Goal: Information Seeking & Learning: Learn about a topic

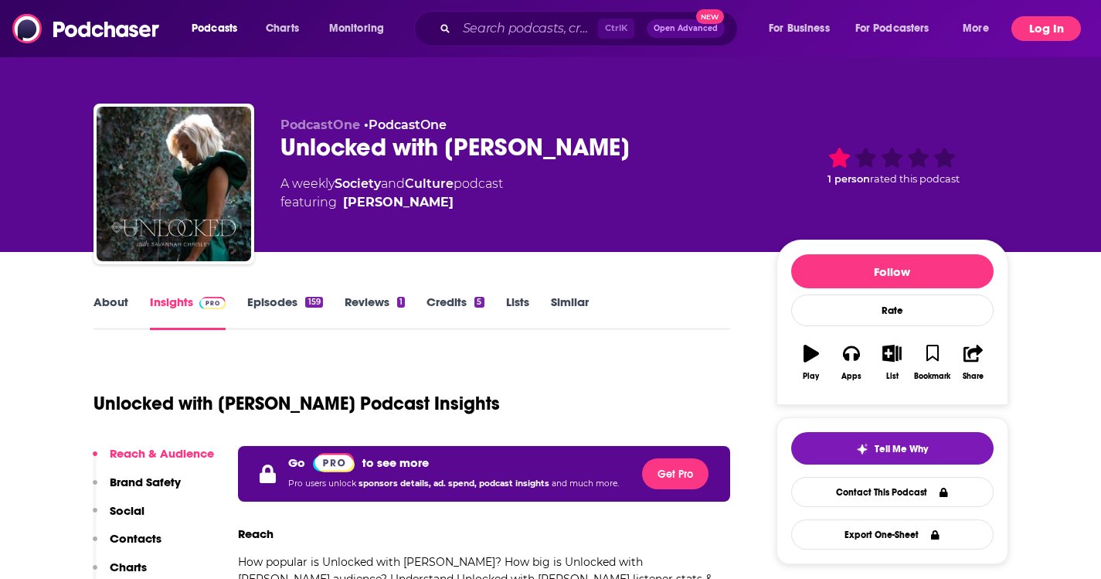
click at [1059, 36] on button "Log In" at bounding box center [1046, 28] width 70 height 25
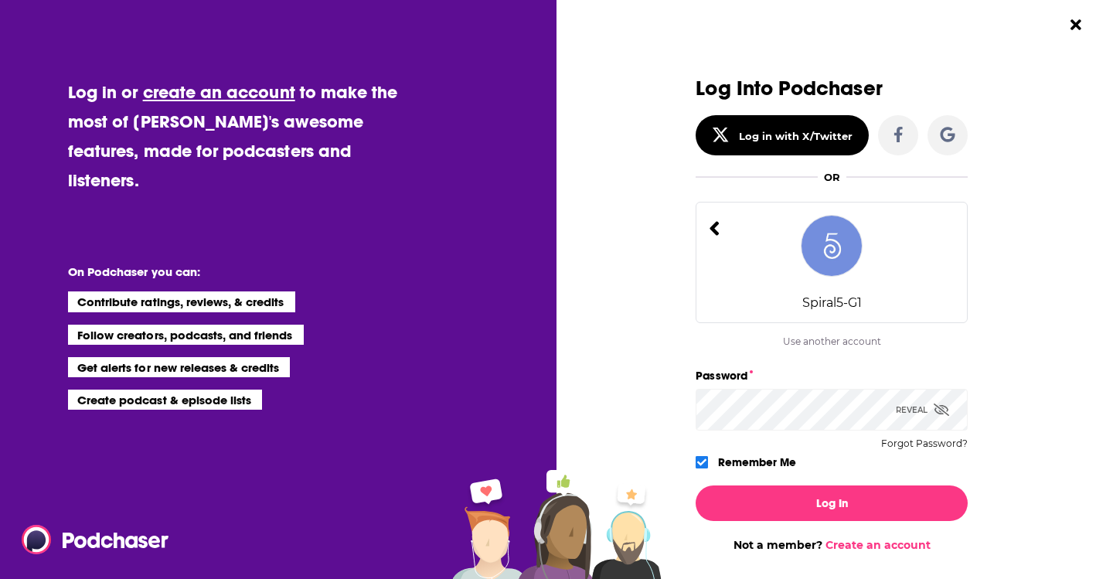
click at [913, 406] on div "Reveal" at bounding box center [922, 410] width 53 height 42
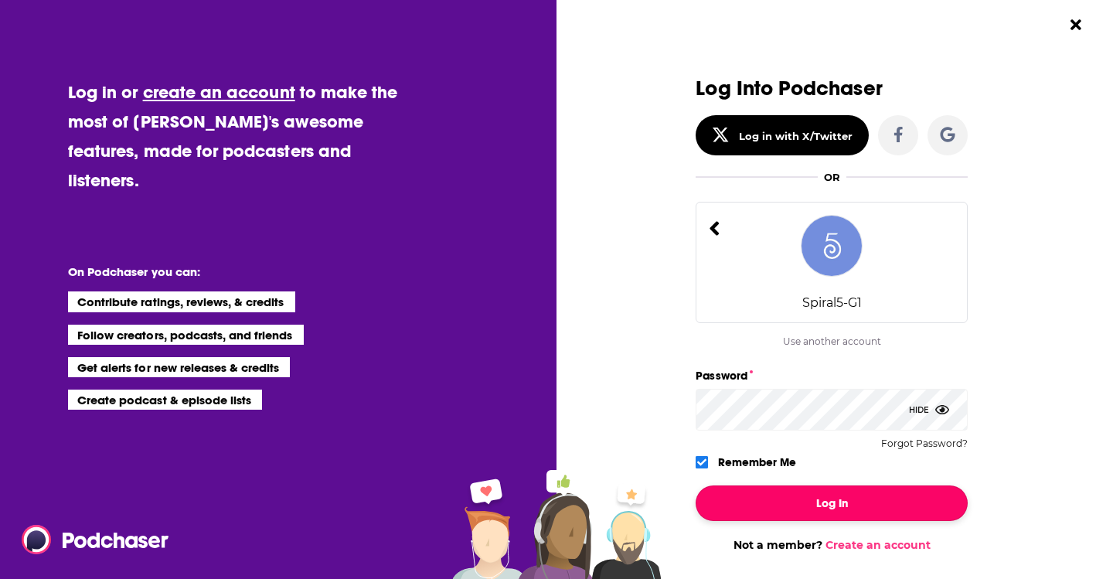
click at [791, 520] on button "Log In" at bounding box center [831, 503] width 272 height 36
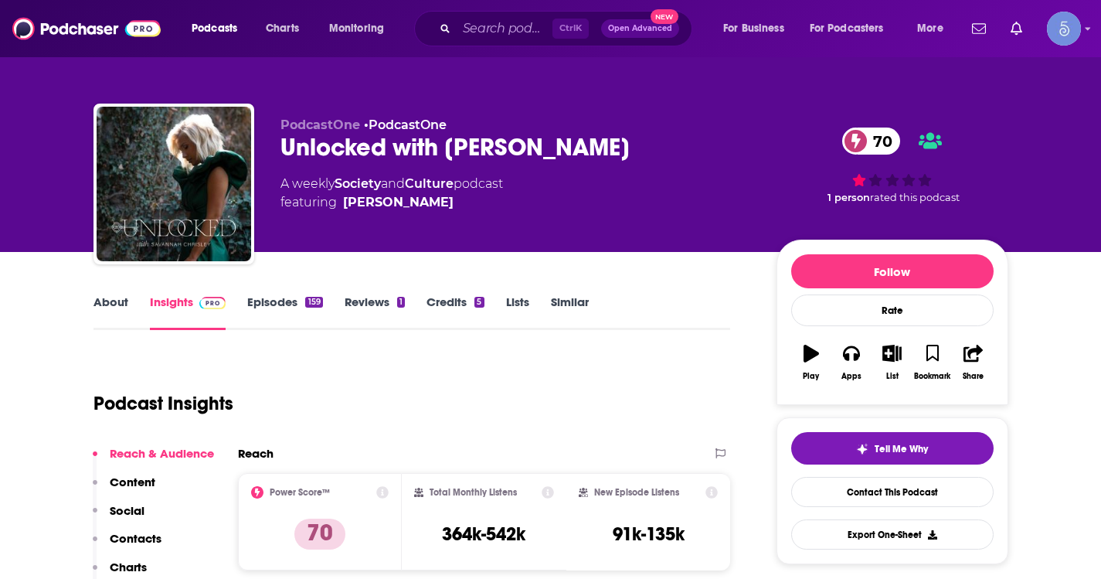
click at [282, 306] on link "Episodes 159" at bounding box center [284, 312] width 75 height 36
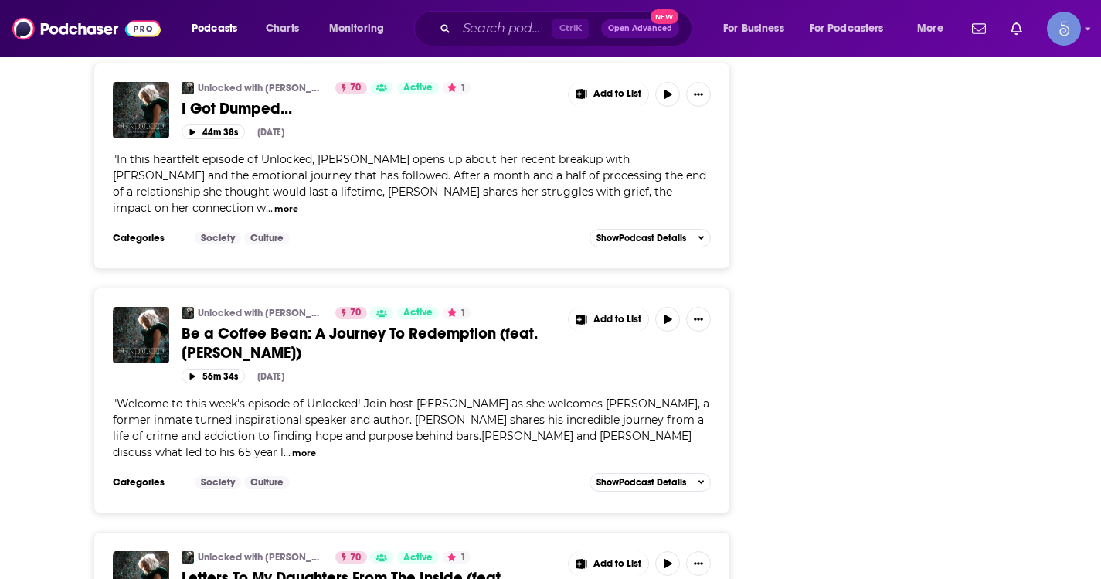
scroll to position [5629, 0]
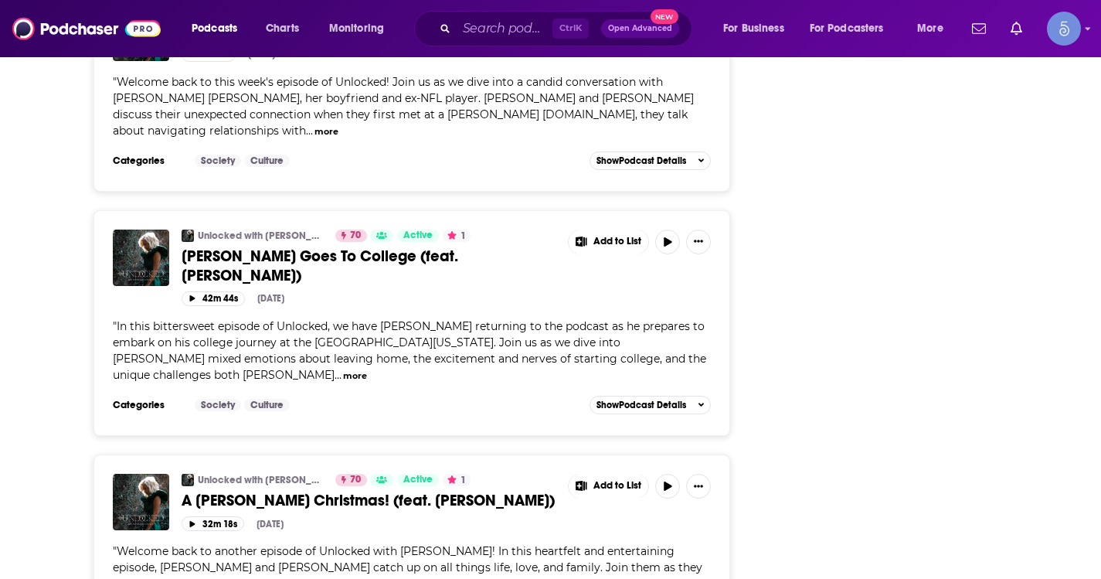
scroll to position [8952, 0]
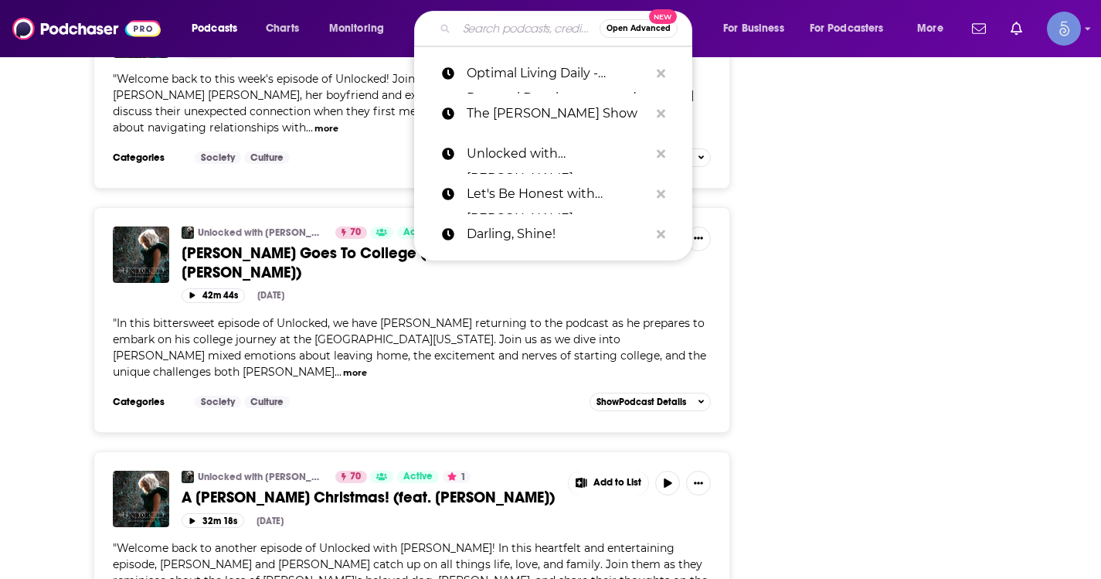
click at [474, 28] on input "Search podcasts, credits, & more..." at bounding box center [528, 28] width 143 height 25
paste input "Mary's Cup of Tea: the Self Love Podcast for Women"
type input "Mary's Cup of Tea: the Self Love Podcast for Women"
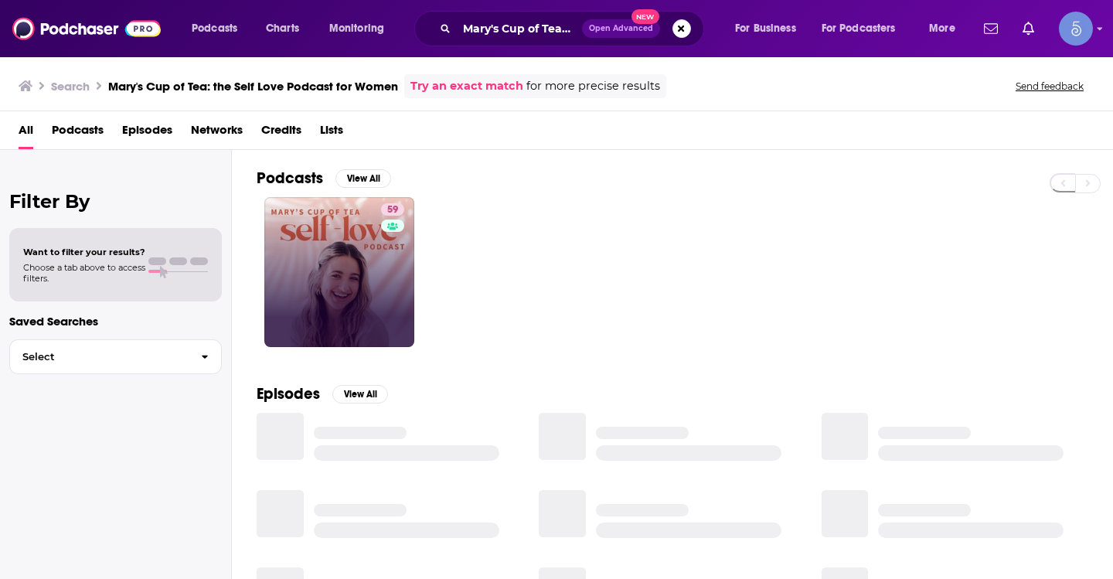
drag, startPoint x: 393, startPoint y: 230, endPoint x: 369, endPoint y: 255, distance: 35.0
click at [369, 255] on link "59" at bounding box center [339, 272] width 150 height 150
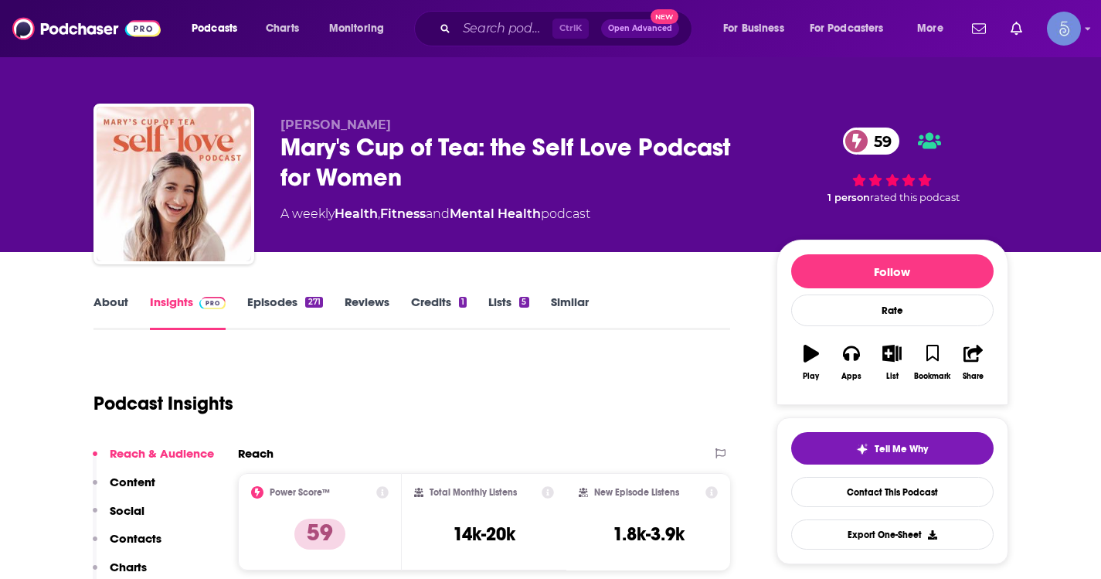
click at [112, 297] on link "About" at bounding box center [110, 312] width 35 height 36
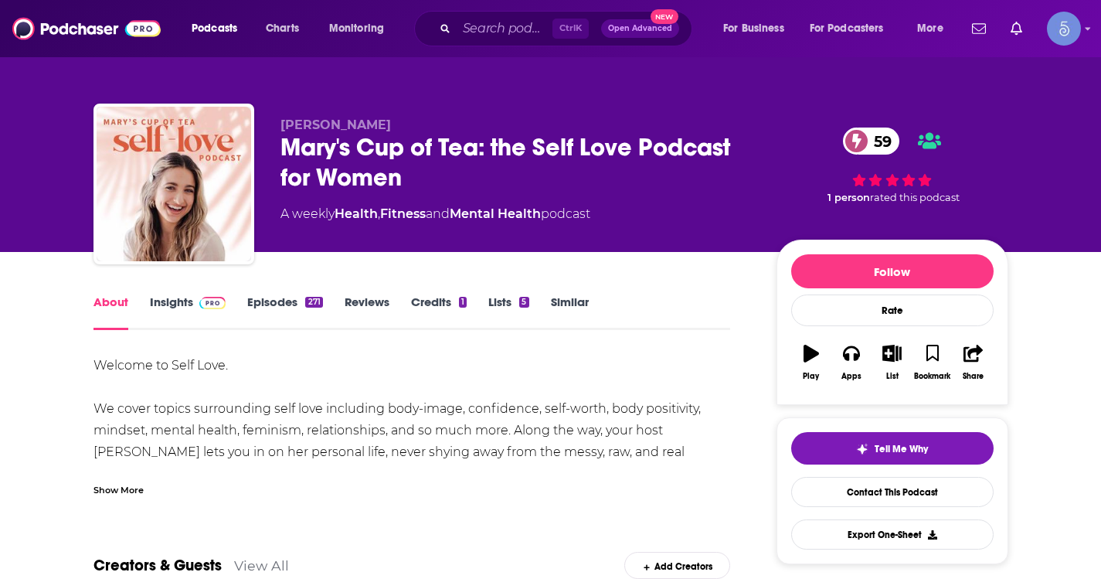
click at [142, 485] on div "Show More" at bounding box center [118, 488] width 50 height 15
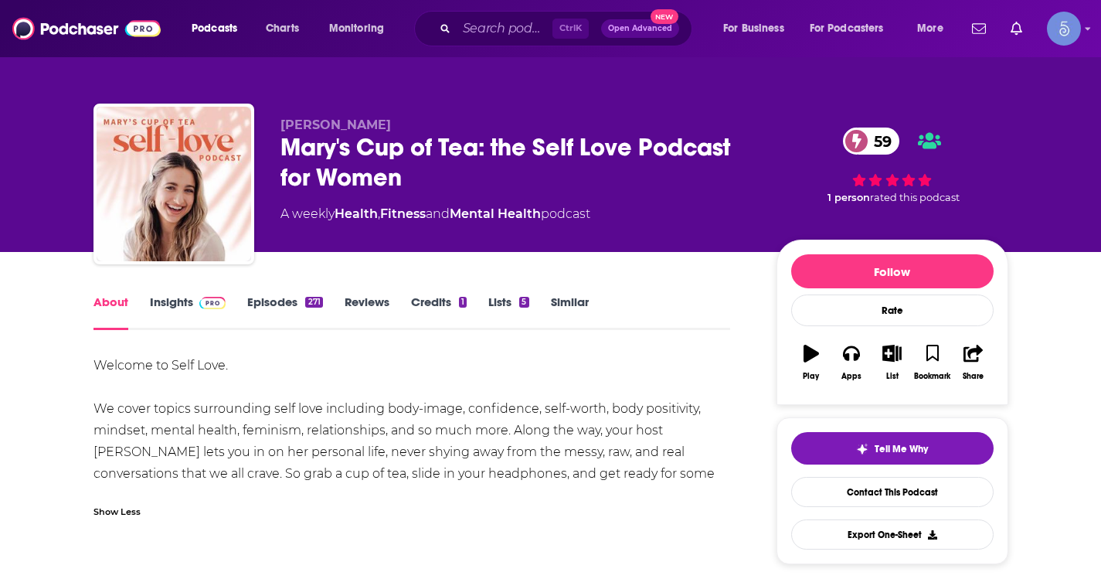
scroll to position [77, 0]
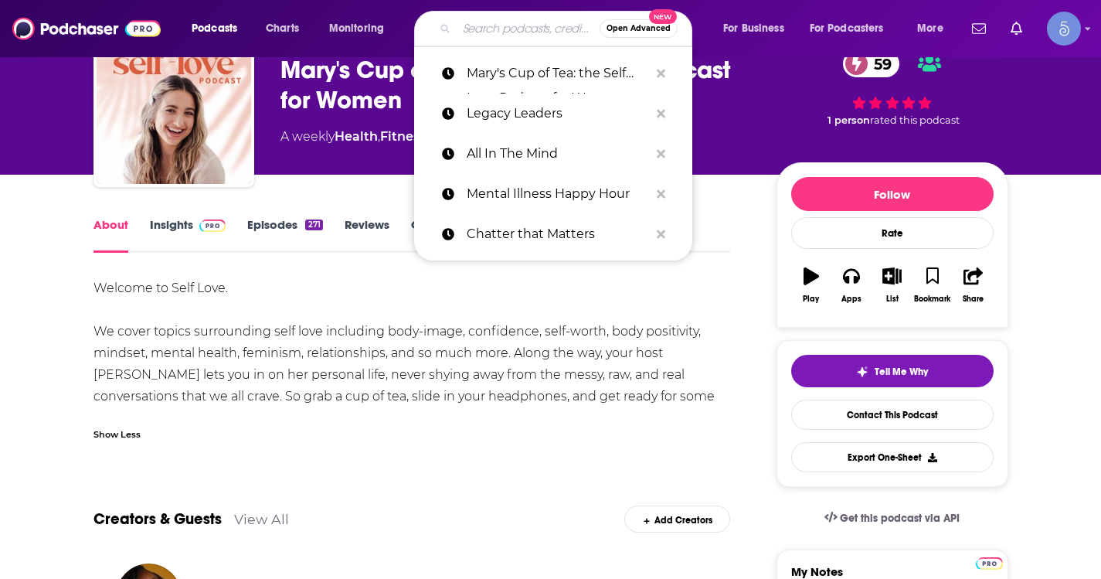
click at [479, 22] on input "Search podcasts, credits, & more..." at bounding box center [528, 28] width 143 height 25
paste input "Uncomfortable Conversations with Josh Szeps"
type input "Uncomfortable Conversations with Josh Szeps"
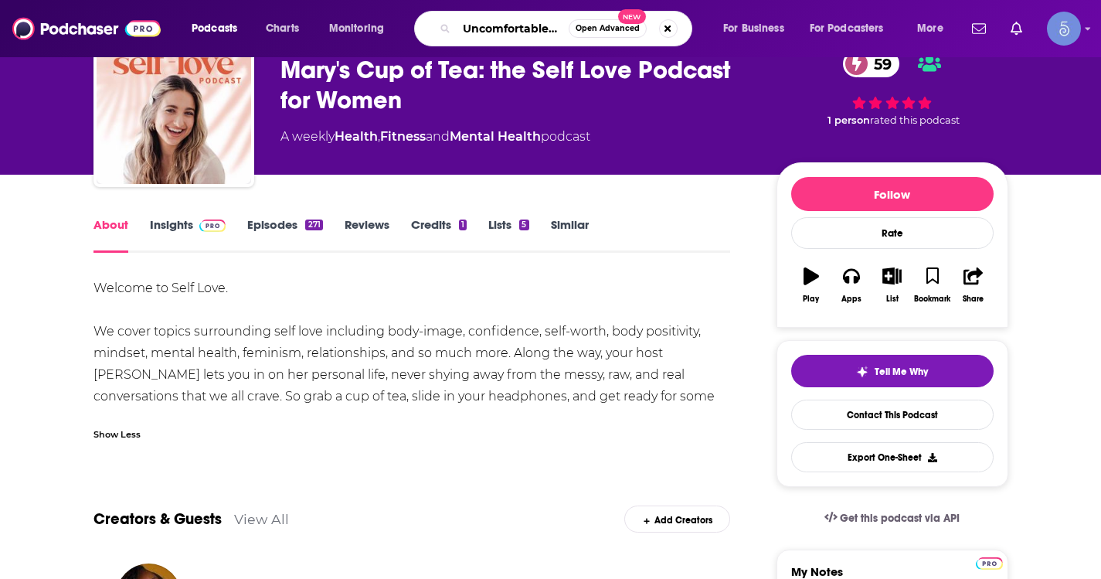
scroll to position [0, 165]
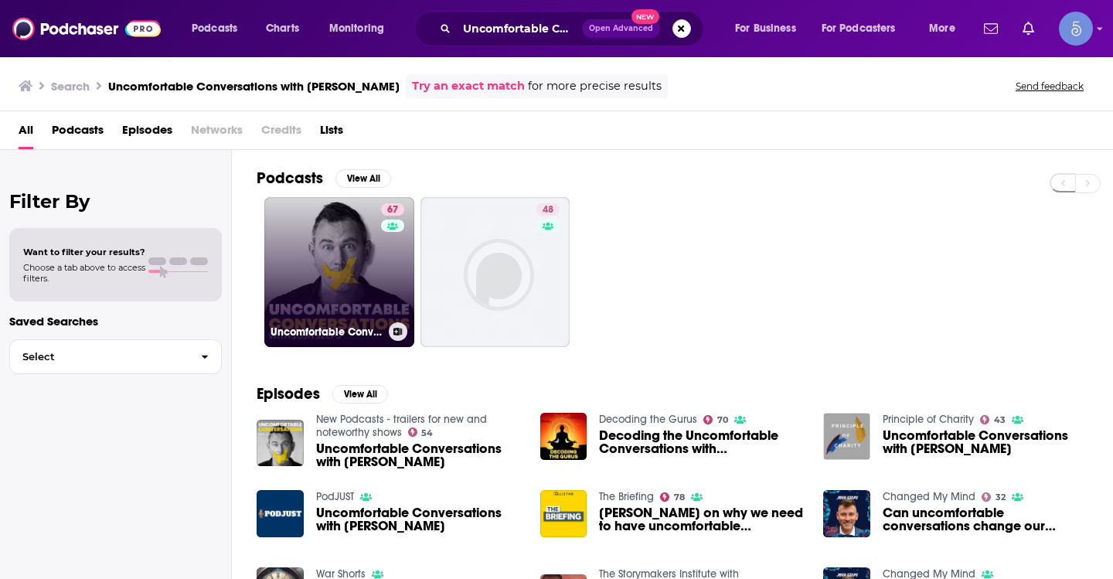
click at [367, 254] on link "67 Uncomfortable Conversations with Josh Szeps" at bounding box center [339, 272] width 150 height 150
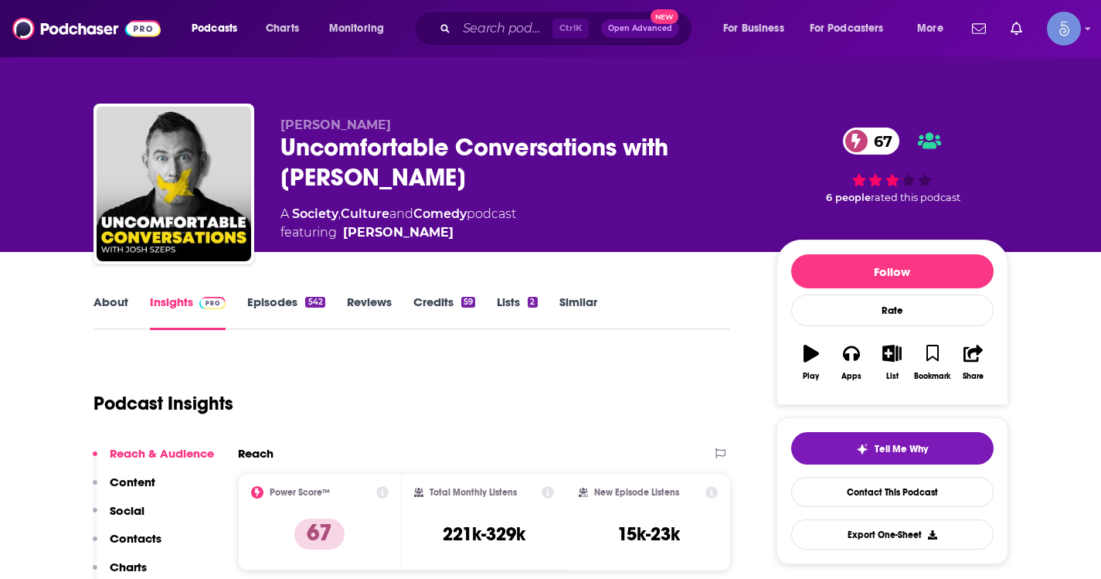
click at [118, 308] on link "About" at bounding box center [110, 312] width 35 height 36
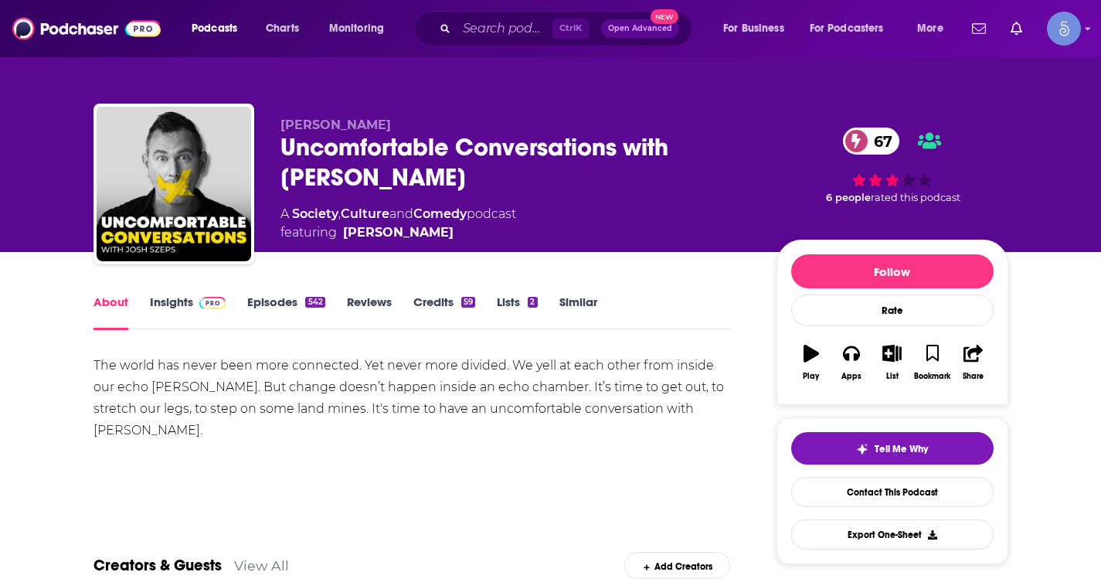
click at [279, 307] on link "Episodes 542" at bounding box center [285, 312] width 77 height 36
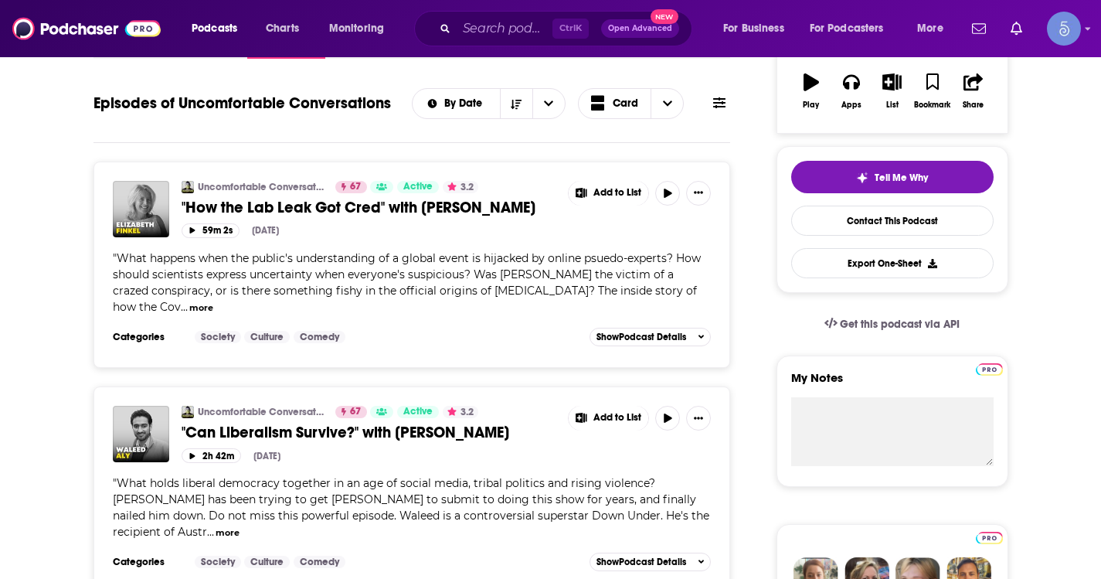
scroll to position [309, 0]
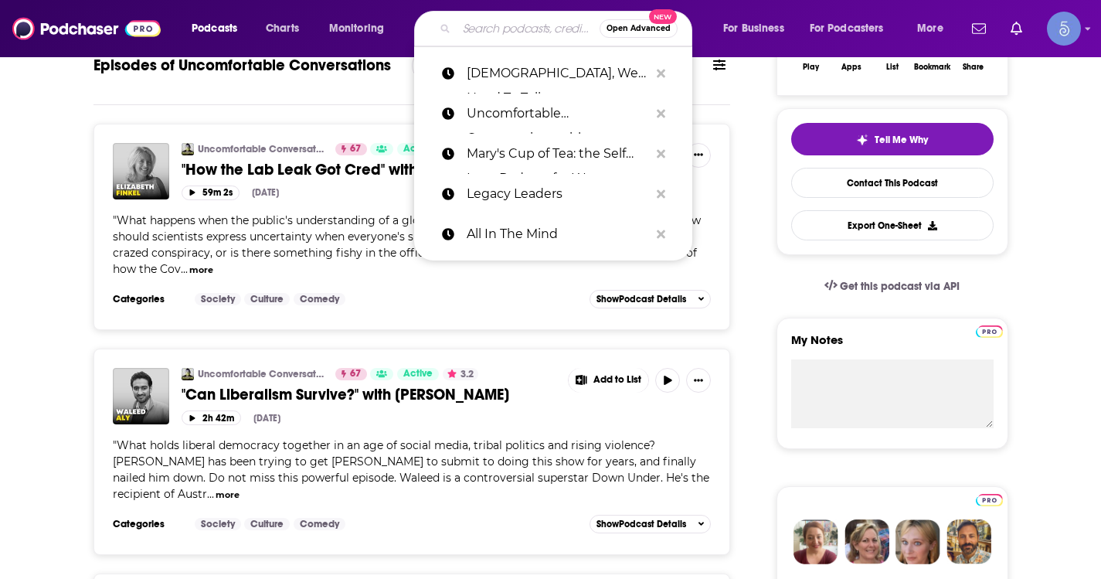
click at [508, 35] on input "Search podcasts, credits, & more..." at bounding box center [528, 28] width 143 height 25
paste input "The Jamie Kern Lima Show"
type input "The Jamie Kern Lima Show"
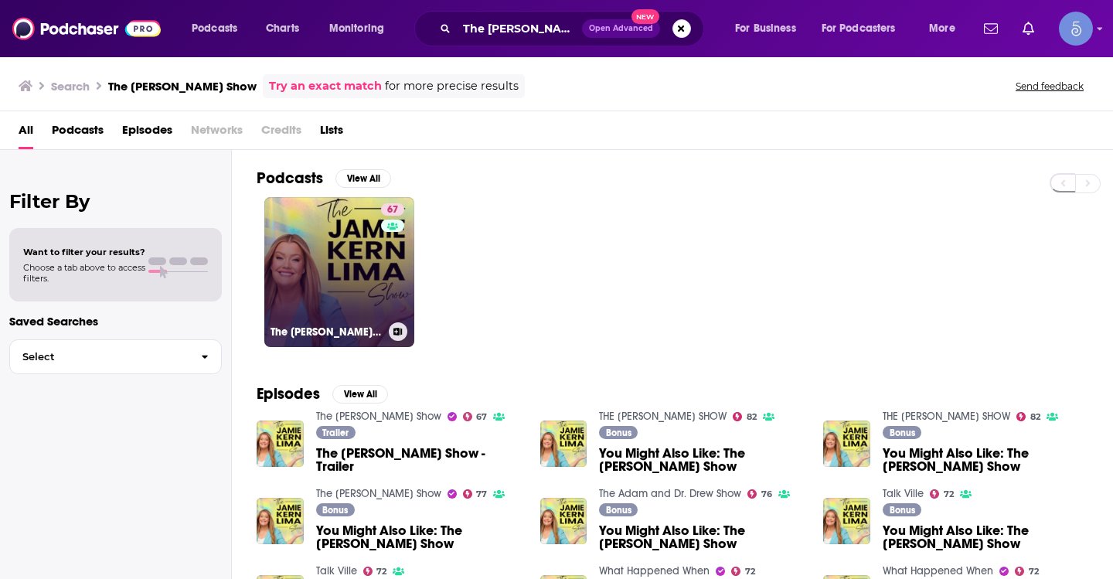
click at [356, 263] on link "67 The Jamie Kern Lima Show" at bounding box center [339, 272] width 150 height 150
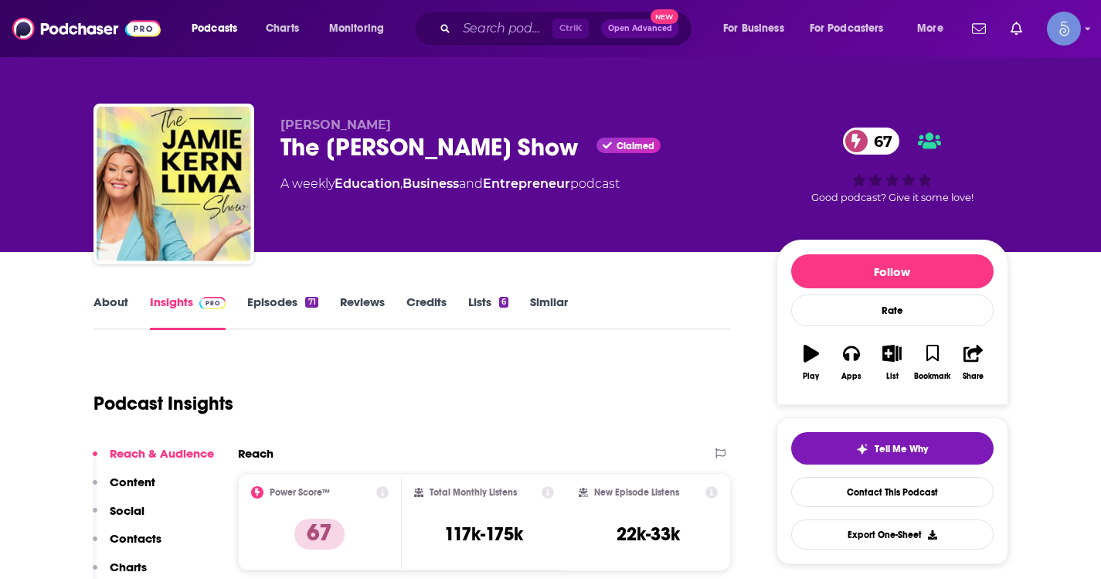
click at [106, 308] on link "About" at bounding box center [110, 312] width 35 height 36
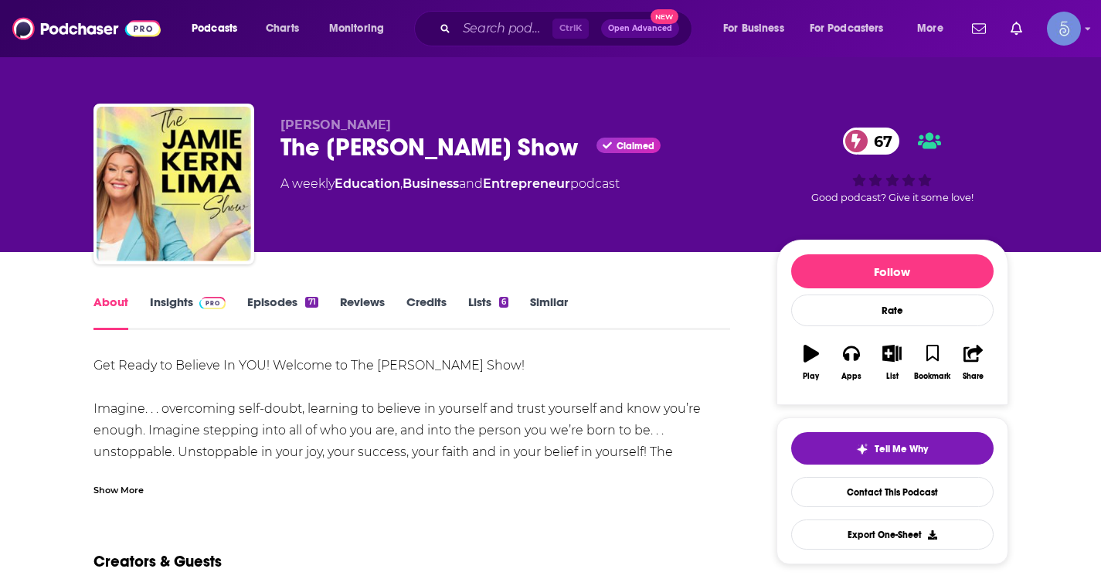
click at [141, 494] on div "Show More" at bounding box center [118, 488] width 50 height 15
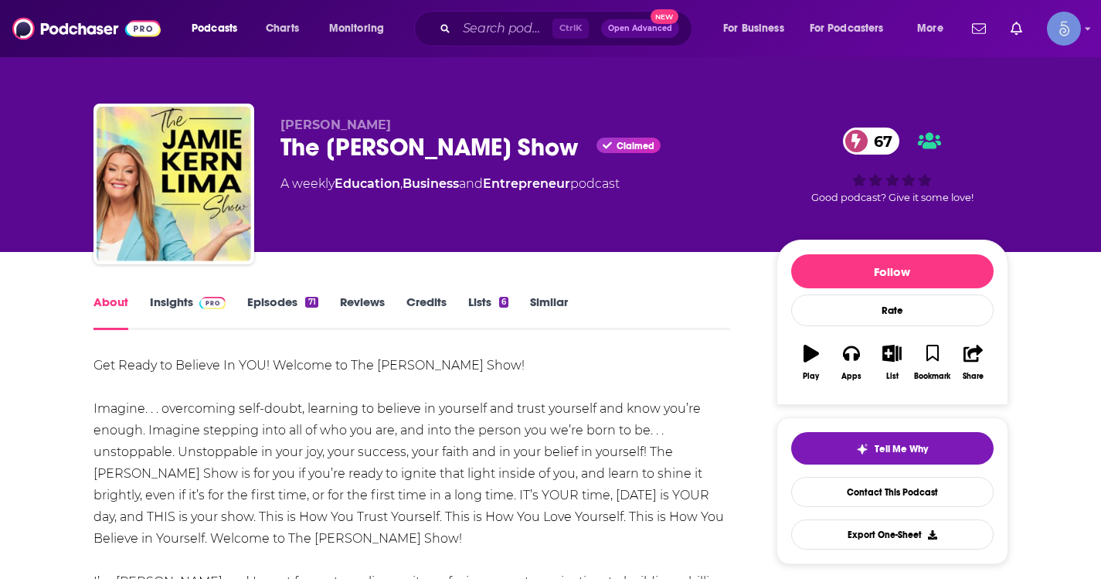
click at [251, 304] on link "Episodes 71" at bounding box center [282, 312] width 70 height 36
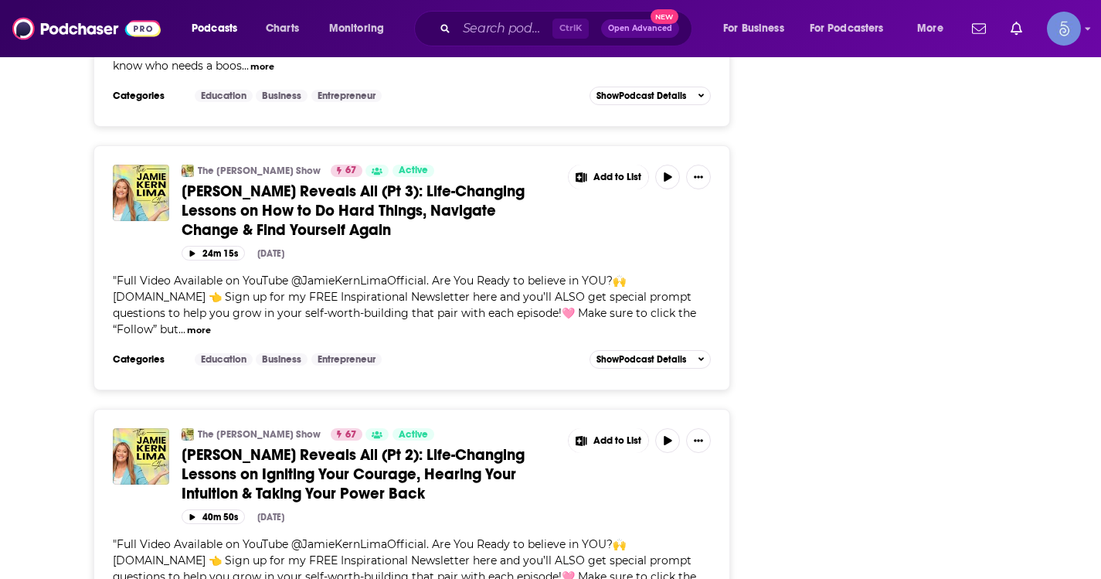
scroll to position [6083, 0]
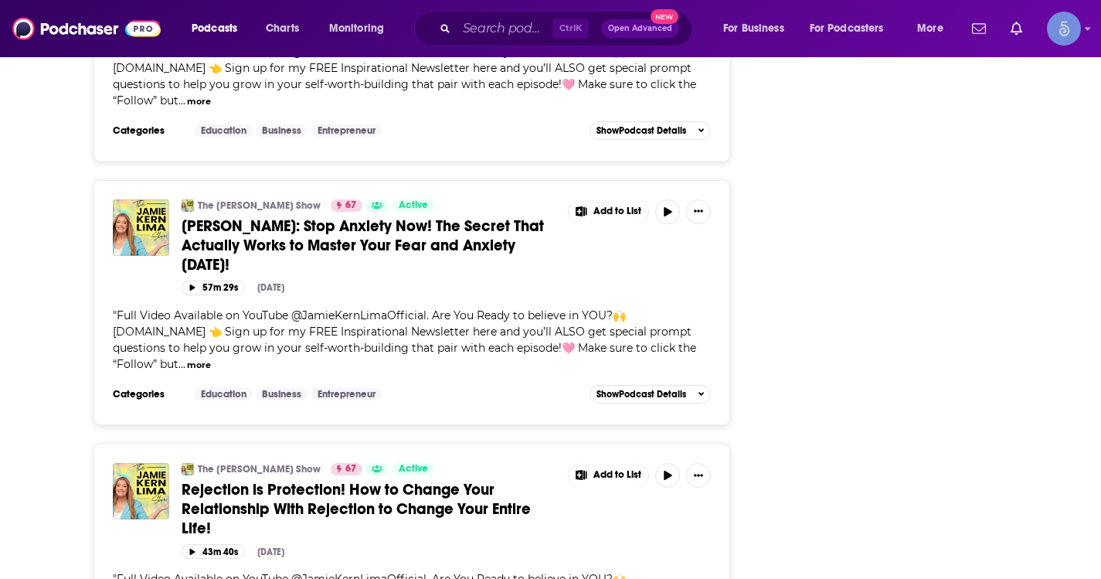
scroll to position [12477, 0]
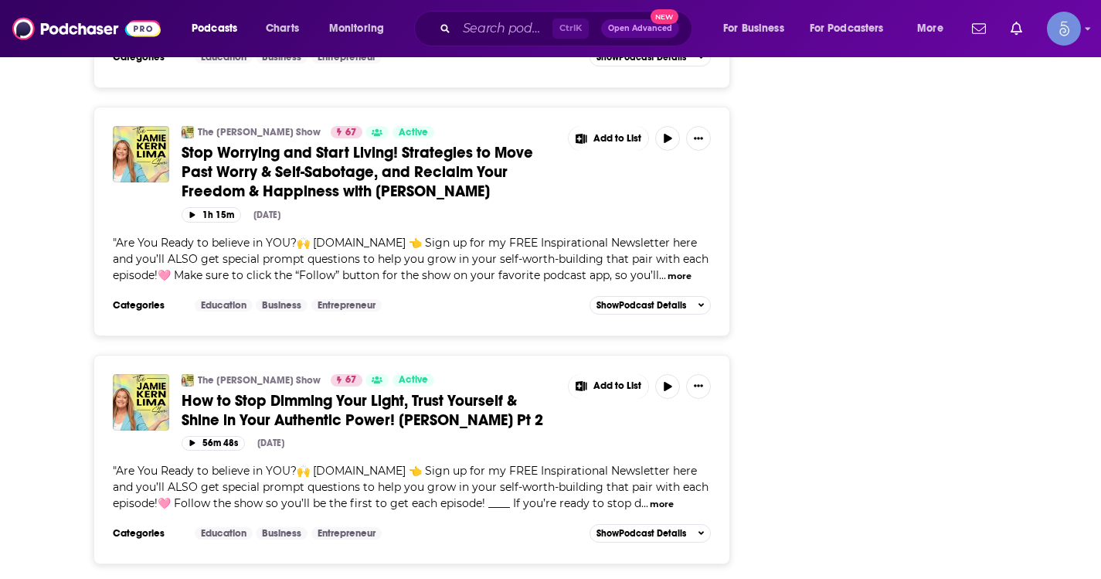
scroll to position [14873, 0]
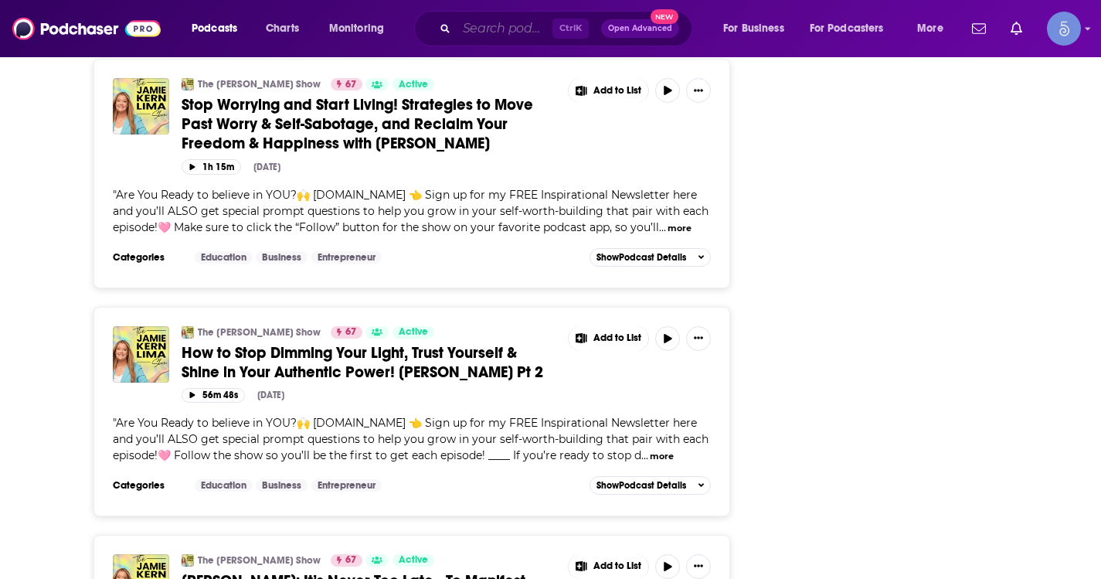
click at [519, 25] on input "Search podcasts, credits, & more..." at bounding box center [505, 28] width 96 height 25
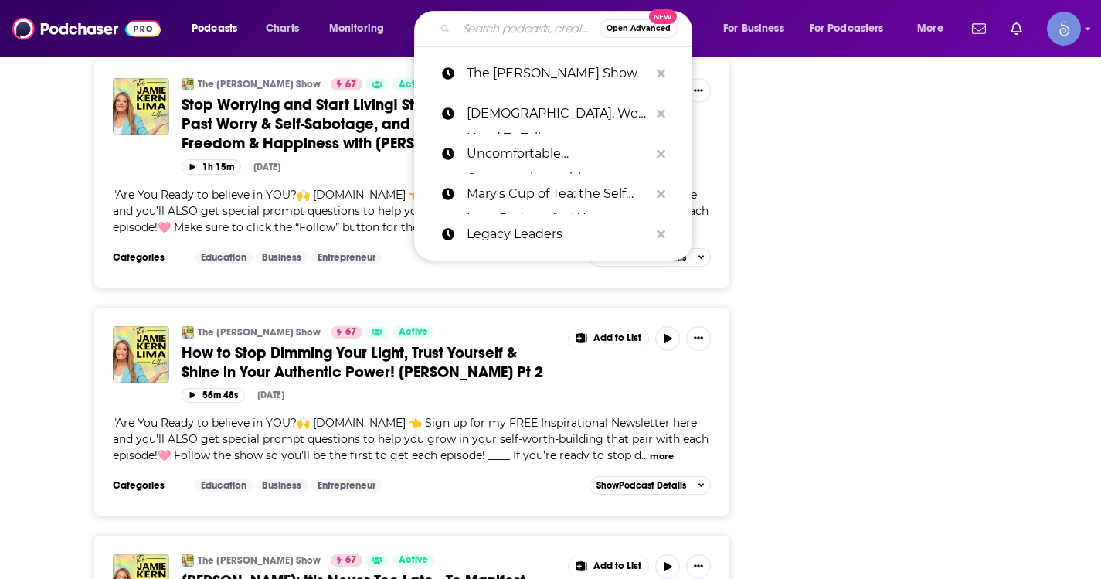
paste input "Next Question with Katie Couric"
type input "Next Question with Katie Couric"
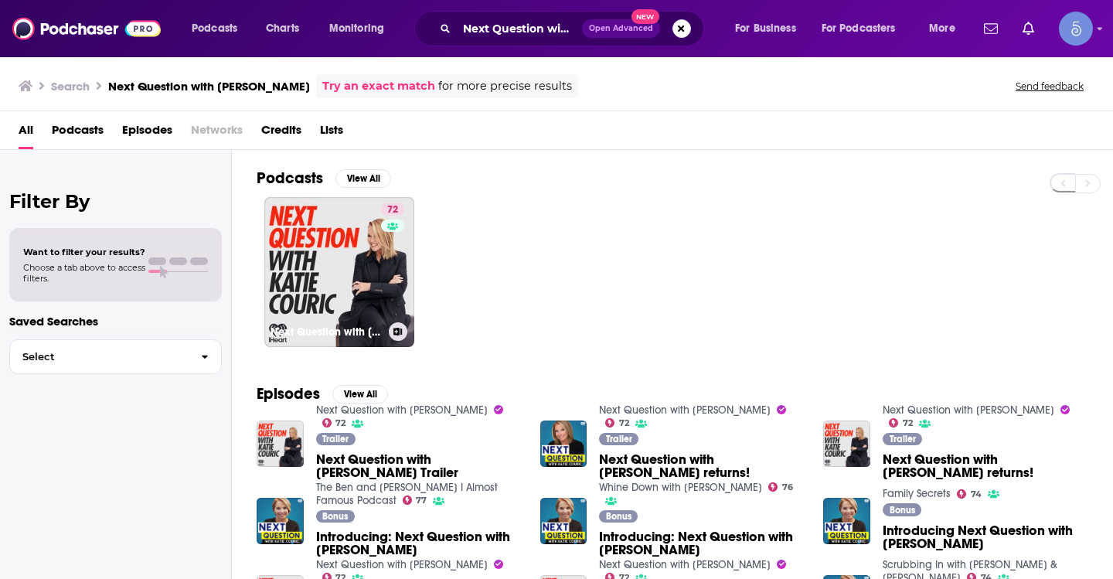
click at [346, 231] on link "72 Next Question with Katie Couric" at bounding box center [339, 272] width 150 height 150
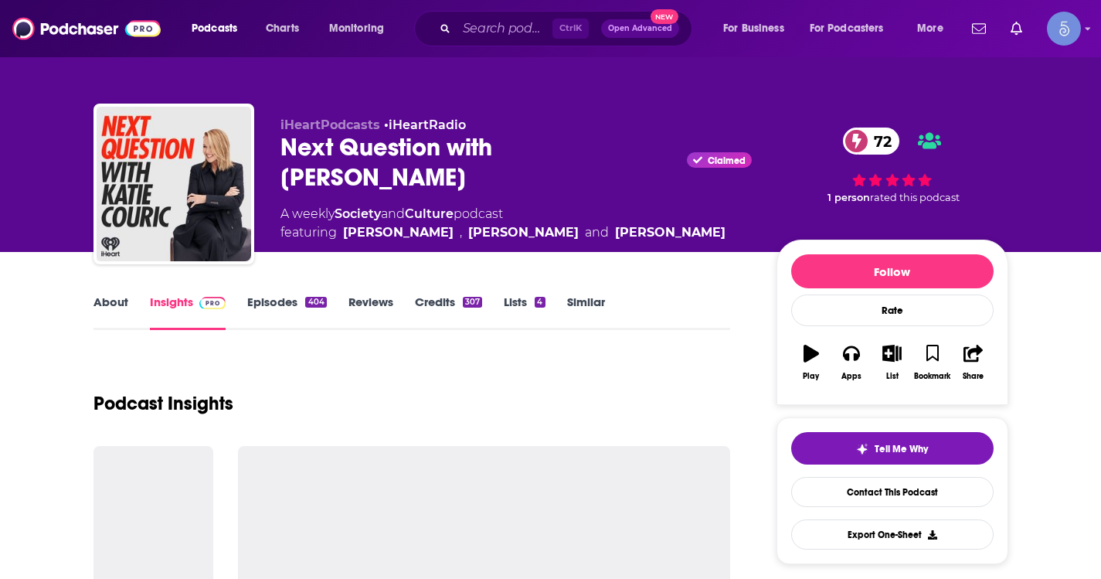
click at [117, 304] on link "About" at bounding box center [110, 312] width 35 height 36
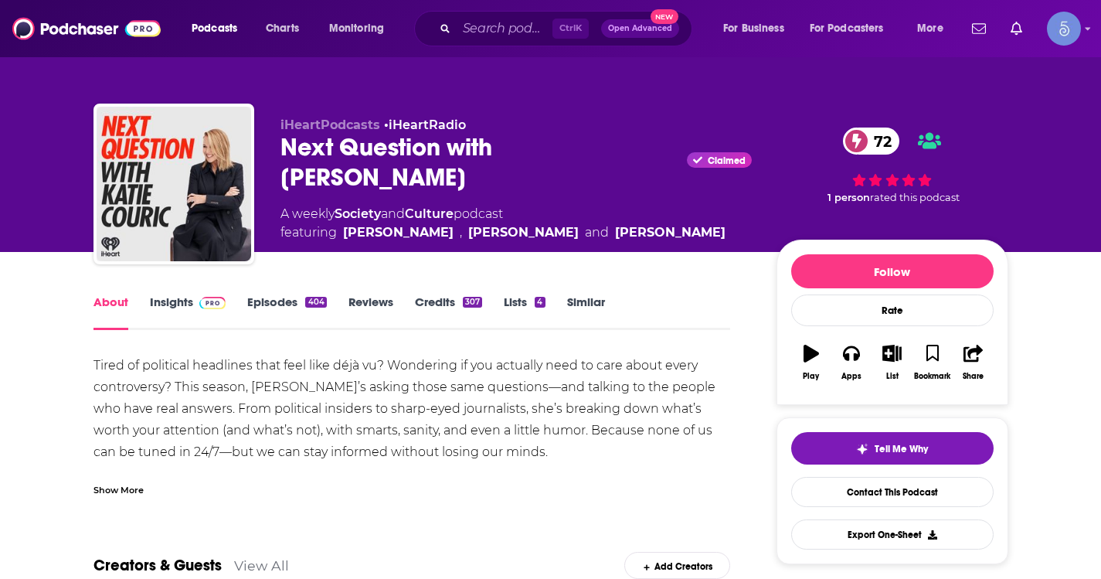
click at [284, 305] on link "Episodes 404" at bounding box center [286, 312] width 79 height 36
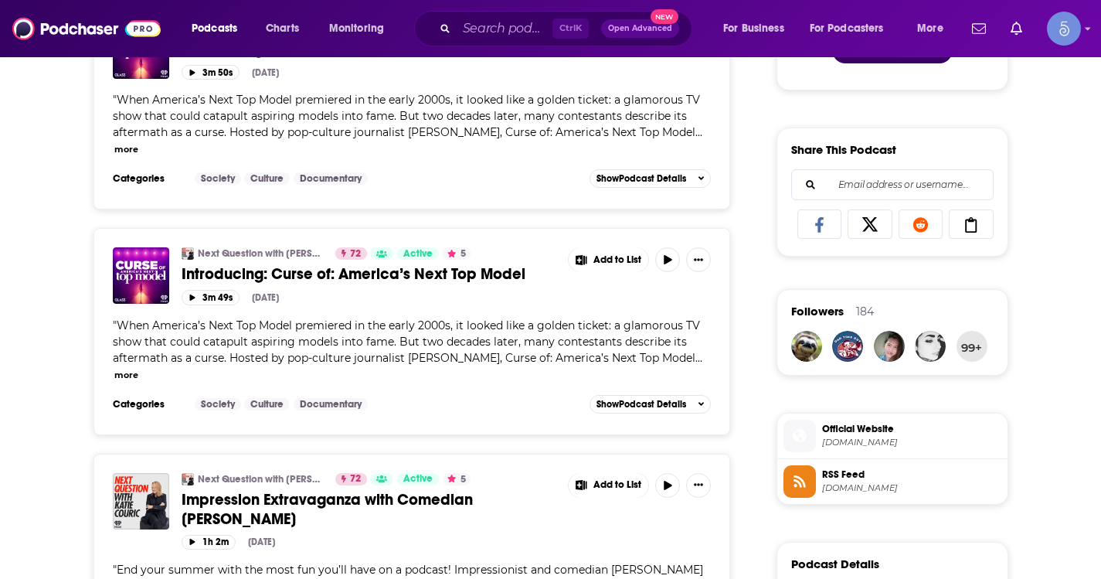
scroll to position [927, 0]
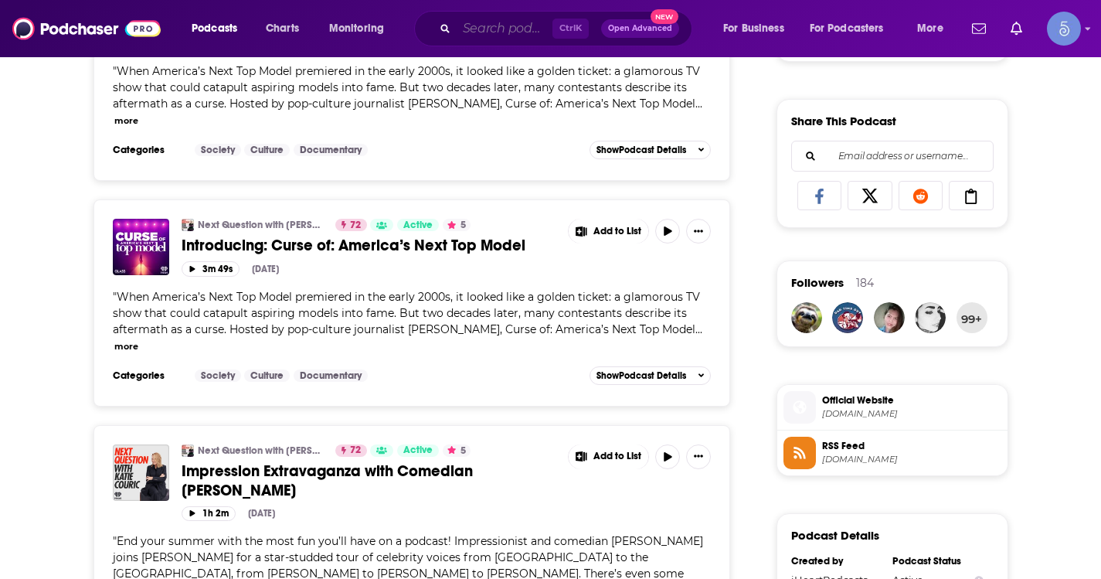
click at [505, 32] on input "Search podcasts, credits, & more..." at bounding box center [505, 28] width 96 height 25
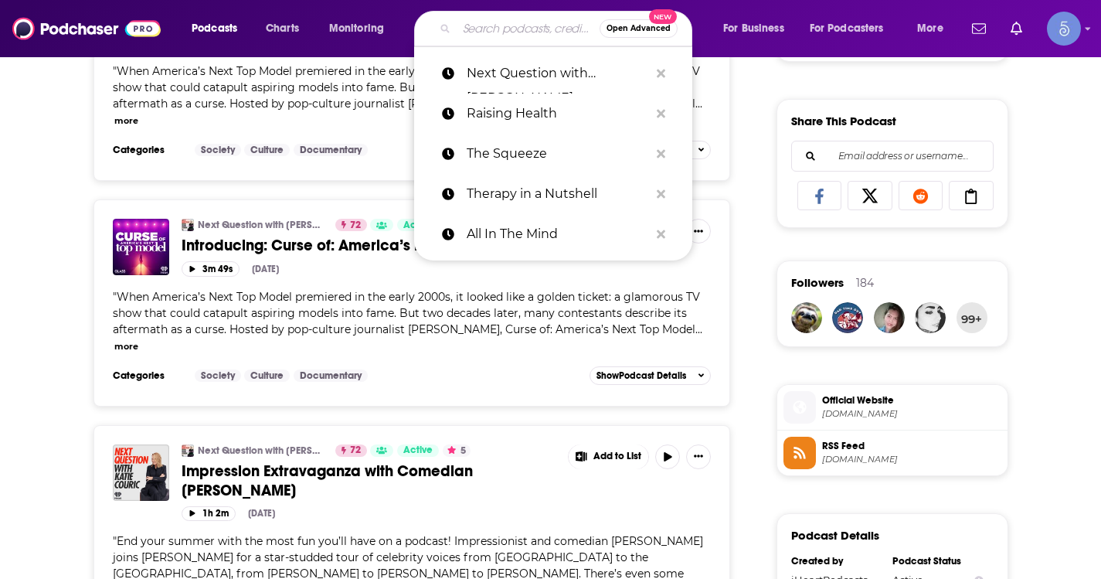
paste input "Don't Be Sour"
type input "Don't Be Sour"
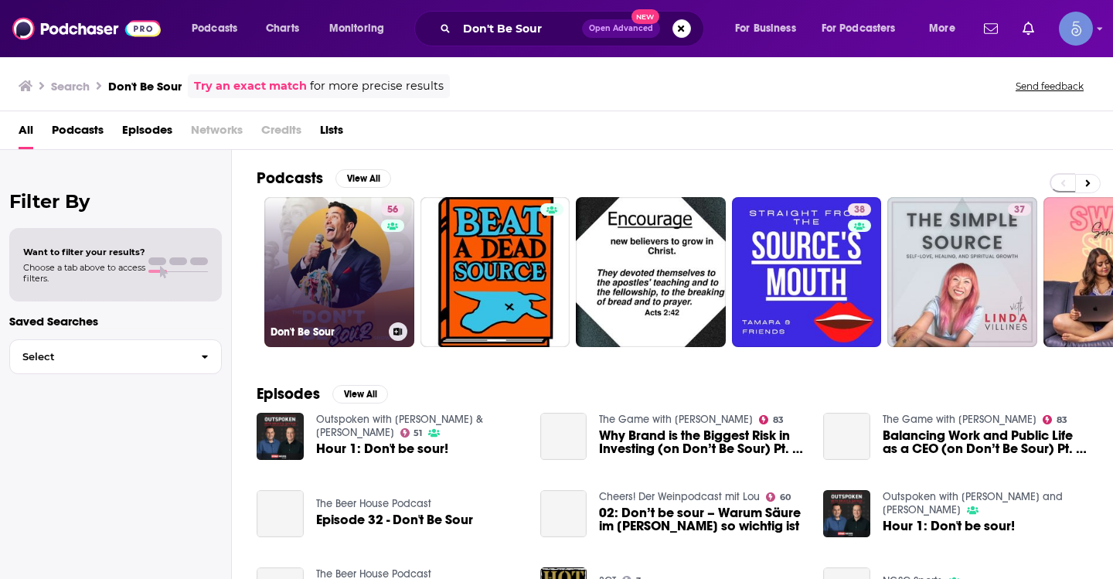
click at [342, 261] on link "56 Don't Be Sour" at bounding box center [339, 272] width 150 height 150
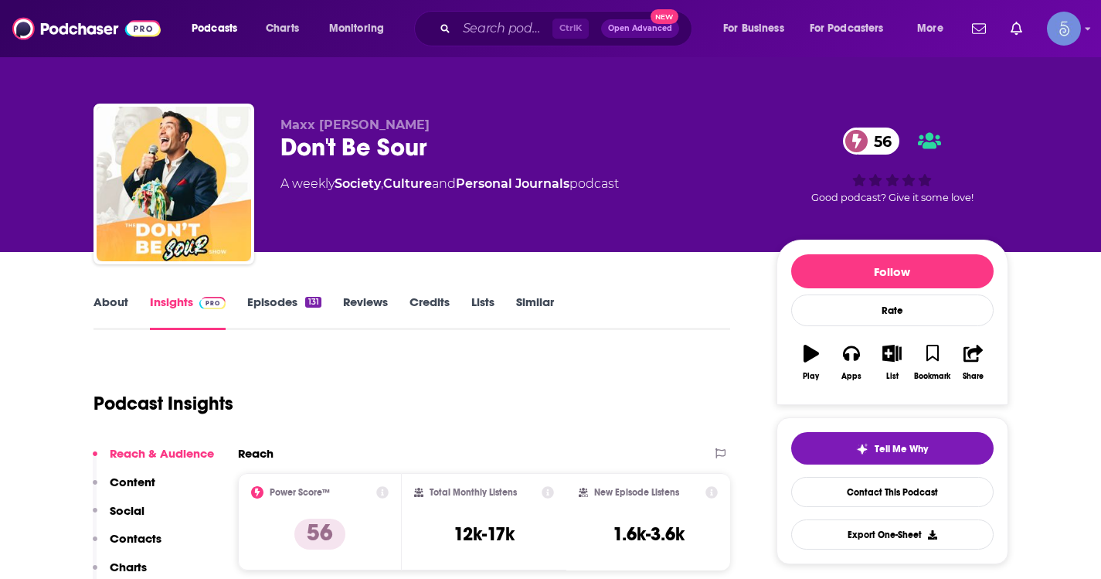
click at [118, 313] on link "About" at bounding box center [110, 312] width 35 height 36
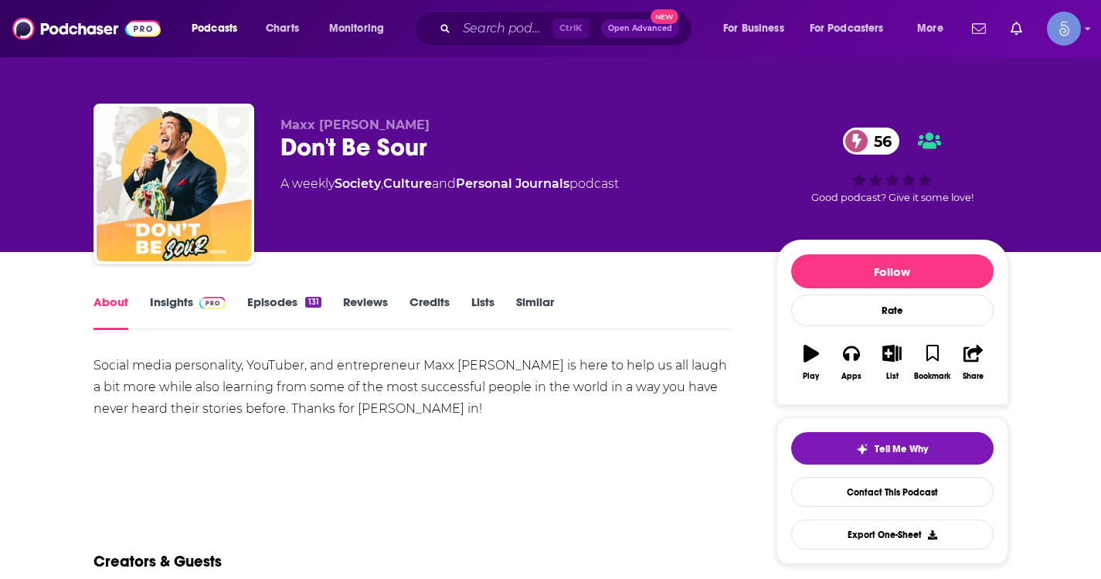
click at [177, 307] on link "Insights" at bounding box center [188, 312] width 76 height 36
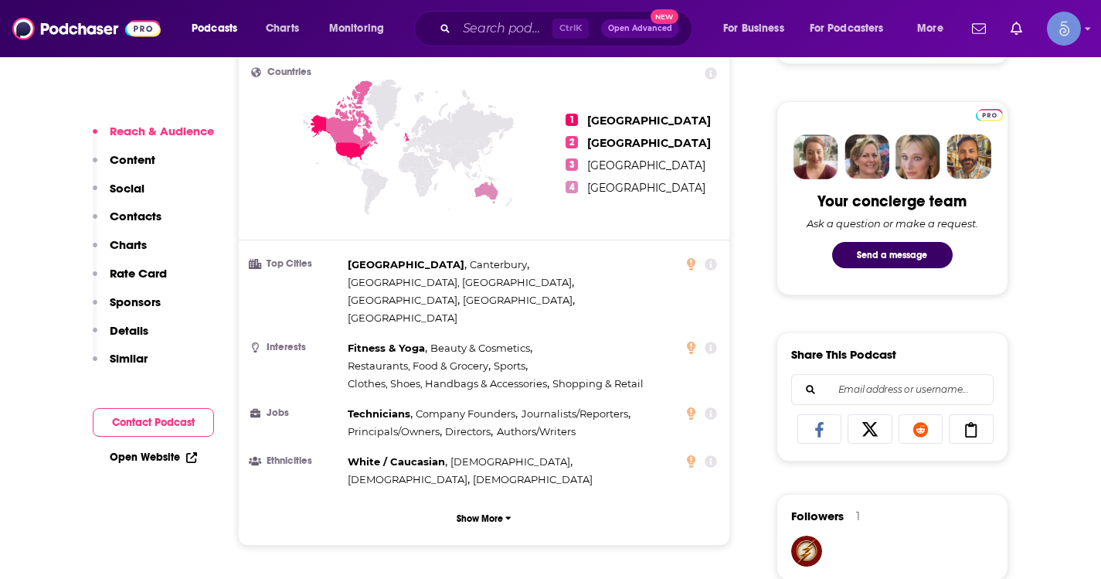
scroll to position [1314, 0]
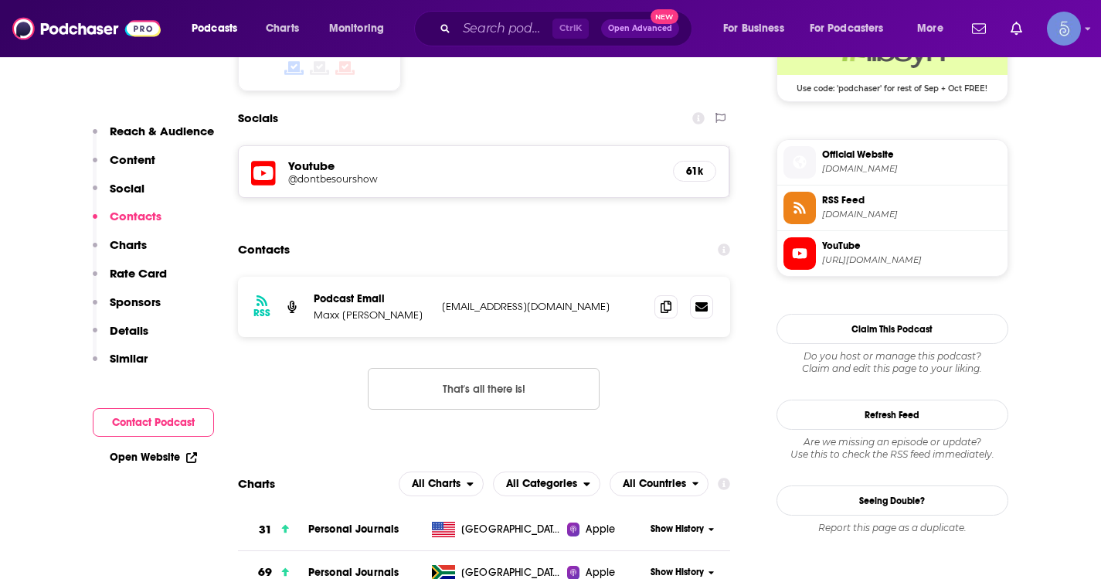
click at [501, 42] on div "Ctrl K Open Advanced New" at bounding box center [553, 29] width 278 height 36
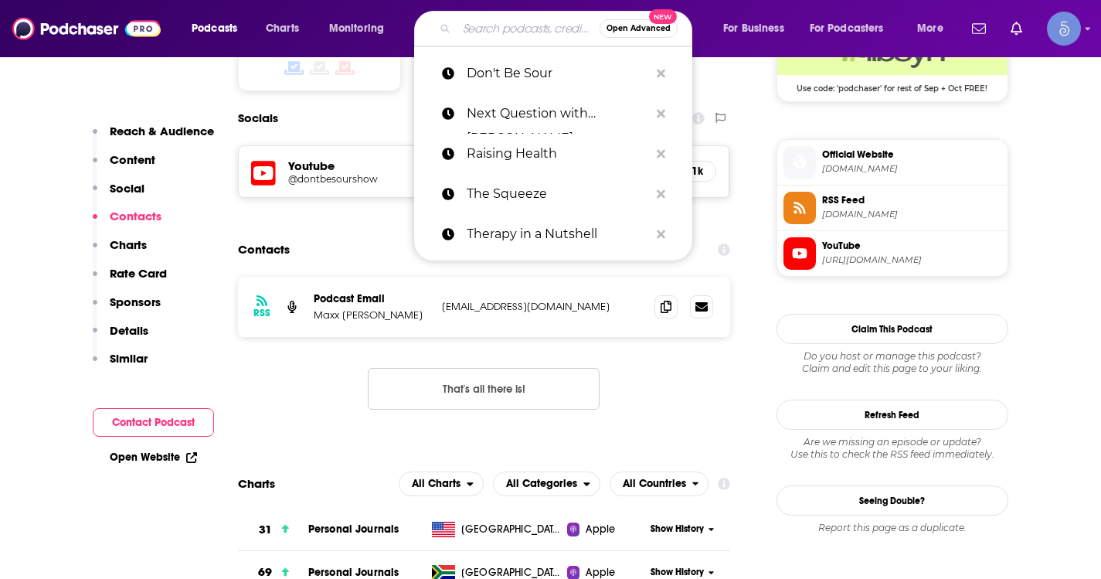
click at [497, 31] on input "Search podcasts, credits, & more..." at bounding box center [528, 28] width 143 height 25
paste input "The Friday Podcast"
type input "The Friday Podcast"
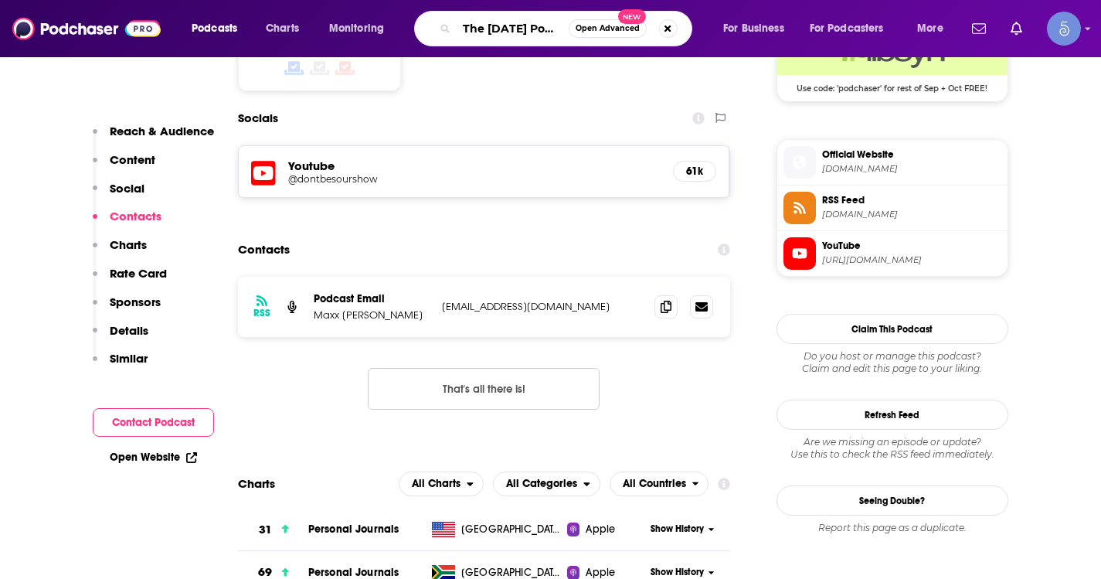
scroll to position [0, 10]
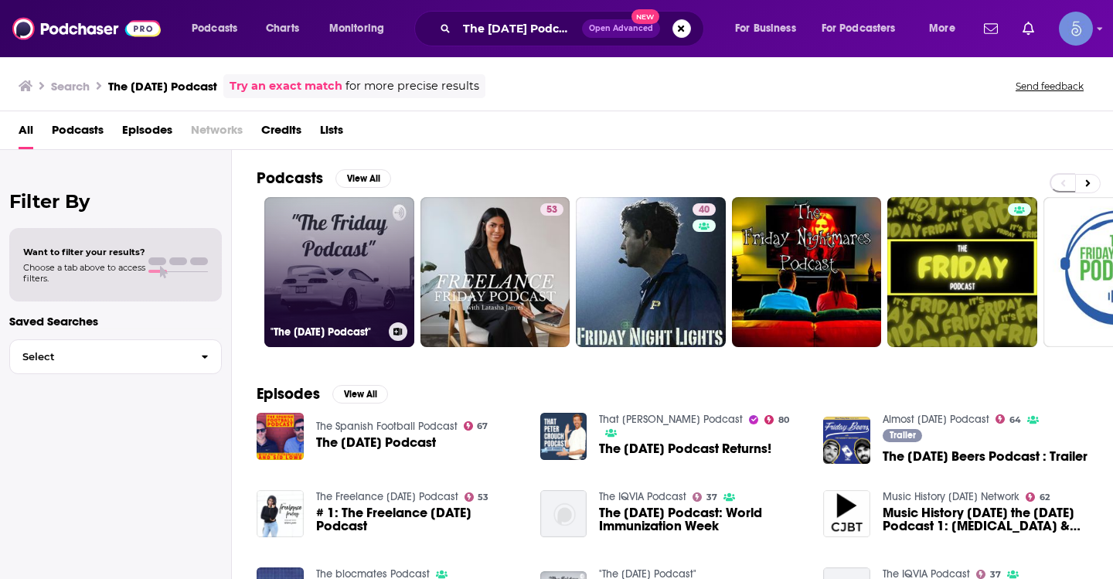
click at [355, 279] on link ""The Friday Podcast"" at bounding box center [339, 272] width 150 height 150
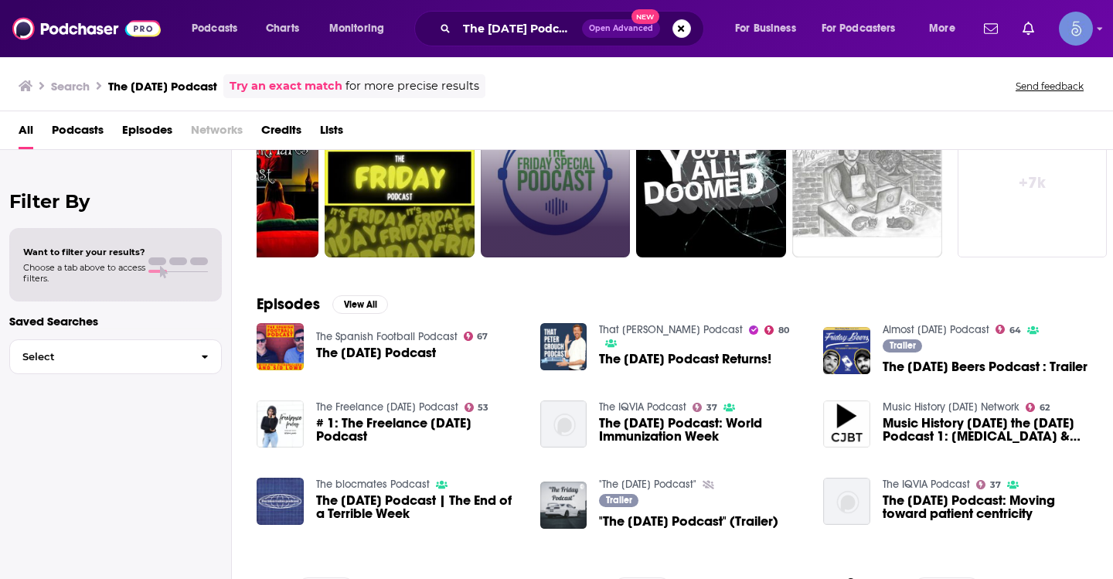
scroll to position [294, 0]
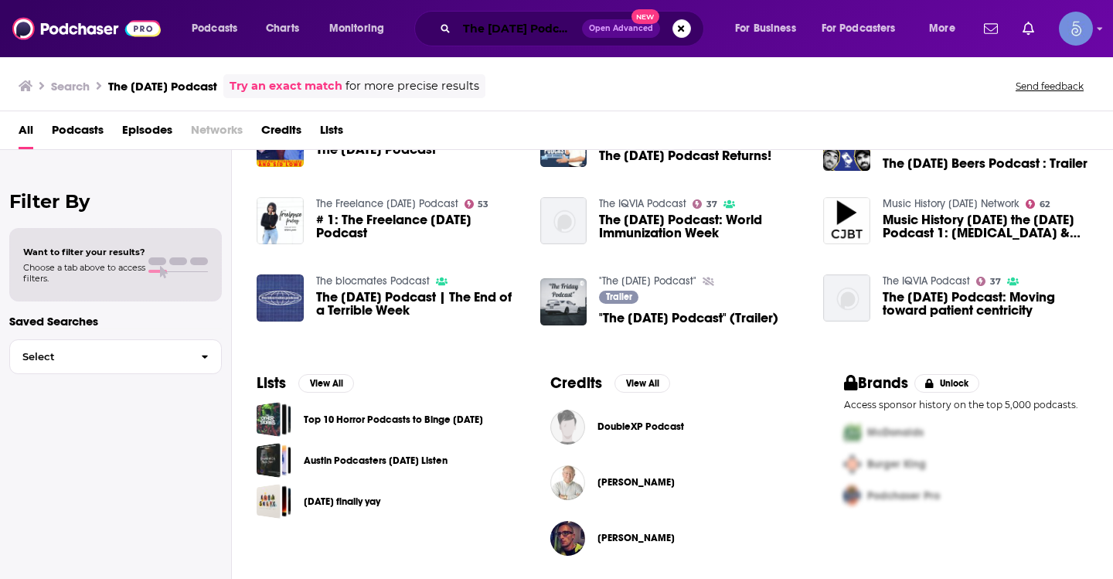
click at [525, 38] on input "The Friday Podcast" at bounding box center [519, 28] width 125 height 25
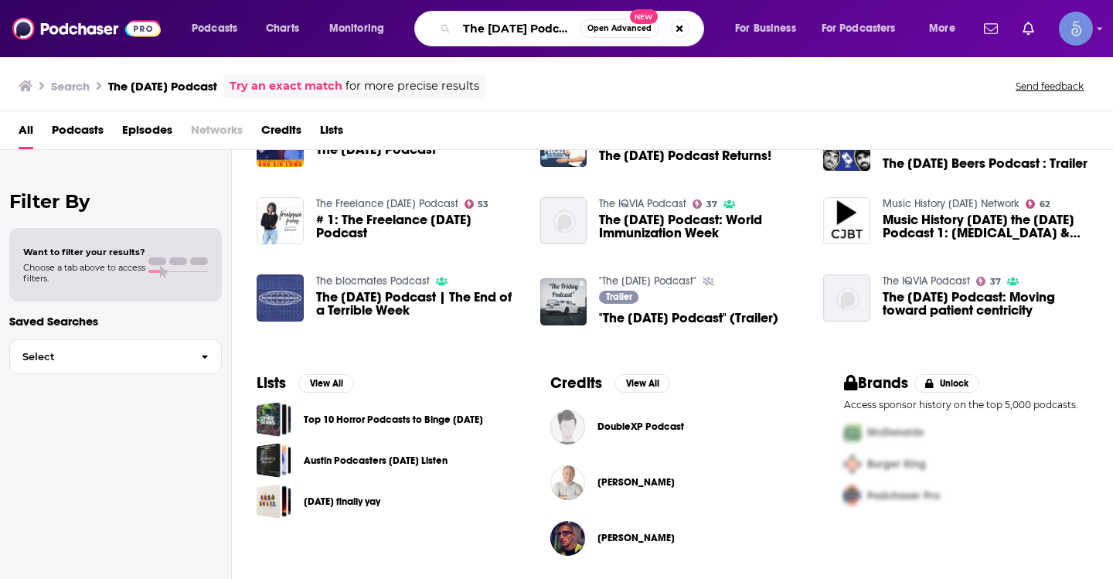
click at [525, 37] on input "The Friday Podcast" at bounding box center [519, 28] width 124 height 25
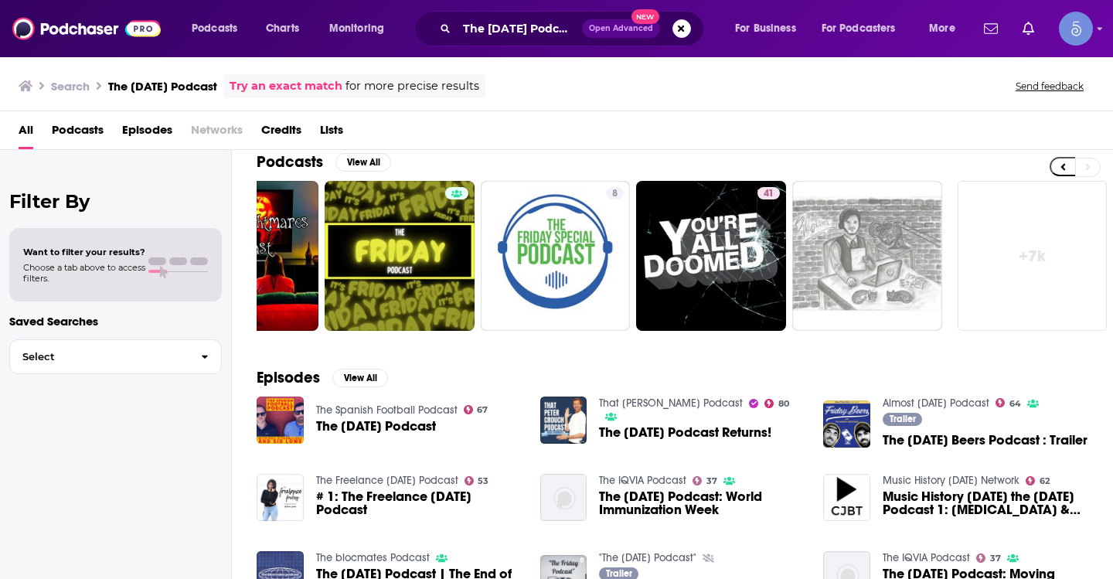
scroll to position [0, 0]
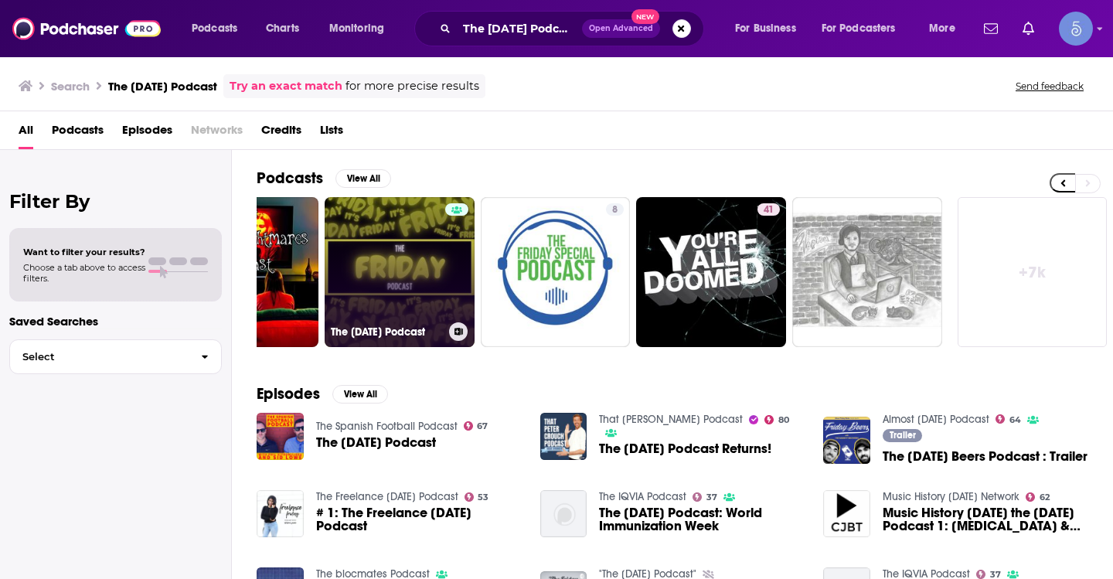
click at [382, 268] on link "The Friday Podcast" at bounding box center [400, 272] width 150 height 150
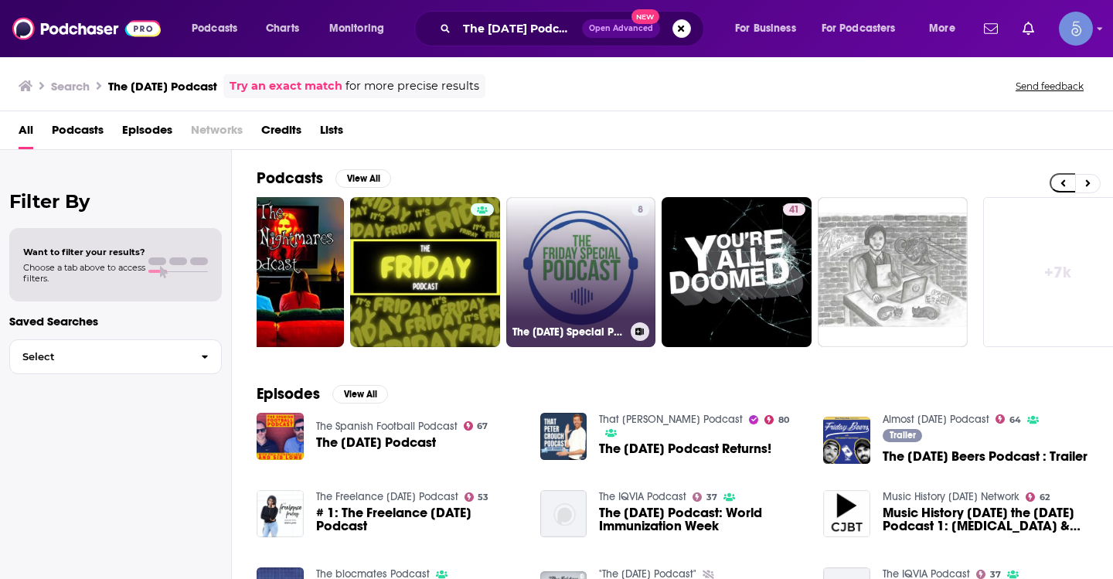
scroll to position [0, 563]
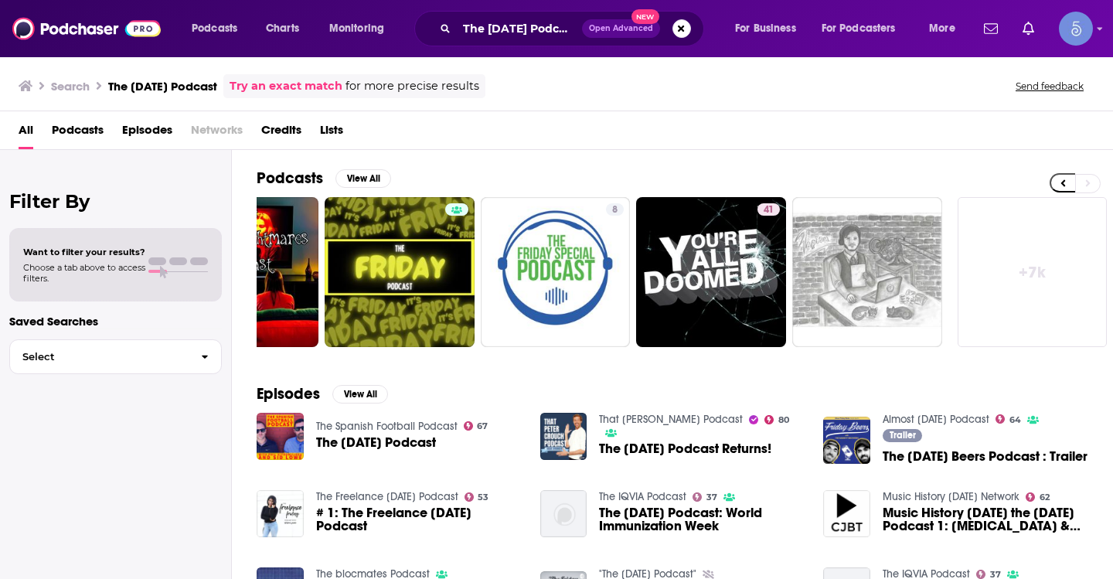
click at [1035, 263] on link "+ 7k" at bounding box center [1032, 272] width 150 height 150
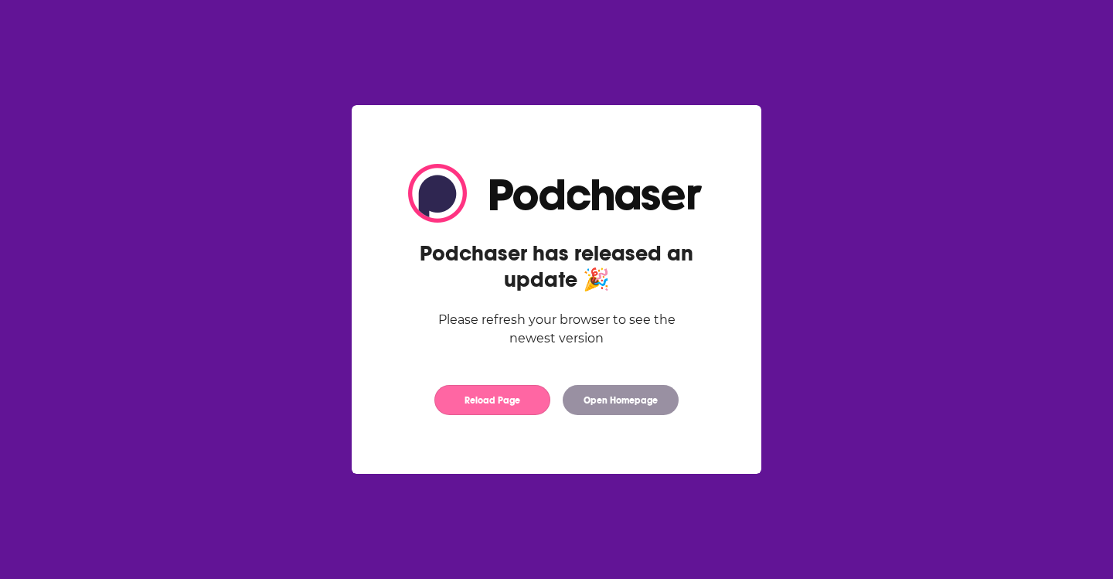
click at [496, 404] on button "Reload Page" at bounding box center [492, 400] width 116 height 30
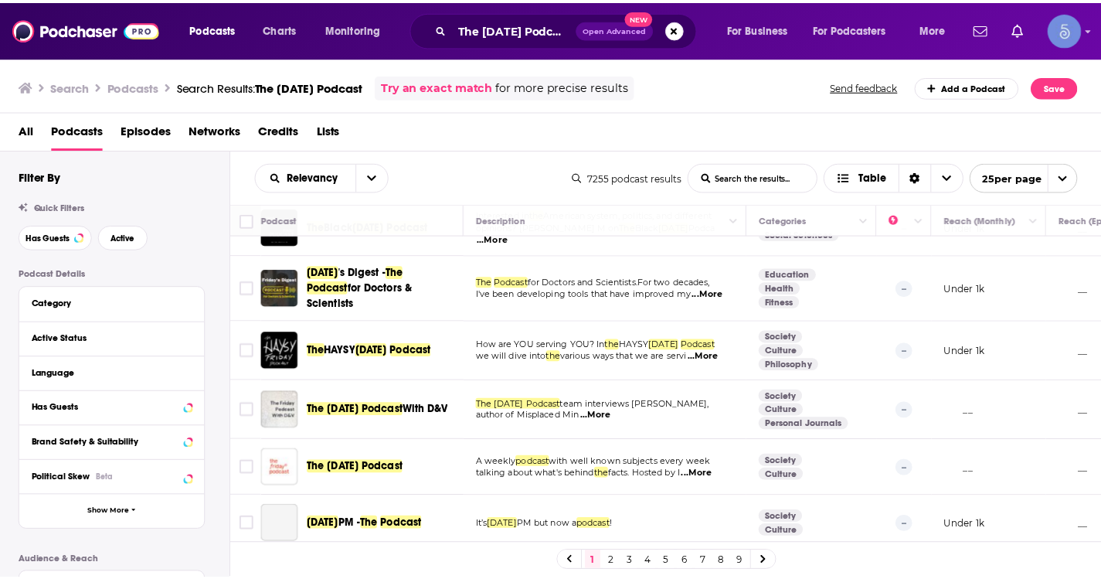
scroll to position [695, 0]
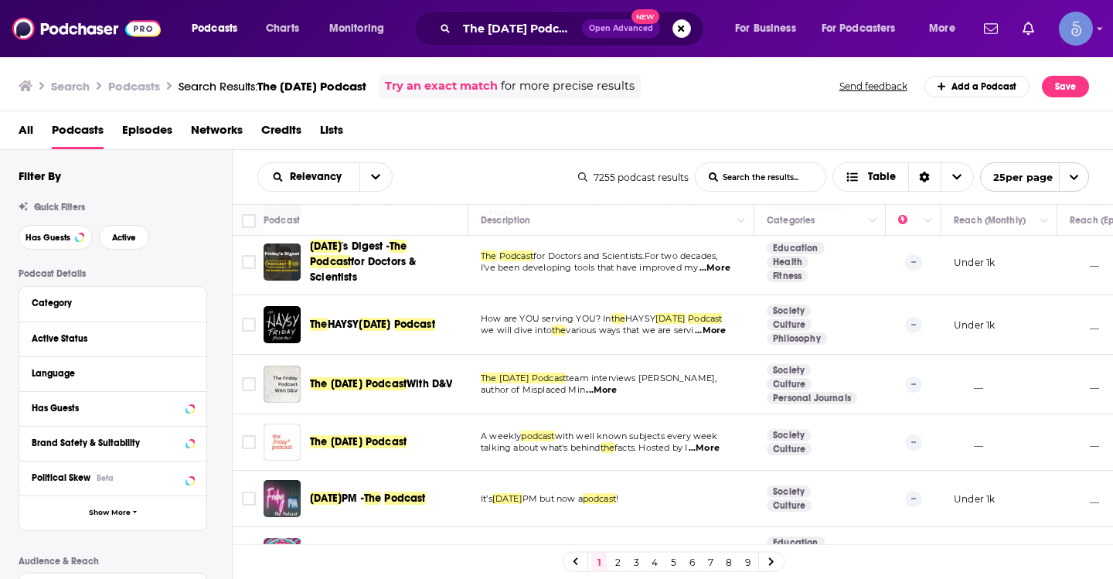
click at [379, 438] on span "The [DATE] Podcast" at bounding box center [358, 441] width 97 height 13
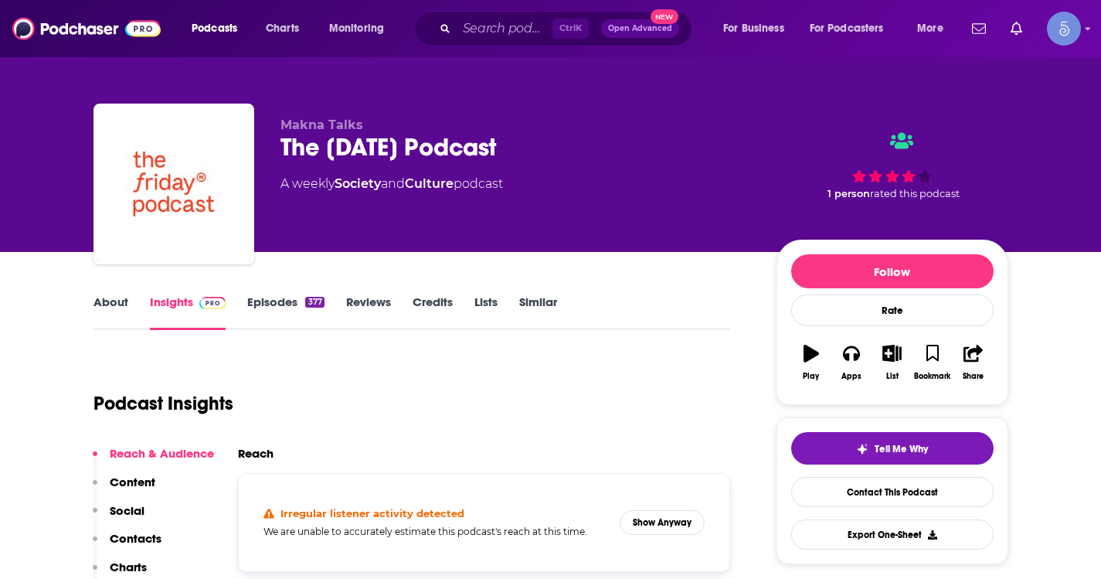
click at [252, 304] on link "Episodes 377" at bounding box center [285, 312] width 76 height 36
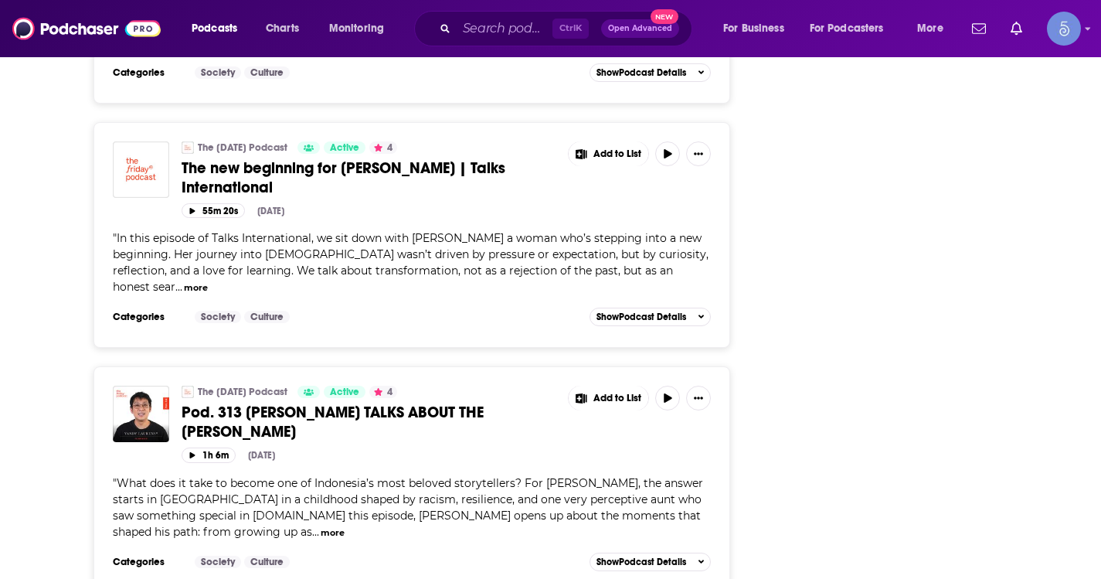
scroll to position [2241, 0]
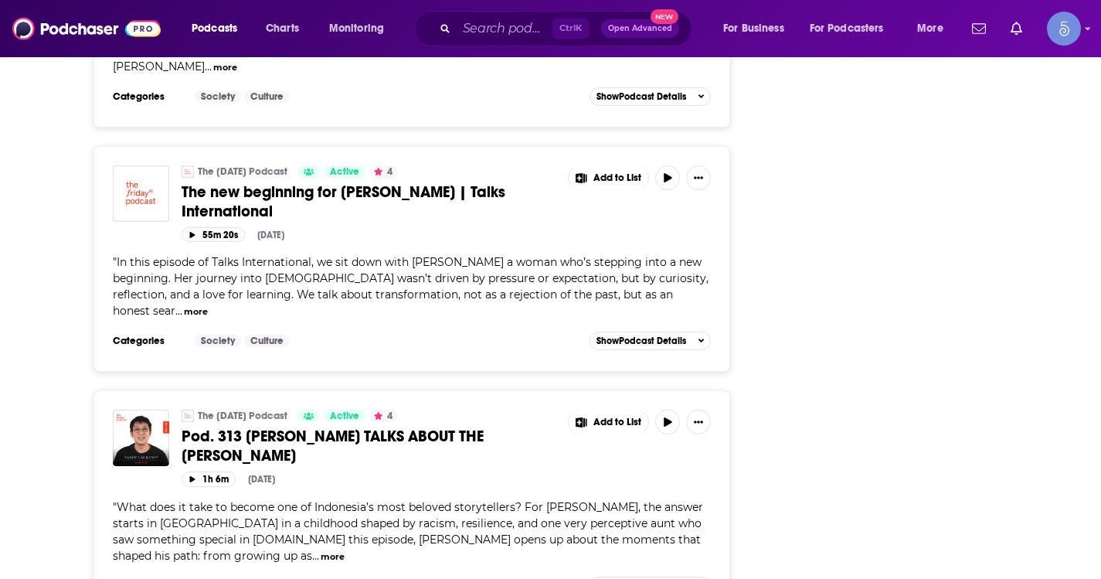
click at [208, 305] on button "more" at bounding box center [196, 311] width 24 height 13
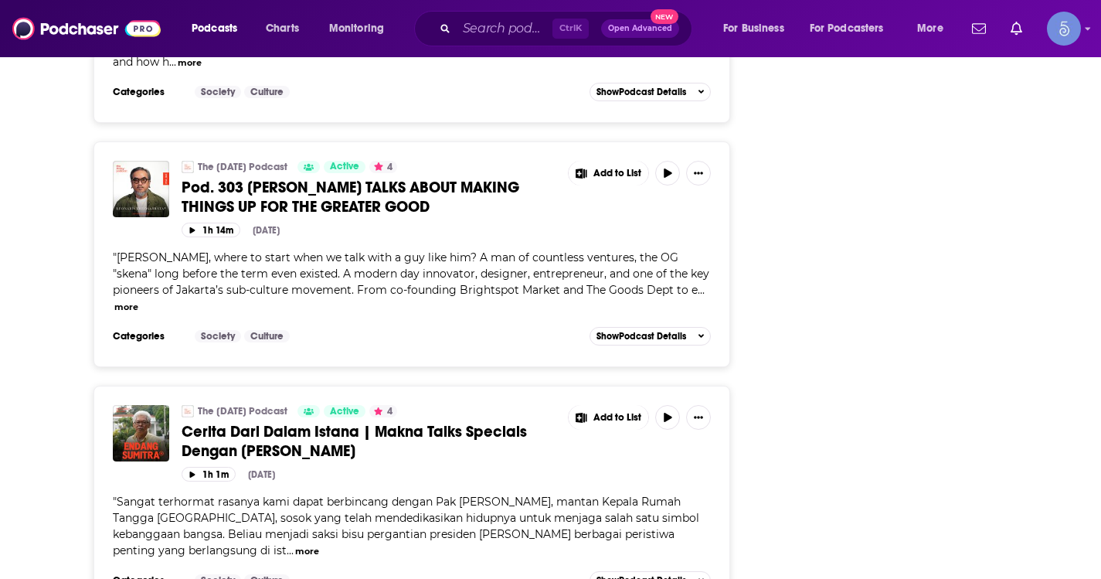
scroll to position [5940, 0]
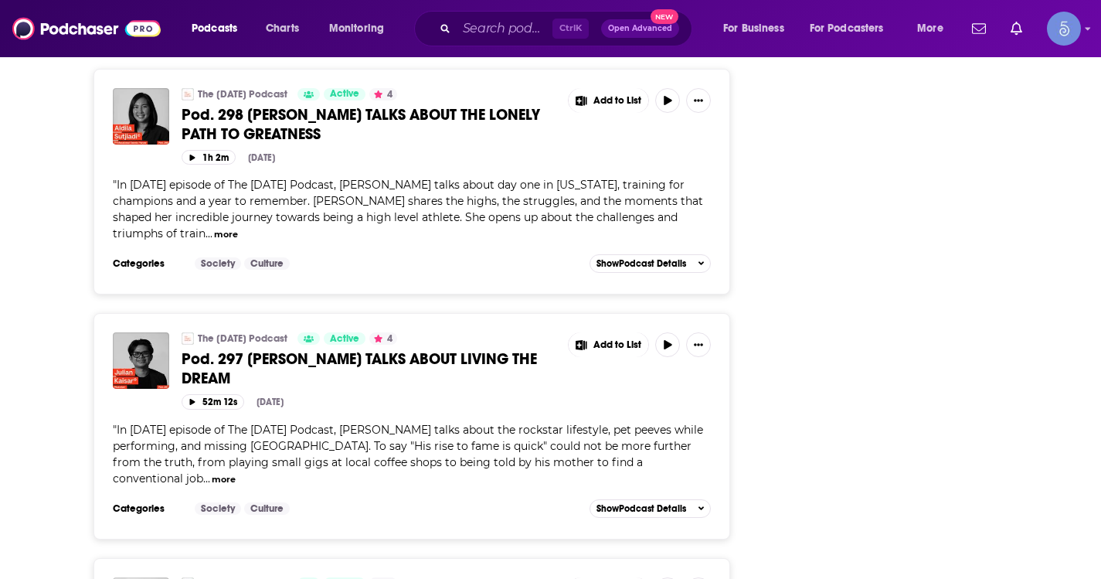
scroll to position [7563, 0]
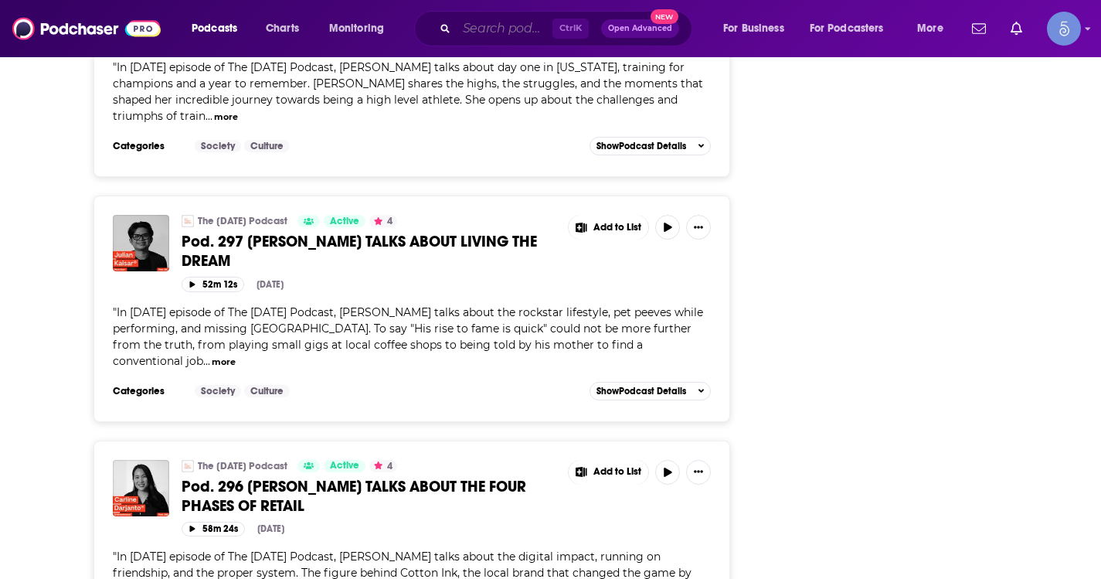
click at [495, 21] on input "Search podcasts, credits, & more..." at bounding box center [505, 28] width 96 height 25
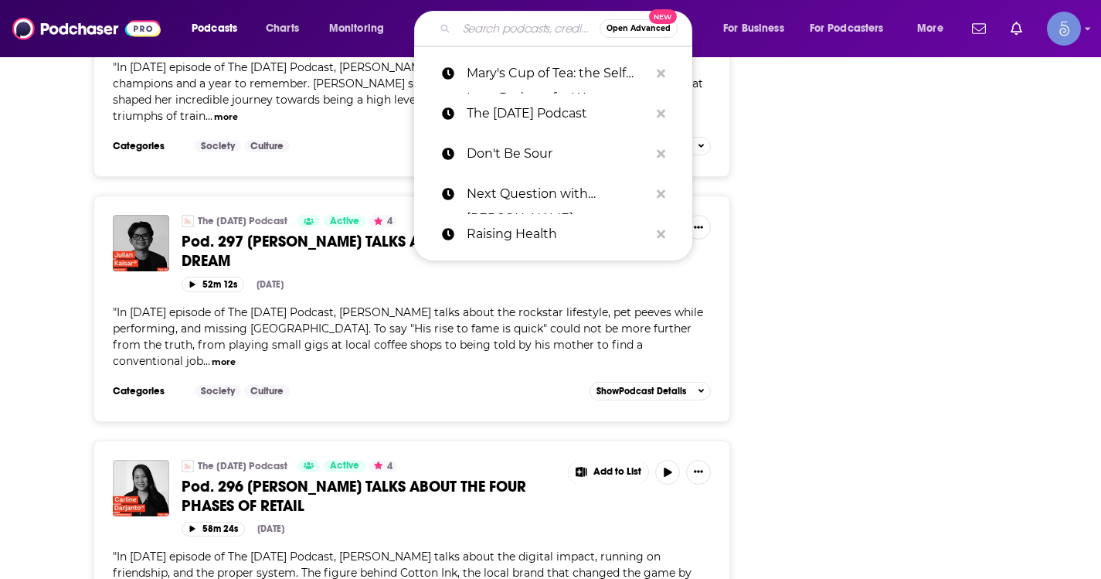
paste input "Angie Martinez IRL"
type input "Angie Martinez IRL"
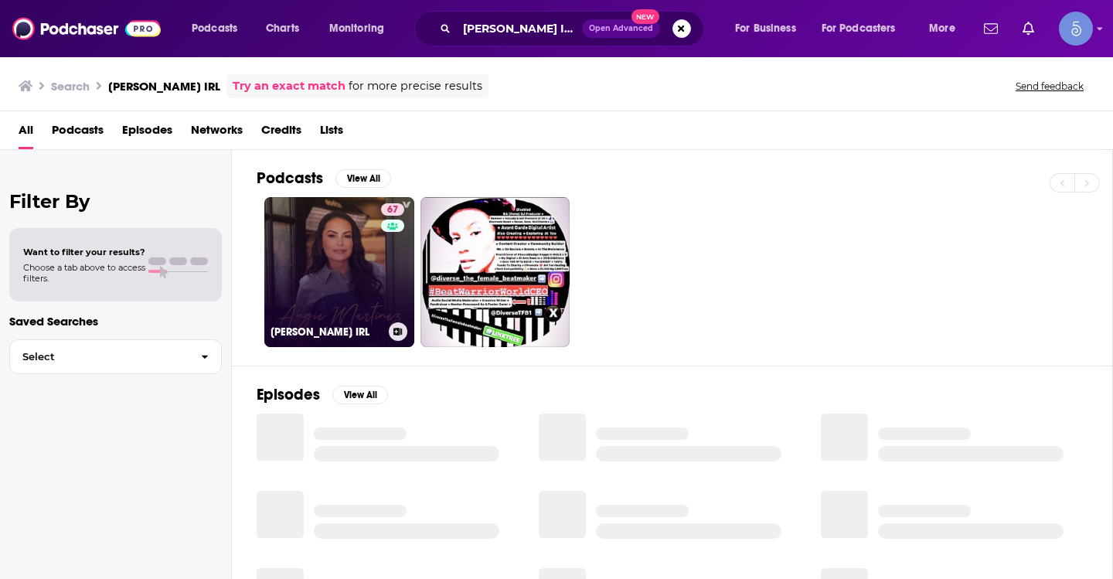
click at [352, 287] on link "67 Angie Martinez IRL" at bounding box center [339, 272] width 150 height 150
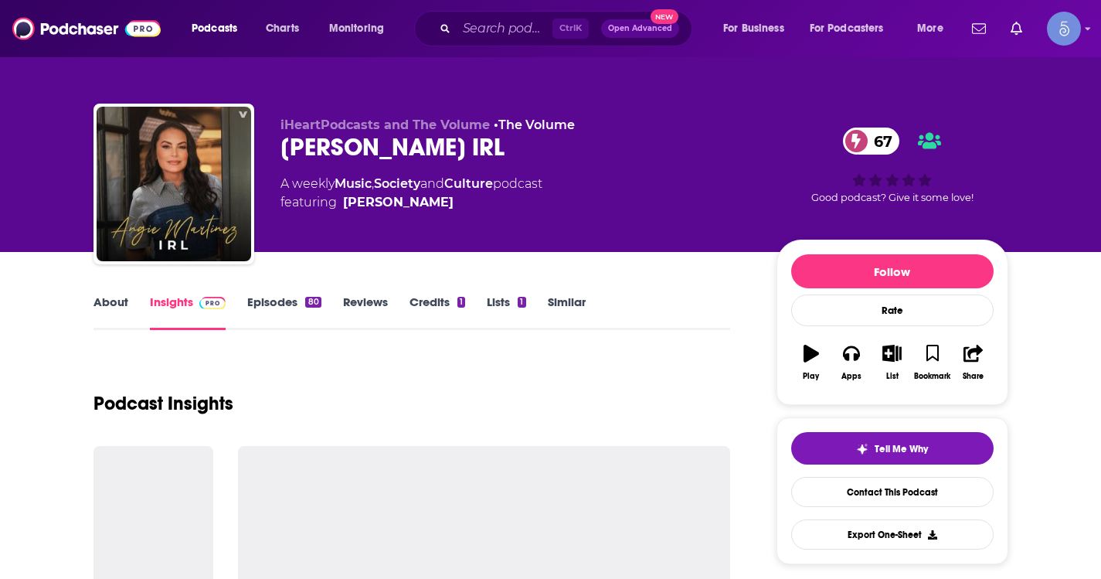
click at [110, 307] on link "About" at bounding box center [110, 312] width 35 height 36
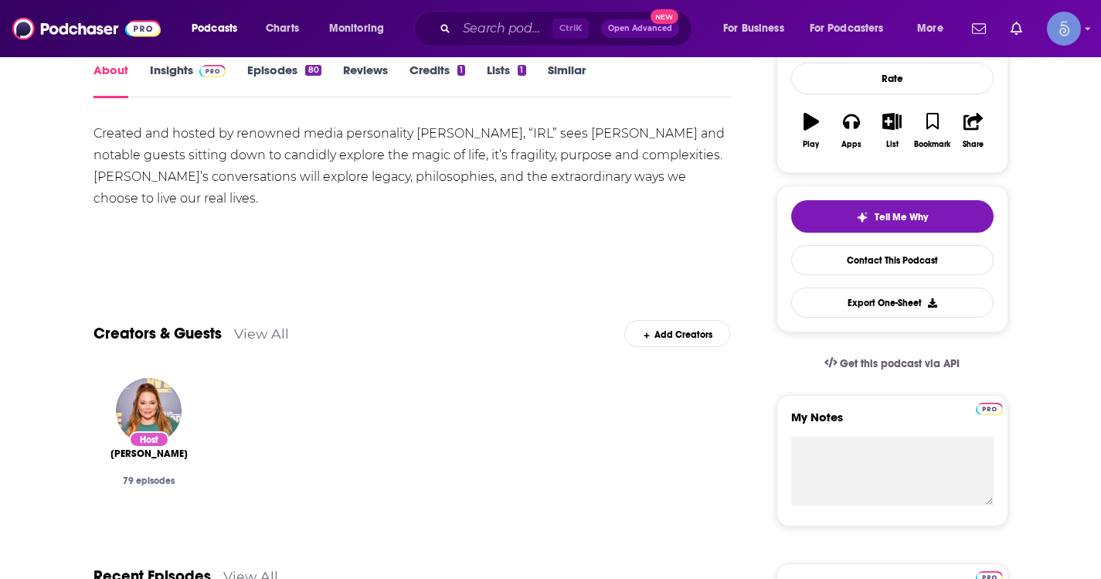
scroll to position [155, 0]
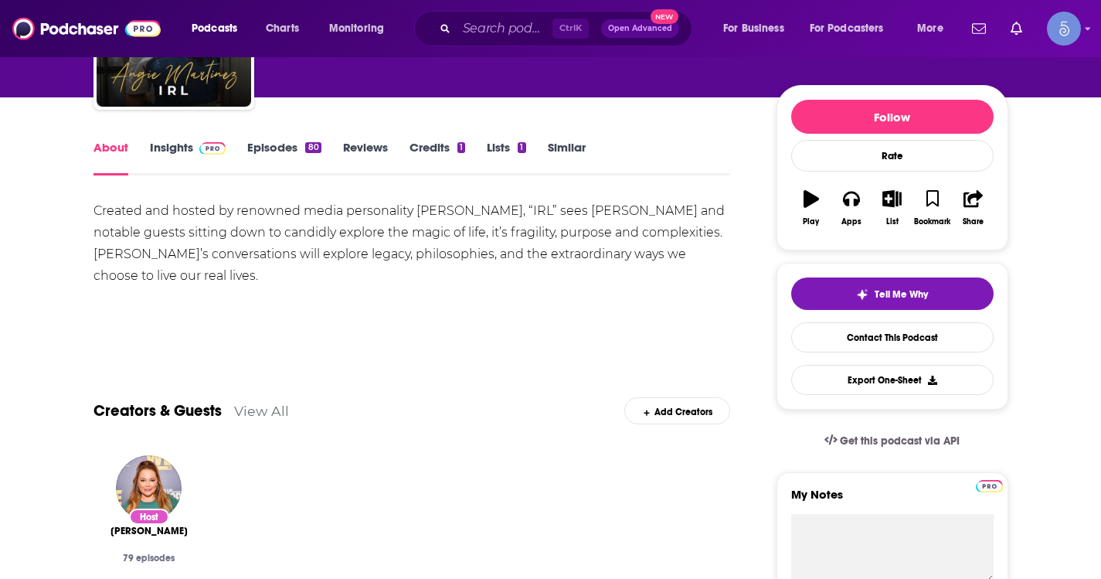
click at [254, 152] on link "Episodes 80" at bounding box center [283, 158] width 73 height 36
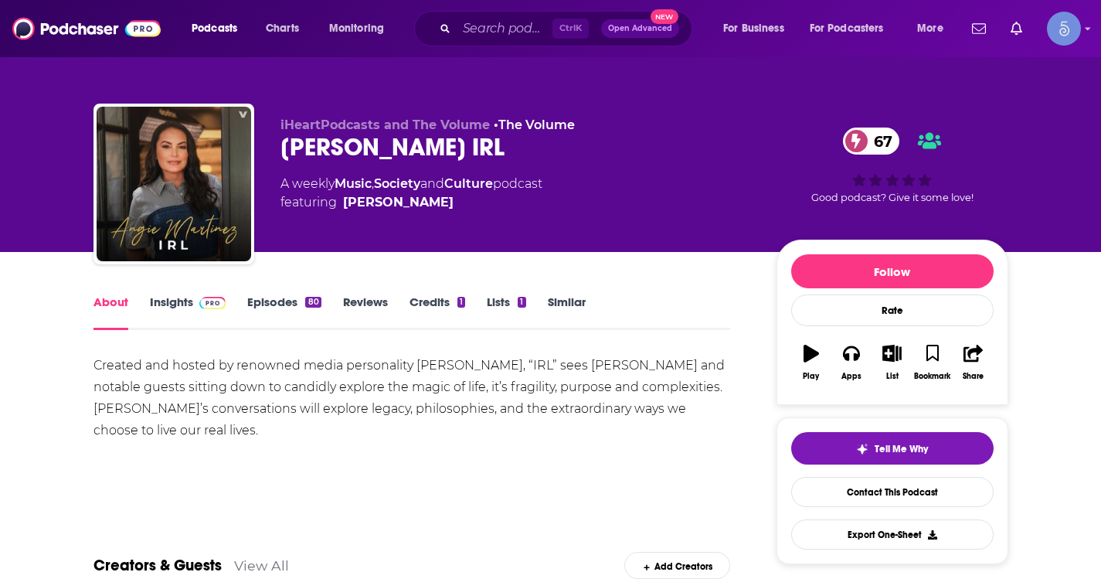
click at [269, 307] on link "Episodes 80" at bounding box center [283, 312] width 73 height 36
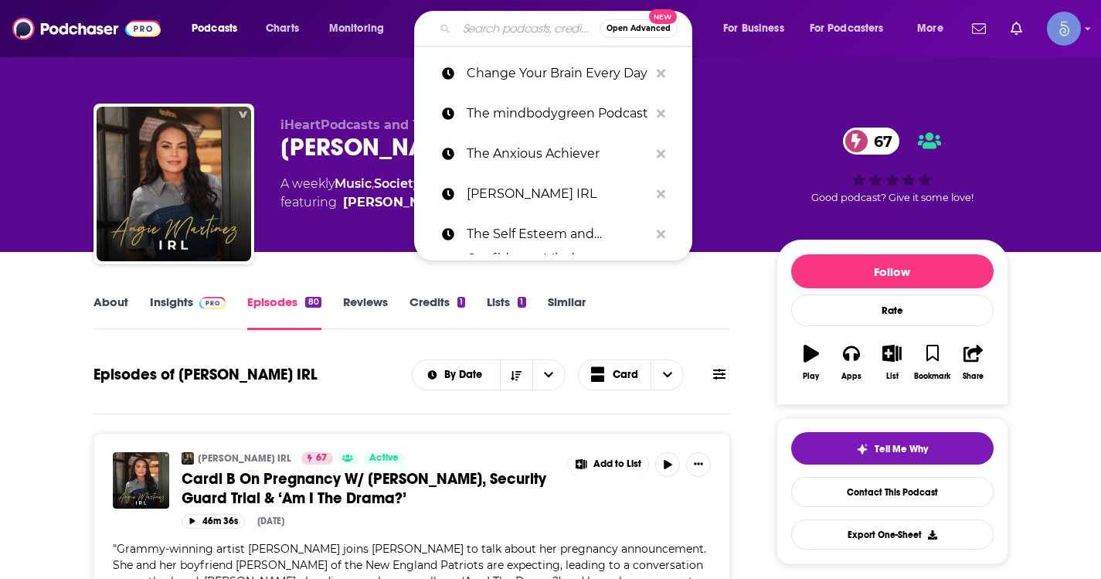
click at [518, 19] on input "Search podcasts, credits, & more..." at bounding box center [528, 28] width 143 height 25
paste input "Mentally Stronger with Therapist Amy Morin"
type input "Mentally Stronger with Therapist Amy Morin"
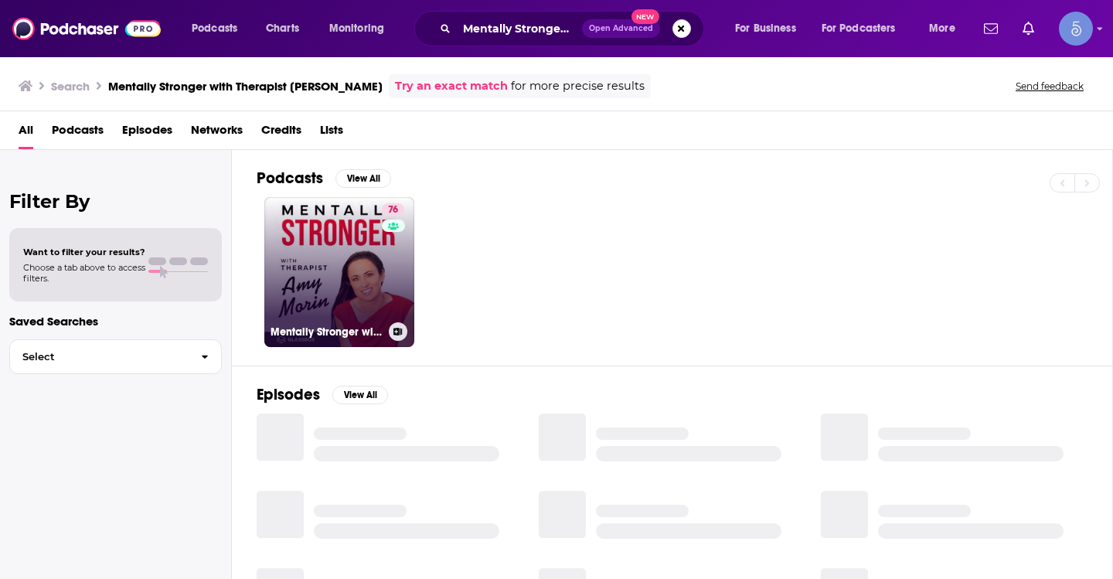
click at [301, 301] on link "76 Mentally Stronger with Therapist Amy Morin" at bounding box center [339, 272] width 150 height 150
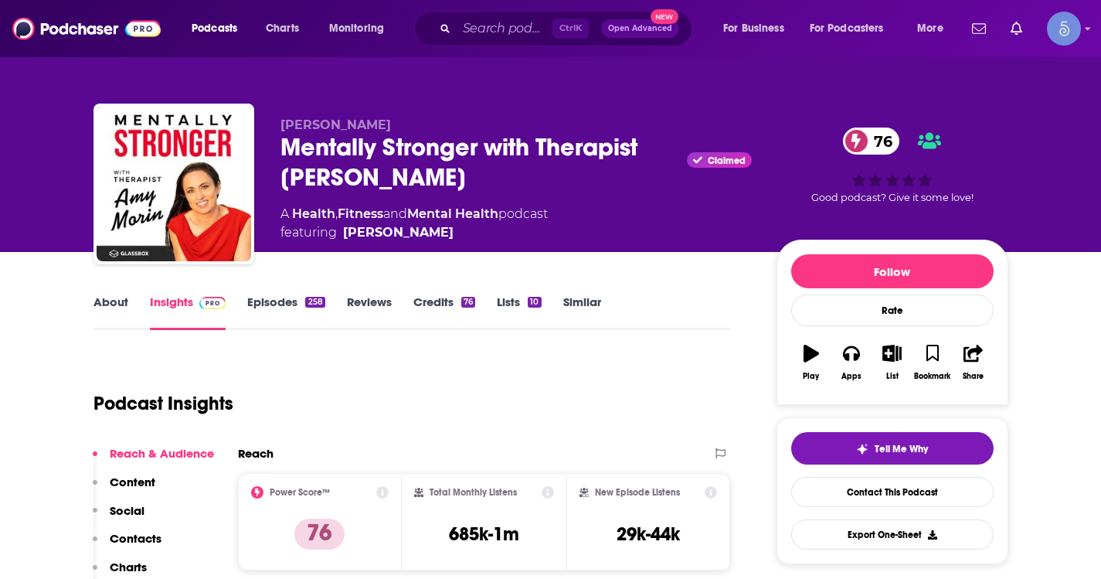
click at [104, 310] on link "About" at bounding box center [110, 312] width 35 height 36
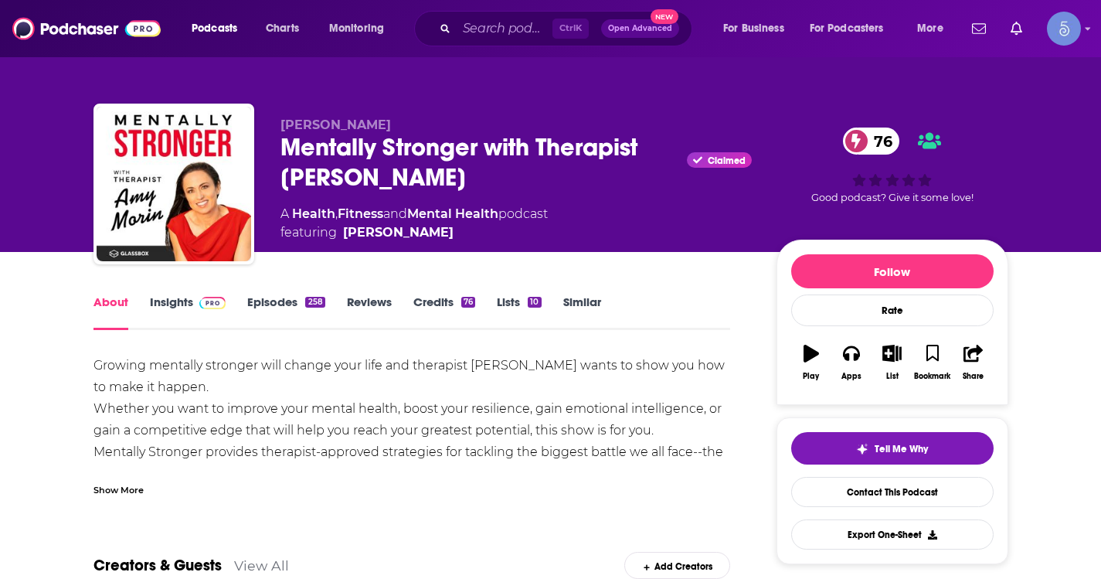
click at [127, 489] on div "Show More" at bounding box center [118, 488] width 50 height 15
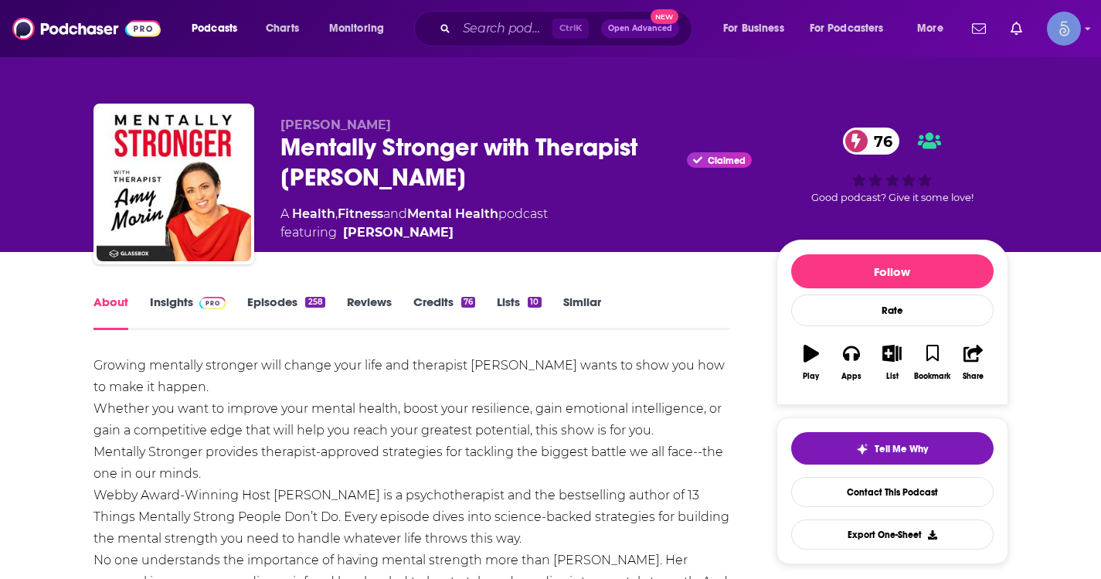
click at [258, 313] on link "Episodes 258" at bounding box center [285, 312] width 77 height 36
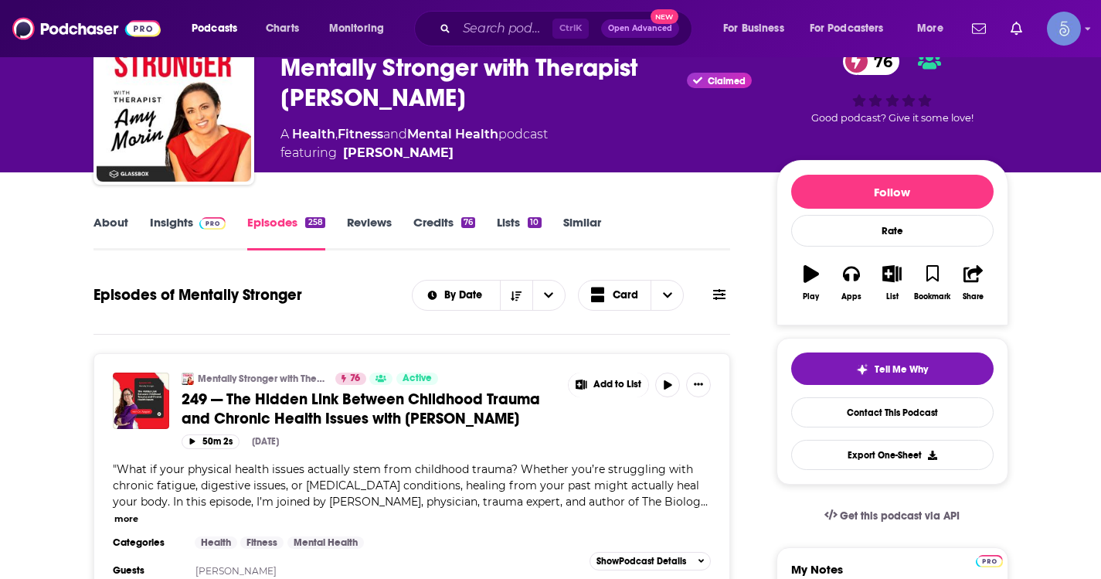
scroll to position [77, 0]
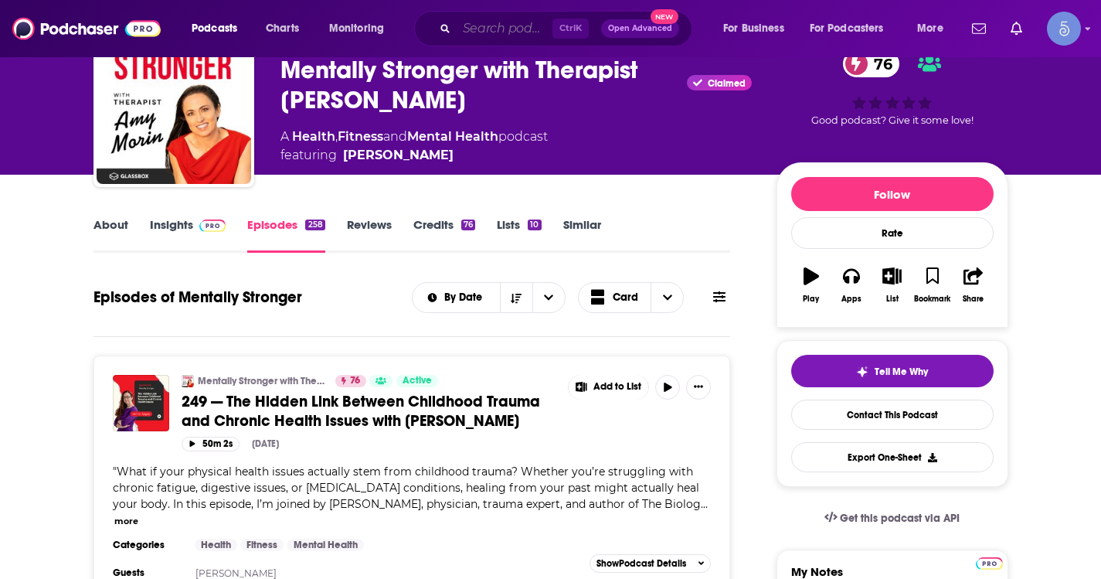
click at [507, 17] on input "Search podcasts, credits, & more..." at bounding box center [505, 28] width 96 height 25
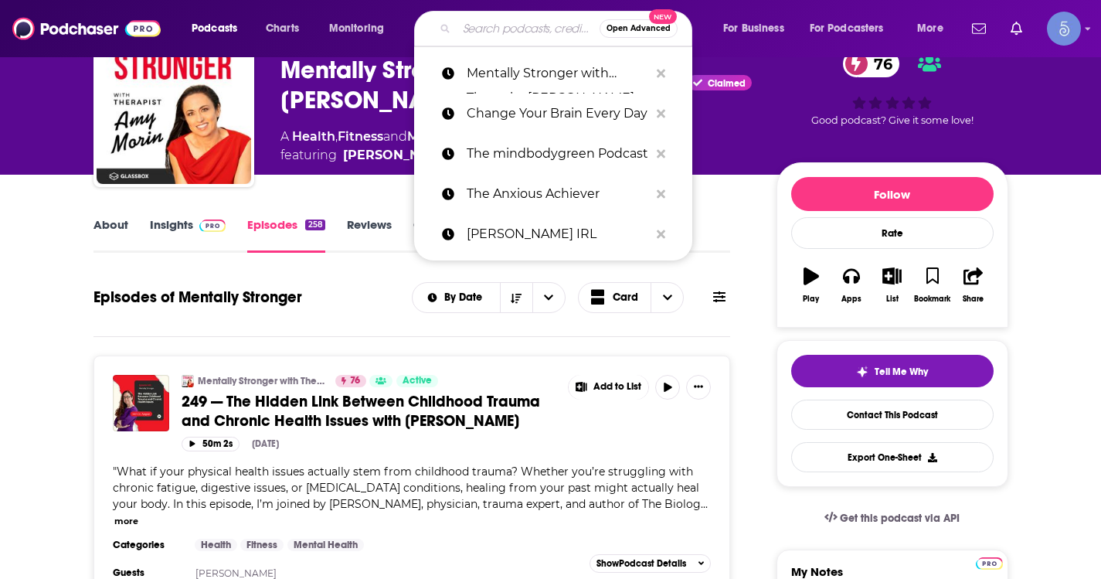
paste input "MID"
type input "MID"
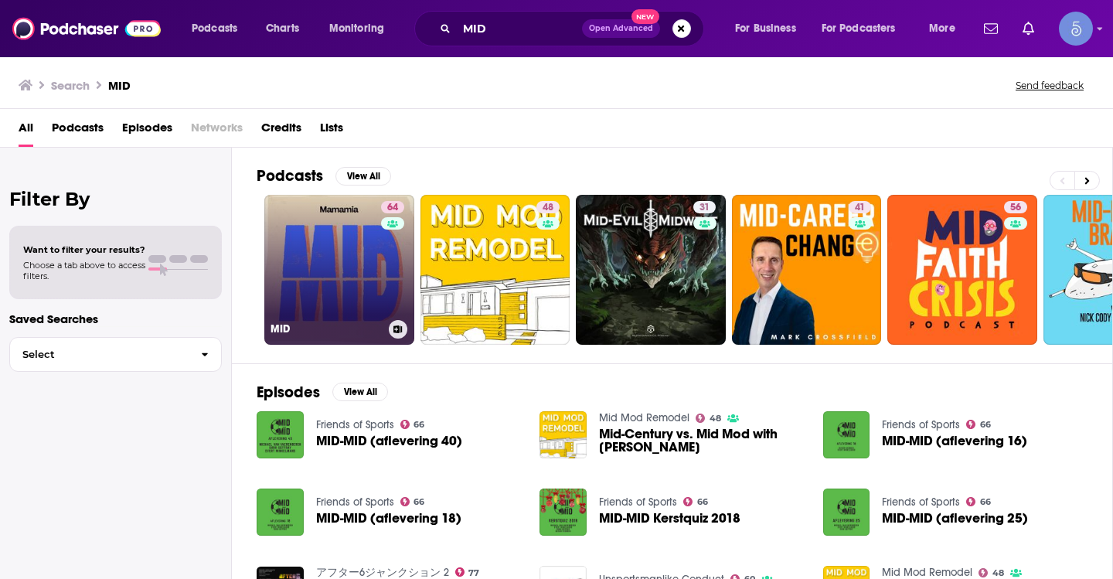
click at [325, 298] on link "64 MID" at bounding box center [339, 270] width 150 height 150
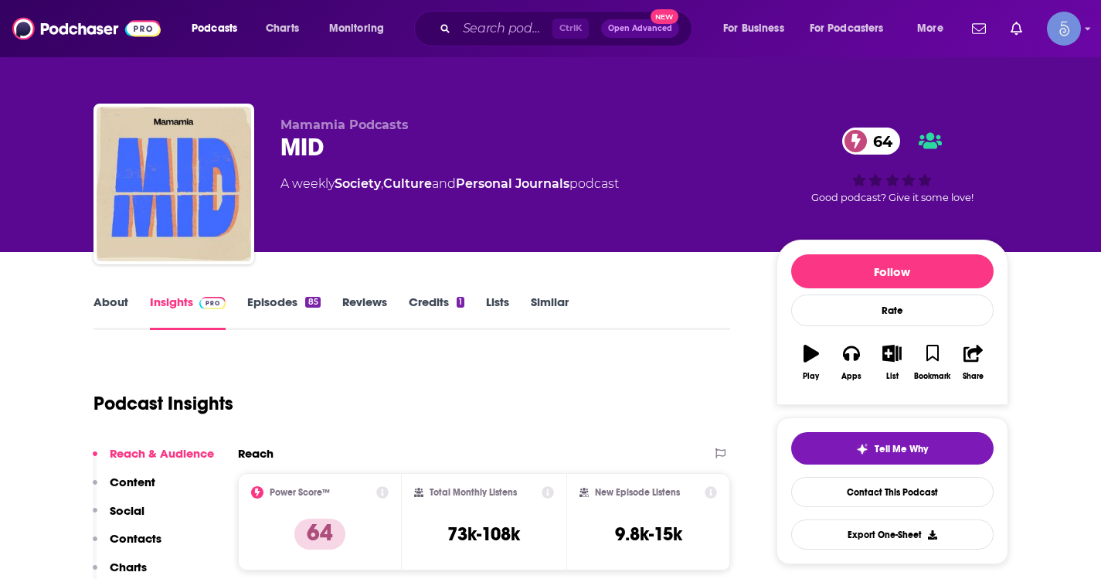
click at [110, 301] on link "About" at bounding box center [110, 312] width 35 height 36
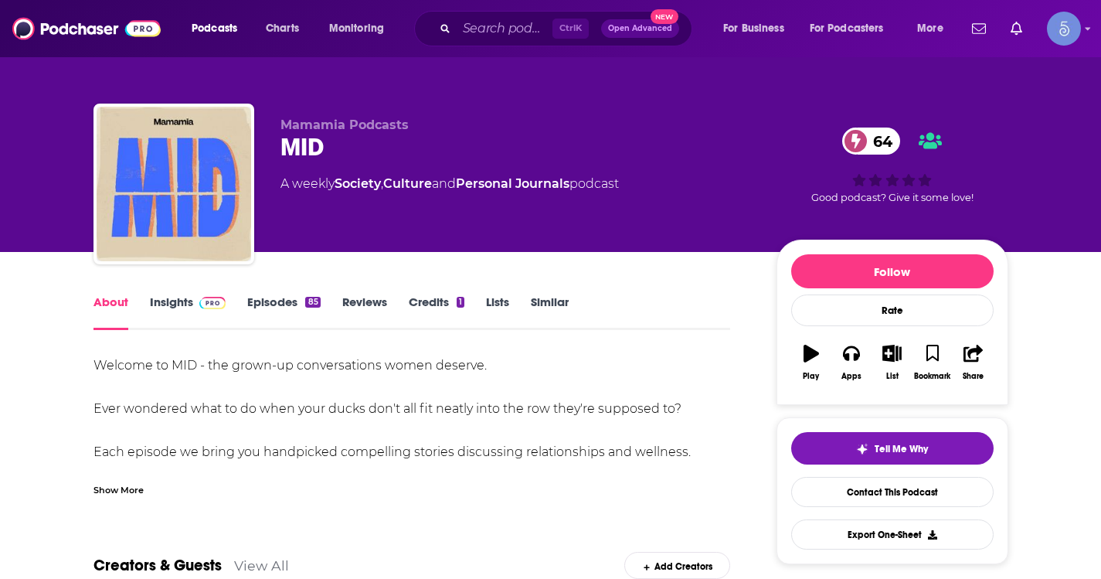
click at [148, 484] on div "Show More" at bounding box center [411, 484] width 637 height 26
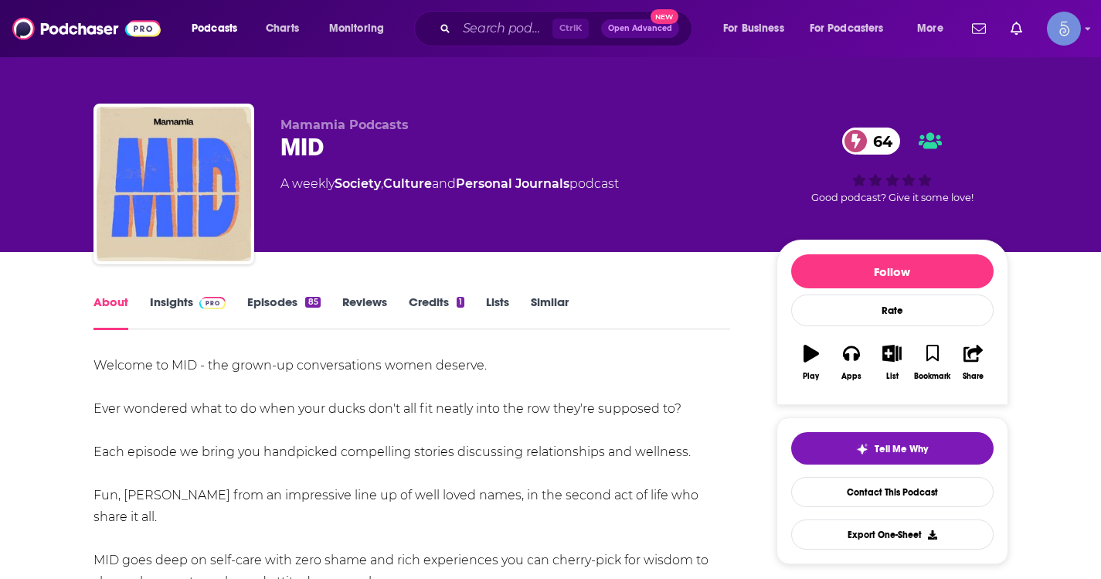
click at [189, 309] on link "Insights" at bounding box center [188, 312] width 76 height 36
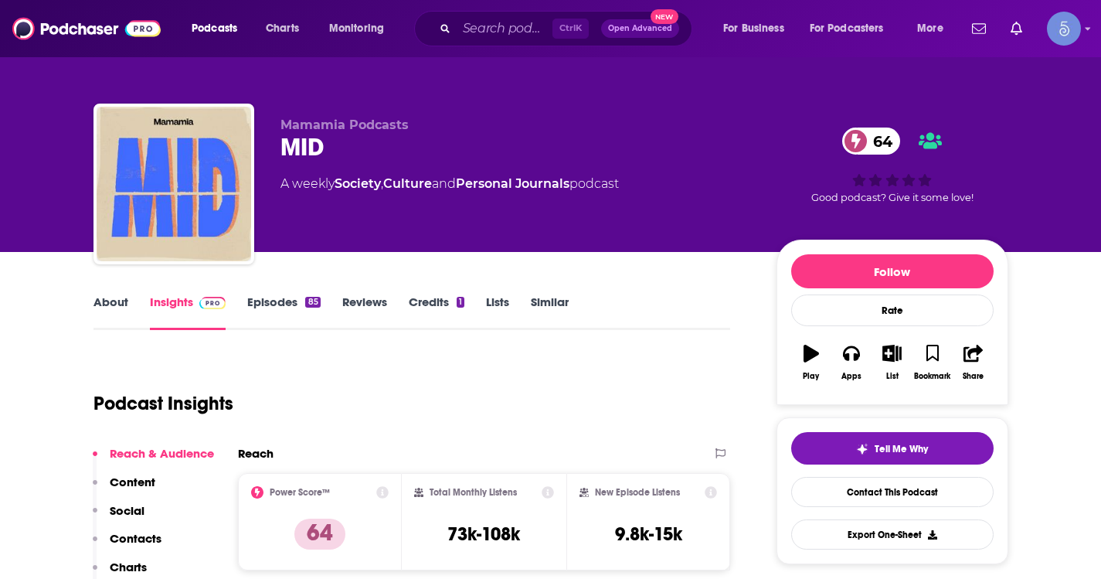
click at [105, 310] on link "About" at bounding box center [110, 312] width 35 height 36
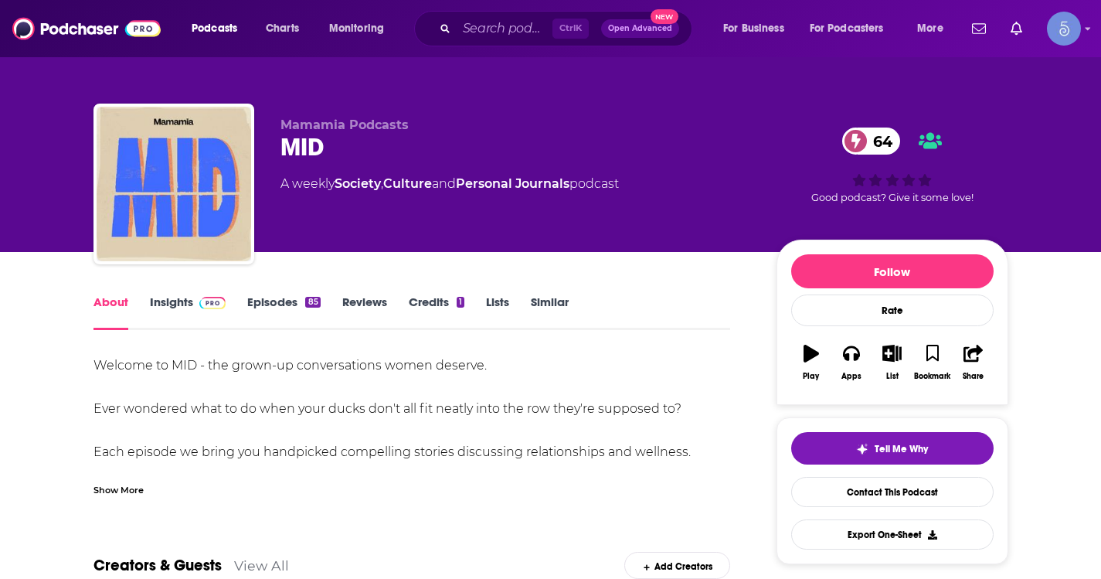
click at [117, 491] on div "Show More" at bounding box center [118, 488] width 50 height 15
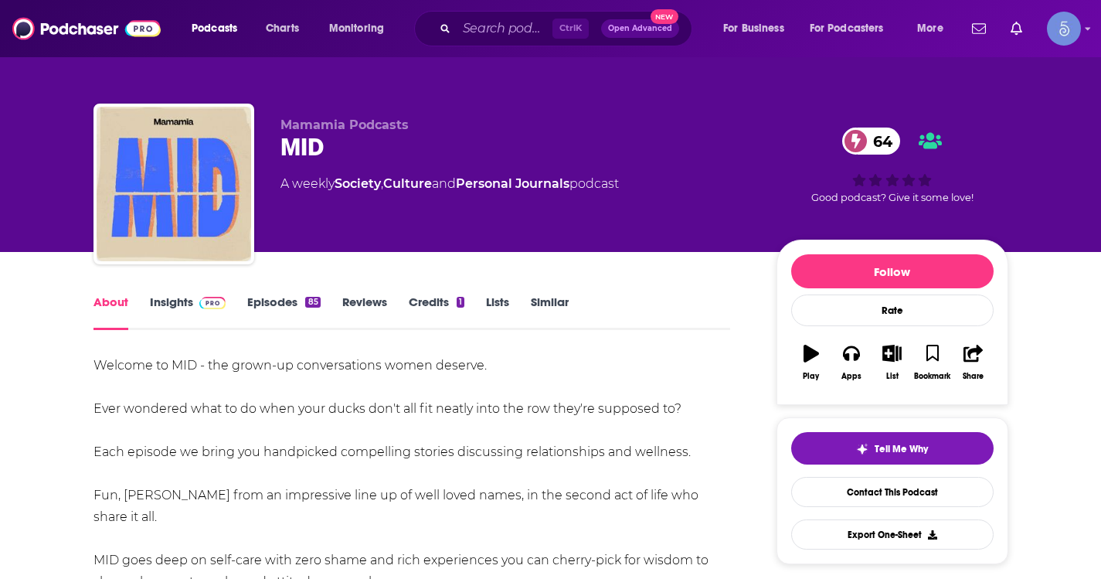
click at [187, 309] on link "Insights" at bounding box center [188, 312] width 76 height 36
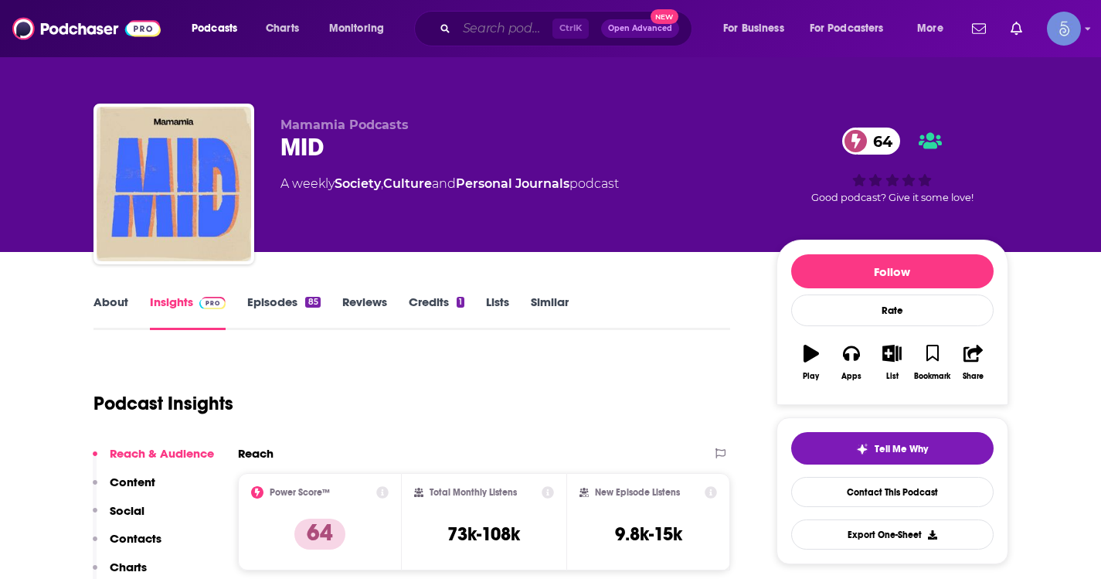
click at [484, 31] on input "Search podcasts, credits, & more..." at bounding box center [505, 28] width 96 height 25
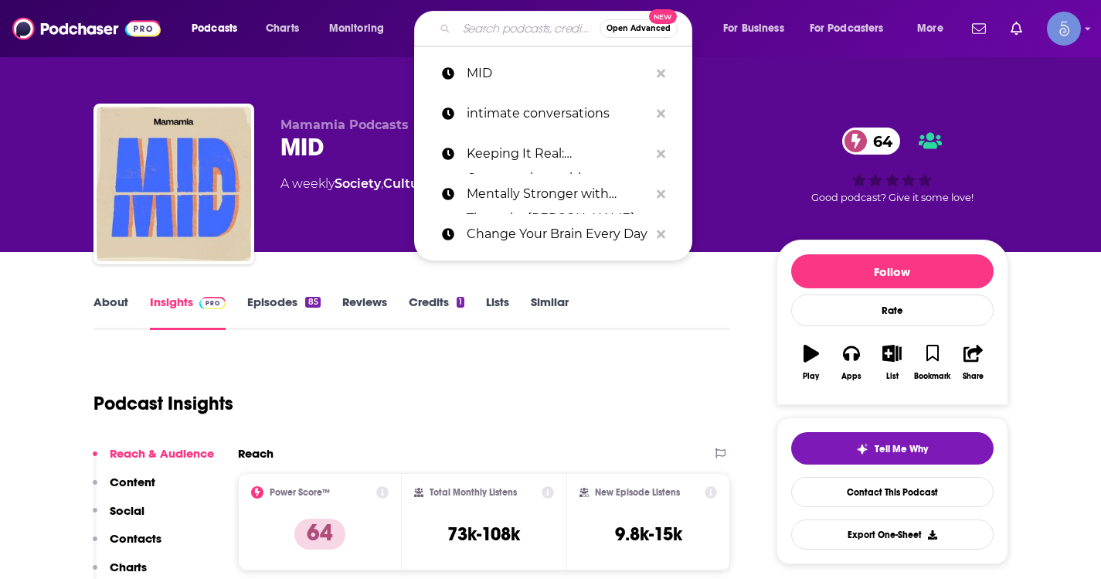
paste input "The Baggage Reclaim Sessions"
type input "The Baggage Reclaim Sessions"
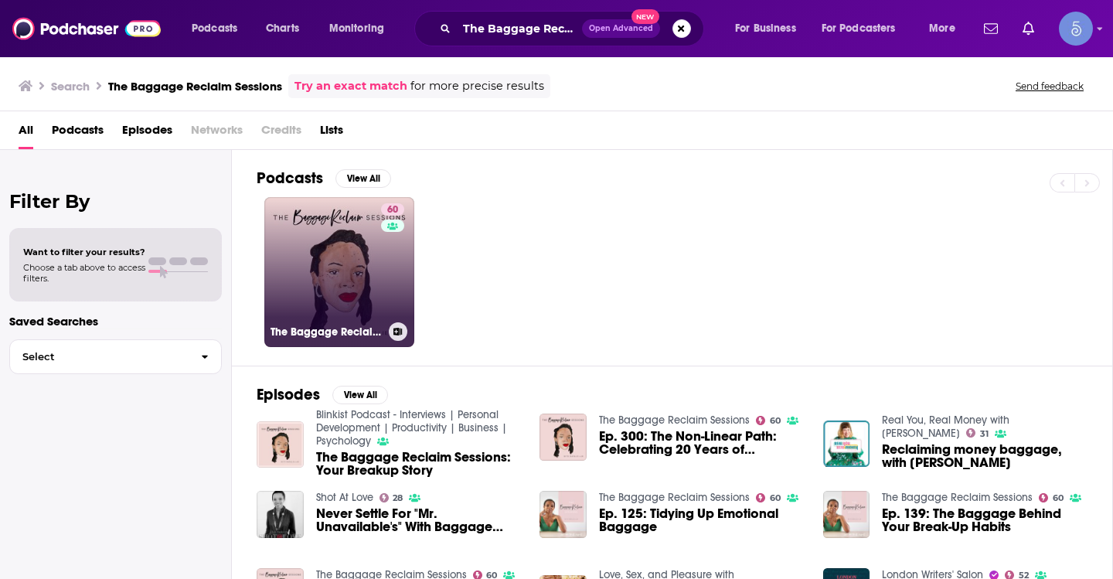
click at [362, 285] on link "60 The Baggage Reclaim Sessions" at bounding box center [339, 272] width 150 height 150
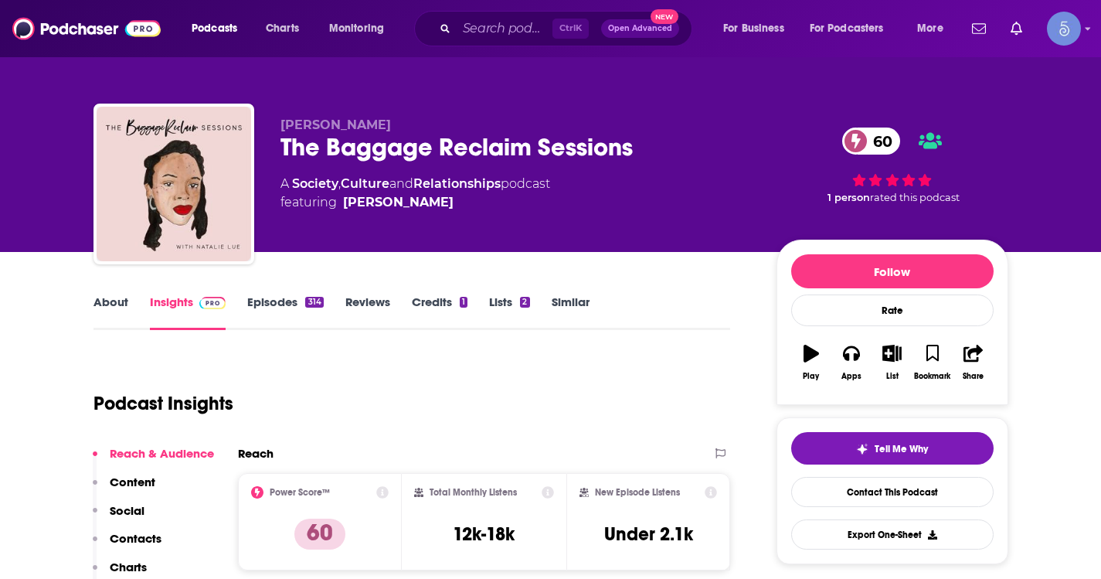
click at [109, 320] on link "About" at bounding box center [110, 312] width 35 height 36
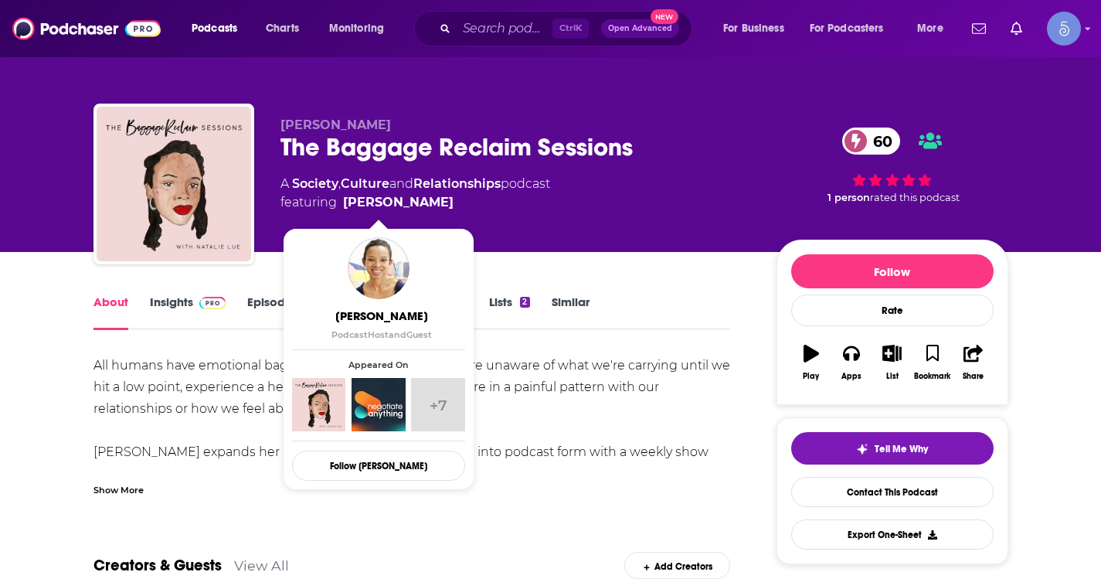
click at [120, 102] on div "Natalie Lue The Baggage Reclaim Sessions 60 A Society , Culture and Relationshi…" at bounding box center [551, 168] width 938 height 167
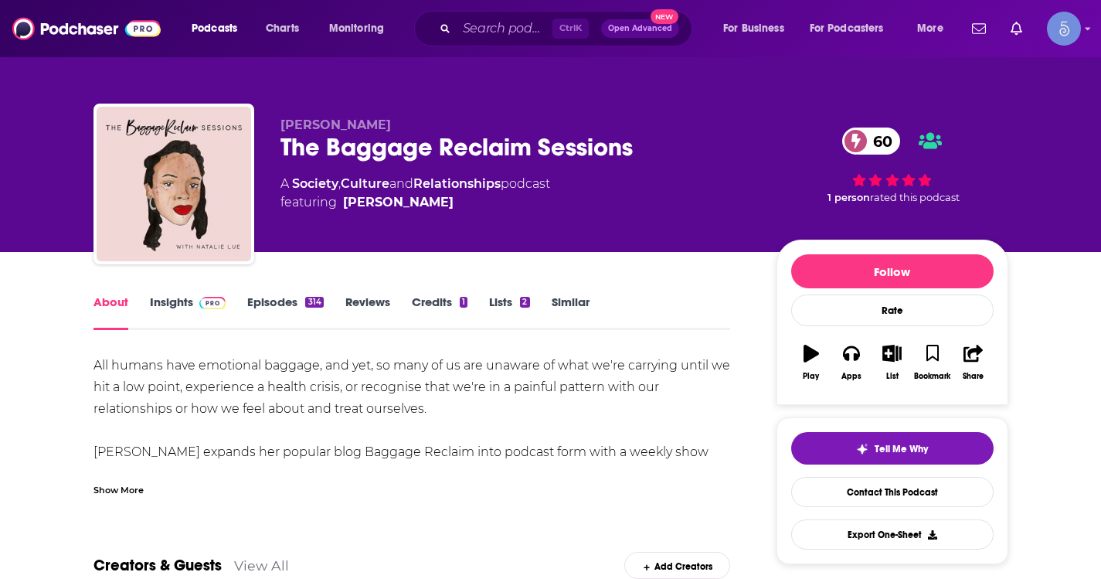
click at [140, 494] on div "Show More" at bounding box center [118, 488] width 50 height 15
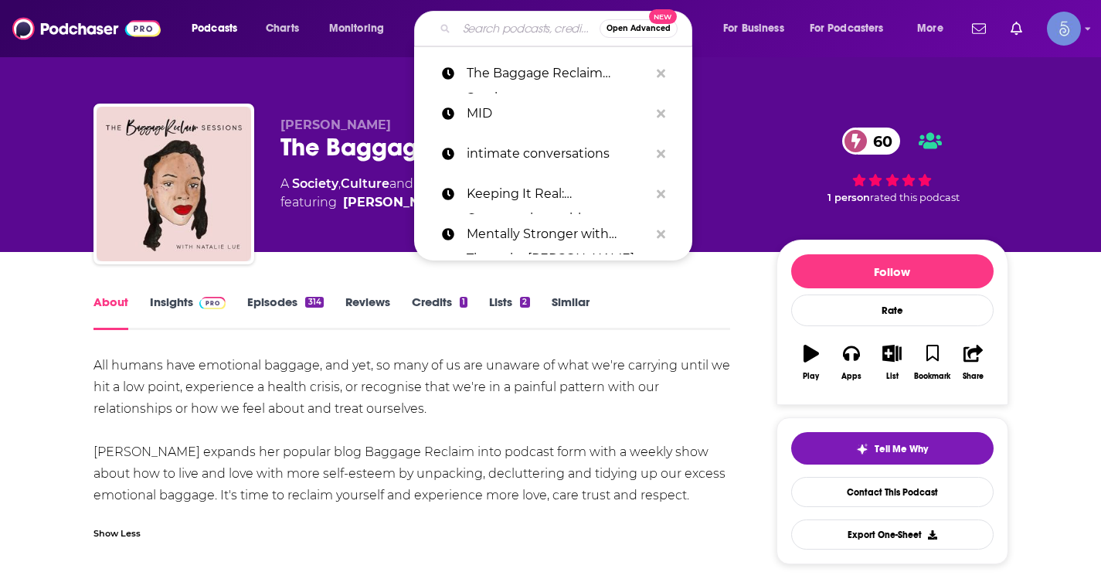
click at [471, 37] on input "Search podcasts, credits, & more..." at bounding box center [528, 28] width 143 height 25
paste input "Aspire with Emma Grede"
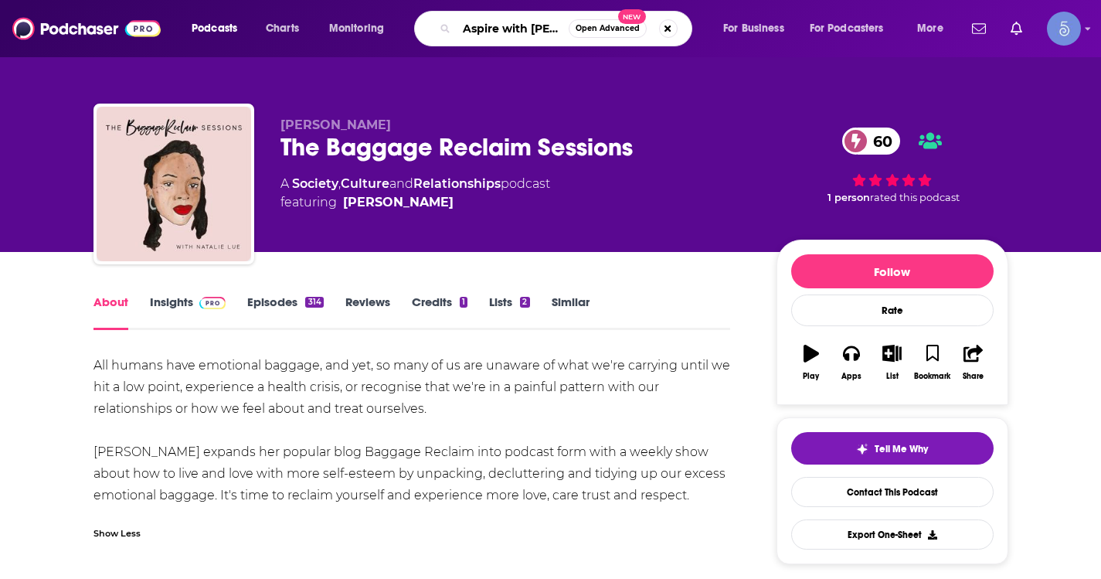
type input "Aspire with Emma Grede"
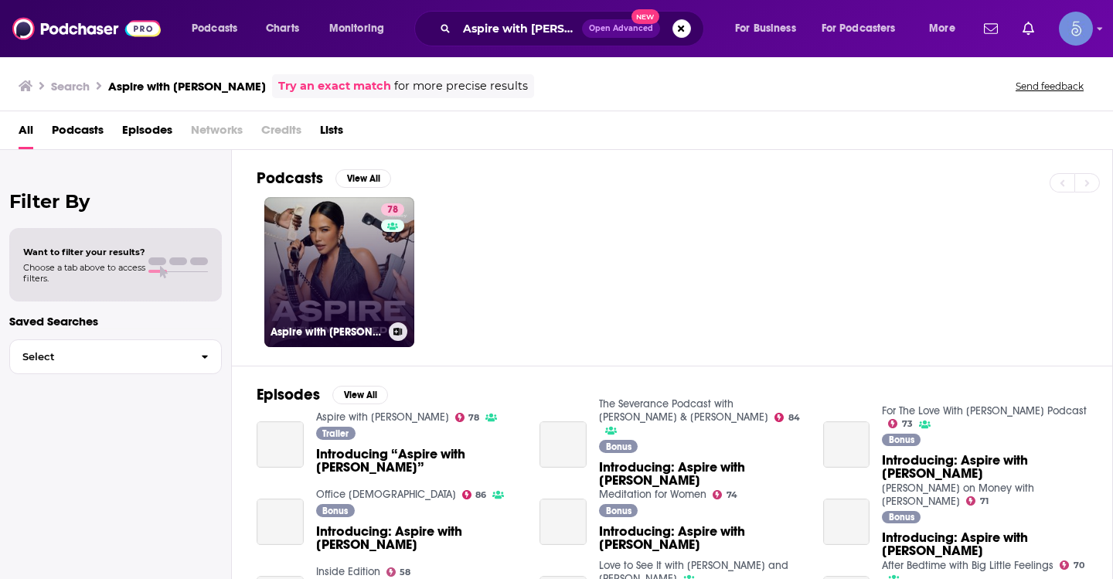
click at [358, 250] on link "78 Aspire with Emma Grede" at bounding box center [339, 272] width 150 height 150
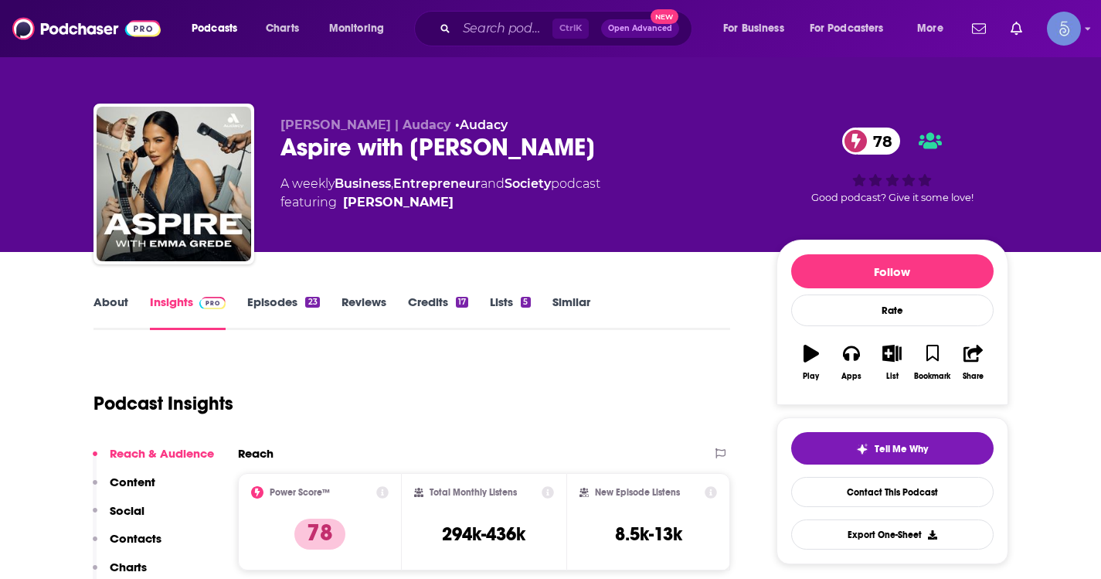
click at [110, 296] on link "About" at bounding box center [110, 312] width 35 height 36
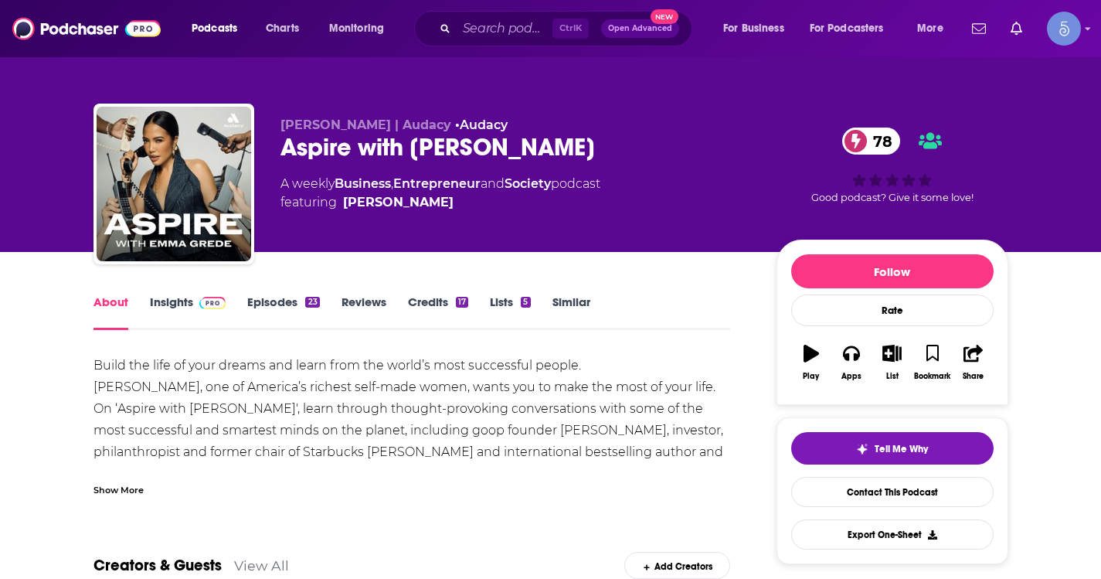
click at [116, 491] on div "Show More" at bounding box center [118, 488] width 50 height 15
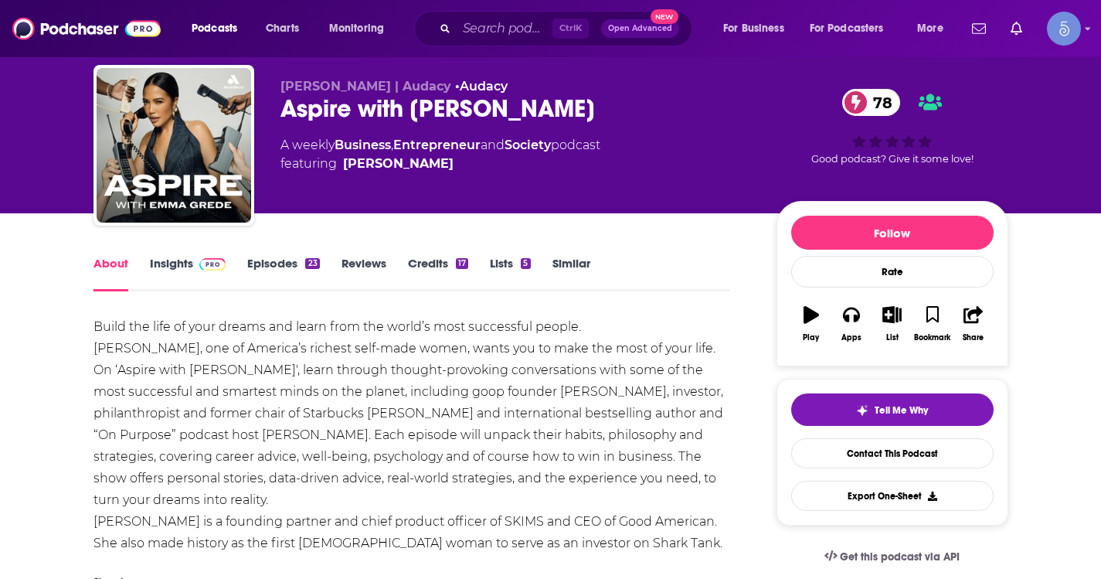
scroll to position [77, 0]
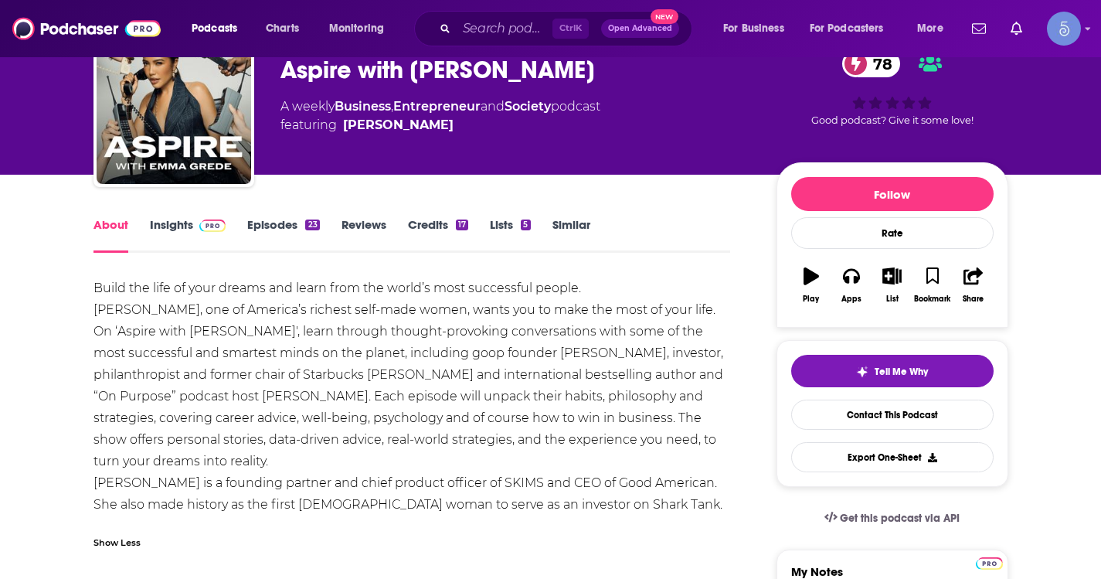
drag, startPoint x: 246, startPoint y: 336, endPoint x: 332, endPoint y: 401, distance: 107.6
click at [332, 401] on div "Build the life of your dreams and learn from the world’s most successful people…" at bounding box center [411, 396] width 637 height 238
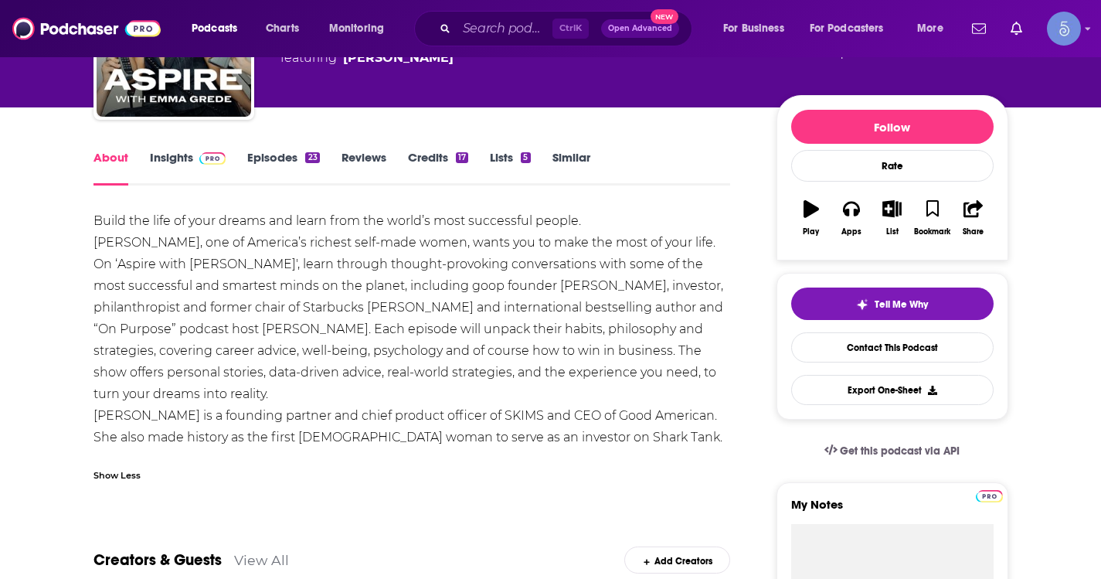
scroll to position [0, 0]
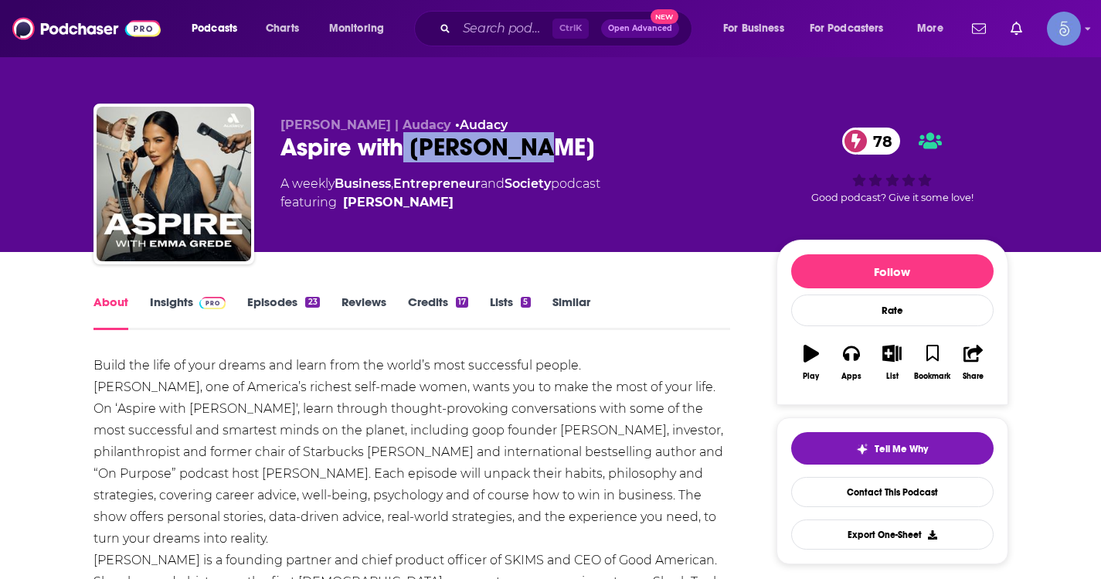
drag, startPoint x: 593, startPoint y: 143, endPoint x: 406, endPoint y: 152, distance: 187.2
click at [406, 152] on div "Aspire with Emma Grede 78" at bounding box center [515, 147] width 471 height 30
copy h1 "Emma Grede"
click at [177, 305] on link "Insights" at bounding box center [188, 312] width 76 height 36
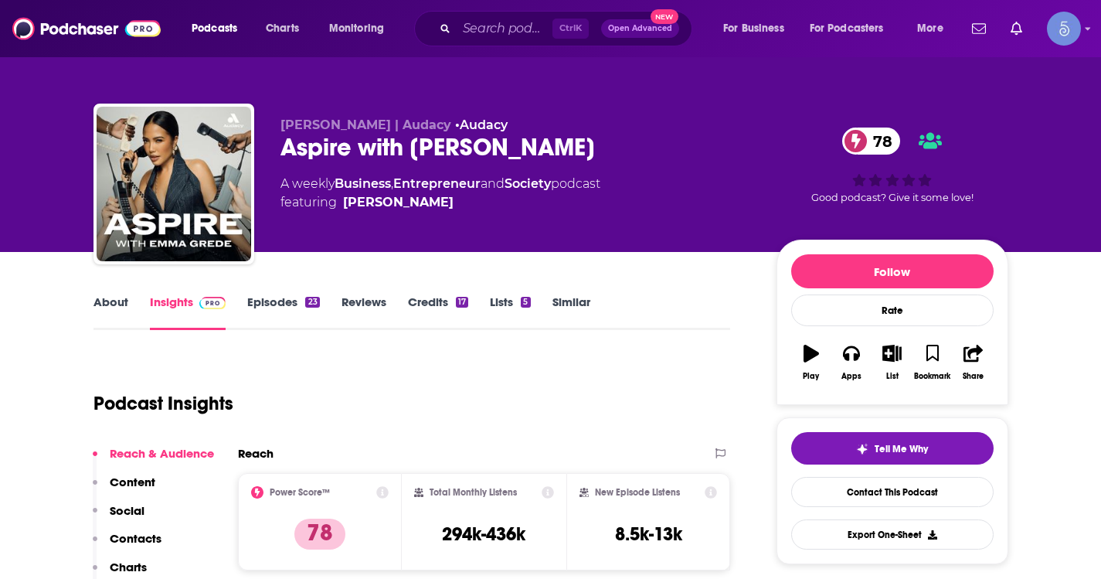
click at [272, 301] on link "Episodes 23" at bounding box center [283, 312] width 72 height 36
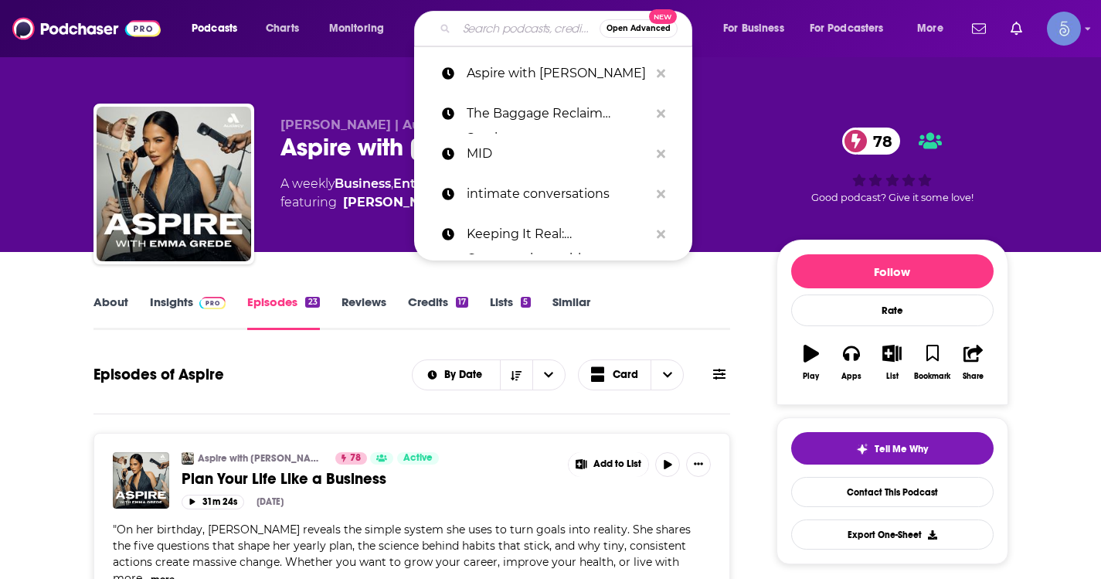
click at [488, 23] on input "Search podcasts, credits, & more..." at bounding box center [528, 28] width 143 height 25
paste input "The Chris Voss Show"
type input "The Chris Voss Show"
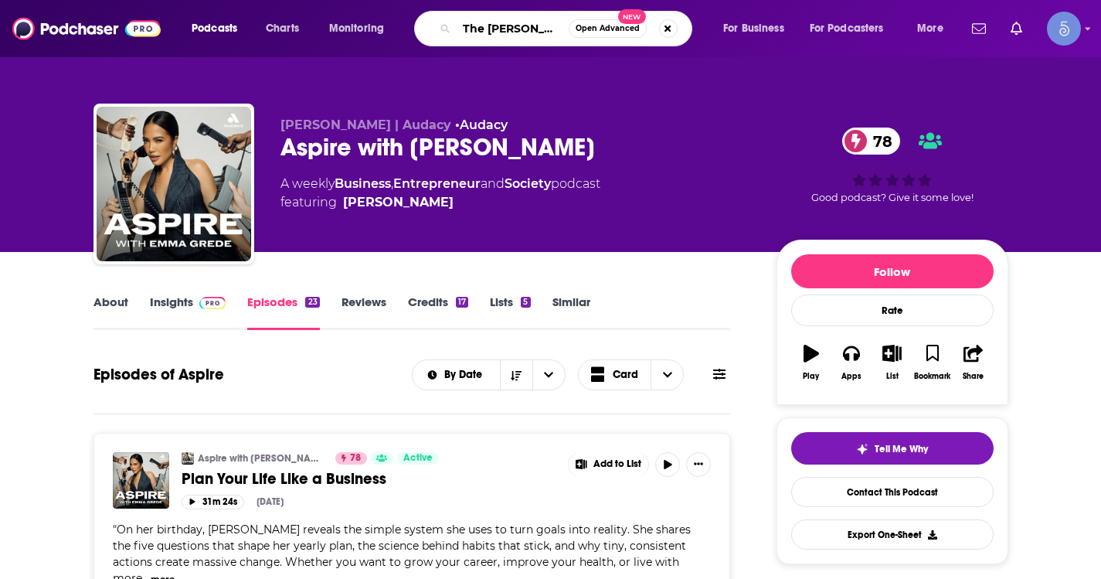
scroll to position [0, 19]
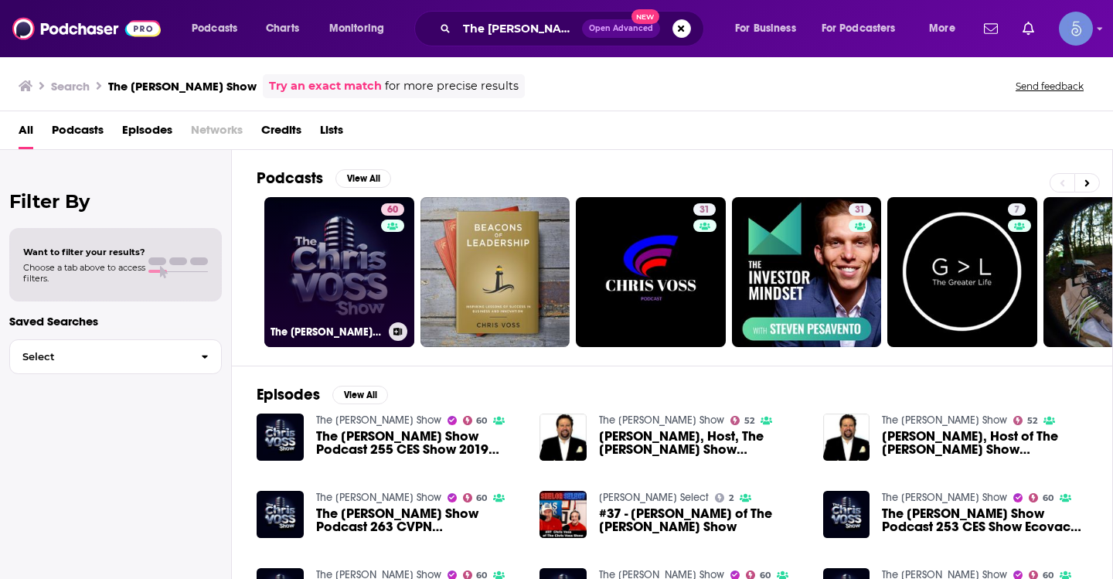
click at [325, 249] on link "60 The Chris Voss Show" at bounding box center [339, 272] width 150 height 150
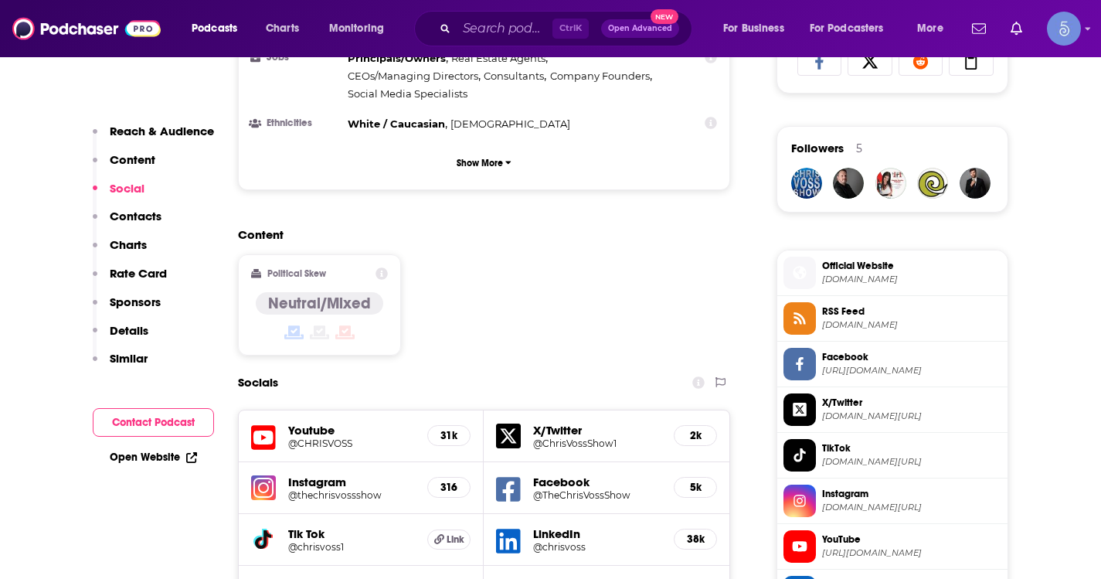
scroll to position [1082, 0]
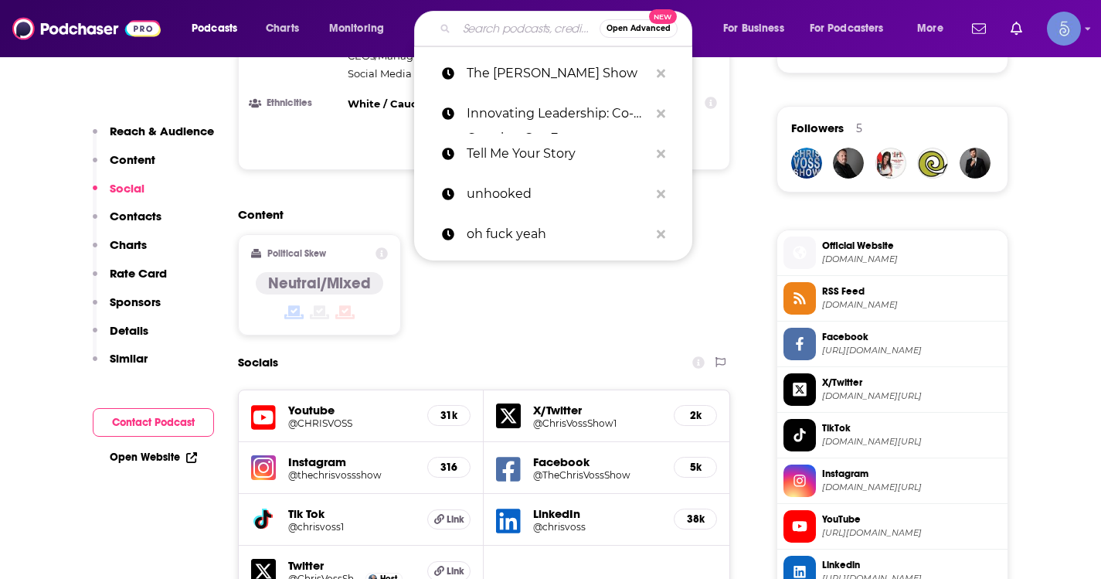
click at [499, 32] on input "Search podcasts, credits, & more..." at bounding box center [528, 28] width 143 height 25
paste input "Wisdom From The Top with Guy Raz"
type input "Wisdom From The Top with Guy Raz"
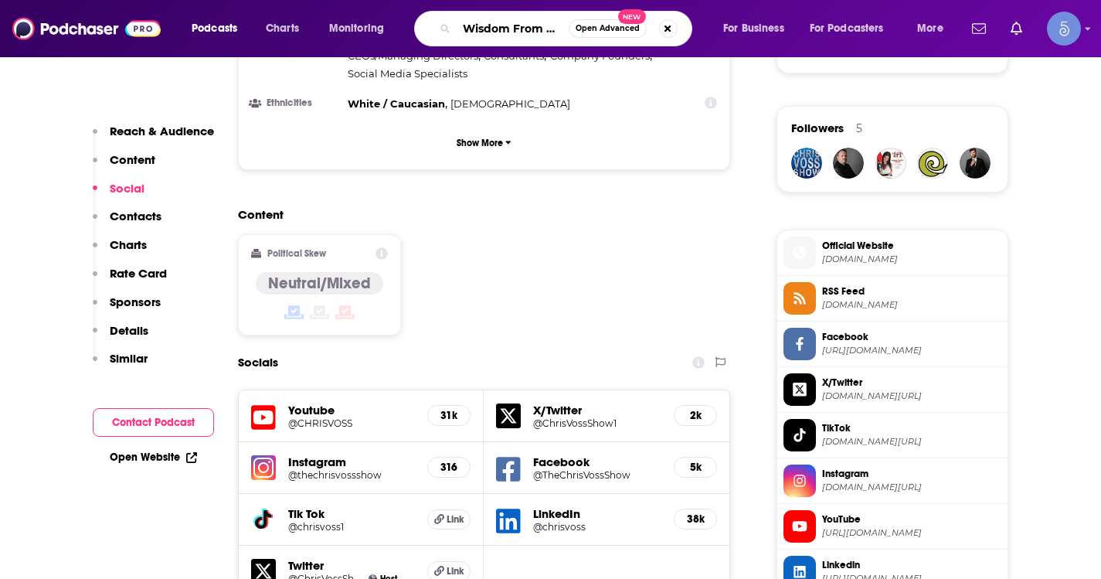
scroll to position [0, 107]
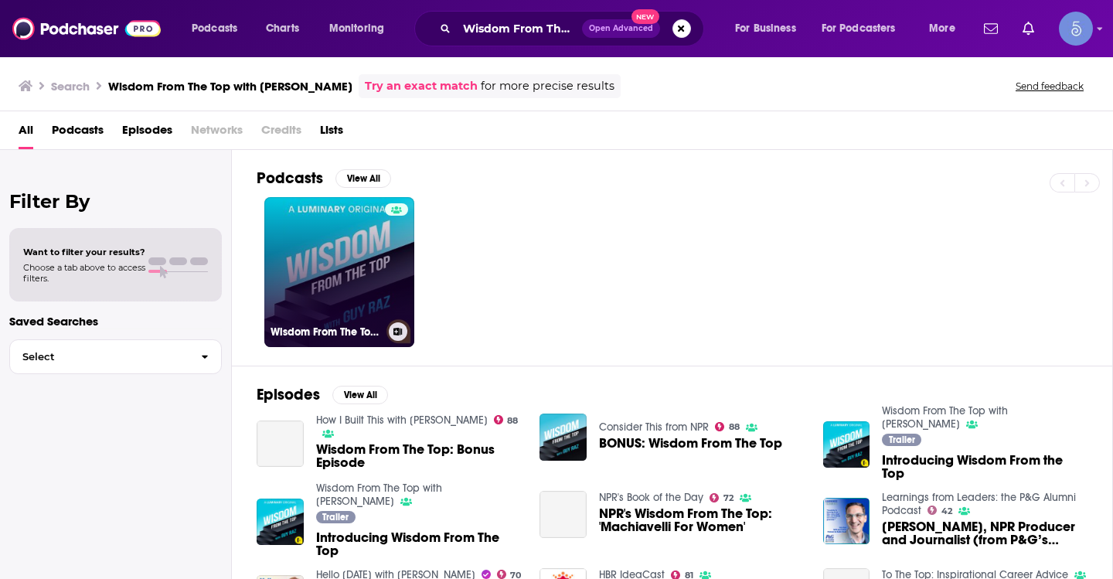
click at [314, 264] on link "Wisdom From The Top with Guy Raz" at bounding box center [339, 272] width 150 height 150
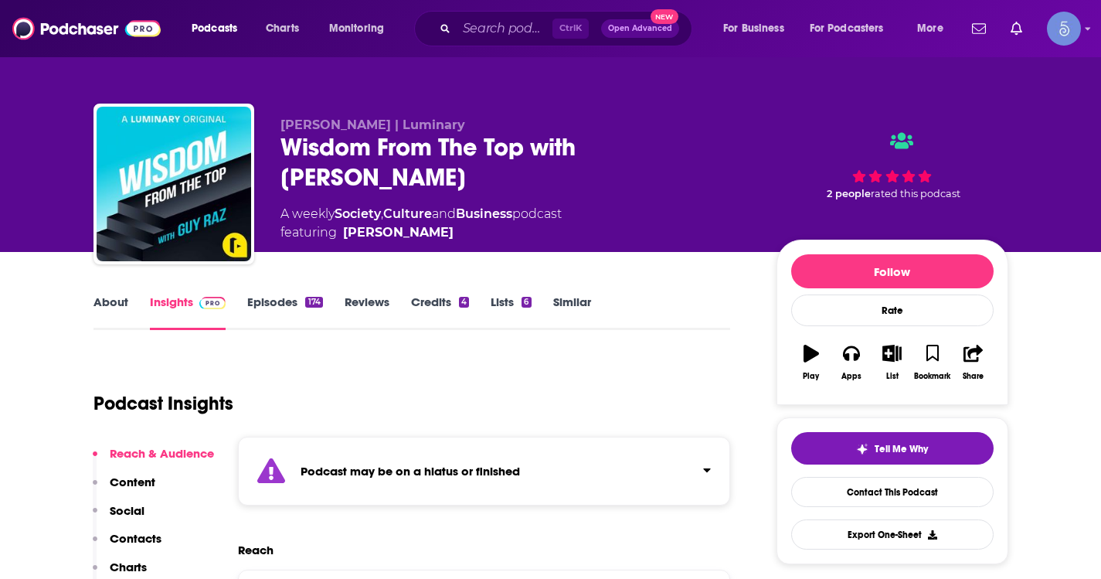
click at [122, 301] on link "About" at bounding box center [110, 312] width 35 height 36
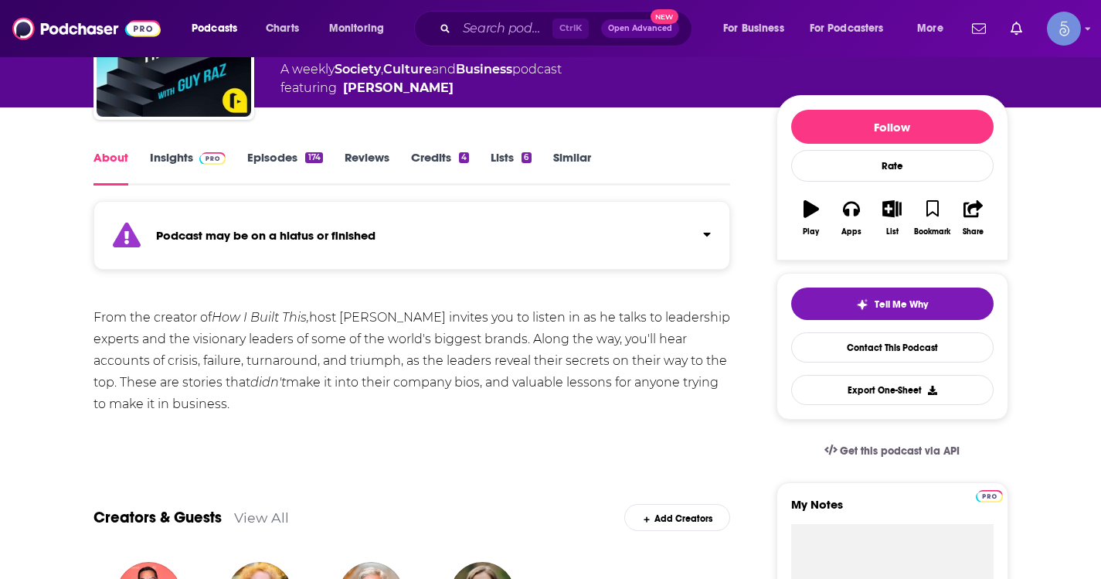
scroll to position [155, 0]
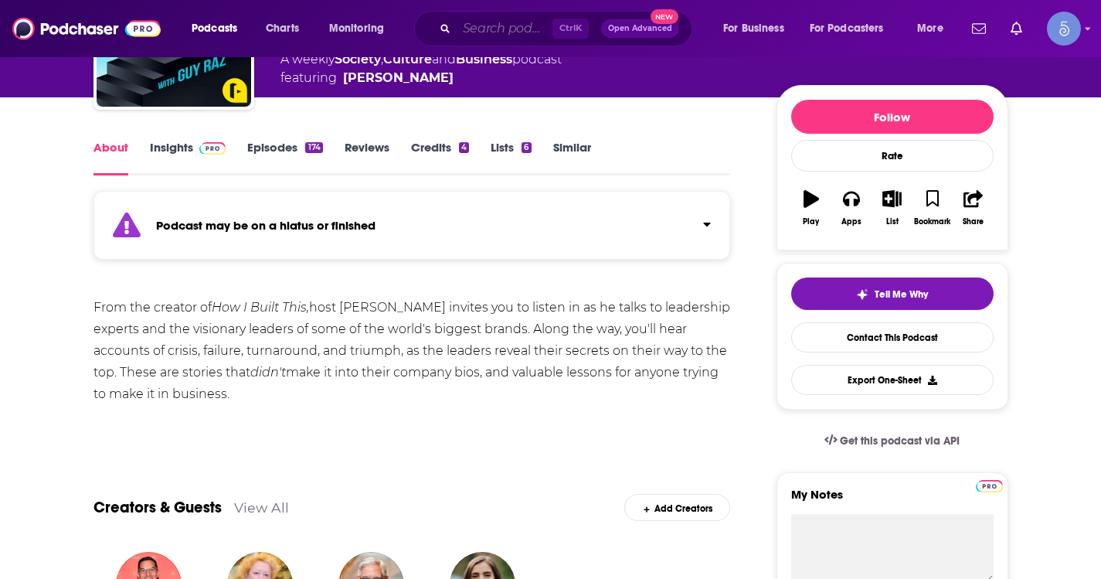
click at [501, 19] on input "Search podcasts, credits, & more..." at bounding box center [505, 28] width 96 height 25
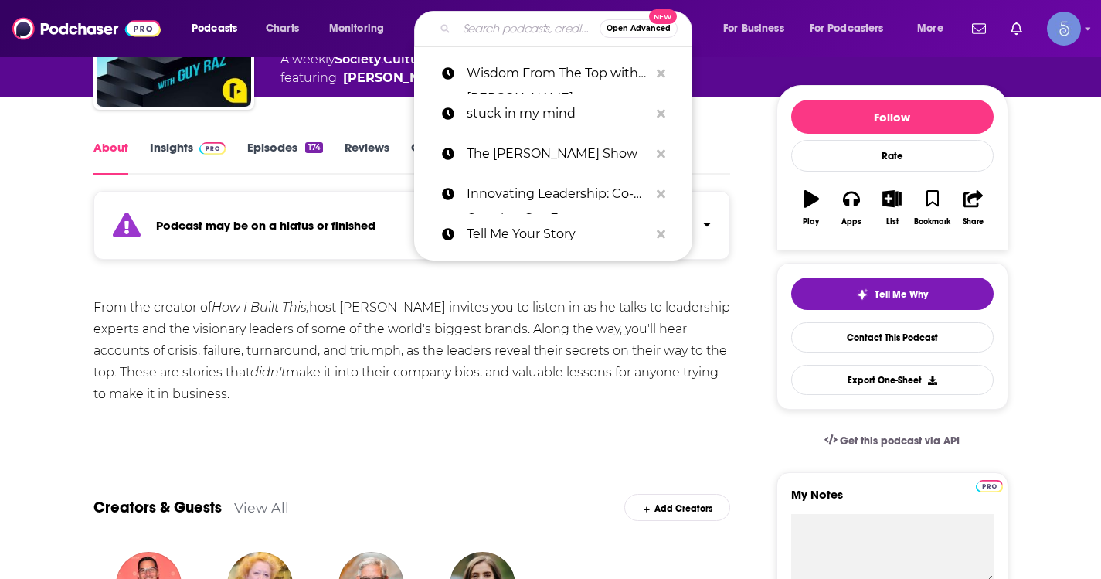
paste input "Creating Confidence with Heather Monahan"
type input "Creating Confidence with Heather Monahan"
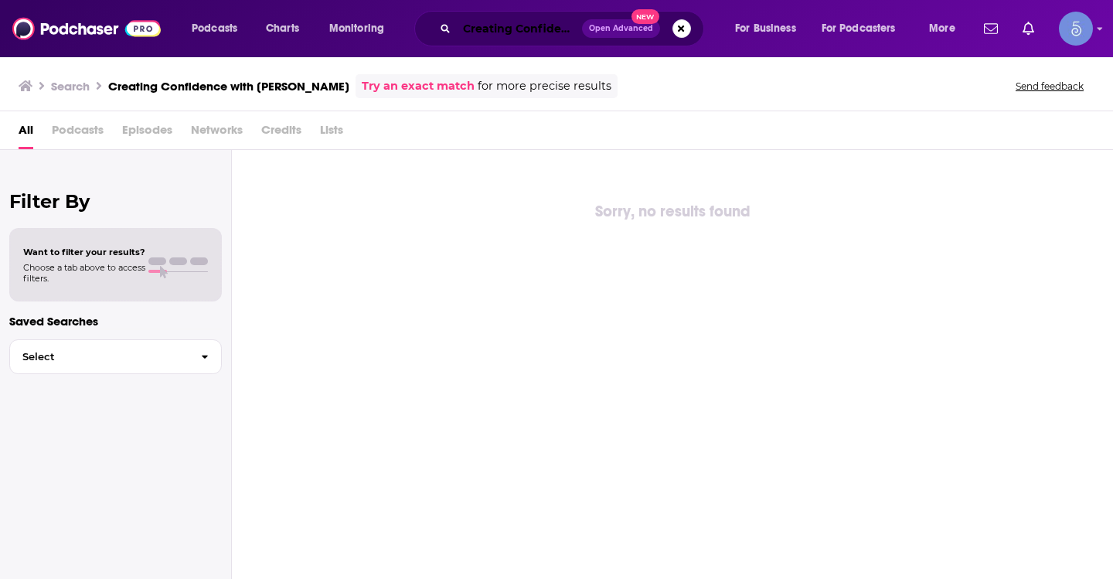
click at [483, 27] on input "Creating Confidence with Heather Monahan" at bounding box center [519, 28] width 125 height 25
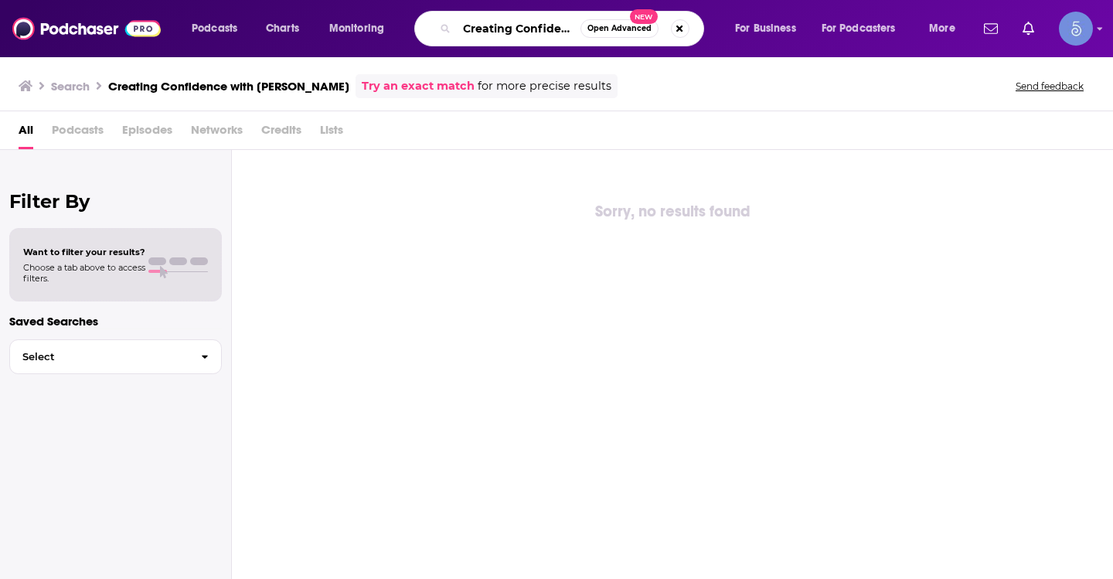
click at [483, 27] on input "Creating Confidence with Heather Monahan" at bounding box center [519, 28] width 124 height 25
paste input "Everything Happens with Kate Bowler"
type input "Everything Happens with Kate Bowler"
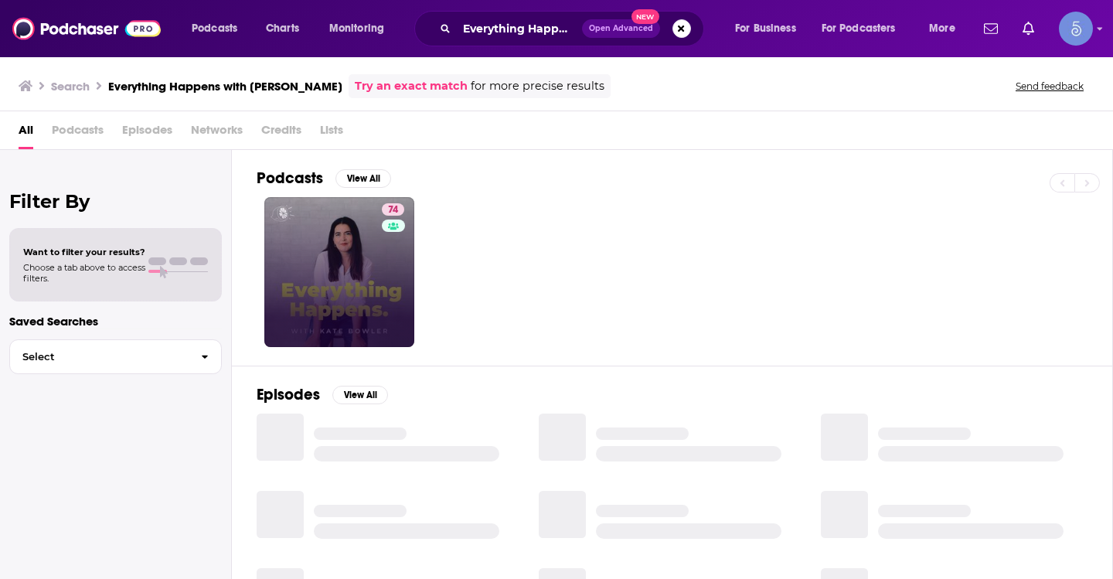
click at [369, 256] on link "74" at bounding box center [339, 272] width 150 height 150
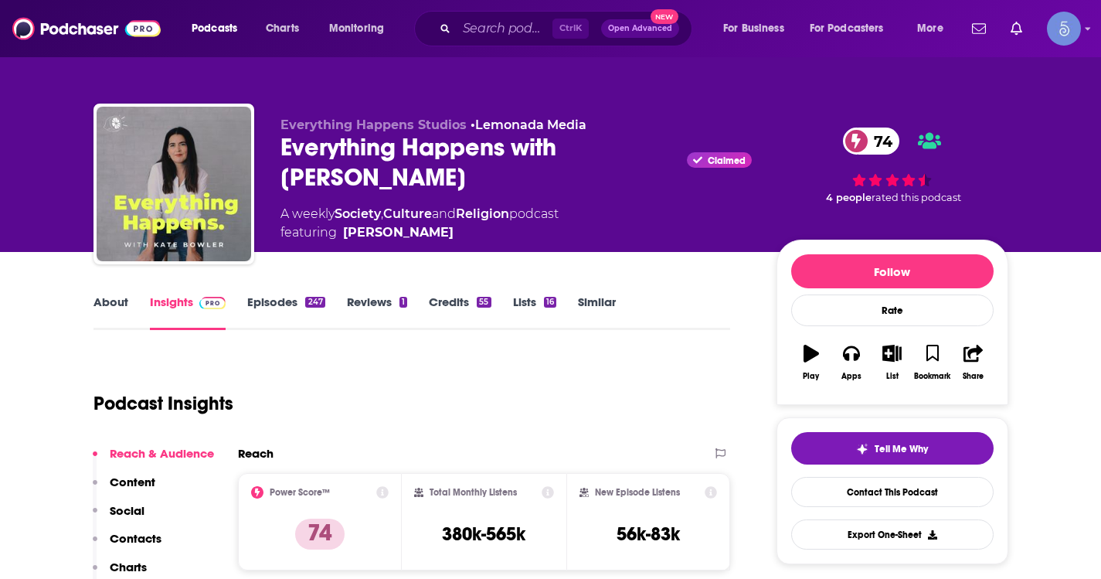
click at [125, 308] on link "About" at bounding box center [110, 312] width 35 height 36
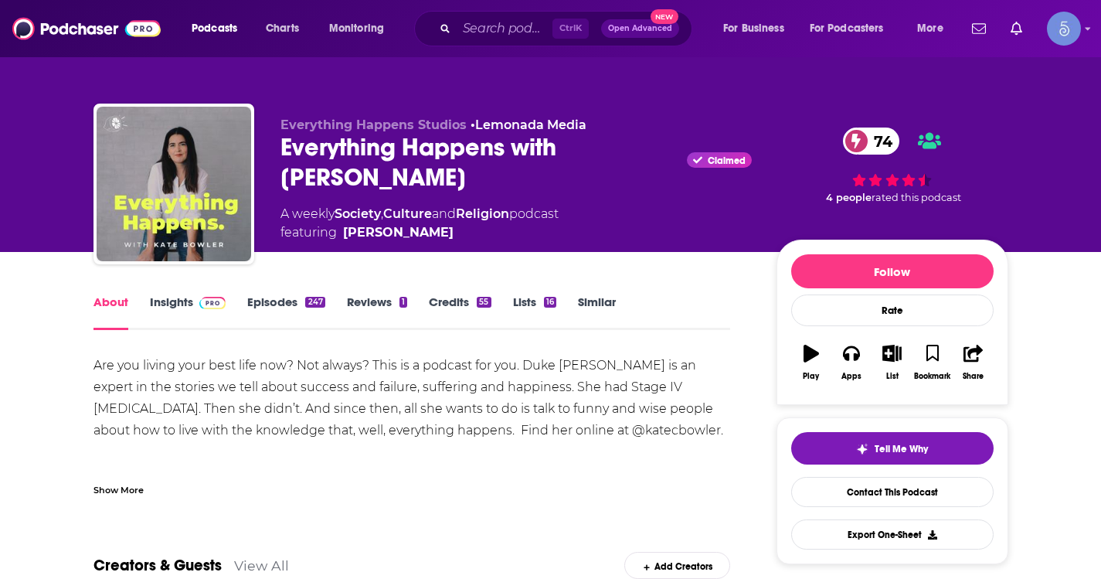
click at [122, 485] on div "Show More" at bounding box center [118, 488] width 50 height 15
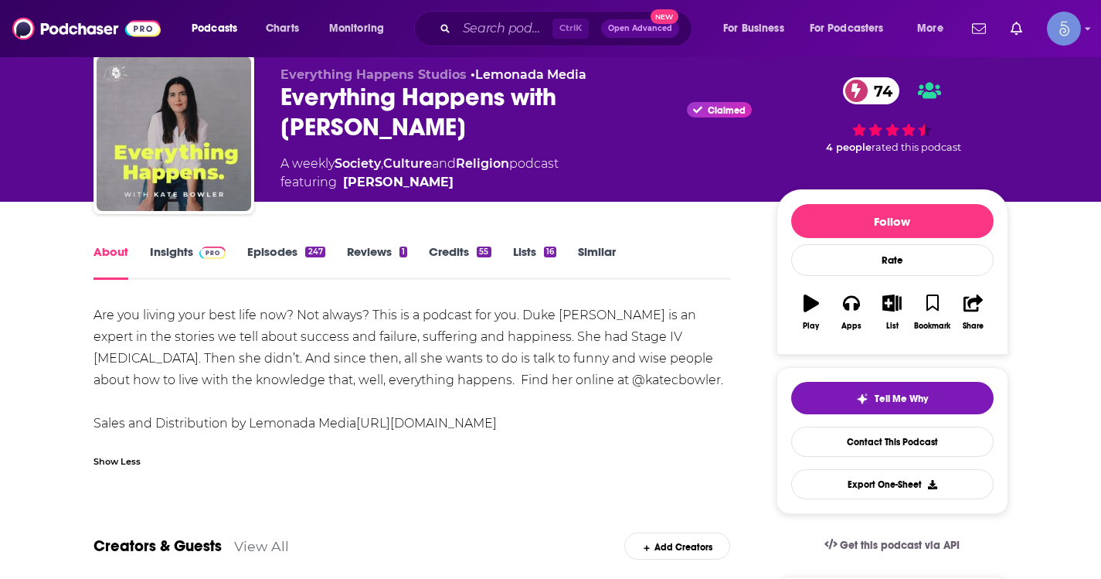
scroll to position [77, 0]
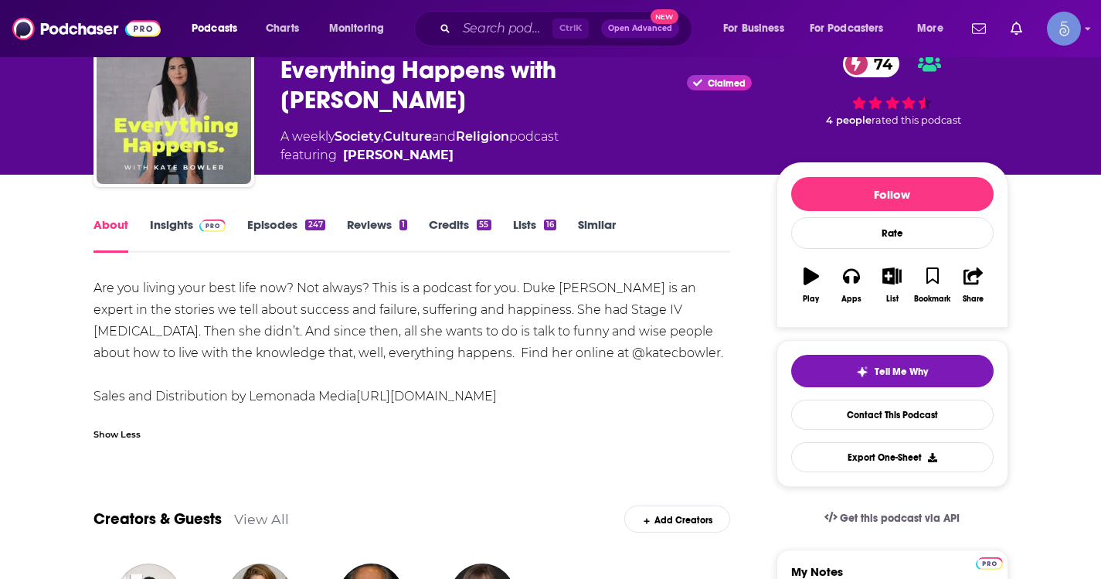
click at [263, 225] on link "Episodes 247" at bounding box center [285, 235] width 77 height 36
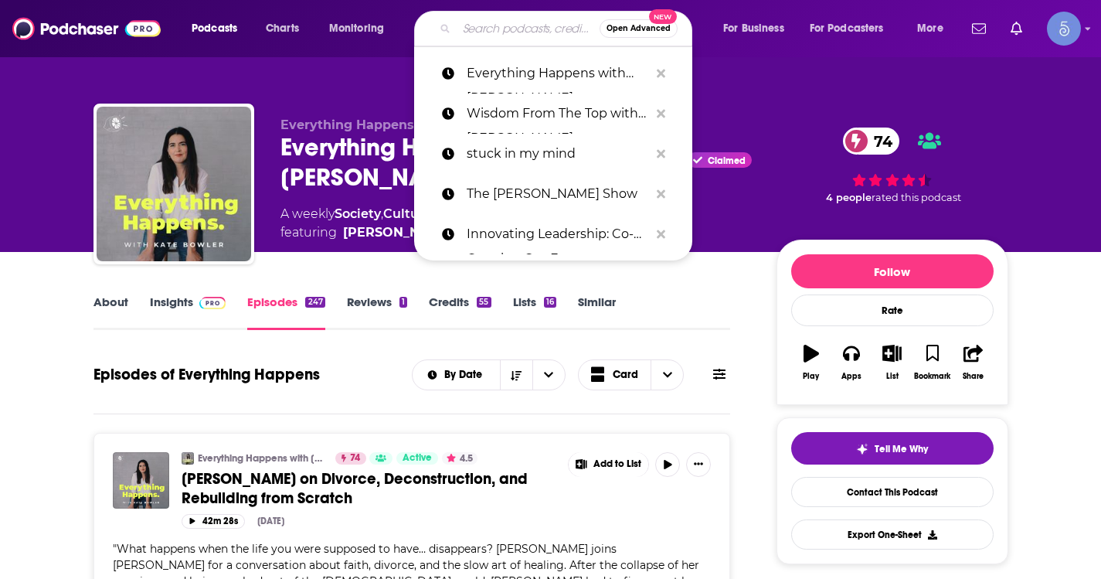
click at [506, 39] on input "Search podcasts, credits, & more..." at bounding box center [528, 28] width 143 height 25
paste input "Creating Confidence with Heather Monahan"
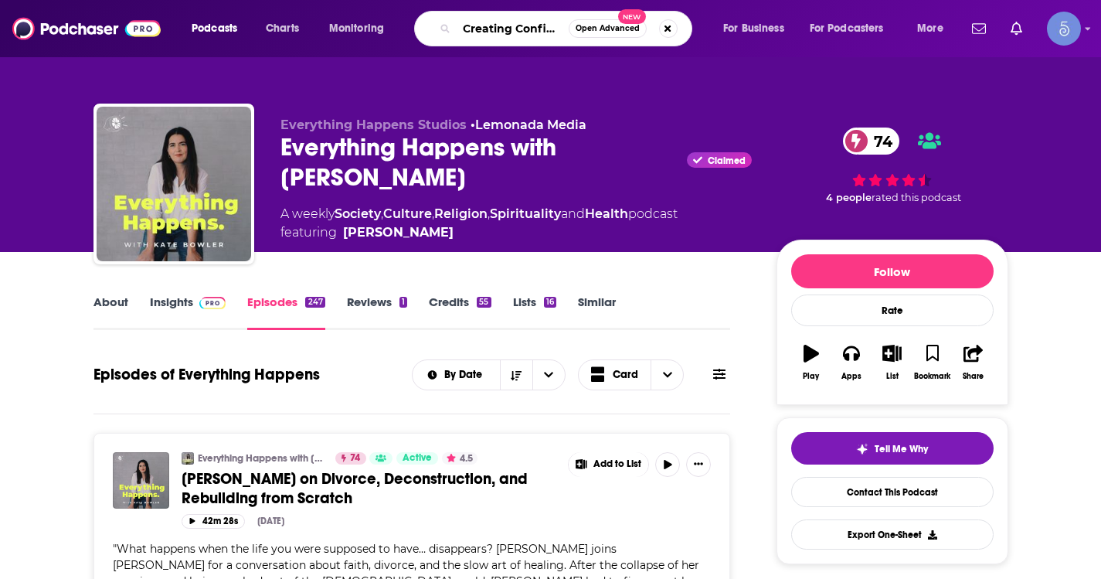
type input "Creating Confidence with Heather Monahan"
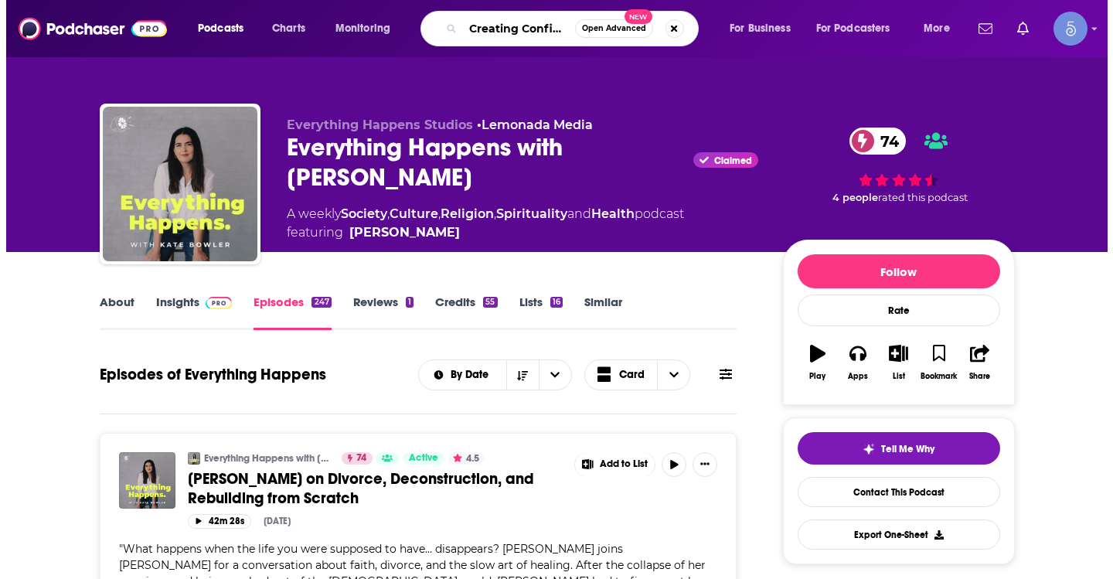
scroll to position [0, 153]
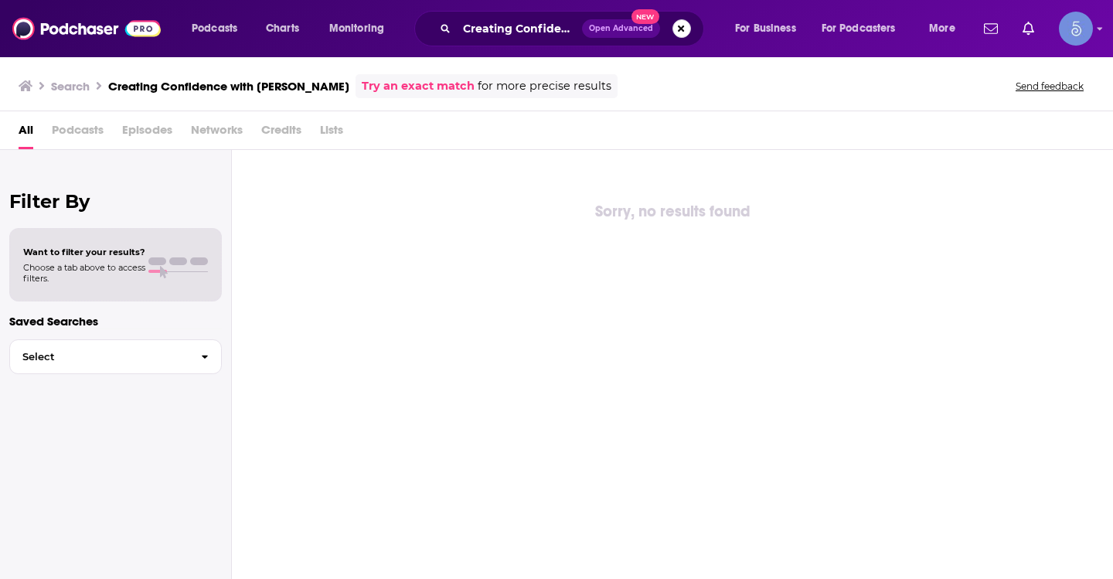
click at [550, 25] on button "Search podcasts, credits, & more..." at bounding box center [681, 28] width 19 height 19
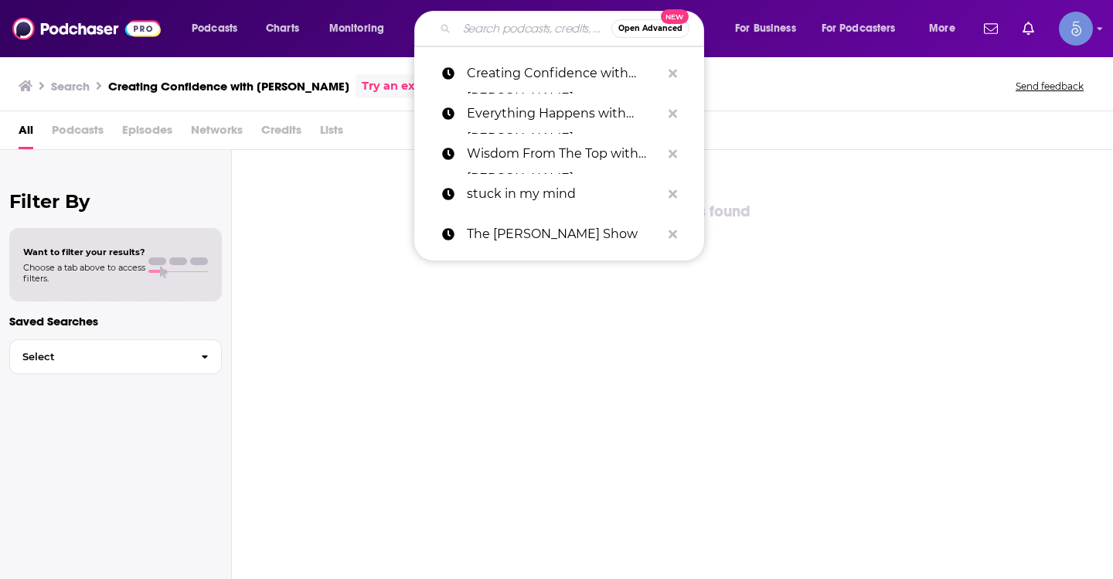
click at [550, 39] on input "Search podcasts, credits, & more..." at bounding box center [534, 28] width 155 height 25
paste input "Creating Confidence with Heather Monahan"
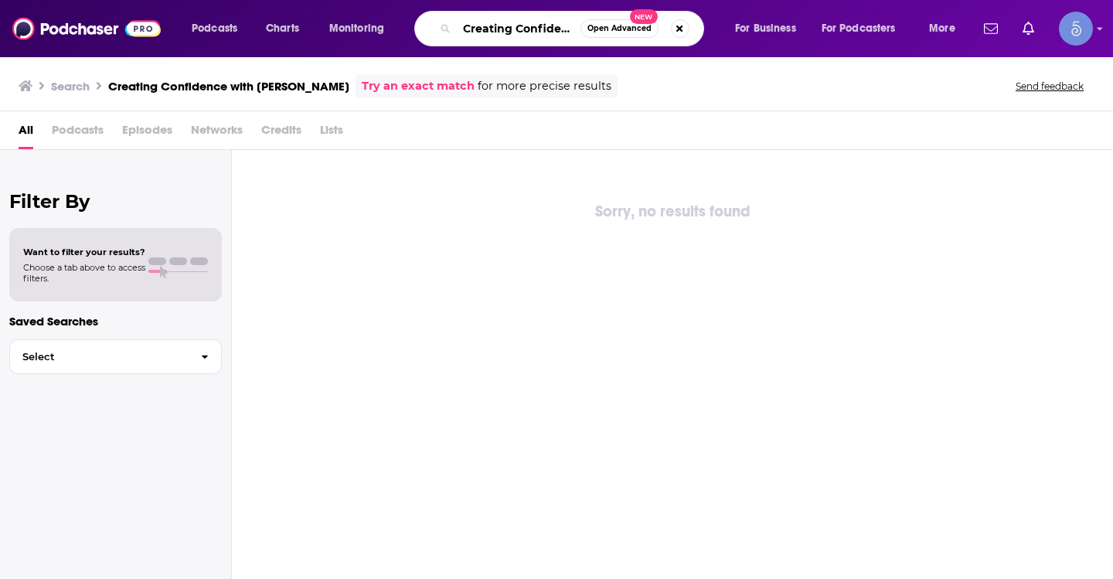
scroll to position [0, 141]
type input "Creating Confidence with Heather Monahan"
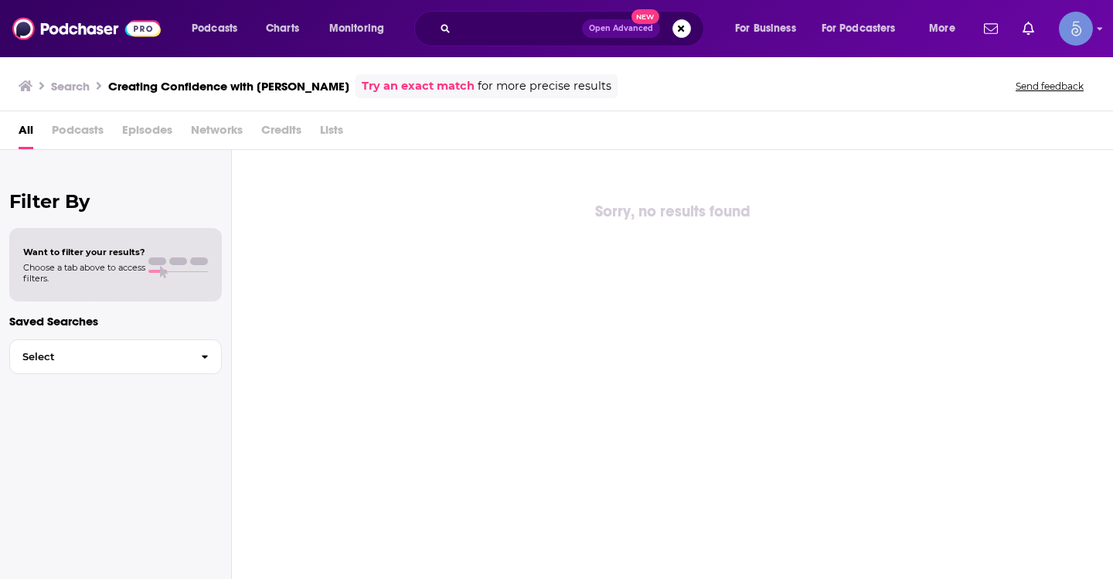
scroll to position [0, 0]
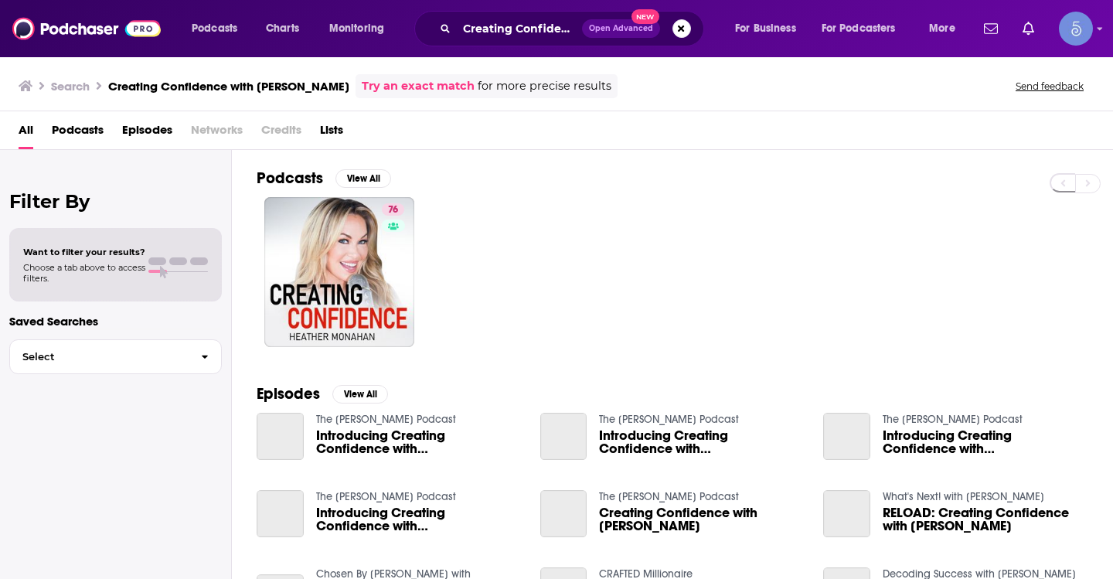
click at [68, 80] on h3 "Search" at bounding box center [70, 86] width 39 height 15
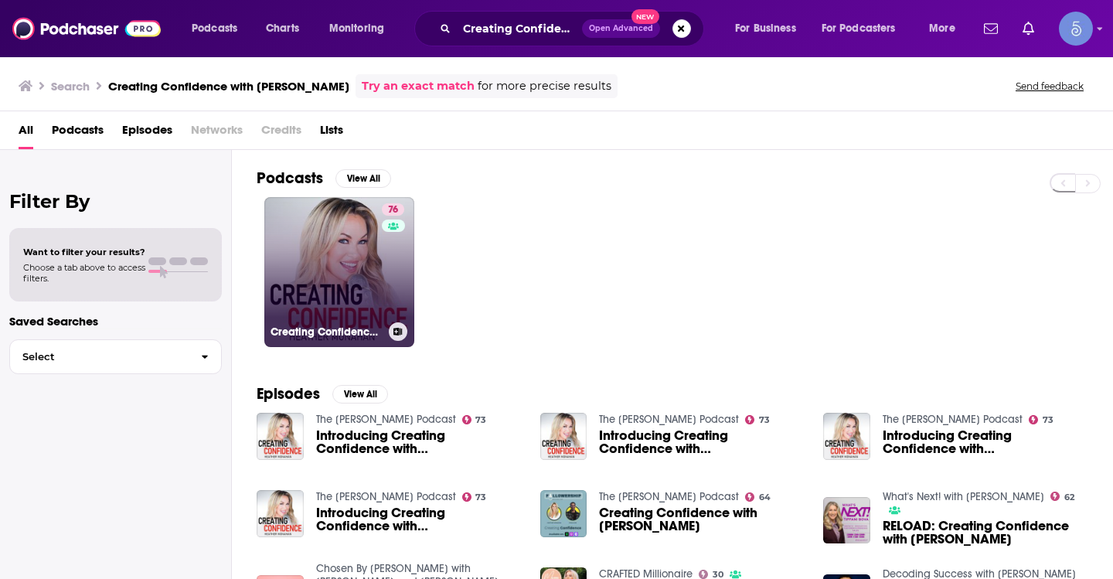
click at [344, 233] on link "76 Creating Confidence with Heather Monahan" at bounding box center [339, 272] width 150 height 150
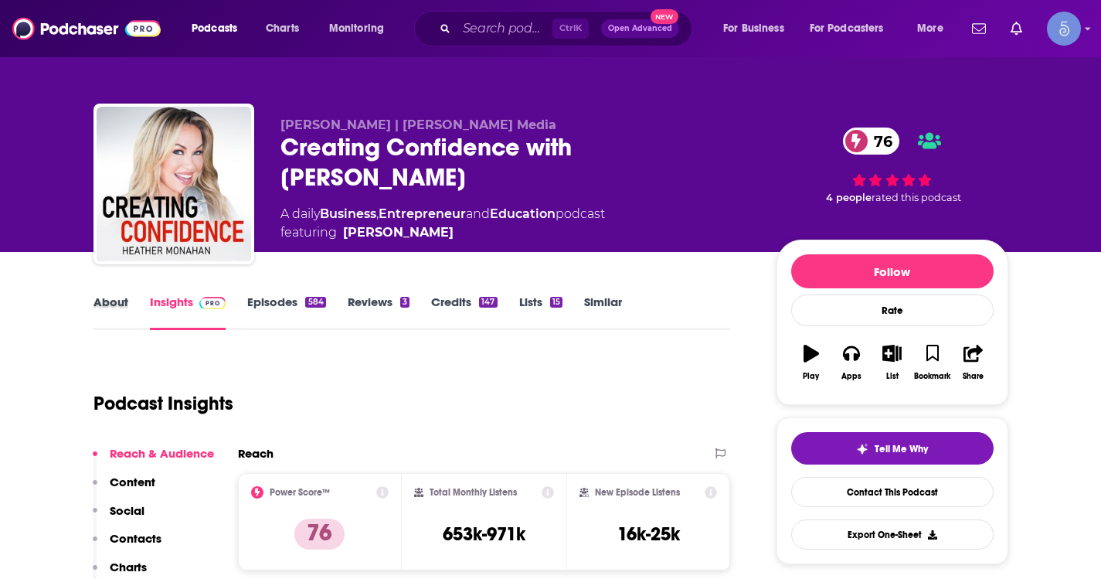
click at [128, 311] on div "About" at bounding box center [121, 312] width 56 height 36
click at [95, 302] on link "About" at bounding box center [110, 312] width 35 height 36
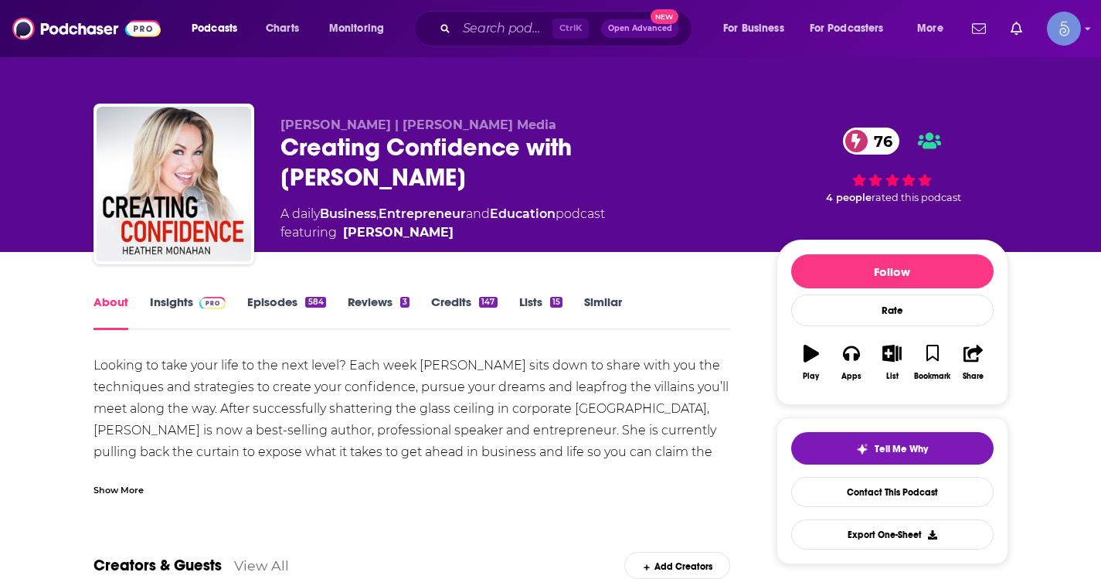
click at [133, 491] on div "Show More" at bounding box center [118, 488] width 50 height 15
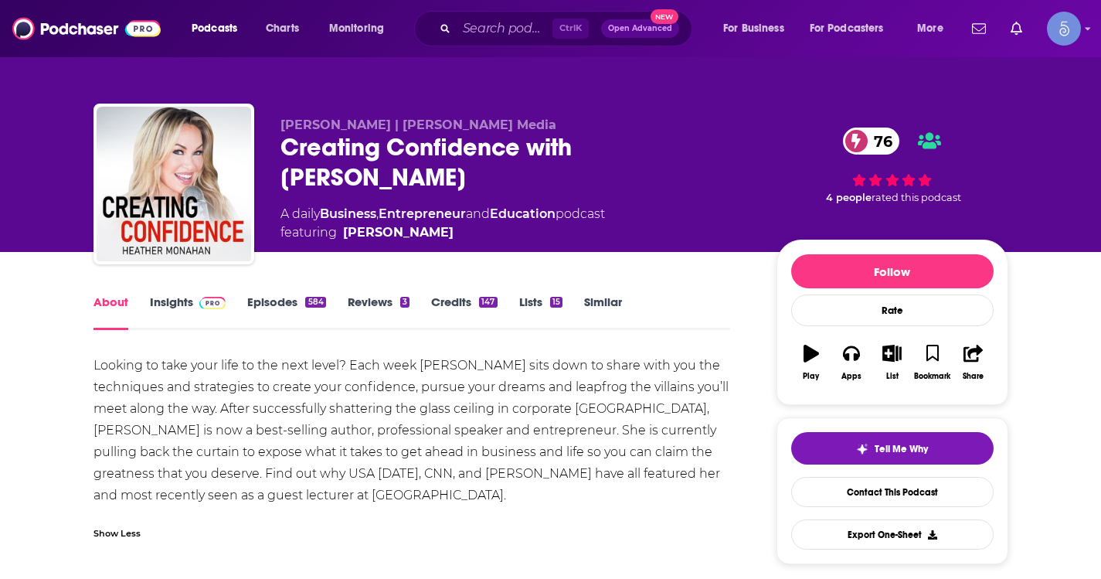
click at [254, 303] on link "Episodes 584" at bounding box center [286, 312] width 78 height 36
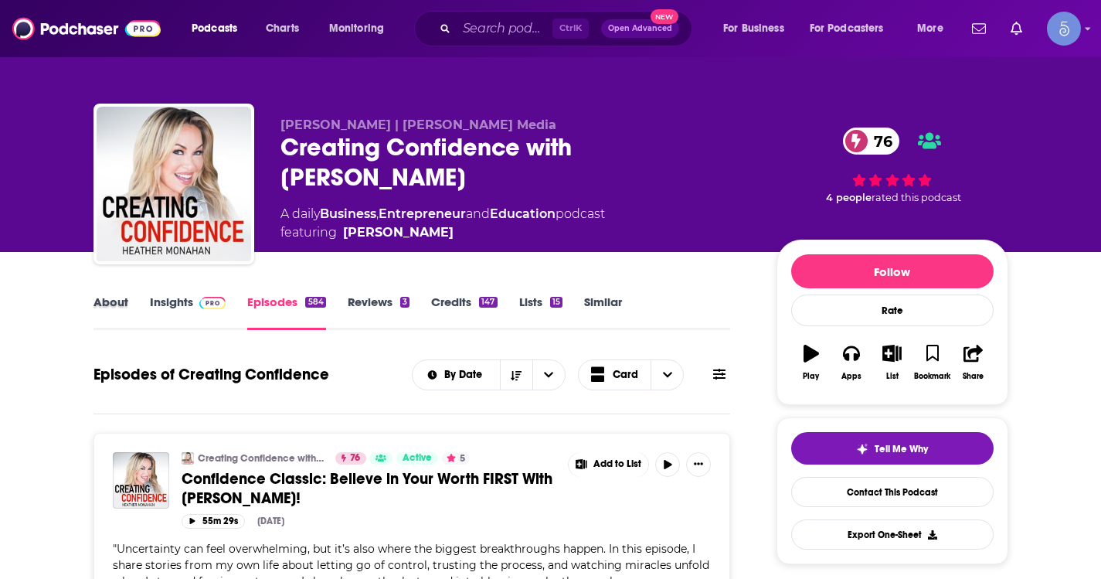
click at [127, 314] on div "About" at bounding box center [121, 312] width 56 height 36
click at [118, 300] on link "About" at bounding box center [110, 312] width 35 height 36
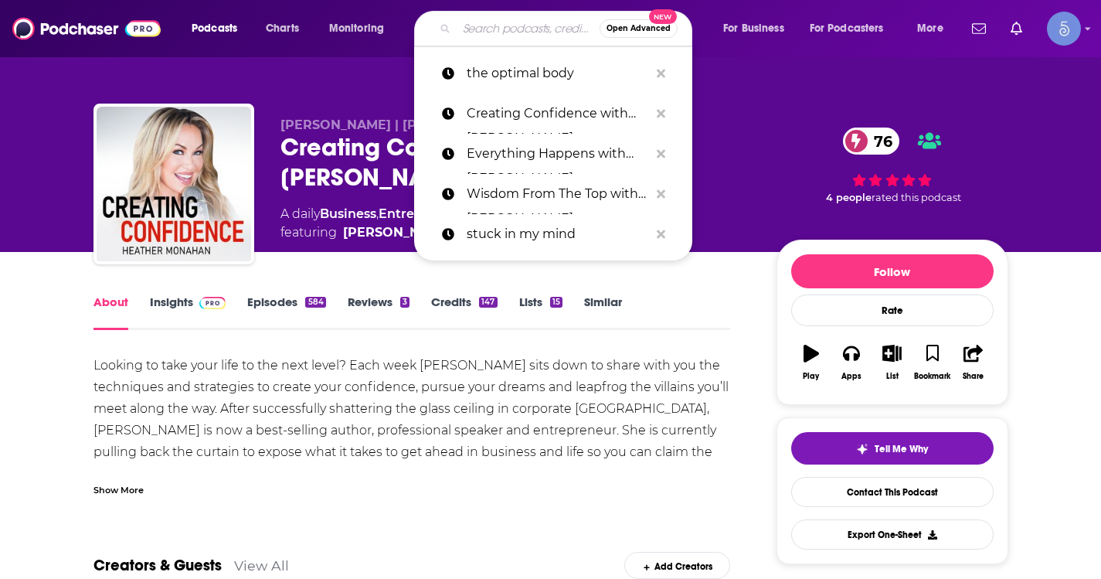
click at [498, 32] on input "Search podcasts, credits, & more..." at bounding box center [528, 28] width 143 height 25
paste input "LET IT OUT"
type input "LET IT OUT"
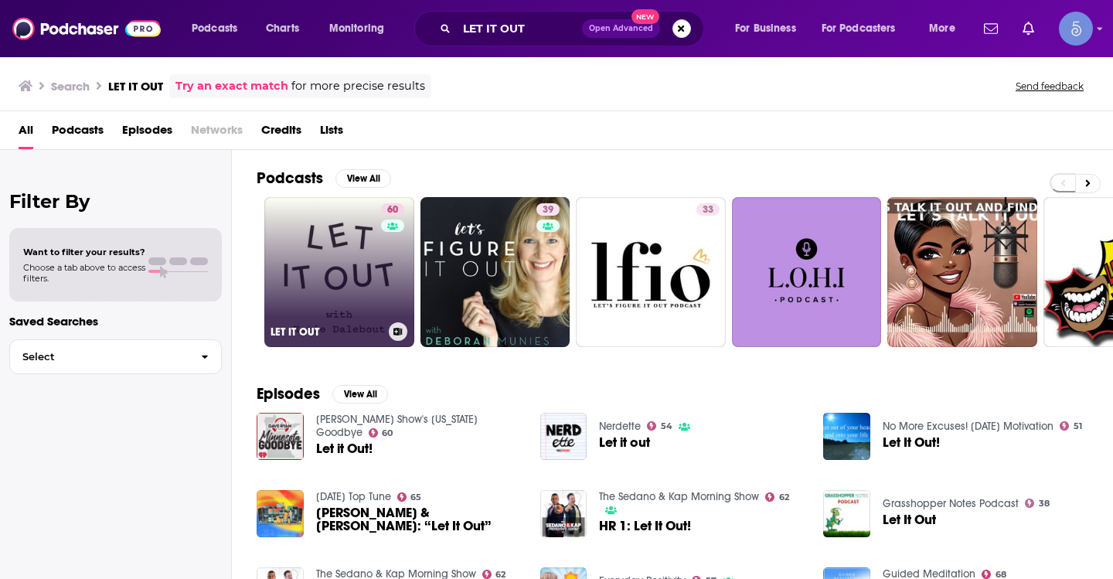
click at [342, 254] on link "60 LET IT OUT" at bounding box center [339, 272] width 150 height 150
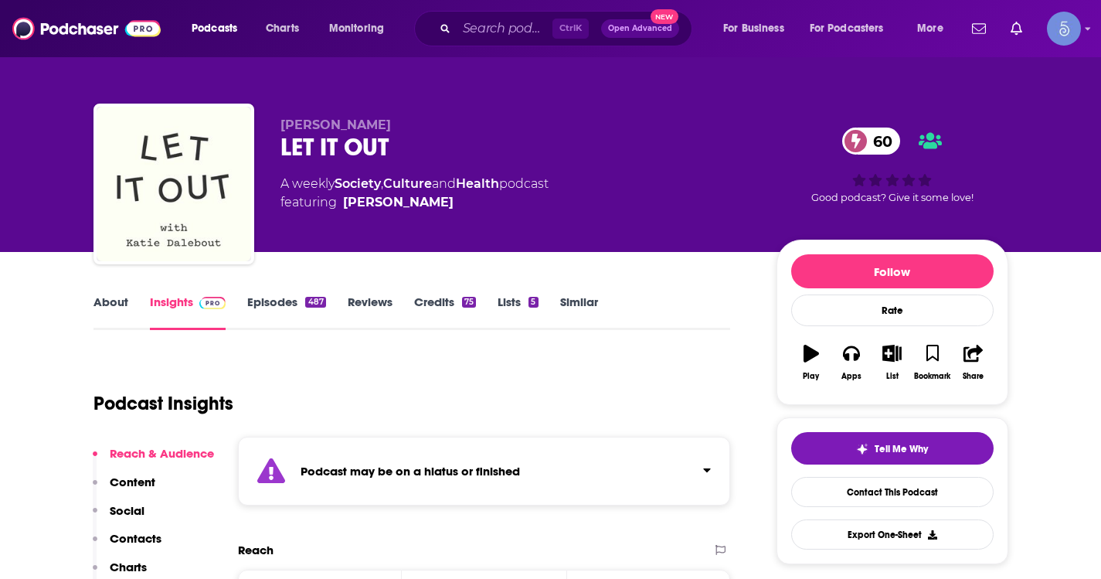
click at [109, 307] on link "About" at bounding box center [110, 312] width 35 height 36
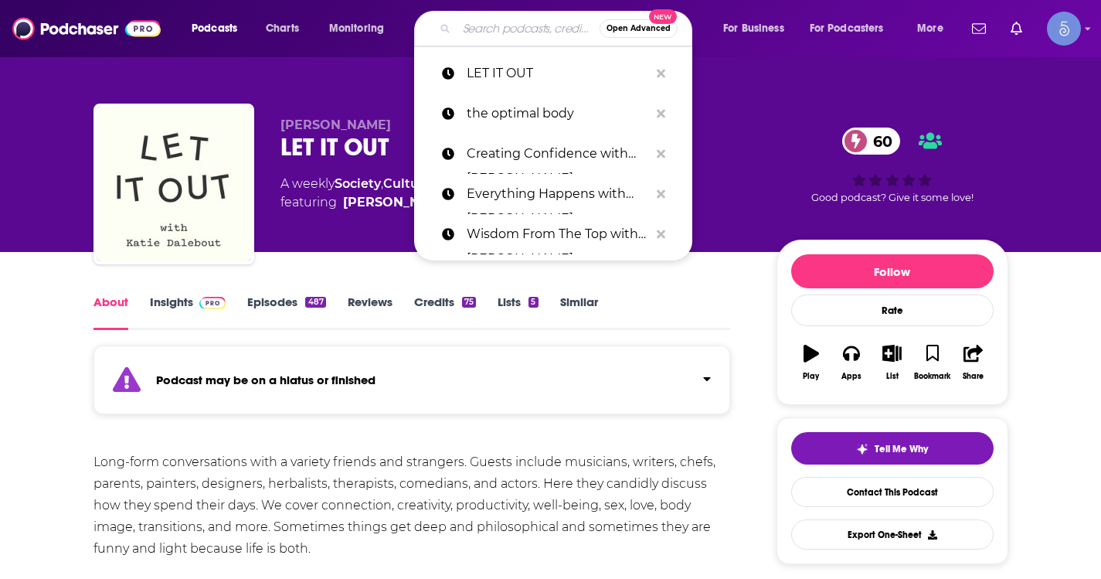
click at [500, 33] on input "Search podcasts, credits, & more..." at bounding box center [528, 28] width 143 height 25
paste input "Money Making Conversations Master Class"
type input "Money Making Conversations Master Class"
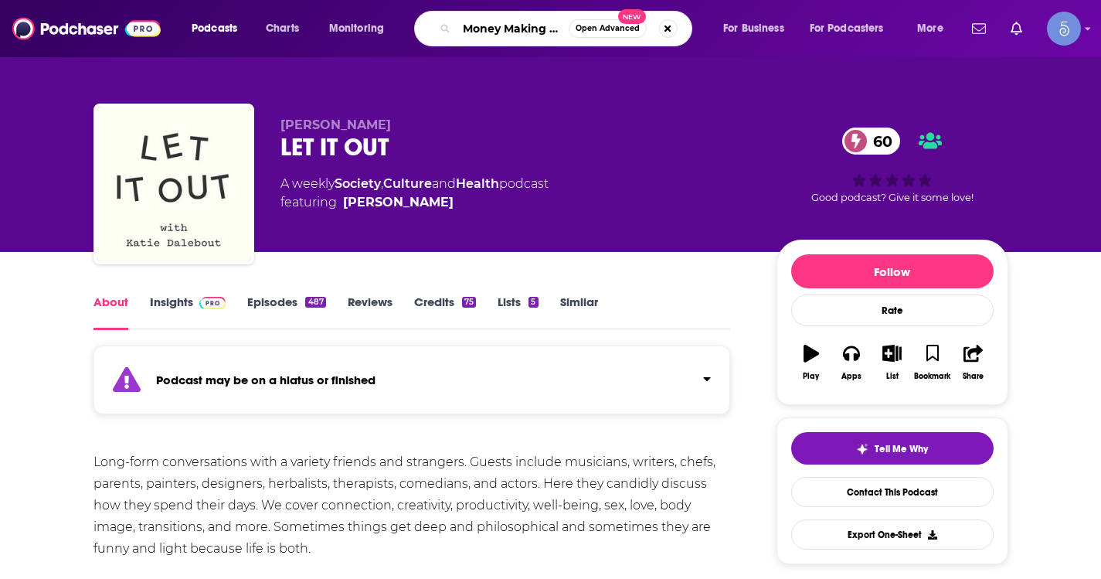
scroll to position [0, 144]
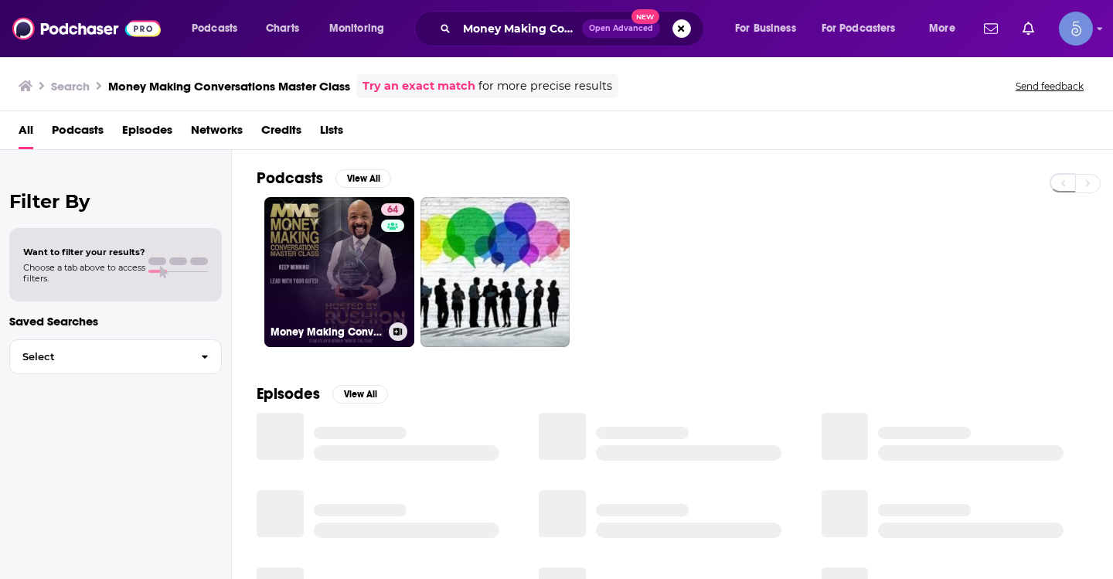
click at [327, 268] on link "64 Money Making Conversations Master Class" at bounding box center [339, 272] width 150 height 150
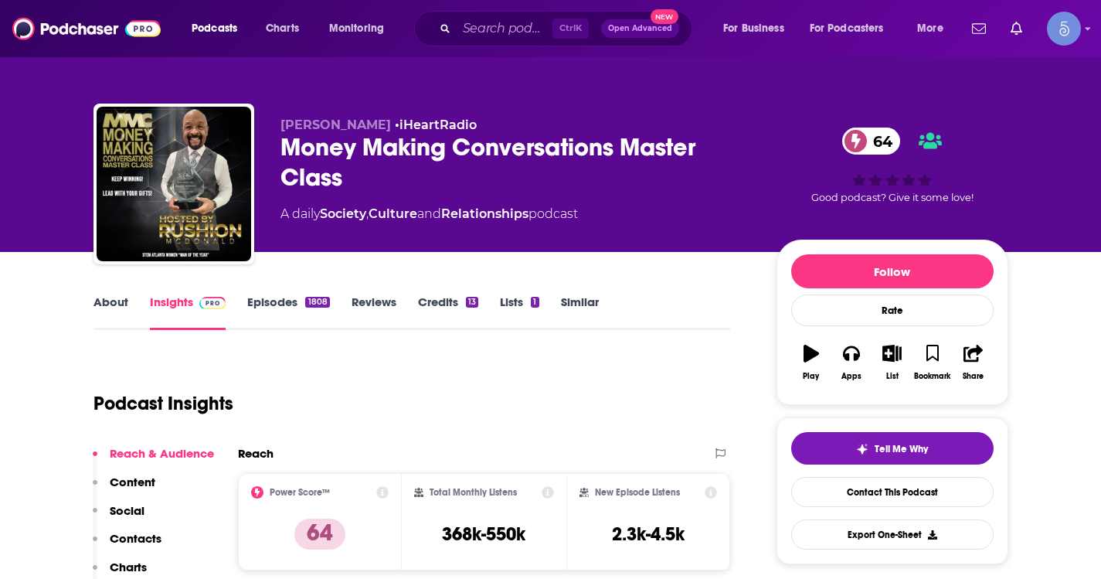
click at [111, 309] on link "About" at bounding box center [110, 312] width 35 height 36
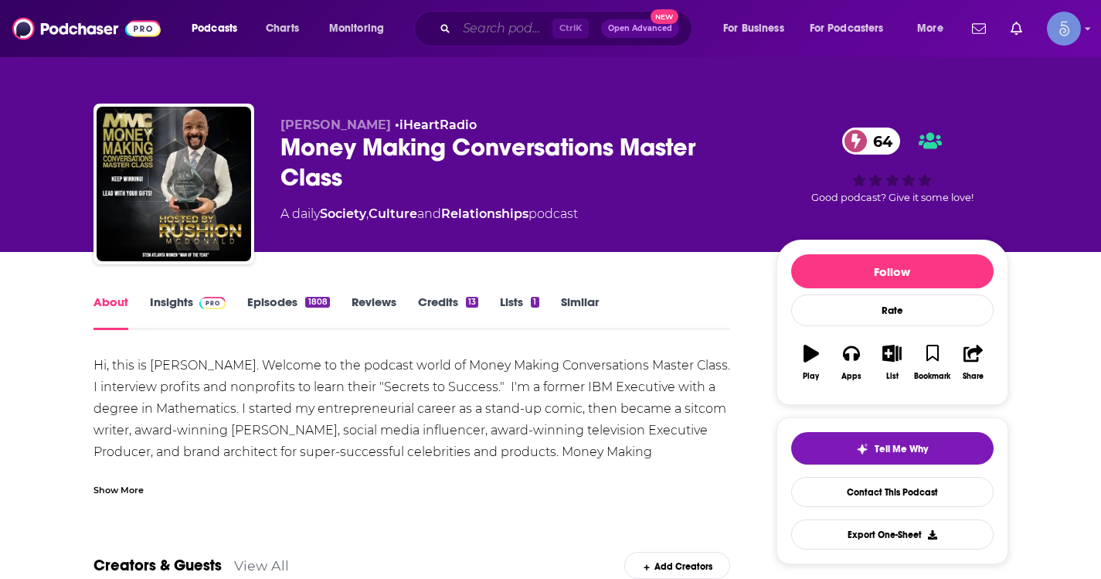
click at [490, 25] on input "Search podcasts, credits, & more..." at bounding box center [505, 28] width 96 height 25
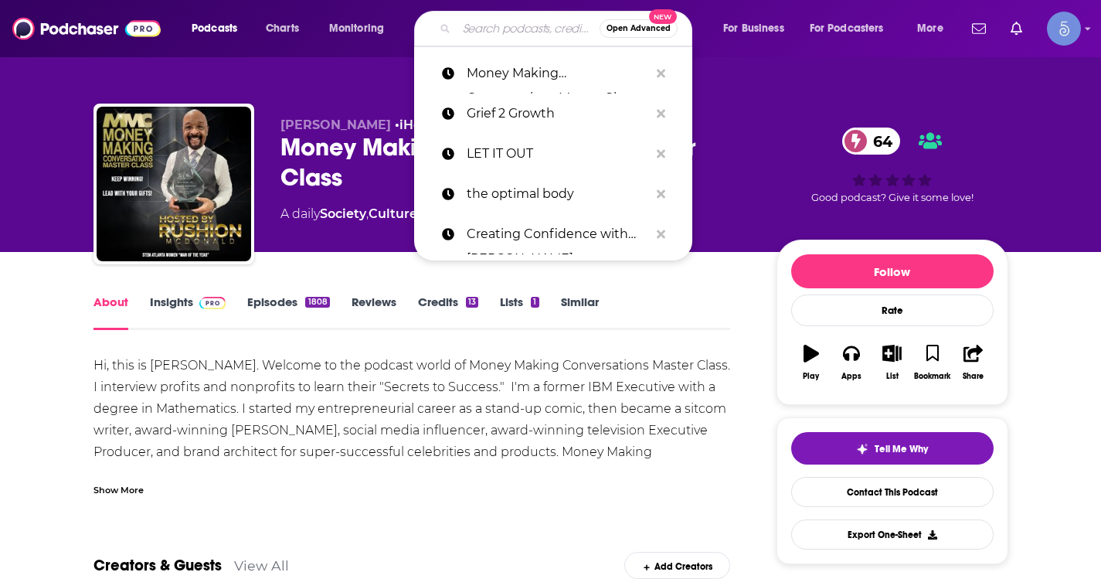
paste input "Achieve Your Goals with Hal Elrod"
type input "Achieve Your Goals with Hal Elrod"
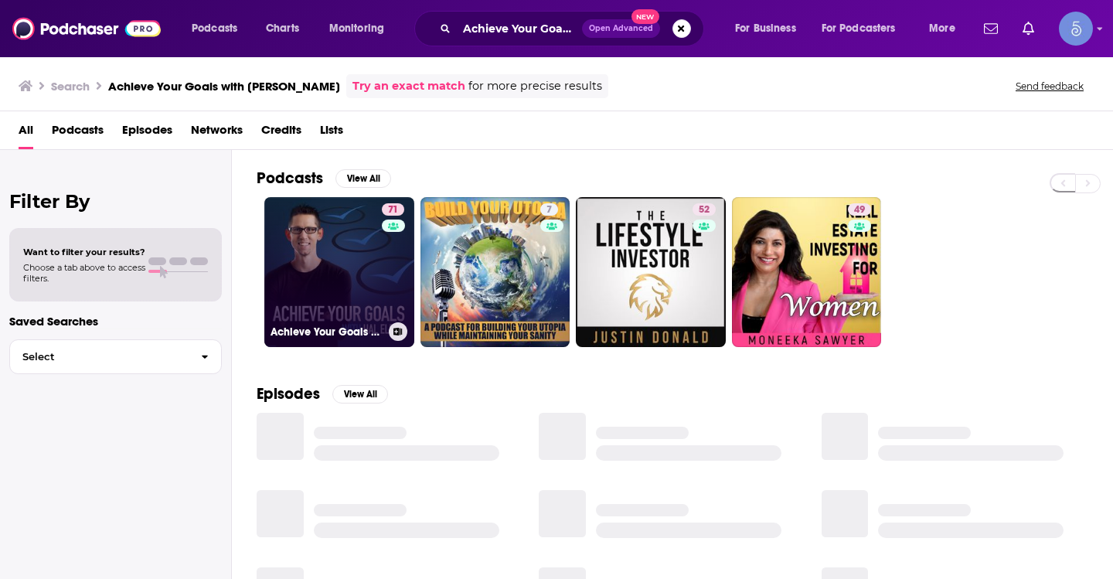
click at [317, 258] on link "71 Achieve Your Goals with Hal Elrod" at bounding box center [339, 272] width 150 height 150
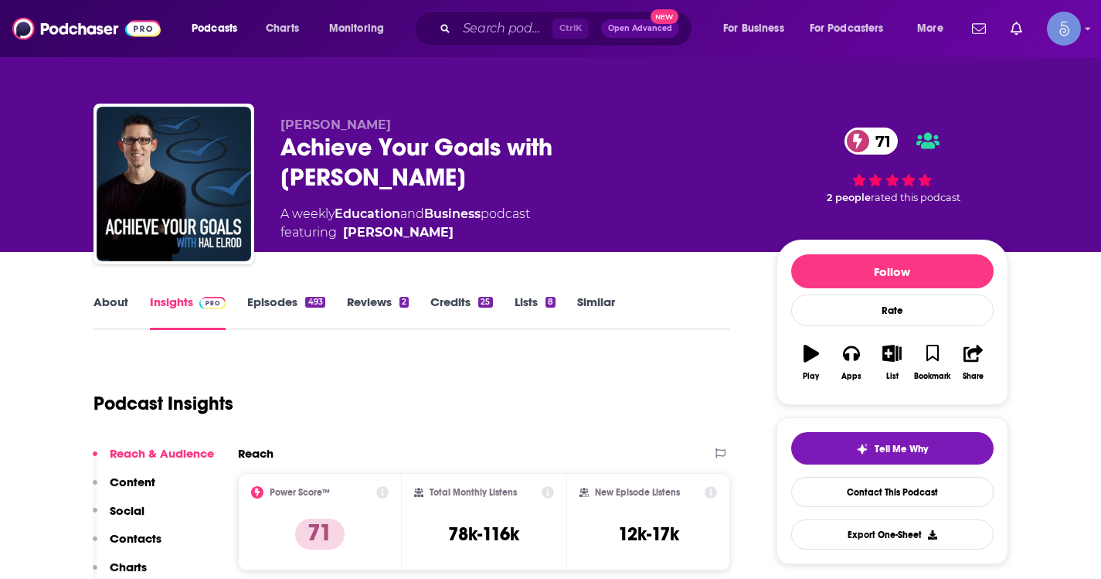
click at [103, 299] on link "About" at bounding box center [110, 312] width 35 height 36
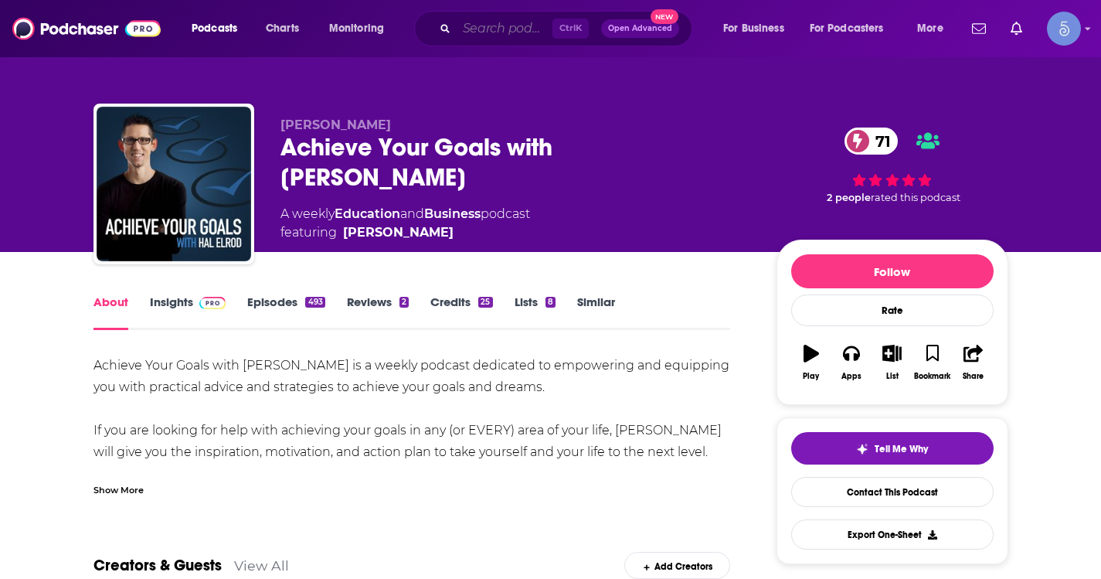
click at [486, 33] on input "Search podcasts, credits, & more..." at bounding box center [505, 28] width 96 height 25
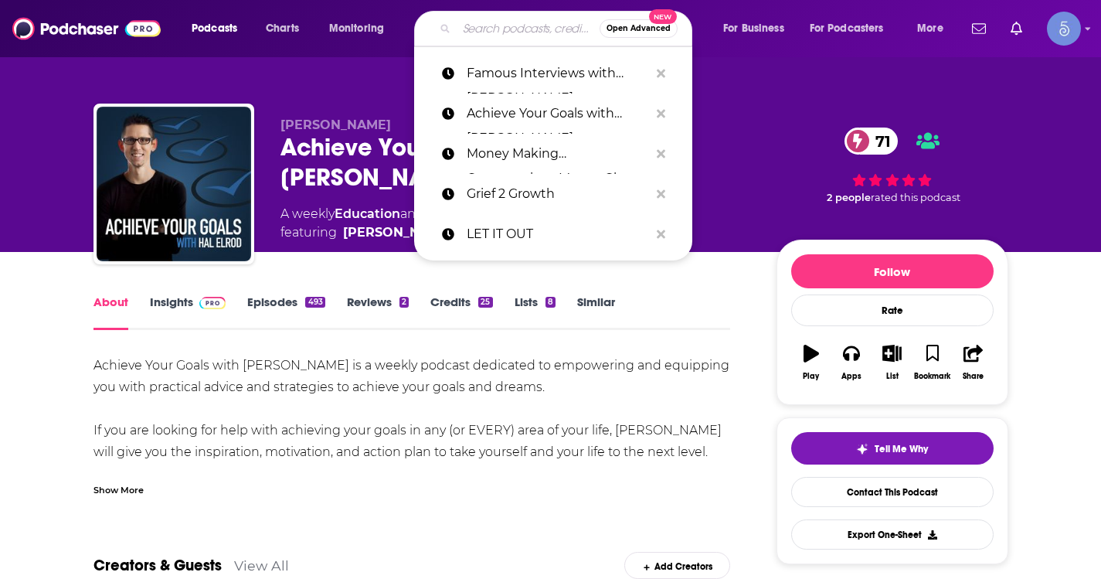
paste input "T is for Transformation"
type input "T is for Transformation"
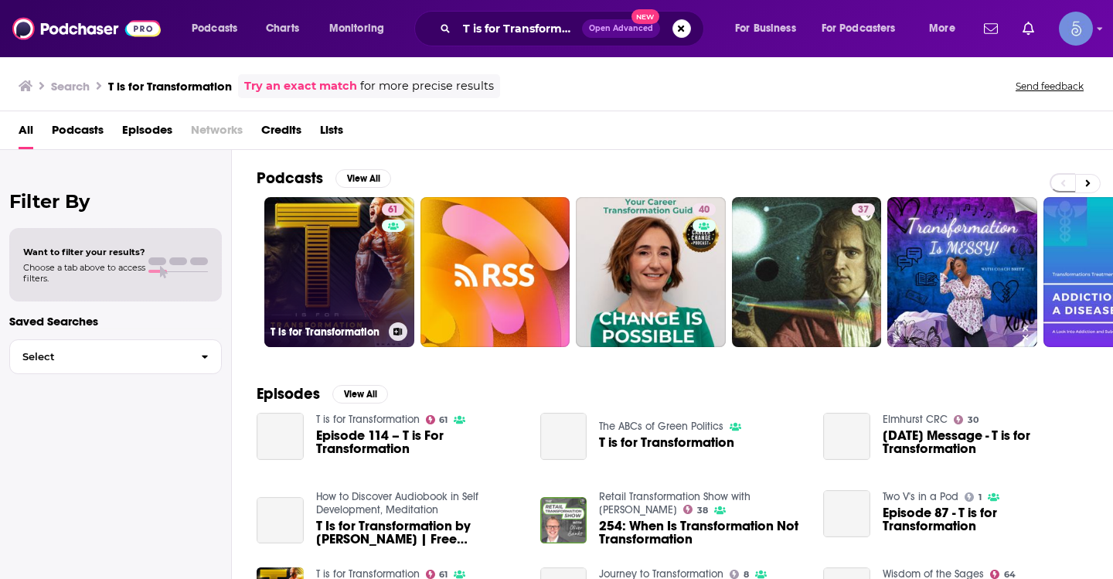
click at [352, 260] on link "61 T is for Transformation" at bounding box center [339, 272] width 150 height 150
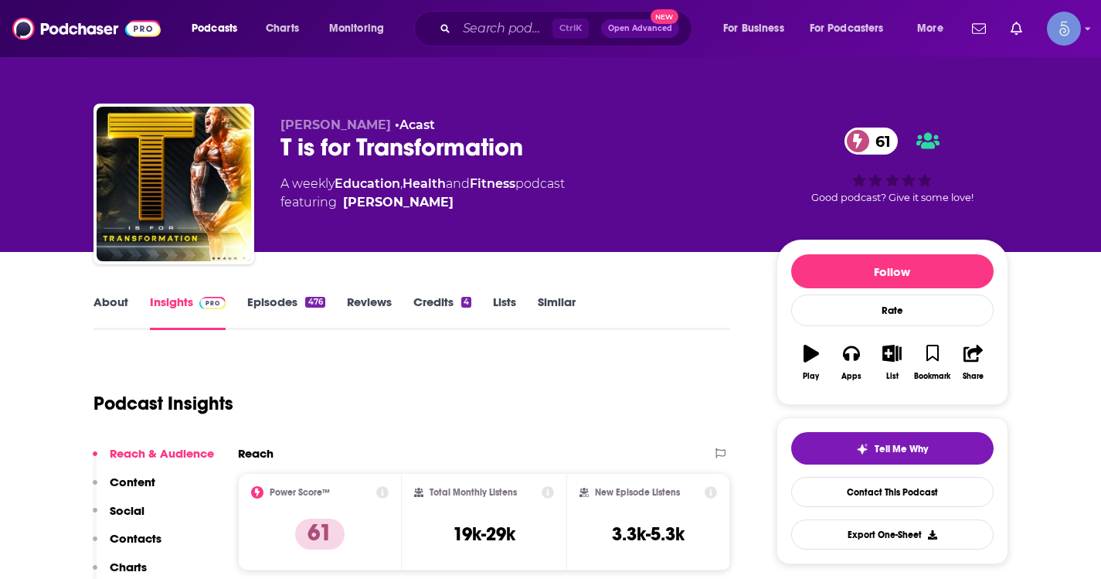
click at [124, 313] on link "About" at bounding box center [110, 312] width 35 height 36
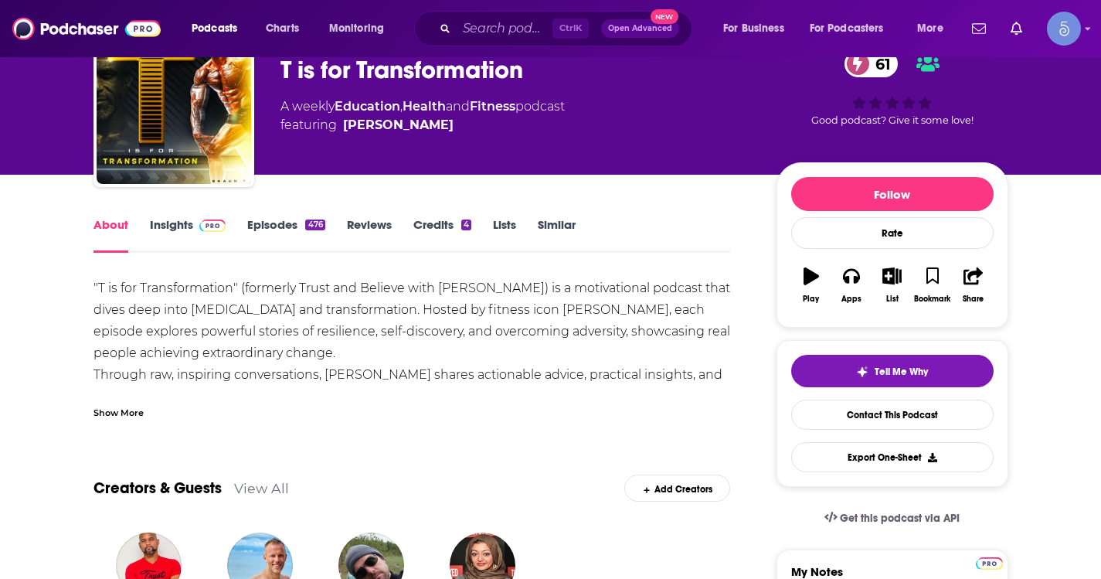
scroll to position [155, 0]
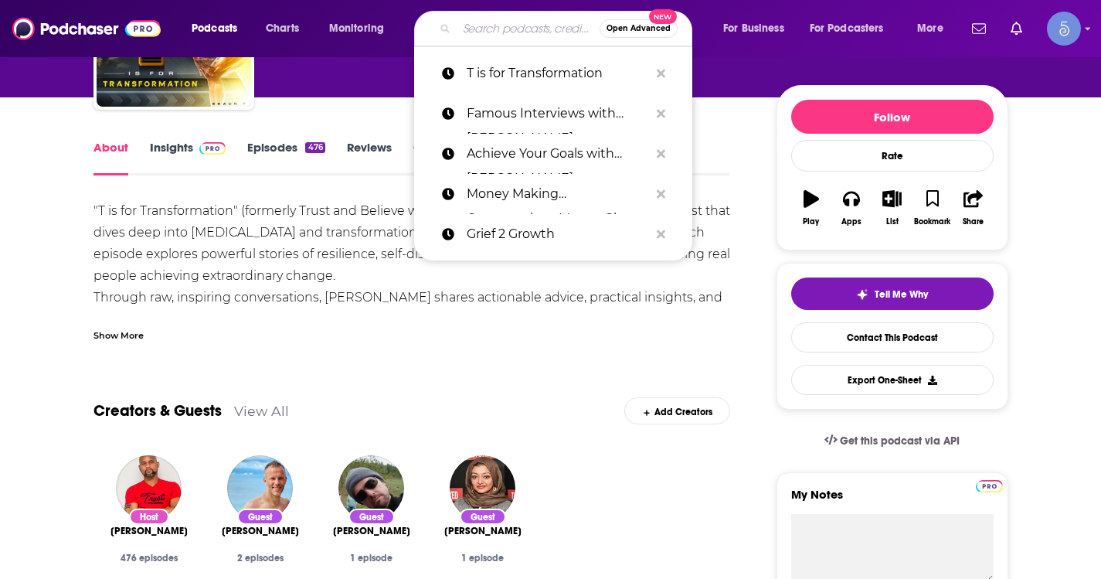
click at [476, 33] on input "Search podcasts, credits, & more..." at bounding box center [528, 28] width 143 height 25
paste input "Win Make Give with Ben Kinney"
type input "Win Make Give with Ben Kinney"
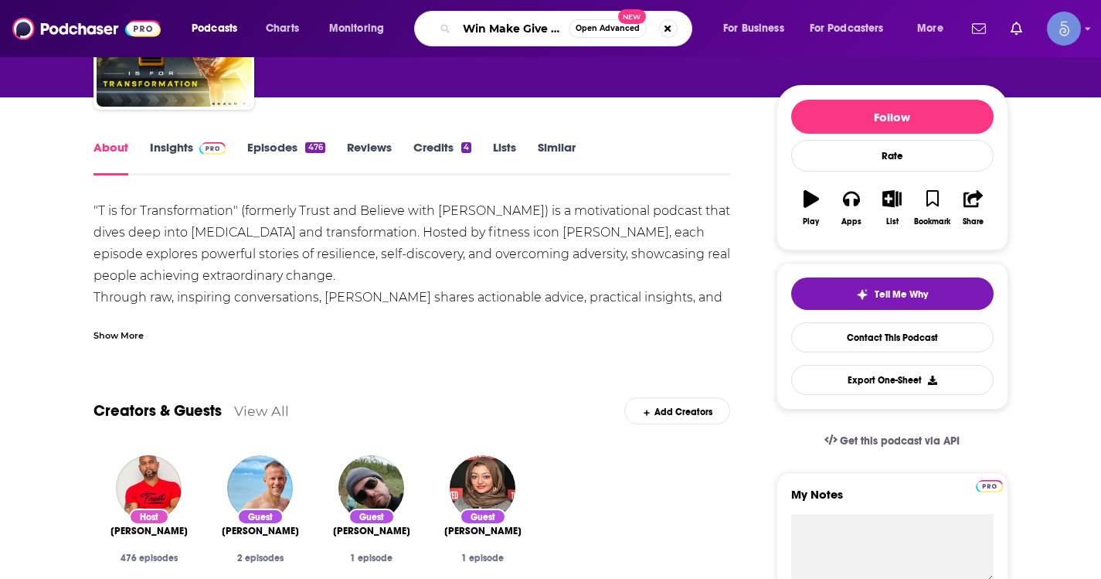
scroll to position [0, 83]
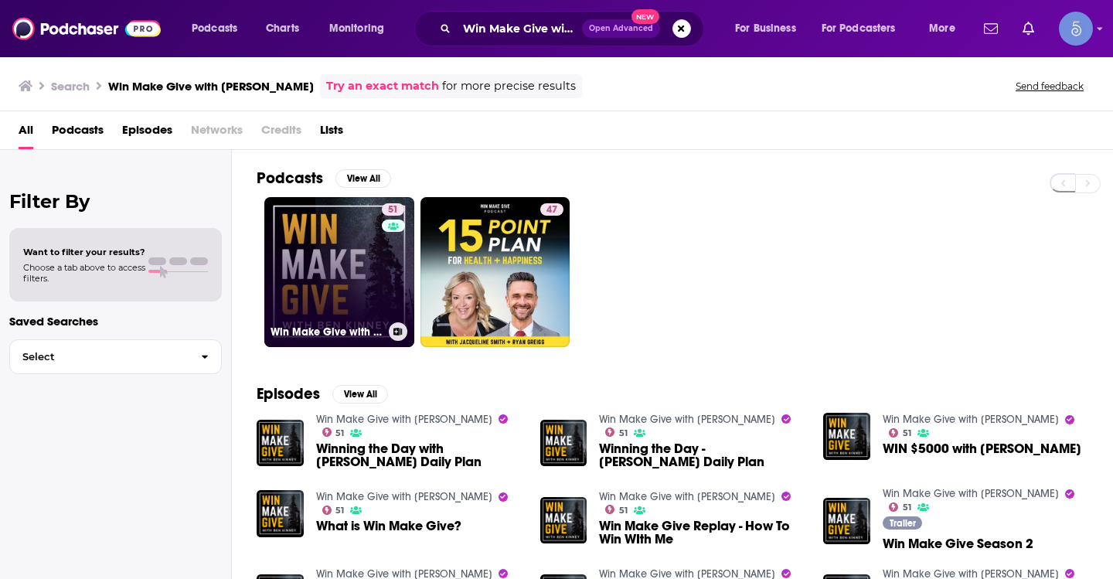
click at [330, 277] on link "51 Win Make Give with Ben Kinney" at bounding box center [339, 272] width 150 height 150
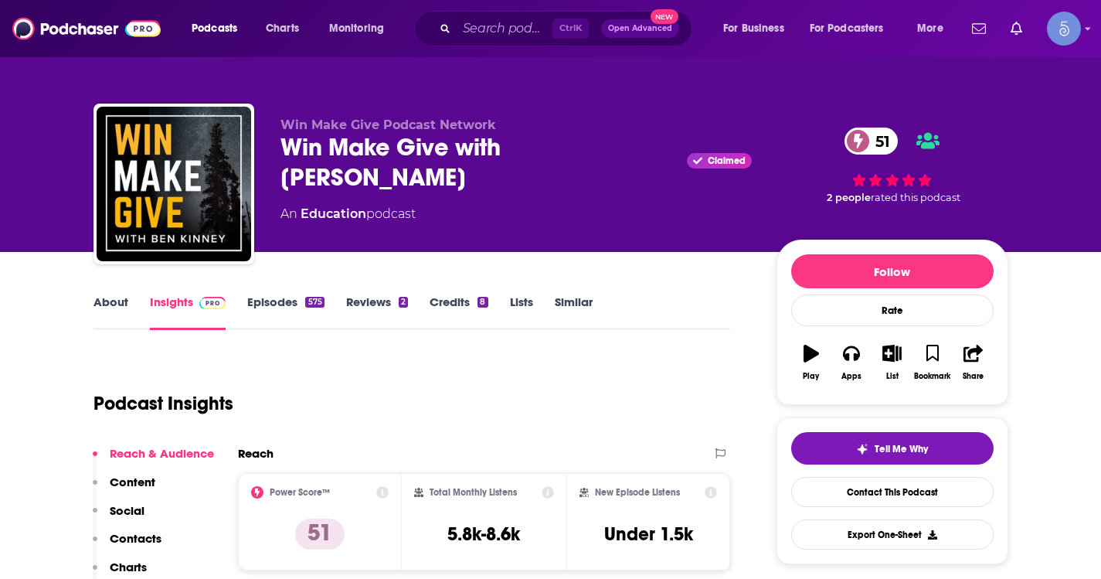
click at [116, 296] on link "About" at bounding box center [110, 312] width 35 height 36
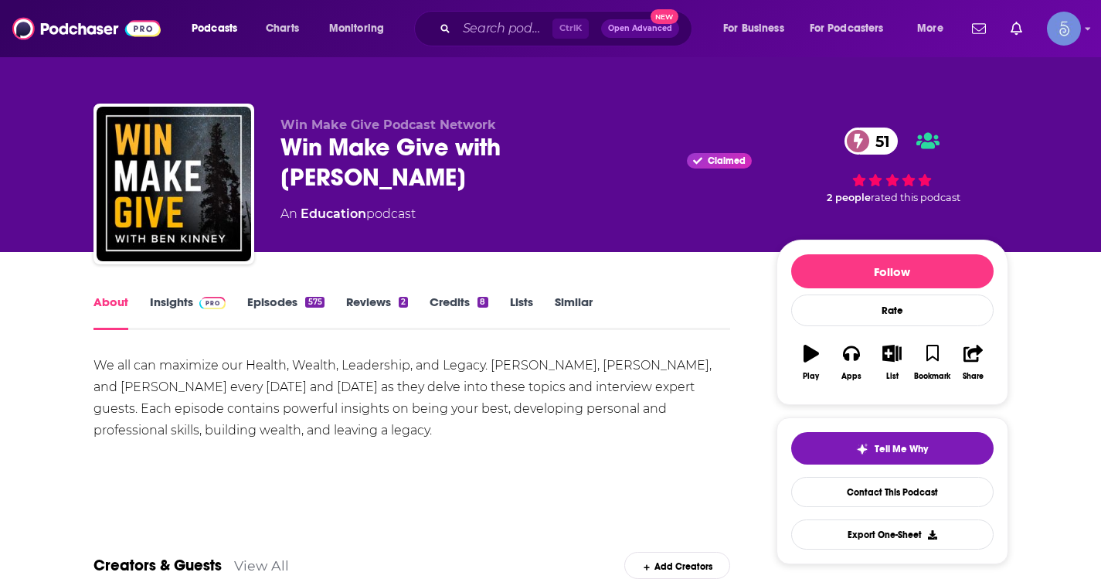
click at [168, 297] on link "Insights" at bounding box center [188, 312] width 76 height 36
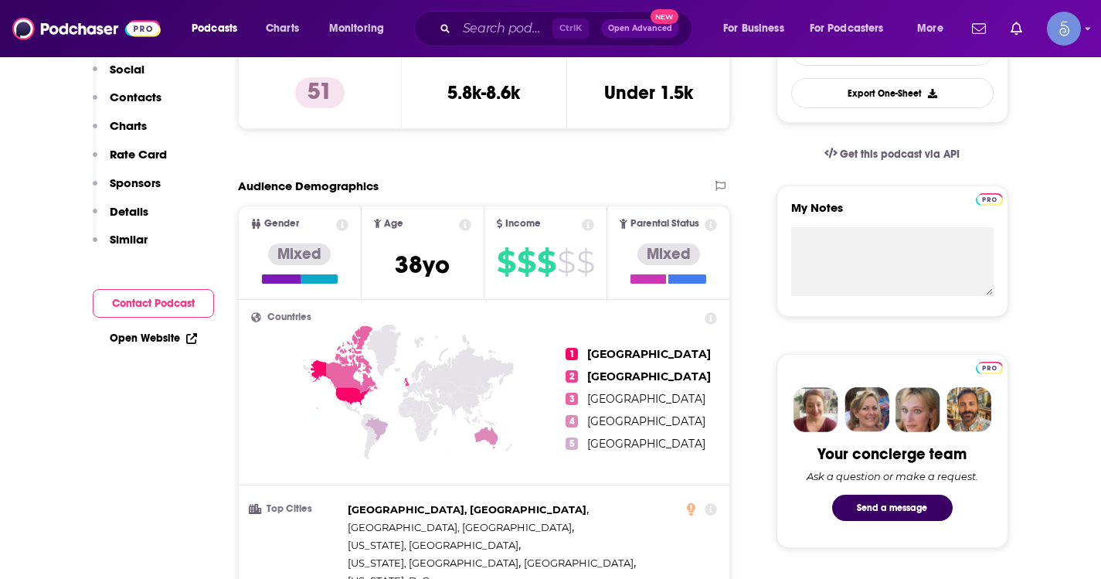
scroll to position [232, 0]
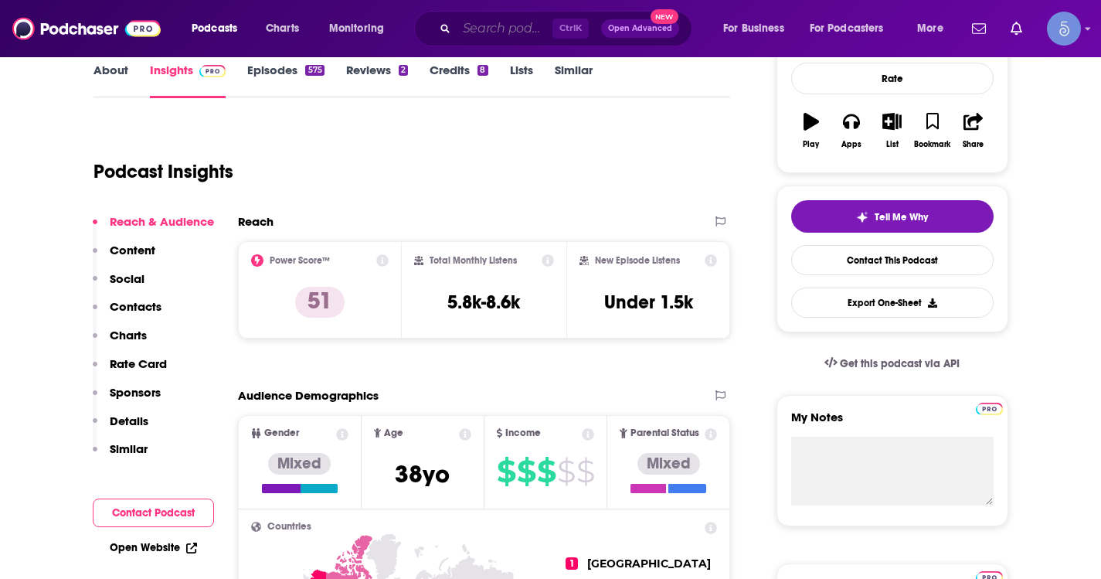
click at [489, 35] on input "Search podcasts, credits, & more..." at bounding box center [505, 28] width 96 height 25
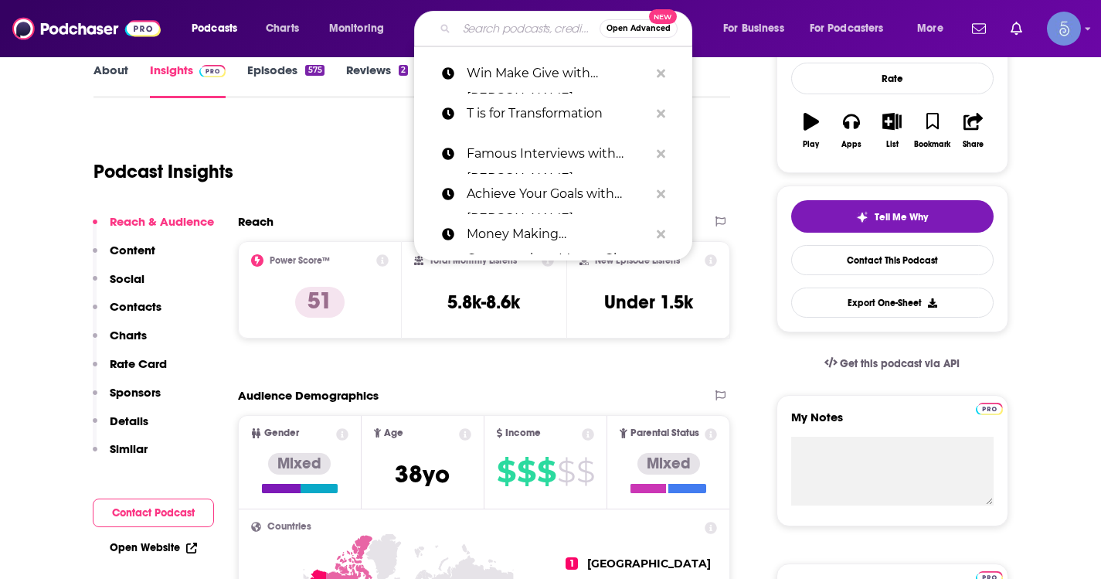
paste input "In Search Of Excellence"
type input "In Search Of Excellence"
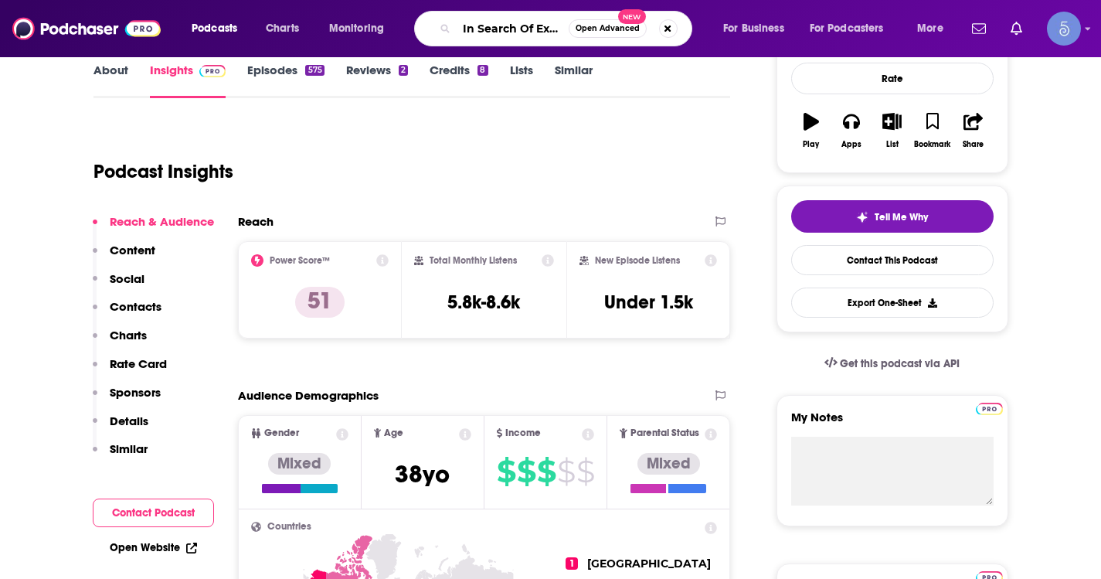
scroll to position [0, 35]
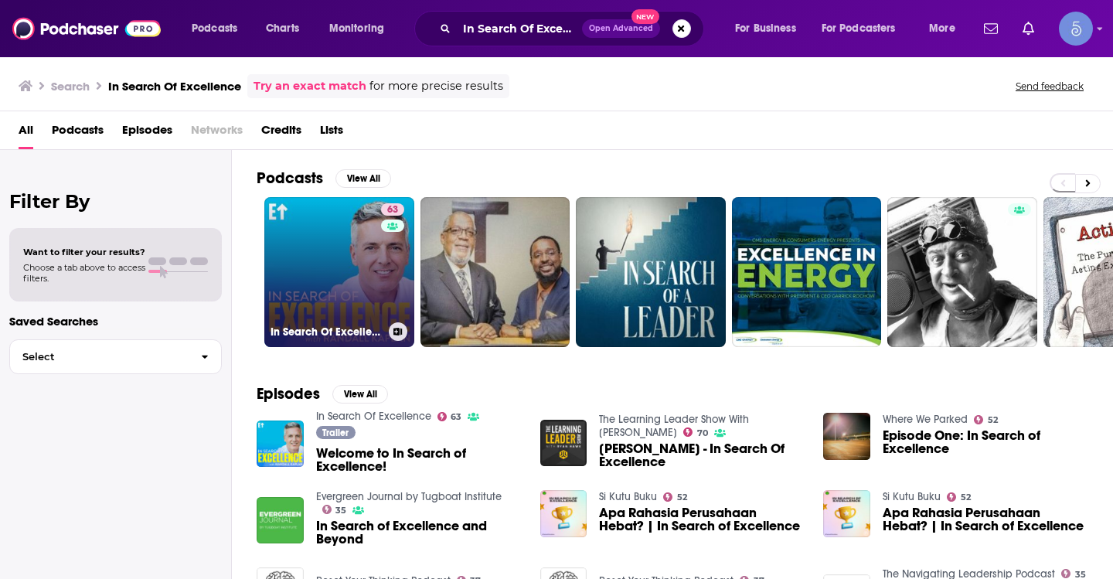
click at [370, 236] on link "63 In Search Of Excellence" at bounding box center [339, 272] width 150 height 150
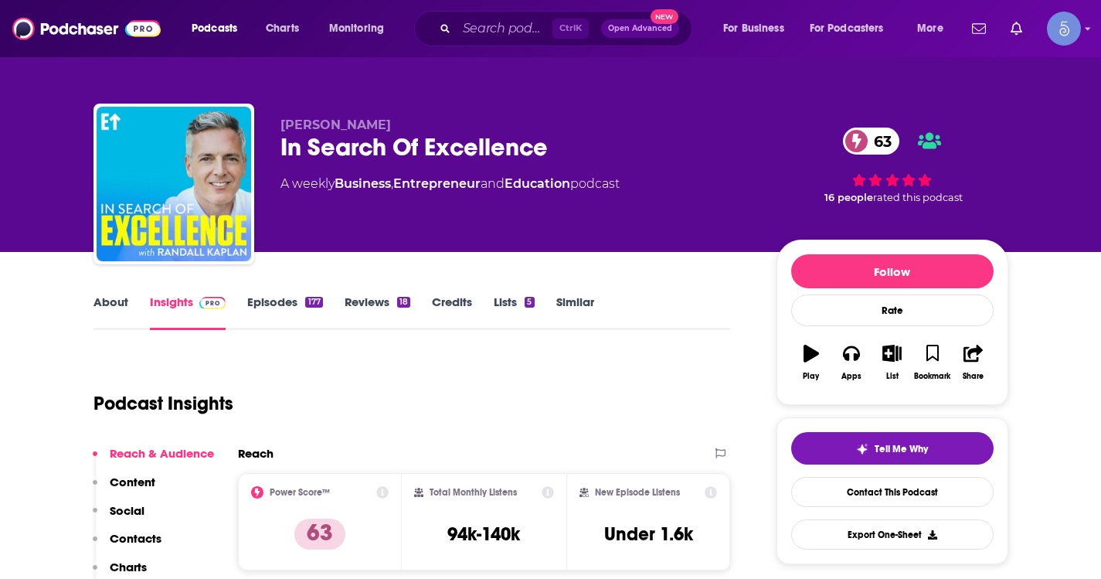
click at [107, 304] on link "About" at bounding box center [110, 312] width 35 height 36
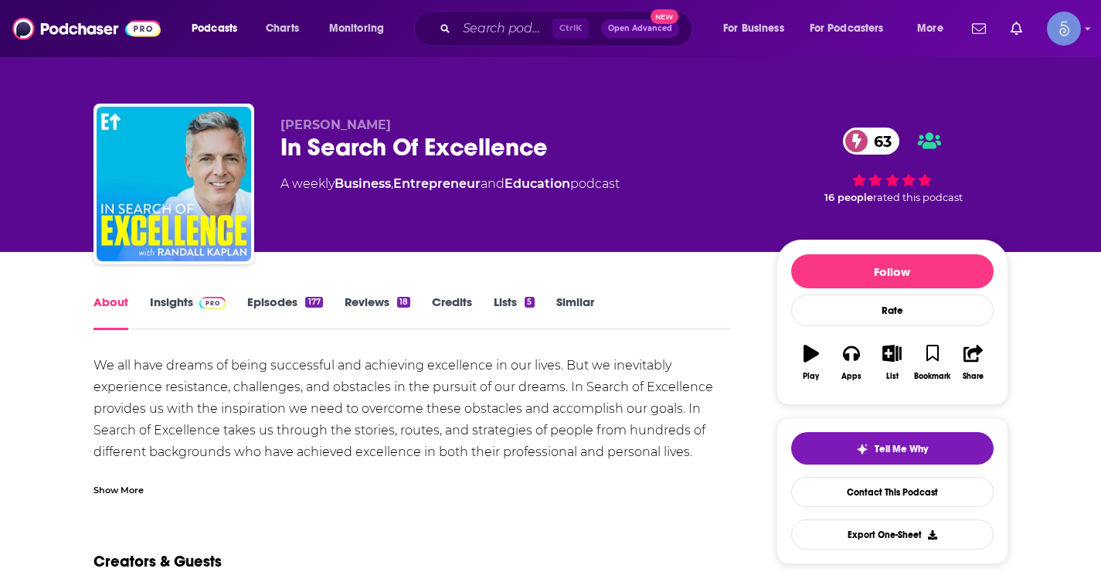
click at [110, 491] on div "Show More" at bounding box center [118, 488] width 50 height 15
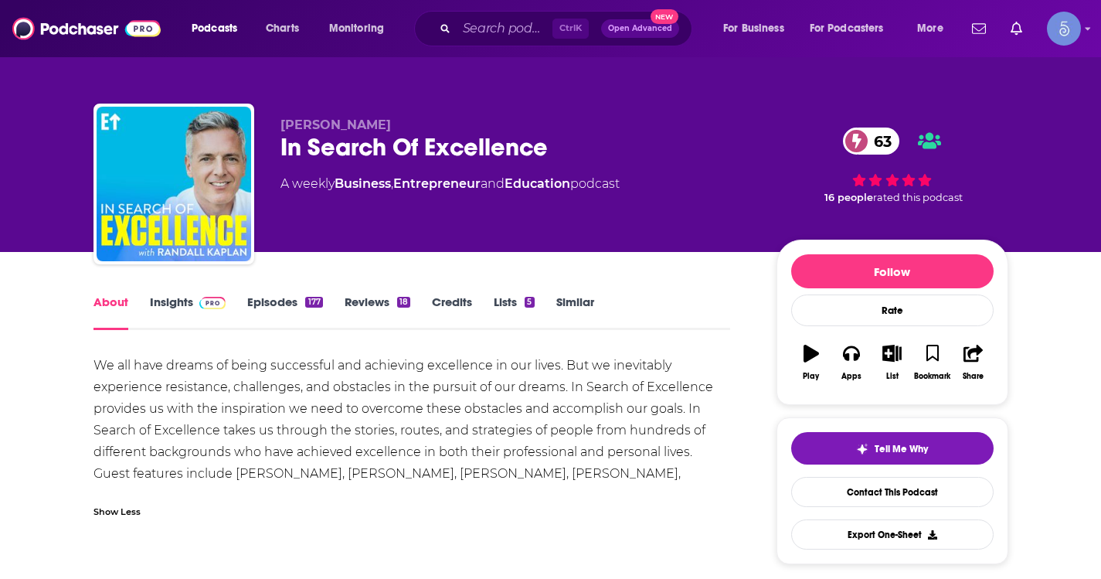
click at [250, 295] on link "Episodes 177" at bounding box center [284, 312] width 75 height 36
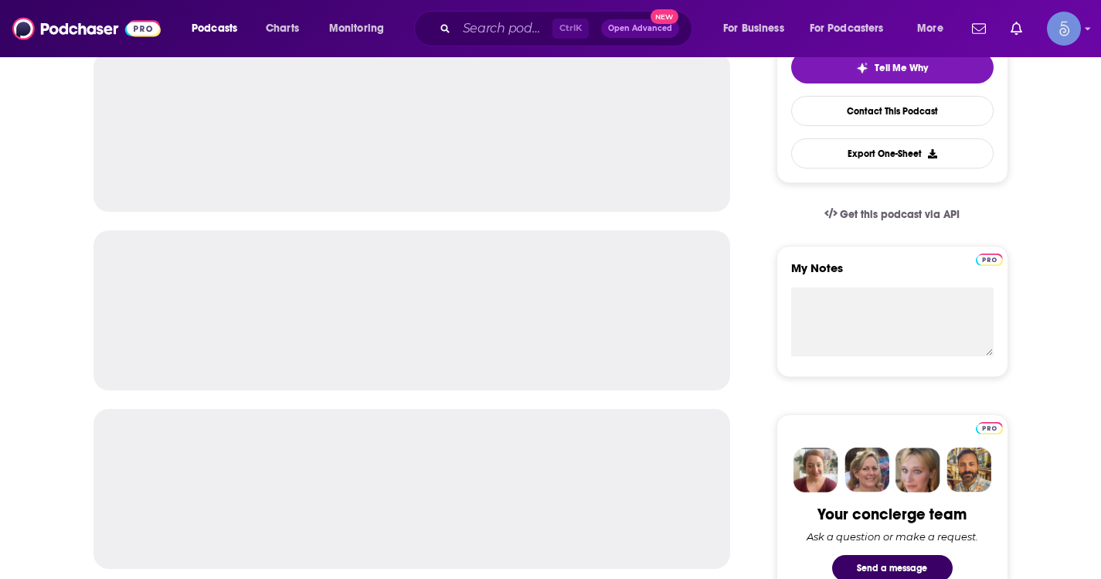
scroll to position [386, 0]
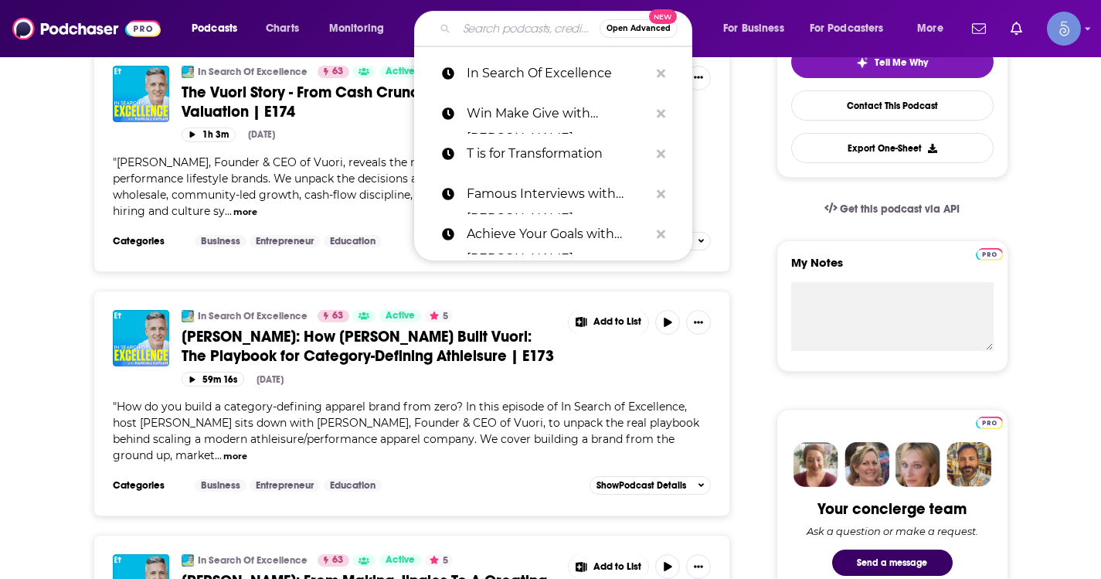
click at [513, 30] on input "Search podcasts, credits, & more..." at bounding box center [528, 28] width 143 height 25
paste input "Think Unbroken with Michael Unbroken | Childhood Trauma, CPTSD, and Mental Heal…"
type input "Think Unbroken with Michael Unbroken | Childhood Trauma, CPTSD, and Mental Heal…"
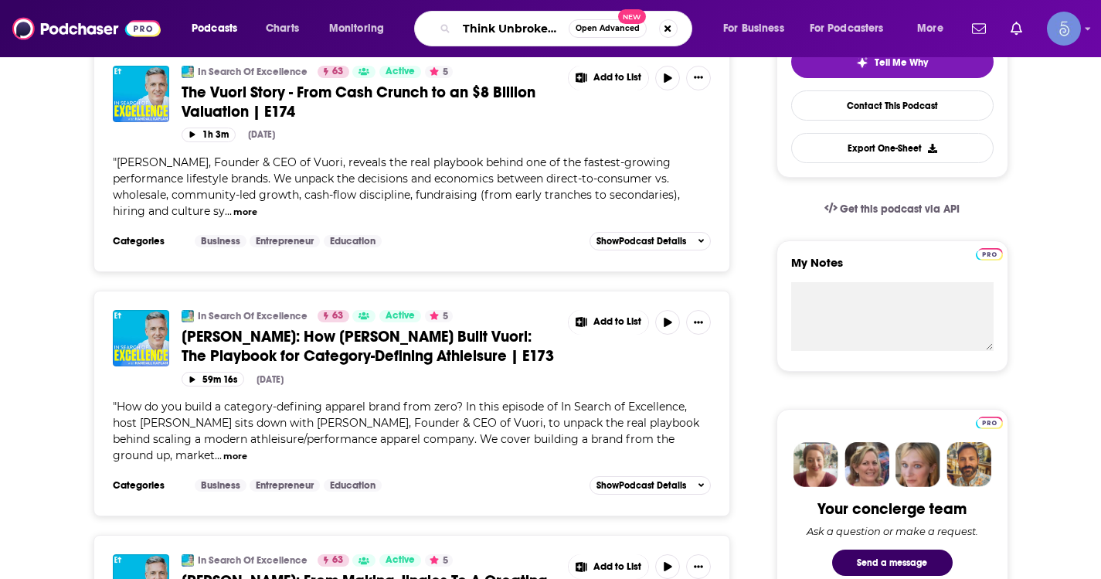
scroll to position [0, 453]
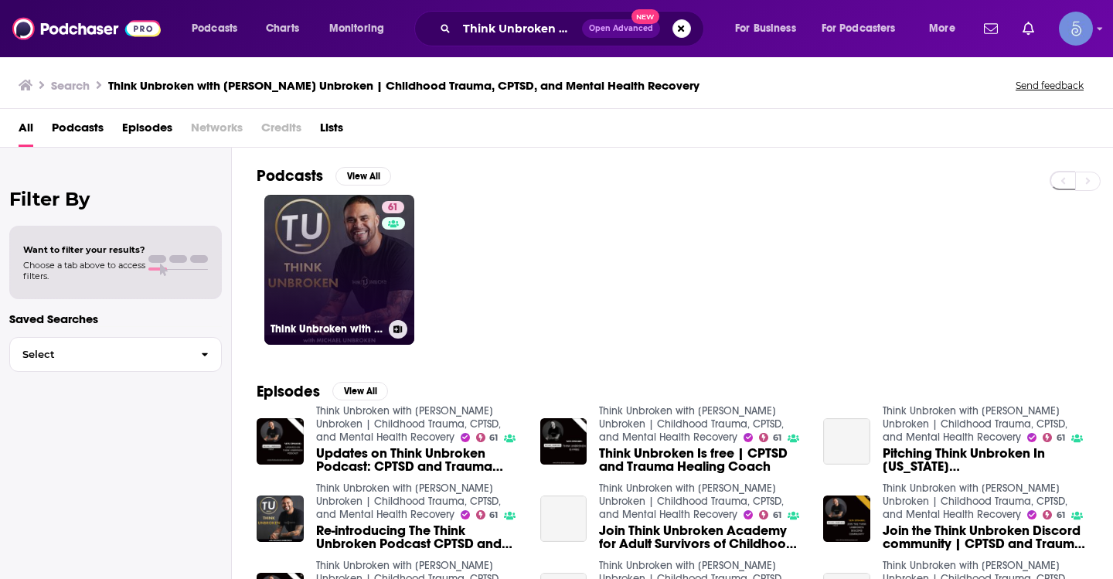
click at [339, 274] on link "61 Think Unbroken with Michael Unbroken | Childhood Trauma, CPTSD, and Mental H…" at bounding box center [339, 270] width 150 height 150
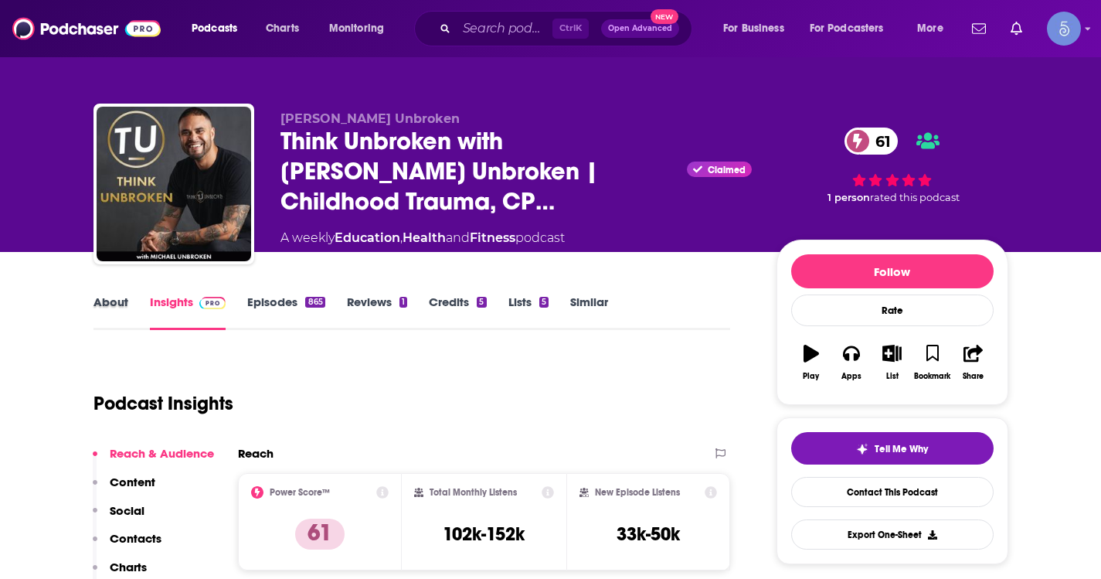
click at [128, 297] on div "About" at bounding box center [121, 312] width 56 height 36
click at [112, 307] on link "About" at bounding box center [110, 312] width 35 height 36
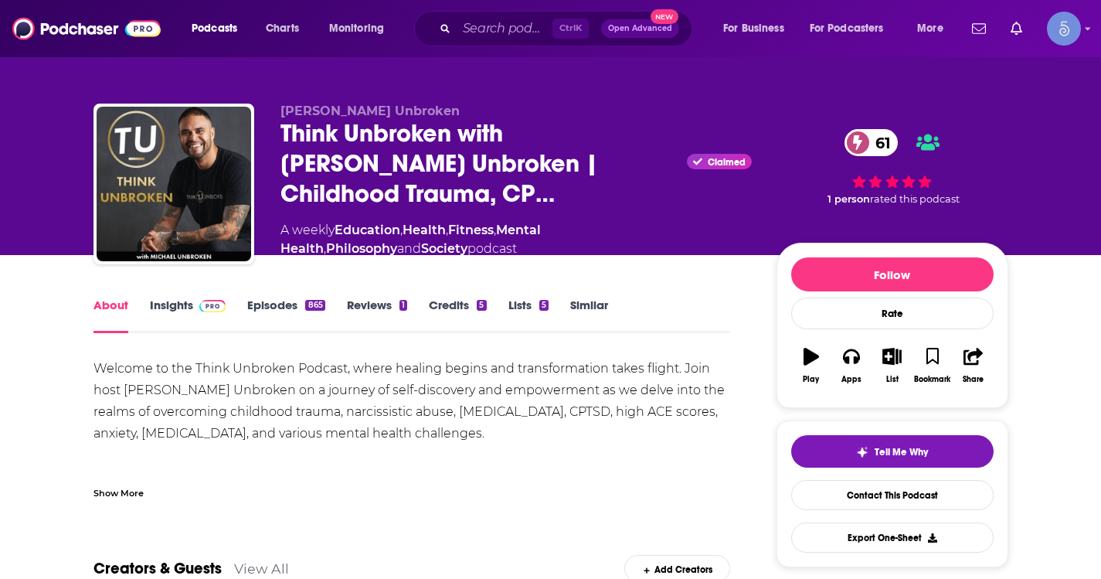
click at [180, 298] on link "Insights" at bounding box center [188, 315] width 76 height 36
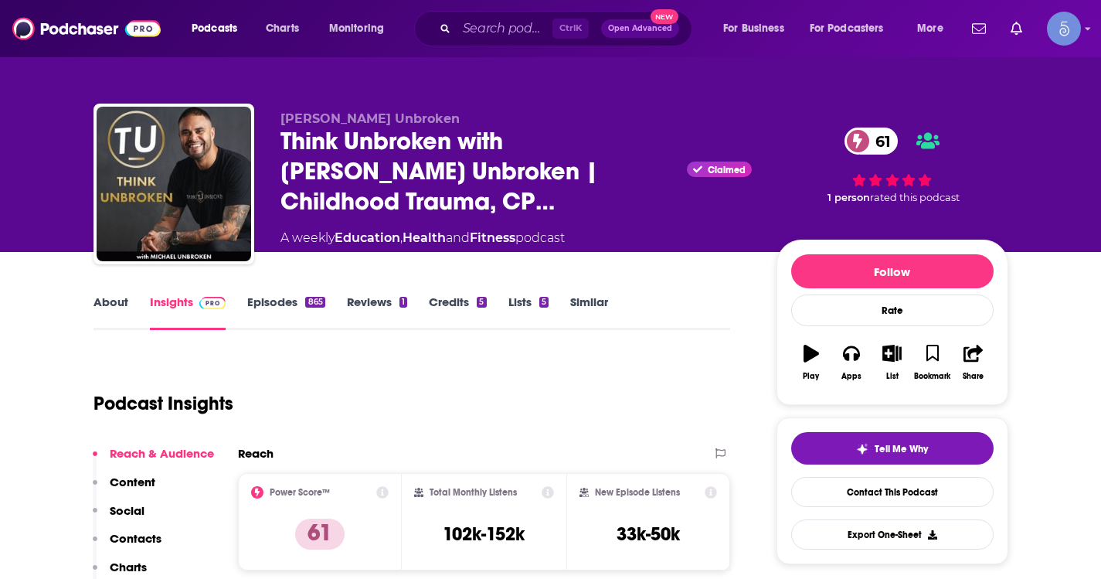
click at [111, 294] on link "About" at bounding box center [110, 312] width 35 height 36
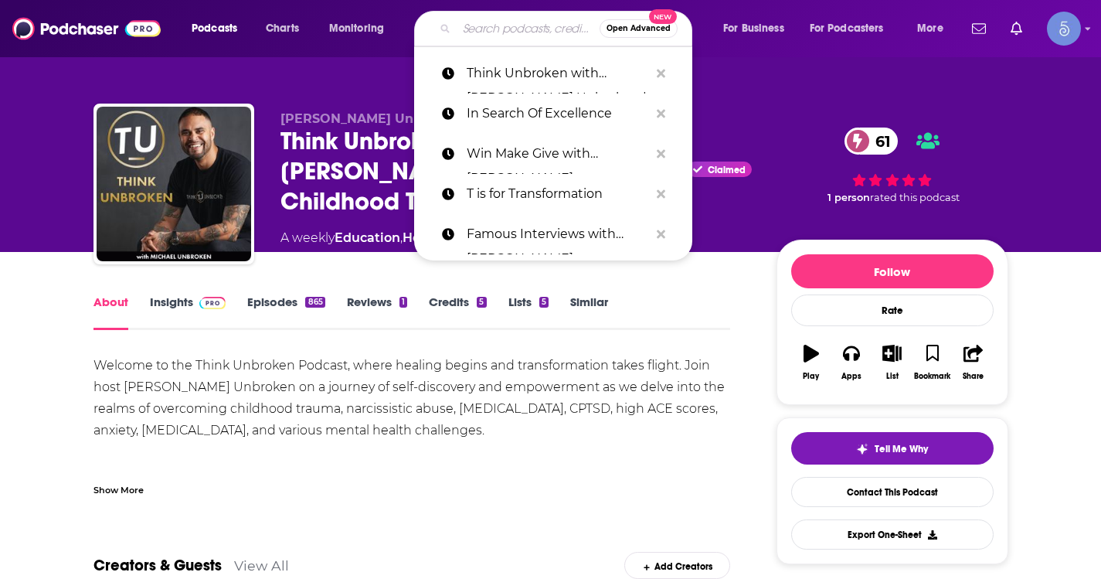
click at [463, 26] on input "Search podcasts, credits, & more..." at bounding box center [528, 28] width 143 height 25
paste input "SISTERHOOD OF SWEAT - Motivation, Inspiration, Health, Wealth, Fitness, Authent…"
type input "SISTERHOOD OF SWEAT - Motivation, Inspiration, Health, Wealth, Fitness, Authent…"
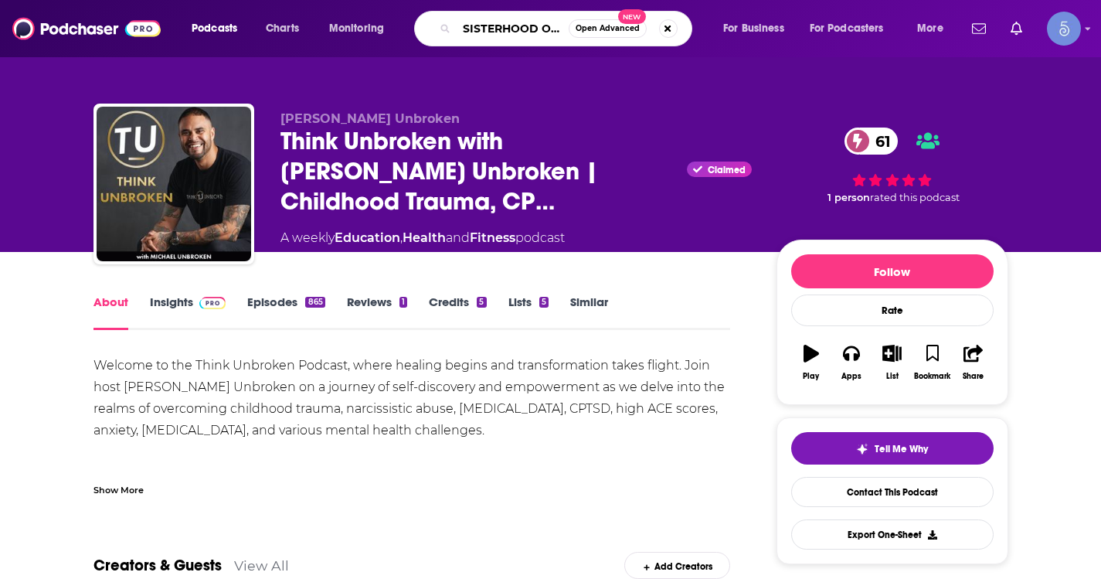
scroll to position [0, 576]
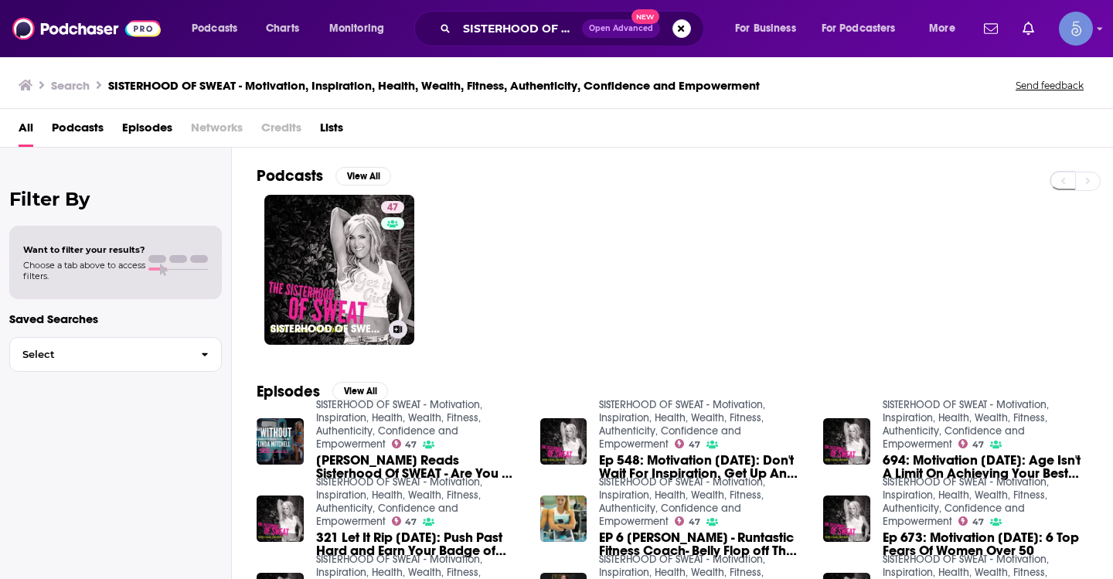
click at [372, 253] on link "47 SISTERHOOD OF SWEAT - Motivation, Inspiration, Health, Wealth, Fitness, Auth…" at bounding box center [339, 270] width 150 height 150
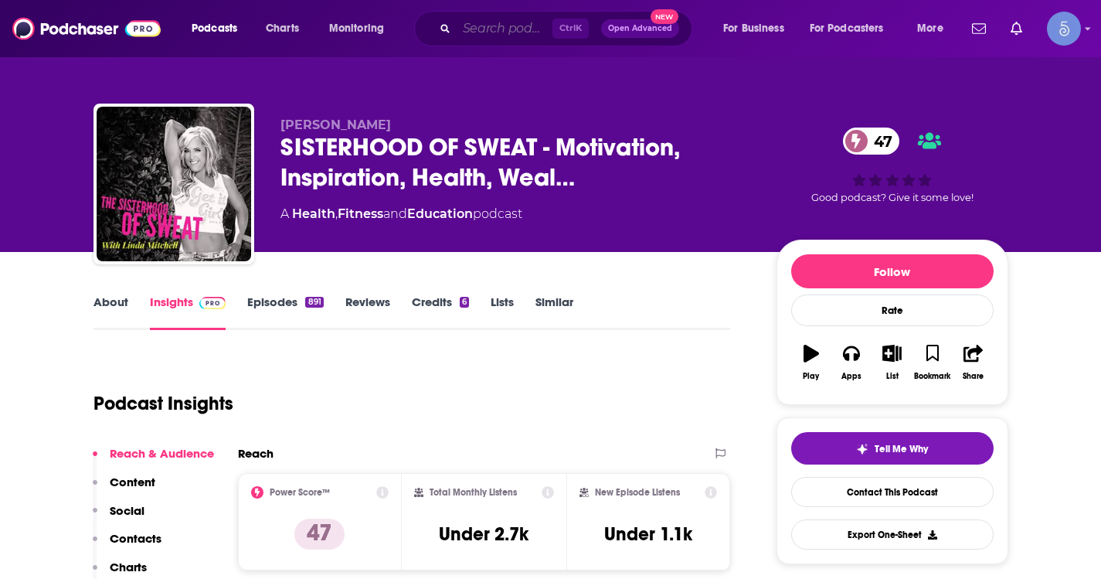
click at [480, 23] on input "Search podcasts, credits, & more..." at bounding box center [505, 28] width 96 height 25
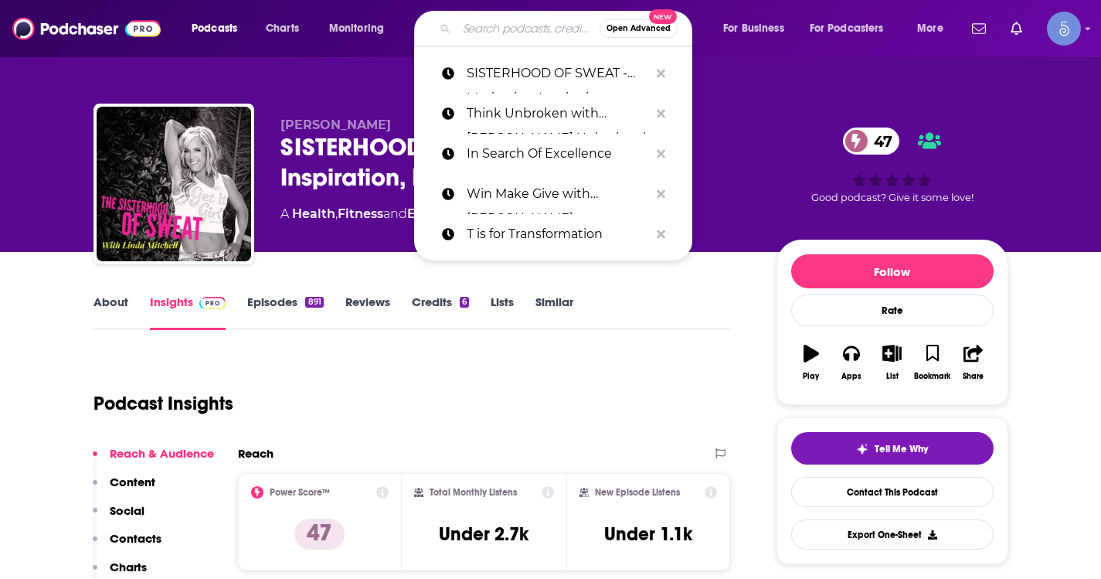
paste input "The Journey Podcast"
type input "The Journey Podcast"
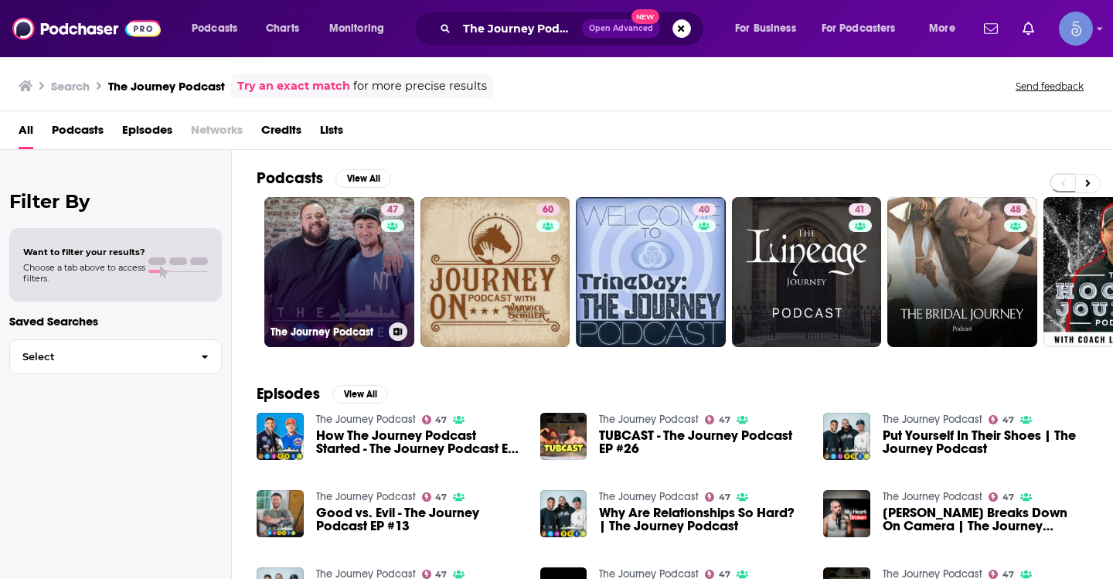
click at [352, 272] on link "47 The Journey Podcast" at bounding box center [339, 272] width 150 height 150
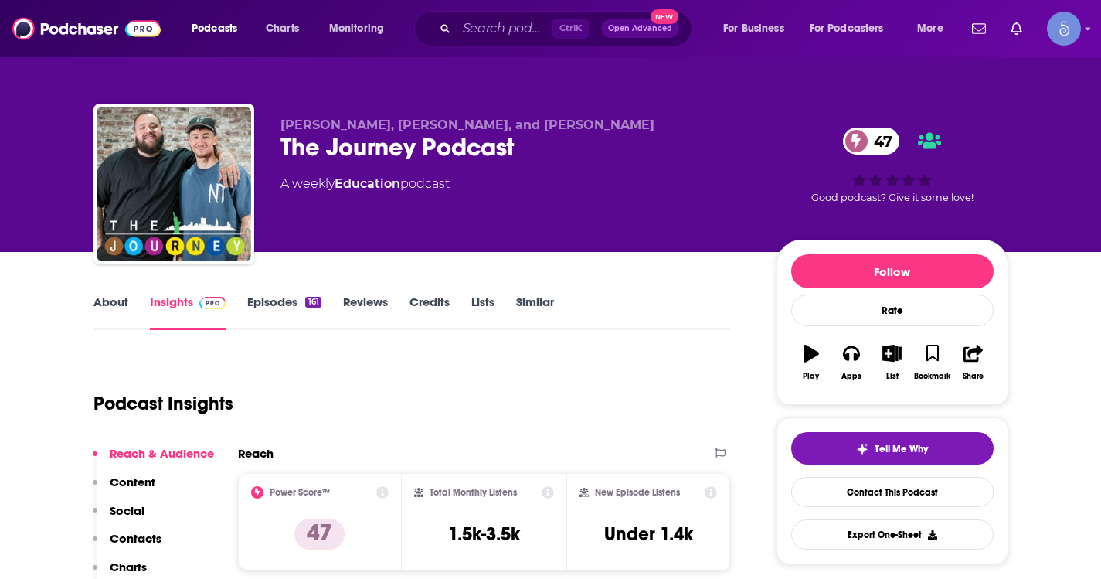
click at [114, 306] on link "About" at bounding box center [110, 312] width 35 height 36
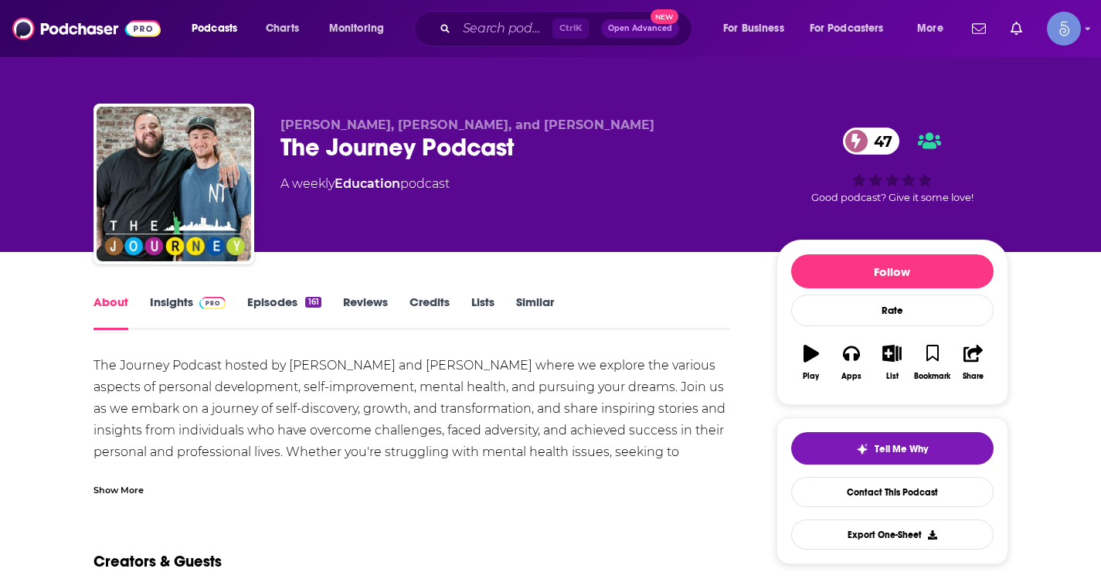
click at [121, 491] on div "Show More" at bounding box center [118, 488] width 50 height 15
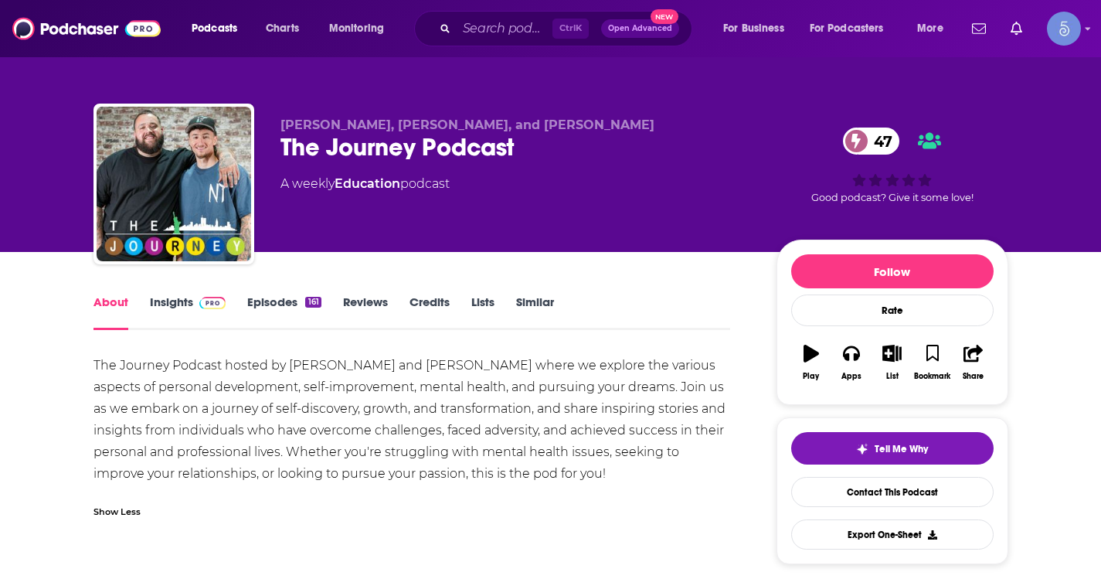
click at [190, 308] on link "Insights" at bounding box center [188, 312] width 76 height 36
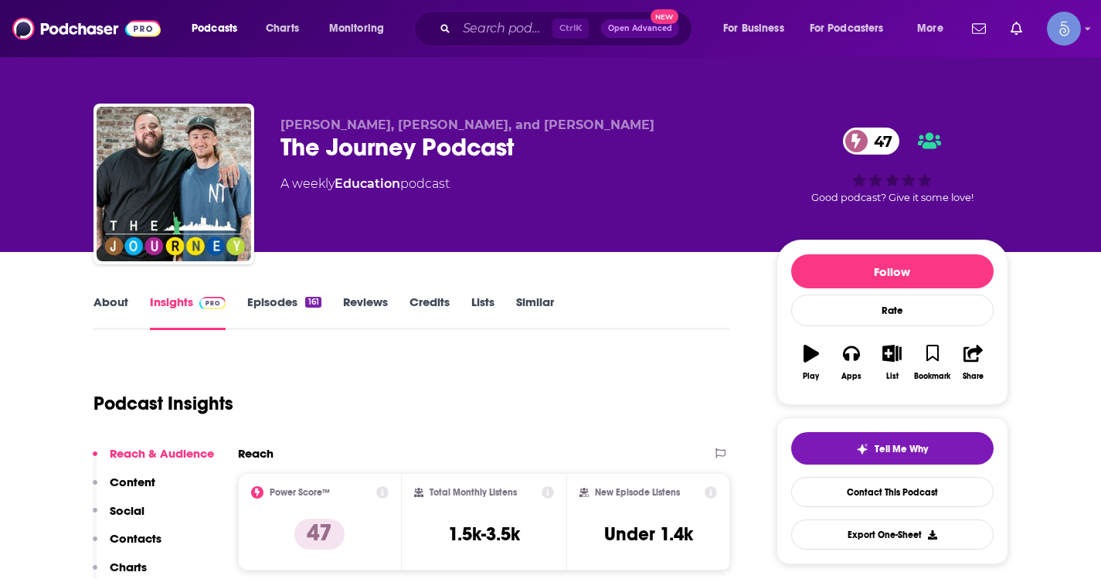
click at [117, 311] on link "About" at bounding box center [110, 312] width 35 height 36
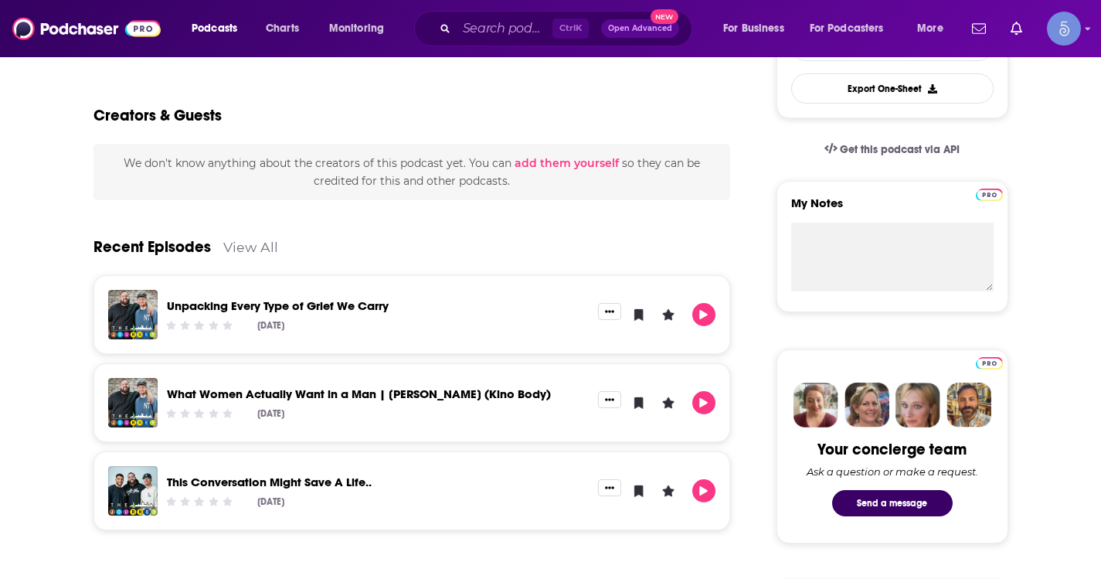
scroll to position [464, 0]
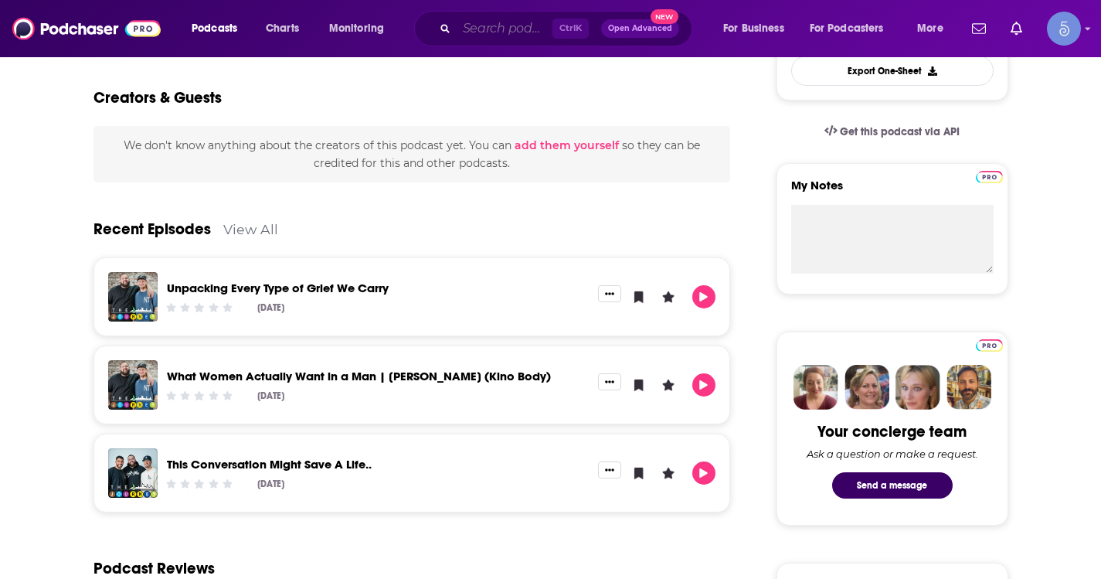
click at [467, 31] on input "Search podcasts, credits, & more..." at bounding box center [505, 28] width 96 height 25
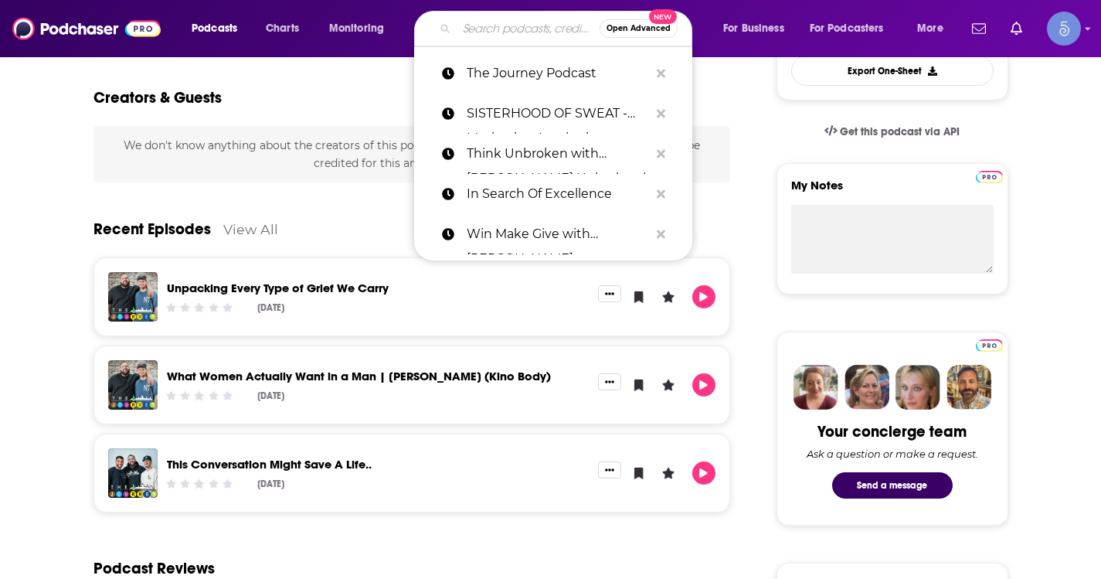
paste input "Label Free: ”To live your best life, live label free.”"
type input "Label Free: ”To live your best life, live label free.”"
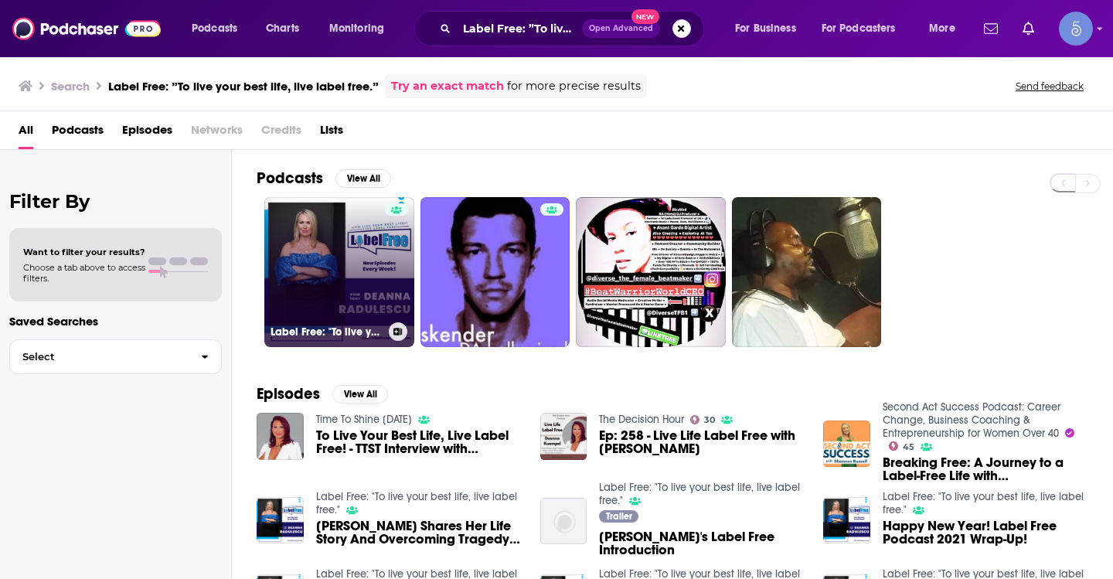
click at [352, 254] on link "Label Free: "To live your best life, live label free."" at bounding box center [339, 272] width 150 height 150
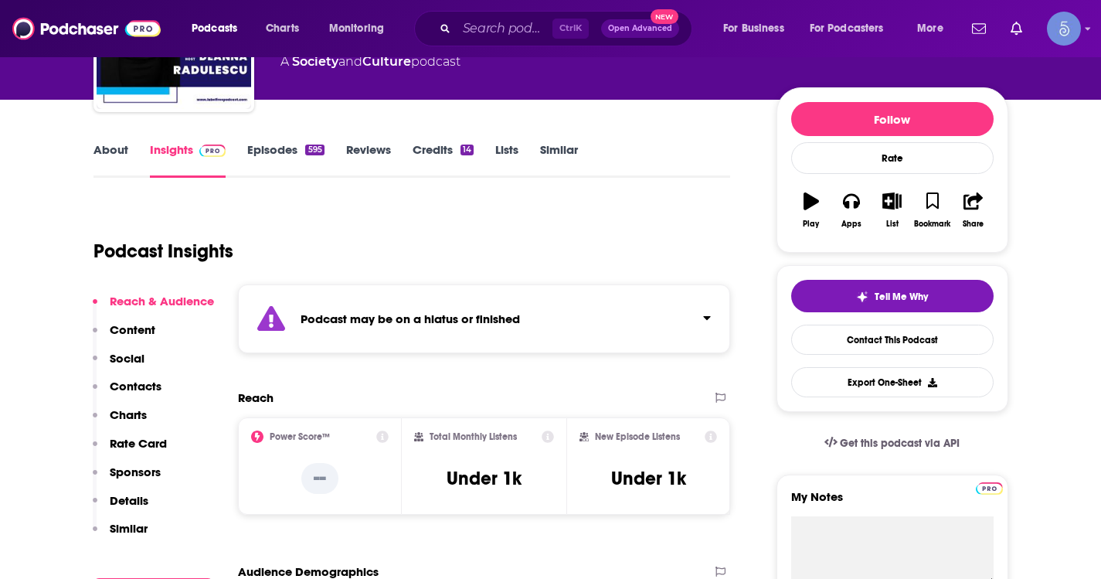
scroll to position [155, 0]
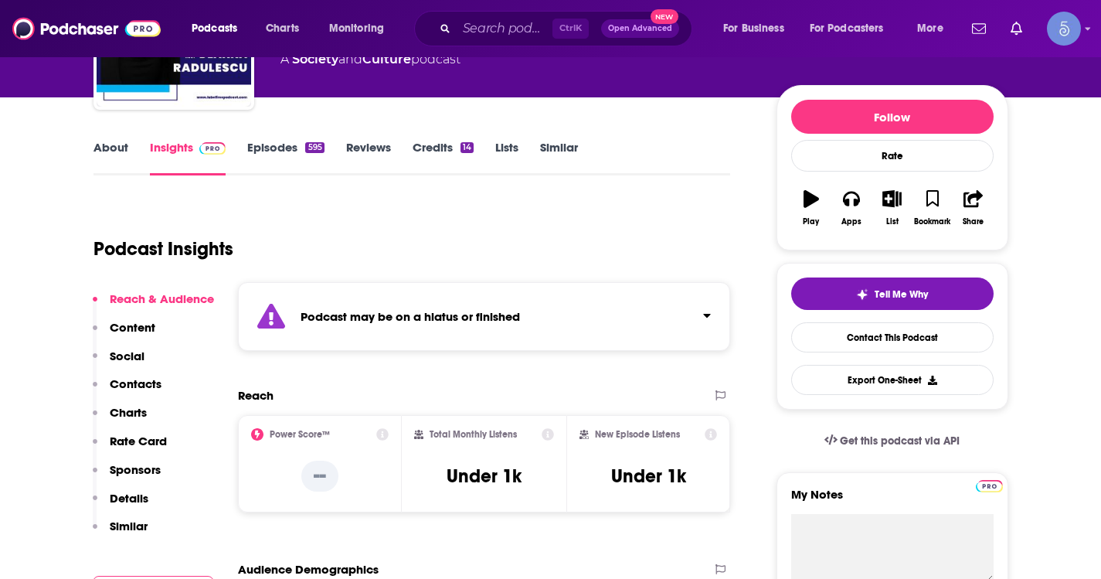
click at [122, 146] on link "About" at bounding box center [110, 158] width 35 height 36
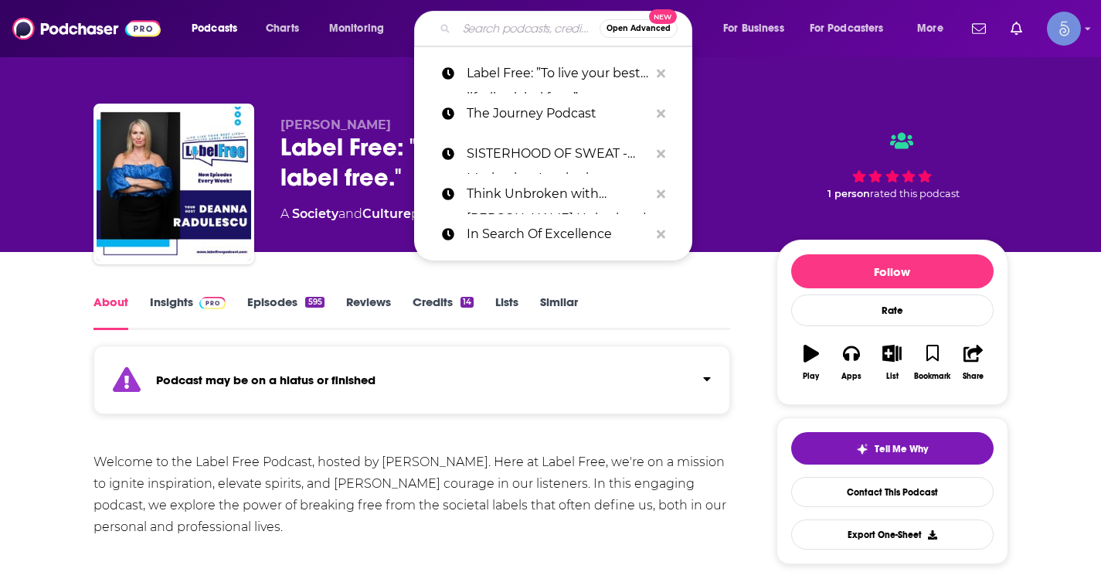
click at [512, 31] on input "Search podcasts, credits, & more..." at bounding box center [528, 28] width 143 height 25
paste input "Elevation Nation"
type input "Elevation Nation"
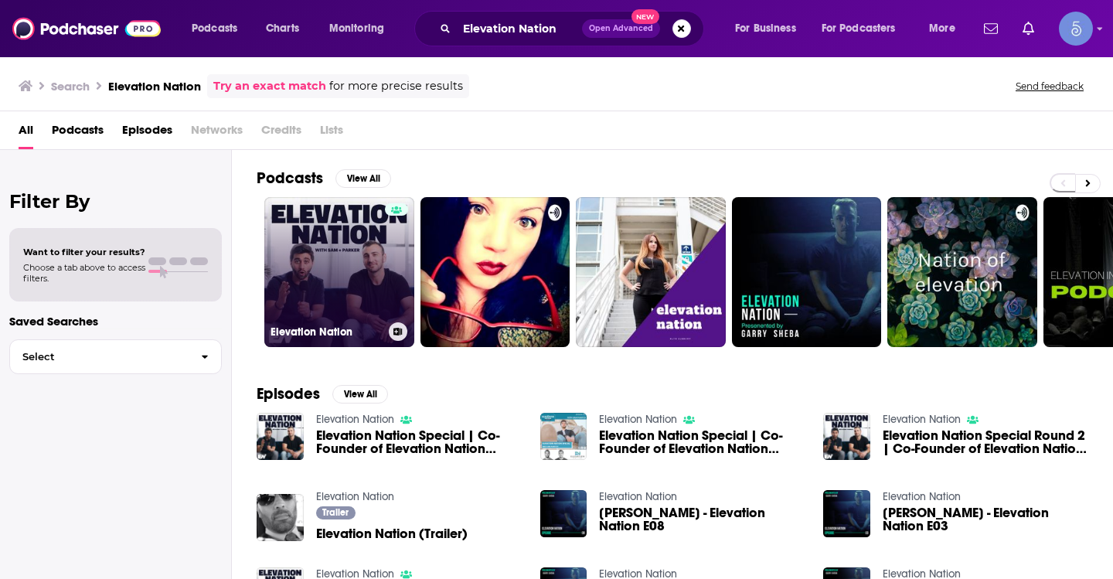
click at [327, 272] on link "Elevation Nation" at bounding box center [339, 272] width 150 height 150
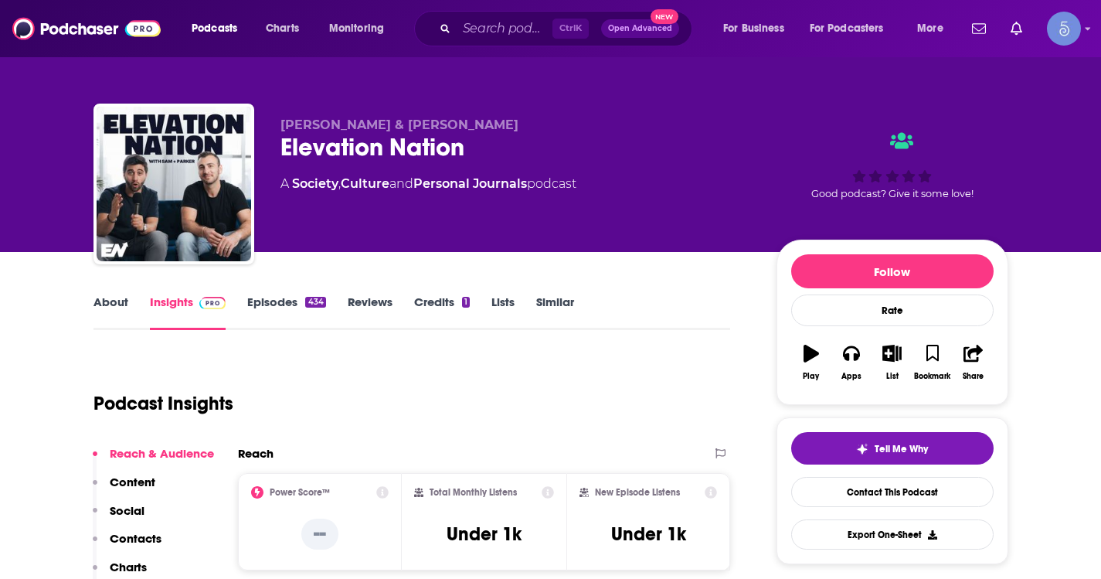
click at [115, 318] on link "About" at bounding box center [110, 312] width 35 height 36
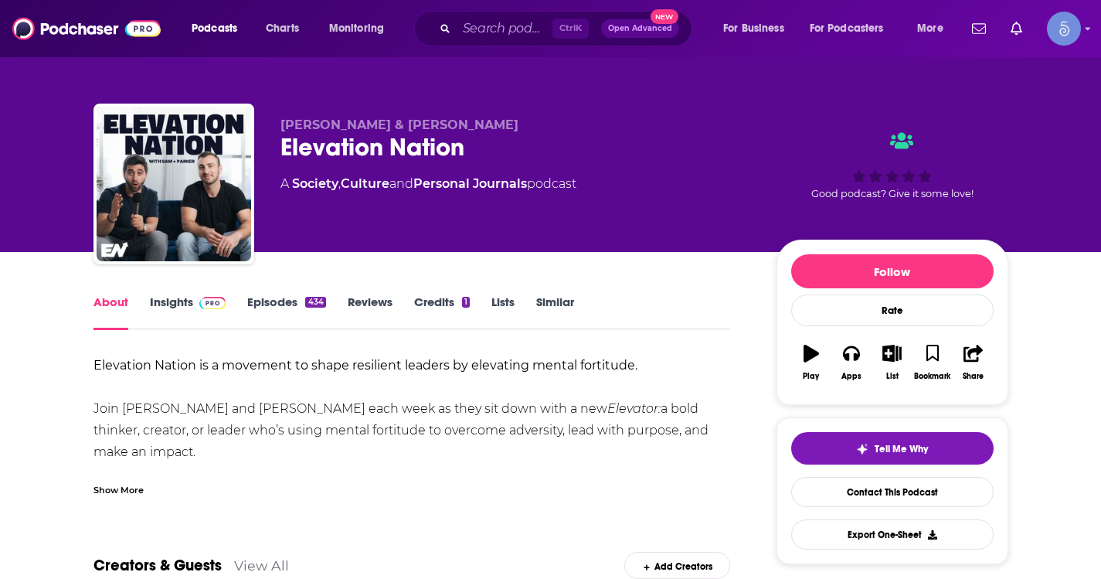
click at [110, 490] on div "Show More" at bounding box center [118, 488] width 50 height 15
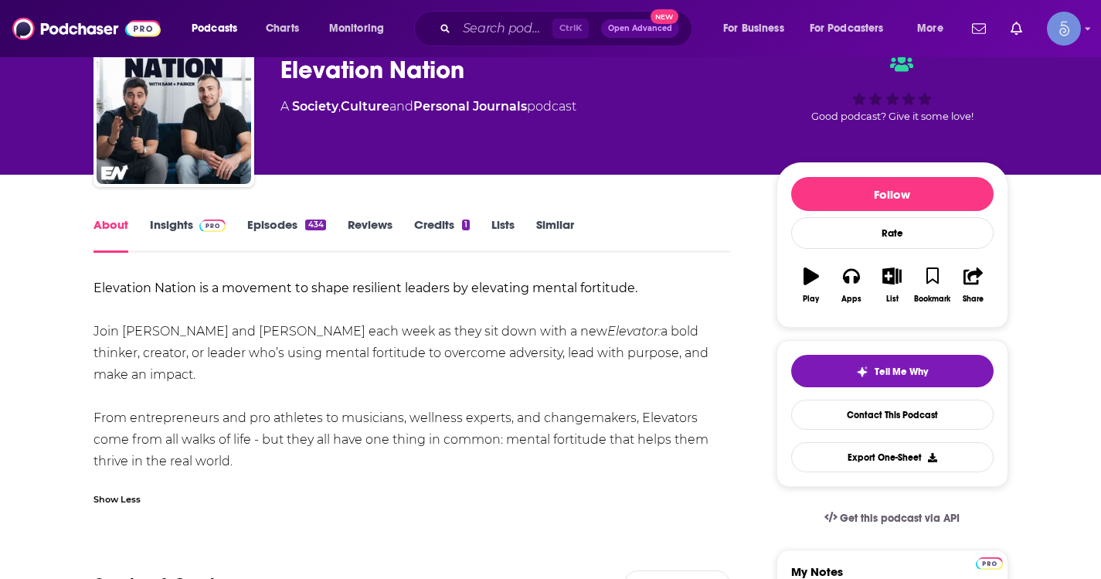
scroll to position [155, 0]
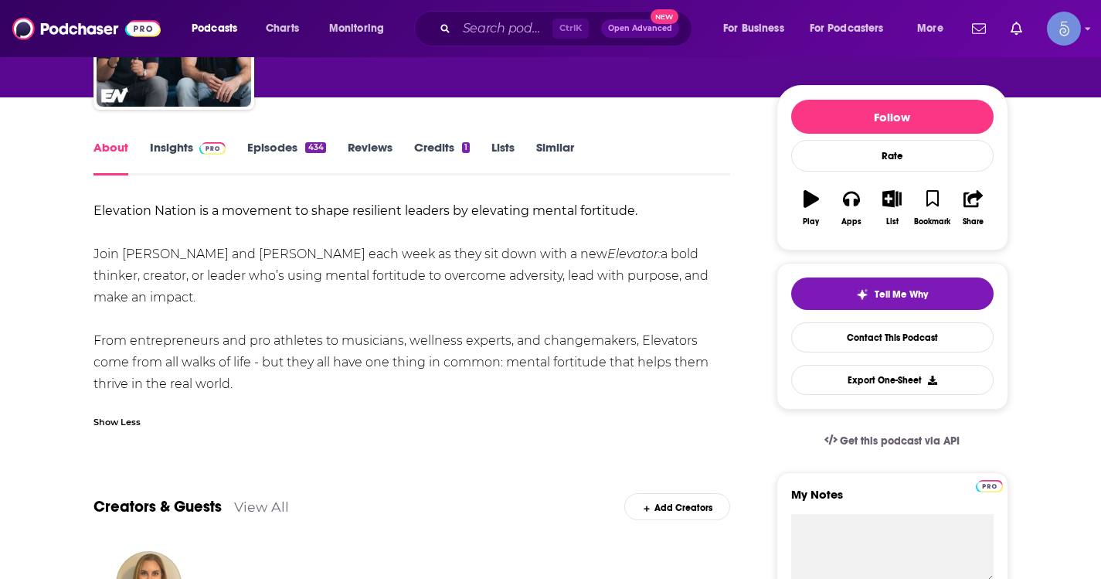
click at [257, 144] on link "Episodes 434" at bounding box center [286, 158] width 78 height 36
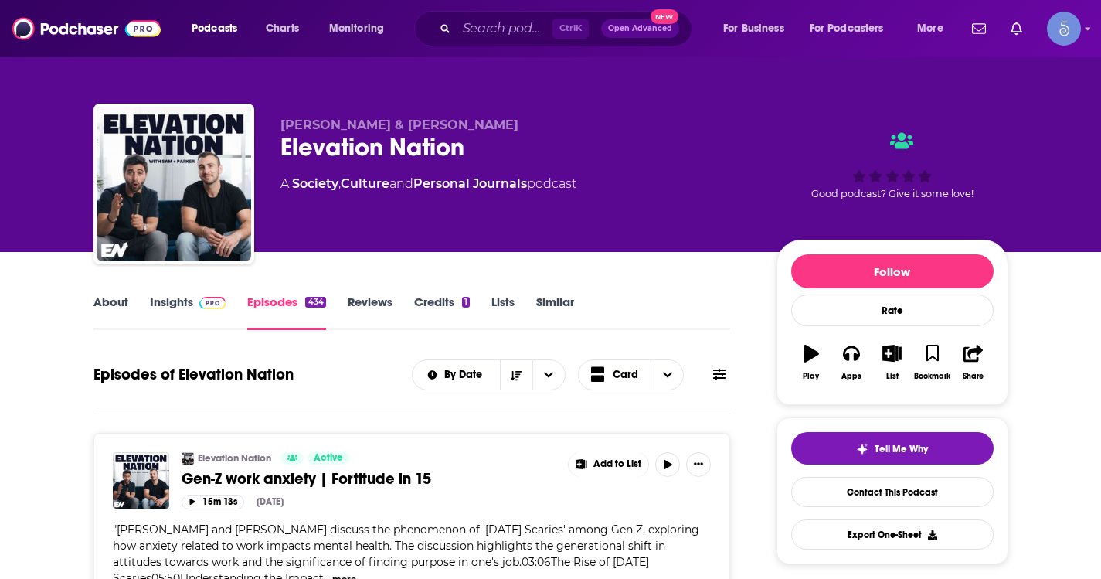
click at [171, 303] on link "Insights" at bounding box center [188, 312] width 76 height 36
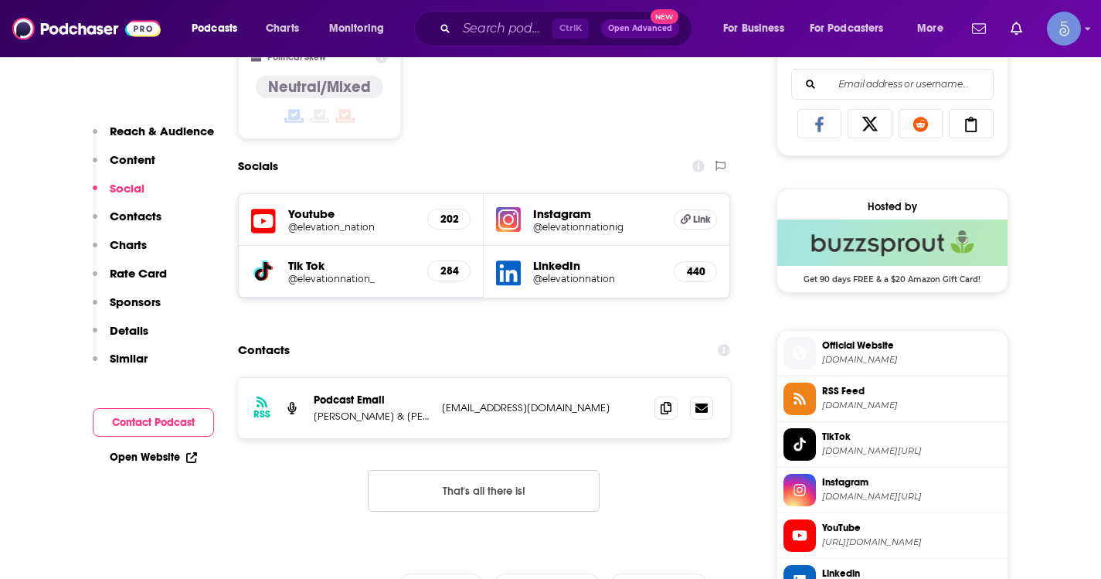
scroll to position [1004, 0]
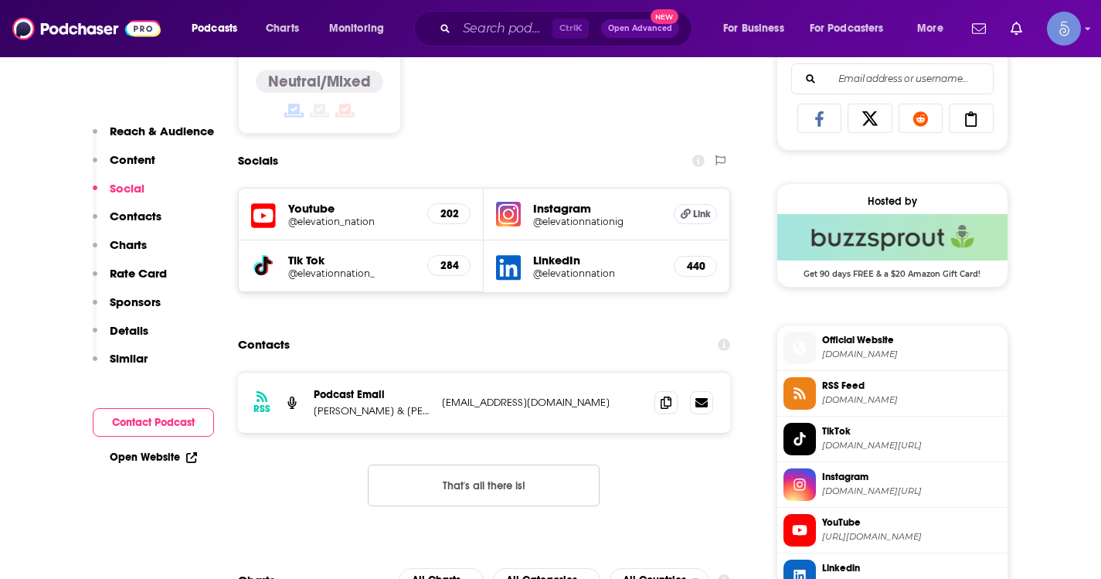
click at [450, 27] on div "Ctrl K Open Advanced New" at bounding box center [553, 29] width 278 height 36
click at [472, 30] on input "Search podcasts, credits, & more..." at bounding box center [505, 28] width 96 height 25
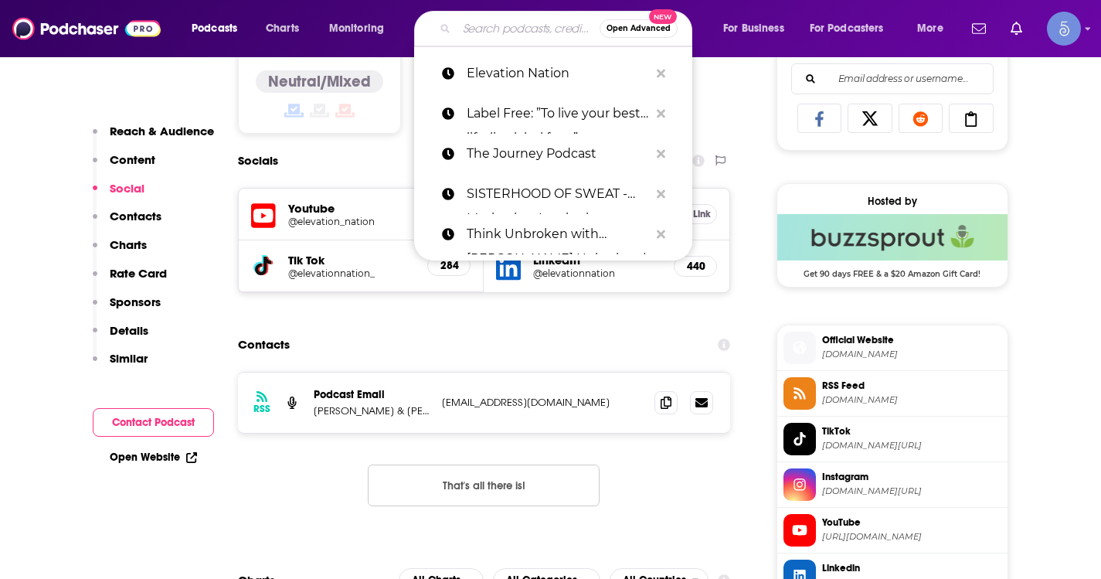
paste input "Tough Girl Podcast"
type input "Tough Girl Podcast"
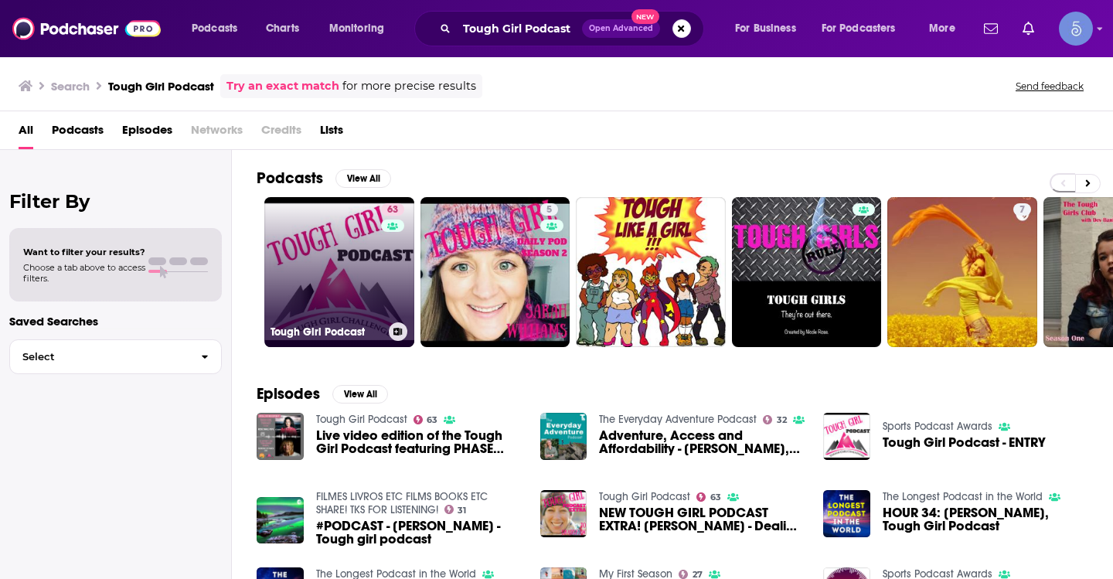
click at [372, 282] on link "63 Tough Girl Podcast" at bounding box center [339, 272] width 150 height 150
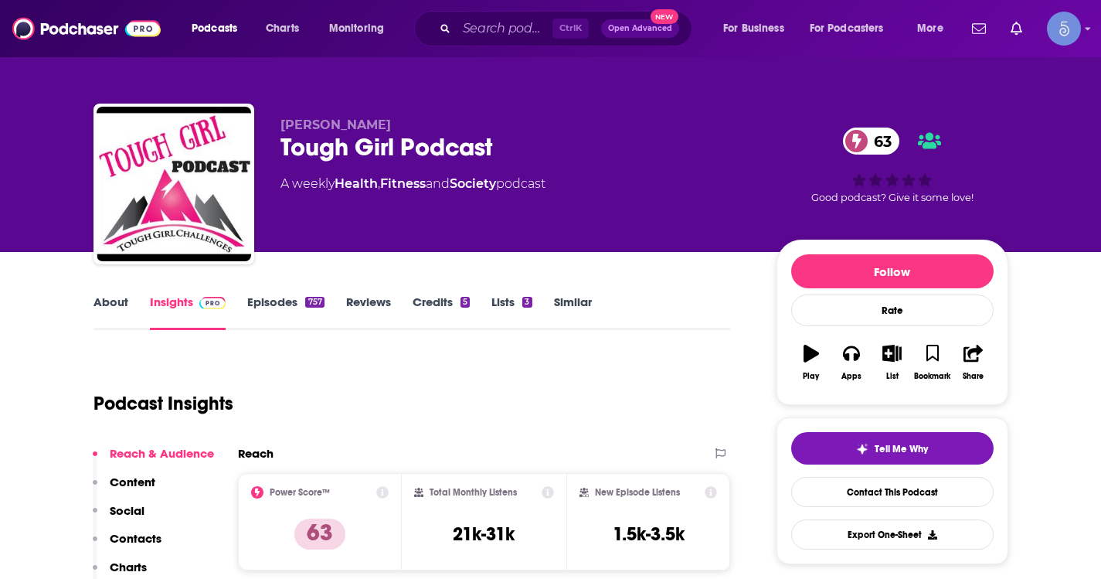
click at [110, 315] on link "About" at bounding box center [110, 312] width 35 height 36
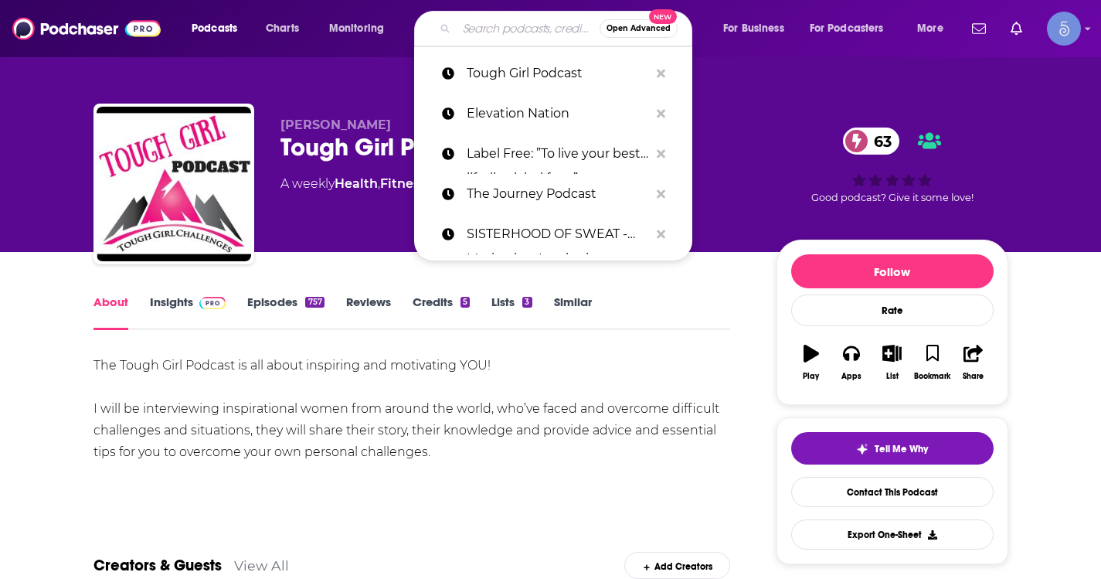
click at [488, 35] on input "Search podcasts, credits, & more..." at bounding box center [528, 28] width 143 height 25
paste input "Live on Purpose Radio"
type input "Live on Purpose Radio"
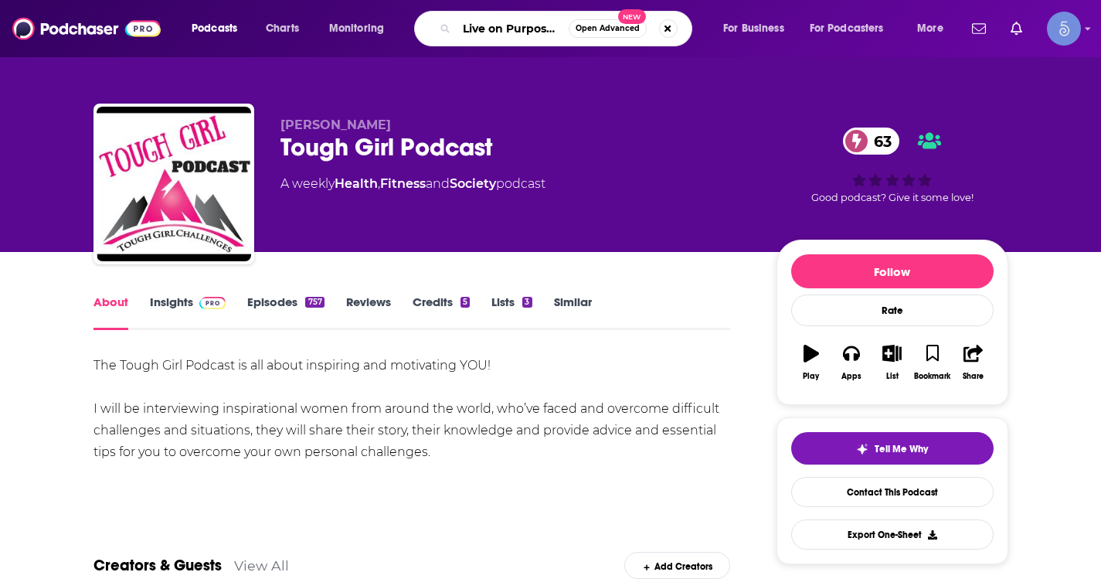
scroll to position [0, 28]
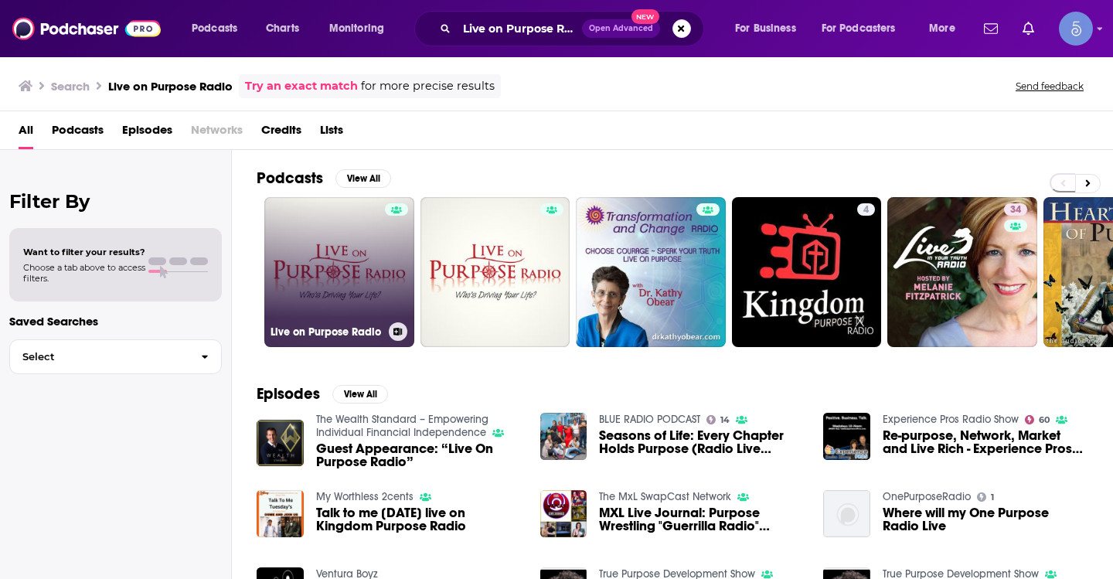
click at [348, 256] on link "Live on Purpose Radio" at bounding box center [339, 272] width 150 height 150
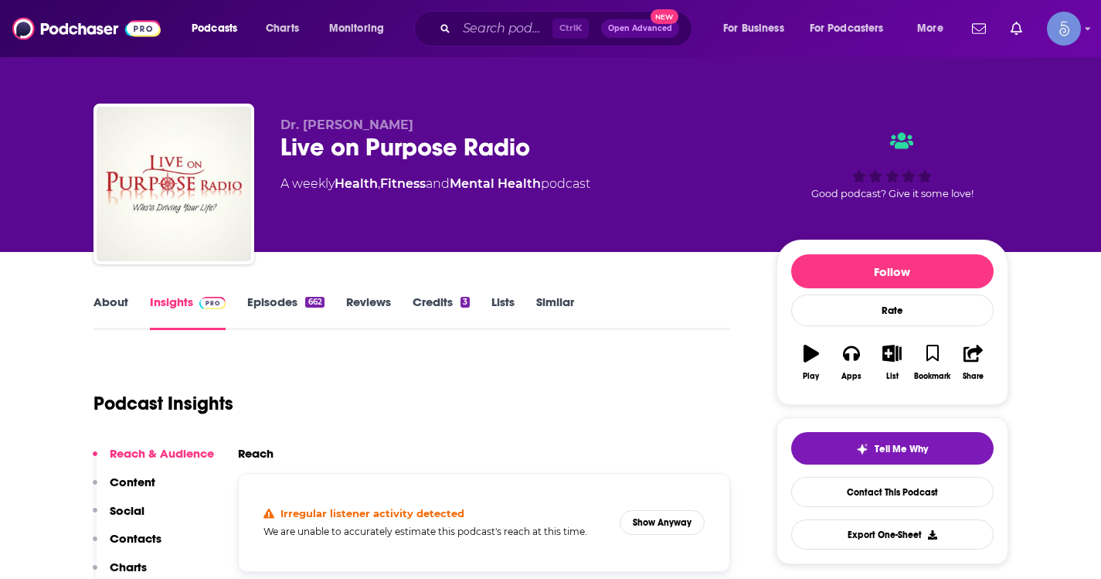
click at [97, 313] on link "About" at bounding box center [110, 312] width 35 height 36
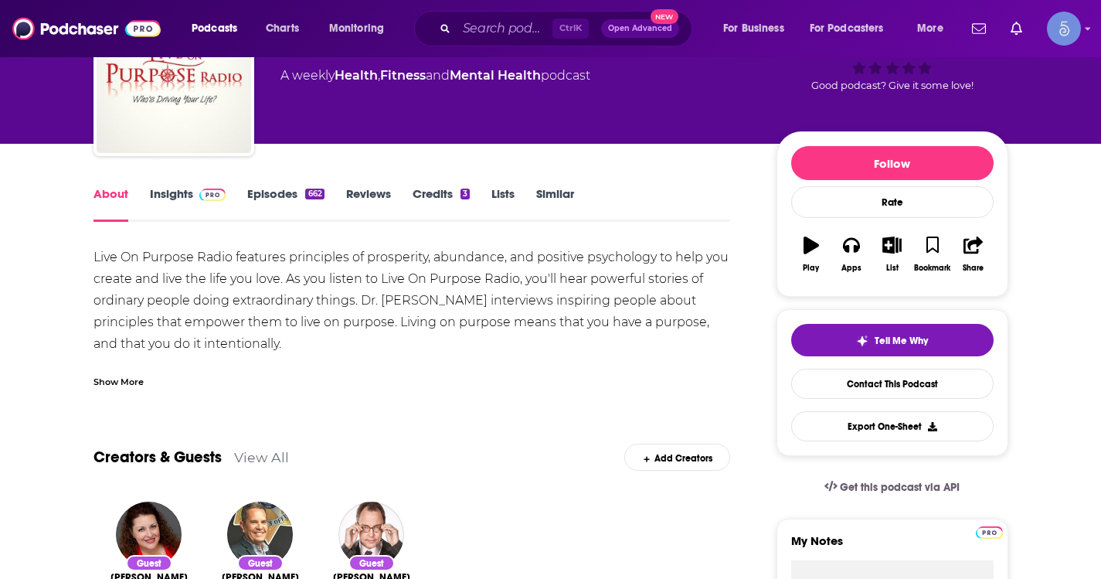
scroll to position [155, 0]
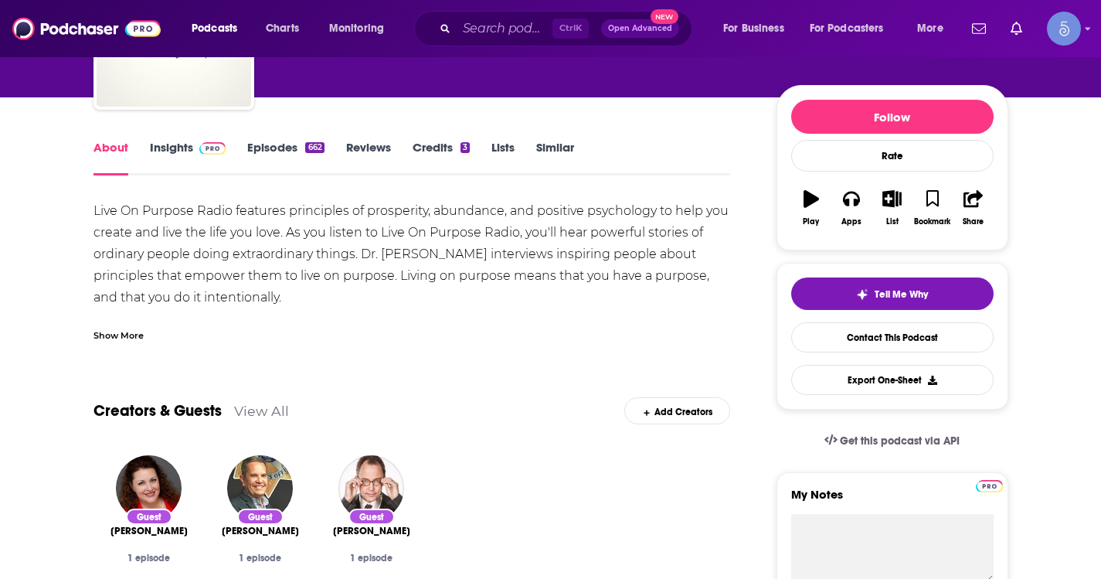
click at [106, 337] on div "Show More" at bounding box center [118, 334] width 50 height 15
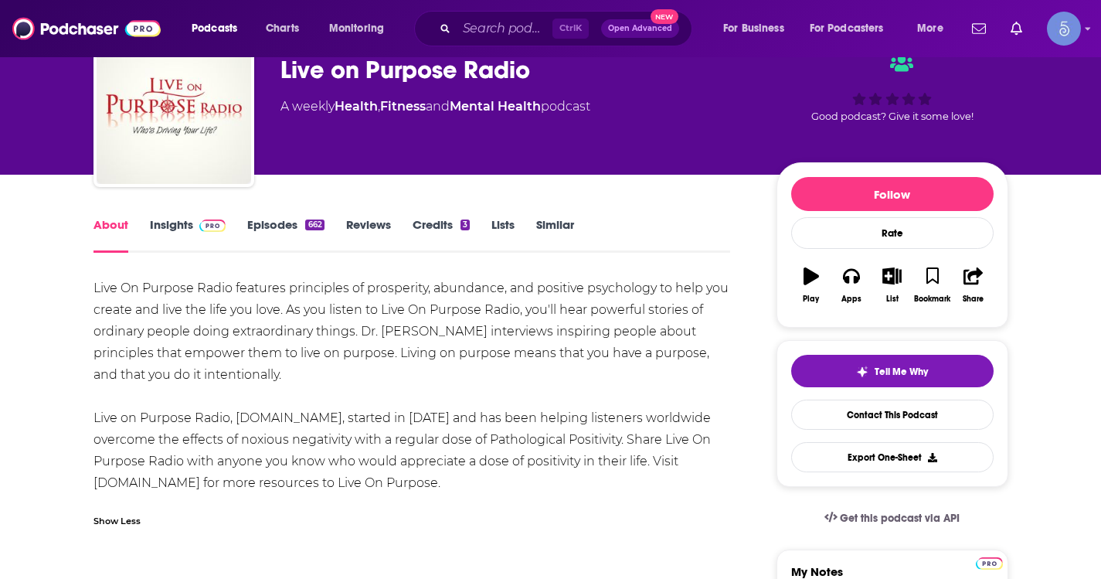
scroll to position [0, 0]
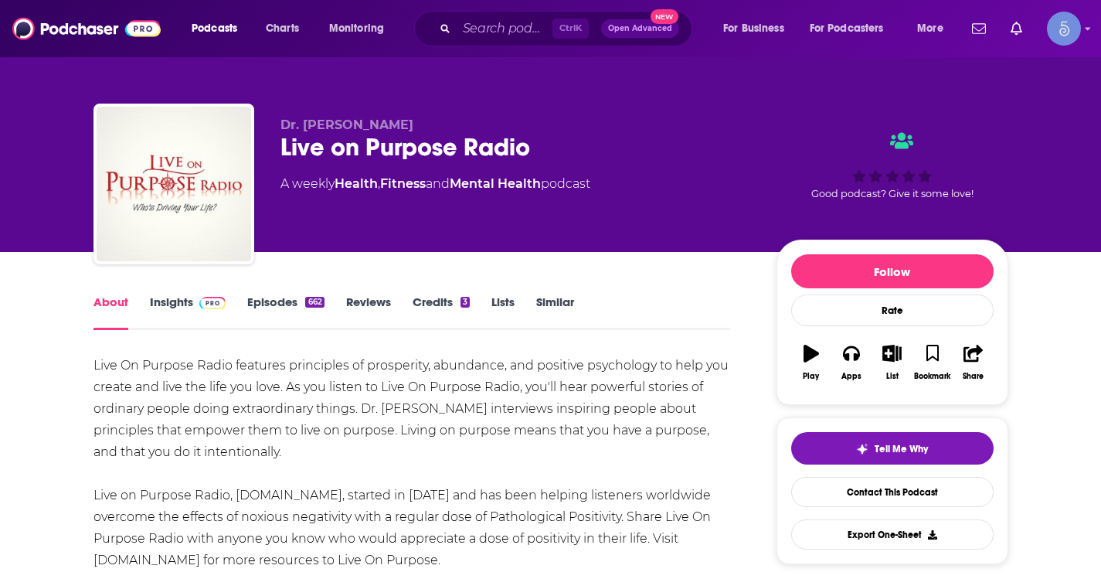
click at [163, 304] on link "Insights" at bounding box center [188, 312] width 76 height 36
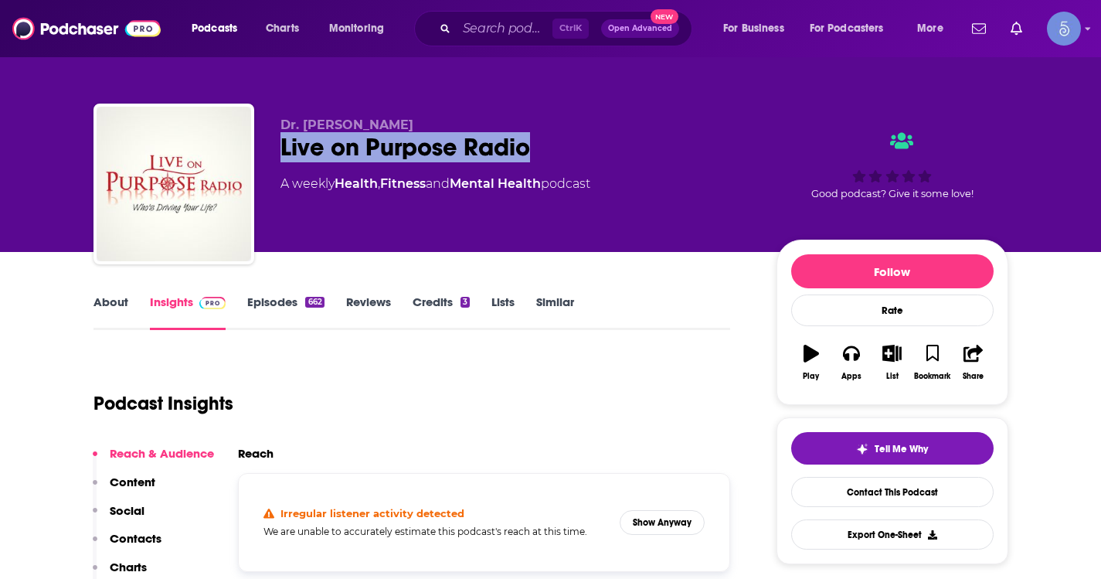
drag, startPoint x: 539, startPoint y: 151, endPoint x: 270, endPoint y: 157, distance: 269.0
click at [270, 157] on div "Dr. Paul Jenkins Live on Purpose Radio A weekly Health , Fitness and Mental Hea…" at bounding box center [550, 187] width 915 height 167
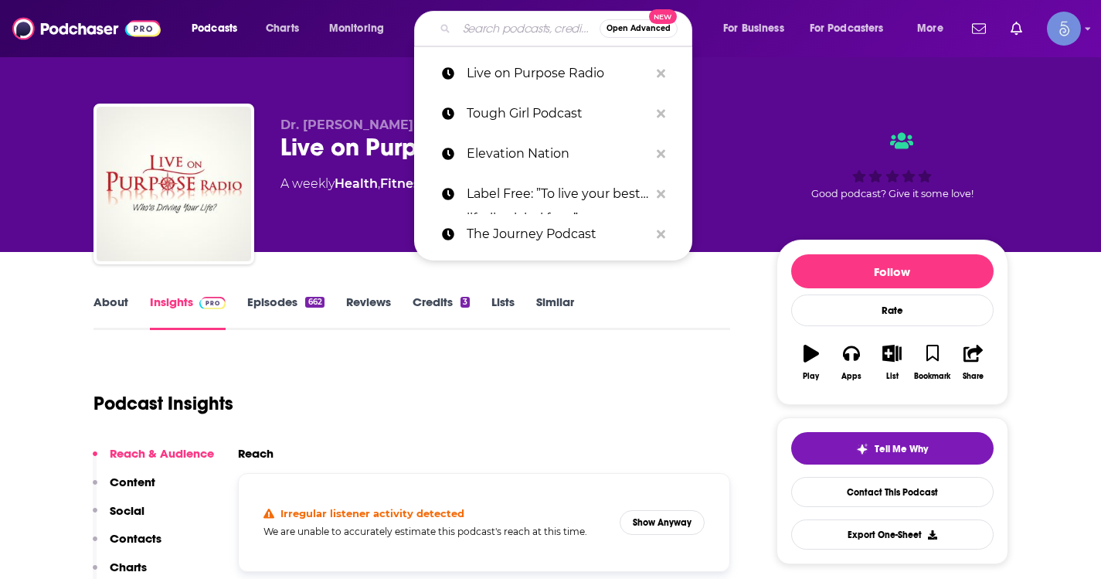
click at [484, 19] on input "Search podcasts, credits, & more..." at bounding box center [528, 28] width 143 height 25
paste input "Empowerography"
type input "Empowerography"
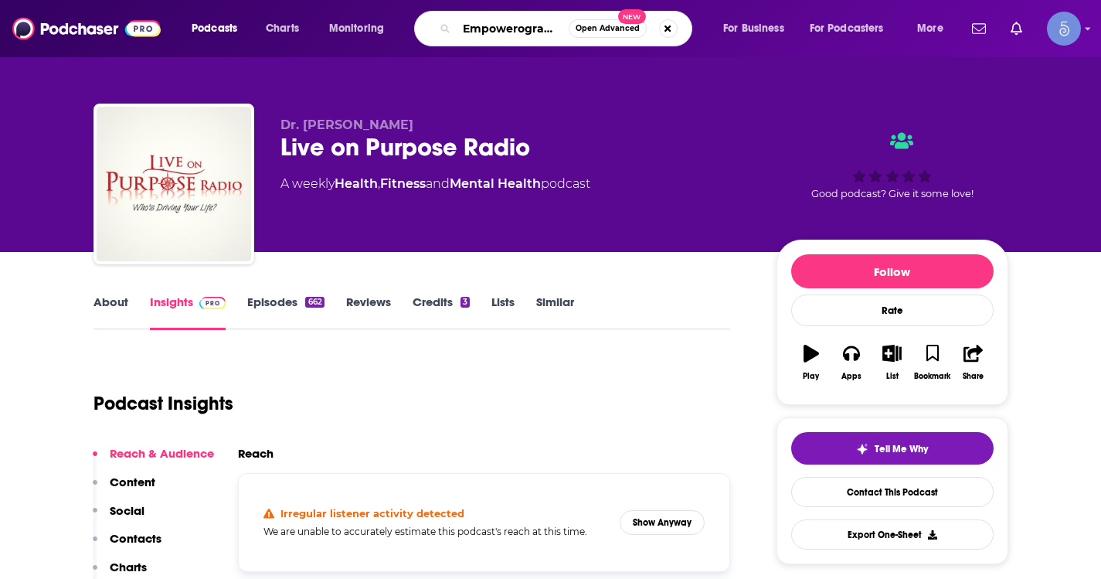
scroll to position [0, 3]
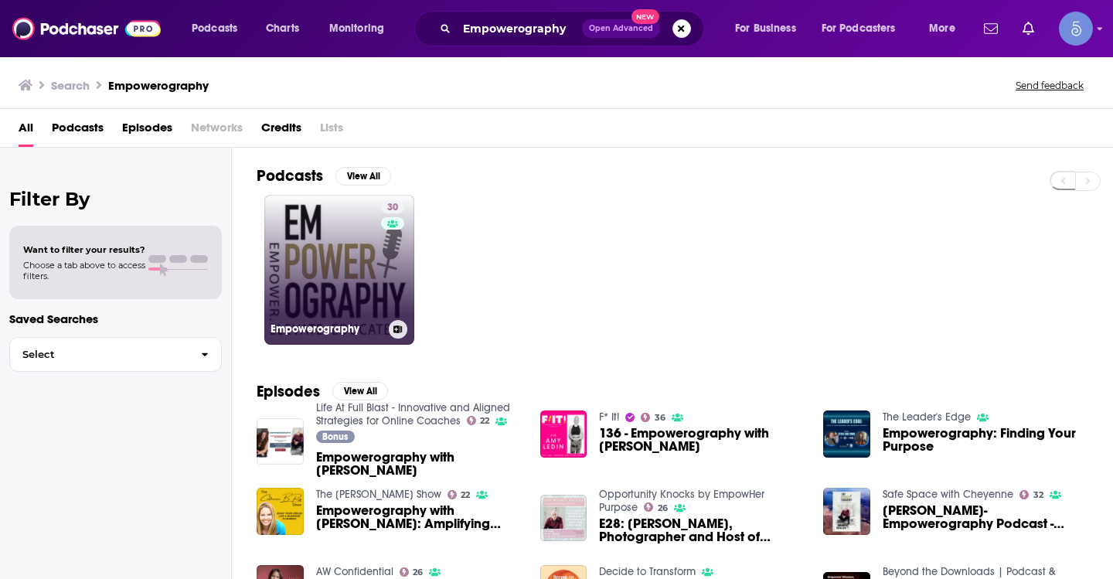
click at [274, 288] on link "30 Empowerography" at bounding box center [339, 270] width 150 height 150
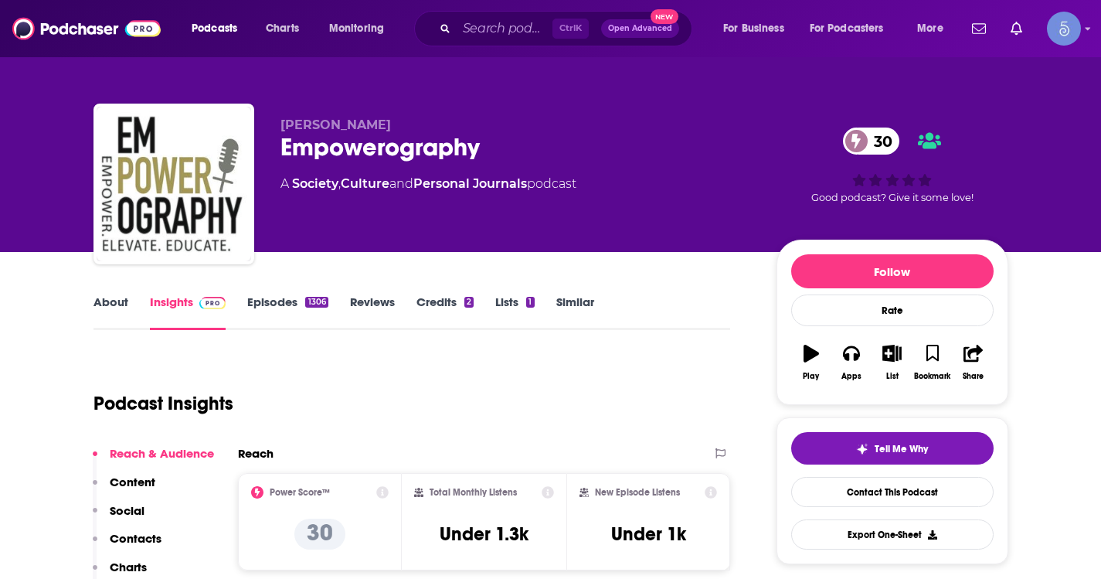
click at [119, 301] on link "About" at bounding box center [110, 312] width 35 height 36
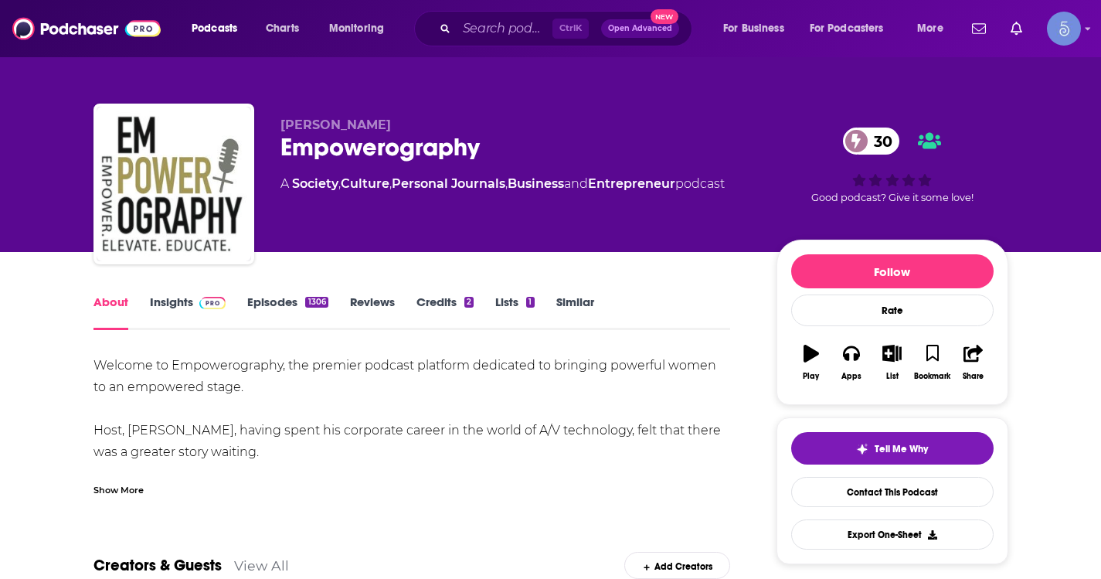
click at [141, 494] on div "Show More" at bounding box center [118, 488] width 50 height 15
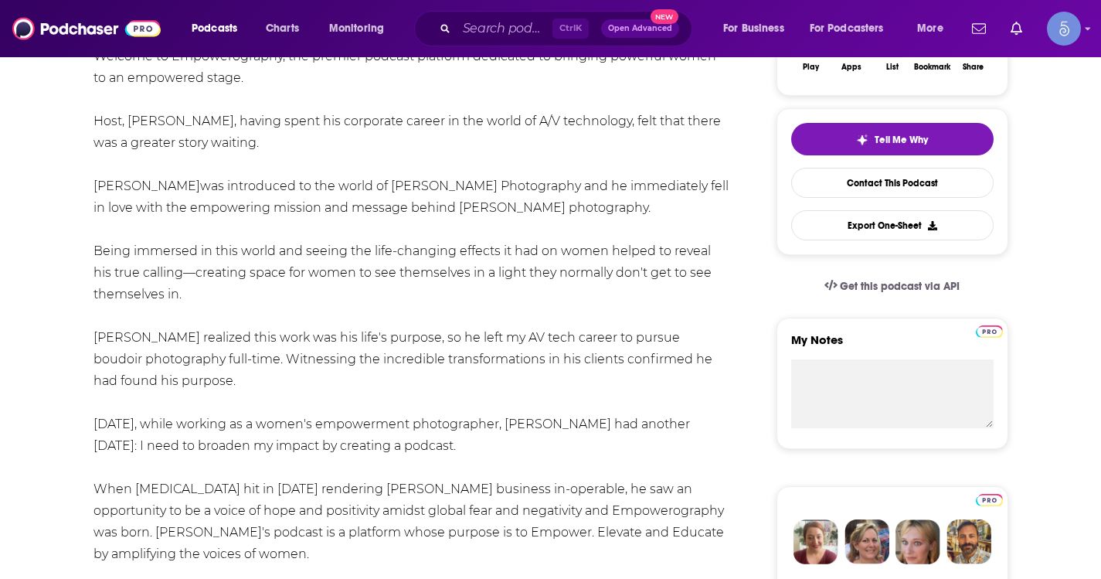
scroll to position [386, 0]
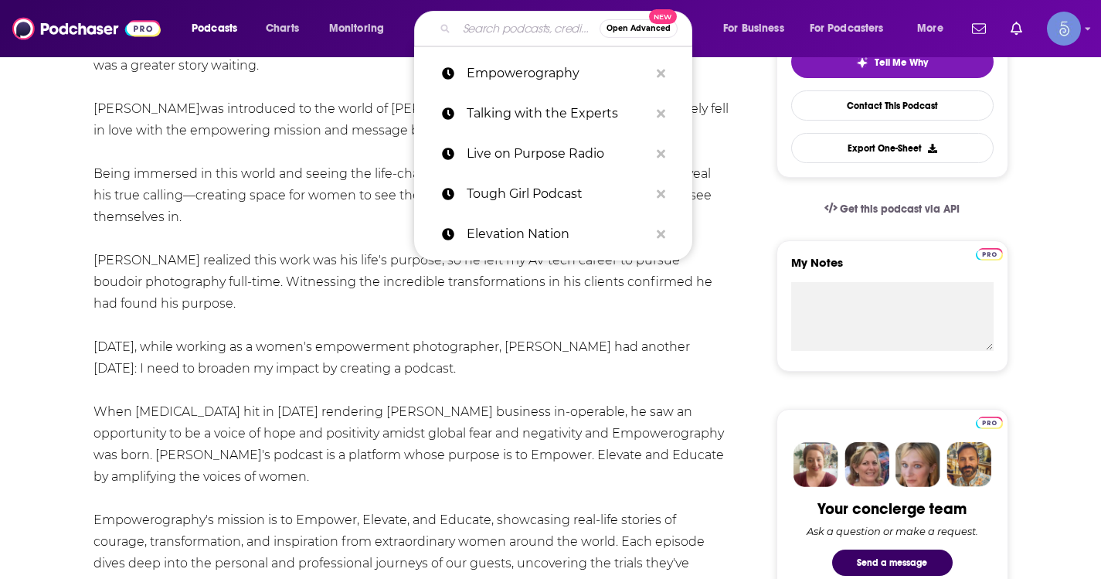
click at [518, 25] on input "Search podcasts, credits, & more..." at bounding box center [528, 28] width 143 height 25
paste input "The VinnyRoc Podcast"
type input "The VinnyRoc Podcast"
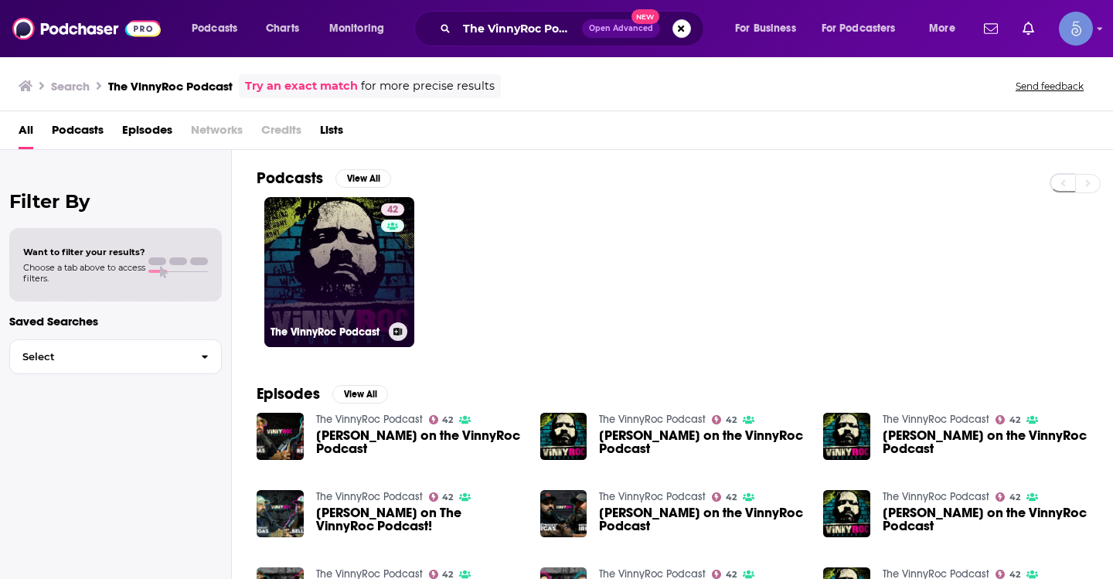
click at [383, 251] on div "42" at bounding box center [394, 262] width 27 height 119
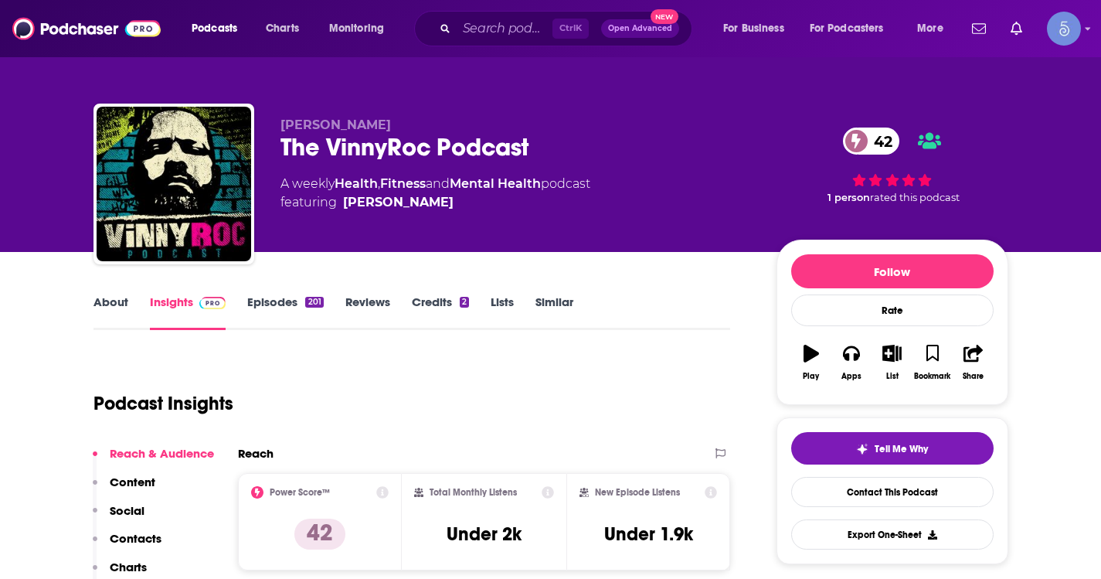
click at [93, 313] on link "About" at bounding box center [110, 312] width 35 height 36
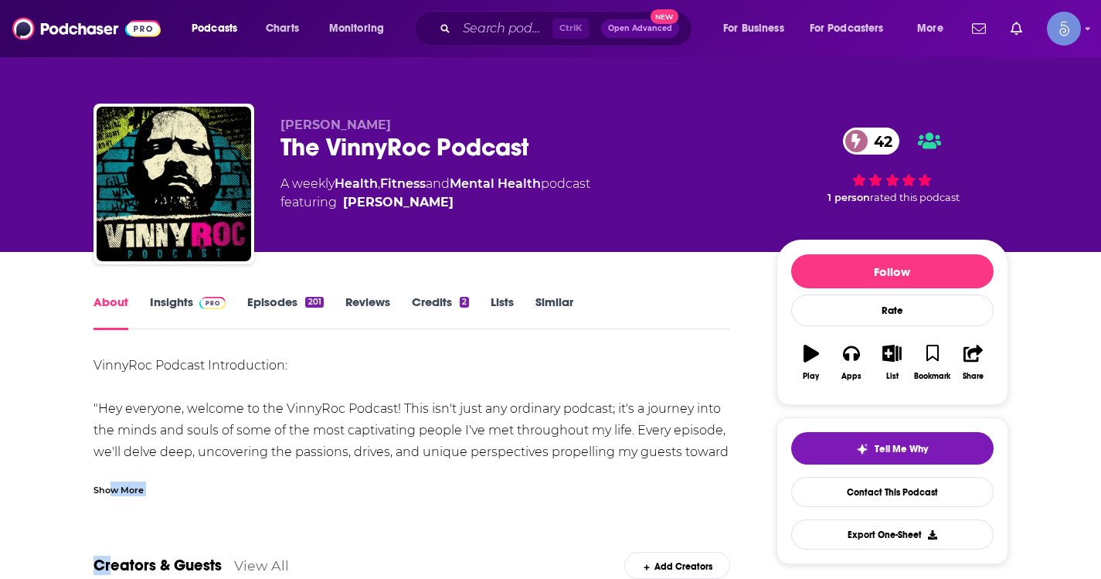
click at [110, 485] on div "Show More" at bounding box center [118, 488] width 50 height 15
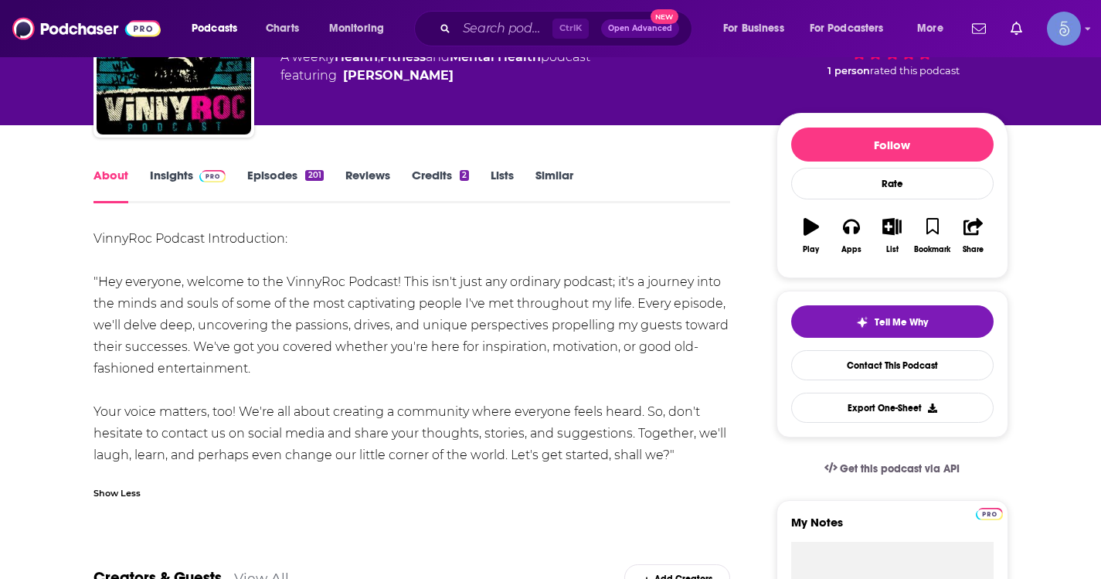
scroll to position [155, 0]
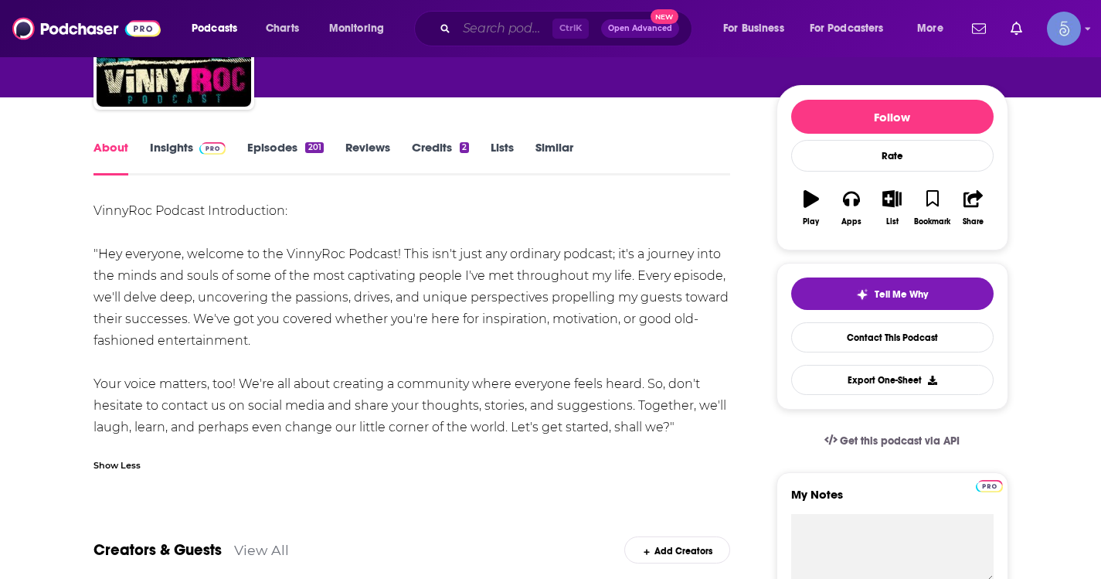
click at [505, 25] on input "Search podcasts, credits, & more..." at bounding box center [505, 28] width 96 height 25
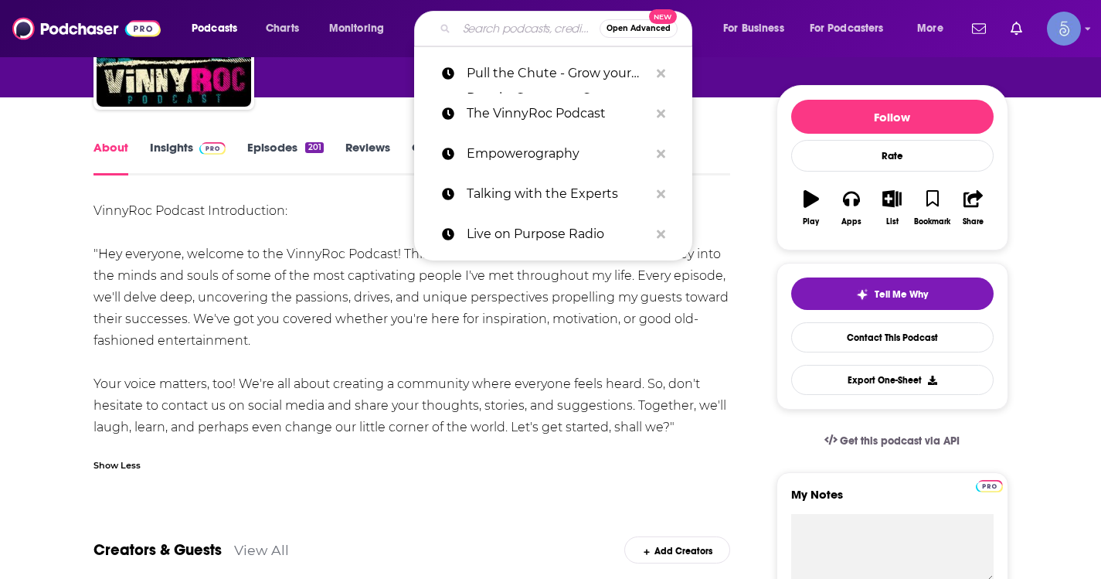
paste input "High Performance Mindset | Learn from World-Class Leaders, Consultants, Athlete…"
type input "High Performance Mindset | Learn from World-Class Leaders, Consultants, Athlete…"
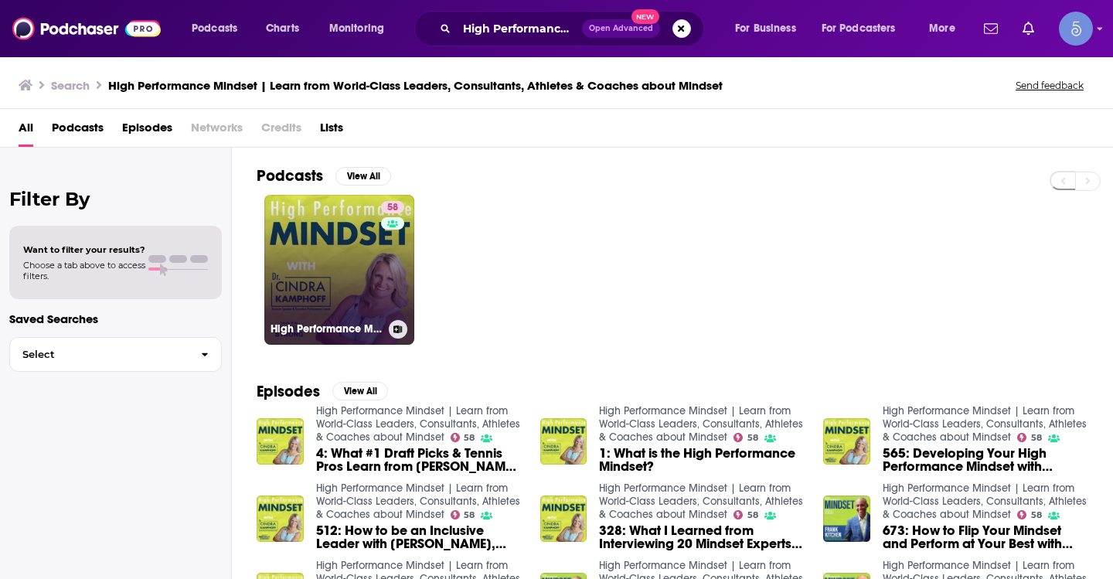
click at [353, 241] on link "58 High Performance Mindset | Learn from World-Class Leaders, Consultants, Athl…" at bounding box center [339, 270] width 150 height 150
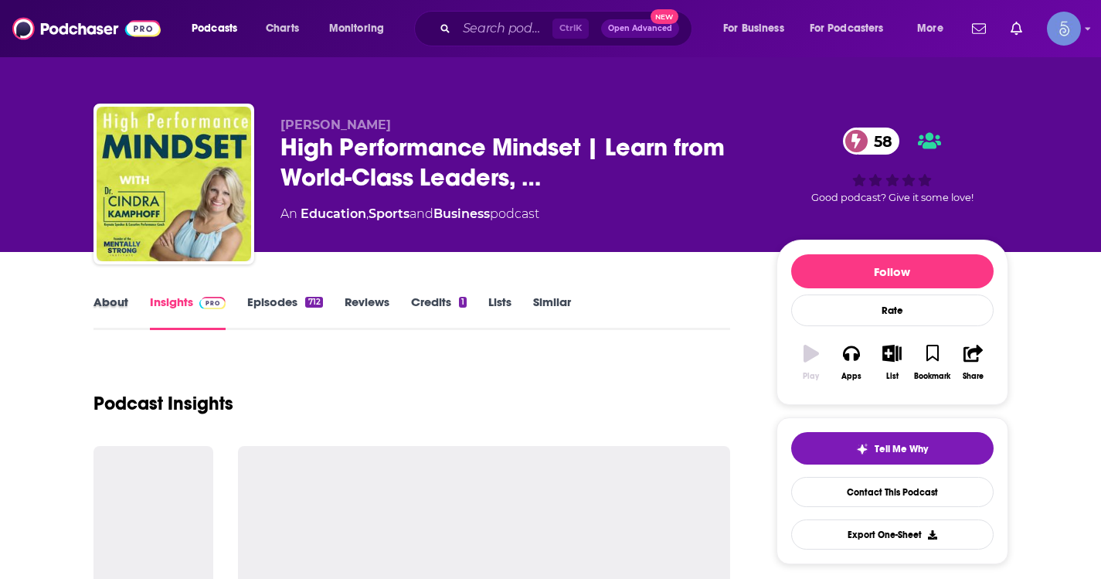
click at [127, 309] on div "About" at bounding box center [121, 312] width 56 height 36
click at [123, 305] on link "About" at bounding box center [110, 312] width 35 height 36
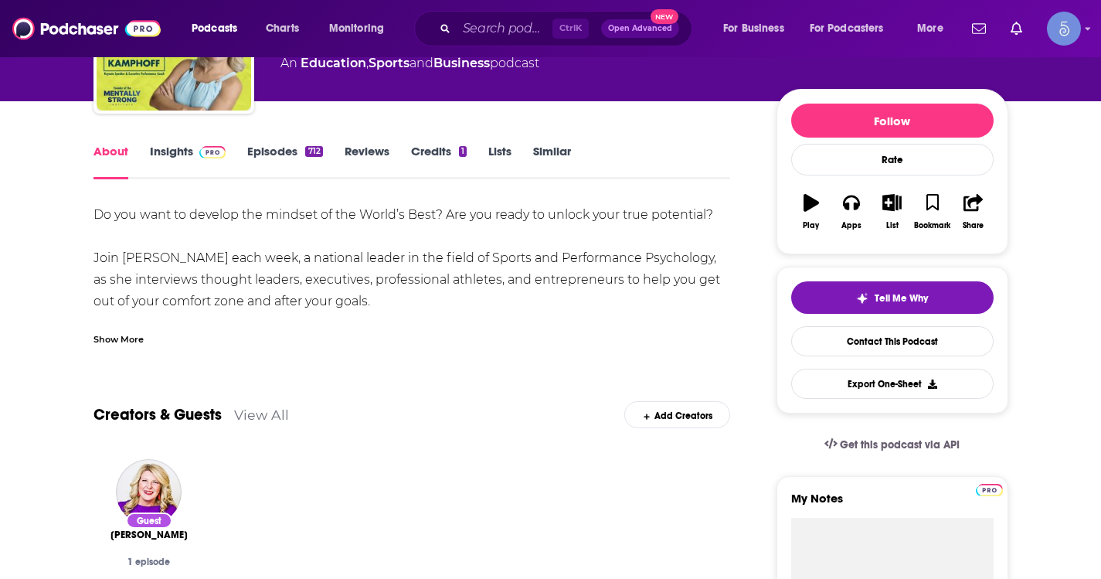
scroll to position [155, 0]
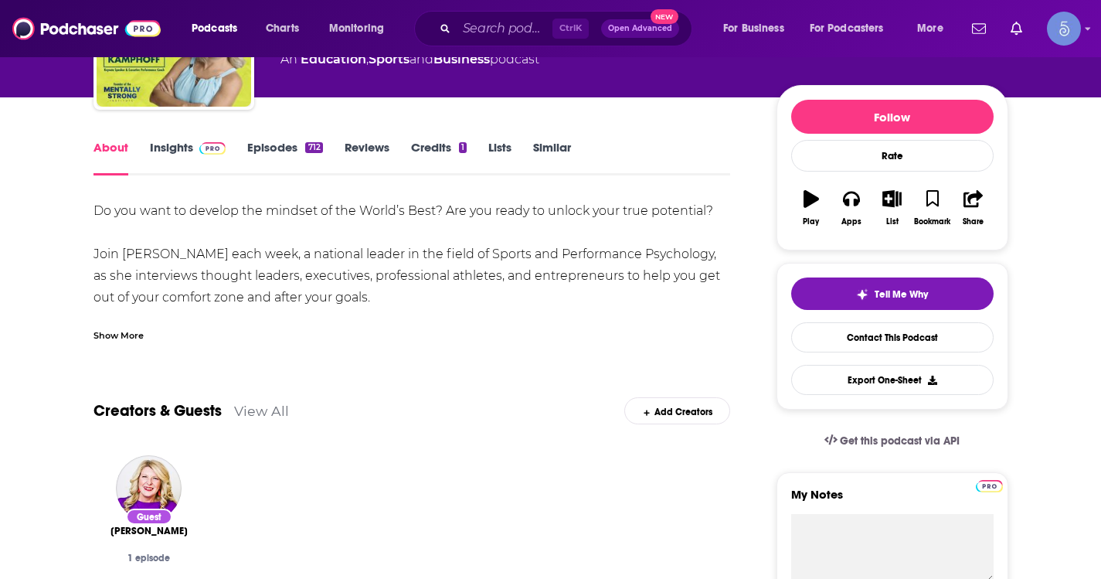
click at [126, 335] on div "Show More" at bounding box center [118, 334] width 50 height 15
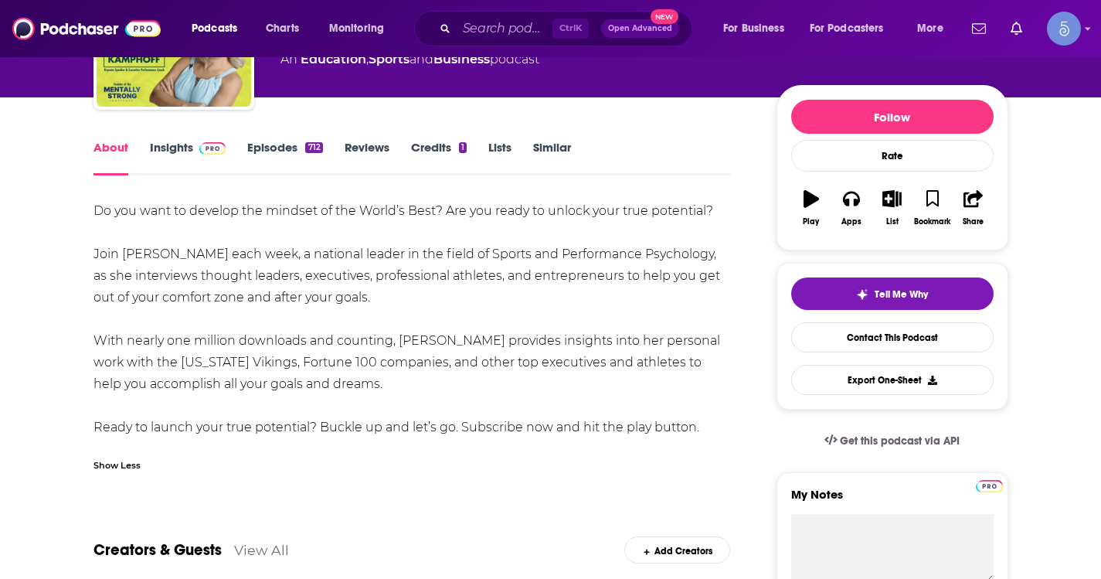
click at [263, 151] on link "Episodes 712" at bounding box center [284, 158] width 75 height 36
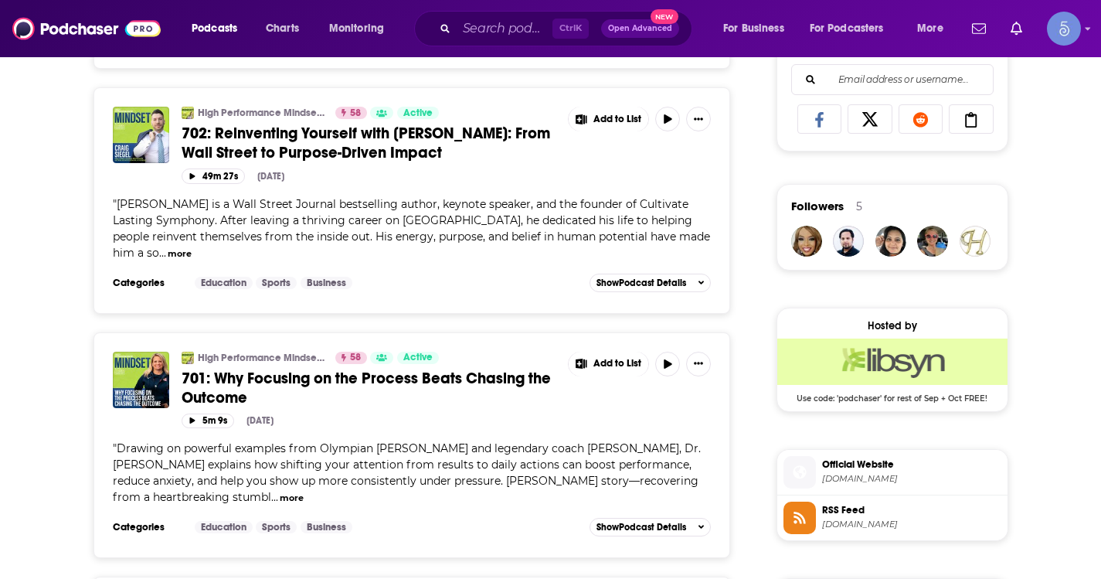
scroll to position [1004, 0]
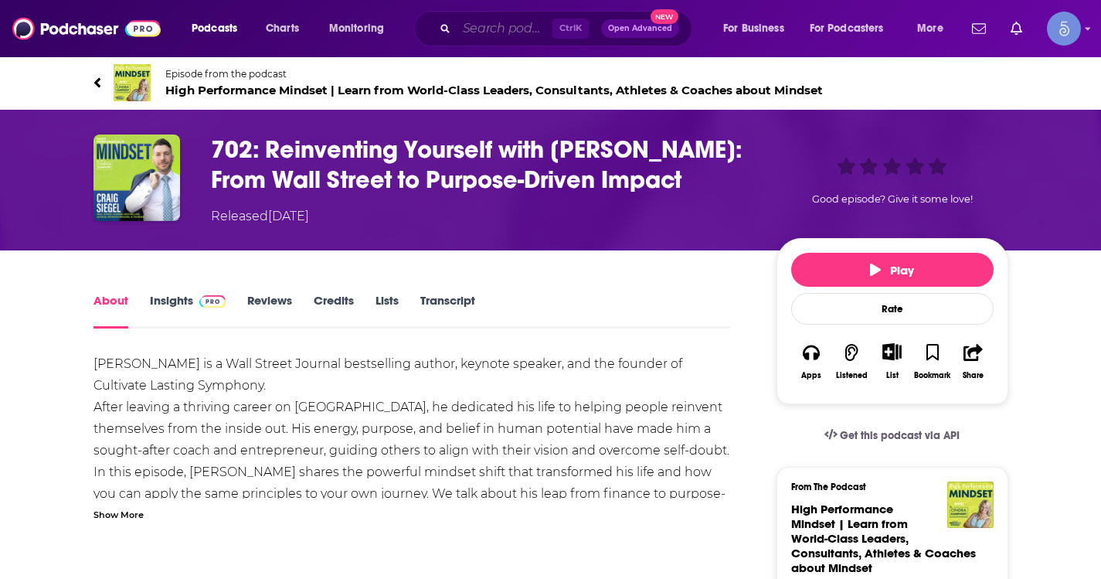
click at [521, 19] on input "Search podcasts, credits, & more..." at bounding box center [505, 28] width 96 height 25
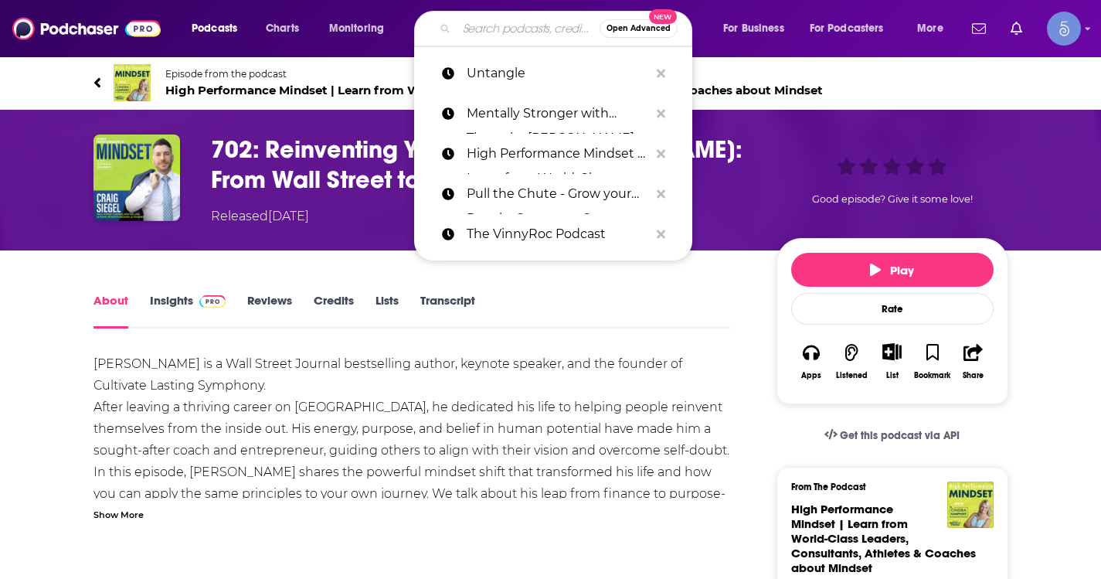
paste input "COACHED with Coach [PERSON_NAME]"
type input "COACHED with Coach [PERSON_NAME]"
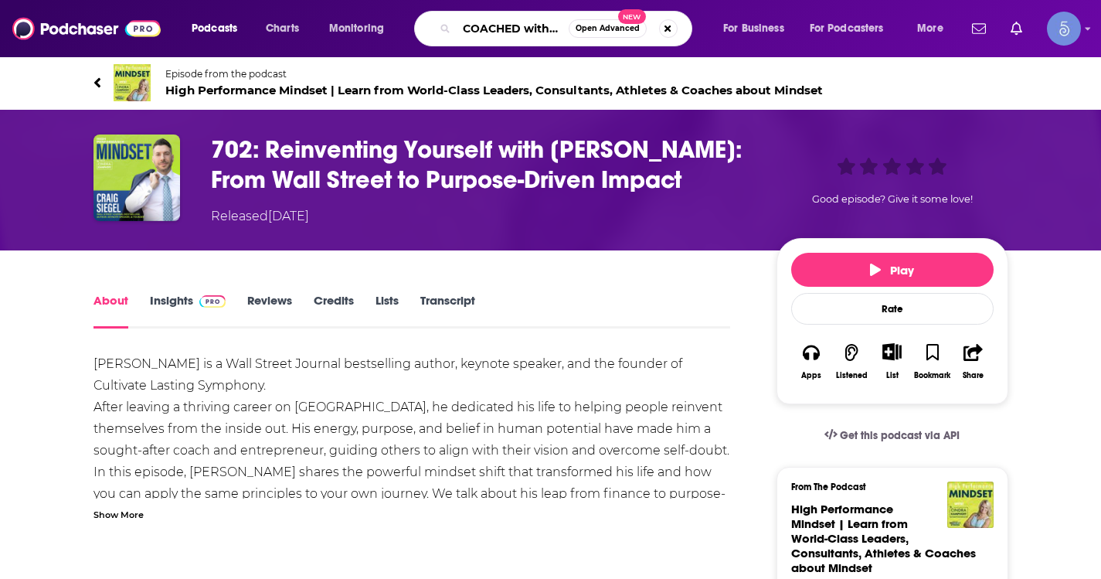
scroll to position [0, 63]
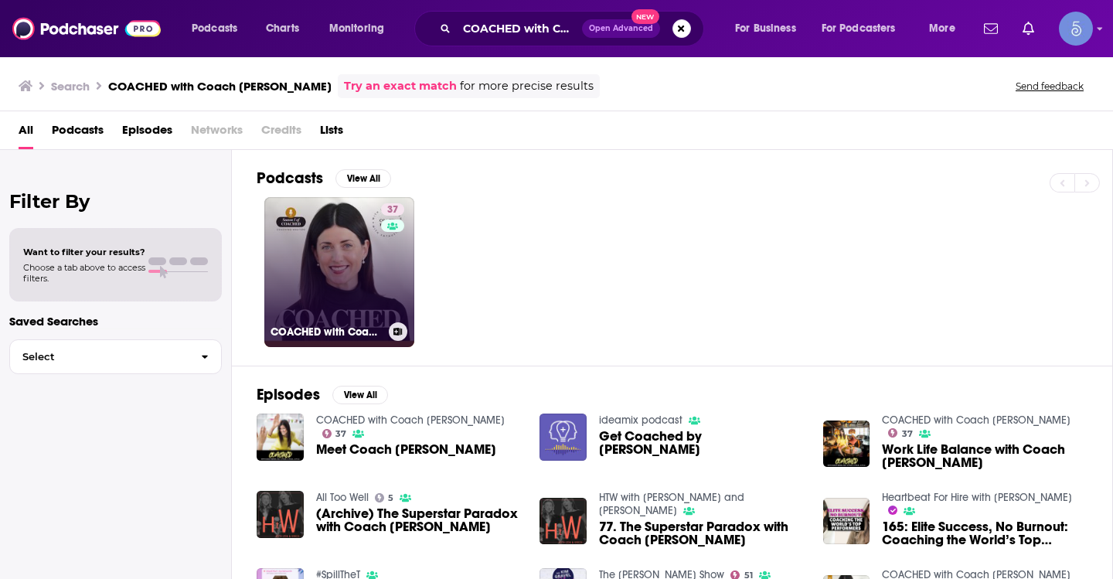
click at [306, 250] on link "37 COACHED with Coach [PERSON_NAME]" at bounding box center [339, 272] width 150 height 150
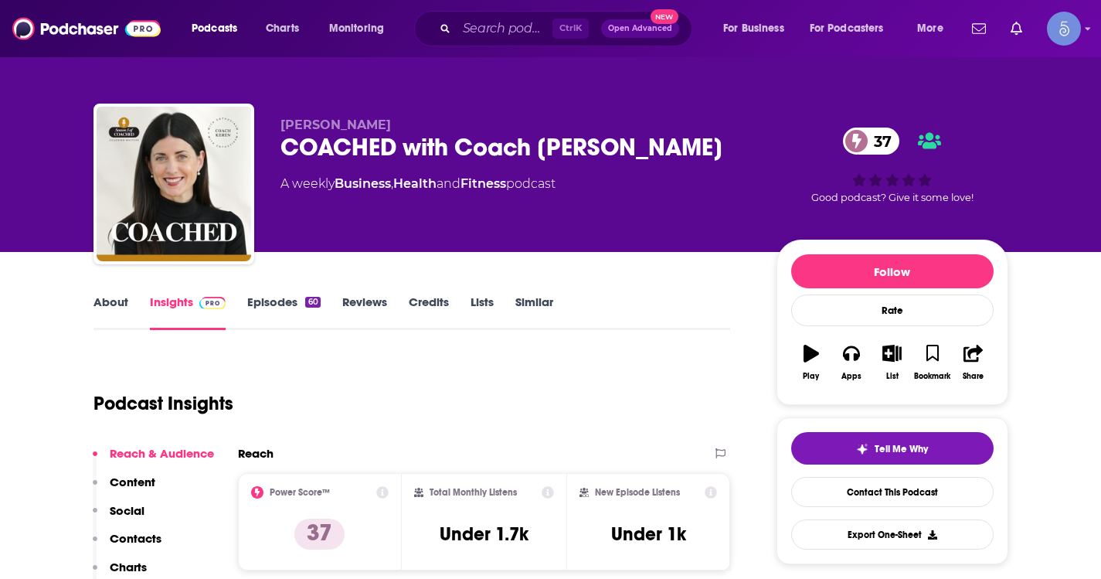
click at [115, 303] on link "About" at bounding box center [110, 312] width 35 height 36
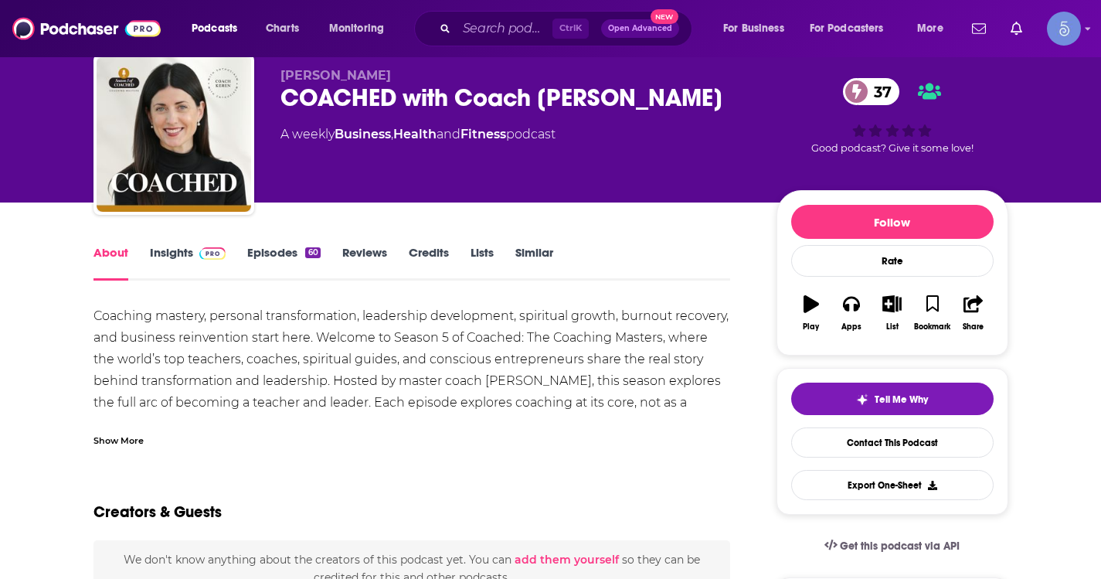
scroll to position [77, 0]
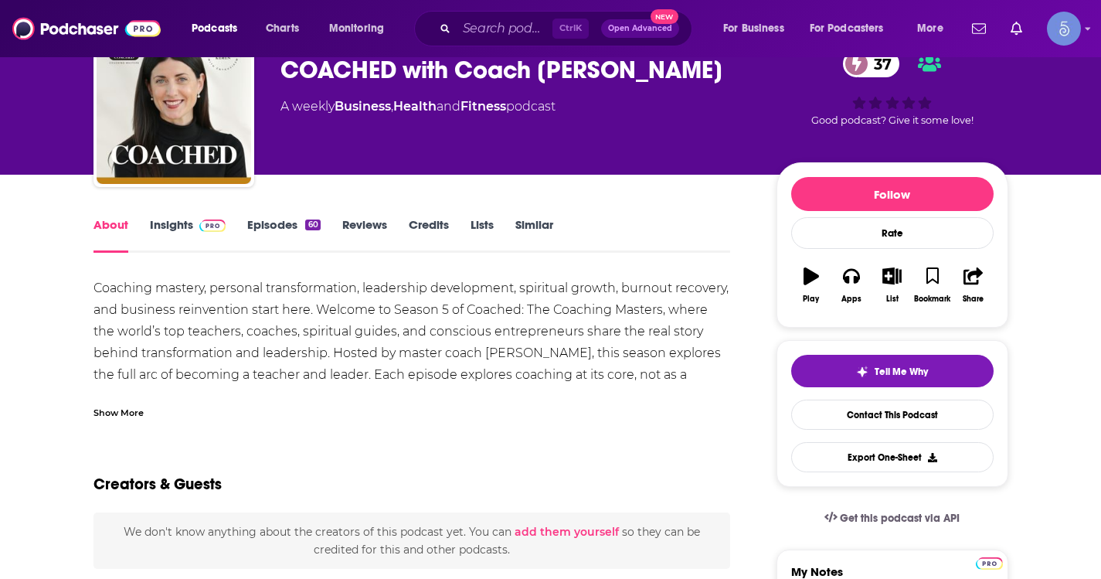
click at [101, 415] on div "Show More" at bounding box center [118, 411] width 50 height 15
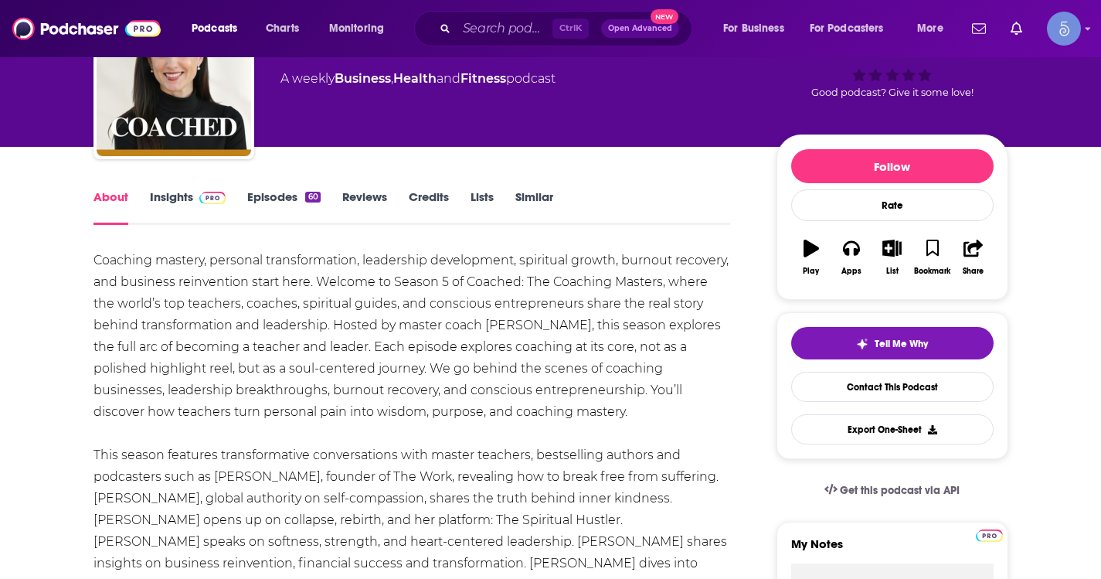
scroll to position [0, 0]
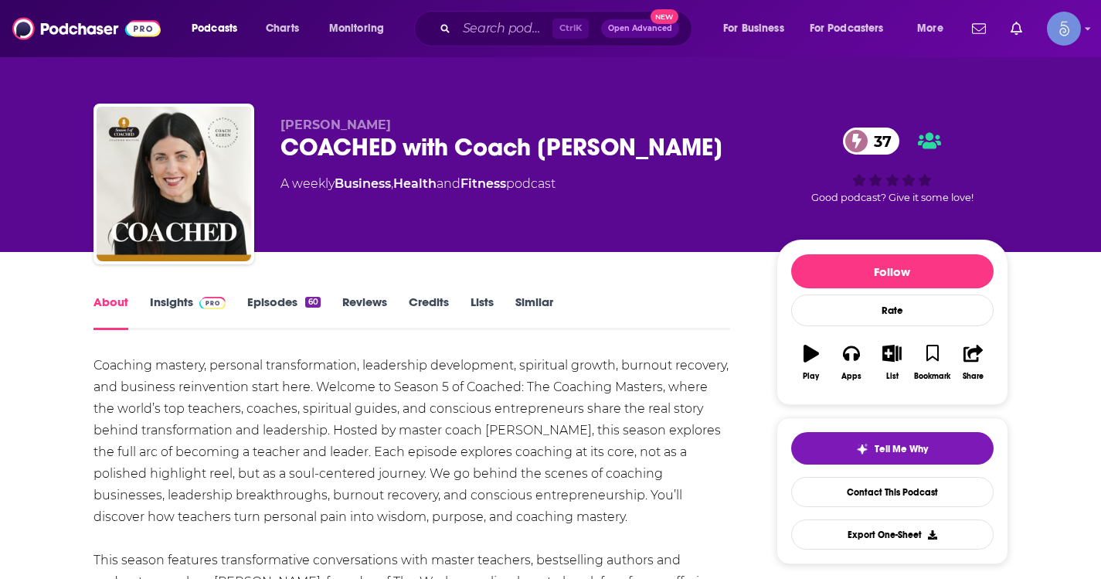
click at [182, 302] on link "Insights" at bounding box center [188, 312] width 76 height 36
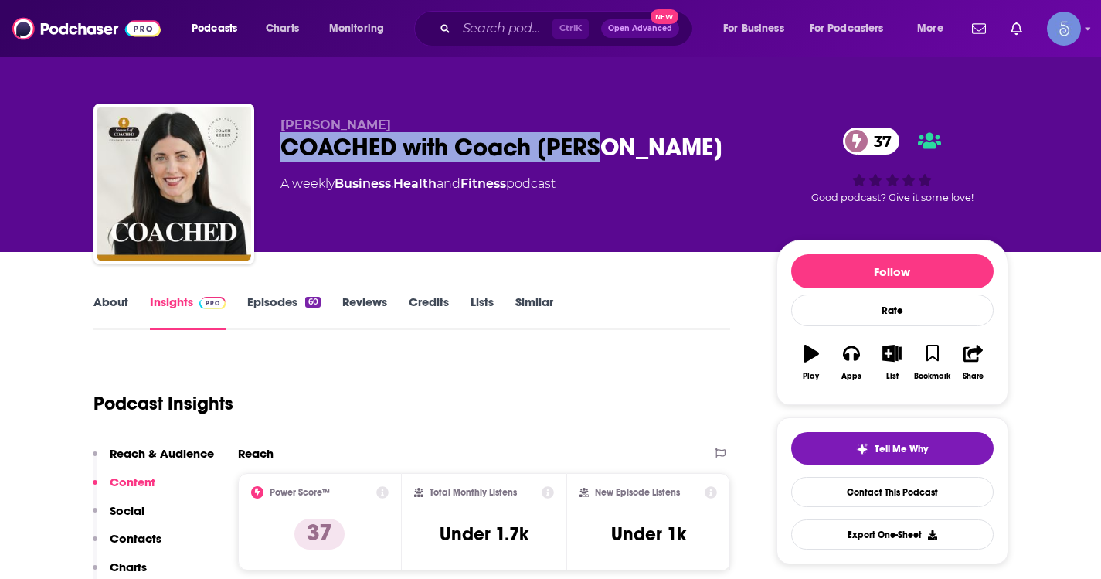
drag, startPoint x: 602, startPoint y: 142, endPoint x: 258, endPoint y: 153, distance: 344.0
click at [258, 153] on div "[PERSON_NAME] COACHED with Coach [PERSON_NAME] 37 A weekly Business , Health an…" at bounding box center [550, 187] width 915 height 167
copy h2 "COACHED with Coach [PERSON_NAME]"
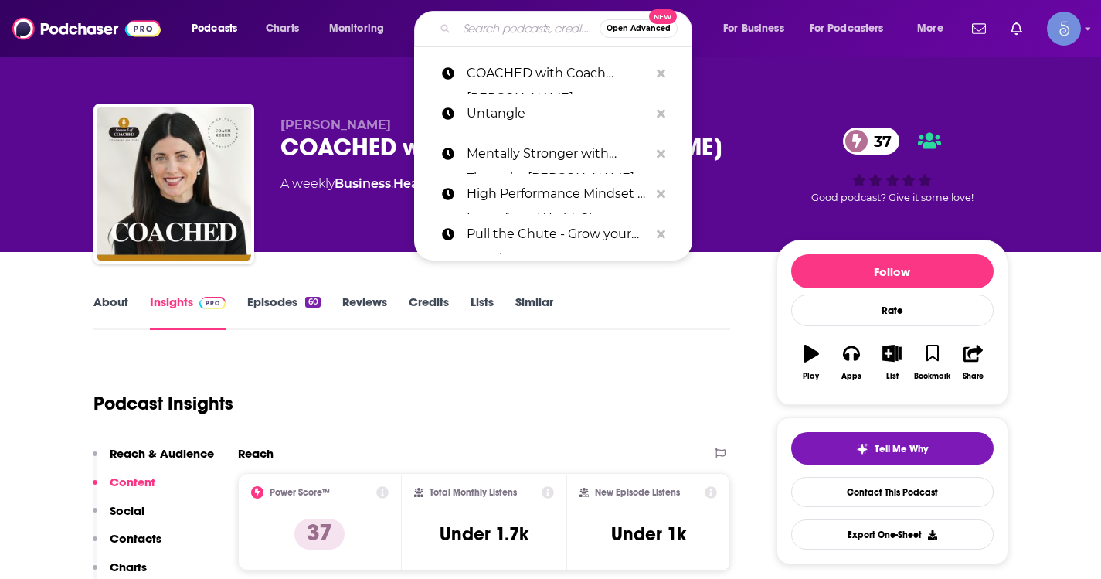
click at [470, 25] on input "Search podcasts, credits, & more..." at bounding box center [528, 28] width 143 height 25
paste input "Multispective"
type input "Multispective"
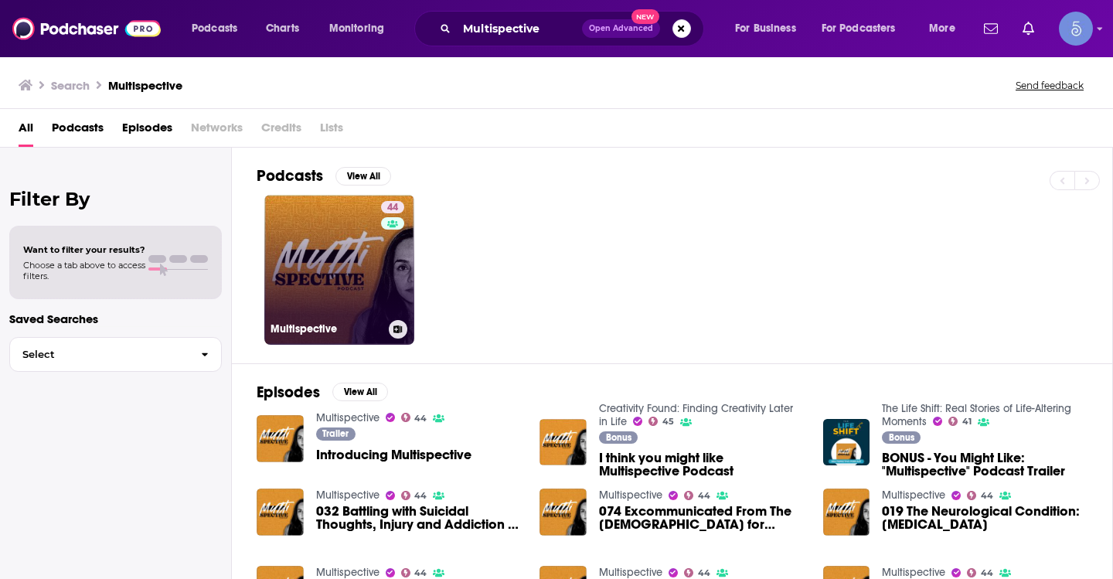
click at [323, 238] on link "44 Multispective" at bounding box center [339, 270] width 150 height 150
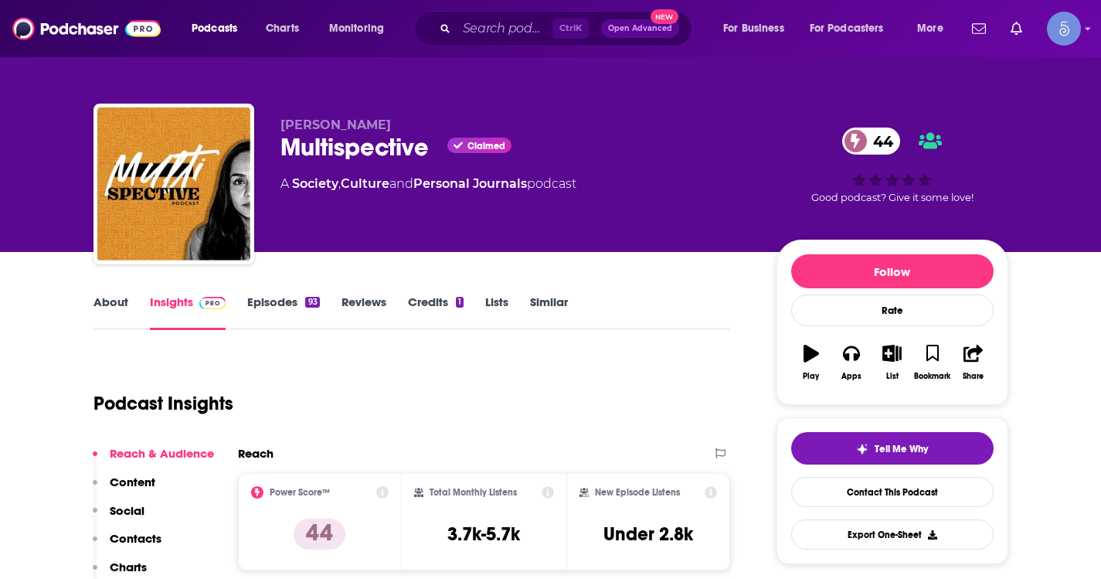
click at [103, 304] on link "About" at bounding box center [110, 312] width 35 height 36
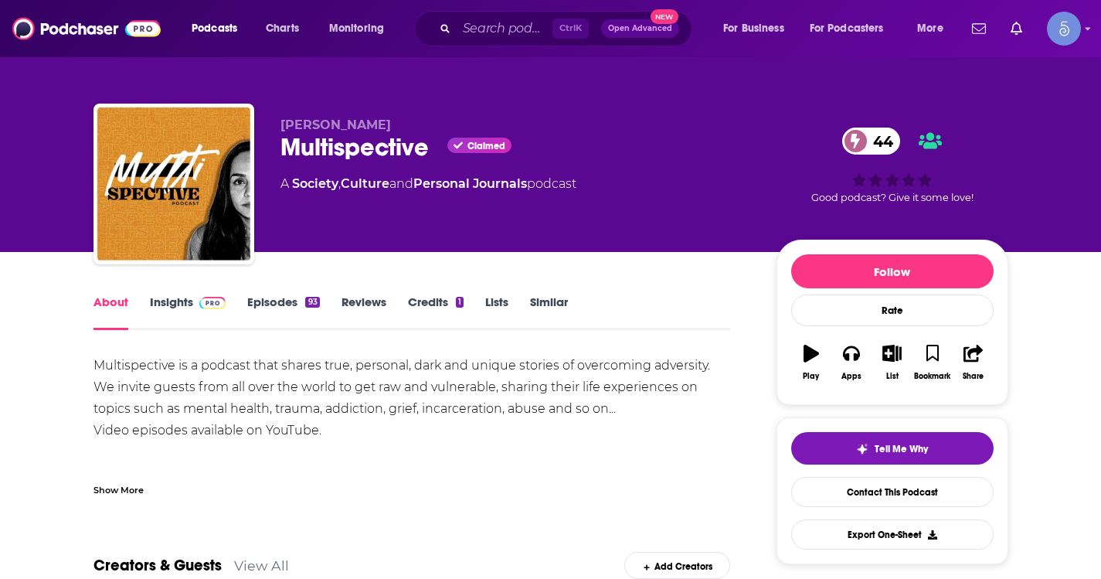
click at [128, 485] on div "Show More" at bounding box center [118, 488] width 50 height 15
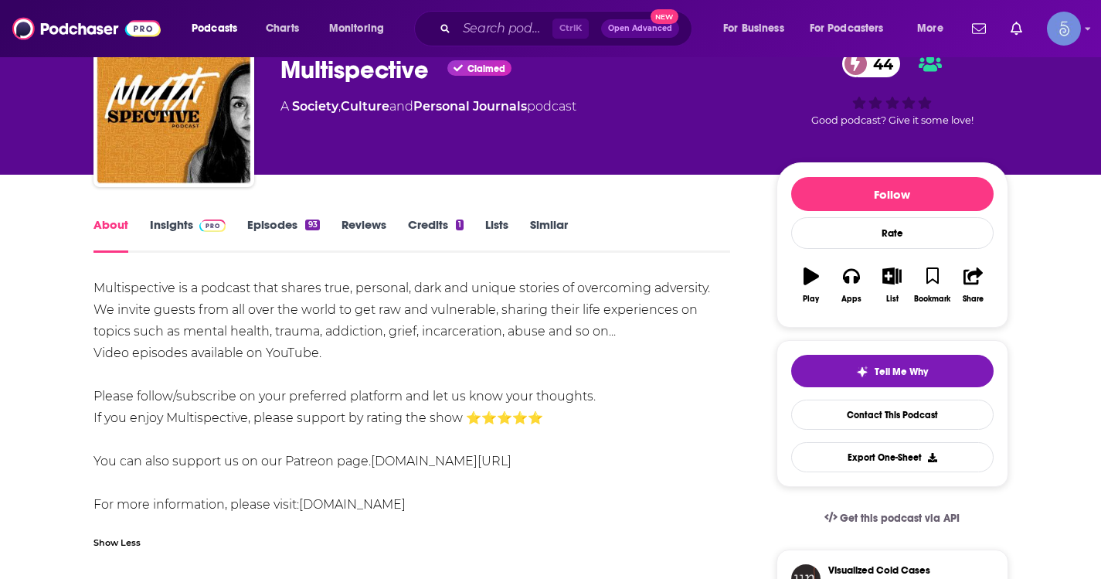
scroll to position [155, 0]
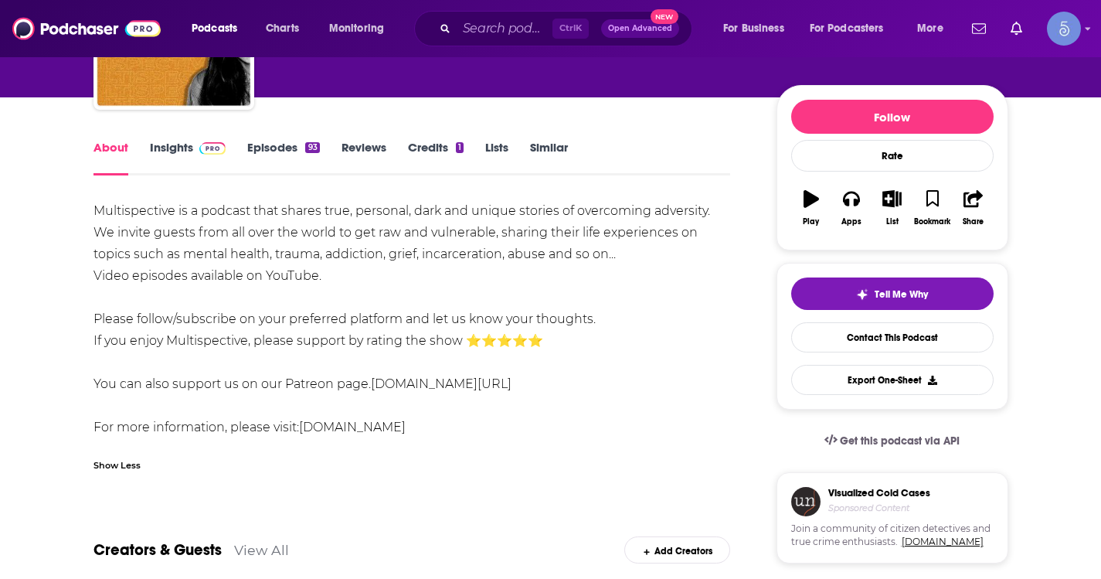
click at [274, 144] on link "Episodes 93" at bounding box center [283, 158] width 72 height 36
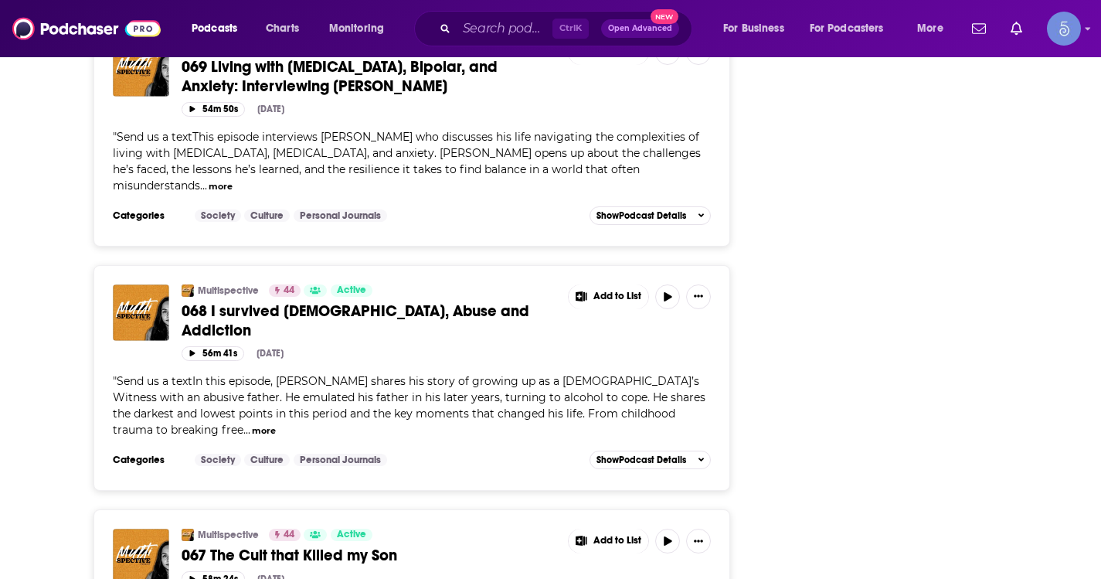
scroll to position [4918, 0]
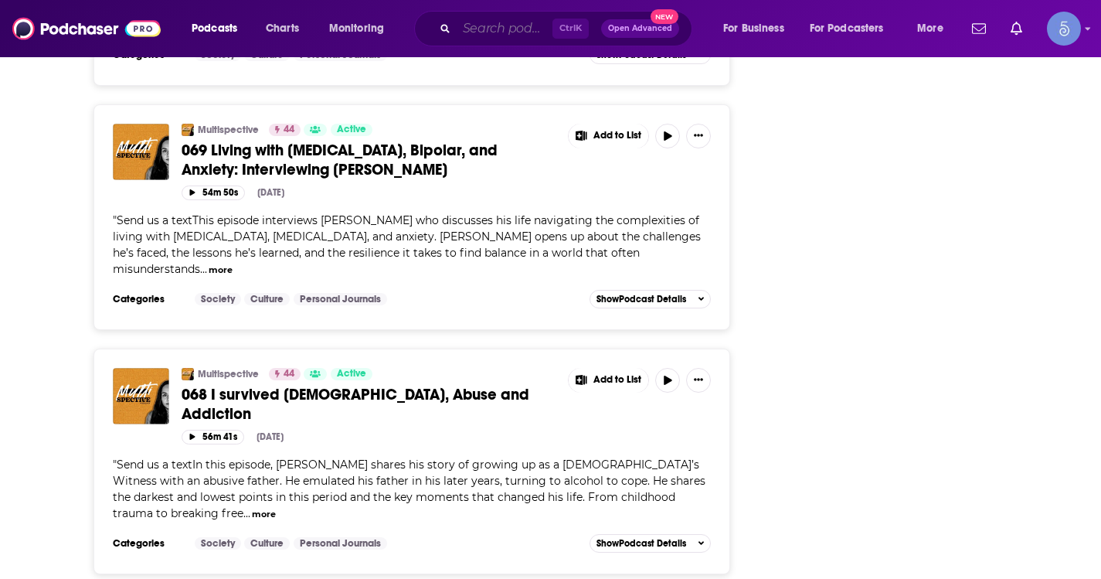
click at [514, 29] on input "Search podcasts, credits, & more..." at bounding box center [505, 28] width 96 height 25
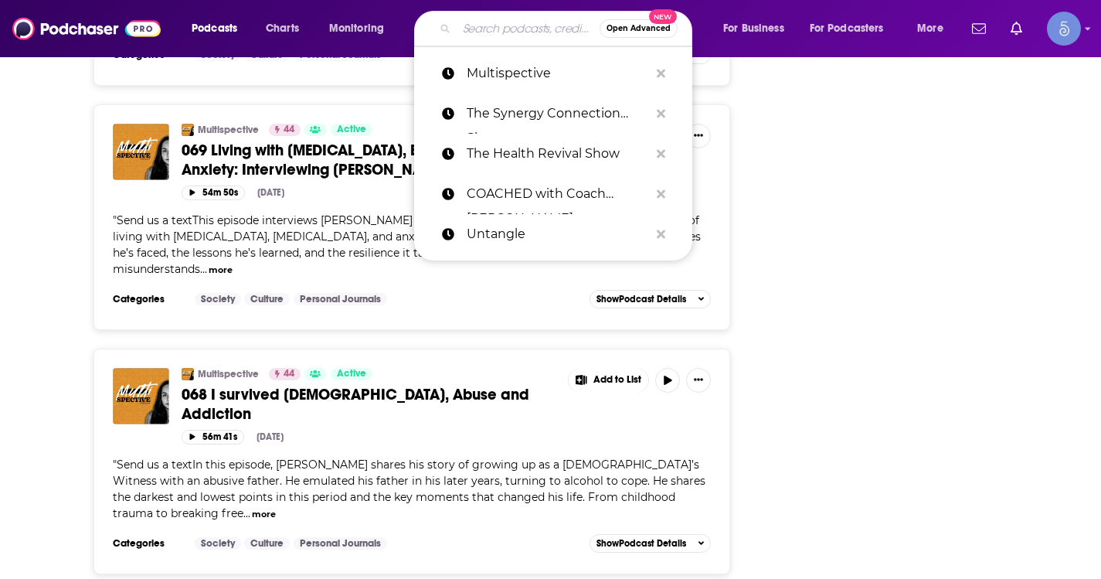
paste input "ENHEARTENED with [PERSON_NAME]"
type input "ENHEARTENED with [PERSON_NAME]"
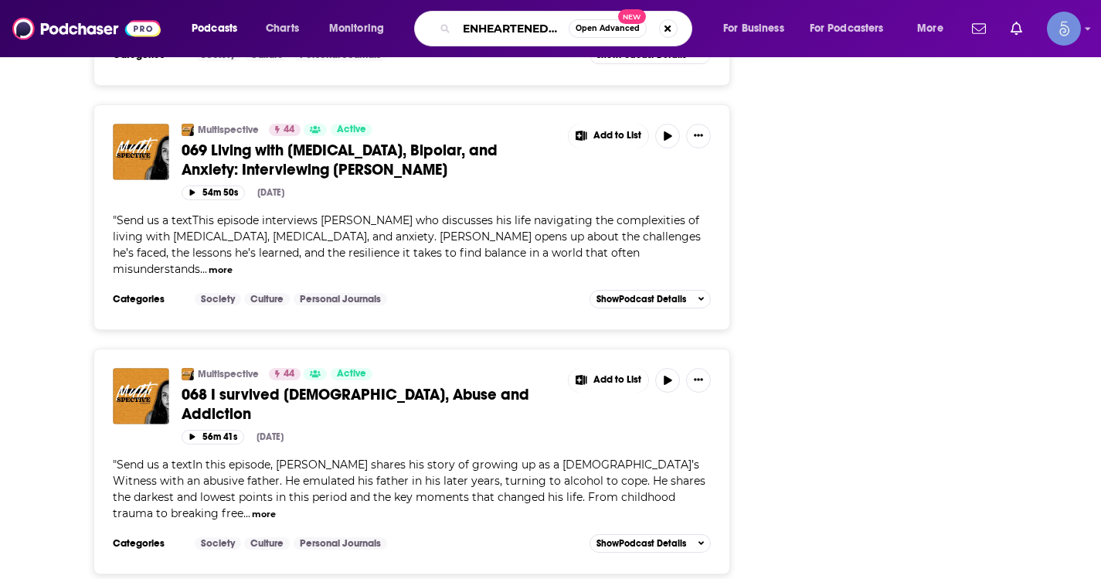
scroll to position [0, 97]
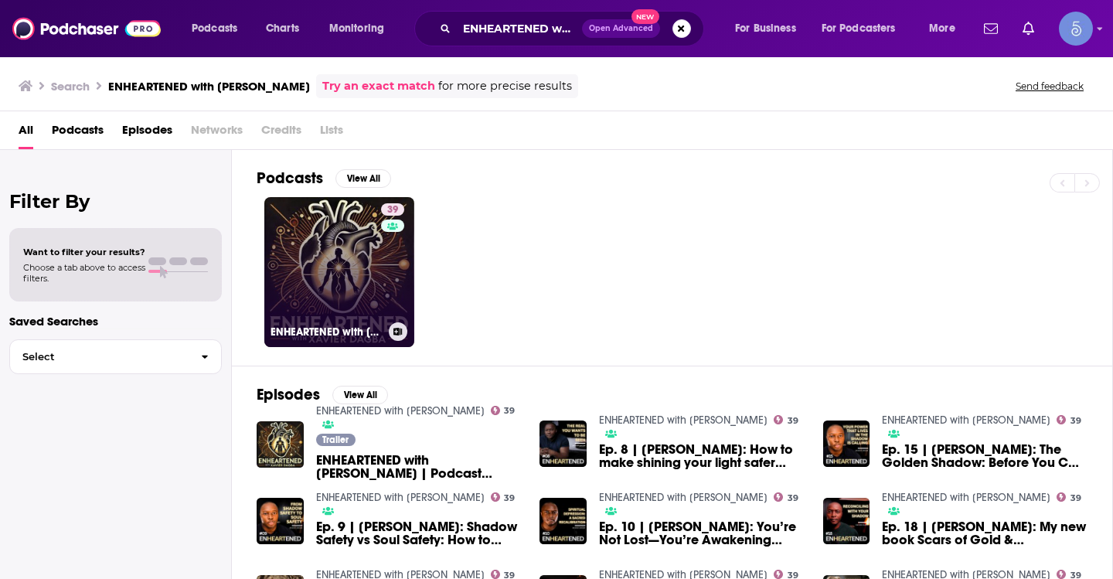
click at [393, 277] on div "39" at bounding box center [394, 262] width 27 height 119
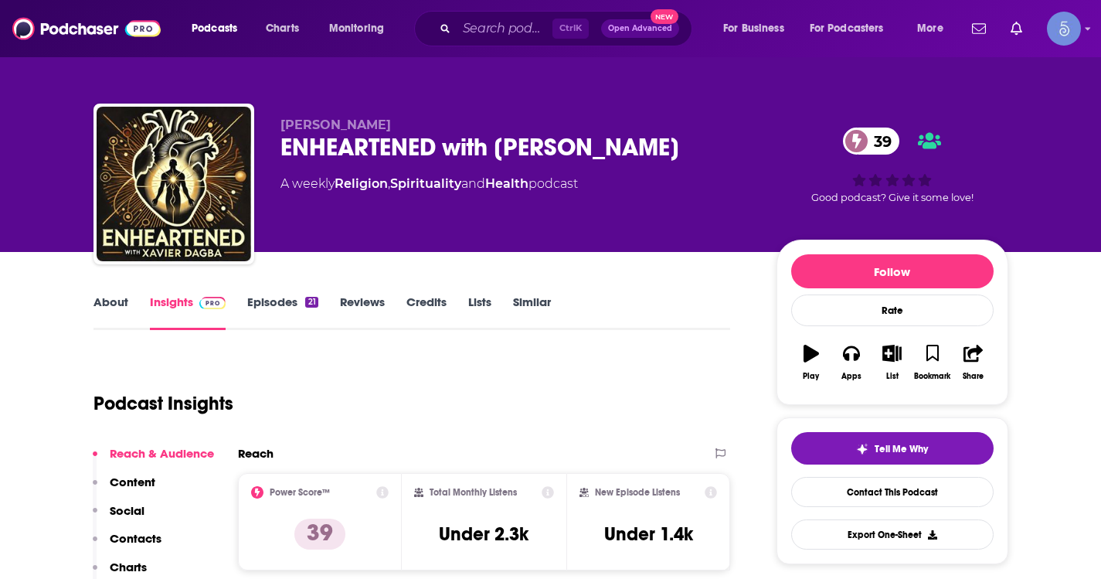
click at [104, 307] on link "About" at bounding box center [110, 312] width 35 height 36
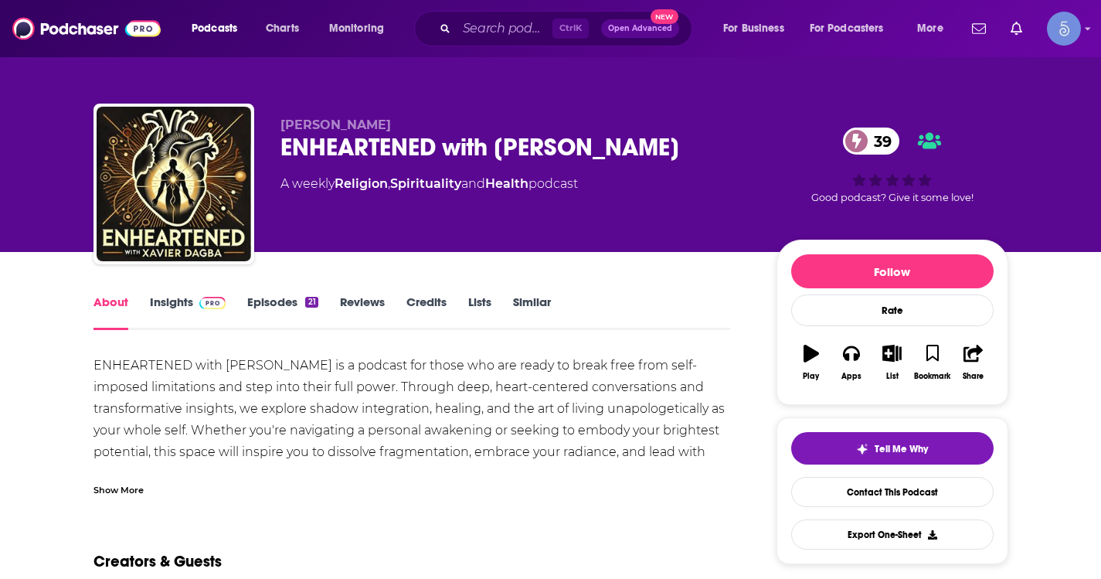
click at [110, 488] on div "Show More" at bounding box center [118, 488] width 50 height 15
click at [199, 295] on span at bounding box center [212, 301] width 27 height 15
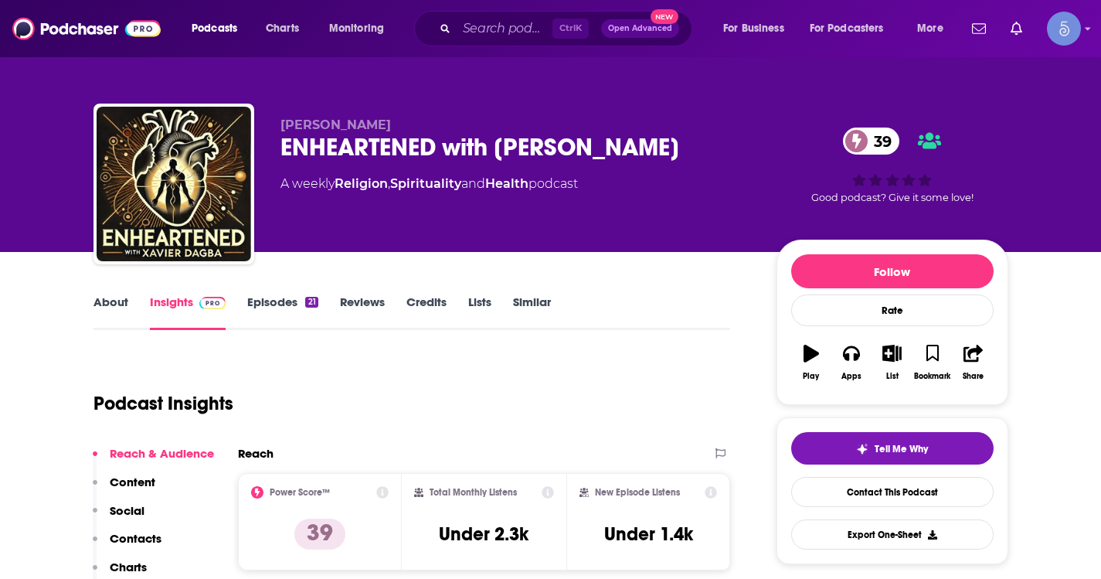
click at [293, 318] on link "Episodes 21" at bounding box center [282, 312] width 70 height 36
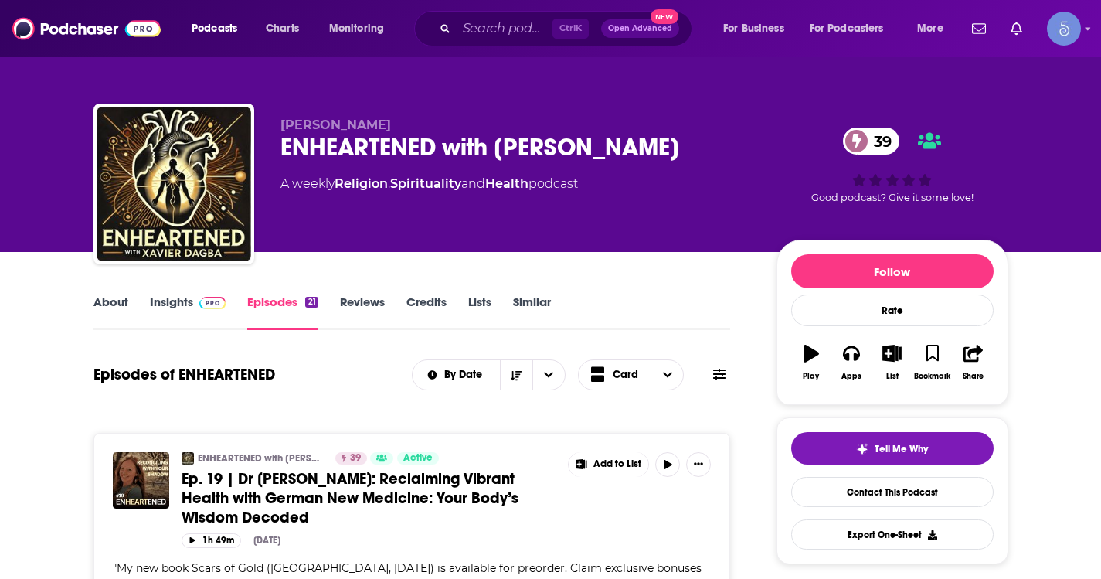
click at [193, 309] on link "Insights" at bounding box center [188, 312] width 76 height 36
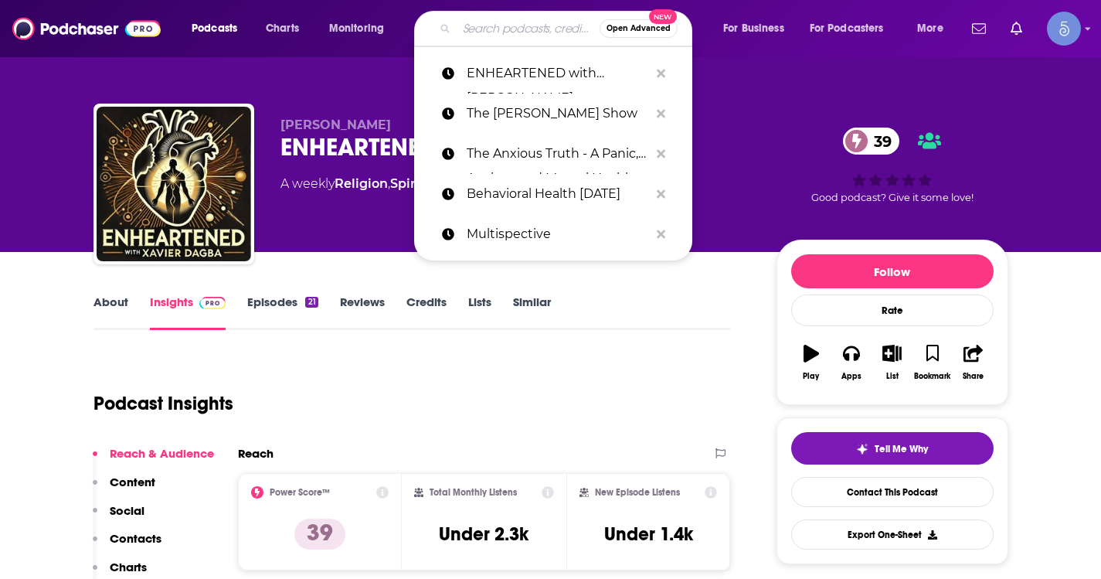
click at [541, 29] on input "Search podcasts, credits, & more..." at bounding box center [528, 28] width 143 height 25
paste input "Stuck In My Mind Podcast"
type input "Stuck In My Mind Podcast"
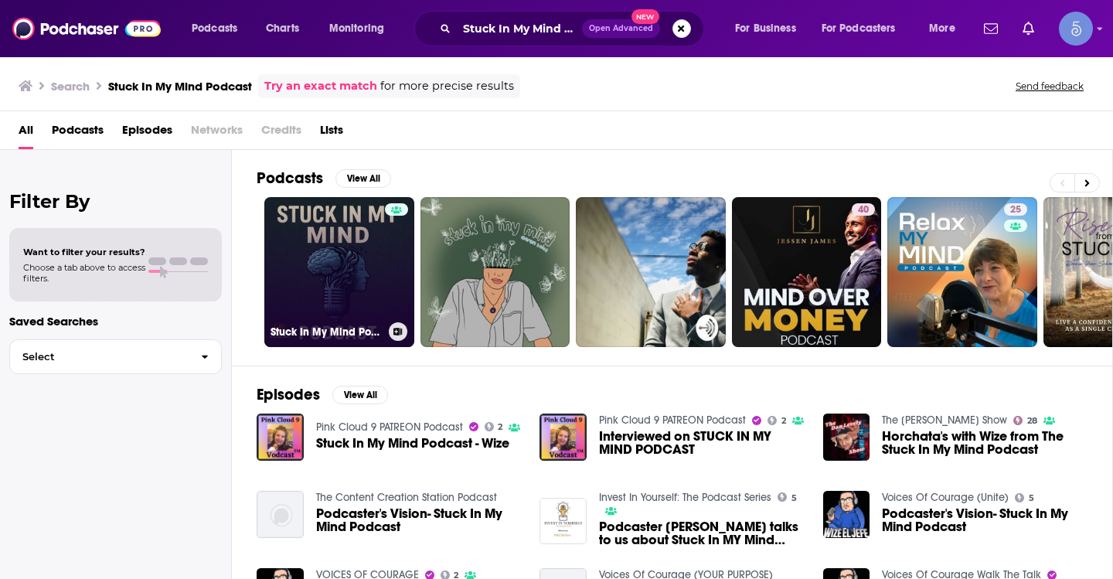
click at [366, 243] on link "Stuck In My Mind Podcast" at bounding box center [339, 272] width 150 height 150
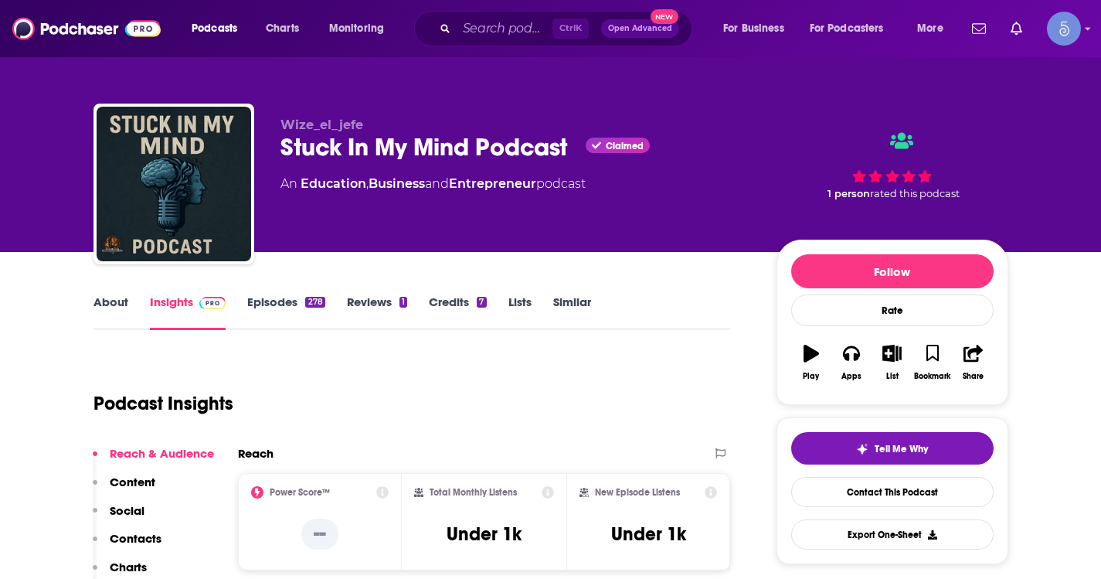
click at [114, 314] on link "About" at bounding box center [110, 312] width 35 height 36
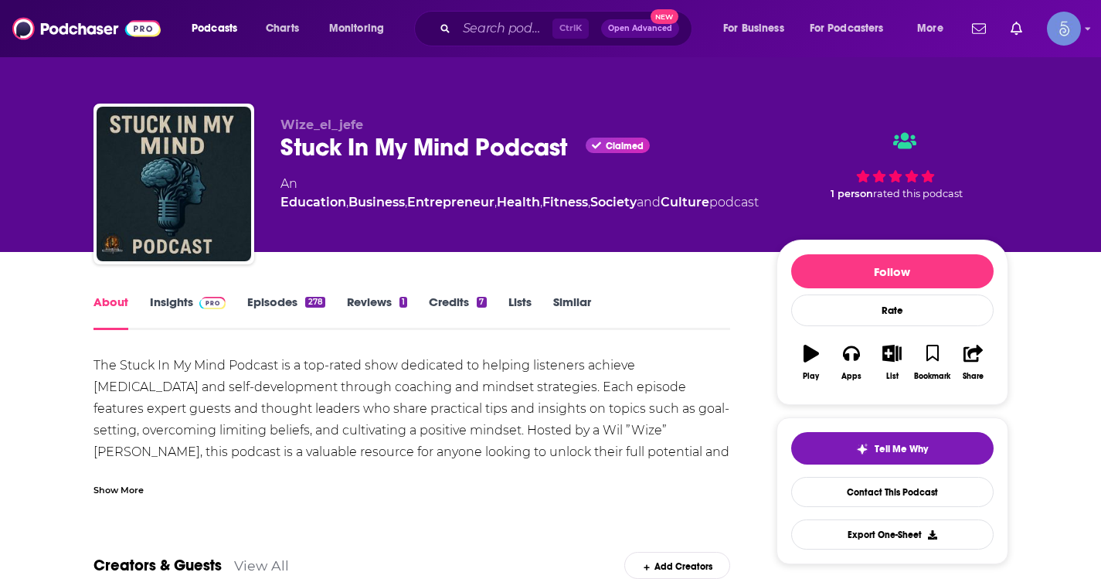
click at [131, 490] on div "Show More" at bounding box center [118, 488] width 50 height 15
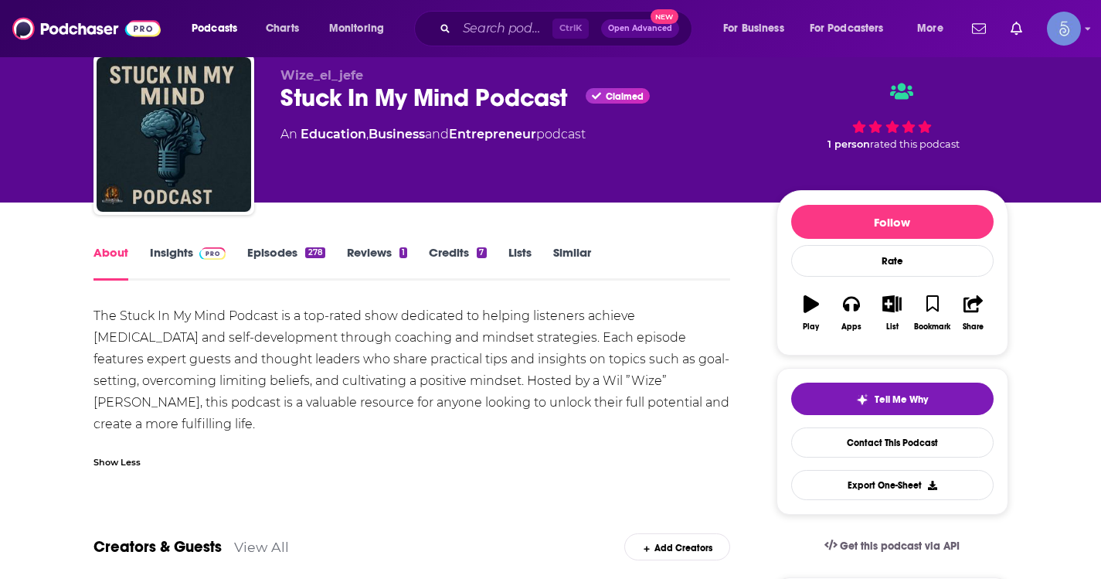
scroll to position [77, 0]
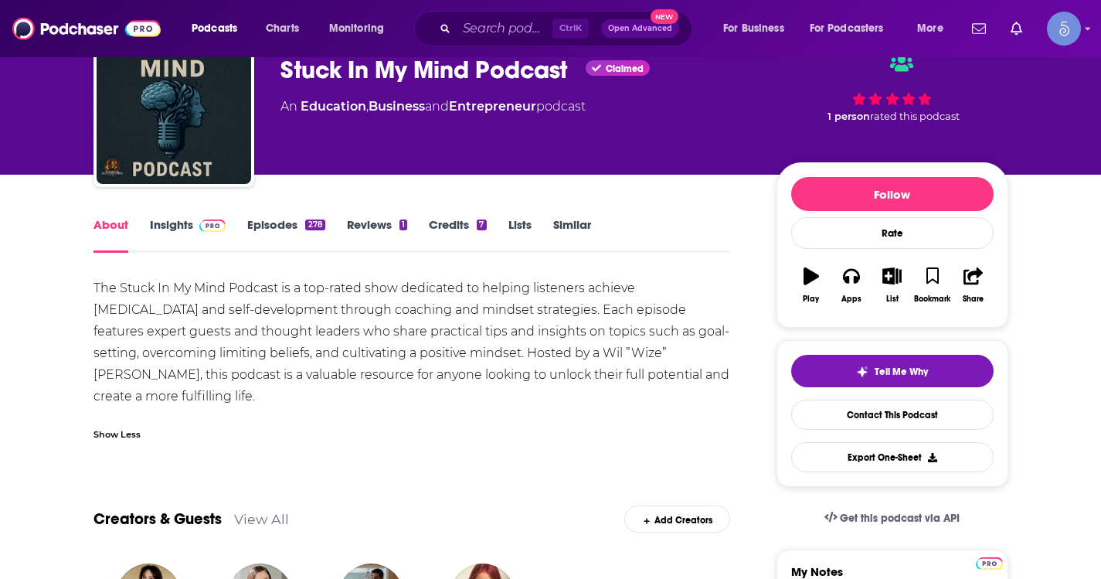
click at [257, 217] on link "Episodes 278" at bounding box center [285, 235] width 77 height 36
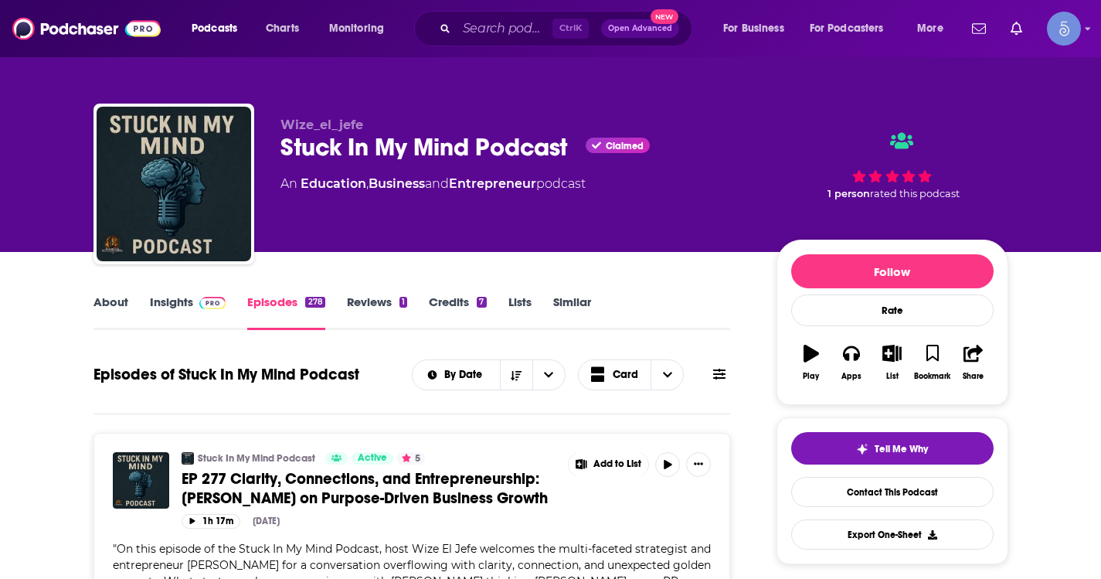
click at [206, 312] on link "Insights" at bounding box center [188, 312] width 76 height 36
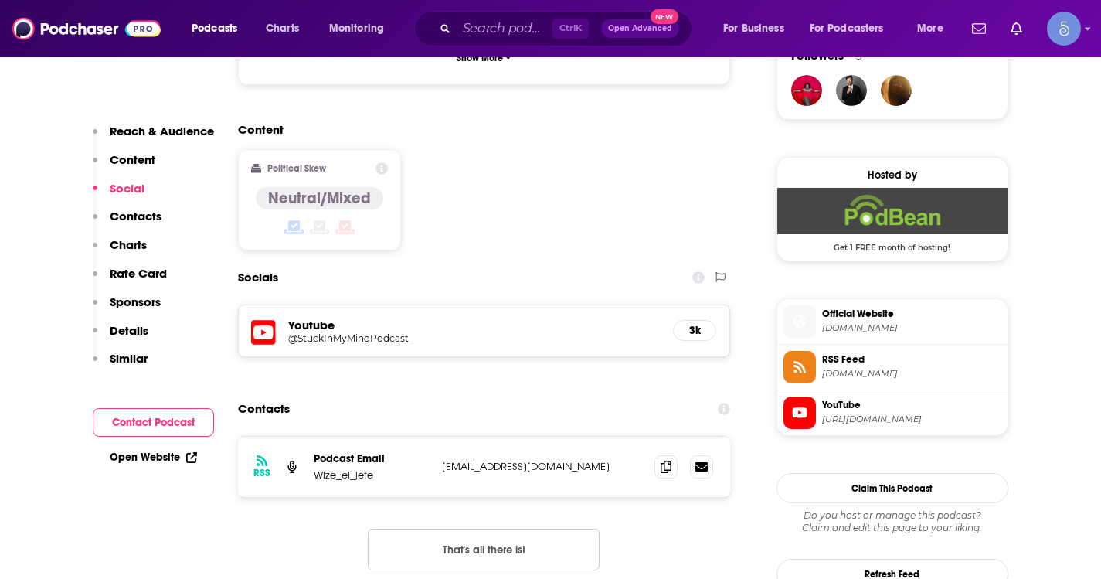
scroll to position [1159, 0]
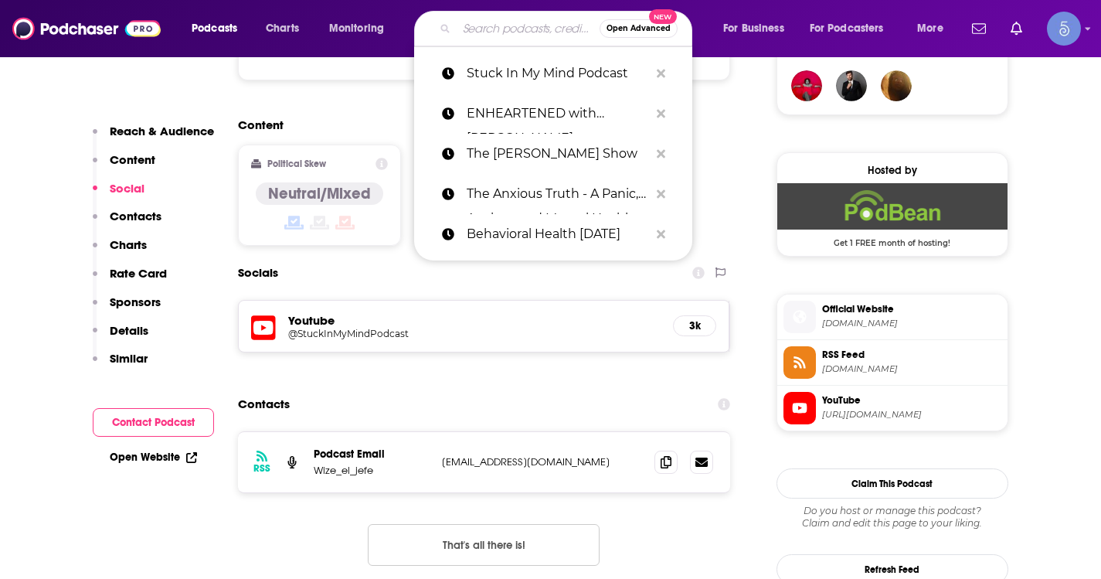
click at [488, 33] on input "Search podcasts, credits, & more..." at bounding box center [528, 28] width 143 height 25
paste input "Chatter that Matters"
type input "Chatter that Matters"
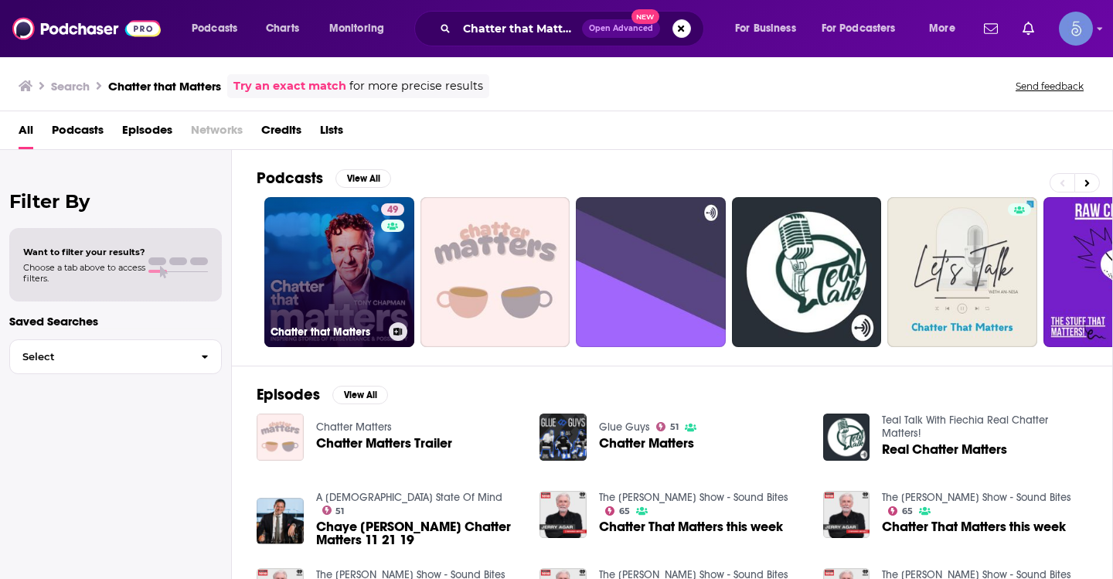
click at [346, 259] on link "49 Chatter that Matters" at bounding box center [339, 272] width 150 height 150
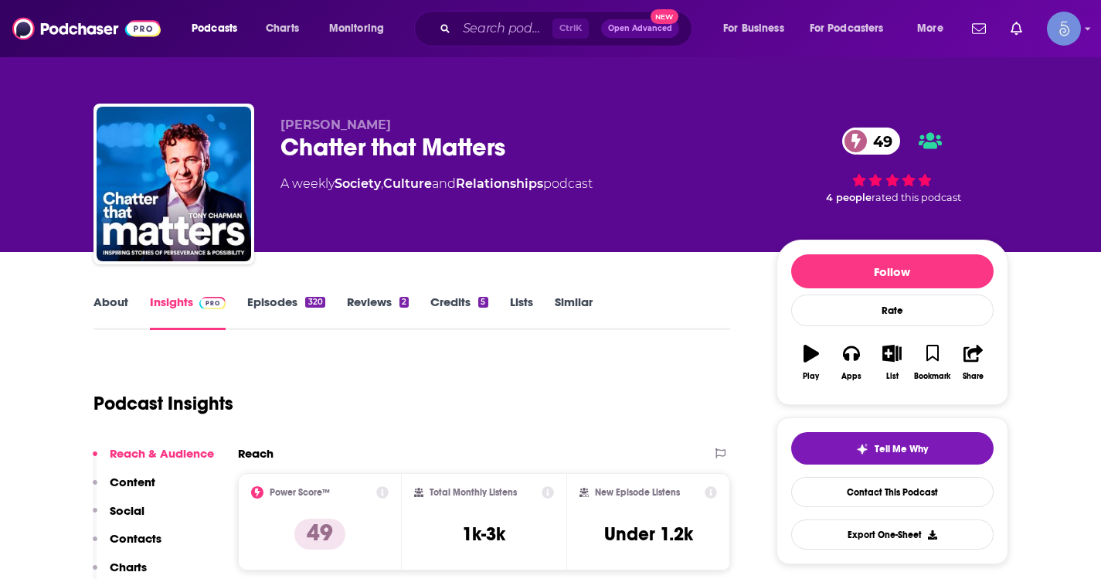
click at [114, 301] on link "About" at bounding box center [110, 312] width 35 height 36
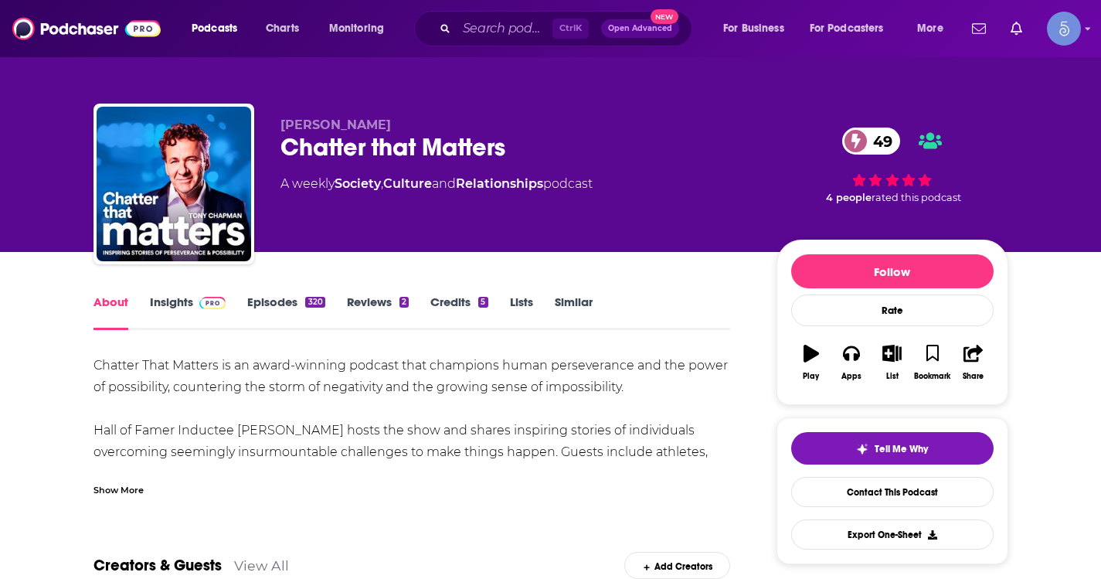
click at [115, 485] on div "Show More" at bounding box center [118, 488] width 50 height 15
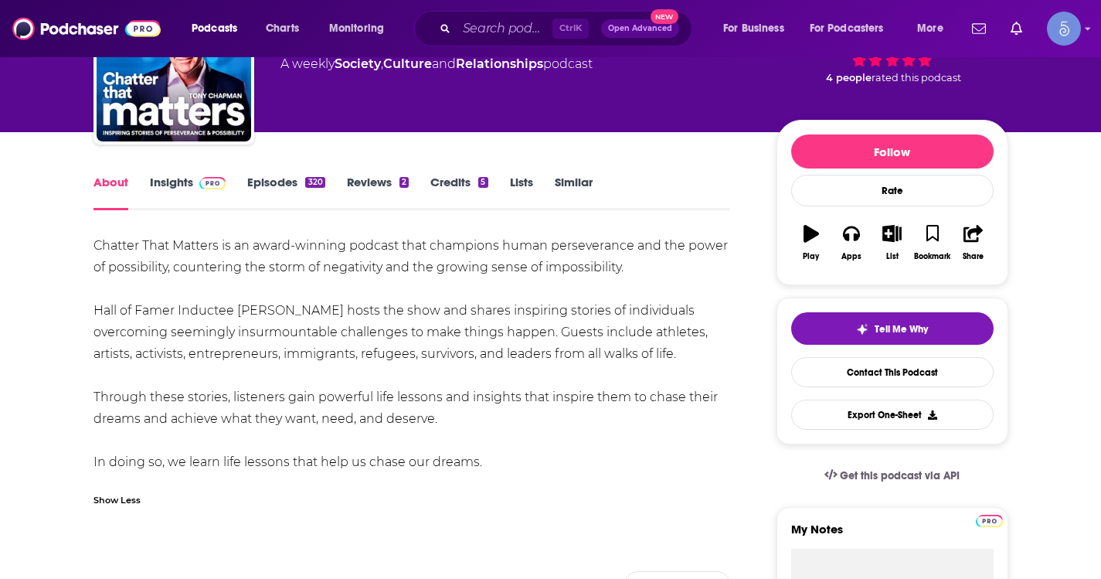
scroll to position [155, 0]
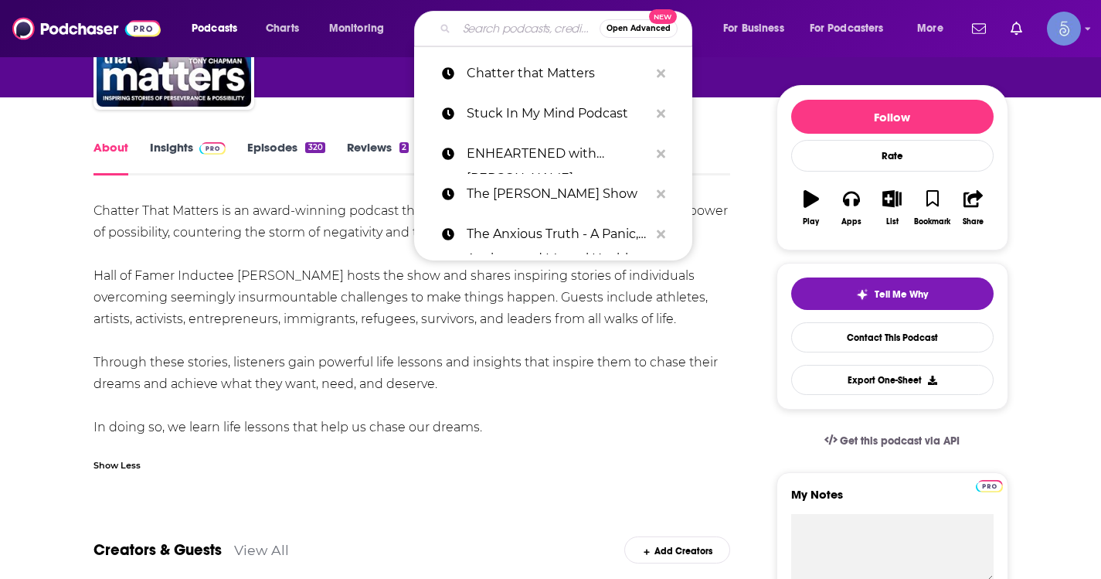
click at [538, 20] on input "Search podcasts, credits, & more..." at bounding box center [528, 28] width 143 height 25
paste input "The Wrong Advice Podcast"
type input "The Wrong Advice Podcast"
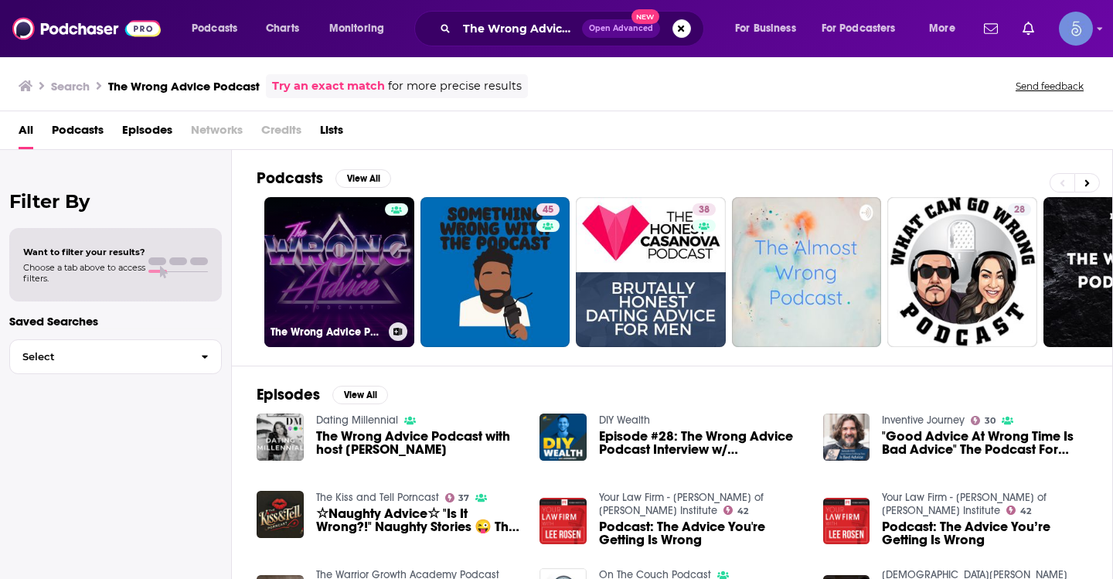
click at [339, 264] on link "The Wrong Advice Podcast" at bounding box center [339, 272] width 150 height 150
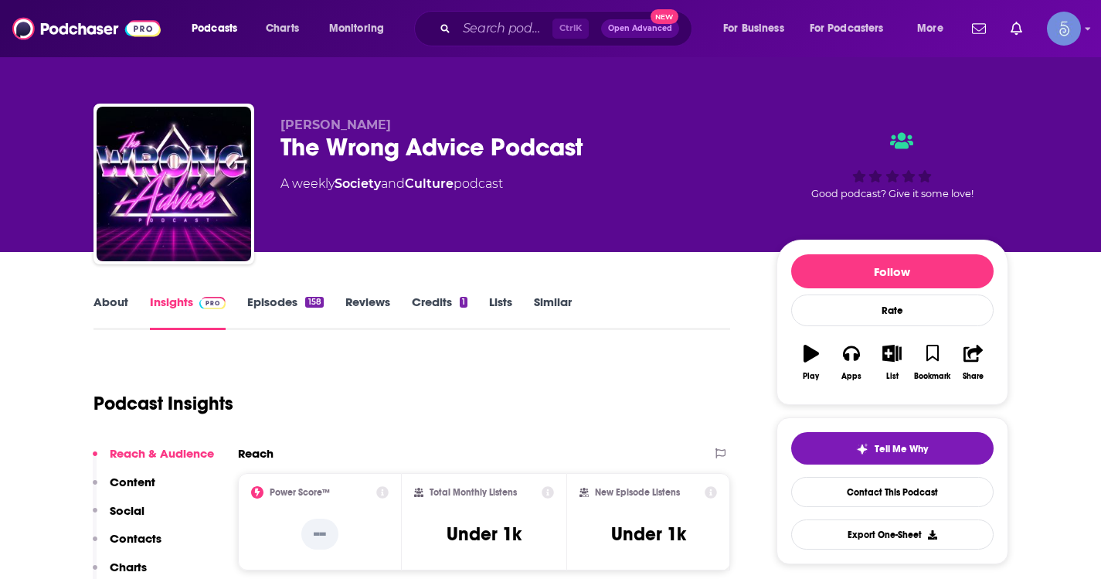
click at [108, 296] on link "About" at bounding box center [110, 312] width 35 height 36
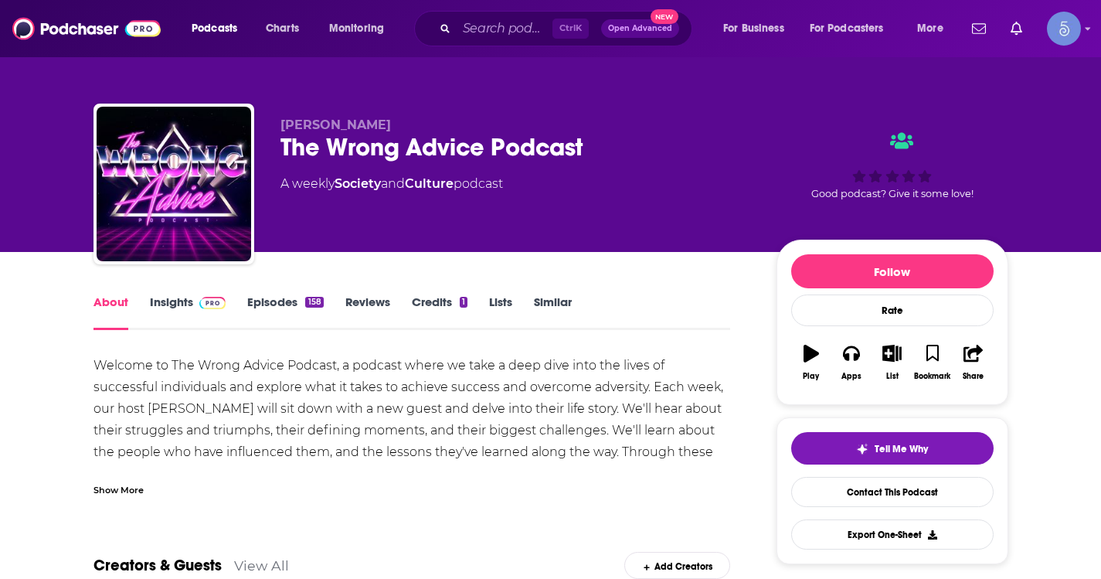
click at [140, 488] on div "Show More" at bounding box center [118, 488] width 50 height 15
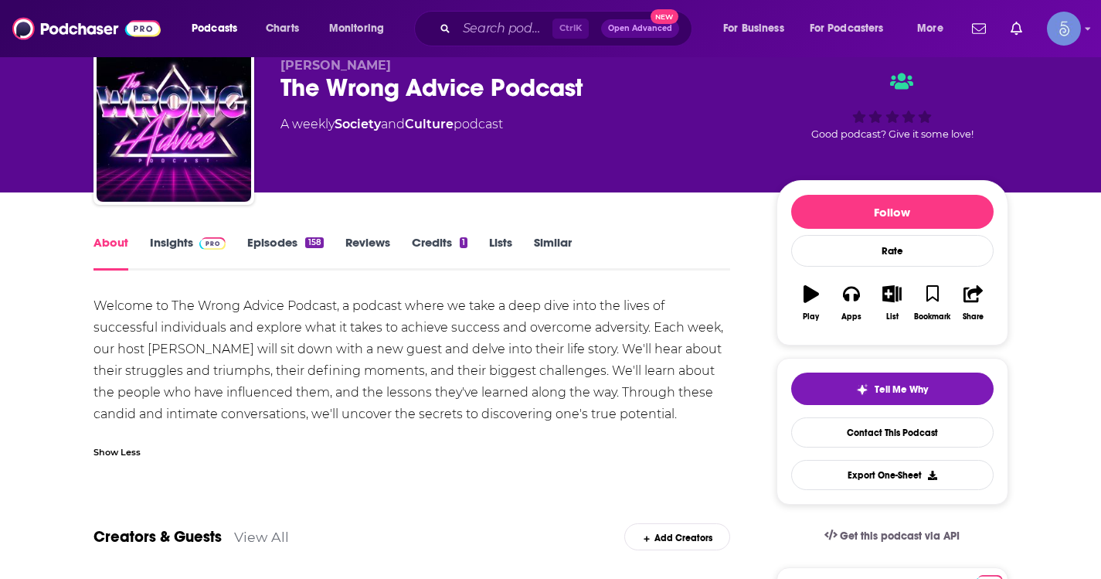
scroll to position [77, 0]
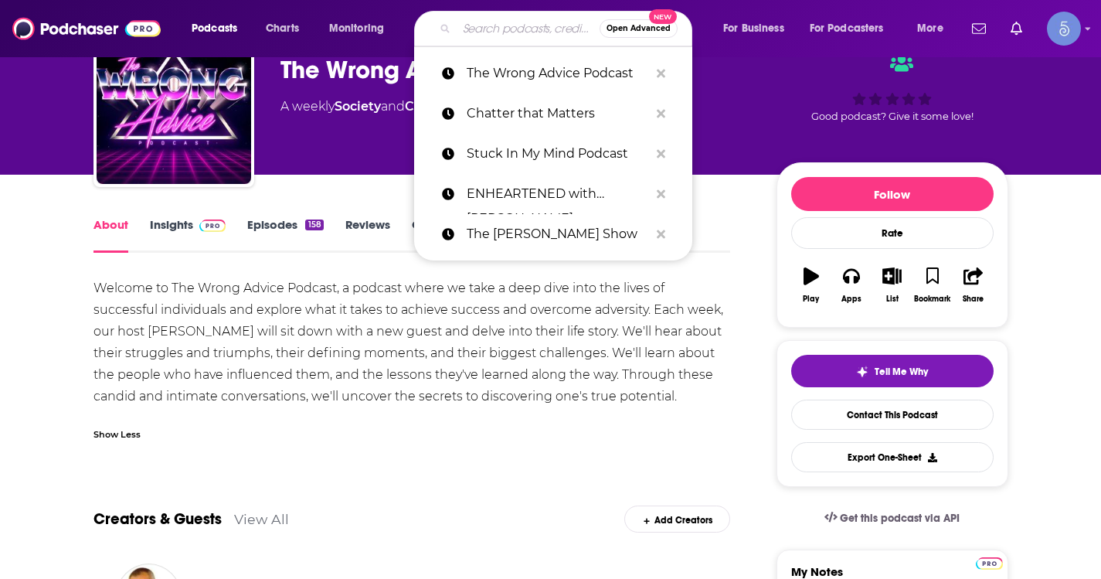
click at [497, 30] on input "Search podcasts, credits, & more..." at bounding box center [528, 28] width 143 height 25
paste input "Real Things Living"
type input "Real Things Living"
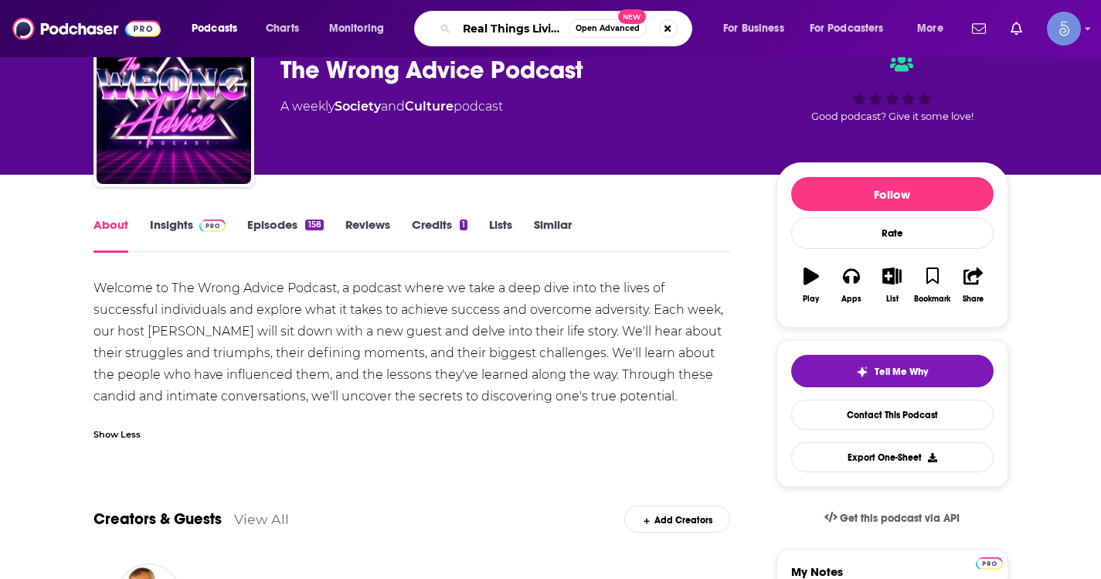
scroll to position [0, 5]
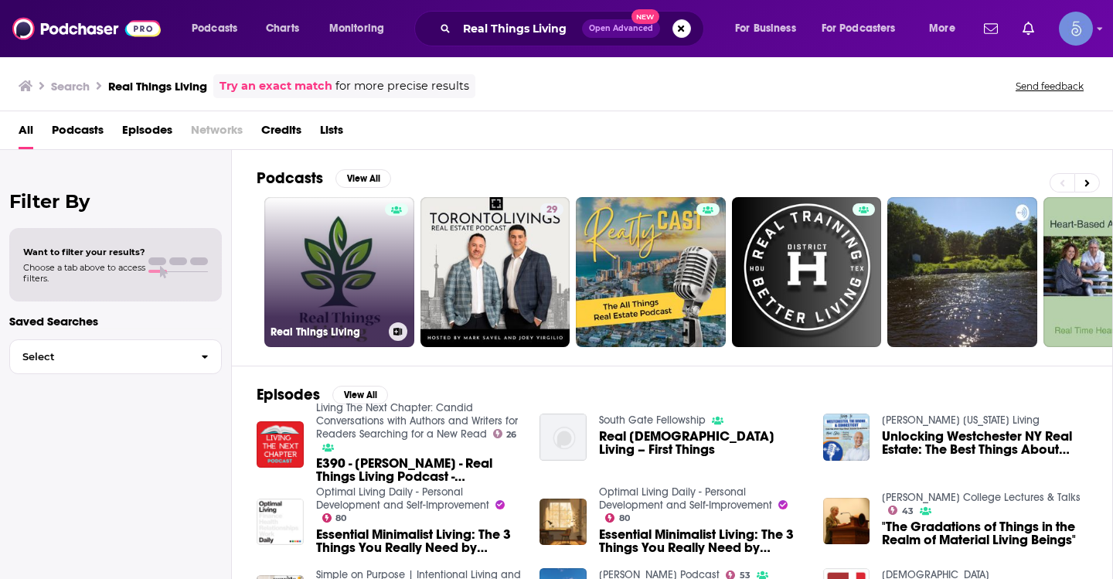
click at [362, 270] on link "Real Things Living" at bounding box center [339, 272] width 150 height 150
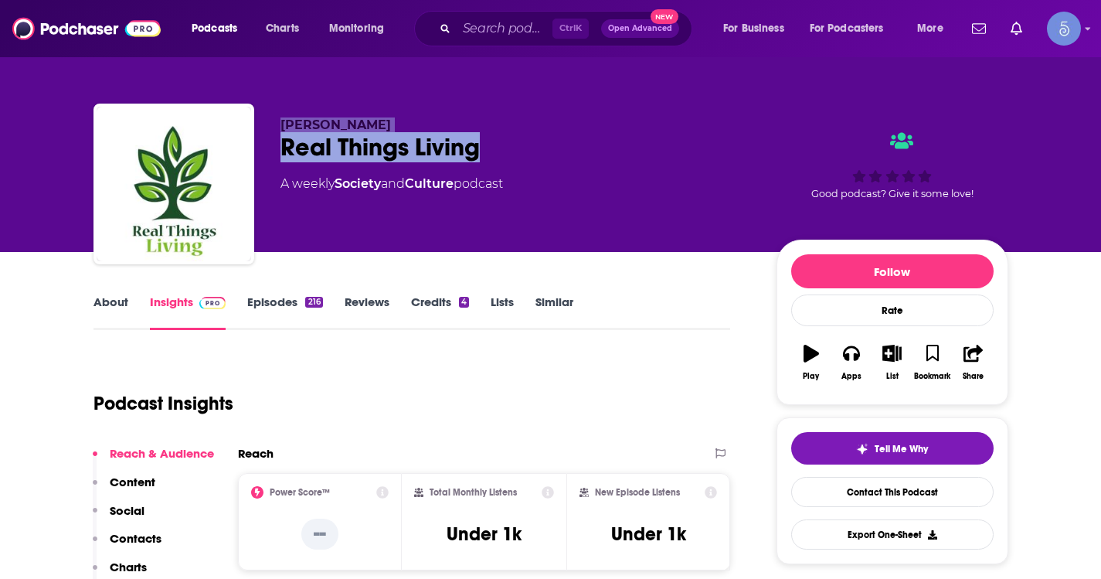
drag, startPoint x: 483, startPoint y: 151, endPoint x: 276, endPoint y: 130, distance: 208.1
click at [276, 130] on div "[PERSON_NAME] Real Things Living A weekly Society and Culture podcast Good podc…" at bounding box center [550, 187] width 915 height 167
copy div "[PERSON_NAME] Real Things Living"
click at [113, 311] on link "About" at bounding box center [110, 312] width 35 height 36
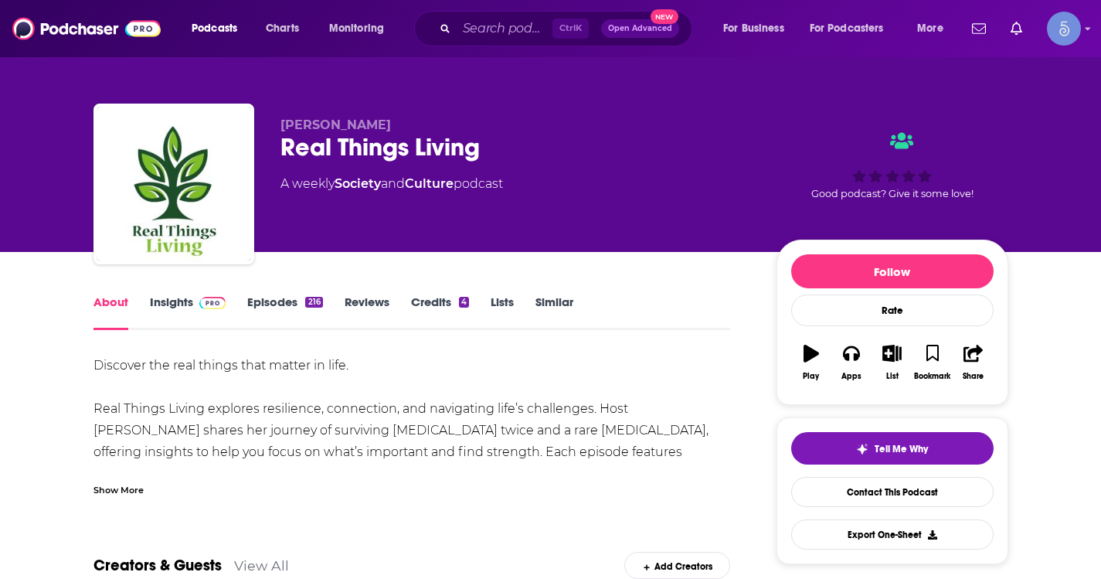
click at [121, 490] on div "Show More" at bounding box center [118, 488] width 50 height 15
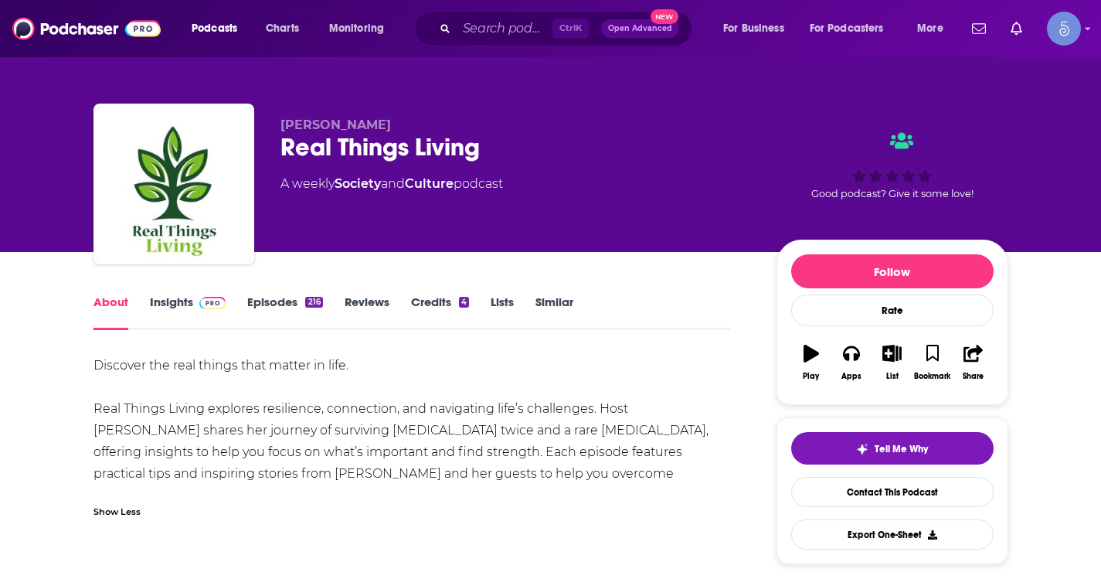
click at [301, 310] on link "Episodes 216" at bounding box center [284, 312] width 75 height 36
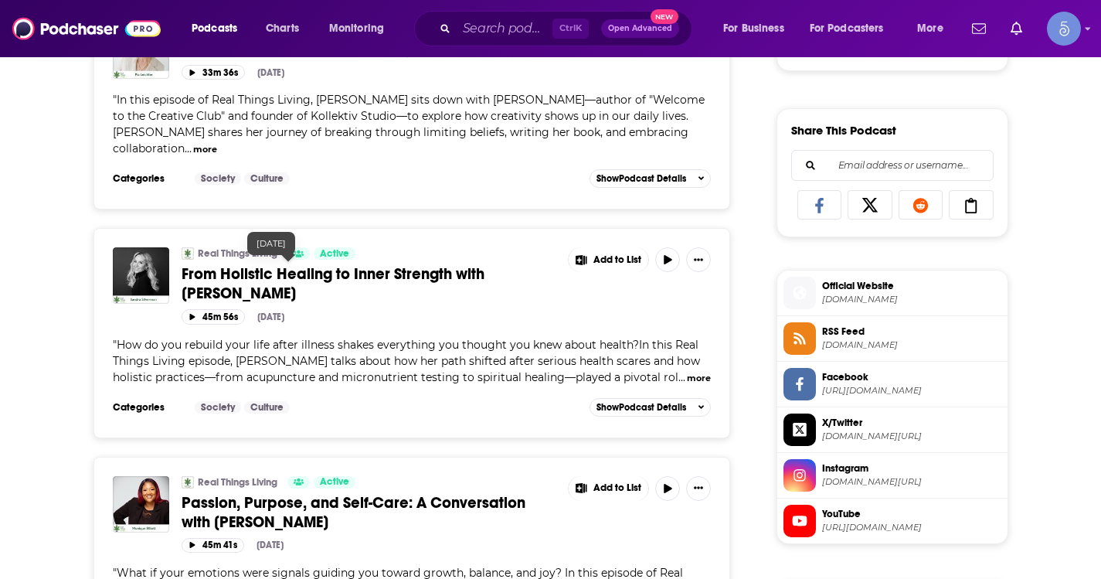
scroll to position [927, 0]
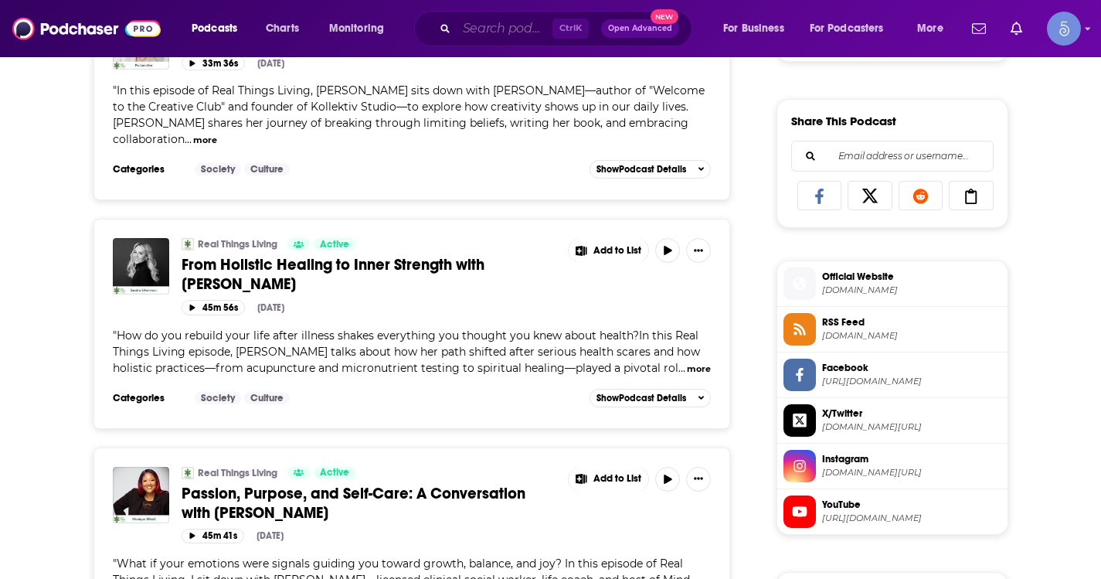
click at [504, 32] on input "Search podcasts, credits, & more..." at bounding box center [505, 28] width 96 height 25
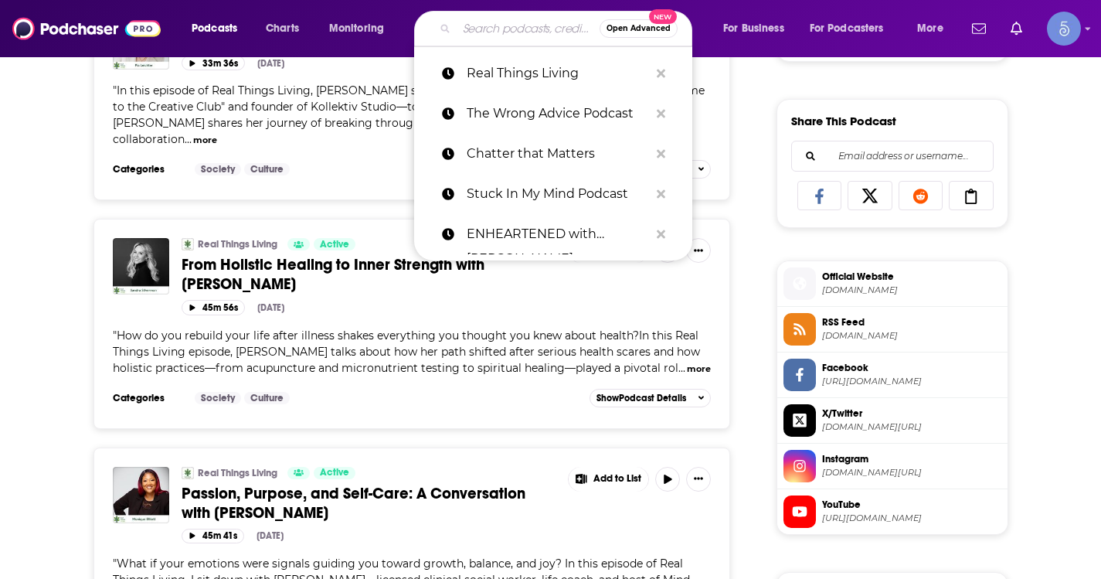
paste input "The [PERSON_NAME] Podcast"
type input "The [PERSON_NAME] Podcast"
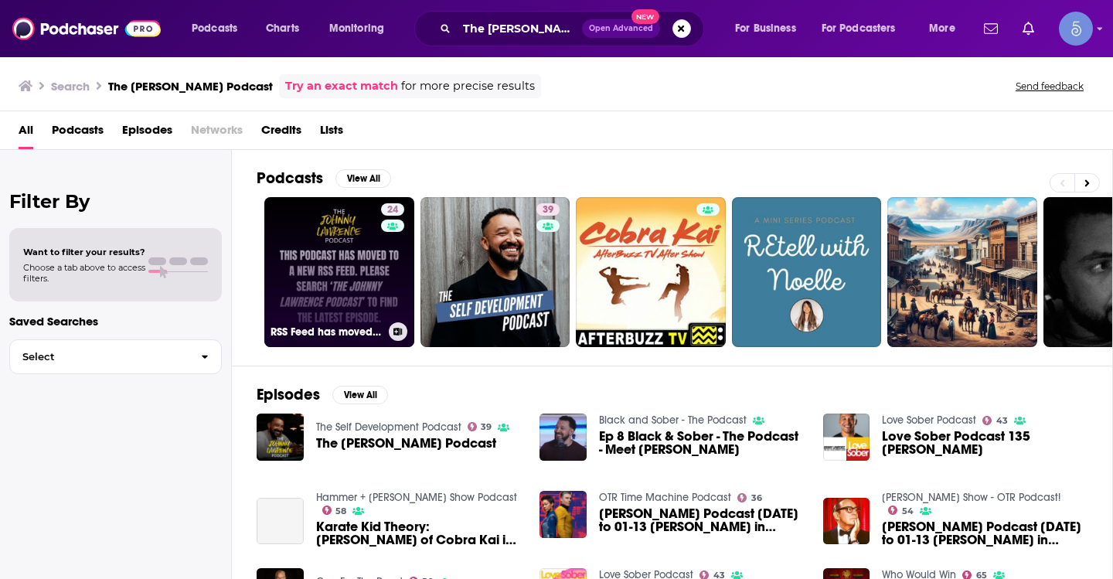
click at [341, 233] on link "24 RSS Feed has moved! - The [PERSON_NAME] Podcast" at bounding box center [339, 272] width 150 height 150
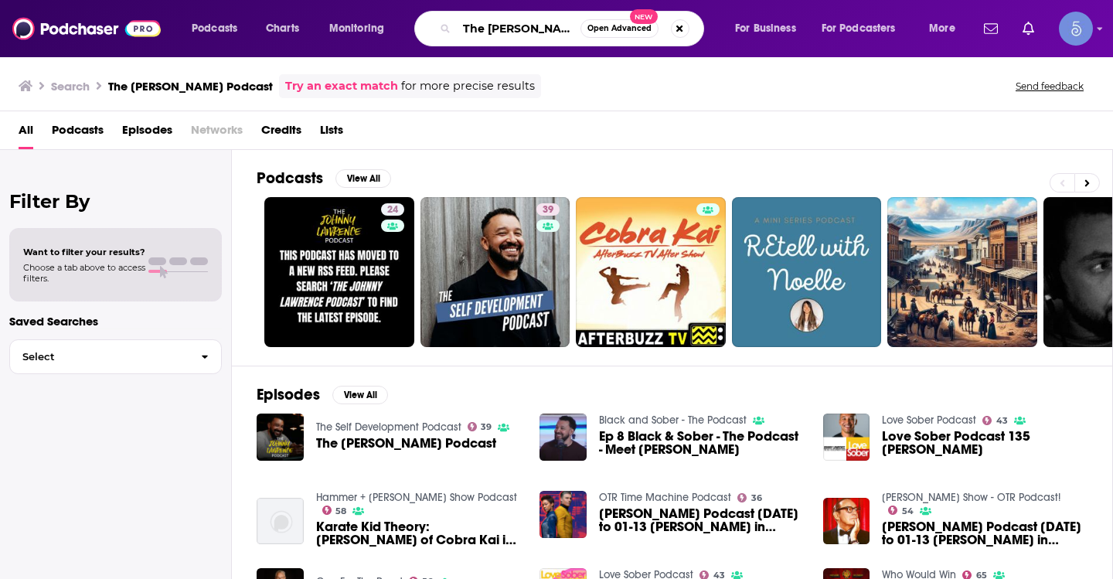
click at [538, 36] on input "The [PERSON_NAME] Podcast" at bounding box center [519, 28] width 124 height 25
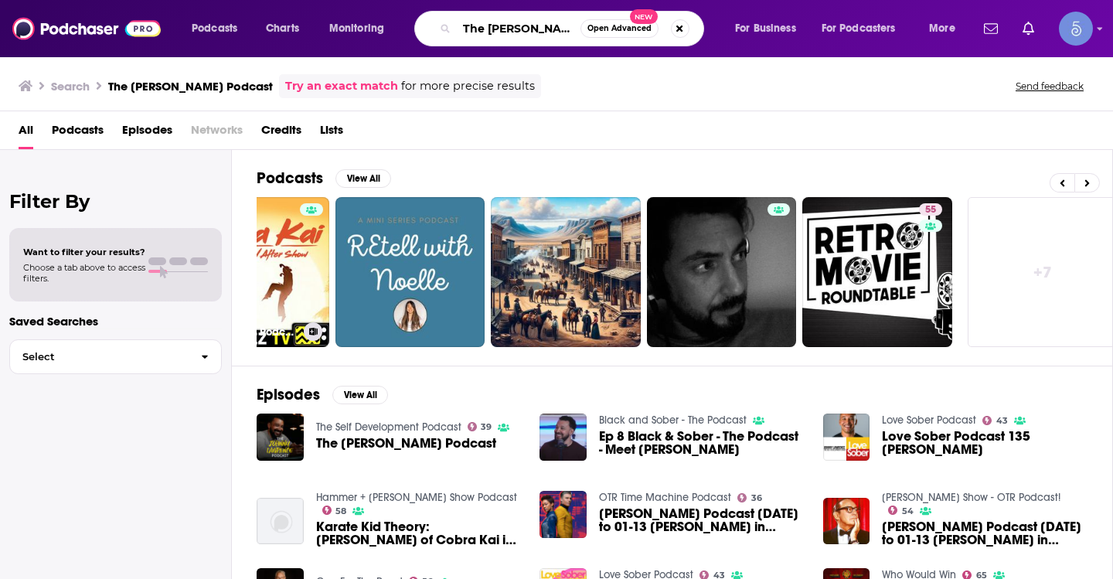
scroll to position [0, 408]
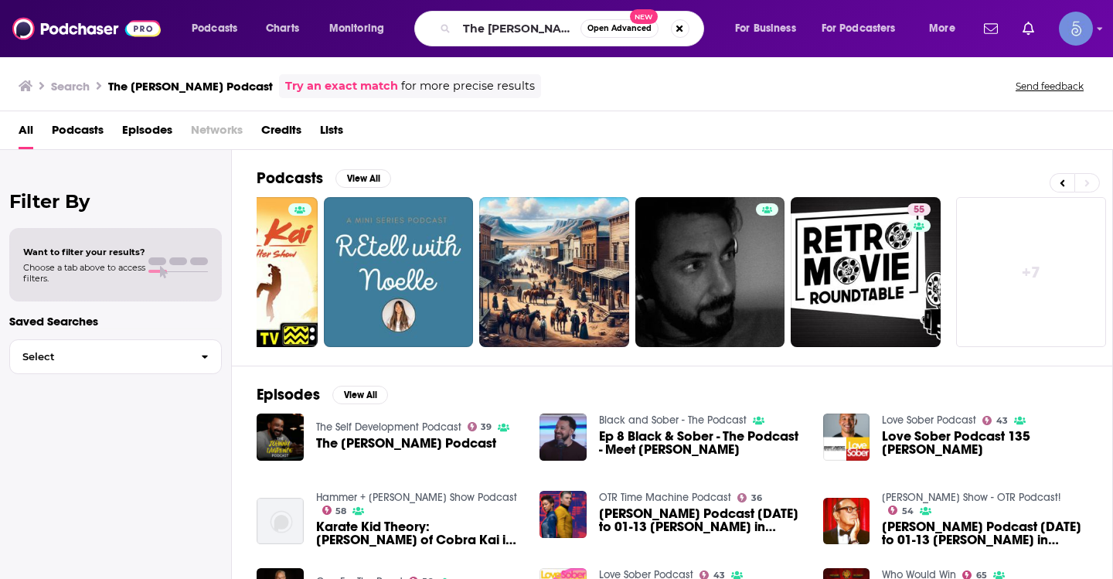
click at [510, 45] on div "The [PERSON_NAME] Podcast Open Advanced New" at bounding box center [559, 29] width 290 height 36
click at [510, 39] on input "The [PERSON_NAME] Podcast" at bounding box center [519, 28] width 124 height 25
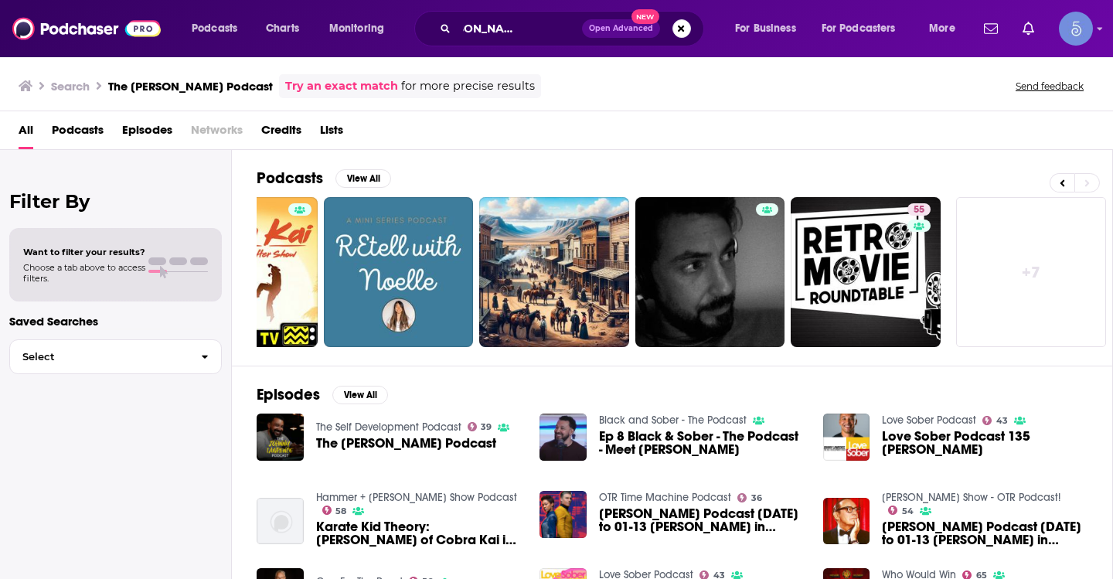
scroll to position [0, 0]
click at [1035, 257] on link "+ 7" at bounding box center [1031, 272] width 150 height 150
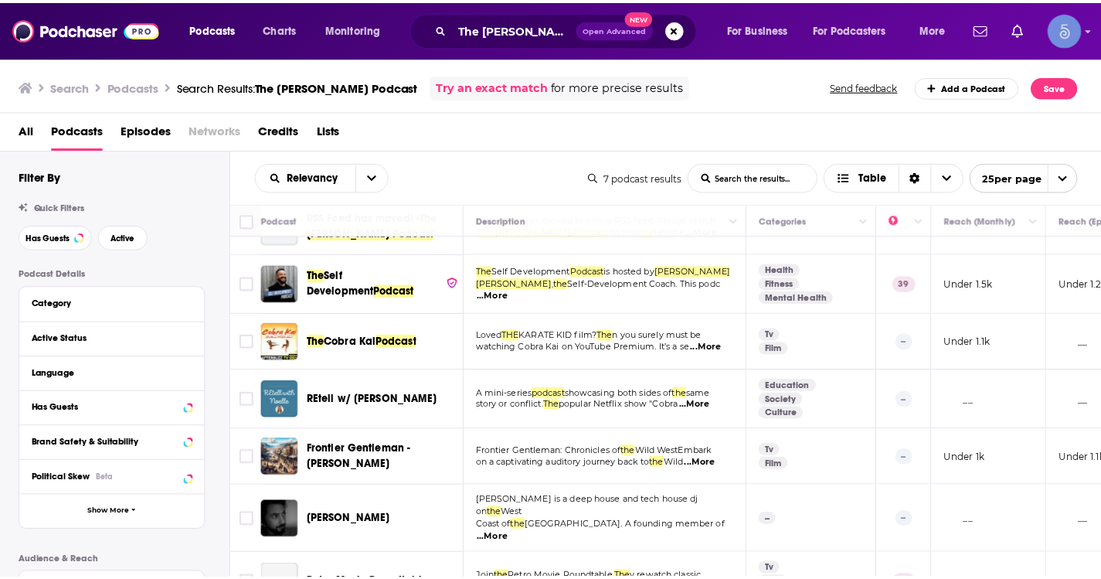
scroll to position [69, 0]
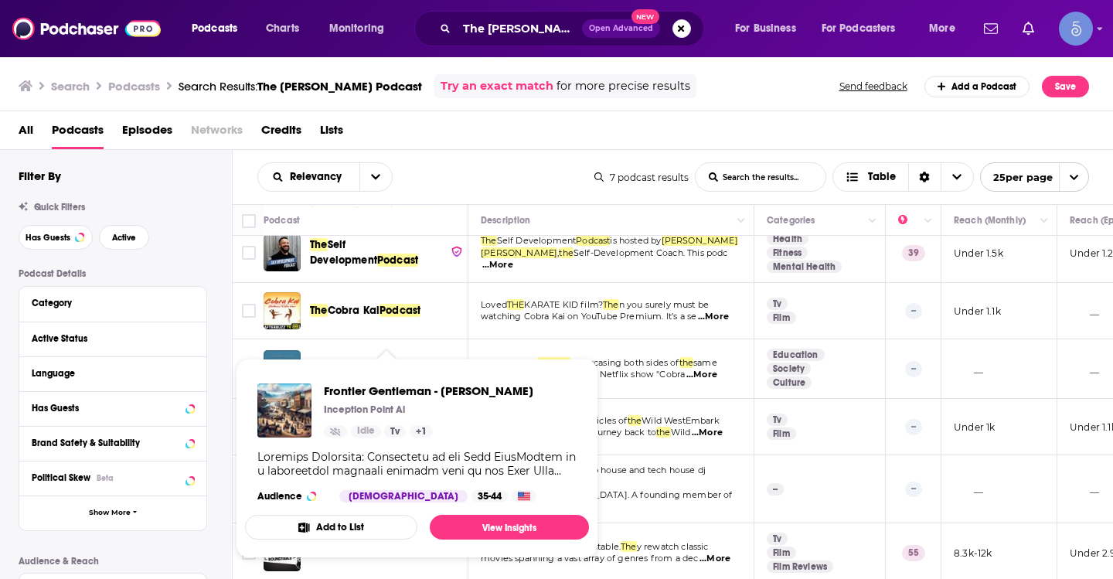
click at [368, 263] on span "The Self Development Podcast" at bounding box center [377, 252] width 134 height 31
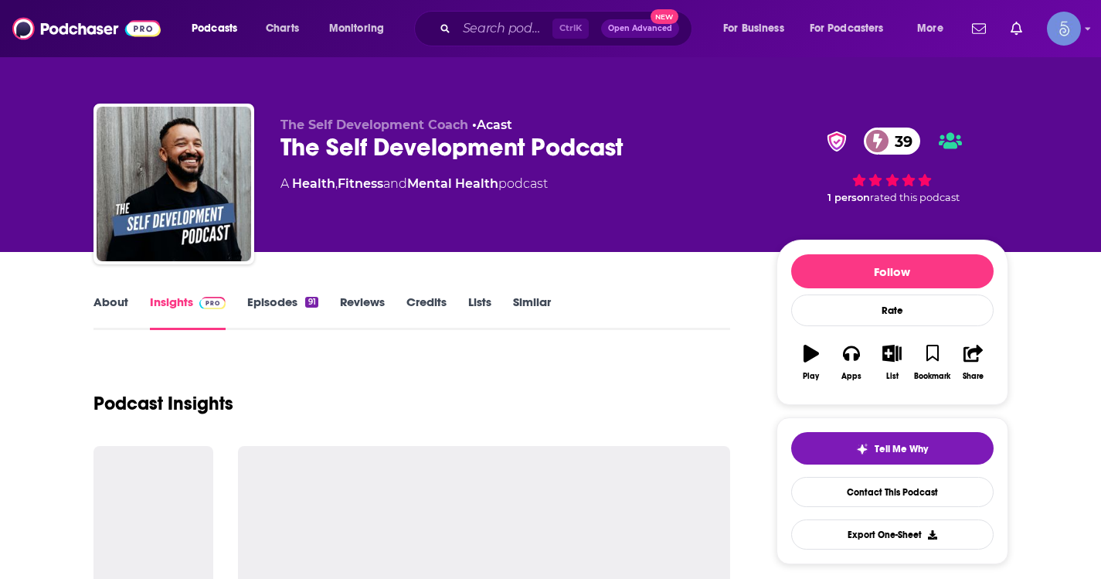
click at [291, 303] on link "Episodes 91" at bounding box center [282, 312] width 70 height 36
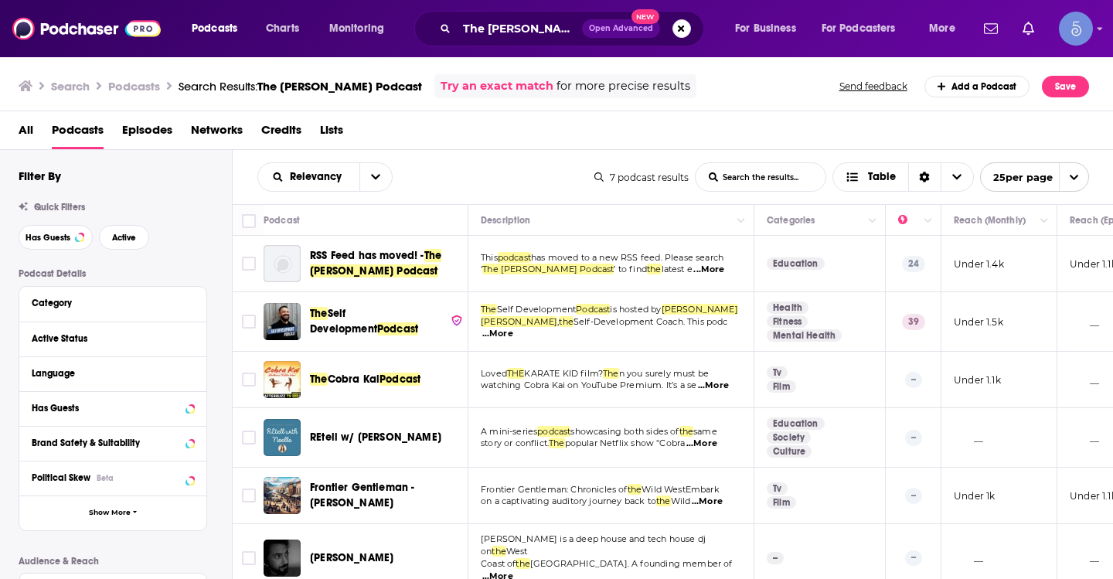
click at [504, 54] on div "Podcasts Charts Monitoring The Johnny Lawrence Podcast Open Advanced New For Bu…" at bounding box center [556, 28] width 1113 height 57
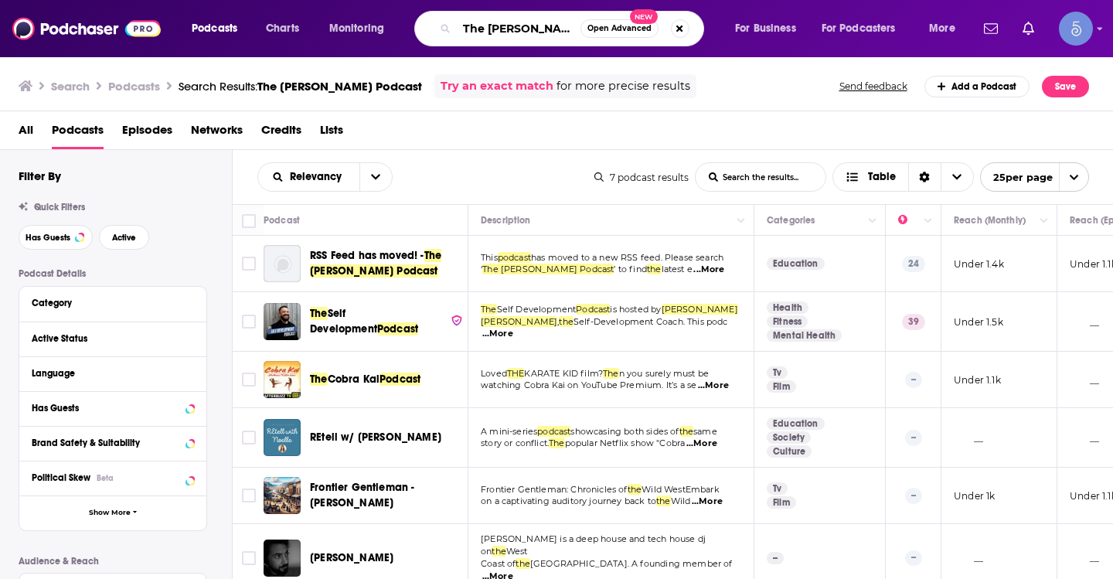
click at [500, 29] on input "The Johnny Lawrence Podcast" at bounding box center [519, 28] width 124 height 25
paste input "Relentless Pursuit"
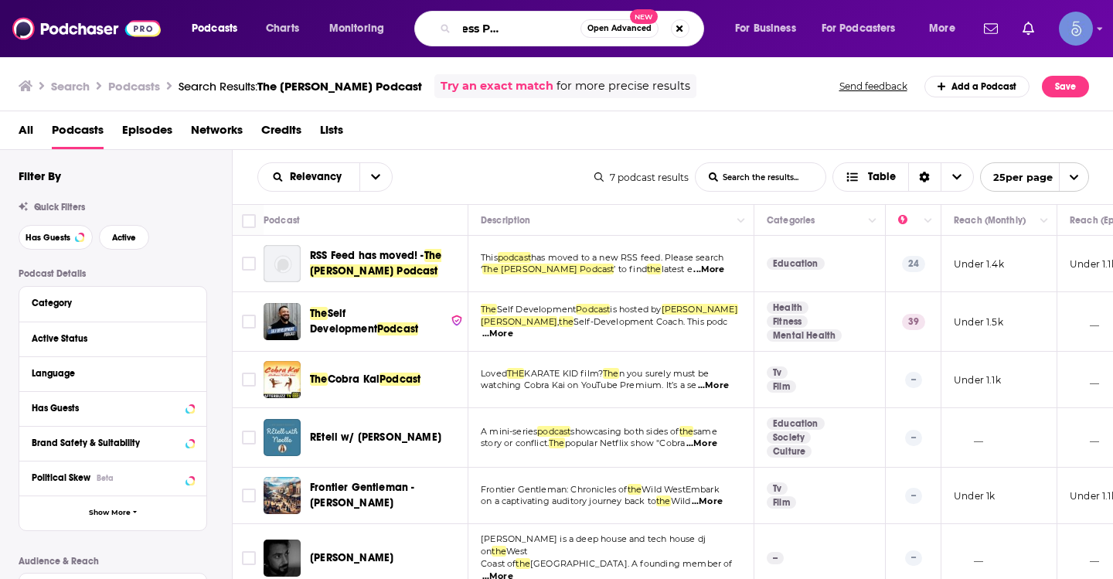
type input "The Relentless Pursuit Podcast"
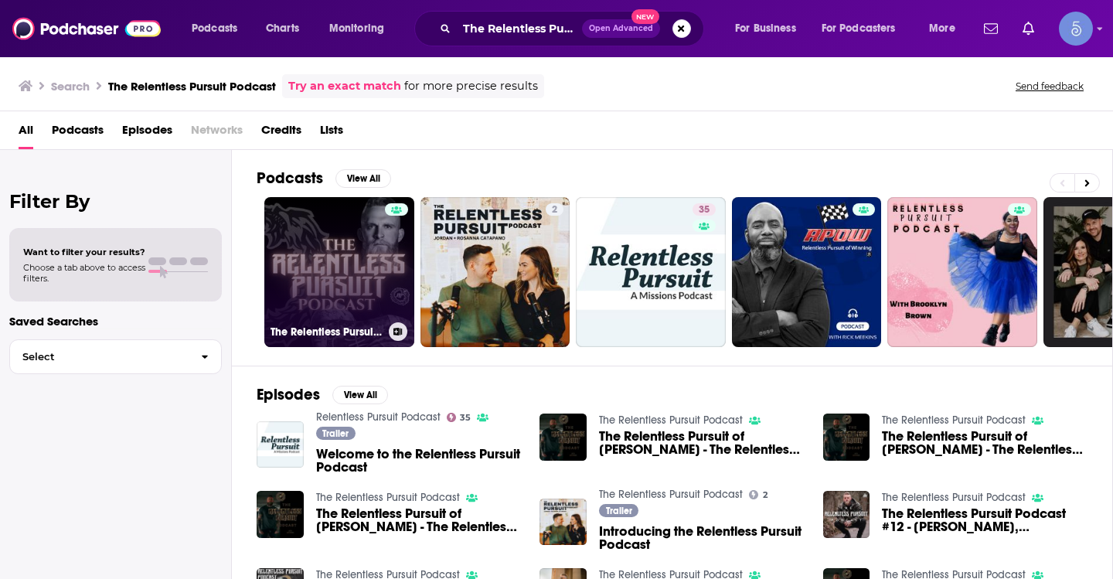
click at [374, 260] on link "The Relentless Pursuit Podcast" at bounding box center [339, 272] width 150 height 150
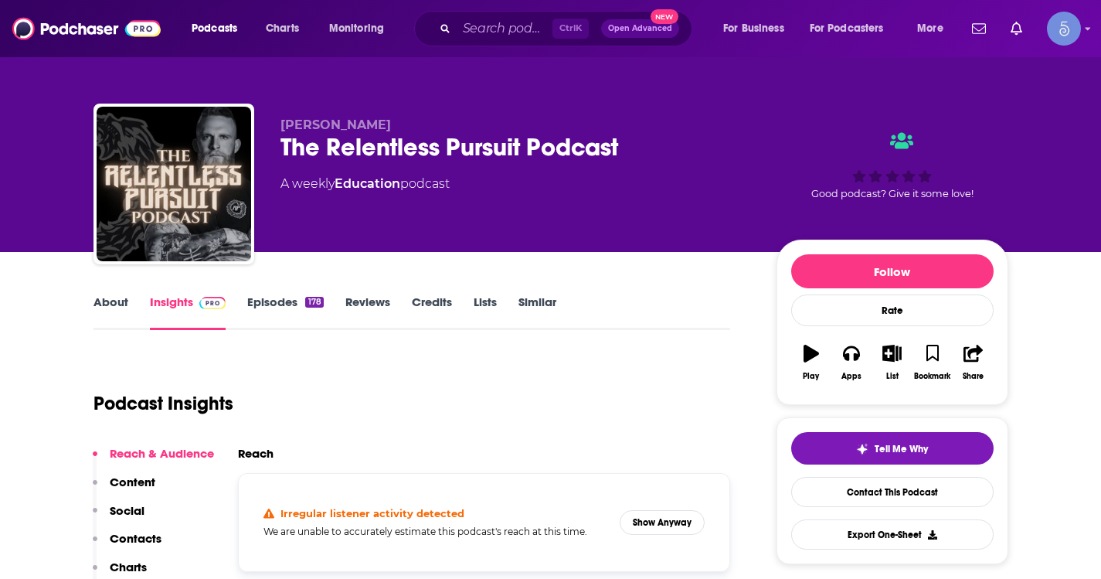
click at [116, 313] on link "About" at bounding box center [110, 312] width 35 height 36
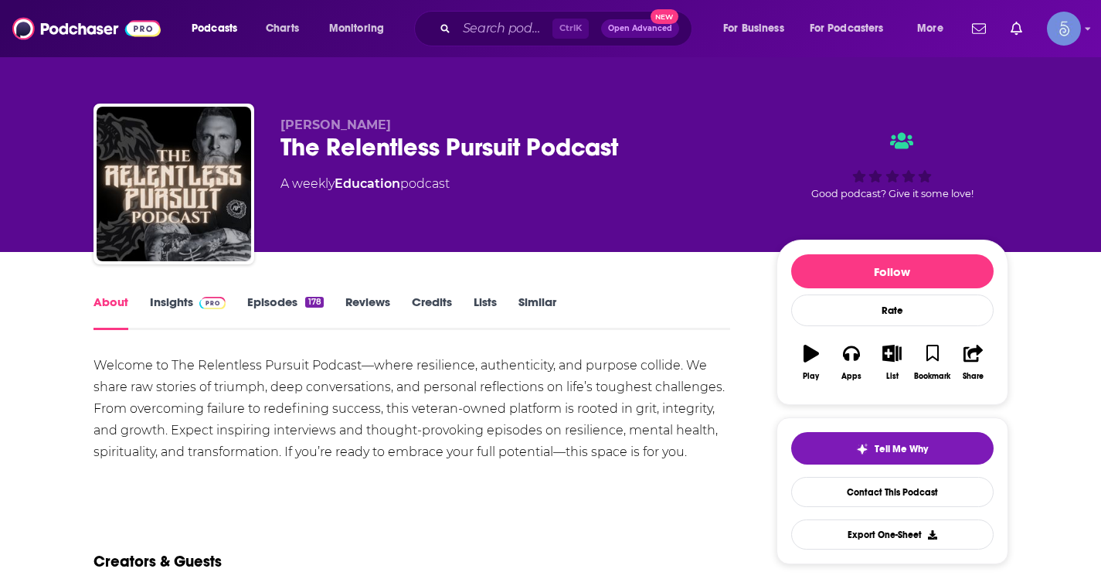
click at [260, 315] on link "Episodes 178" at bounding box center [285, 312] width 76 height 36
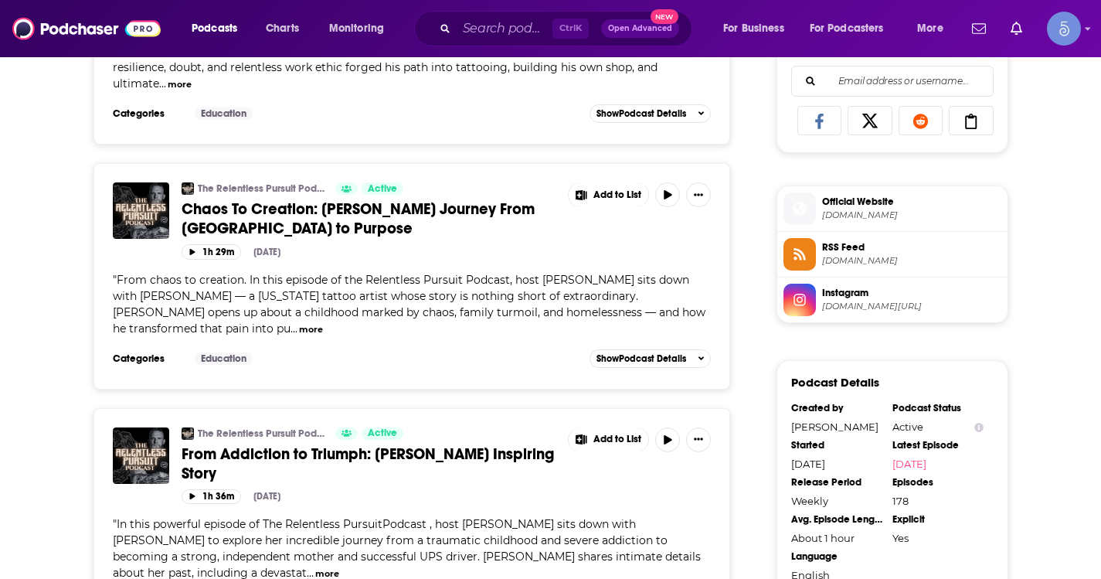
scroll to position [1004, 0]
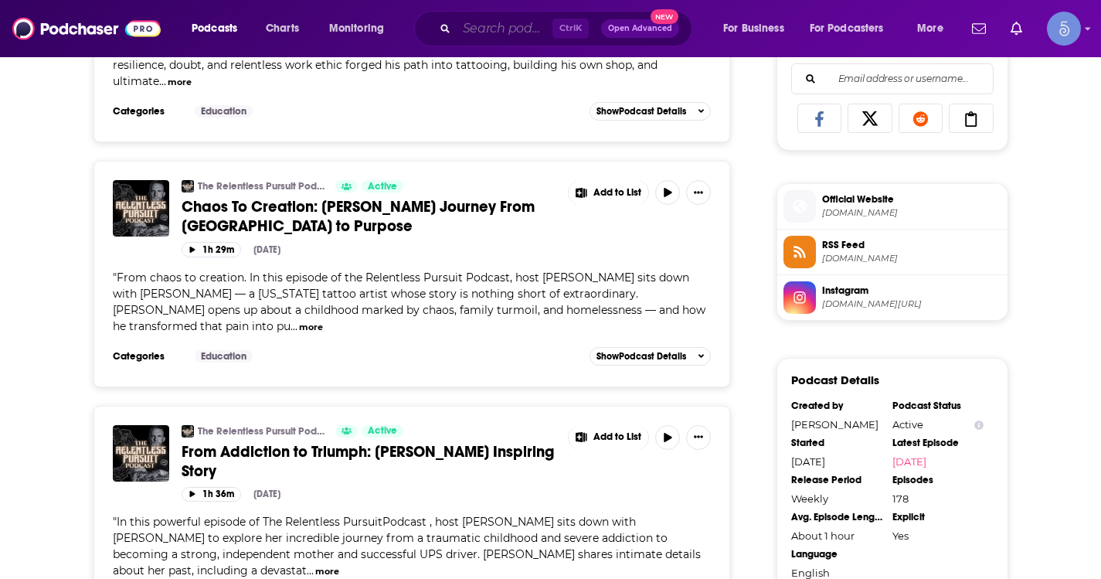
click at [525, 37] on input "Search podcasts, credits, & more..." at bounding box center [505, 28] width 96 height 25
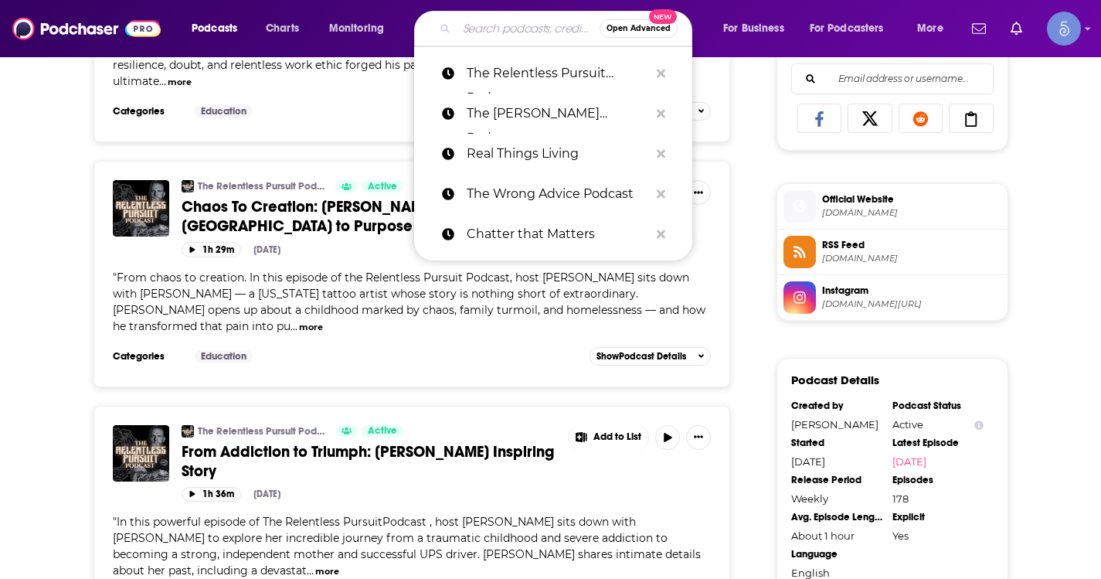
paste input "A Sharper Life"
type input "A Sharper Life"
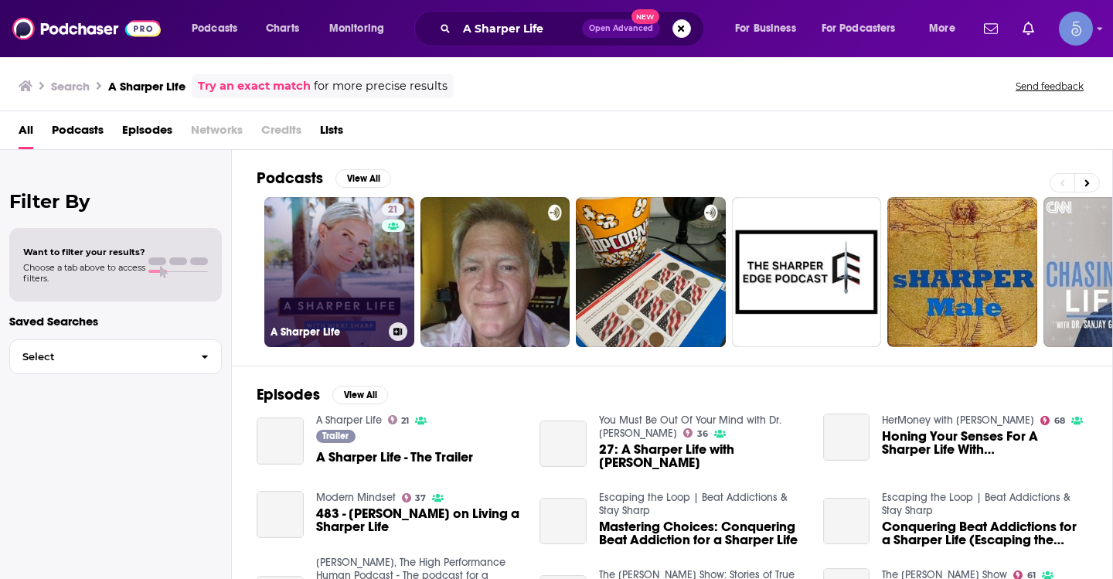
click at [355, 276] on link "21 A Sharper Life" at bounding box center [339, 272] width 150 height 150
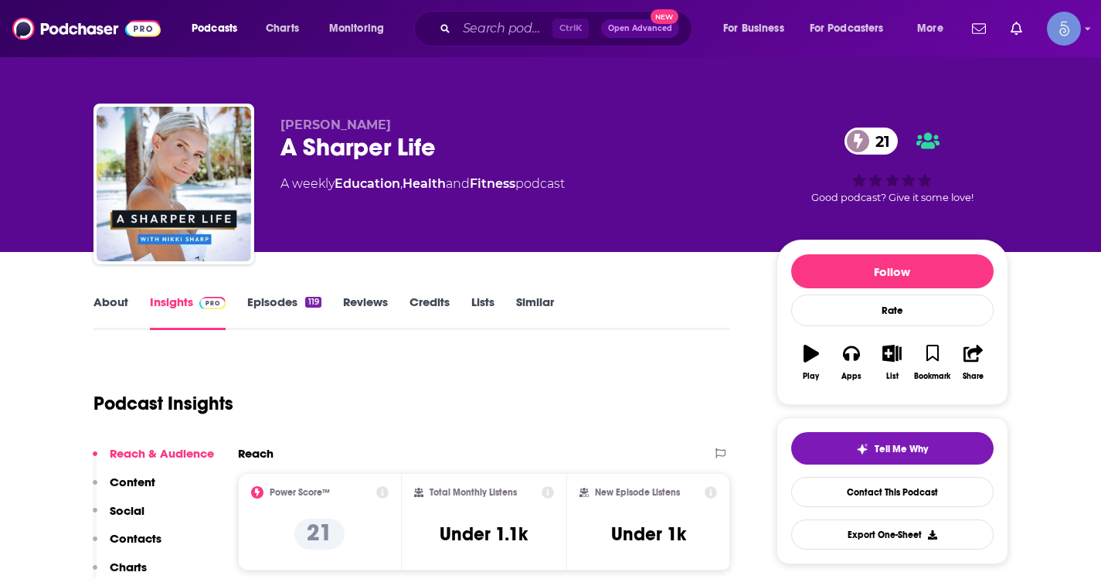
click at [95, 309] on link "About" at bounding box center [110, 312] width 35 height 36
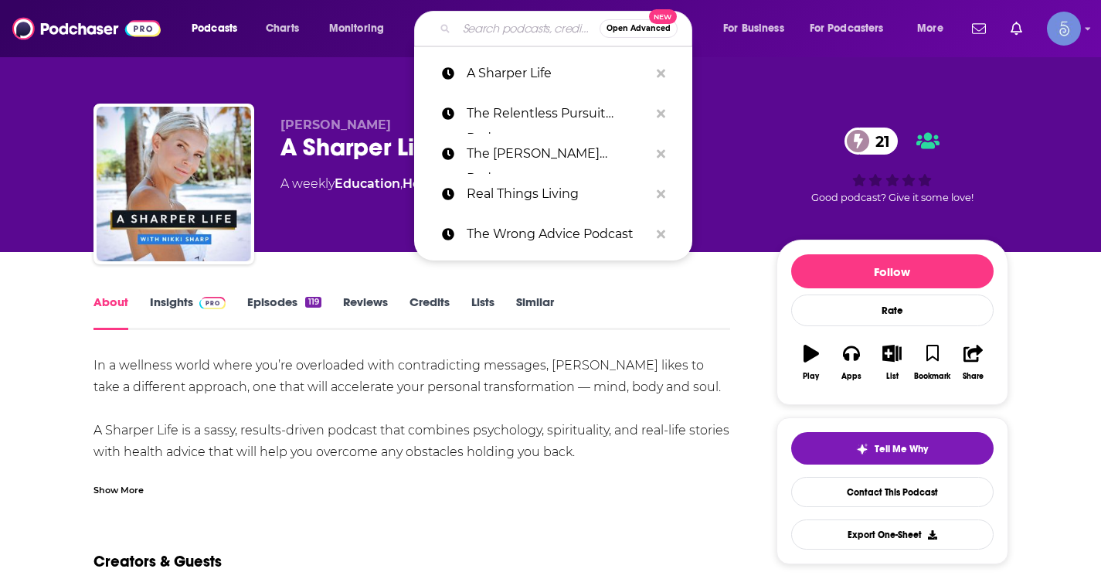
click at [512, 25] on input "Search podcasts, credits, & more..." at bounding box center [528, 28] width 143 height 25
paste input "The Suffering Podcast"
type input "The Suffering Podcast"
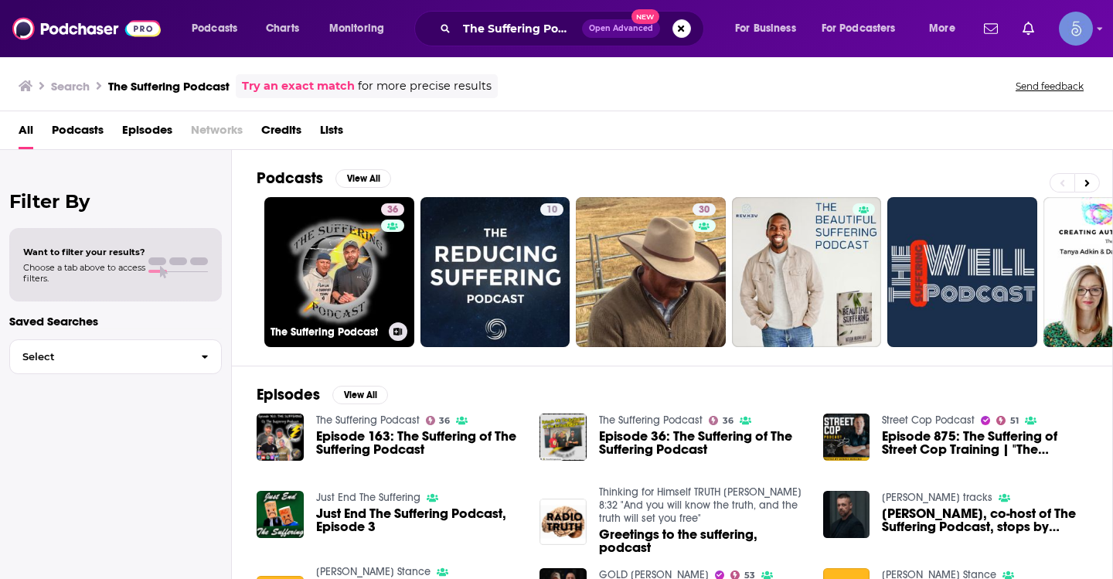
click at [381, 242] on div "36" at bounding box center [394, 262] width 27 height 119
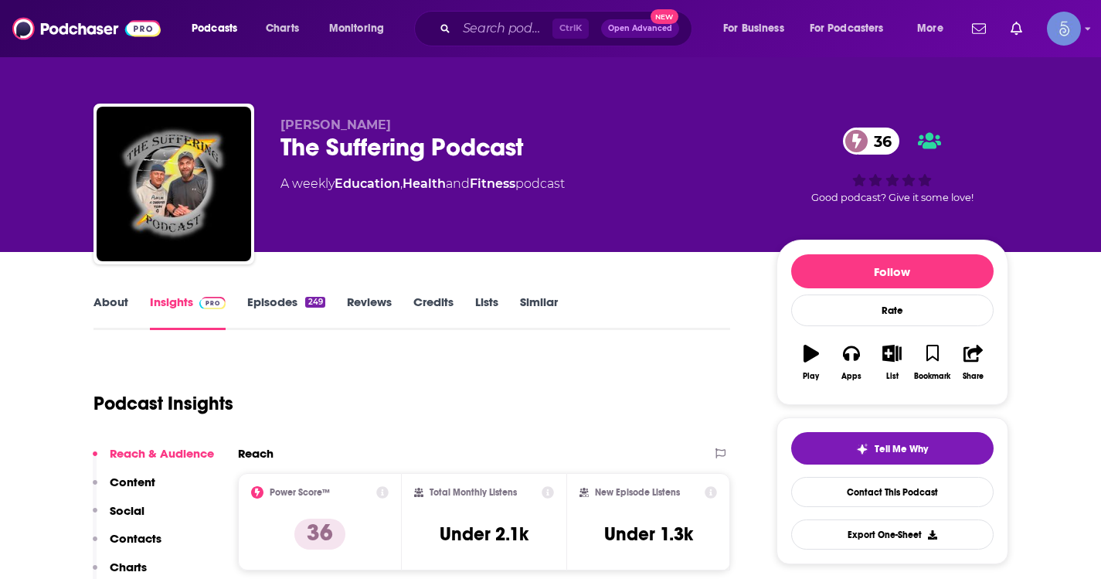
click at [114, 317] on link "About" at bounding box center [110, 312] width 35 height 36
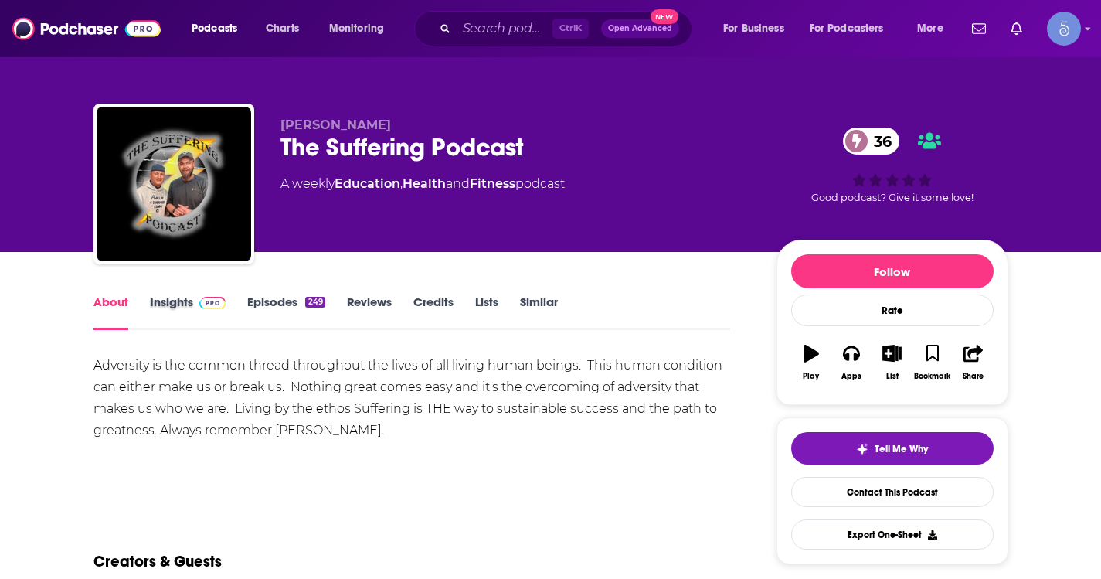
click at [244, 296] on div "Insights" at bounding box center [199, 312] width 98 height 36
click at [253, 302] on link "Episodes 249" at bounding box center [285, 312] width 77 height 36
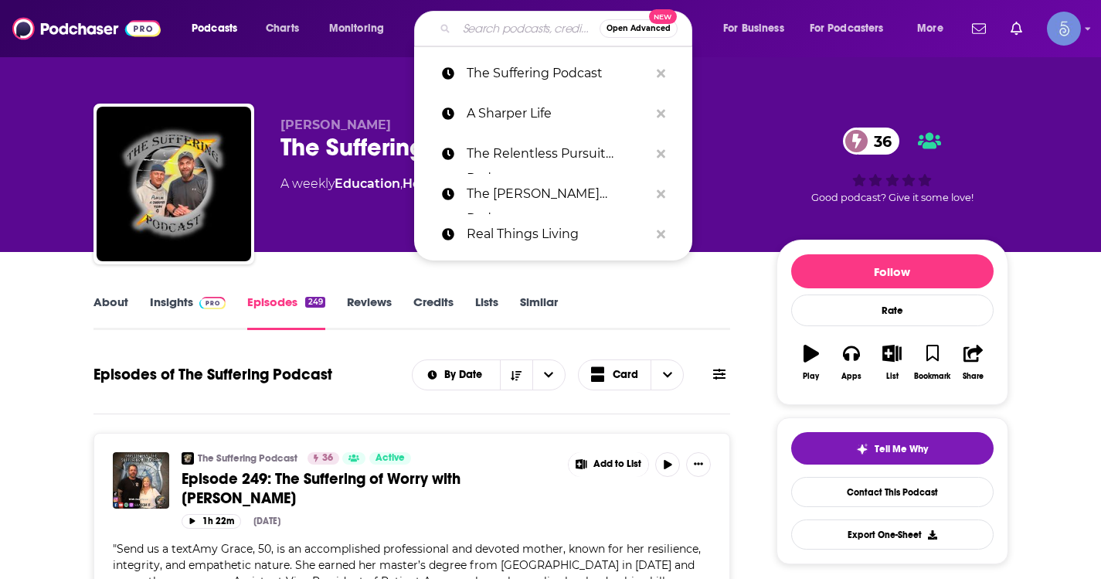
click at [471, 37] on input "Search podcasts, credits, & more..." at bounding box center [528, 28] width 143 height 25
paste input "The New Mind"
type input "The New Mind"
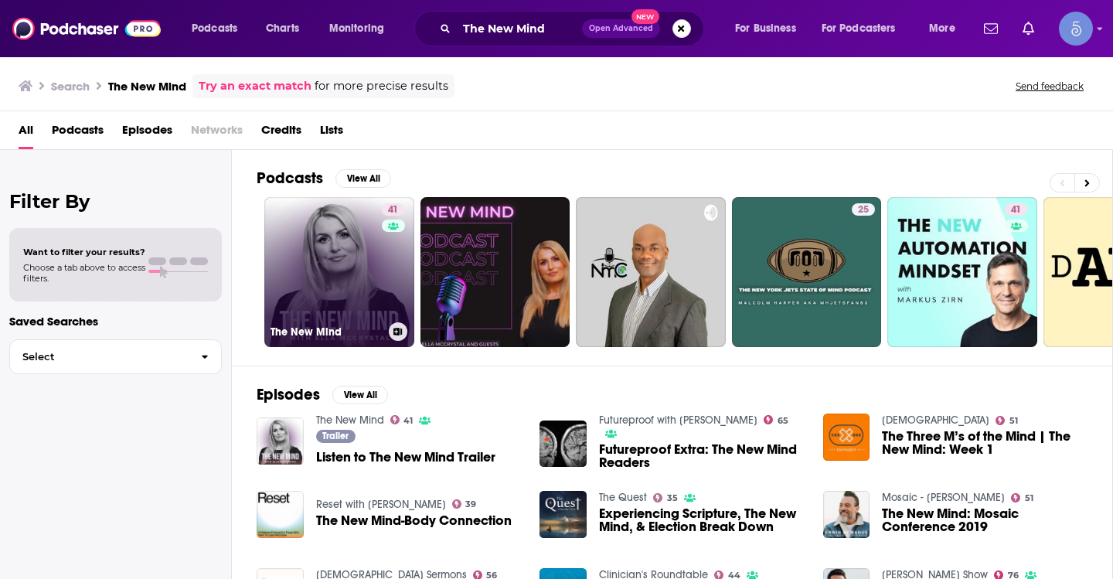
click at [312, 266] on link "41 The New Mind" at bounding box center [339, 272] width 150 height 150
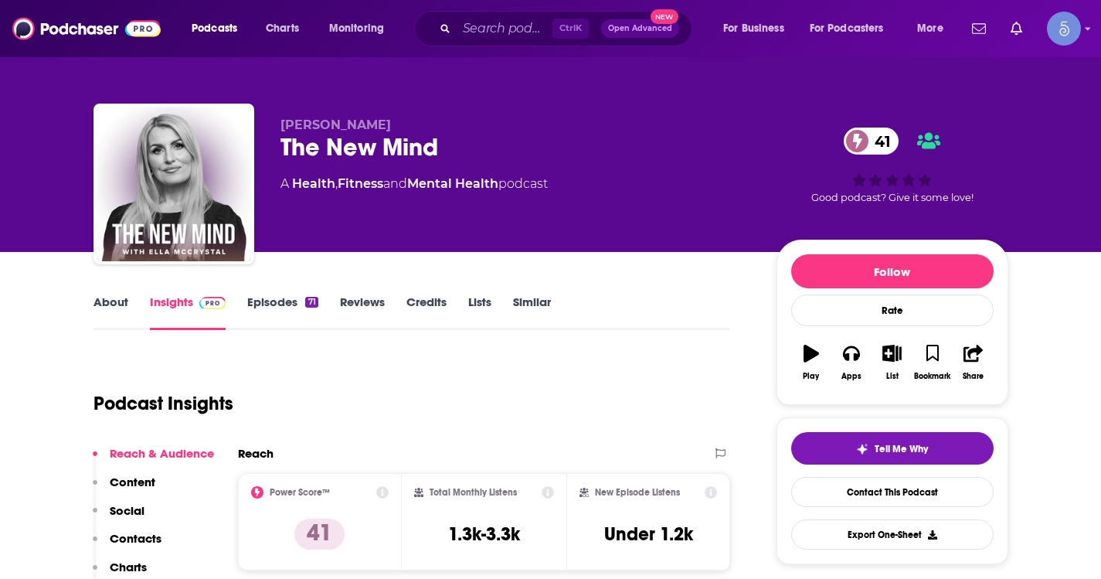
click at [94, 292] on div "About Insights Episodes 71 Reviews Credits Lists Similar" at bounding box center [411, 311] width 637 height 38
click at [115, 308] on link "About" at bounding box center [110, 312] width 35 height 36
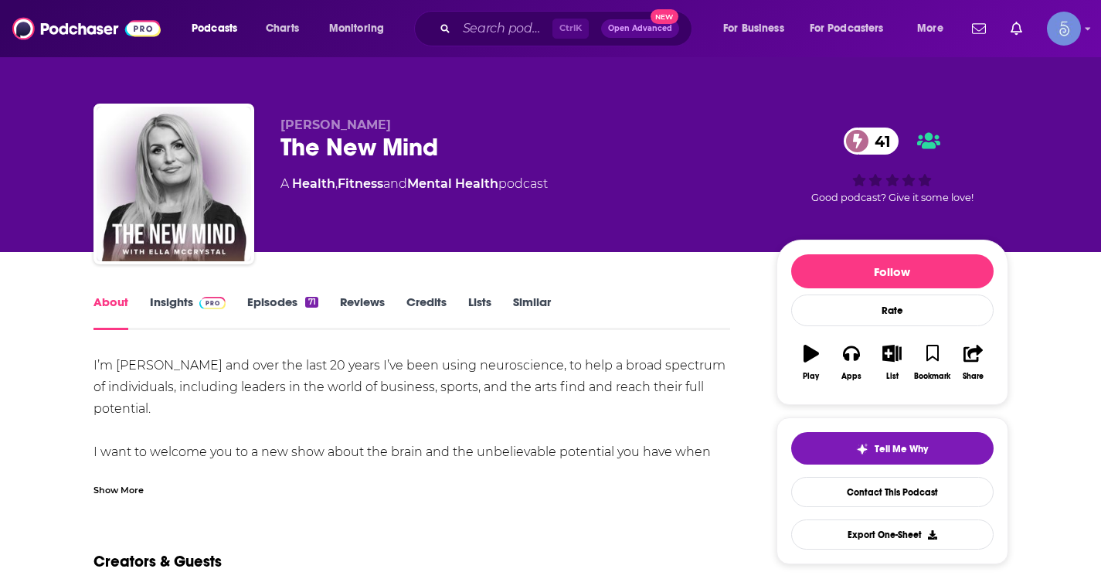
click at [119, 487] on div "Show More" at bounding box center [118, 488] width 50 height 15
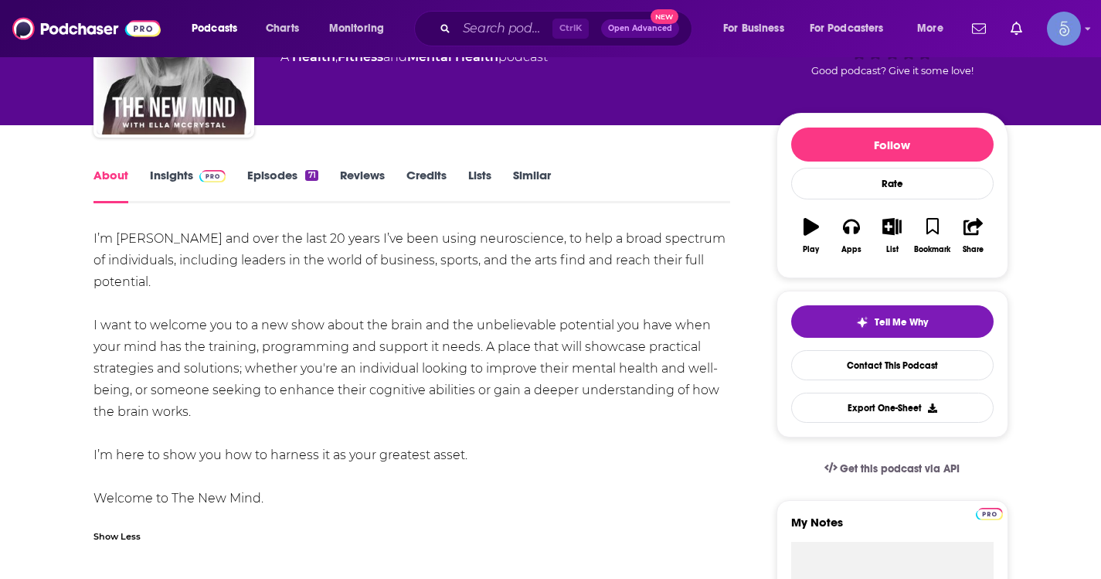
scroll to position [155, 0]
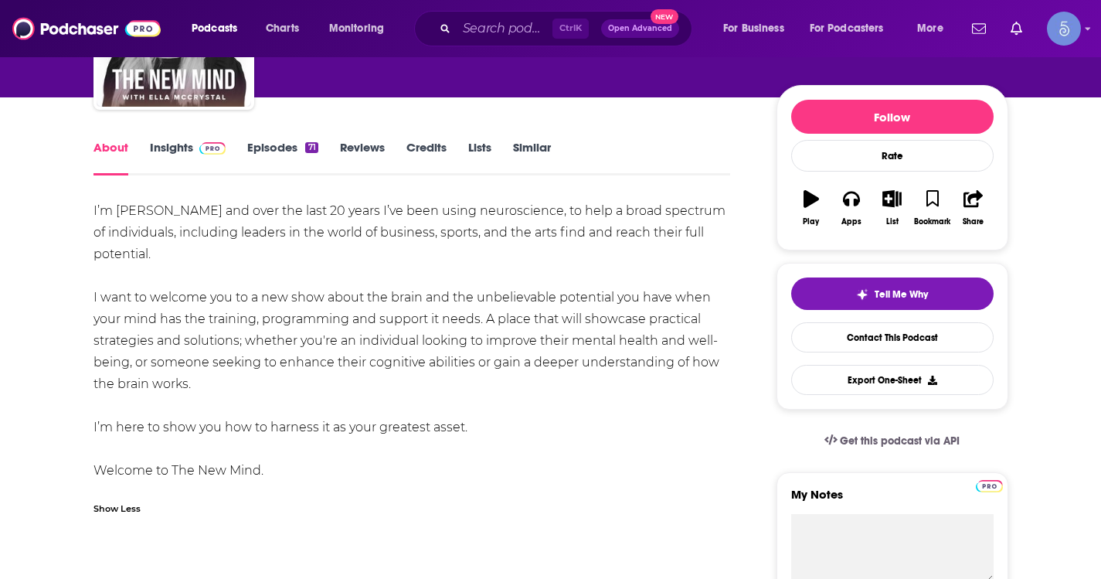
click at [267, 145] on link "Episodes 71" at bounding box center [282, 158] width 70 height 36
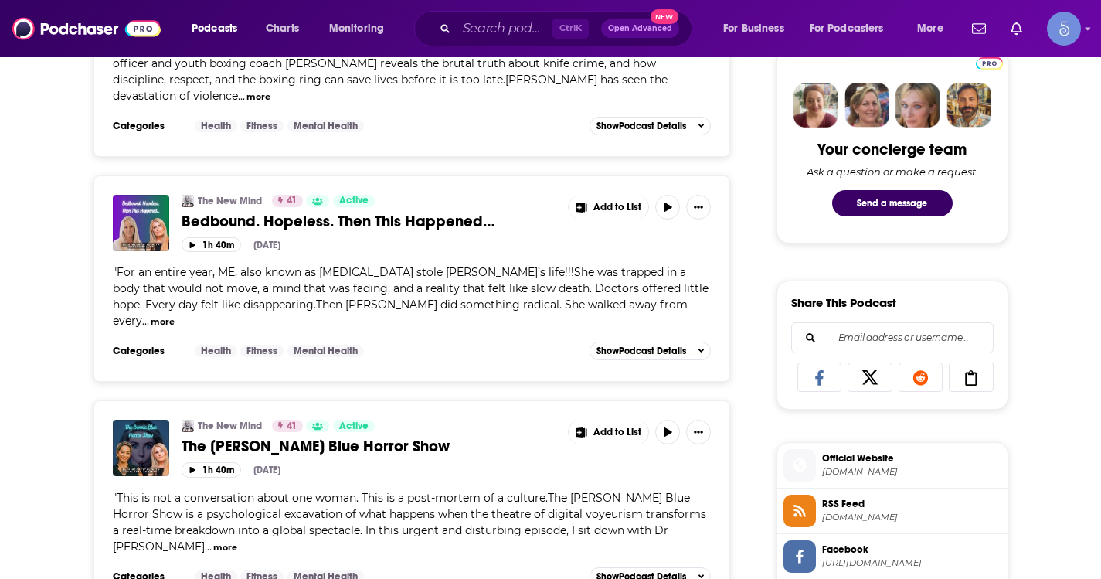
scroll to position [773, 0]
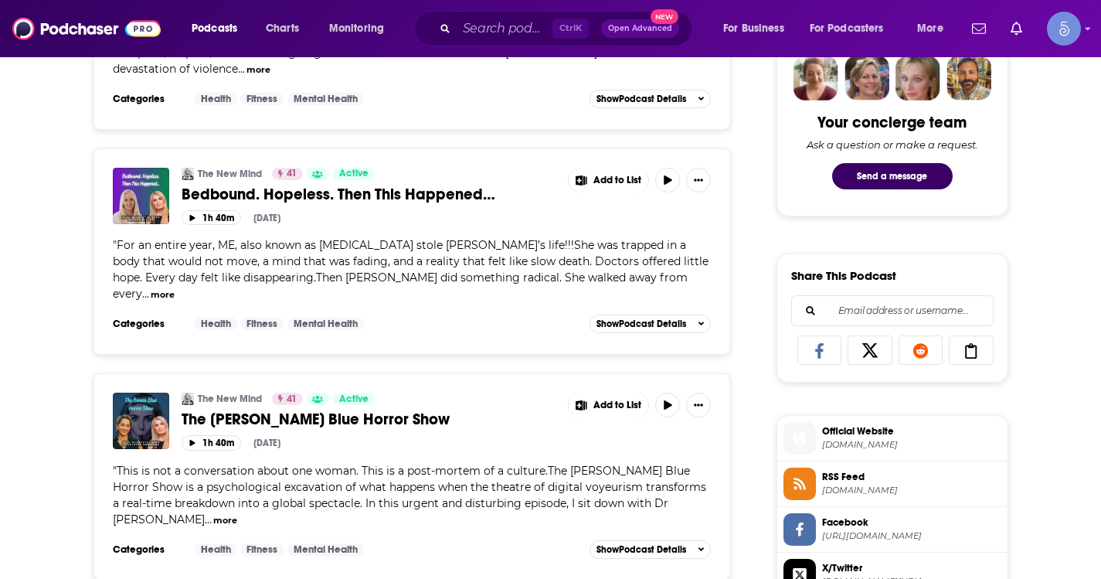
click at [213, 514] on button "more" at bounding box center [225, 520] width 24 height 13
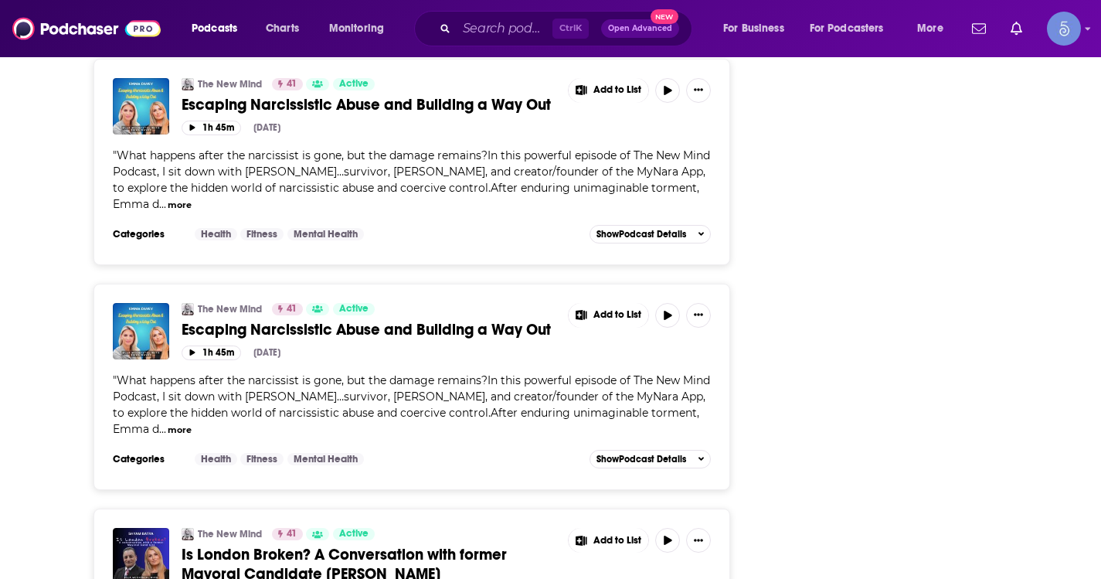
scroll to position [2859, 0]
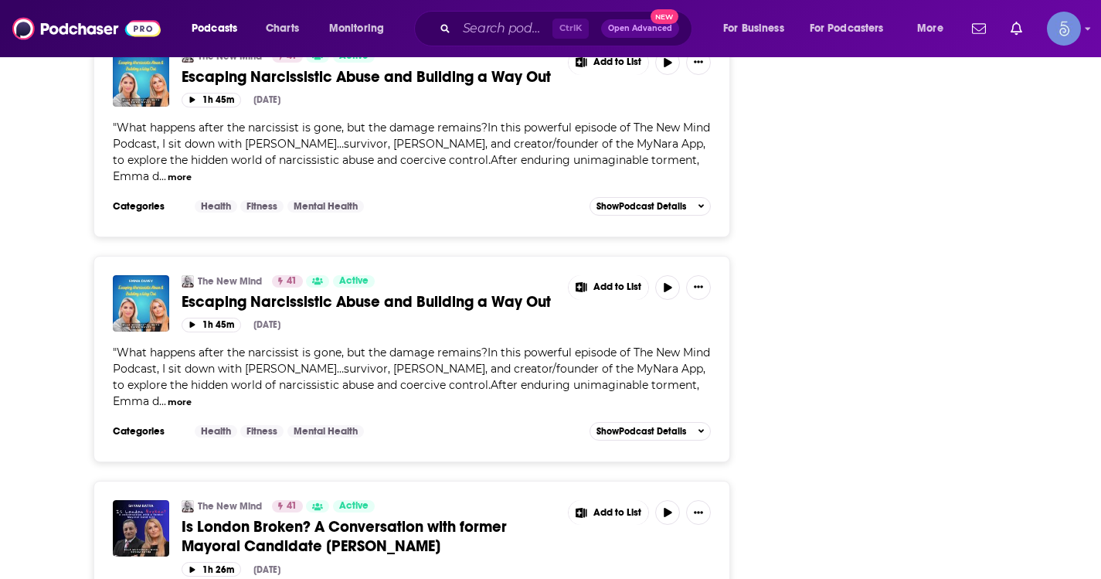
click at [483, 43] on div "Ctrl K Open Advanced New" at bounding box center [553, 29] width 278 height 36
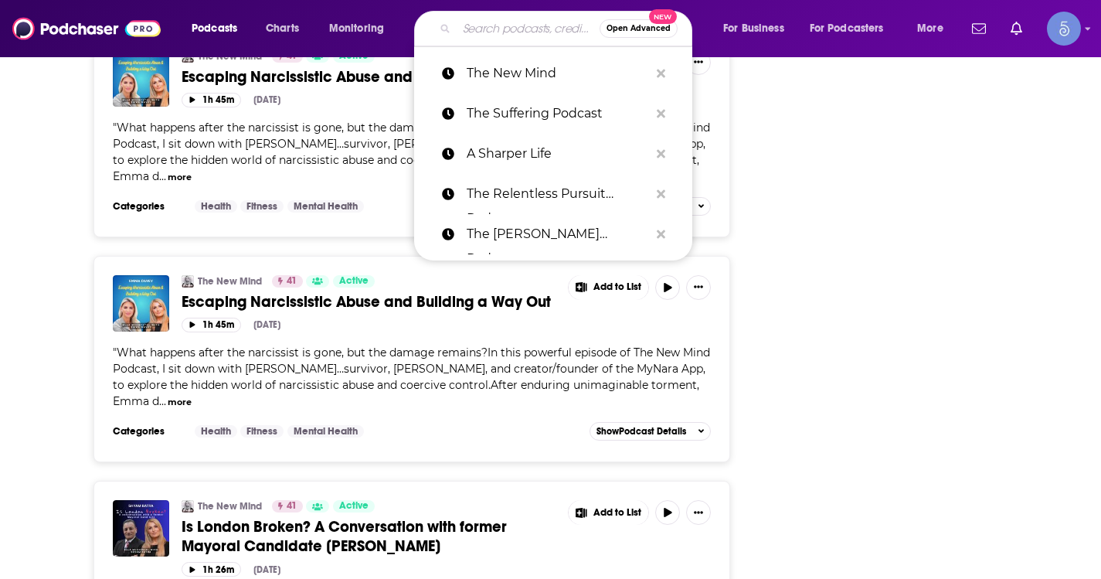
click at [485, 33] on input "Search podcasts, credits, & more..." at bounding box center [528, 28] width 143 height 25
paste input "Point Of Impact With Aaron Hale"
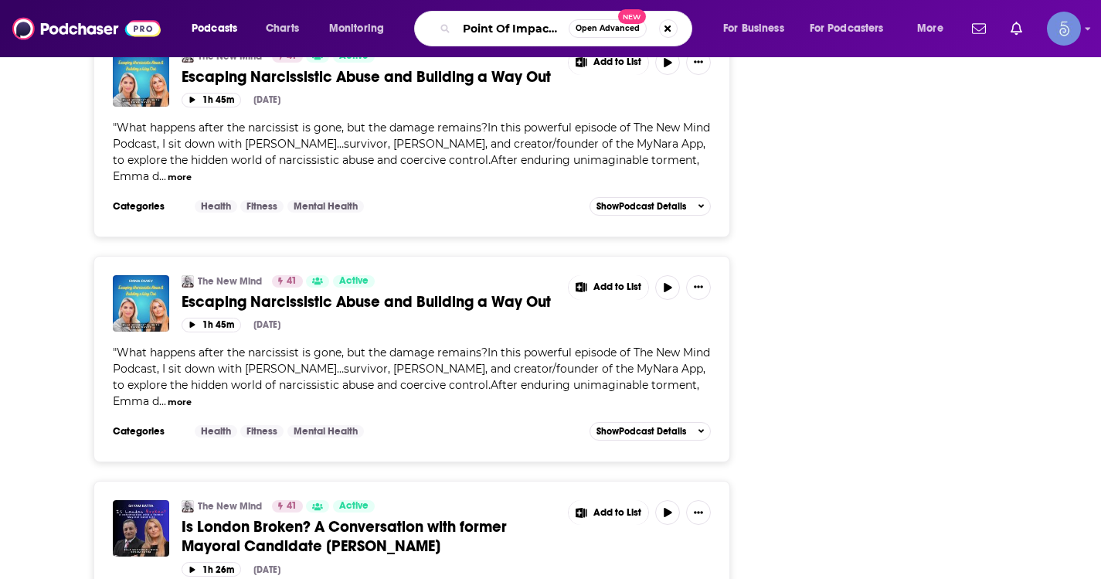
type input "Point Of Impact With Aaron Hale"
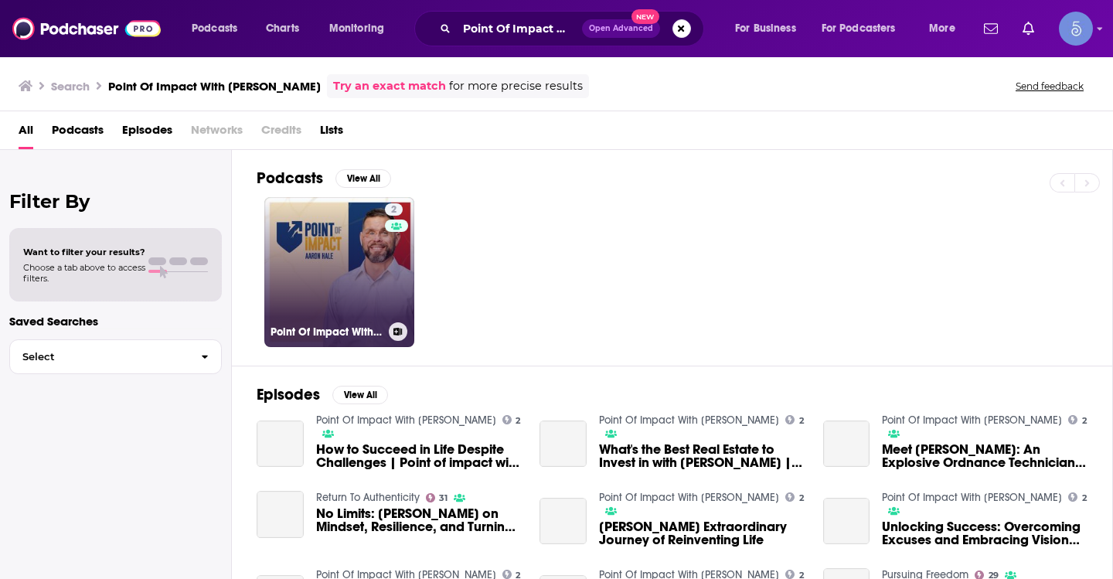
click at [352, 263] on link "2 Point Of Impact With Aaron Hale" at bounding box center [339, 272] width 150 height 150
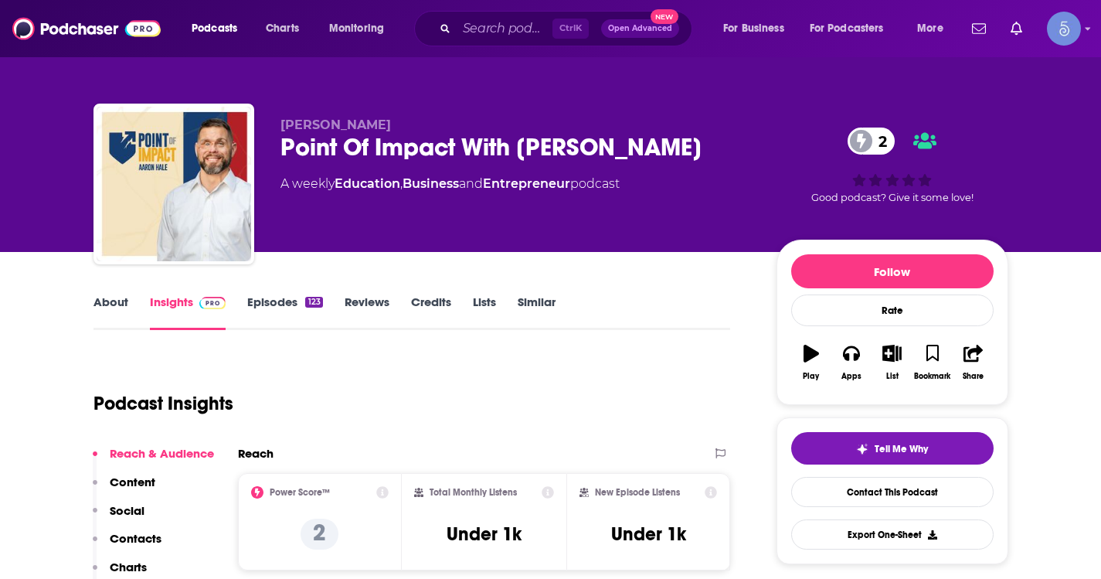
click at [113, 308] on link "About" at bounding box center [110, 312] width 35 height 36
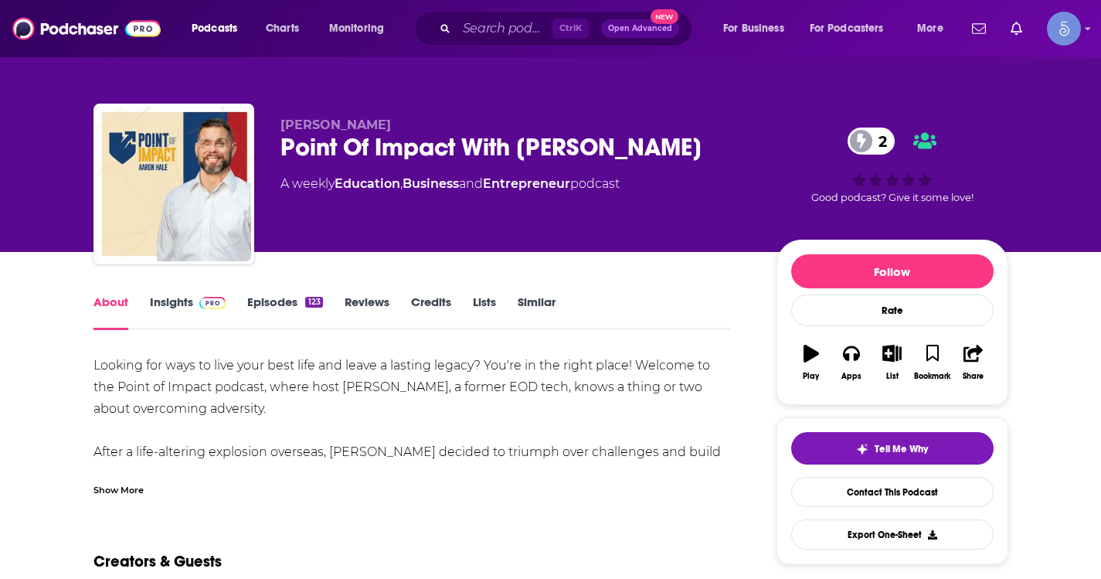
click at [129, 489] on div "Show More" at bounding box center [118, 488] width 50 height 15
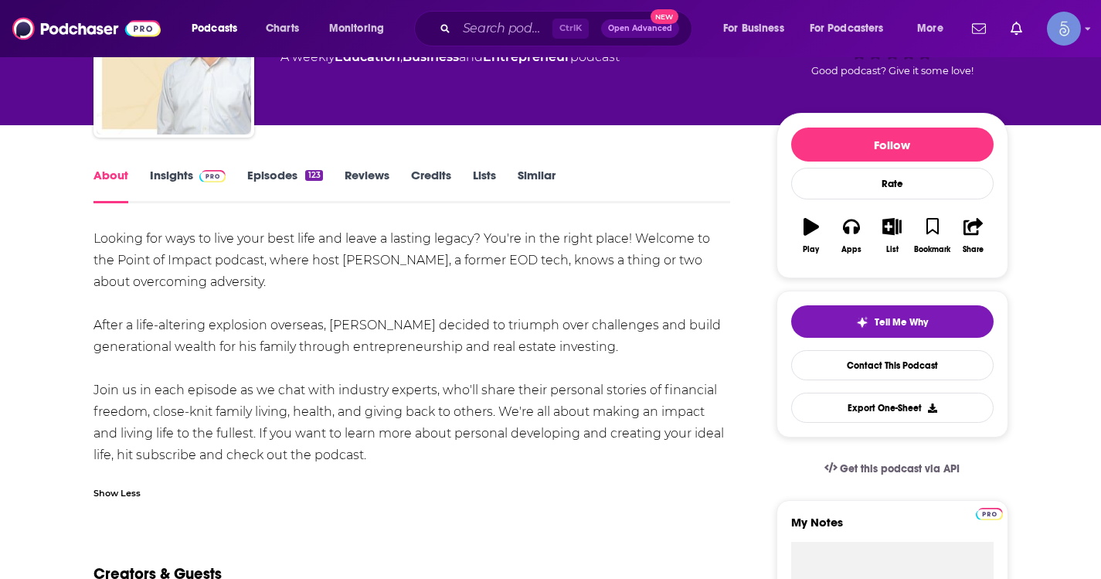
scroll to position [155, 0]
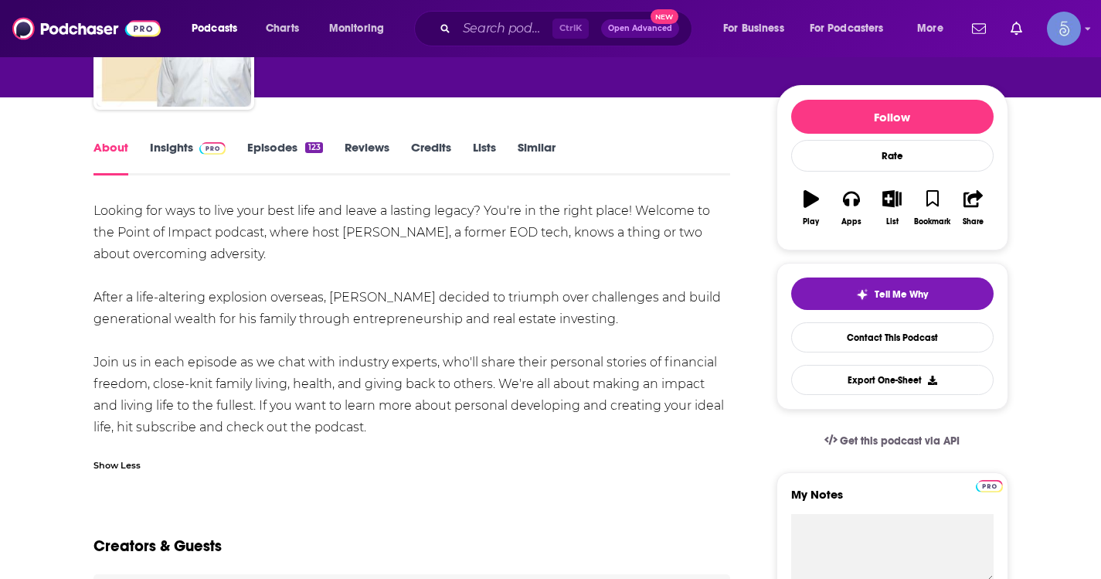
click at [279, 144] on link "Episodes 123" at bounding box center [284, 158] width 75 height 36
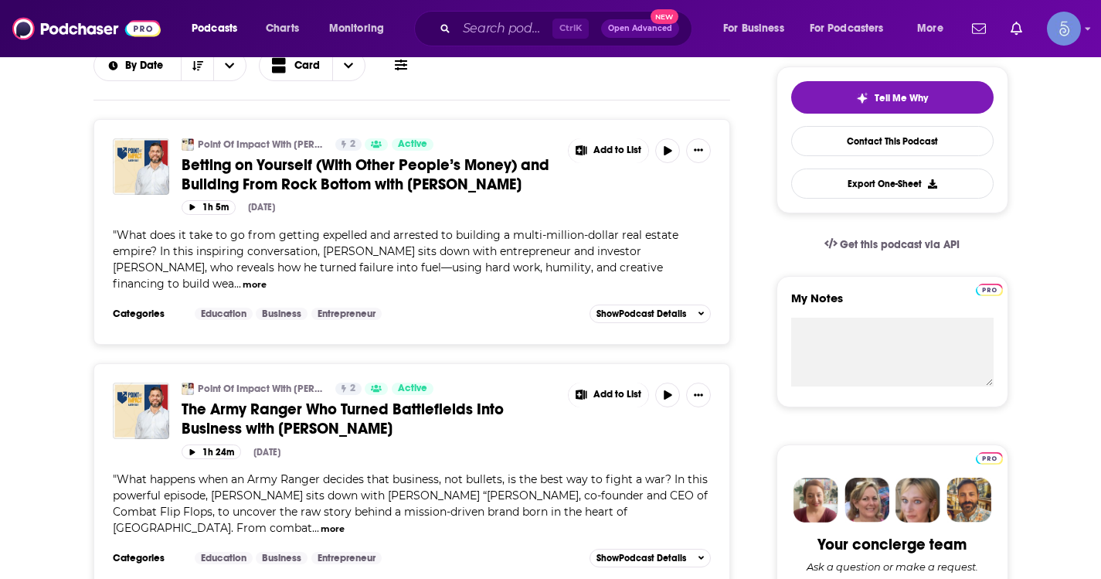
scroll to position [386, 0]
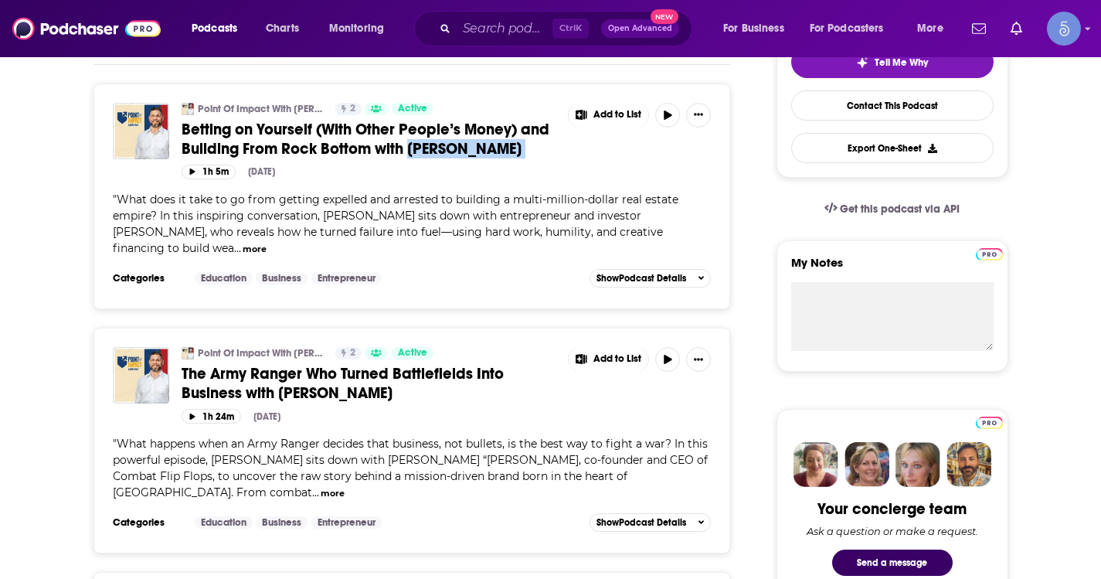
drag, startPoint x: 581, startPoint y: 149, endPoint x: 410, endPoint y: 150, distance: 170.8
click at [410, 150] on div "Point Of Impact With Aaron Hale 2 Active Betting on Yourself (With Other People…" at bounding box center [447, 134] width 530 height 62
copy div "Matt Aitchison"
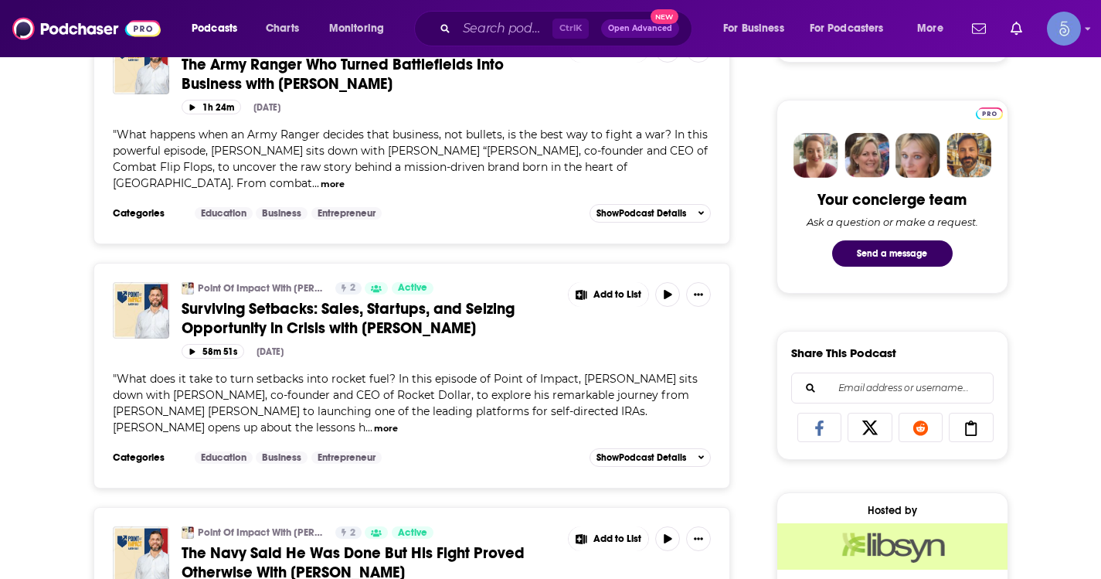
scroll to position [773, 0]
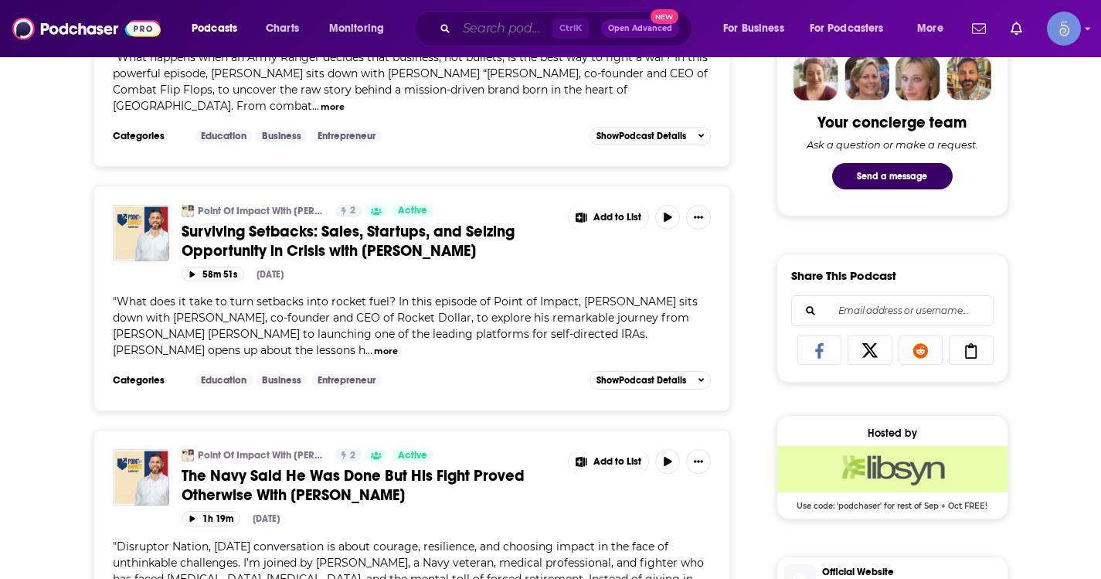
click at [470, 28] on input "Search podcasts, credits, & more..." at bounding box center [505, 28] width 96 height 25
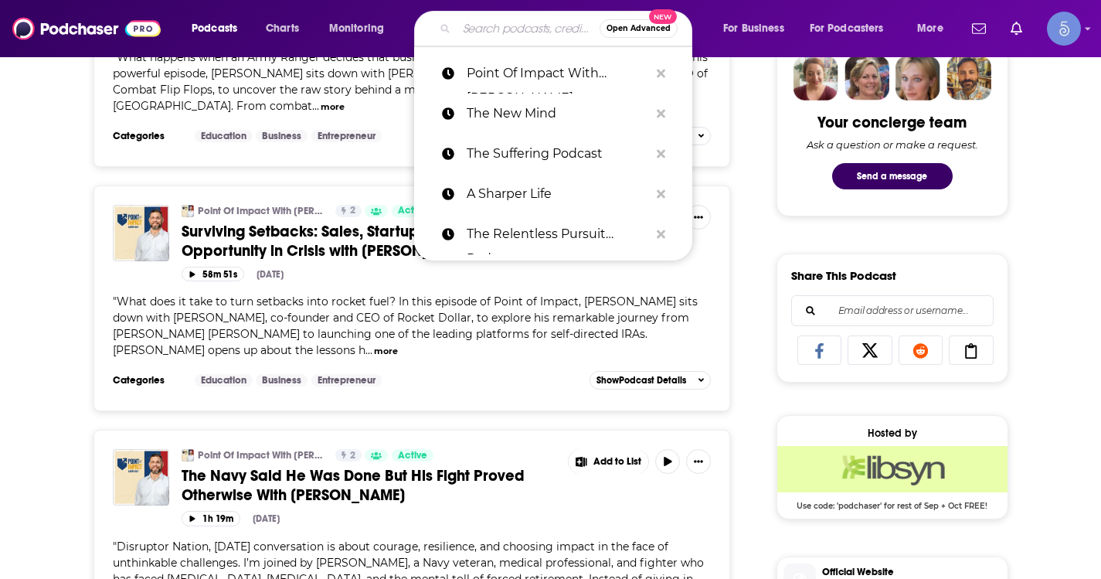
paste input "Heal Your Life Talk Radio Show with Victoria Johnson, Heal Your Life Trainer an…"
type input "Heal Your Life Talk Radio Show with Victoria Johnson, Heal Your Life Trainer an…"
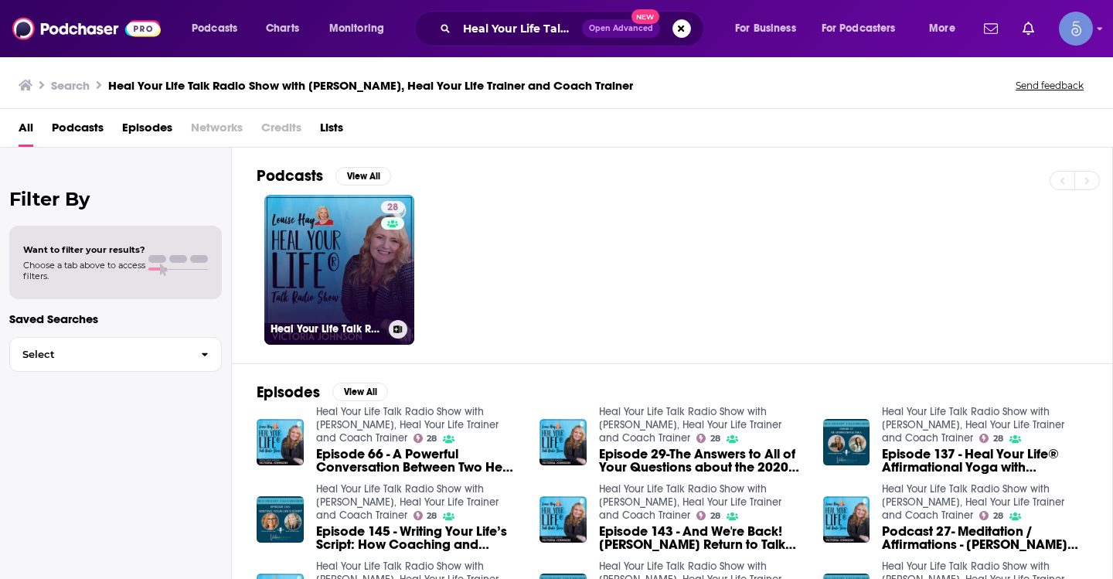
click at [348, 275] on link "28 Heal Your Life Talk Radio Show with Victoria Johnson, Heal Your Life Trainer…" at bounding box center [339, 270] width 150 height 150
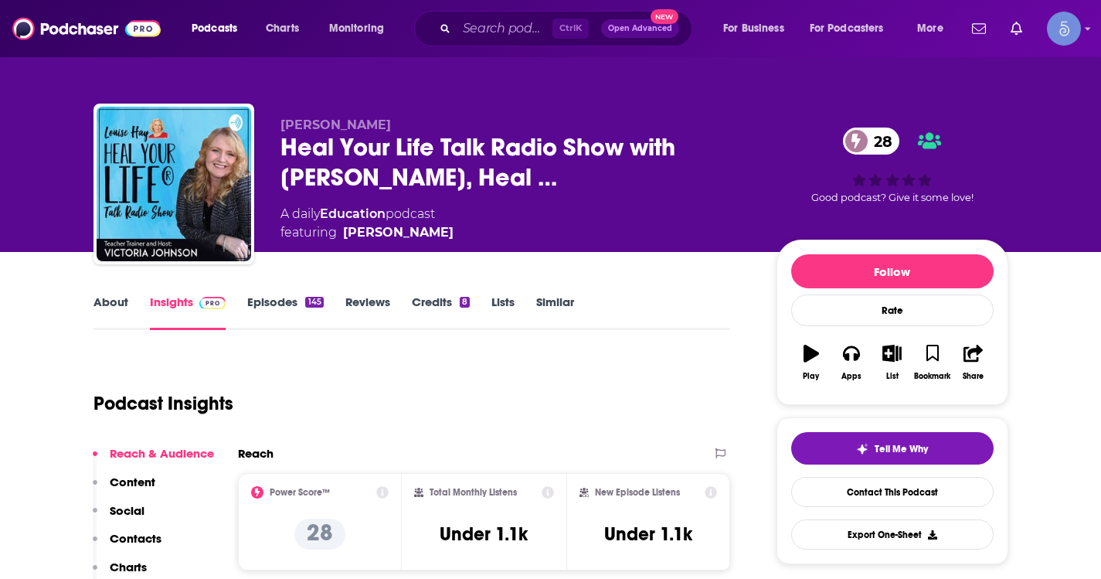
click at [503, 8] on div "Podcasts Charts Monitoring Ctrl K Open Advanced New For Business For Podcasters…" at bounding box center [550, 28] width 1101 height 57
click at [500, 15] on div "Ctrl K Open Advanced New" at bounding box center [553, 29] width 278 height 36
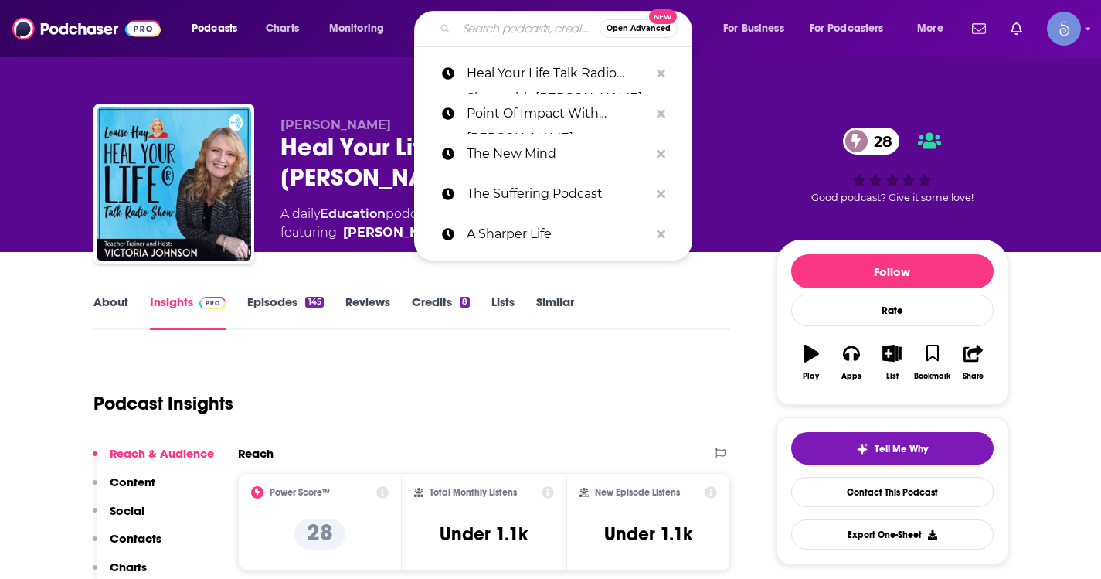
click at [492, 33] on input "Search podcasts, credits, & more..." at bounding box center [528, 28] width 143 height 25
paste input "The Open Palm"
type input "The Open Palm"
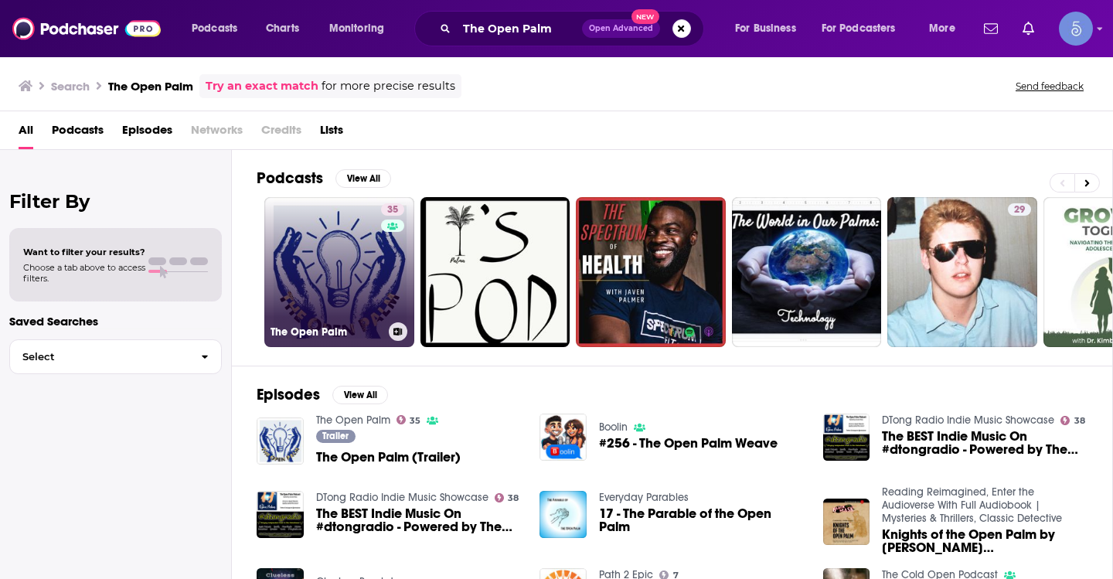
click at [317, 252] on link "35 The Open Palm" at bounding box center [339, 272] width 150 height 150
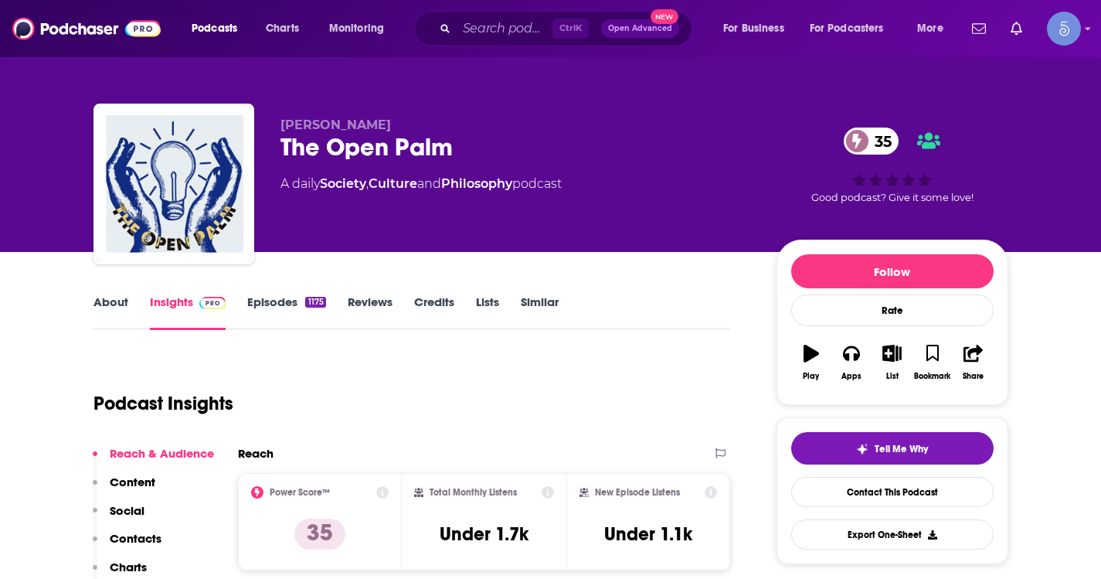
click at [114, 305] on link "About" at bounding box center [110, 312] width 35 height 36
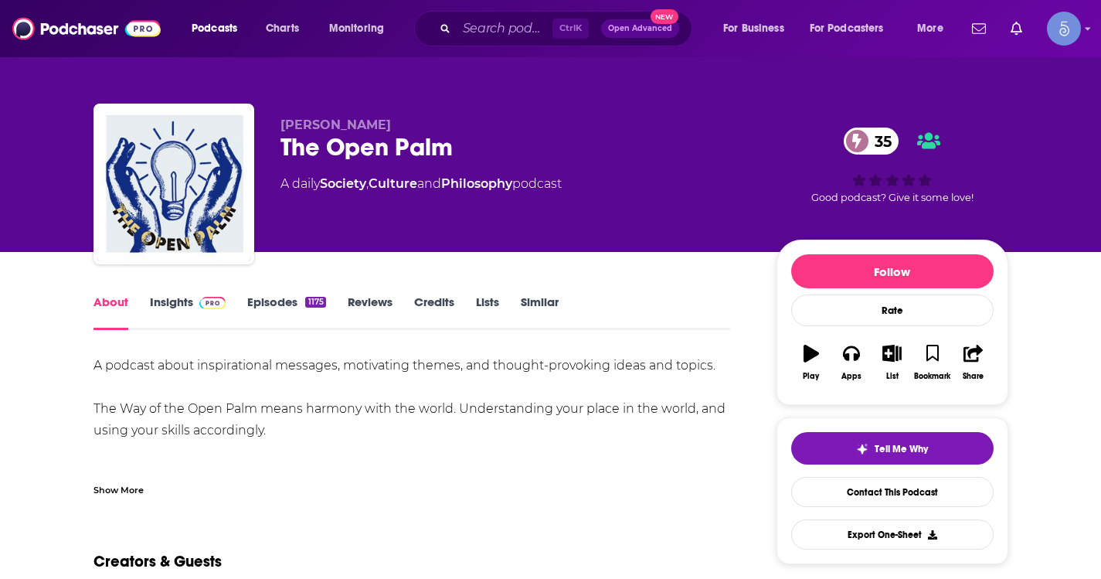
click at [120, 495] on div "Show More" at bounding box center [118, 488] width 50 height 15
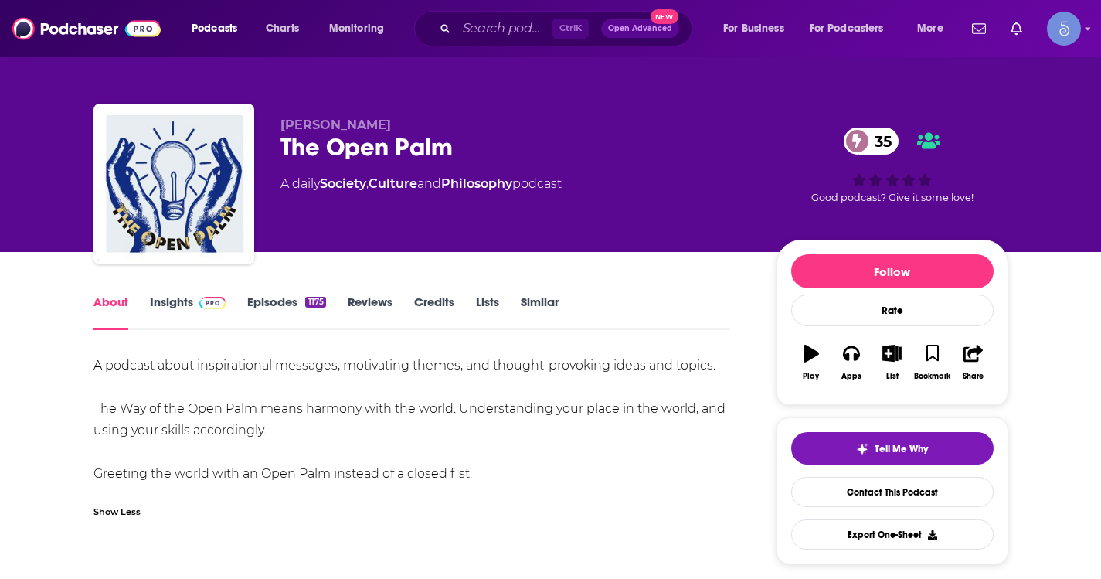
click at [174, 302] on link "Insights" at bounding box center [188, 312] width 76 height 36
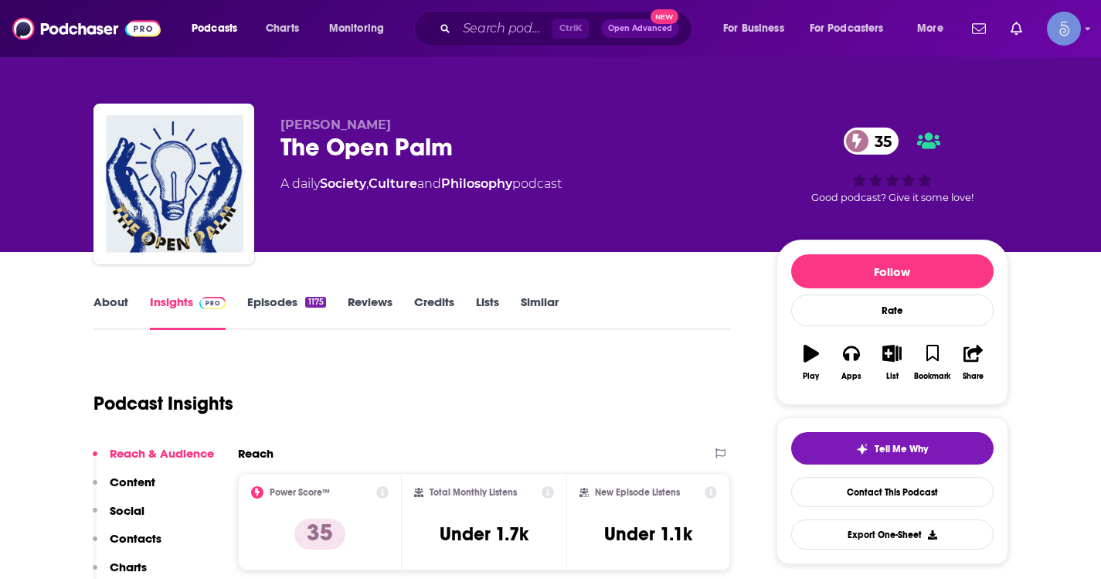
drag, startPoint x: 527, startPoint y: 12, endPoint x: 519, endPoint y: 23, distance: 13.3
click at [525, 16] on div "Ctrl K Open Advanced New" at bounding box center [553, 29] width 278 height 36
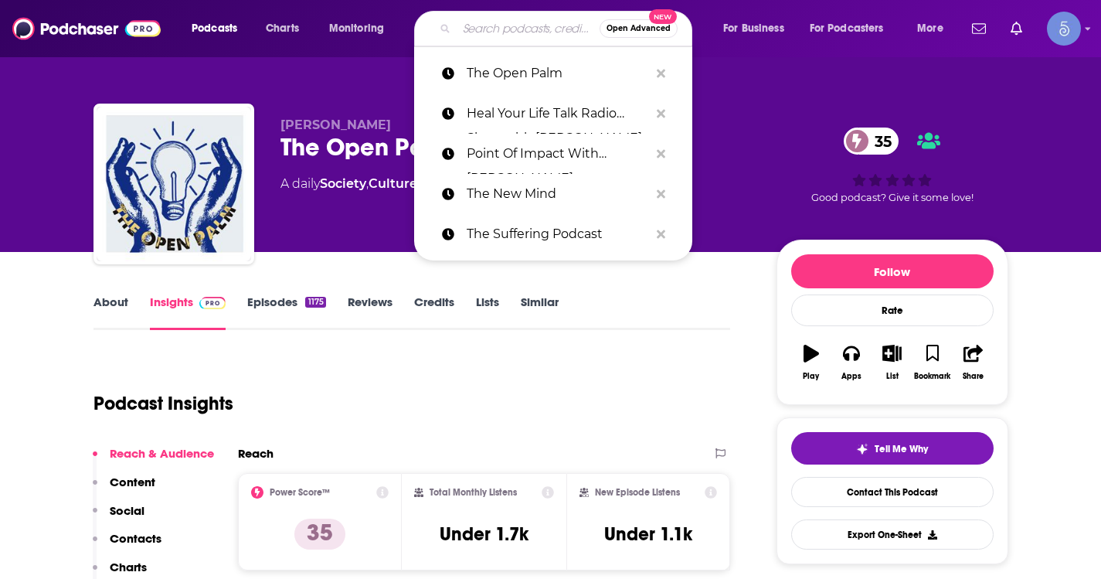
click at [509, 36] on input "Search podcasts, credits, & more..." at bounding box center [528, 28] width 143 height 25
paste input "Vibe With Humanity"
type input "Vibe With Humanity"
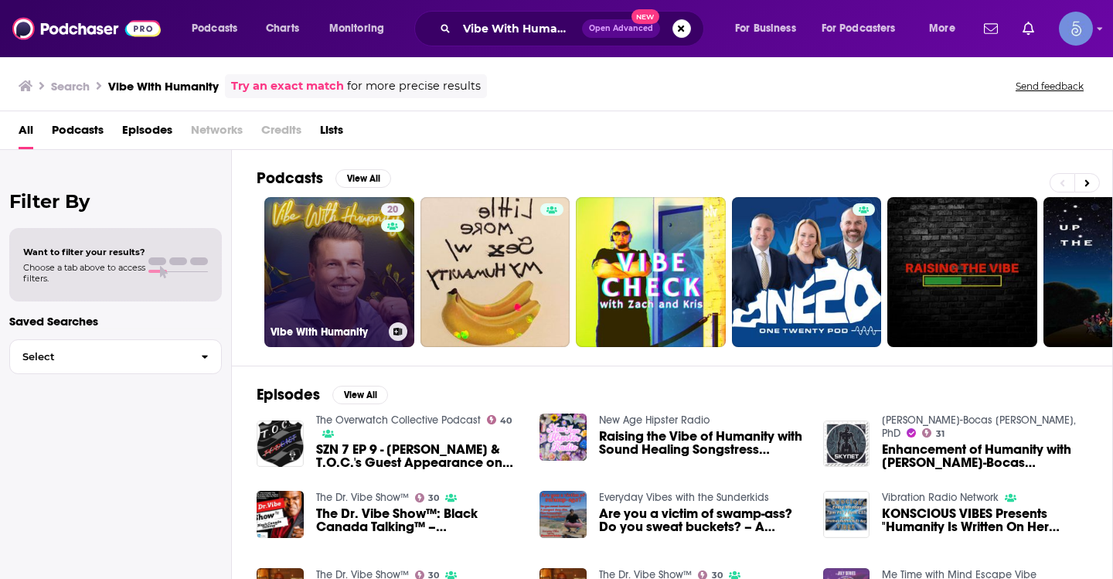
click at [359, 280] on link "20 Vibe With Humanity" at bounding box center [339, 272] width 150 height 150
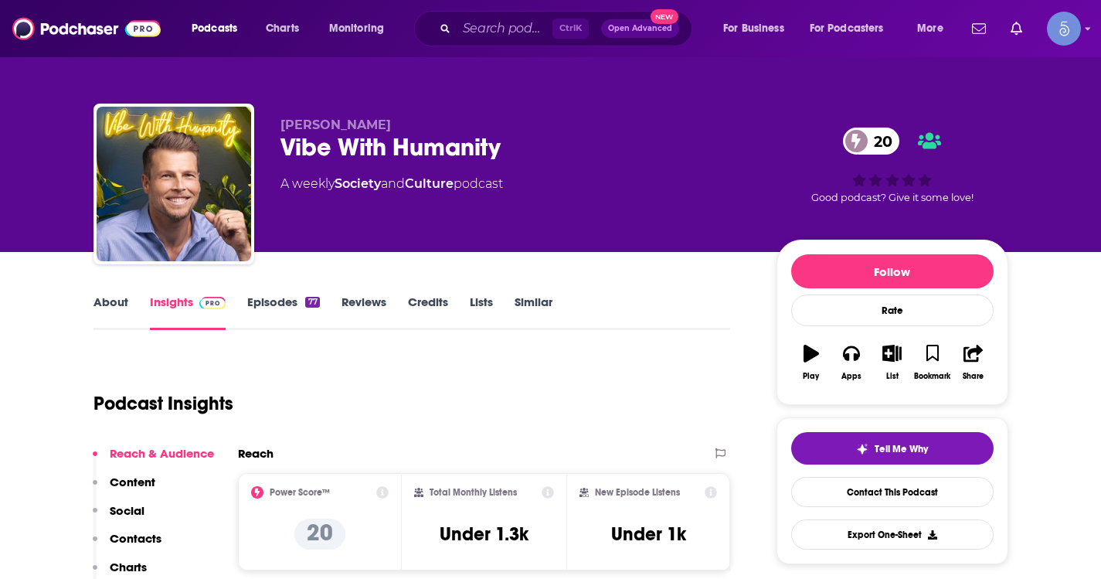
click at [114, 304] on link "About" at bounding box center [110, 312] width 35 height 36
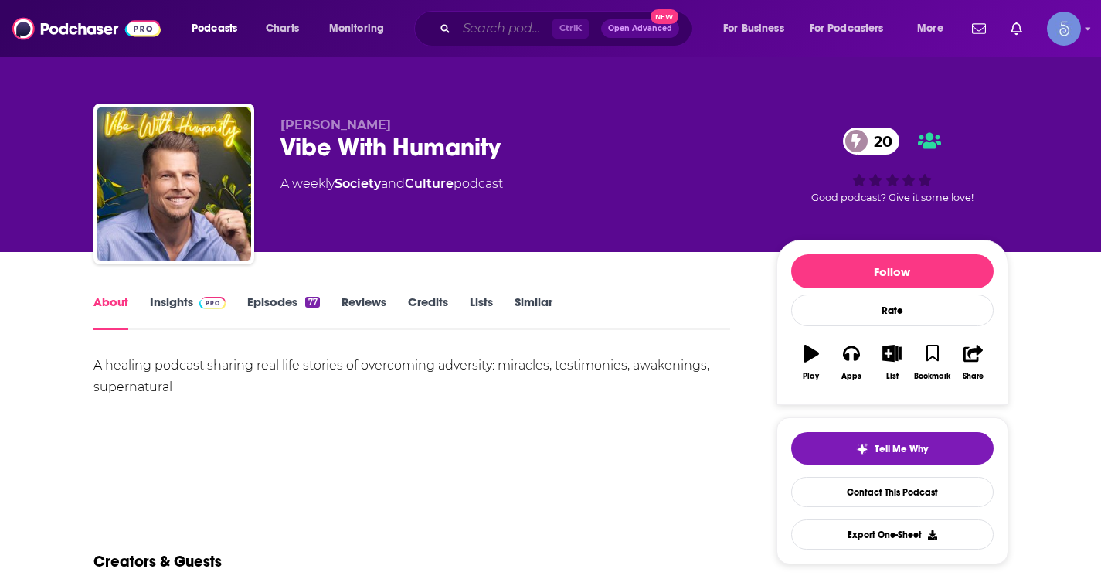
click at [498, 28] on input "Search podcasts, credits, & more..." at bounding box center [505, 28] width 96 height 25
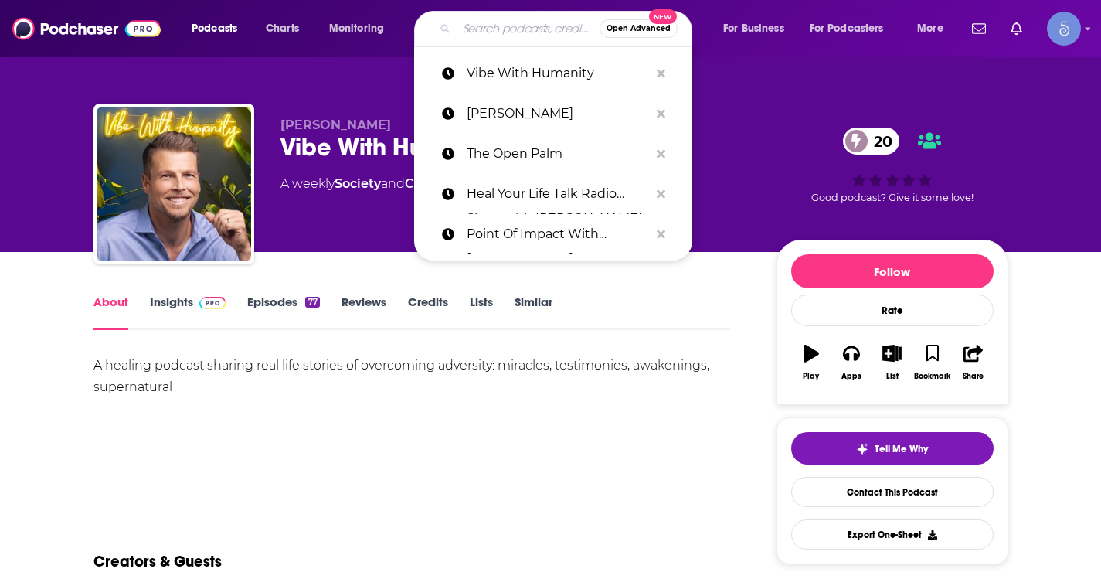
paste input "Money For Lunch with [PERSON_NAME]"
type input "Money For Lunch with [PERSON_NAME]"
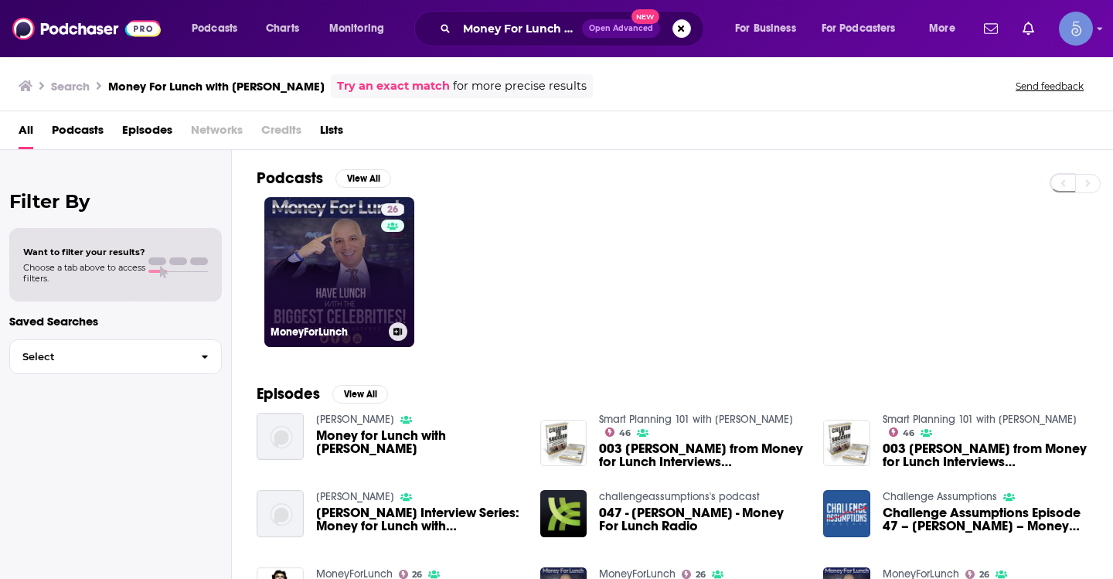
click at [359, 280] on link "26 MoneyForLunch" at bounding box center [339, 272] width 150 height 150
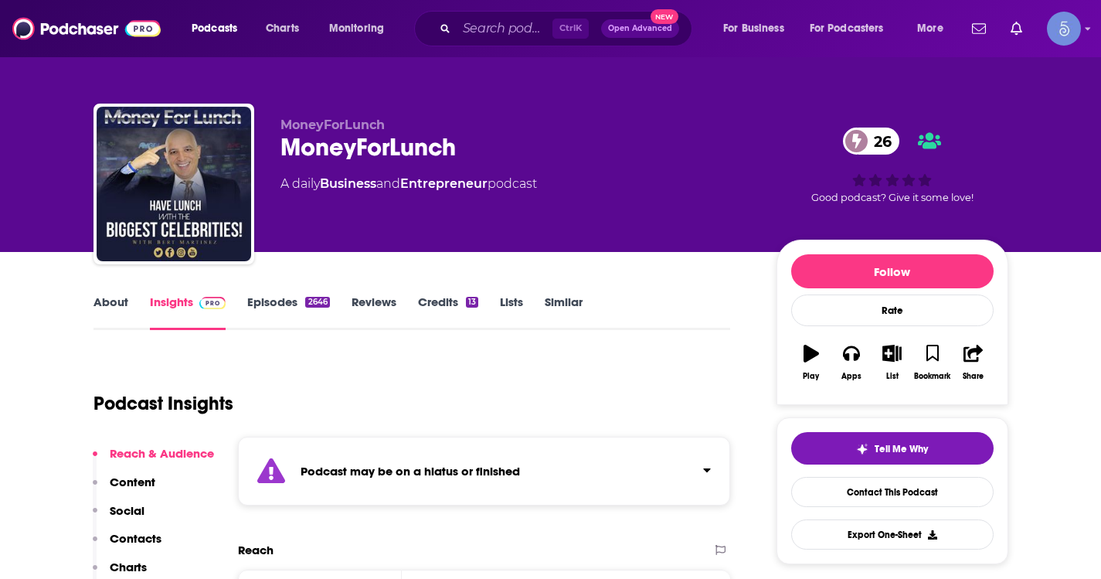
click at [114, 311] on link "About" at bounding box center [110, 312] width 35 height 36
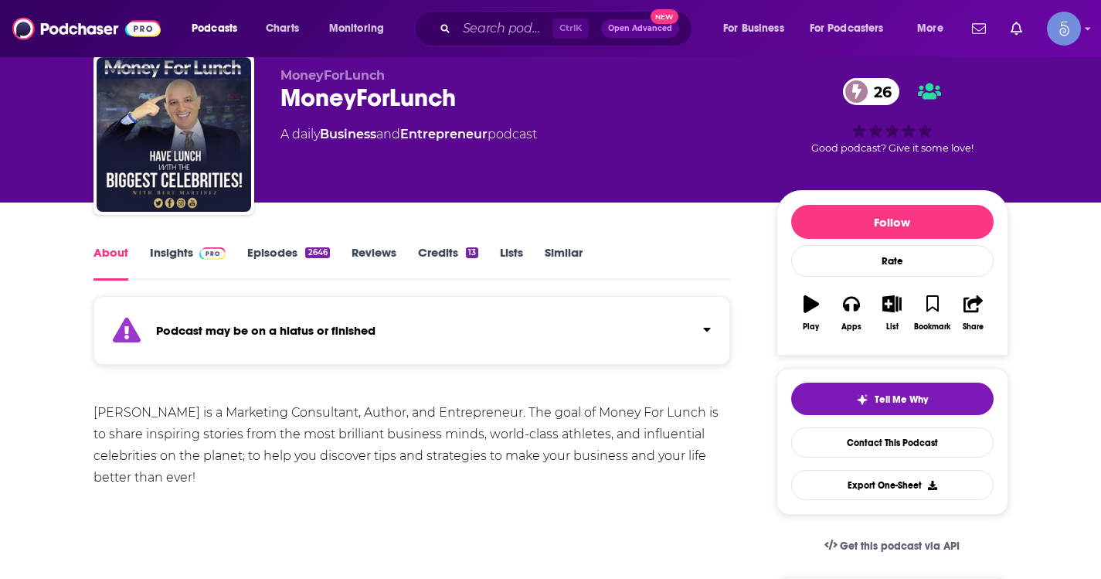
scroll to position [77, 0]
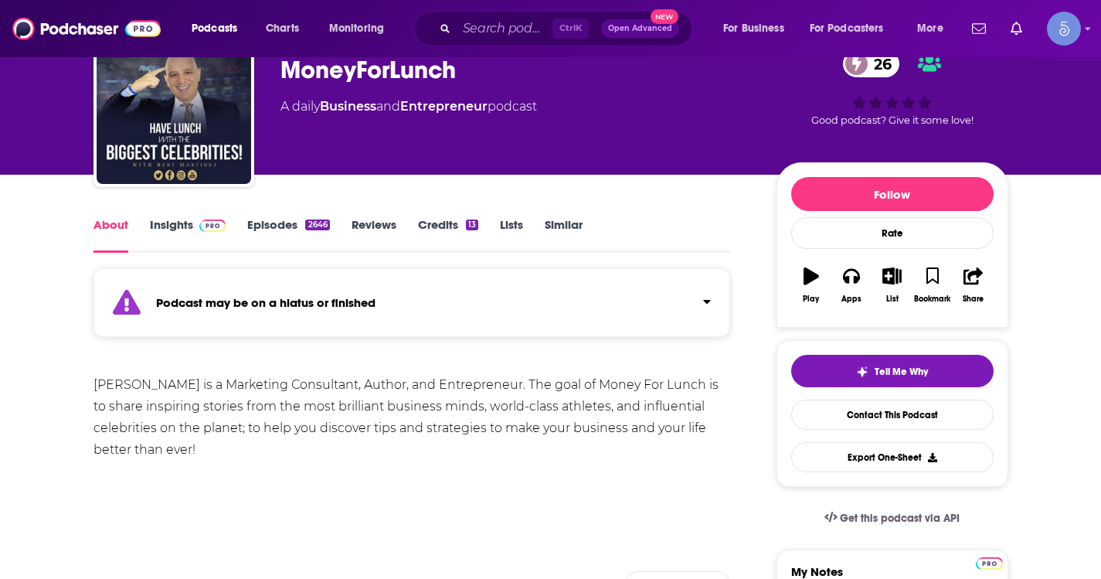
click at [208, 220] on img at bounding box center [212, 225] width 27 height 12
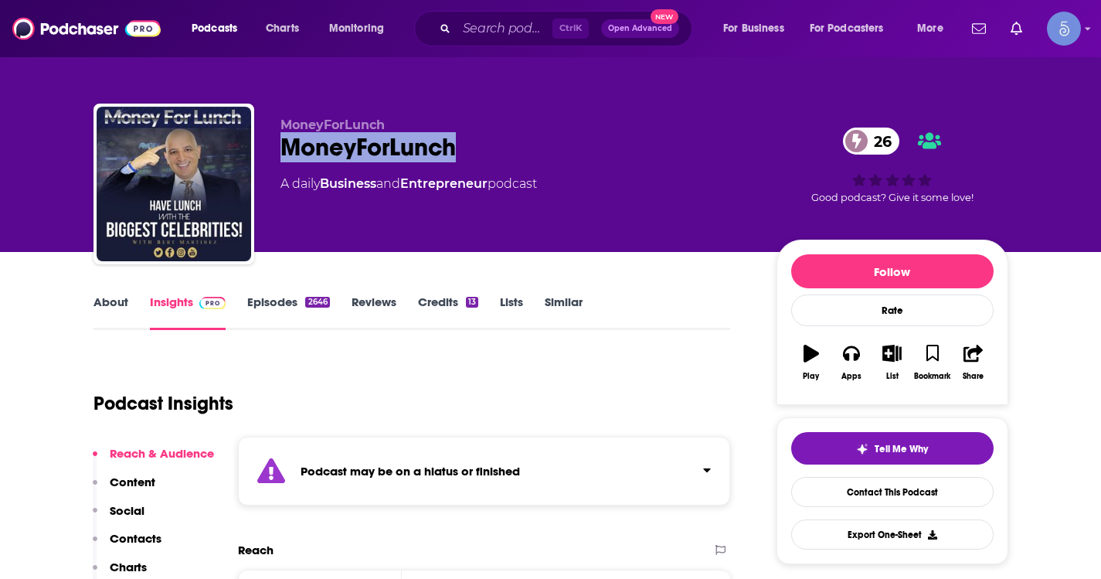
drag, startPoint x: 475, startPoint y: 147, endPoint x: 270, endPoint y: 142, distance: 205.6
click at [270, 142] on div "MoneyForLunch MoneyForLunch 26 A daily Business and Entrepreneur podcast 26 Goo…" at bounding box center [550, 187] width 915 height 167
copy h2 "MoneyForLunch"
click at [121, 297] on link "About" at bounding box center [110, 312] width 35 height 36
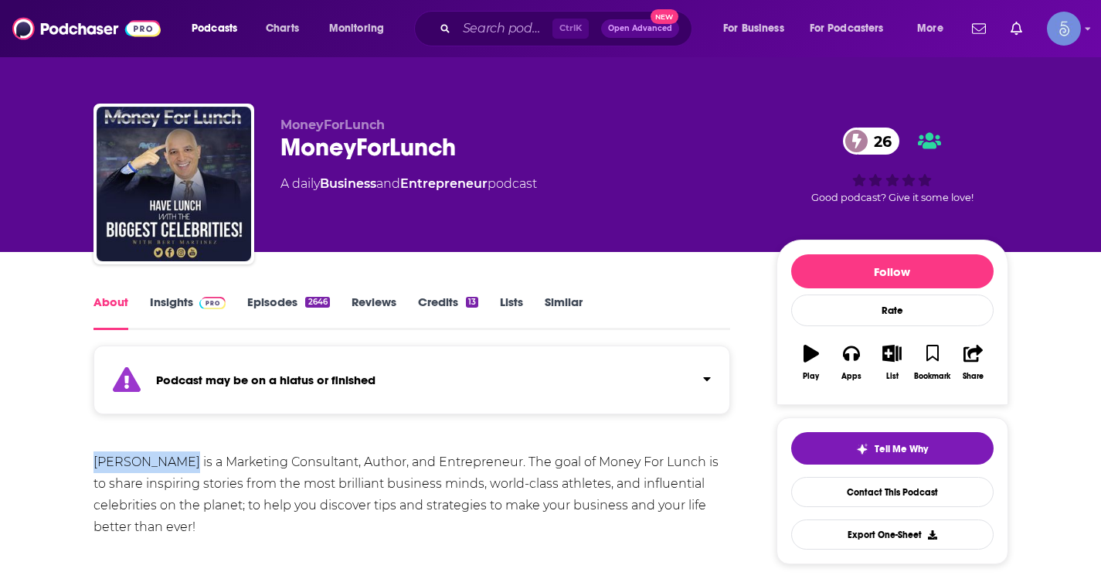
drag, startPoint x: 176, startPoint y: 465, endPoint x: 93, endPoint y: 460, distance: 82.9
click at [93, 460] on div "[PERSON_NAME] is a Marketing Consultant, Author, and Entrepreneur. The goal of …" at bounding box center [411, 494] width 637 height 87
copy div "[PERSON_NAME]"
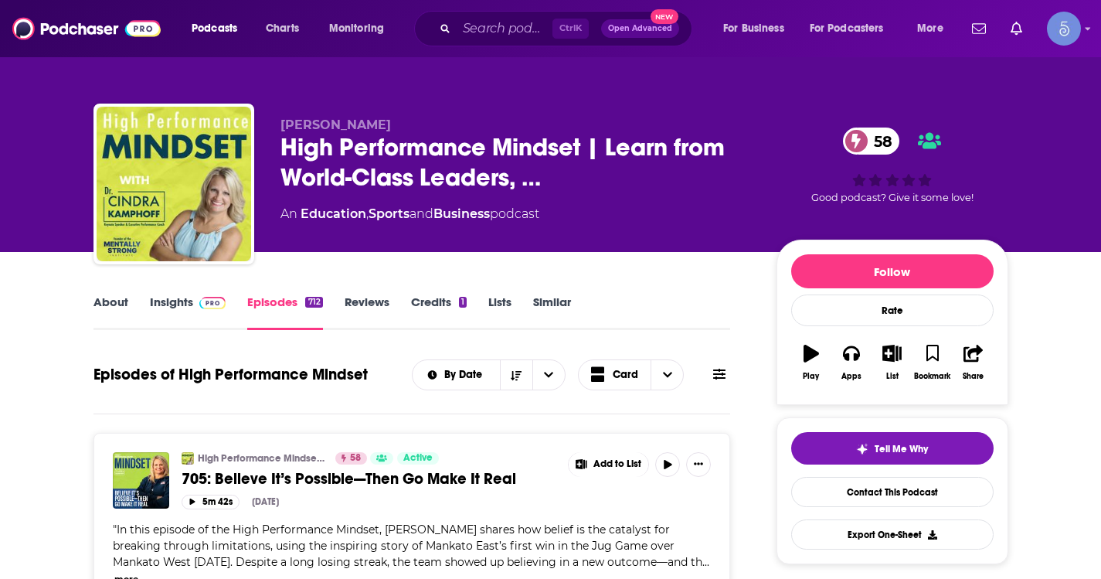
scroll to position [1004, 0]
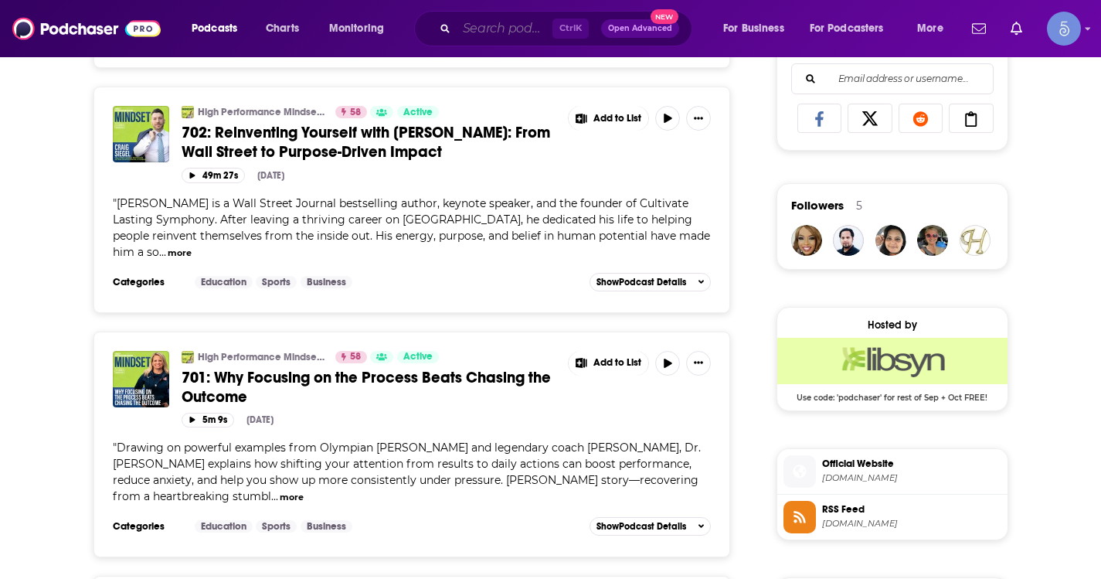
click at [490, 22] on input "Search podcasts, credits, & more..." at bounding box center [505, 28] width 96 height 25
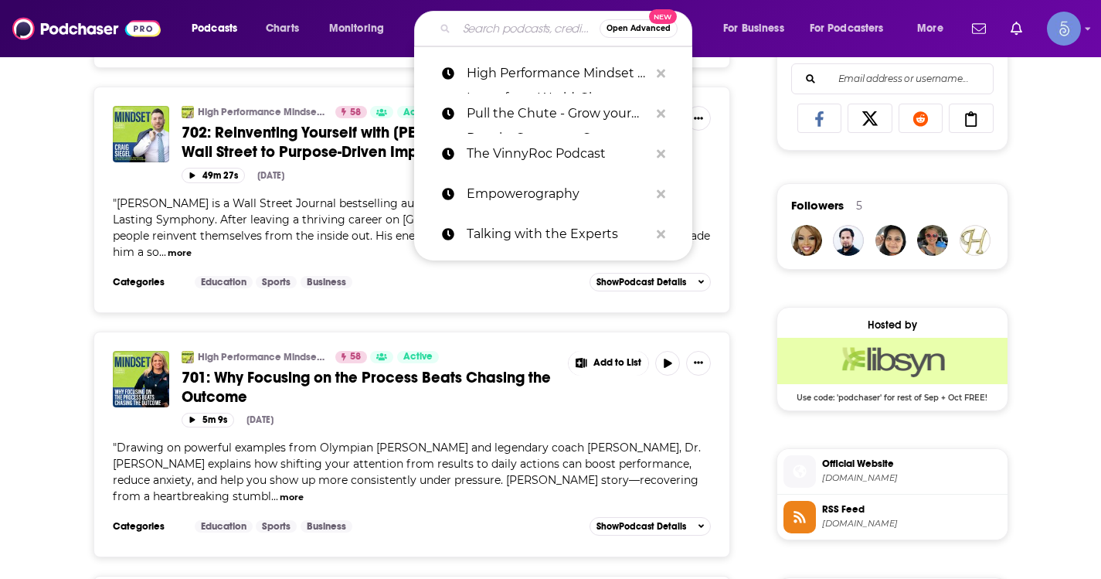
paste input "Citizen Web3"
type input "Citizen Web3"
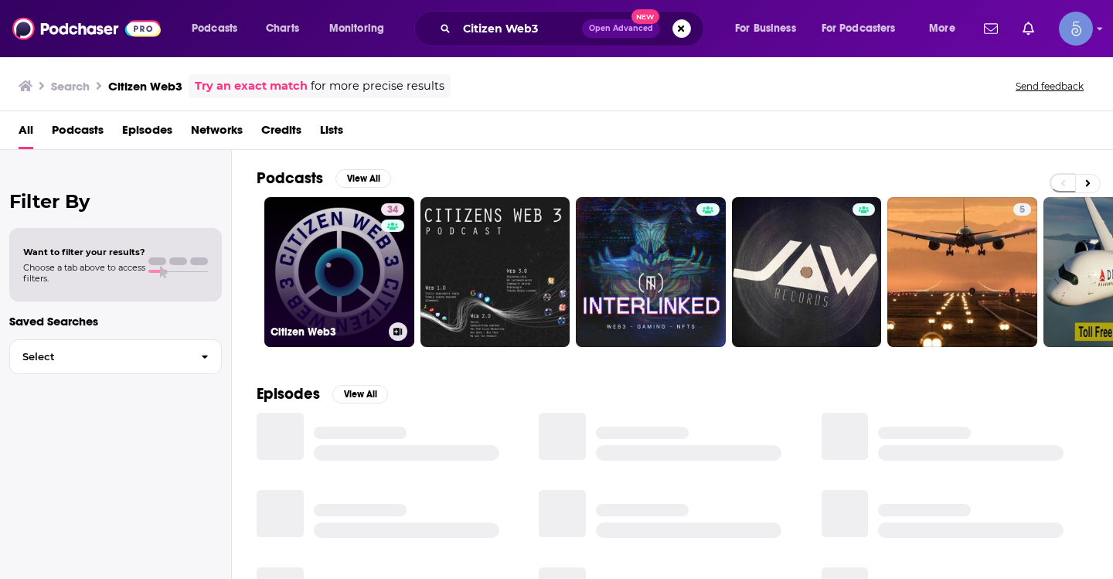
click at [340, 269] on link "34 Citizen Web3" at bounding box center [339, 272] width 150 height 150
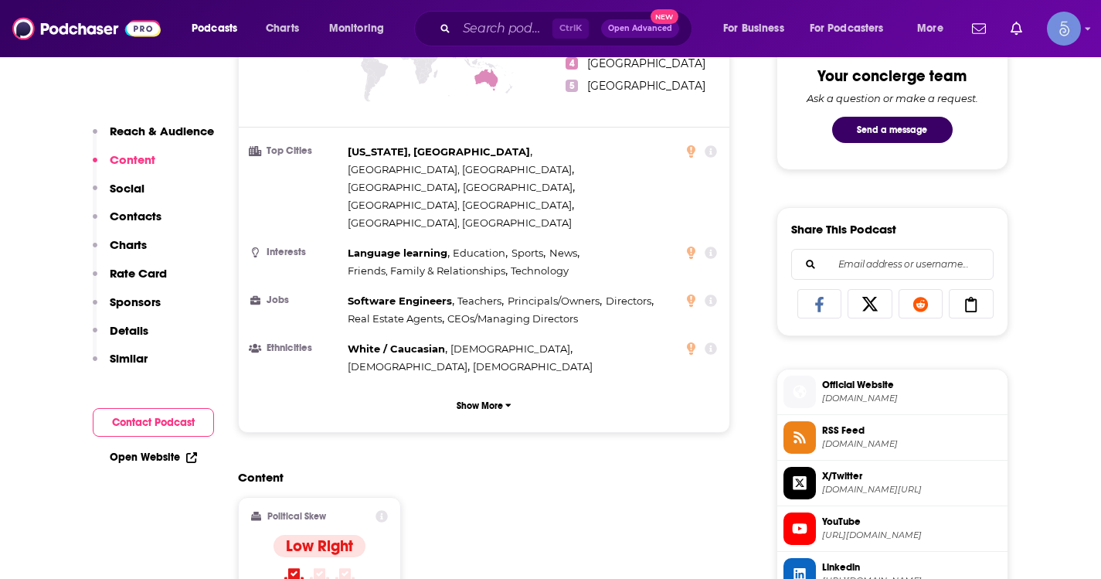
scroll to position [1004, 0]
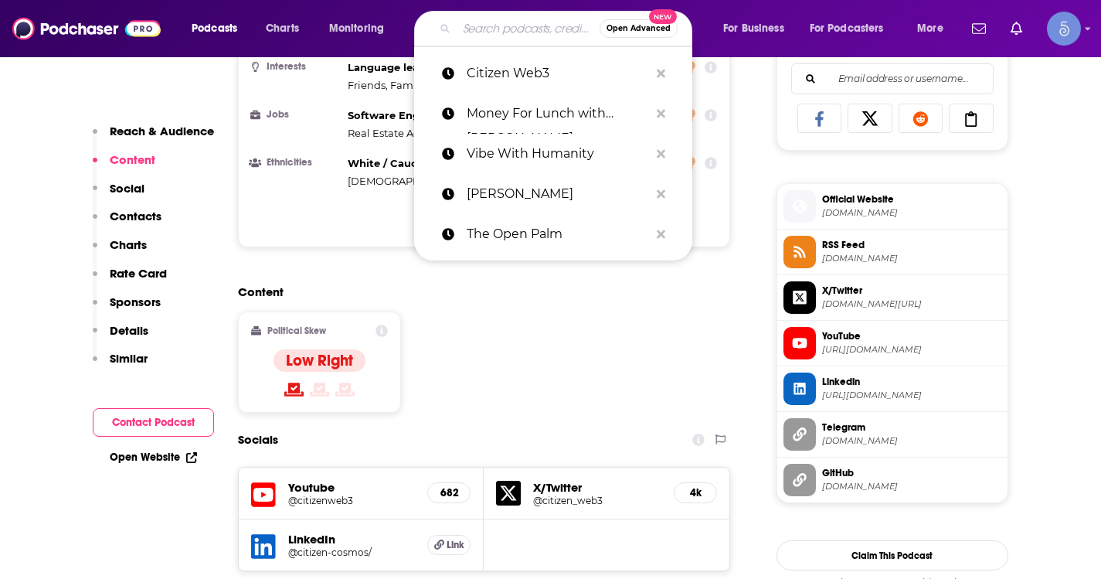
click at [466, 37] on input "Search podcasts, credits, & more..." at bounding box center [528, 28] width 143 height 25
paste input "Web3 with [PERSON_NAME]"
type input "Web3 with [PERSON_NAME]"
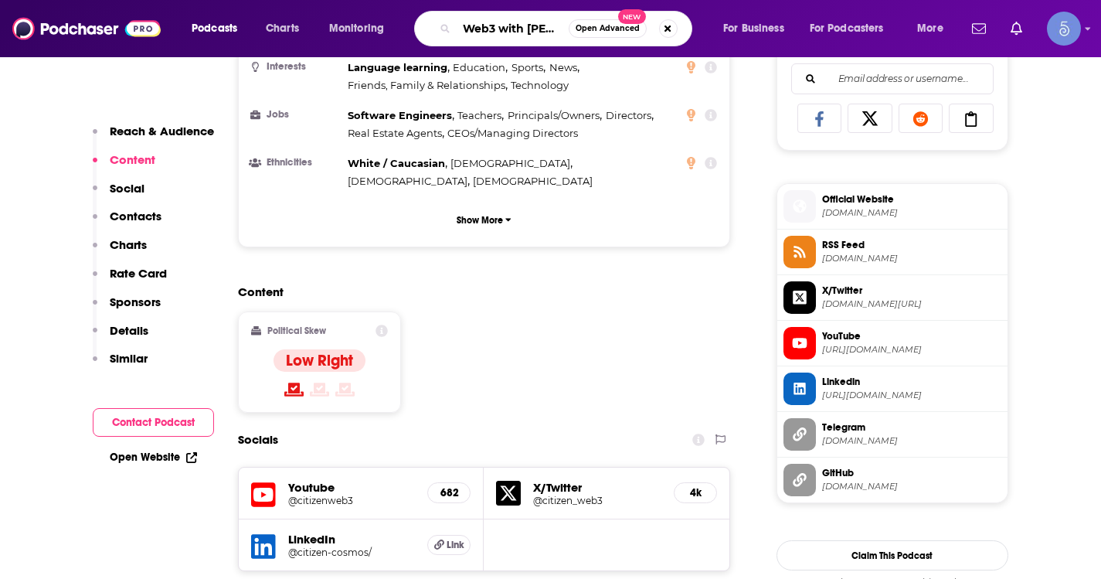
scroll to position [0, 37]
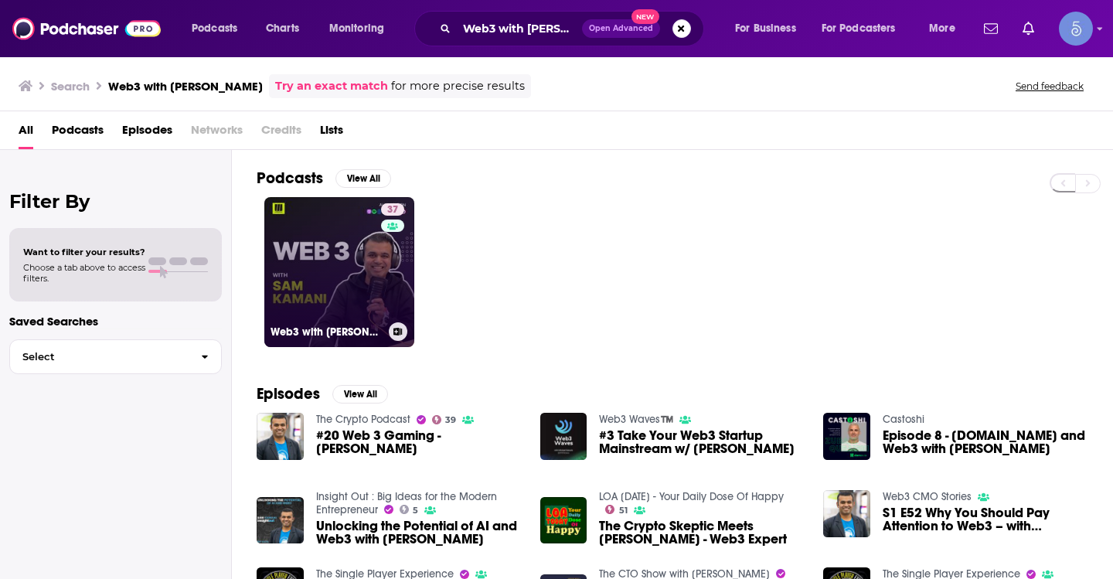
click at [311, 285] on link "37 Web3 with [PERSON_NAME]" at bounding box center [339, 272] width 150 height 150
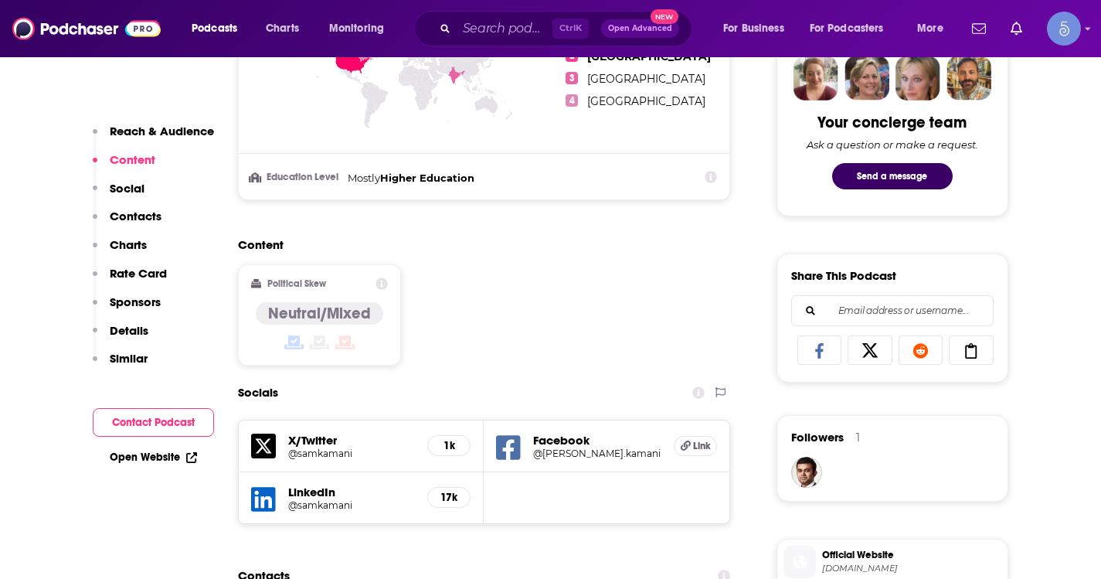
scroll to position [850, 0]
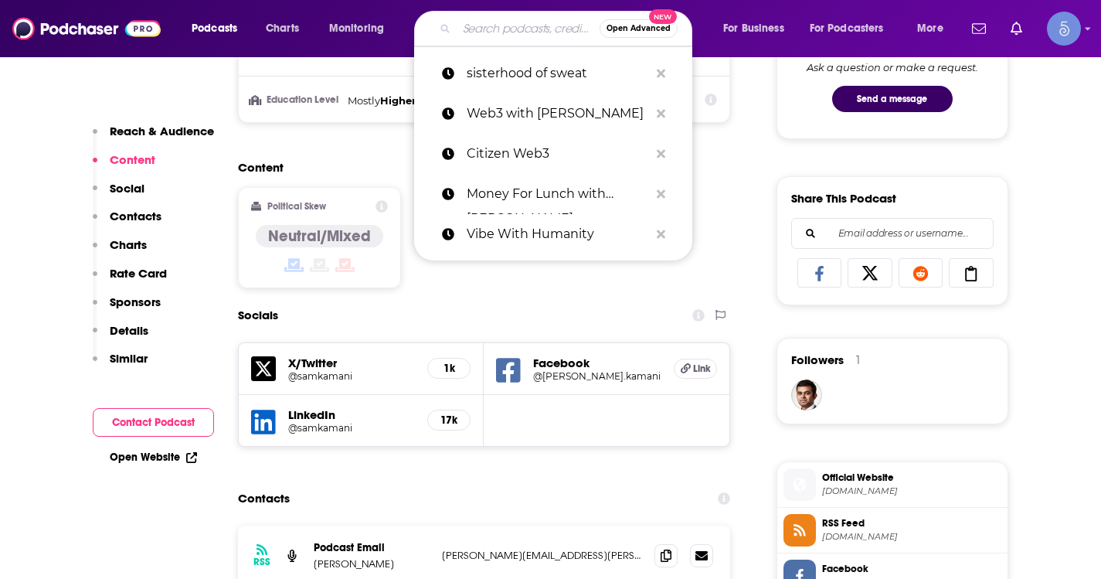
click at [498, 19] on input "Search podcasts, credits, & more..." at bounding box center [528, 28] width 143 height 25
paste input "Web3 Warriors"
type input "Web3 Warriors"
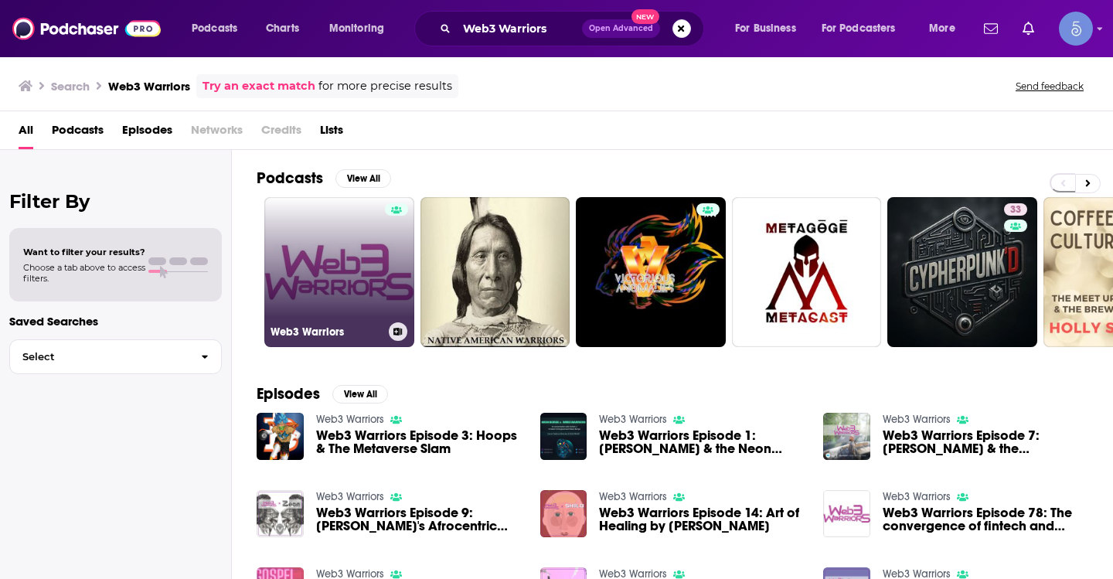
click at [314, 257] on link "Web3 Warriors" at bounding box center [339, 272] width 150 height 150
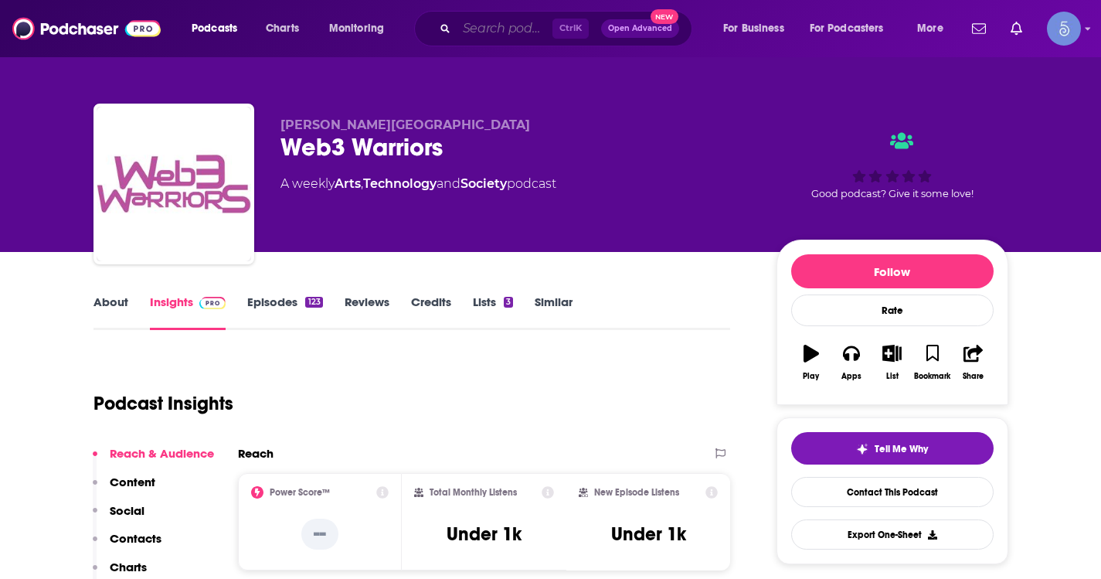
click at [498, 25] on input "Search podcasts, credits, & more..." at bounding box center [505, 28] width 96 height 25
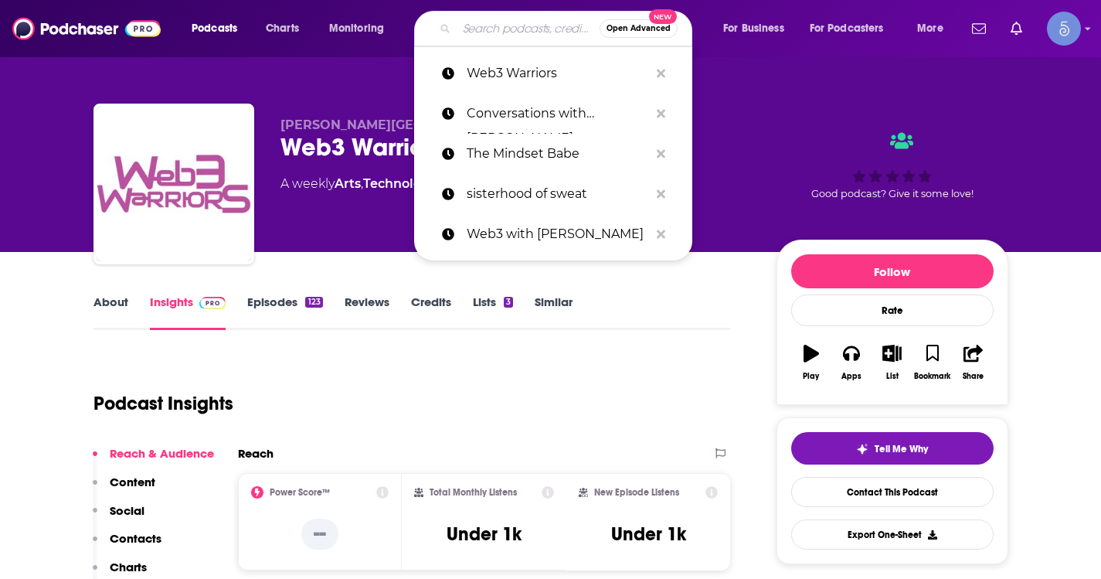
paste input "Web3 CMO Stories"
type input "Web3 CMO Stories"
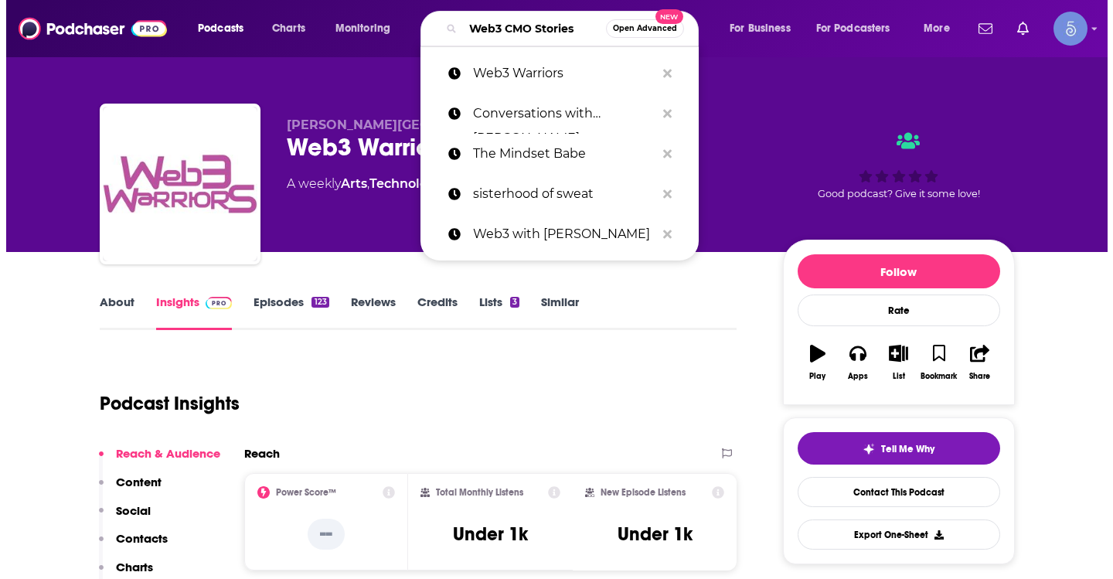
scroll to position [0, 7]
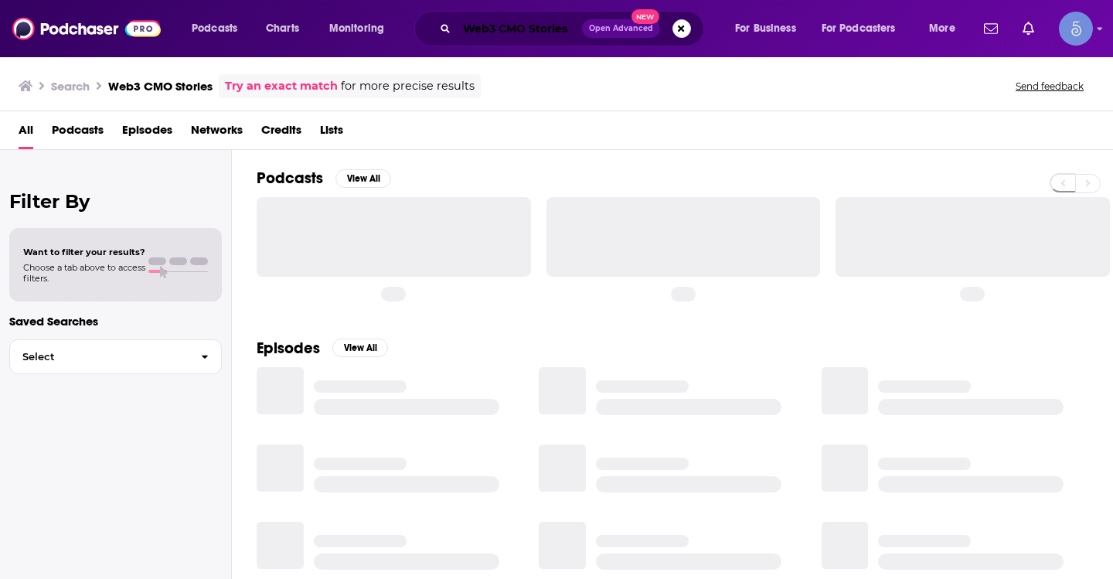
click at [505, 27] on input "Web3 CMO Stories" at bounding box center [519, 28] width 125 height 25
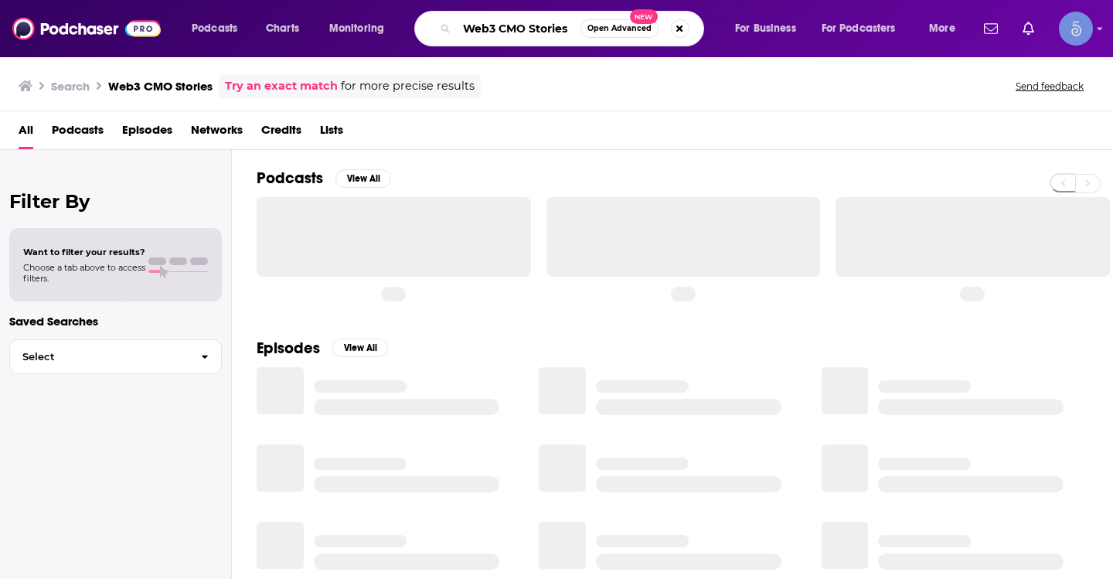
click at [505, 26] on input "Web3 CMO Stories" at bounding box center [519, 28] width 124 height 25
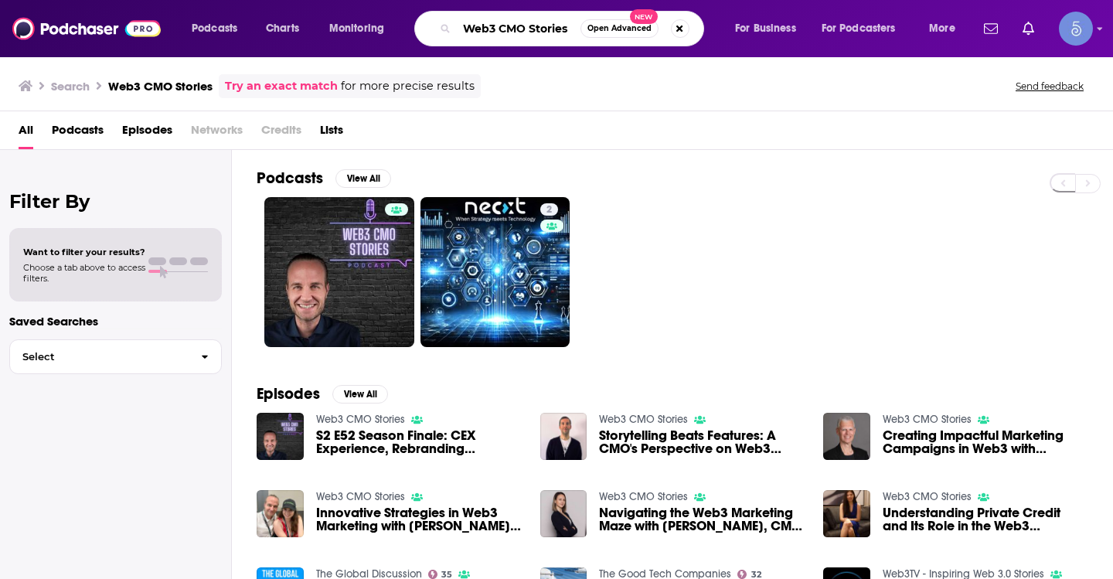
click at [546, 36] on input "Web3 CMO Stories" at bounding box center [519, 28] width 124 height 25
paste input "Crypto Altruists: Real-World Stories of Social"
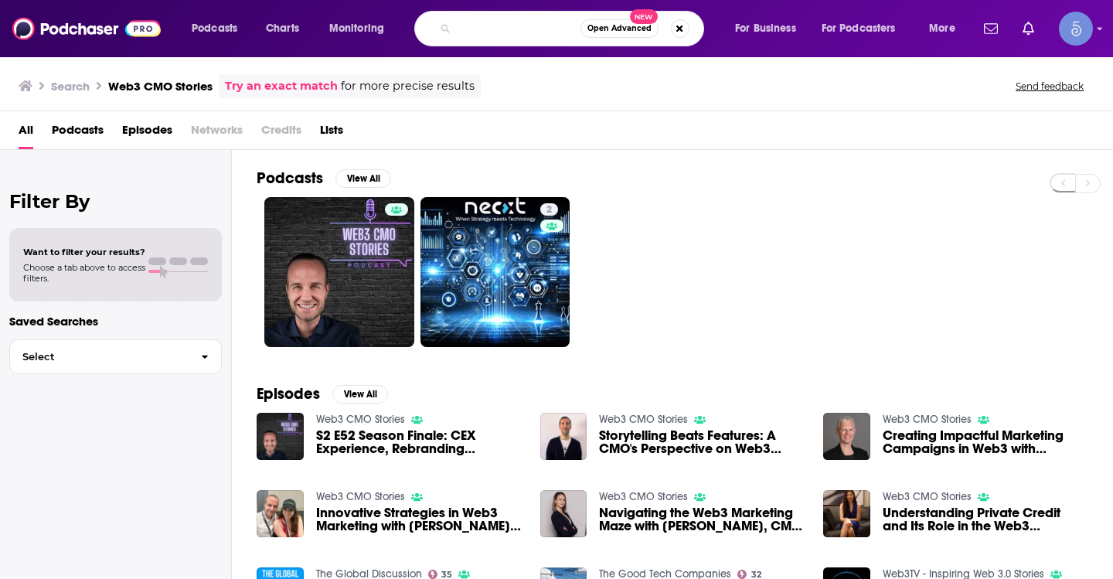
type input "Crypto Altruists: Real-World Stories of Social"
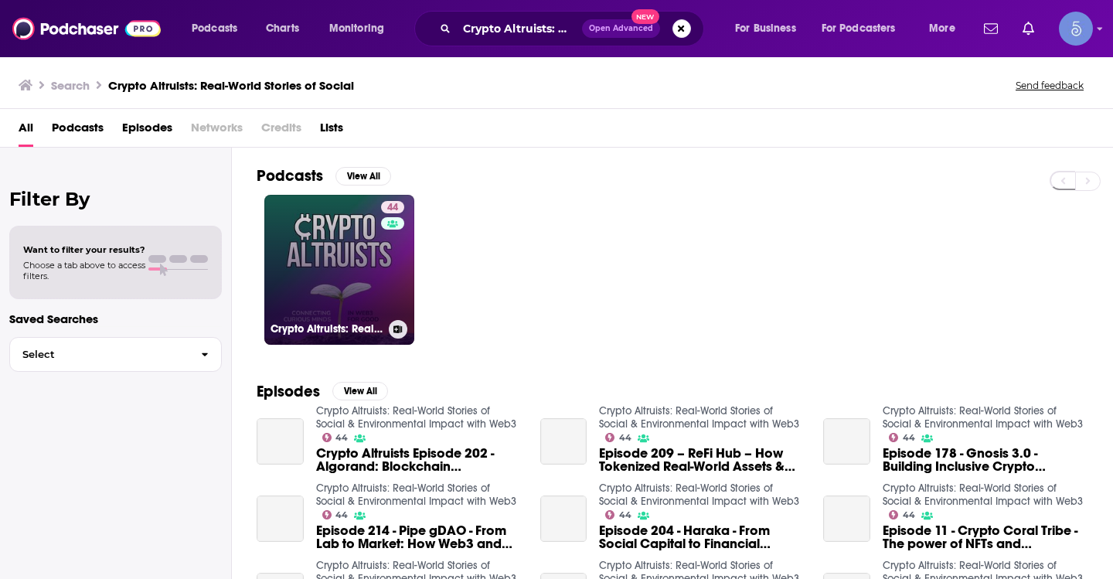
click at [331, 254] on link "44 Crypto Altruists: Real-World Stories of Social & Environmental Impact with W…" at bounding box center [339, 270] width 150 height 150
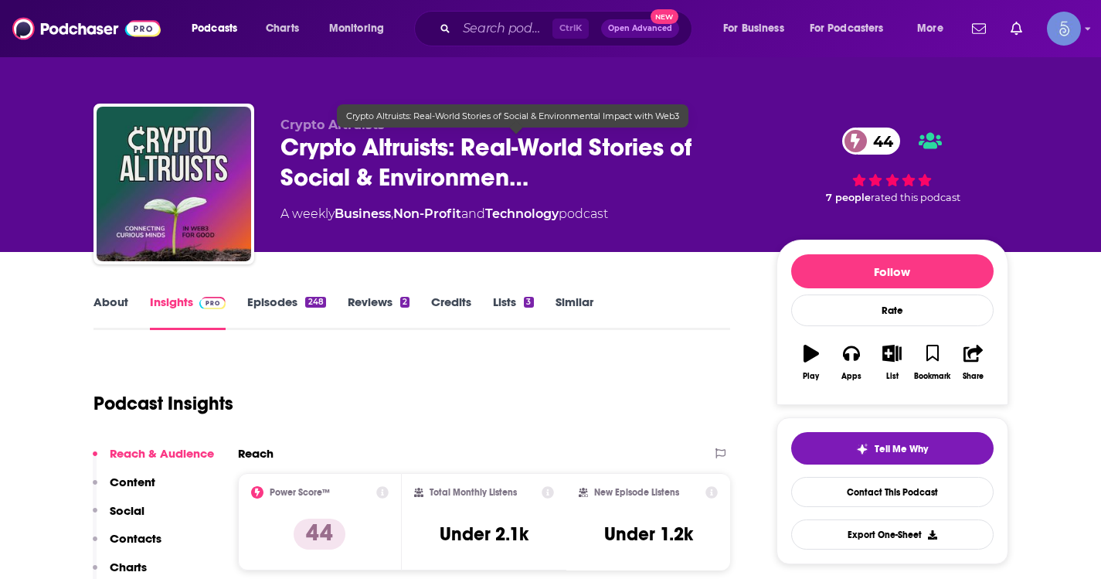
click at [445, 176] on span "Crypto Altruists: Real-World Stories of Social & Environmen…" at bounding box center [515, 162] width 471 height 60
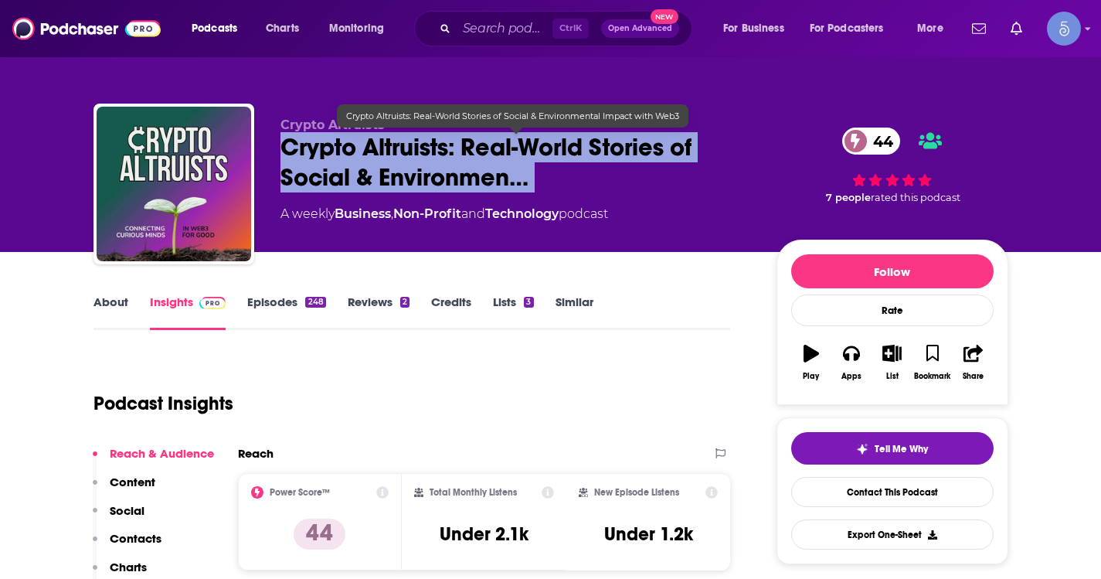
click at [445, 176] on span "Crypto Altruists: Real-World Stories of Social & Environmen…" at bounding box center [515, 162] width 471 height 60
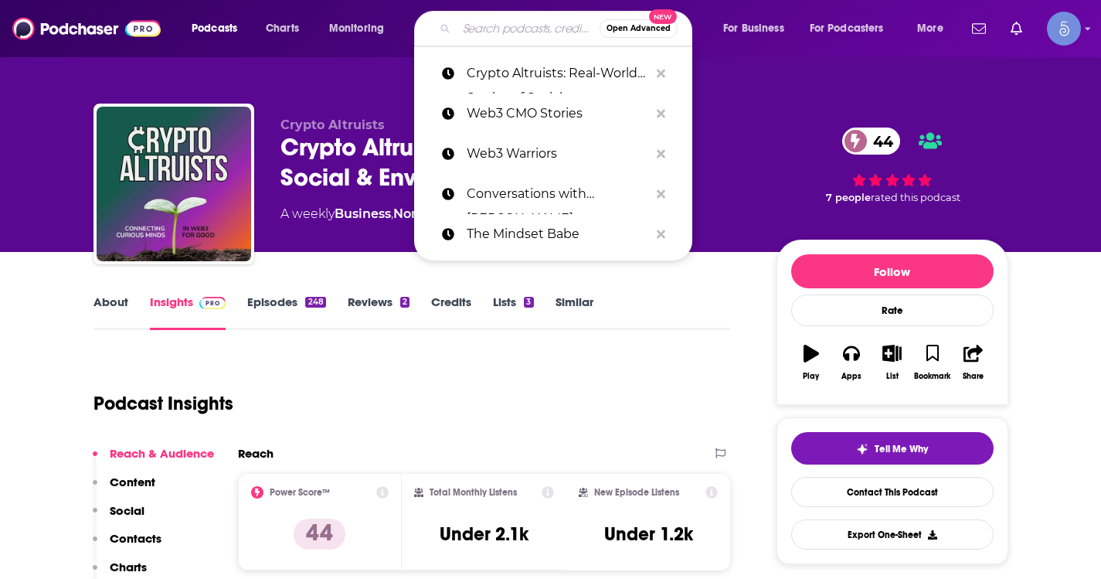
click at [487, 20] on input "Search podcasts, credits, & more..." at bounding box center [528, 28] width 143 height 25
paste input "Coffee with Captain: Daily NFT Conversations"
type input "Coffee with Captain: Daily NFT Conversations"
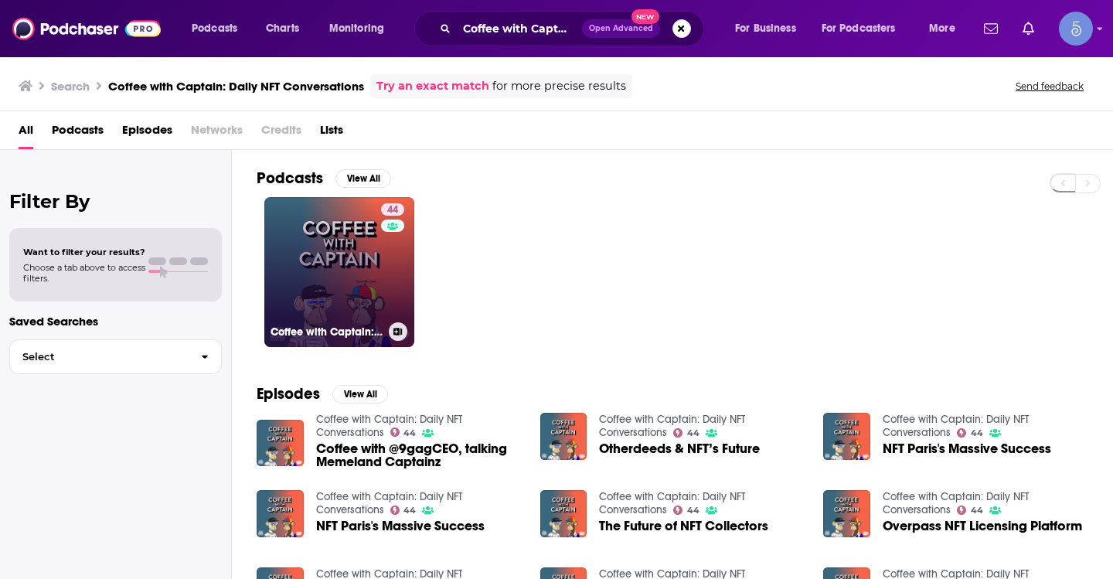
click at [301, 245] on link "44 Coffee with Captain: Daily NFT Conversations" at bounding box center [339, 272] width 150 height 150
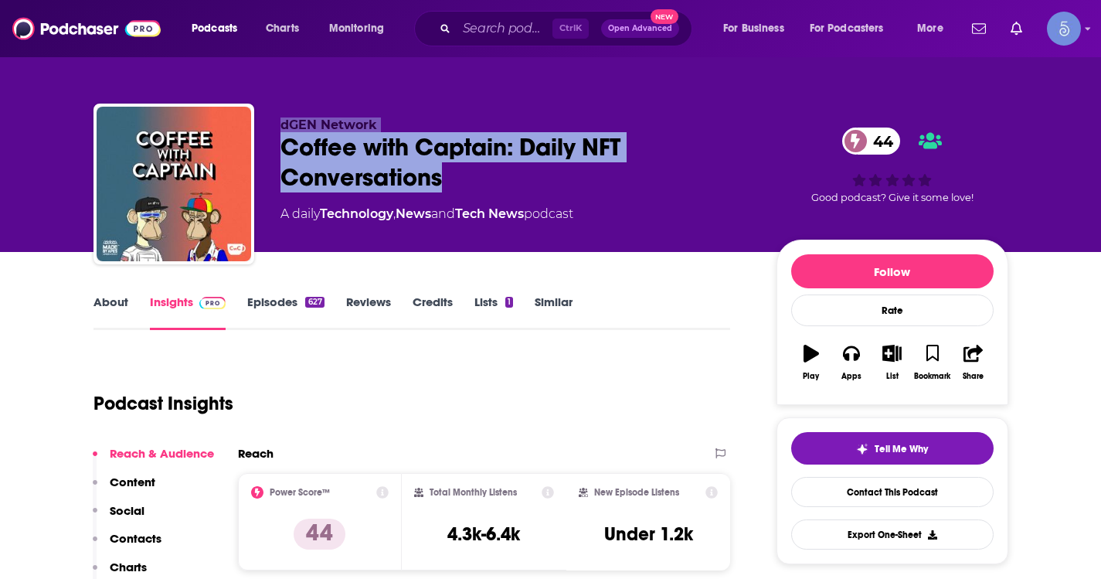
drag, startPoint x: 464, startPoint y: 188, endPoint x: 224, endPoint y: 131, distance: 246.8
click at [224, 131] on div "dGEN Network Coffee with Captain: Daily NFT Conversations 44 A daily Technology…" at bounding box center [550, 187] width 915 height 167
copy div "dGEN Network Coffee with Captain: Daily NFT Conversations"
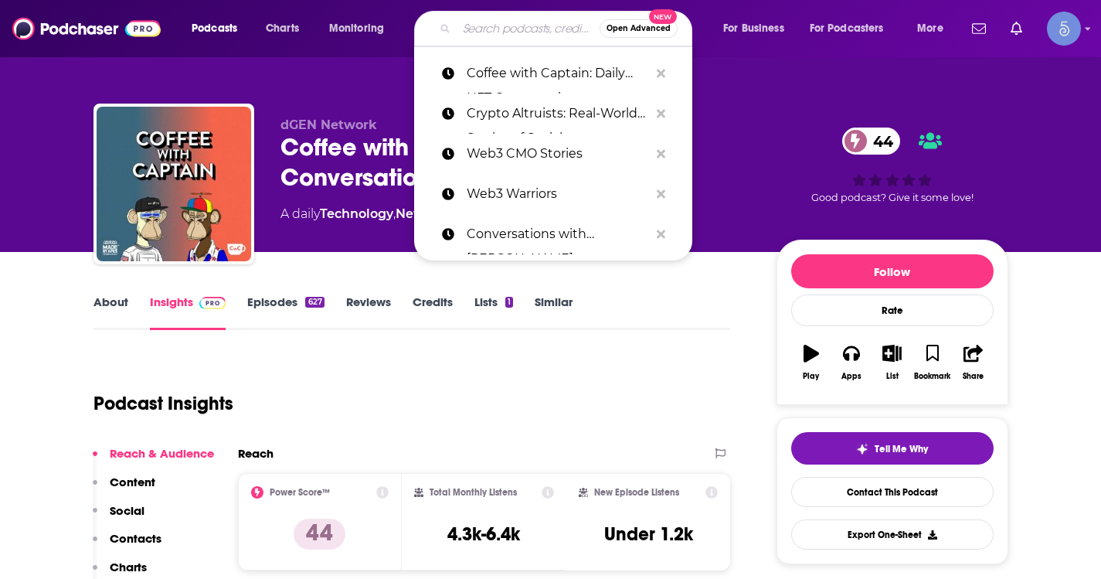
click at [493, 33] on input "Search podcasts, credits, & more..." at bounding box center [528, 28] width 143 height 25
paste input "Untangling Web3"
type input "Untangling Web3"
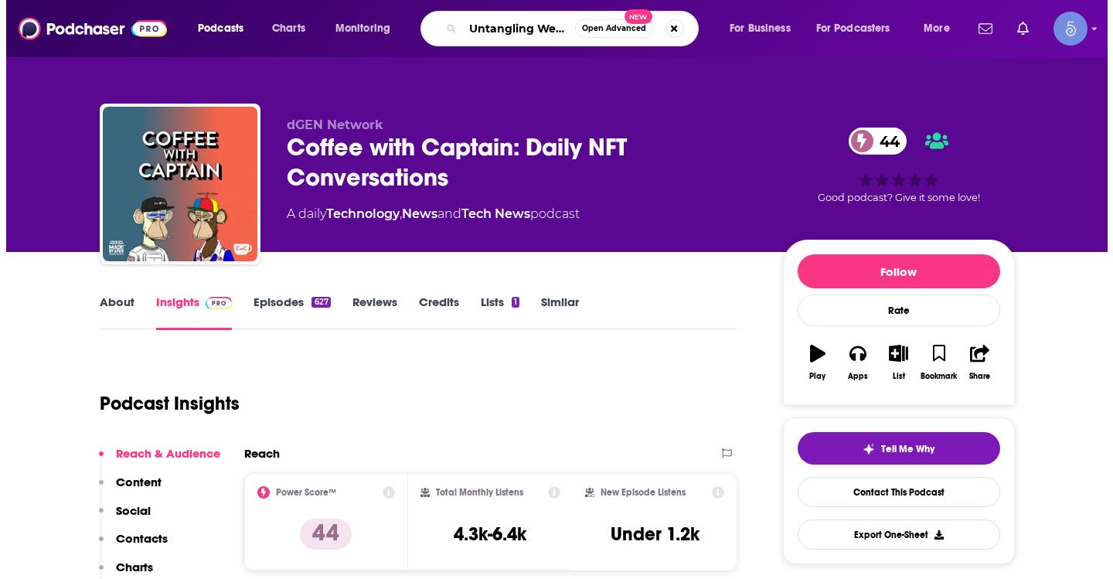
scroll to position [0, 2]
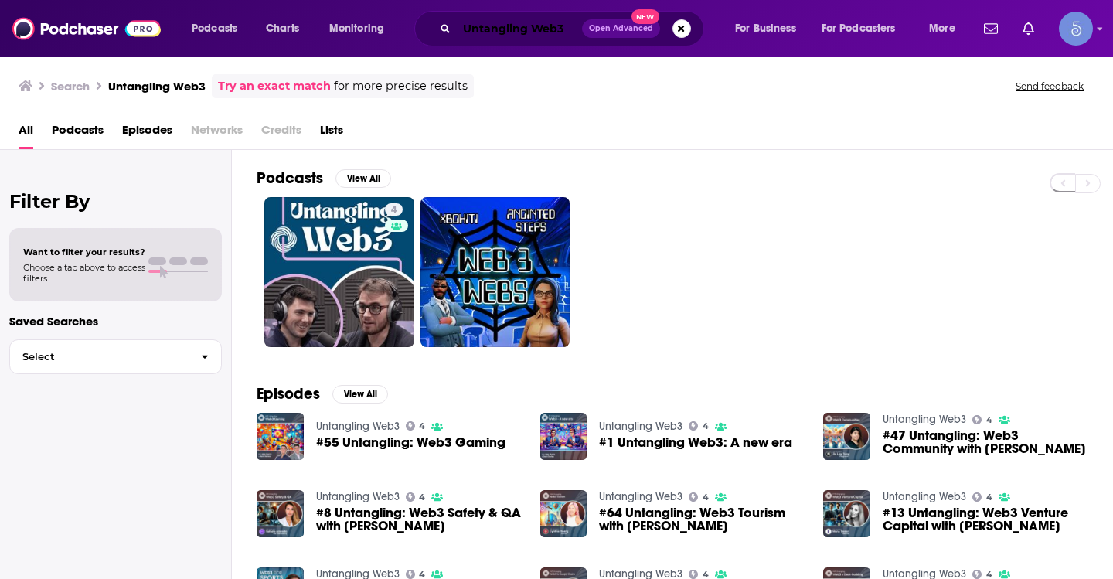
click at [549, 23] on input "Untangling Web3" at bounding box center [519, 28] width 125 height 25
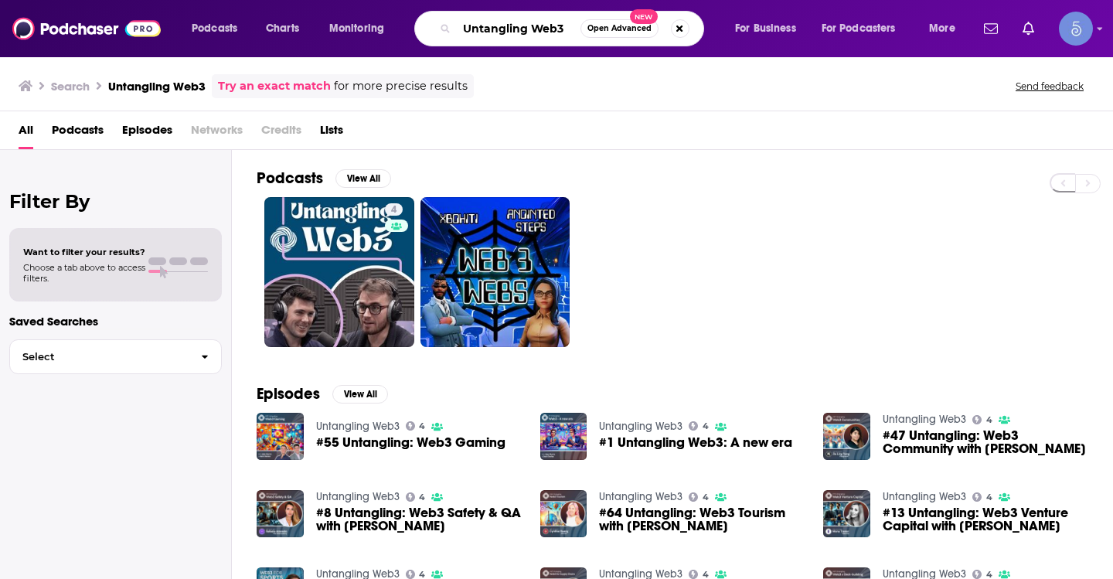
click at [549, 23] on input "Untangling Web3" at bounding box center [519, 28] width 124 height 25
paste input "OOO - A Web3 Marketing Podcast"
type input "OOO - A Web3 Marketing Podcast"
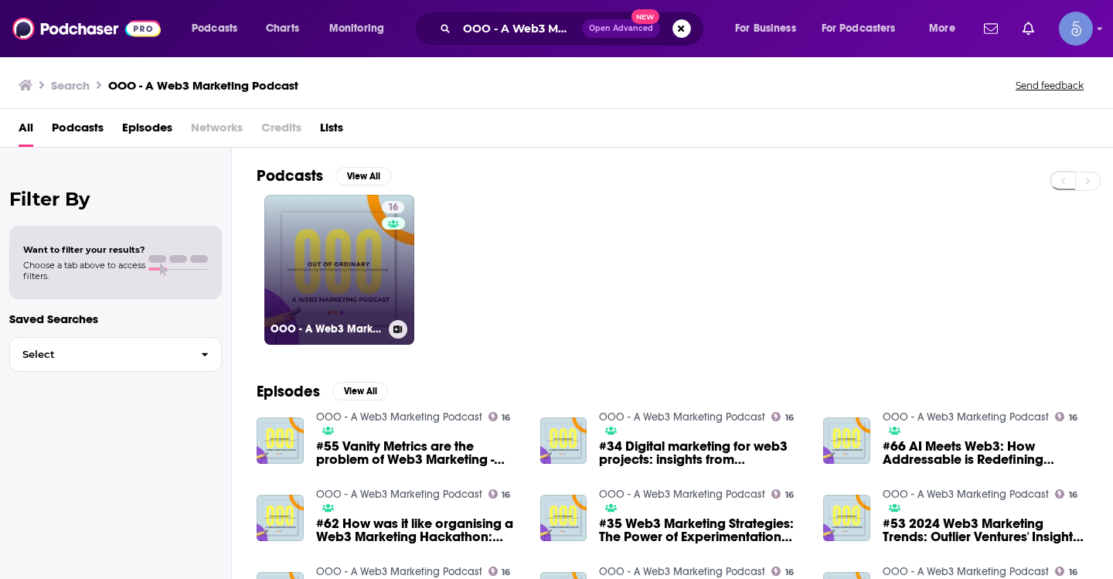
click at [334, 280] on link "16 OOO - A Web3 Marketing Podcast" at bounding box center [339, 270] width 150 height 150
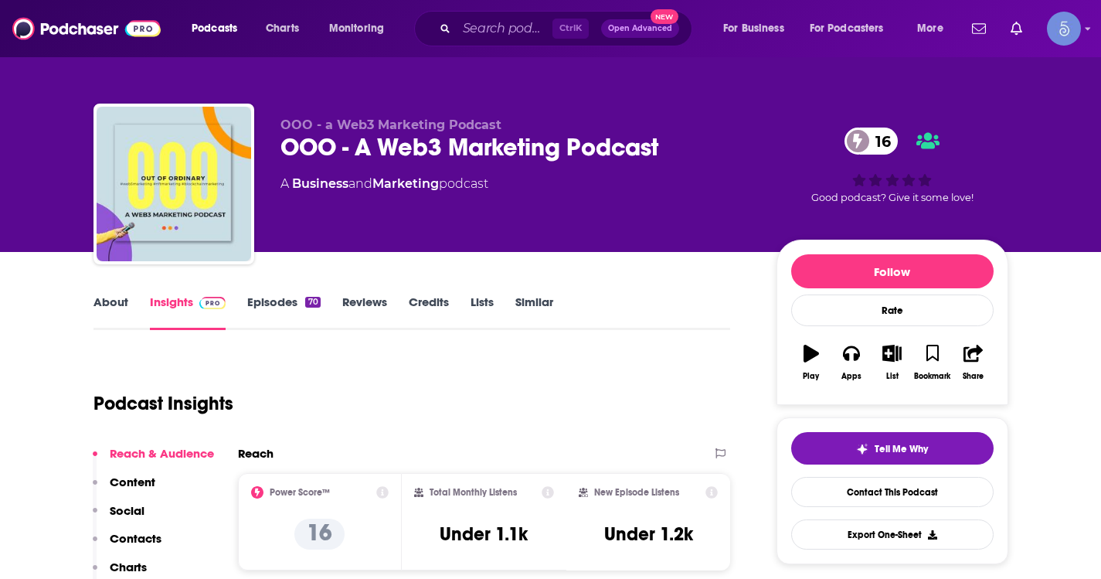
drag, startPoint x: 526, startPoint y: 45, endPoint x: 512, endPoint y: 27, distance: 23.1
click at [526, 44] on div "Ctrl K Open Advanced New" at bounding box center [553, 29] width 278 height 36
click at [512, 27] on input "Search podcasts, credits, & more..." at bounding box center [505, 28] width 96 height 25
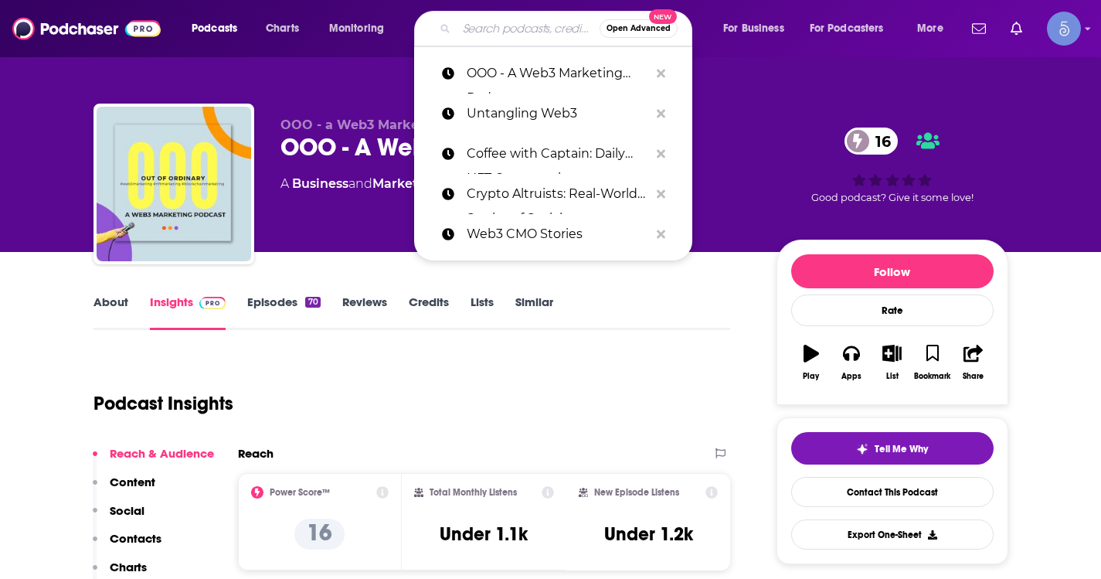
paste input "The 100x Podcast"
type input "The 100x Podcast"
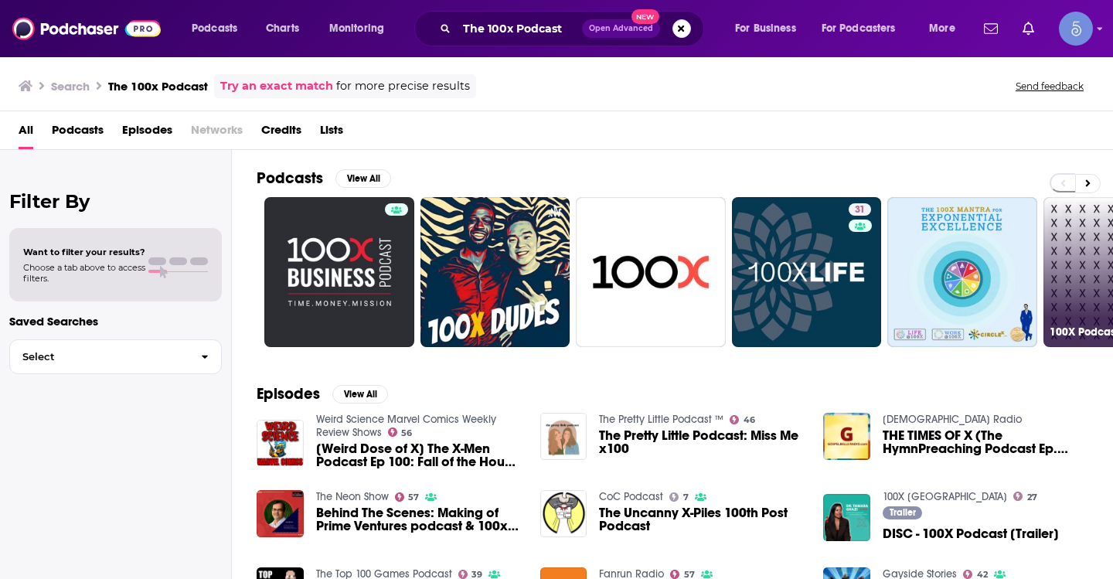
click at [1063, 236] on link "100X Podcast" at bounding box center [1118, 272] width 150 height 150
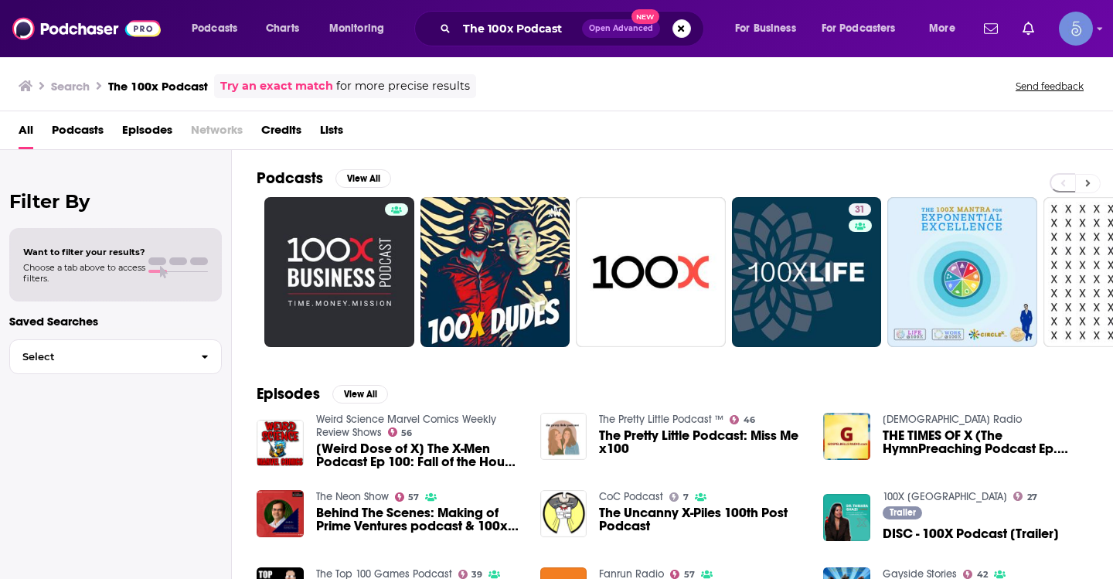
click at [1086, 178] on icon at bounding box center [1087, 183] width 5 height 11
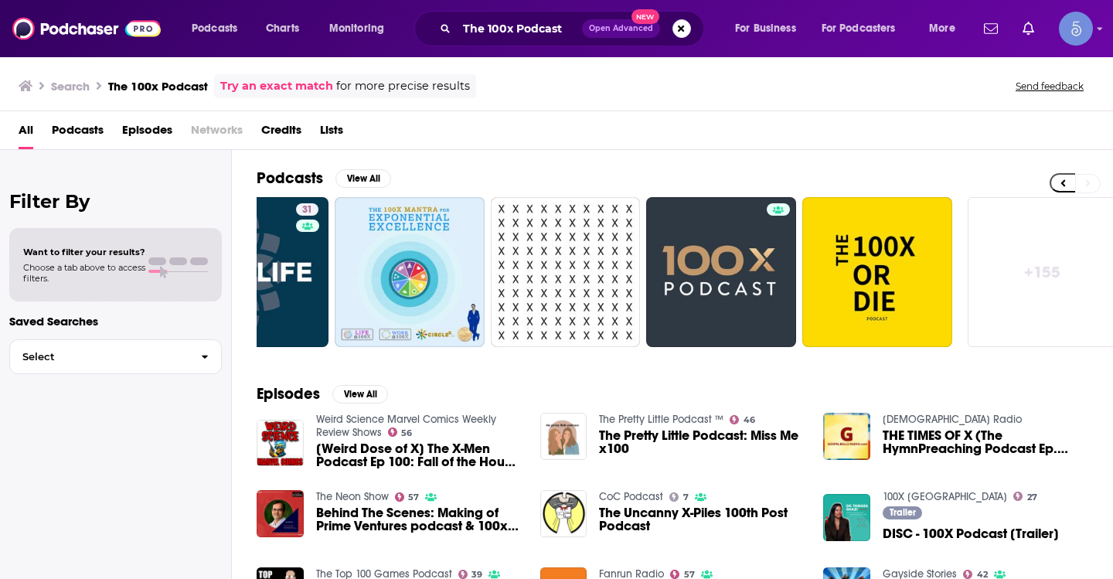
scroll to position [0, 563]
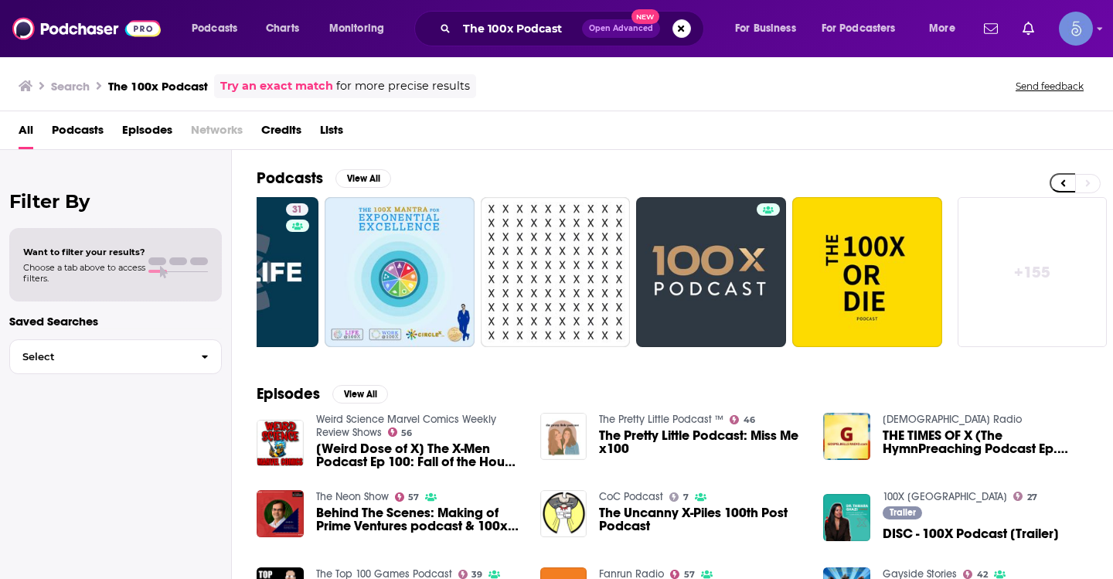
click at [1008, 282] on link "+ 155" at bounding box center [1032, 272] width 150 height 150
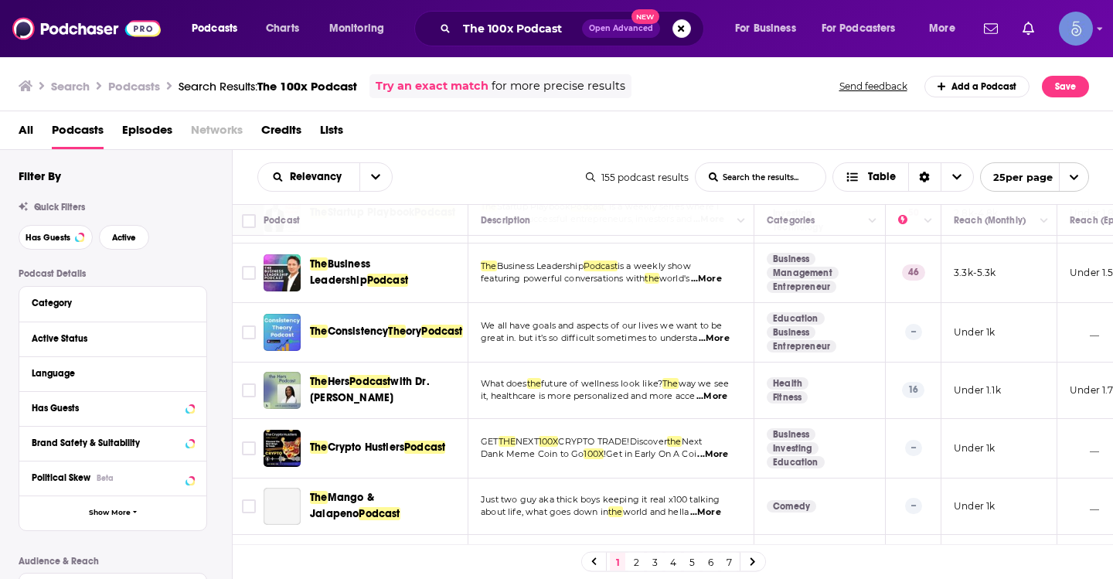
scroll to position [1171, 0]
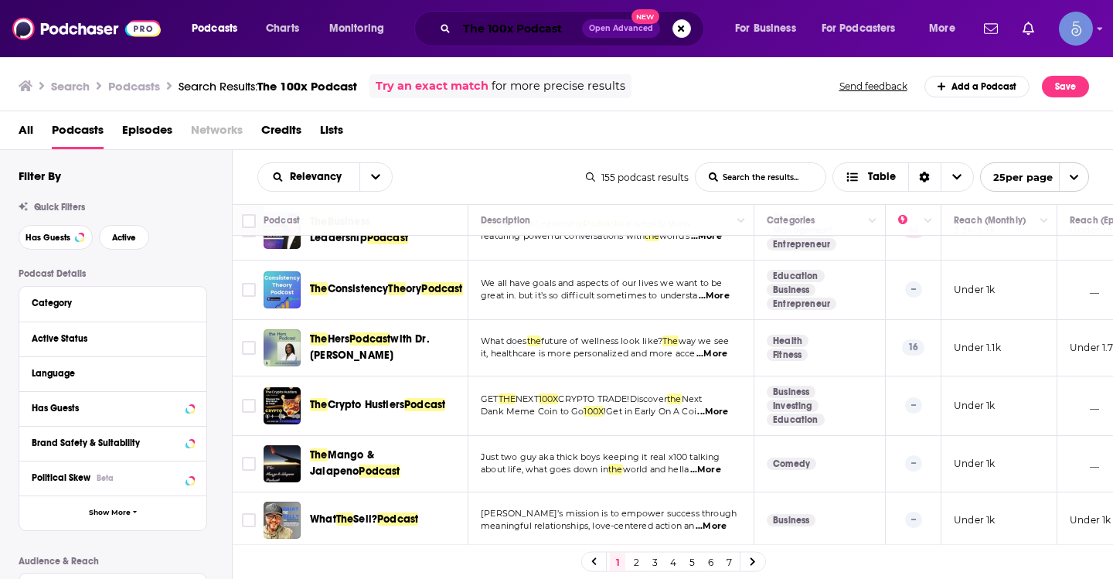
click at [540, 20] on input "The 100x Podcast" at bounding box center [519, 28] width 125 height 25
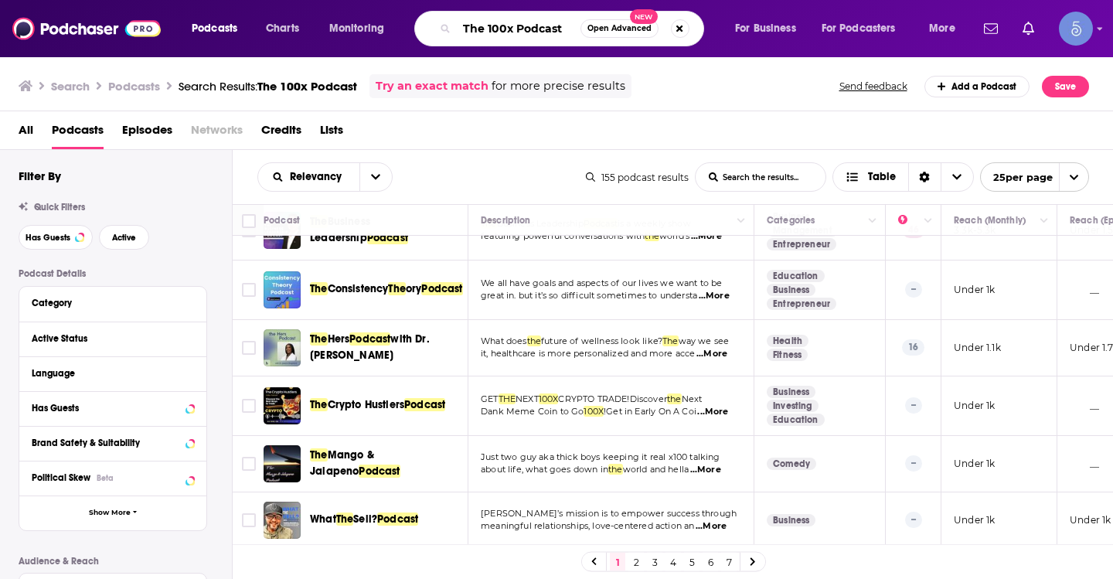
click at [540, 20] on input "The 100x Podcast" at bounding box center [519, 28] width 124 height 25
paste input "[PERSON_NAME]"
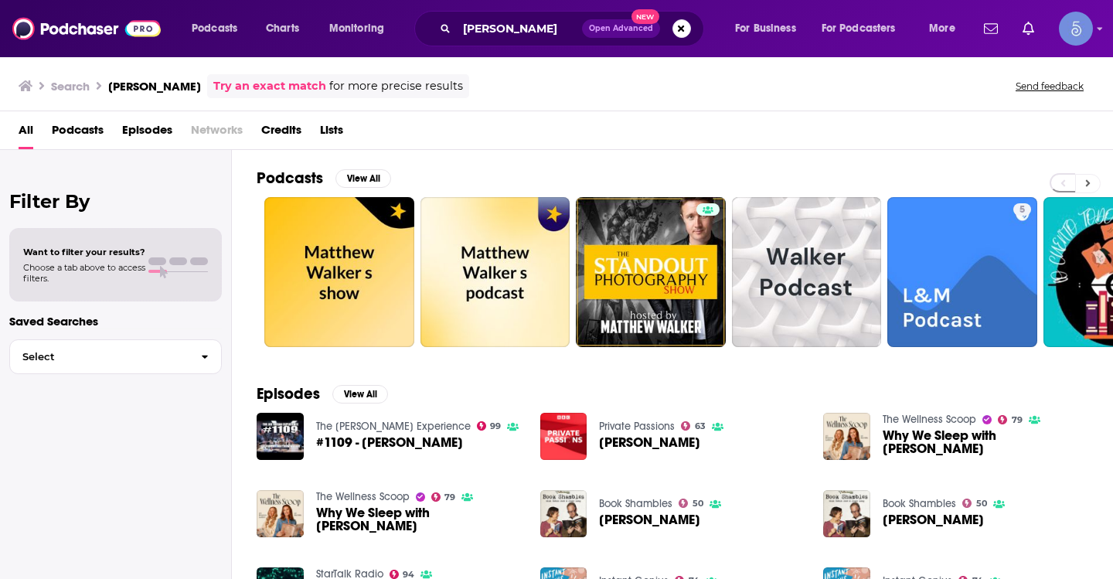
click at [1080, 178] on button at bounding box center [1087, 183] width 25 height 19
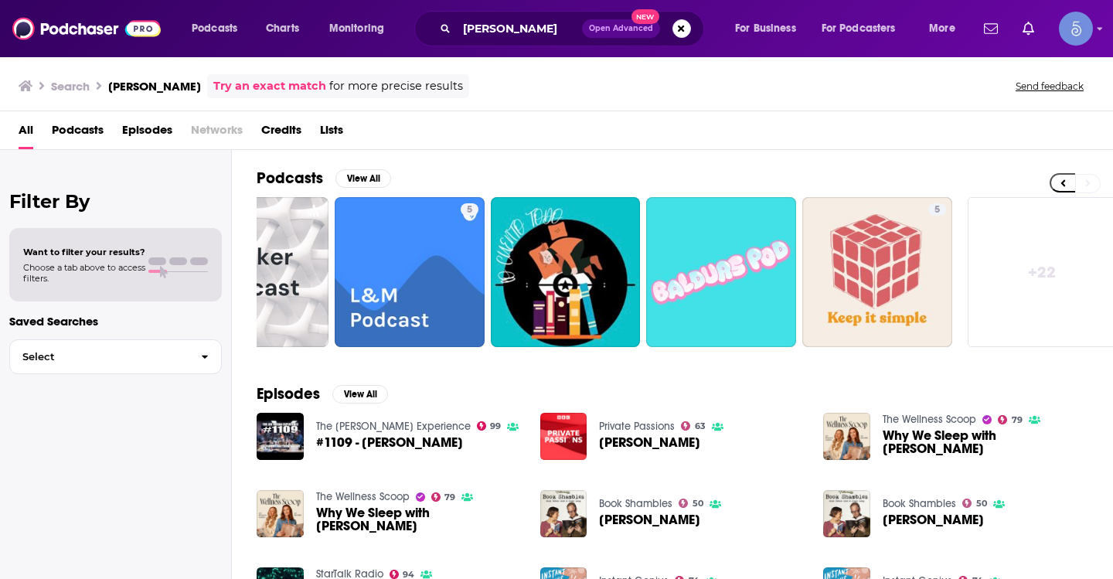
scroll to position [0, 563]
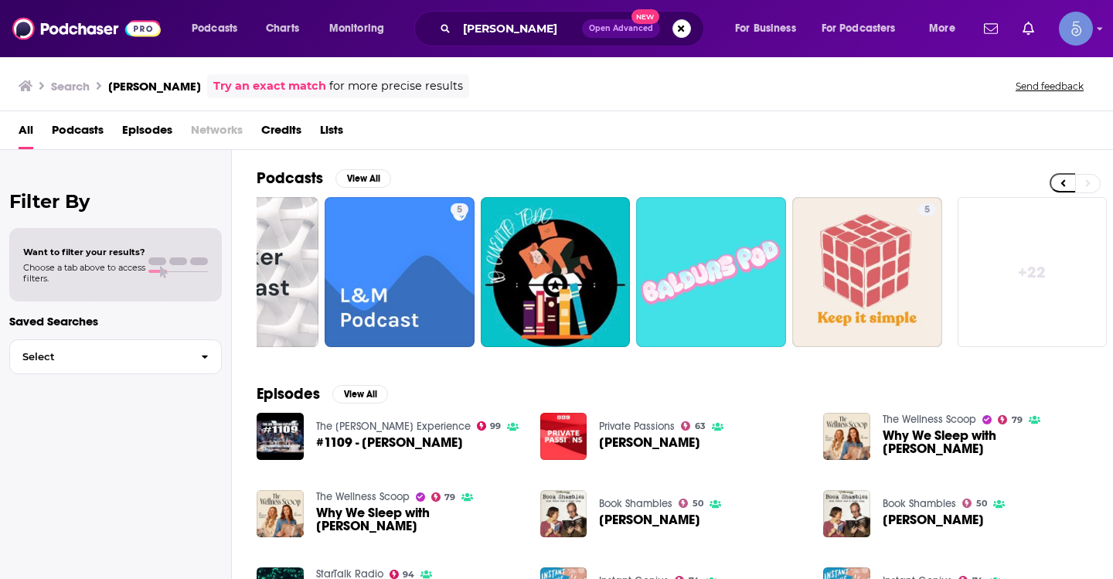
click at [1039, 267] on link "+ 22" at bounding box center [1032, 272] width 150 height 150
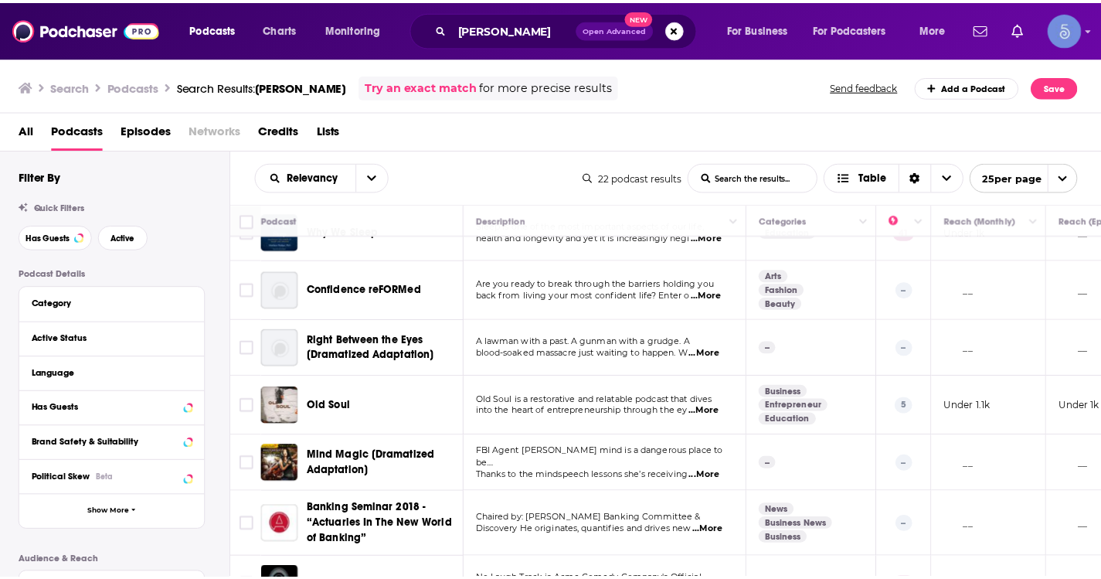
scroll to position [940, 0]
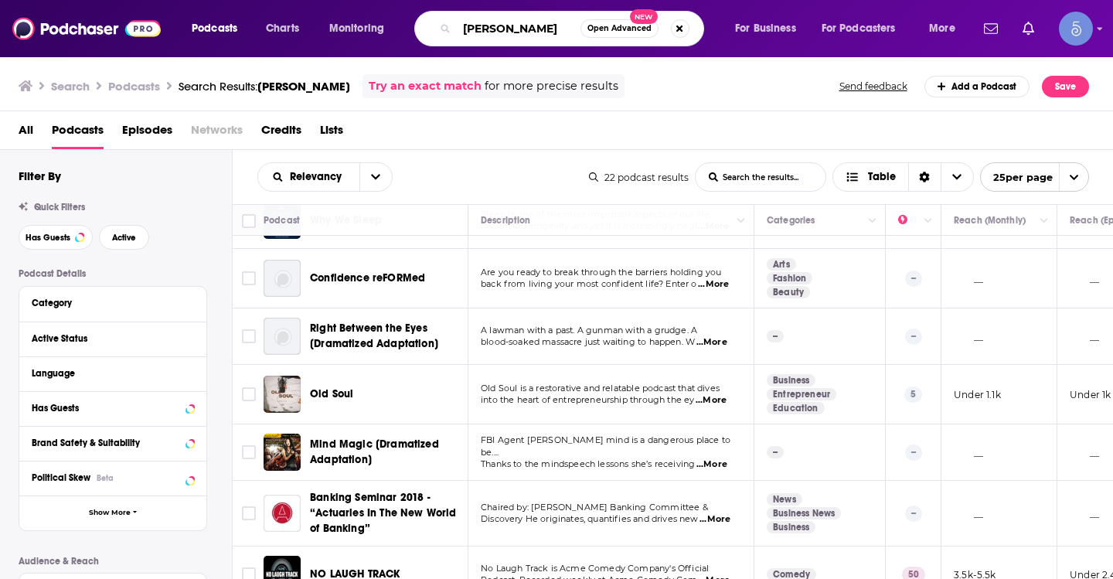
click at [528, 29] on input "[PERSON_NAME]" at bounding box center [519, 28] width 124 height 25
drag, startPoint x: 528, startPoint y: 29, endPoint x: 524, endPoint y: 37, distance: 8.6
click at [524, 37] on input "[PERSON_NAME]" at bounding box center [519, 28] width 124 height 25
paste input "GreenPill"
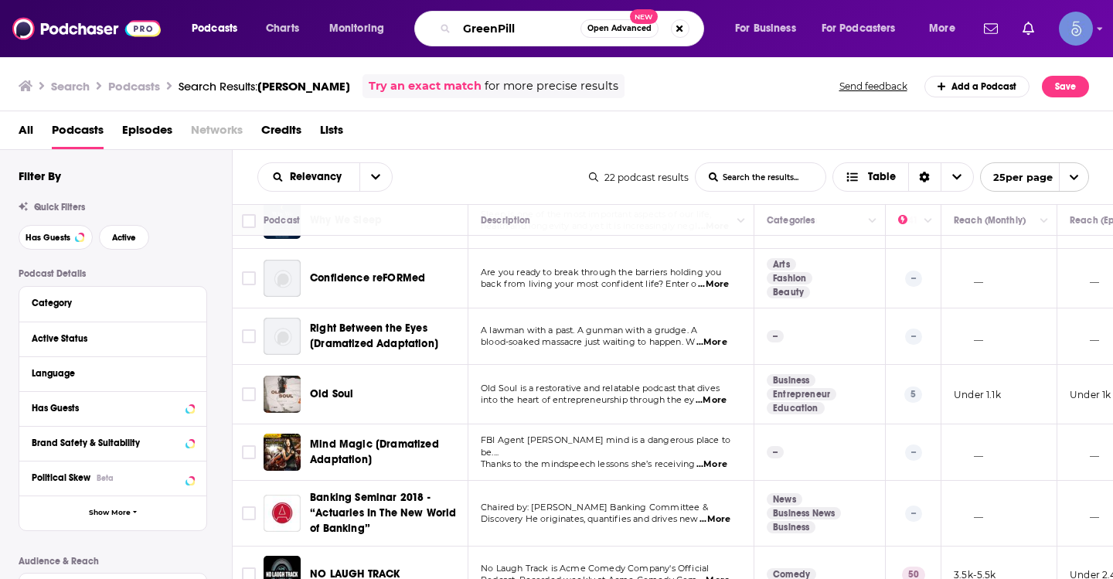
type input "GreenPill"
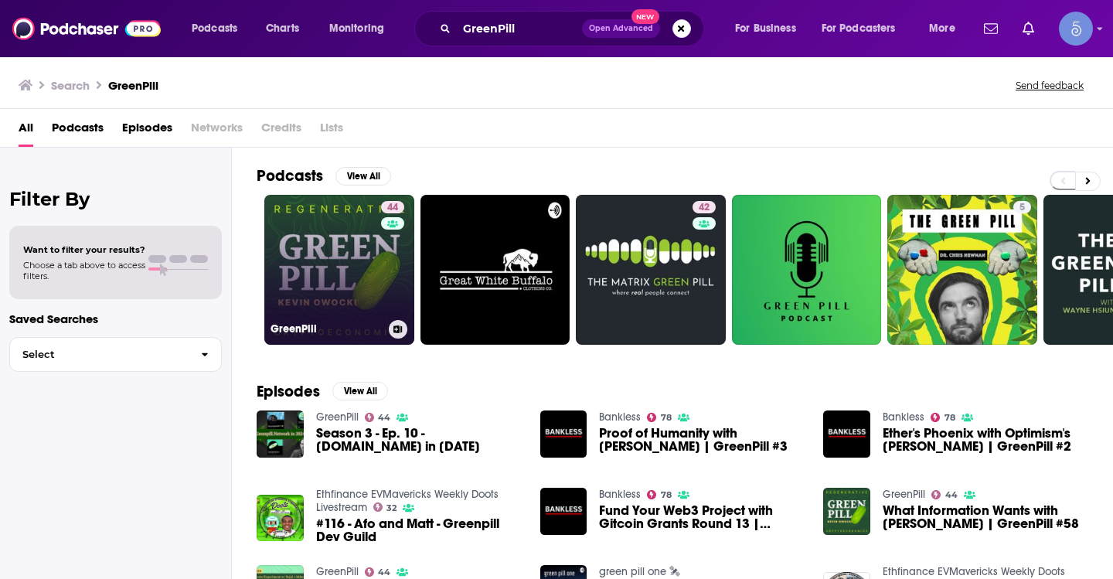
click at [377, 265] on link "44 GreenPill" at bounding box center [339, 270] width 150 height 150
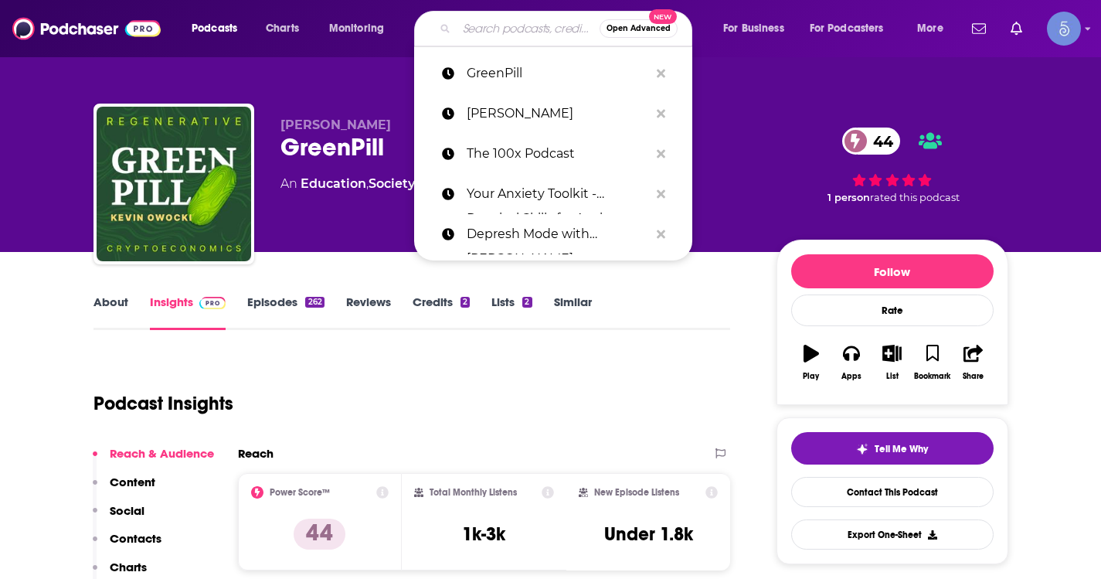
click at [529, 28] on input "Search podcasts, credits, & more..." at bounding box center [528, 28] width 143 height 25
paste input "The Web3 Quick Bites"
type input "The Web3 Quick Bites"
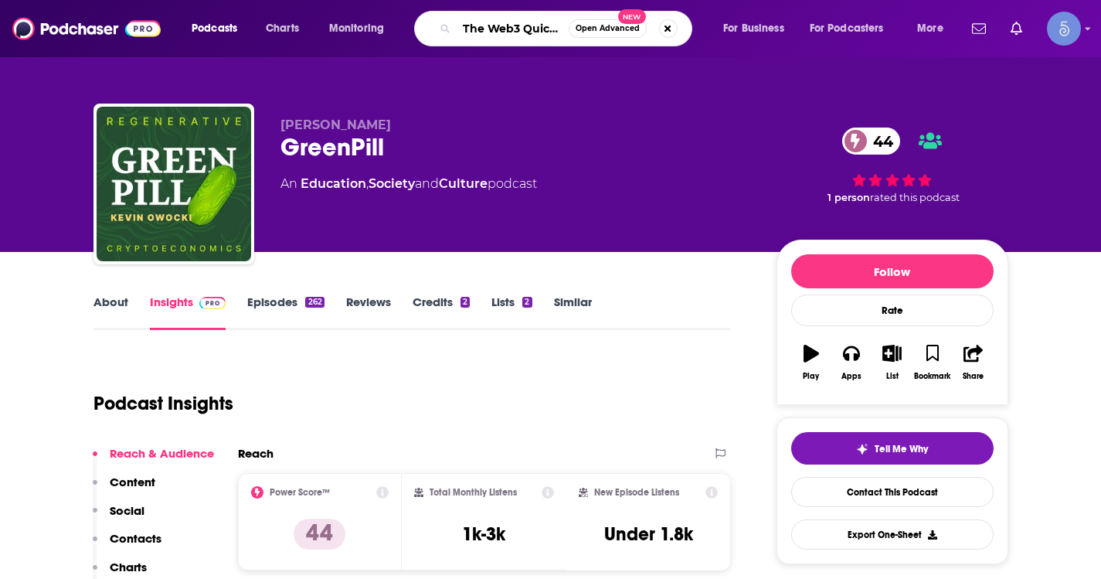
scroll to position [0, 26]
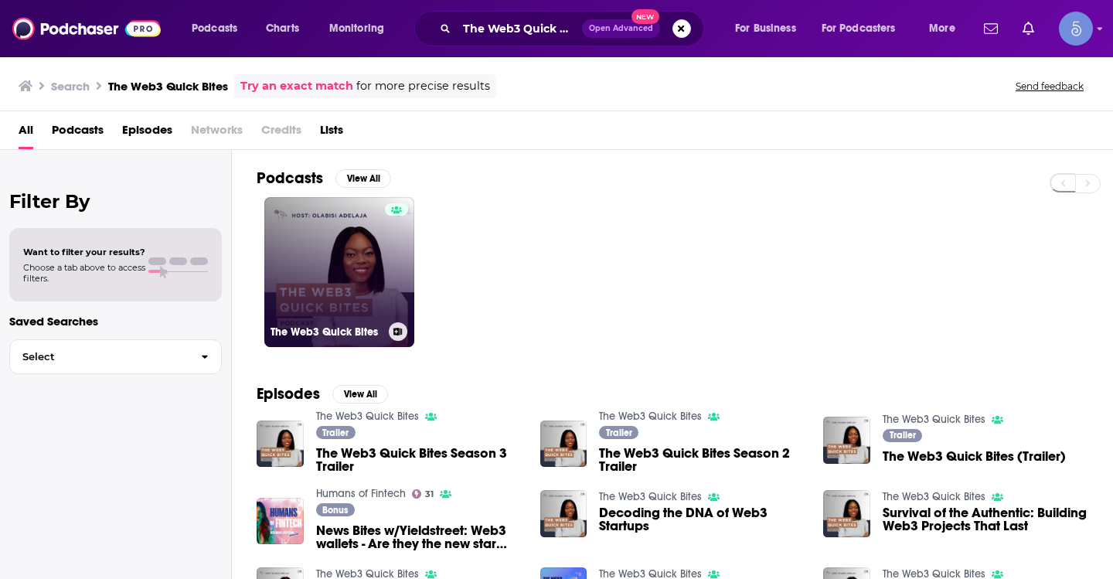
click at [386, 293] on div at bounding box center [396, 262] width 23 height 119
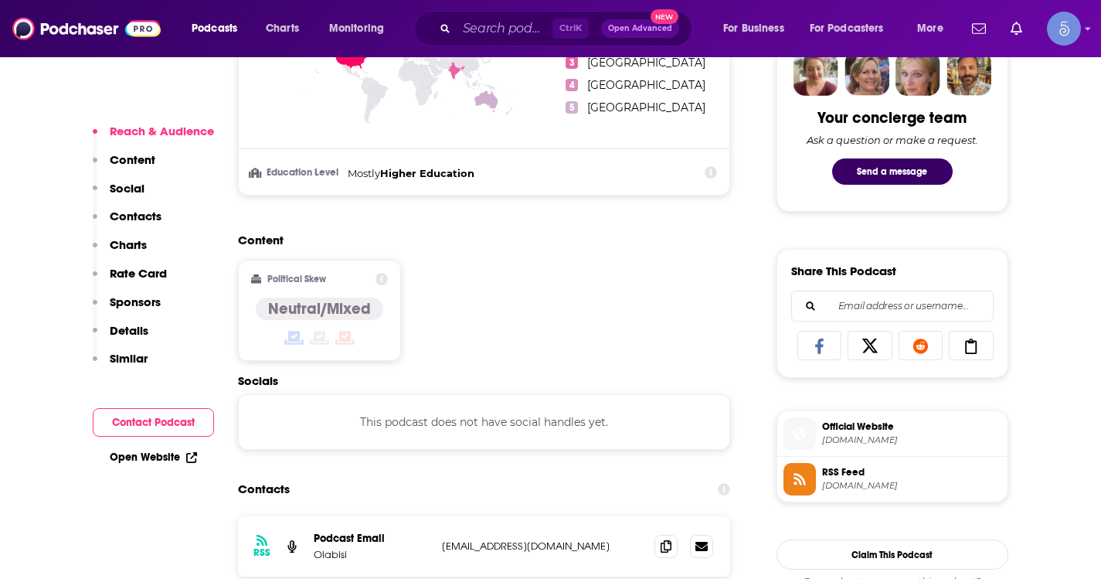
scroll to position [1159, 0]
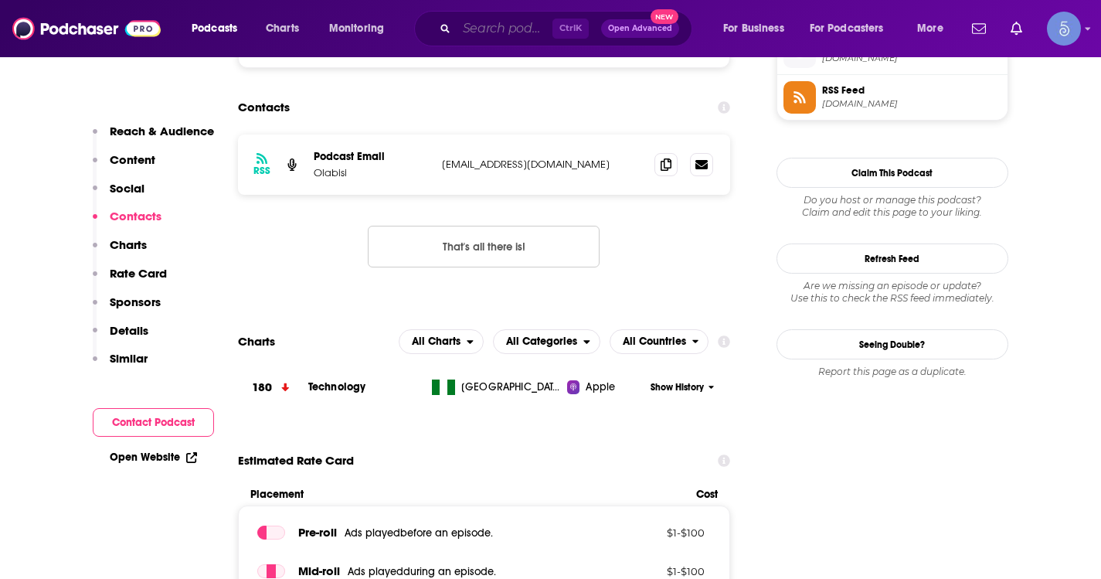
click at [467, 28] on input "Search podcasts, credits, & more..." at bounding box center [505, 28] width 96 height 25
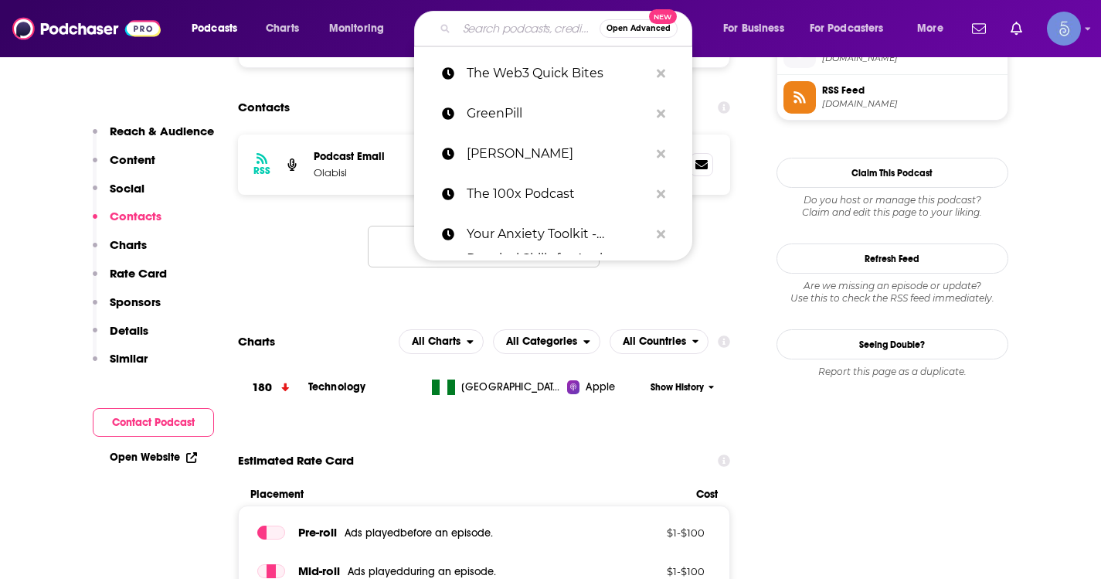
paste input "Web3 Weekly by Blockstars Technology Team"
type input "Web3 Weekly by Blockstars Technology Team"
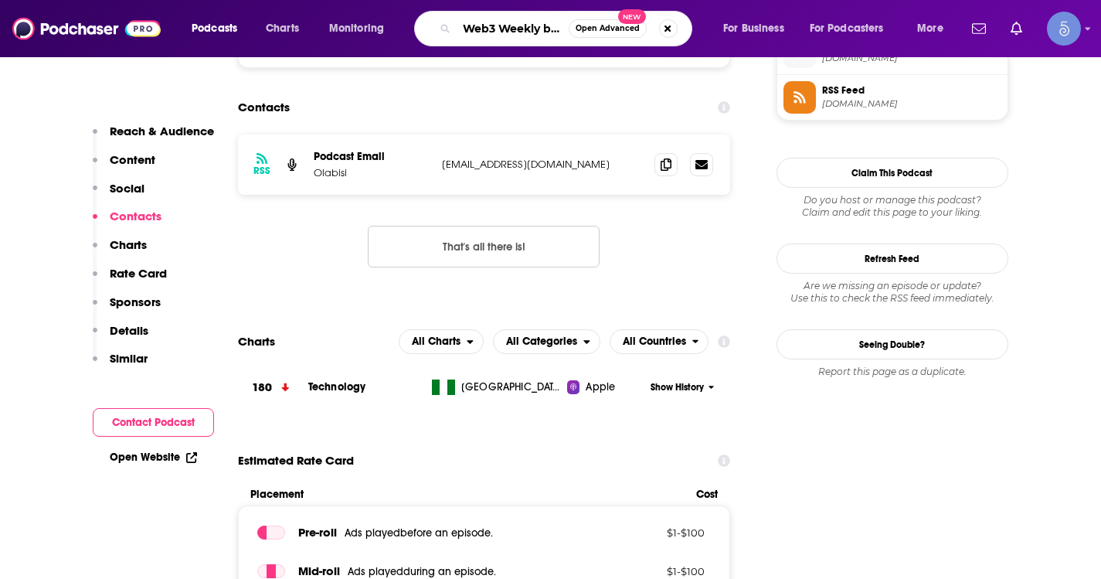
scroll to position [0, 161]
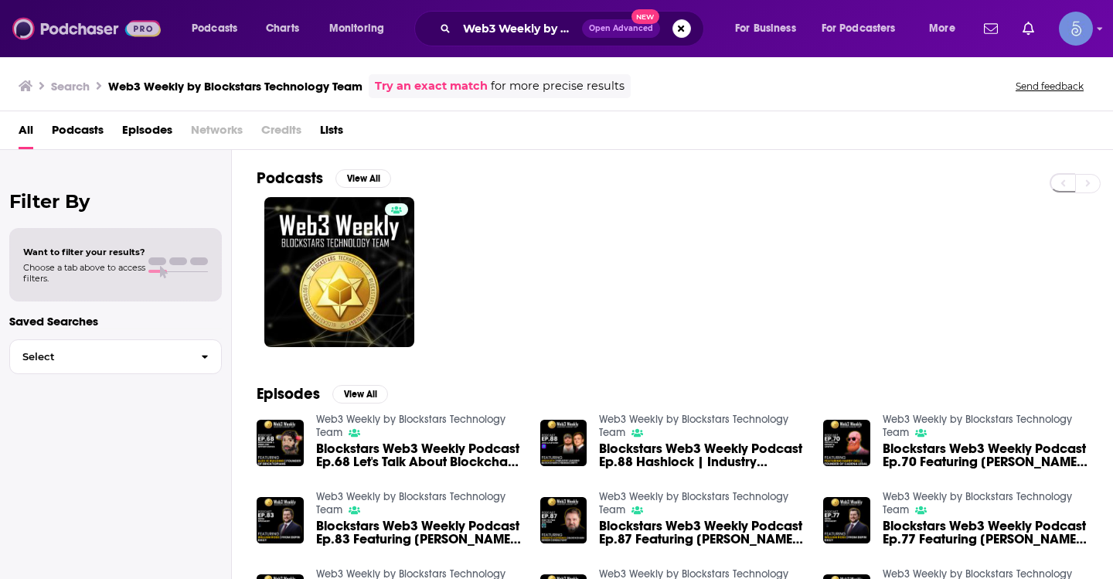
click at [110, 34] on img at bounding box center [86, 28] width 148 height 29
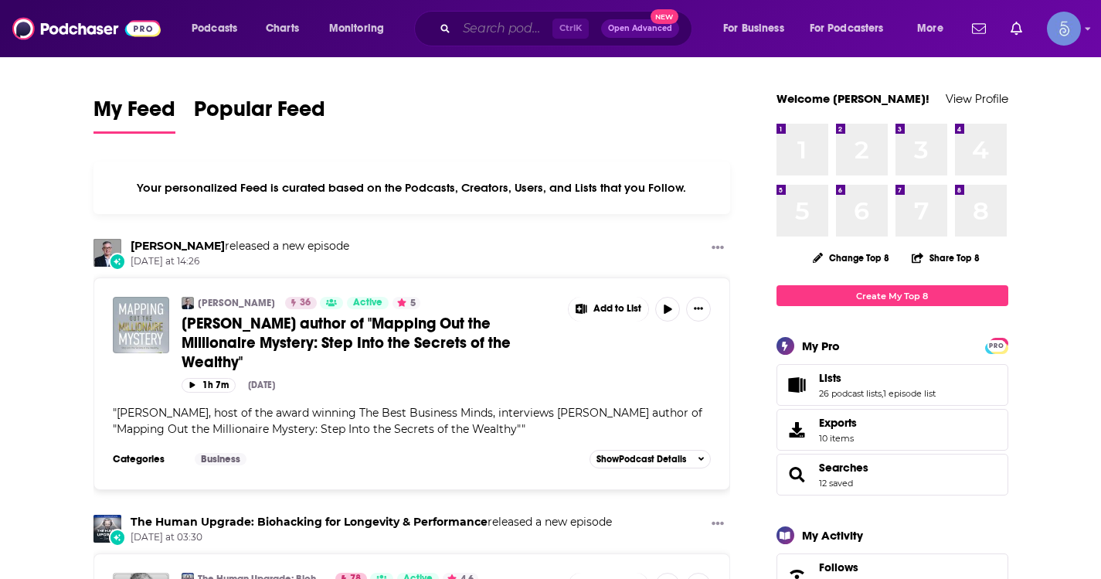
click at [512, 25] on input "Search podcasts, credits, & more..." at bounding box center [505, 28] width 96 height 25
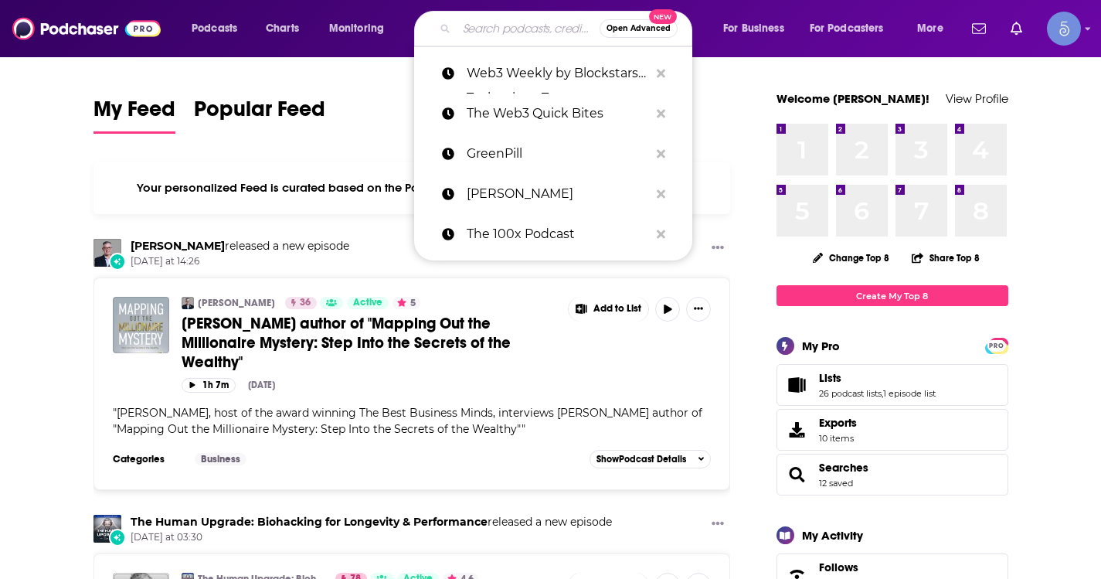
paste input "The Outlier Ventures Podcast"
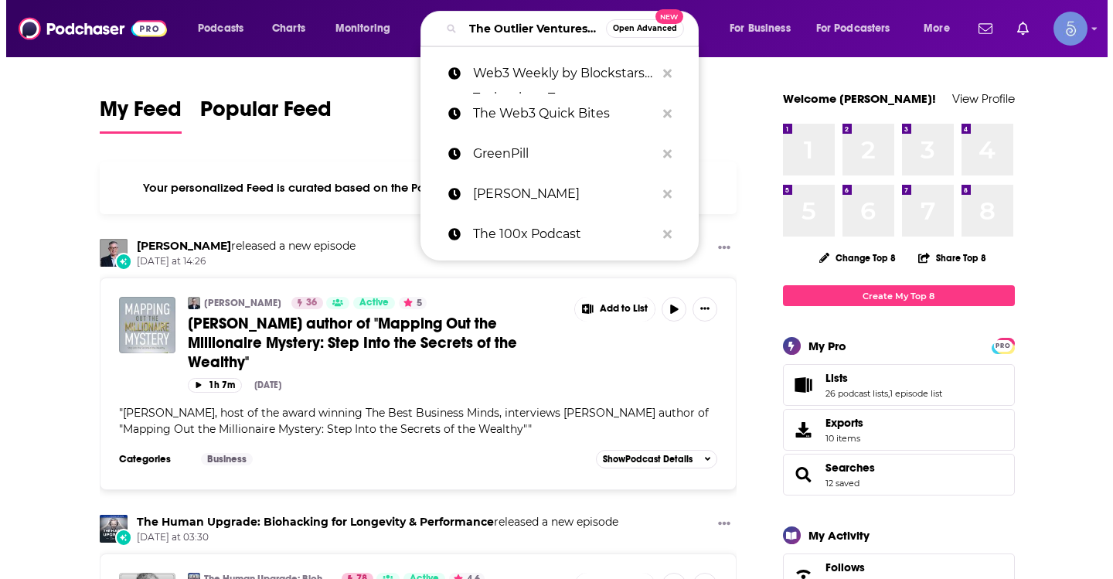
scroll to position [0, 68]
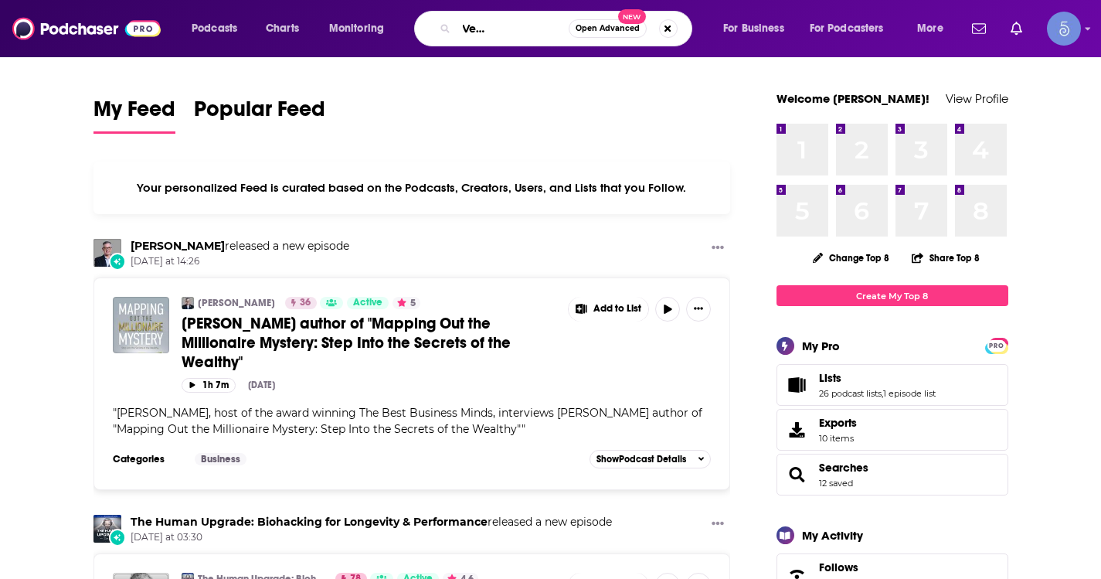
type input "The Outlier Ventures Podcast"
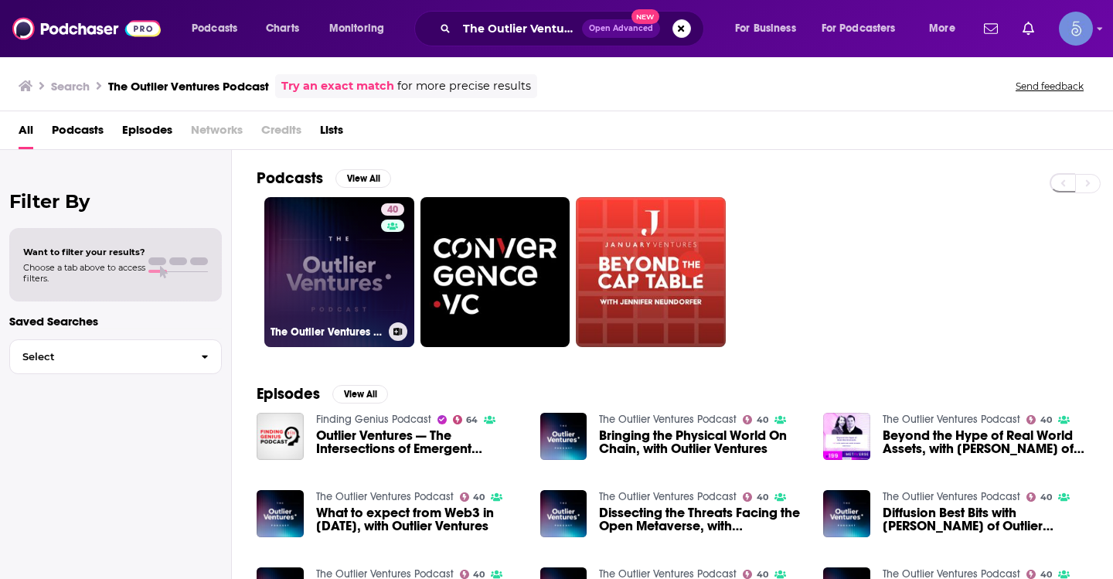
click at [344, 274] on link "40 The Outlier Ventures Podcast" at bounding box center [339, 272] width 150 height 150
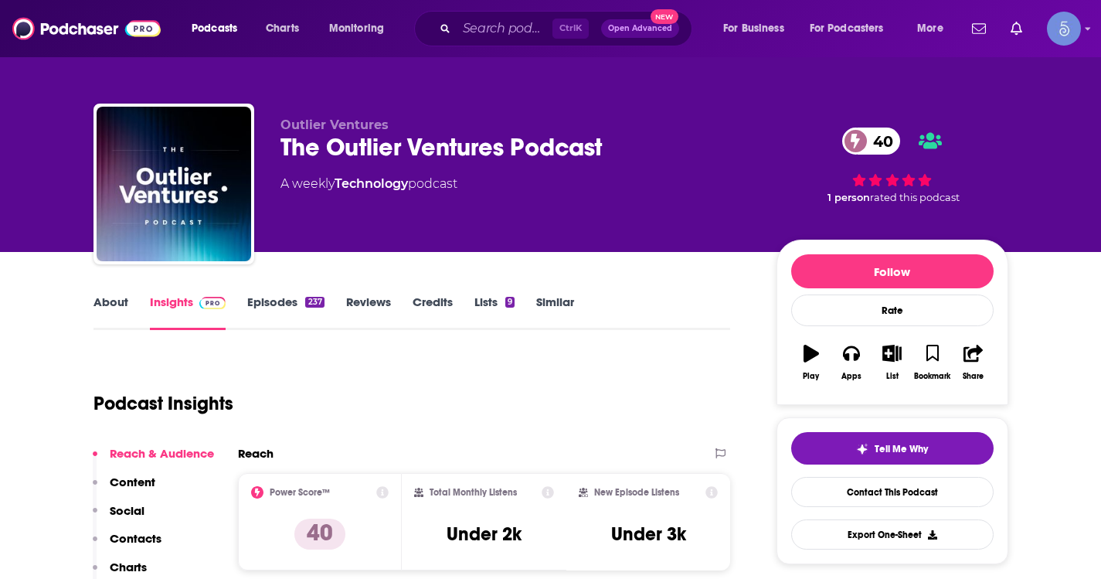
click at [291, 308] on link "Episodes 237" at bounding box center [285, 312] width 76 height 36
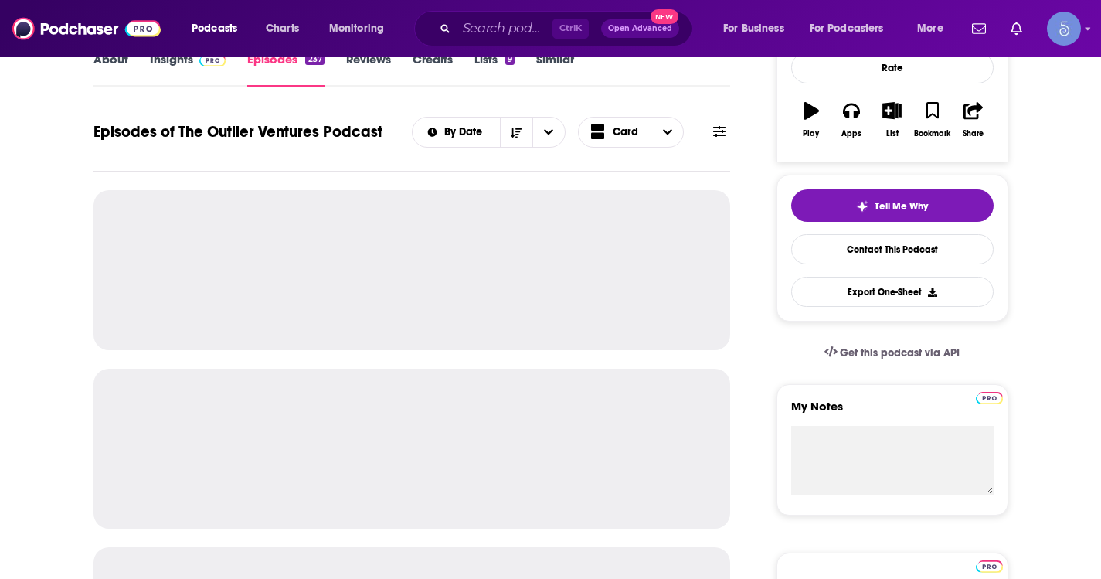
scroll to position [309, 0]
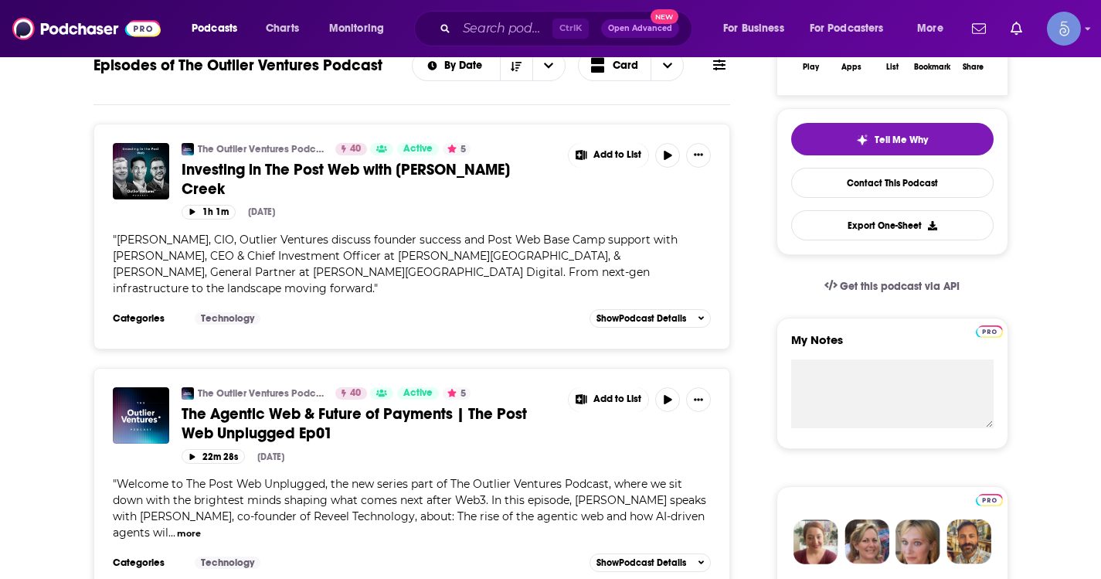
click at [324, 172] on span "Investing in The Post Web with Morgan Creek" at bounding box center [346, 179] width 328 height 39
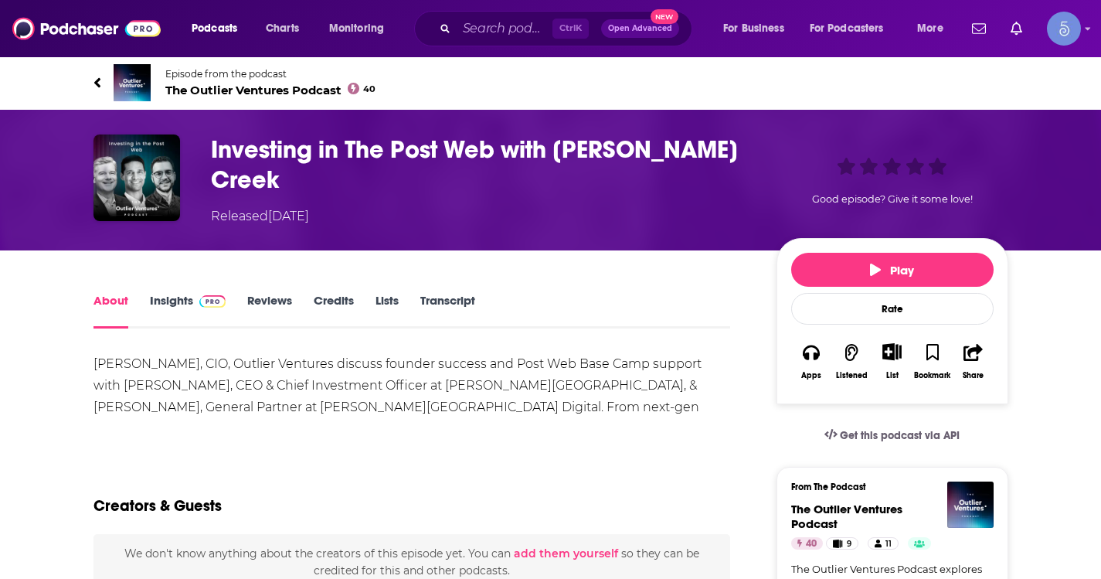
click at [182, 293] on link "Insights" at bounding box center [188, 311] width 76 height 36
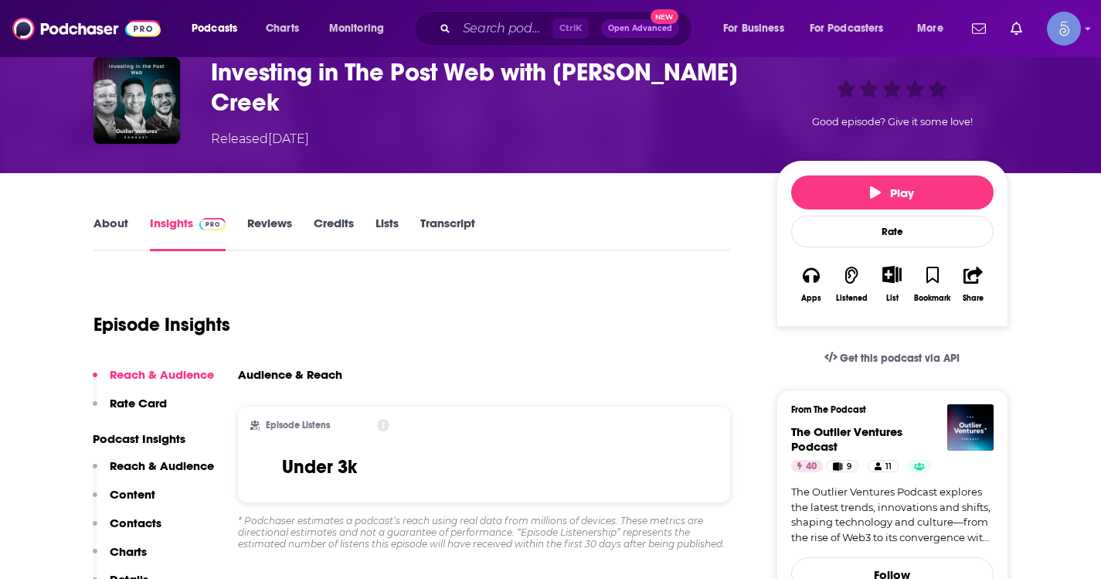
scroll to position [155, 0]
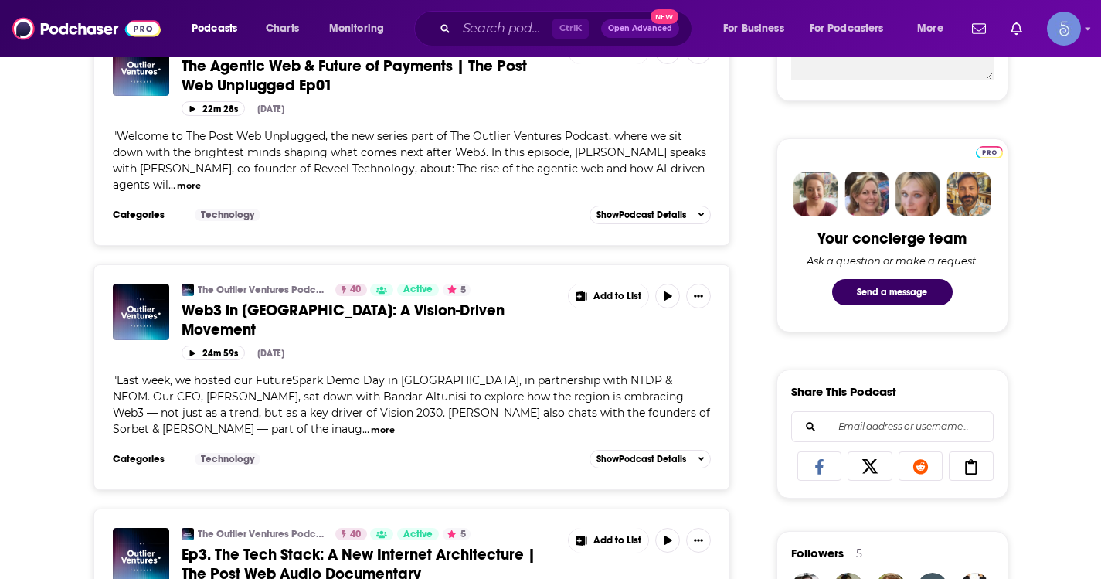
scroll to position [695, 0]
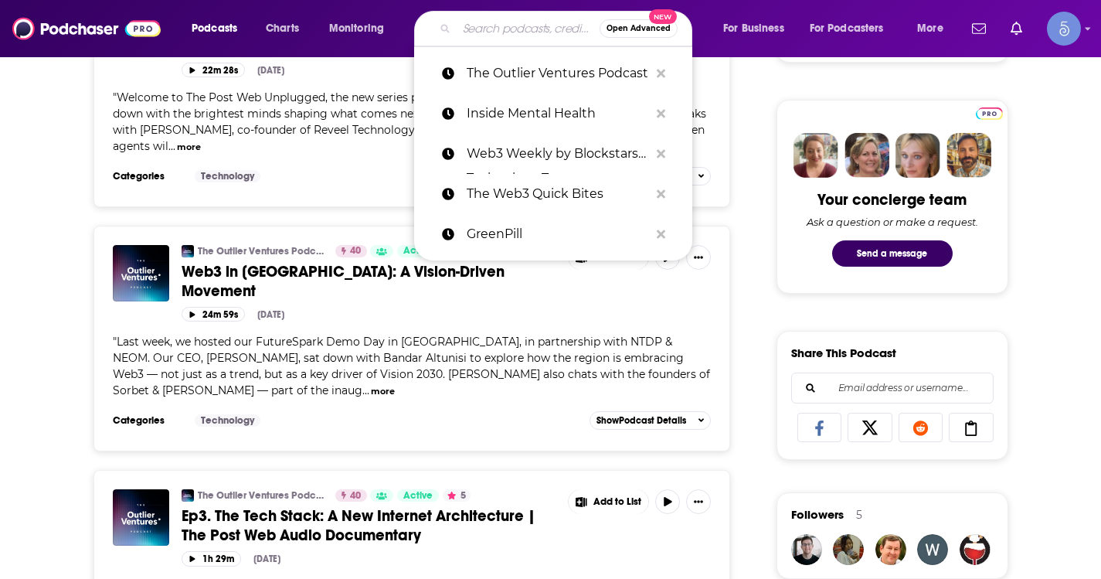
click at [467, 25] on input "Search podcasts, credits, & more..." at bounding box center [528, 28] width 143 height 25
paste input "Grateful Show"
type input "Grateful Show"
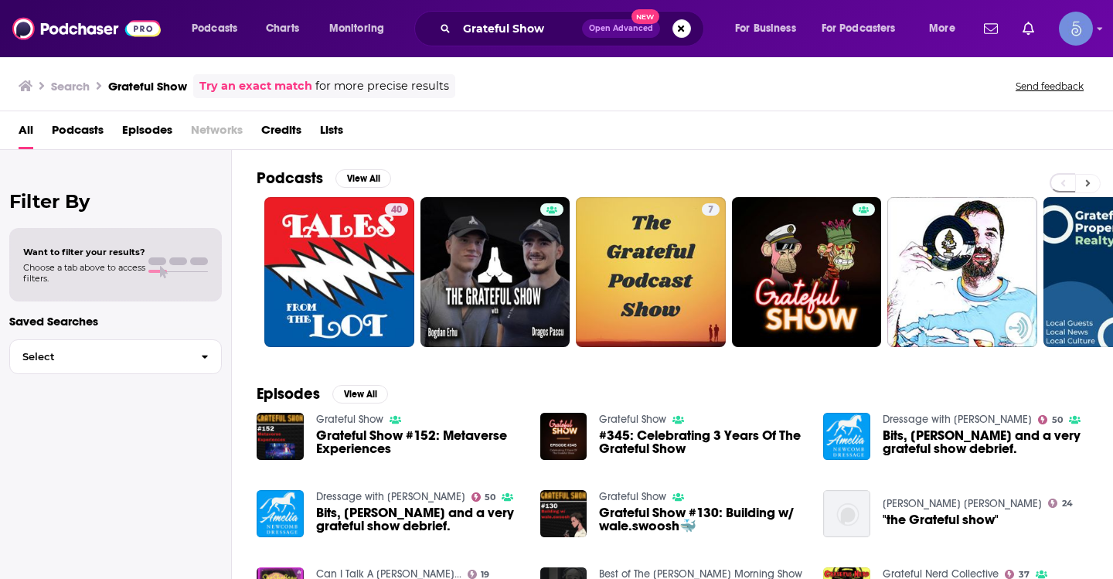
click at [1092, 180] on button at bounding box center [1087, 183] width 25 height 19
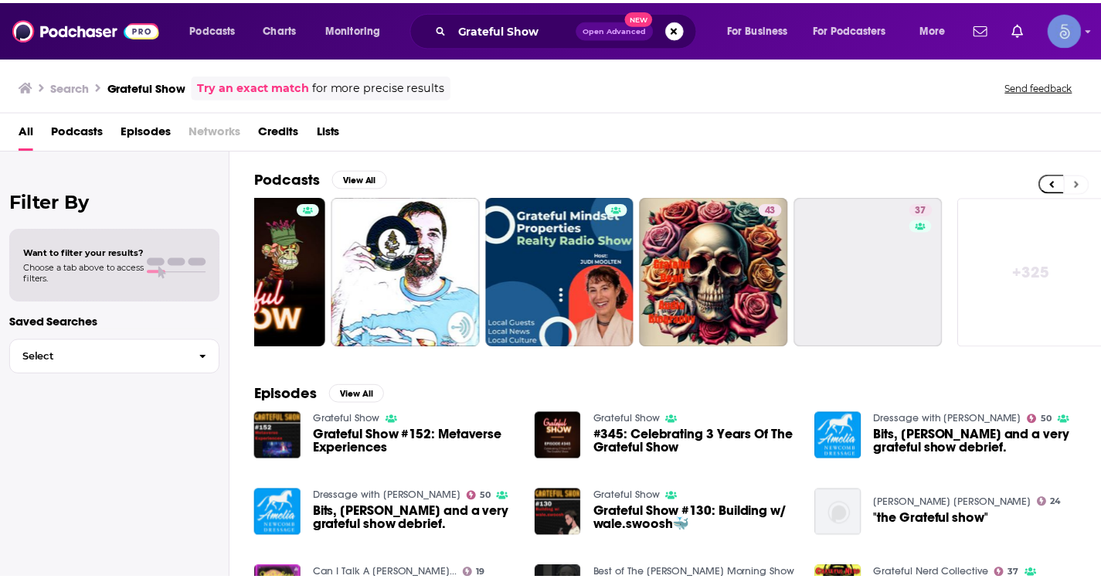
scroll to position [0, 563]
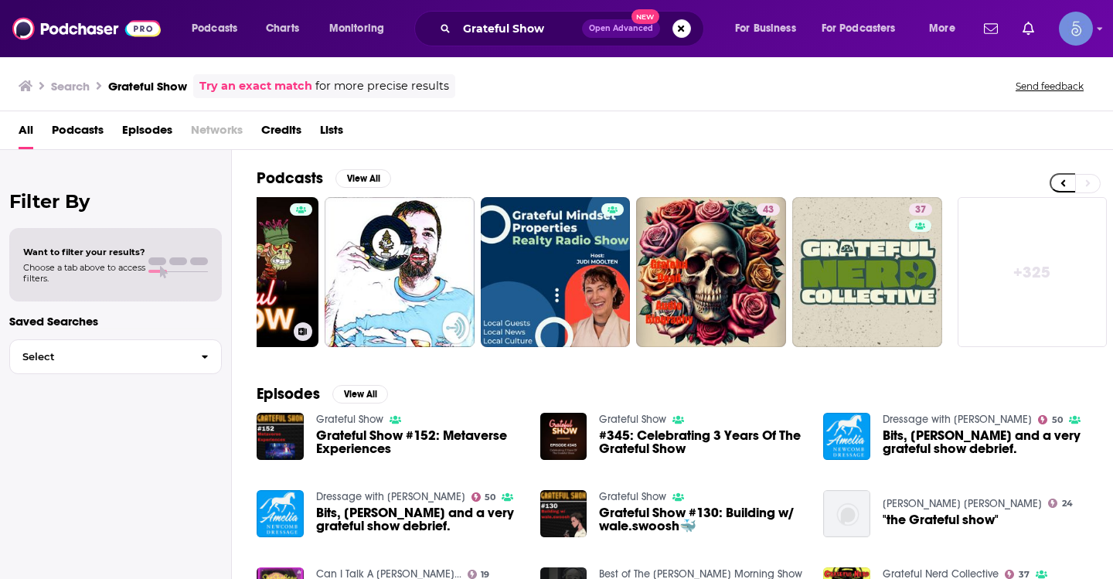
click at [287, 236] on link "Grateful Show" at bounding box center [244, 272] width 150 height 150
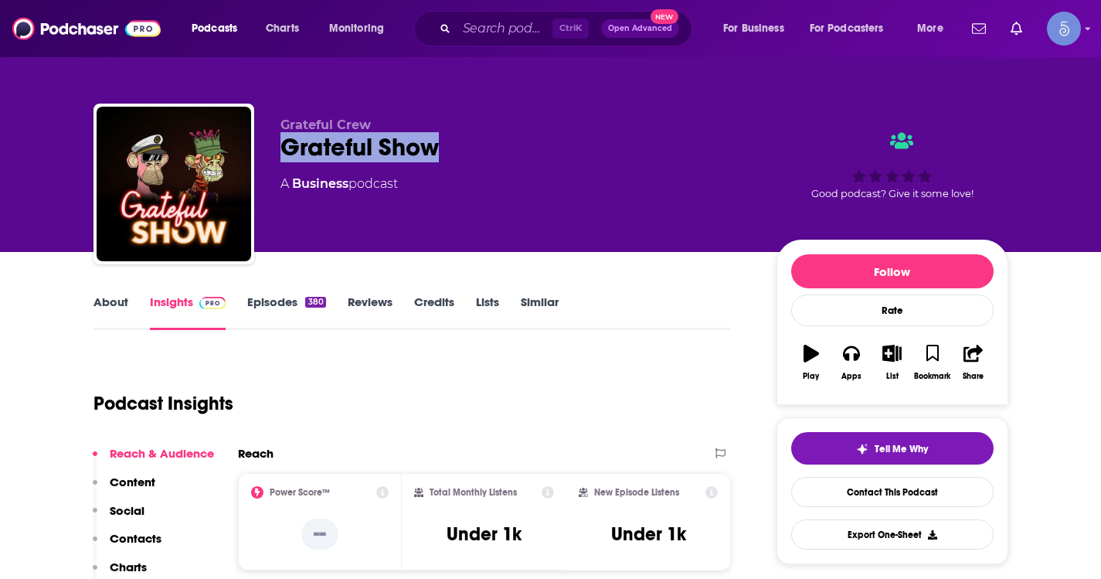
drag, startPoint x: 456, startPoint y: 134, endPoint x: 262, endPoint y: 149, distance: 194.5
click at [262, 149] on div "Grateful Crew Grateful Show A Business podcast Good podcast? Give it some love!" at bounding box center [550, 187] width 915 height 167
copy h2 "Grateful Show"
click at [507, 28] on input "Search podcasts, credits, & more..." at bounding box center [505, 28] width 96 height 25
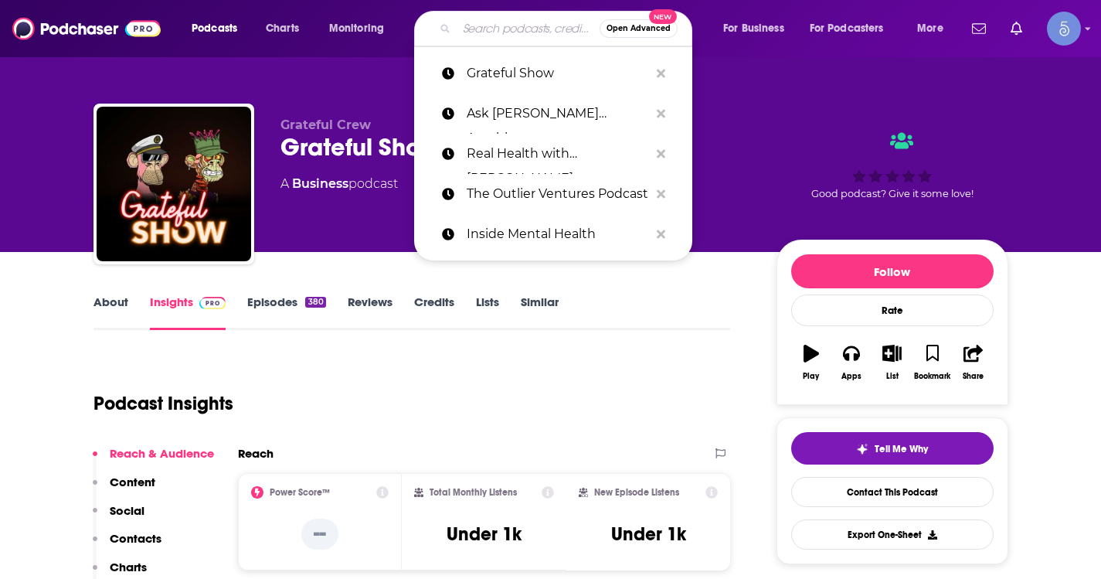
paste input "The Kus"
type input "The Kus"
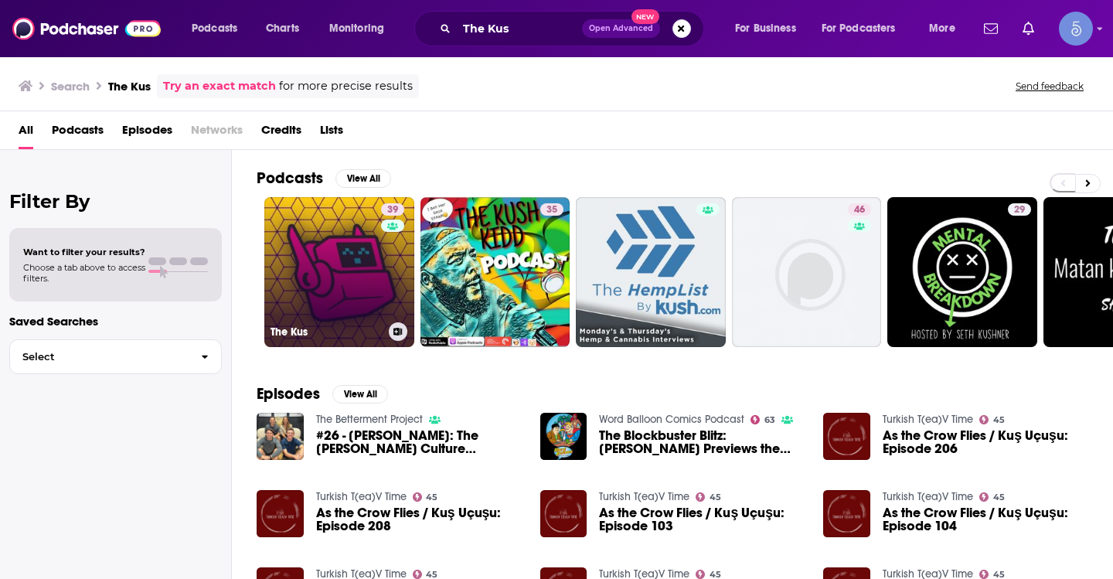
click at [340, 310] on link "39 The Kus" at bounding box center [339, 272] width 150 height 150
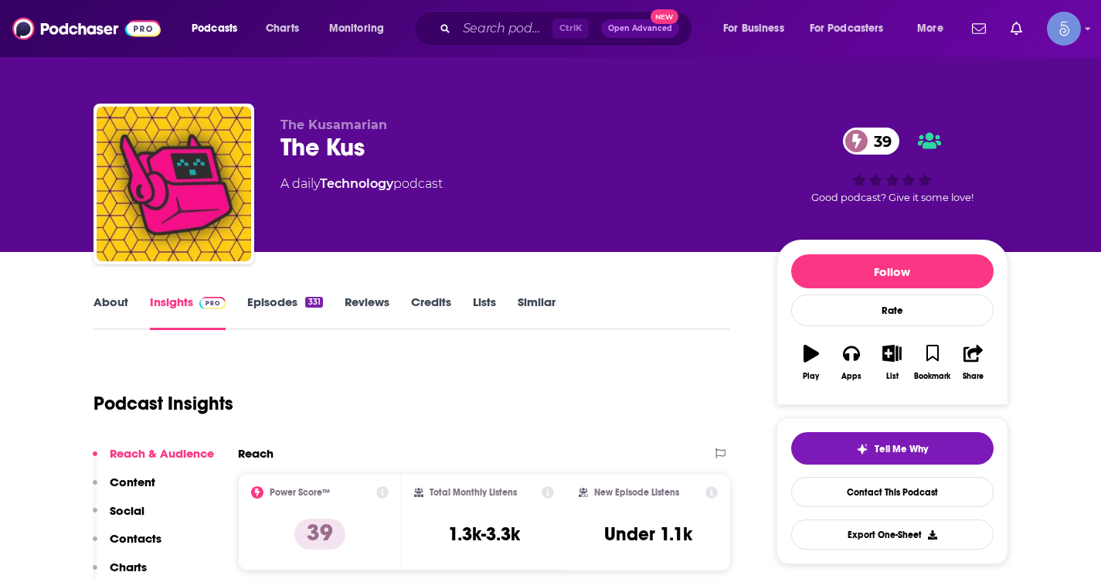
click at [119, 312] on link "About" at bounding box center [110, 312] width 35 height 36
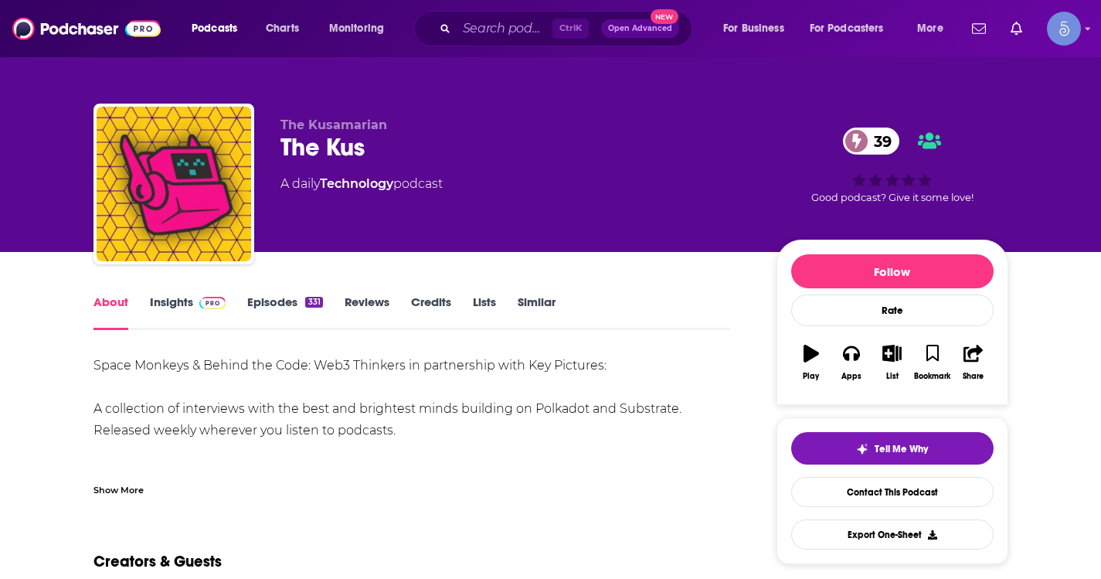
click at [127, 481] on div "Show More" at bounding box center [411, 484] width 637 height 26
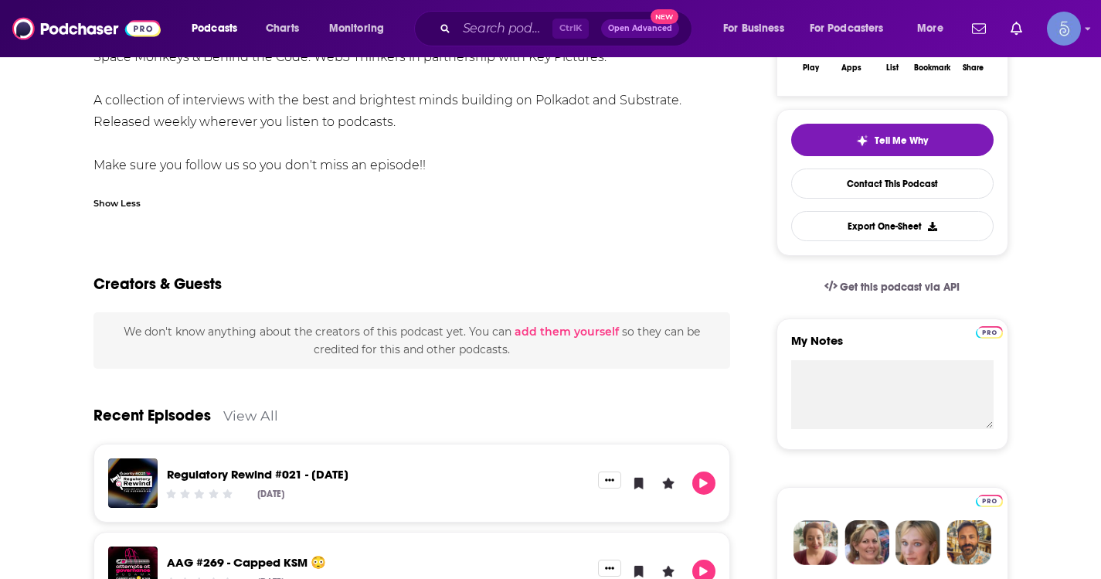
scroll to position [77, 0]
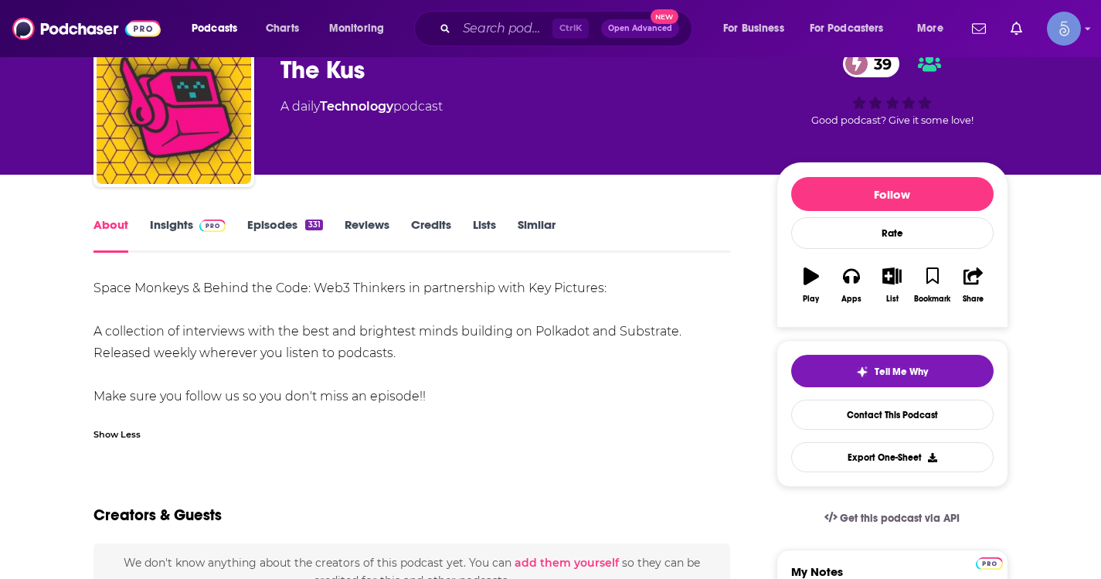
click at [152, 231] on link "Insights" at bounding box center [188, 235] width 76 height 36
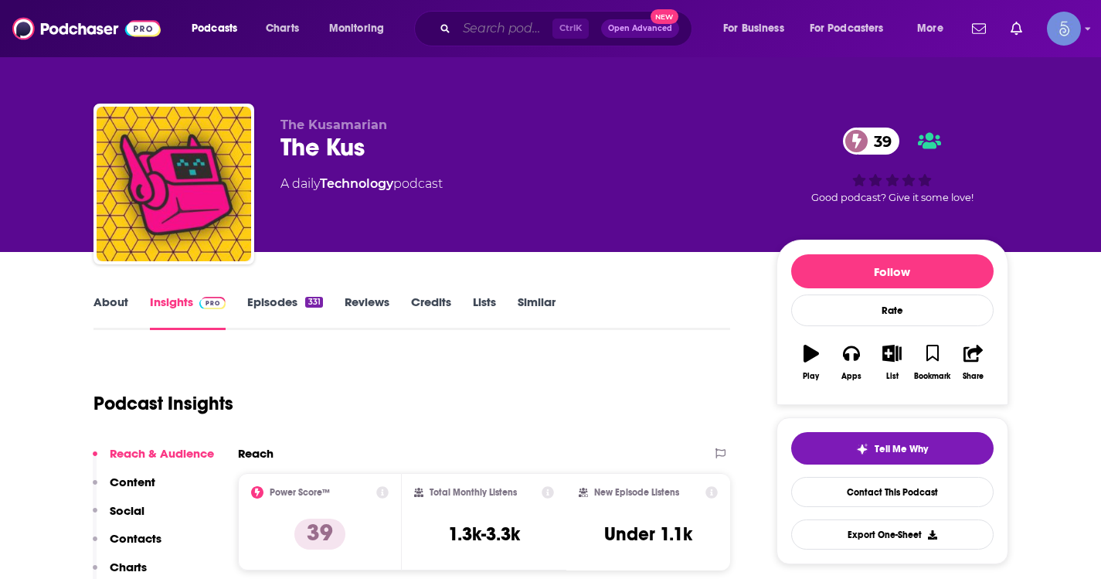
click at [481, 25] on input "Search podcasts, credits, & more..." at bounding box center [505, 28] width 96 height 25
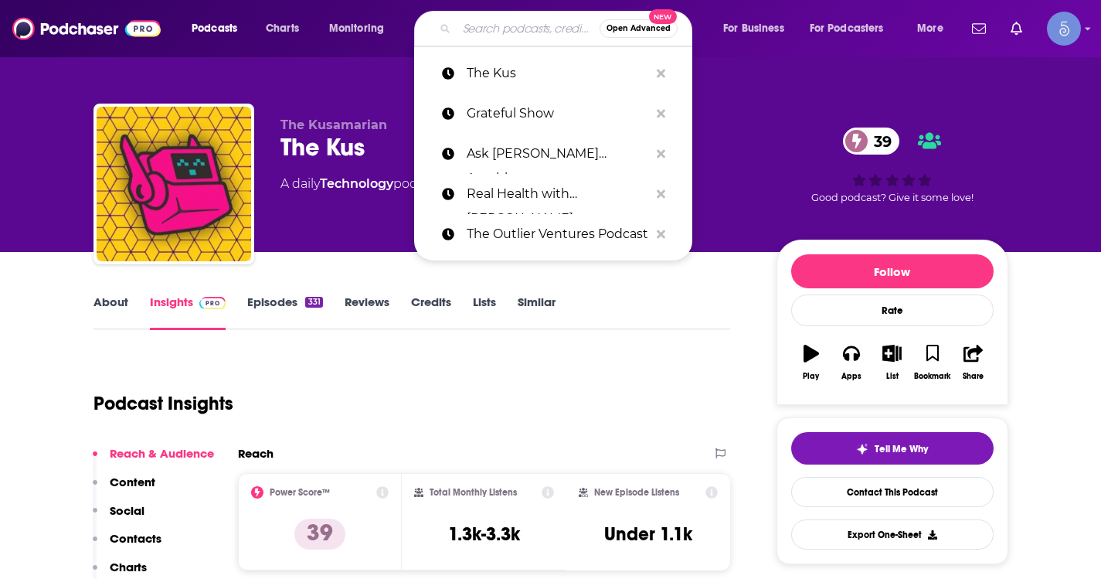
paste input "The Decrypting Crypto Podcast"
type input "The Decrypting Crypto Podcast"
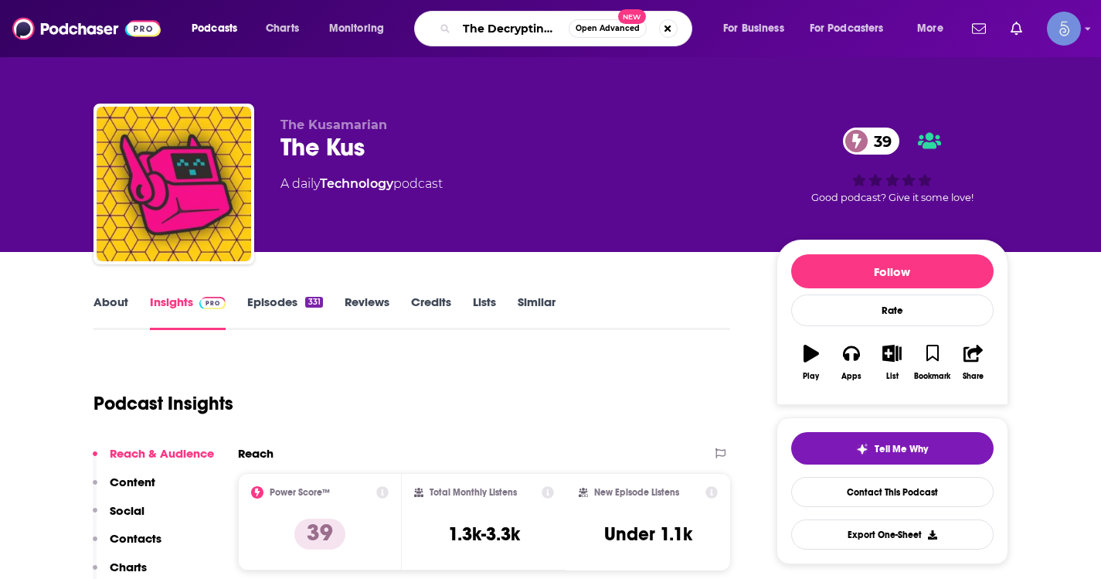
scroll to position [0, 80]
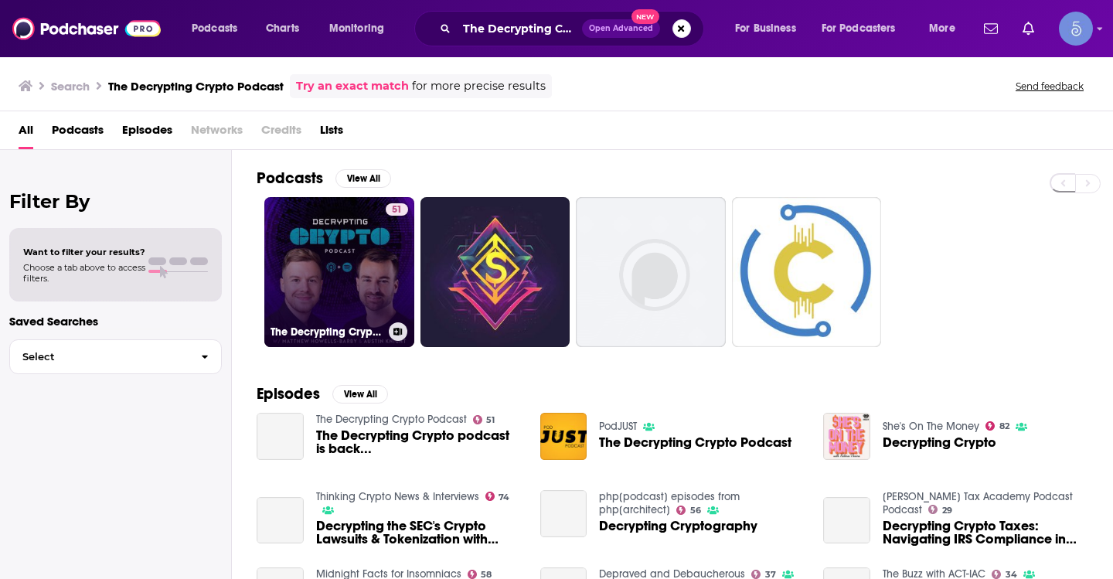
click at [343, 253] on link "51 The Decrypting Crypto Podcast" at bounding box center [339, 272] width 150 height 150
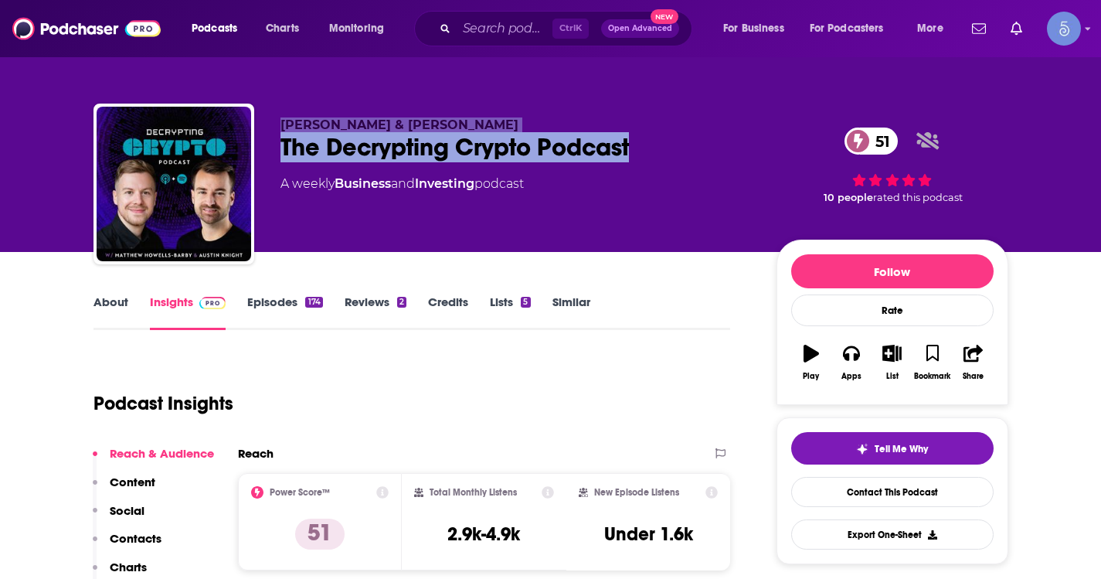
drag, startPoint x: 644, startPoint y: 148, endPoint x: 254, endPoint y: 127, distance: 390.7
click at [254, 127] on div "Matthew Howells-Barby & Austin Knight The Decrypting Crypto Podcast 51 A weekly…" at bounding box center [550, 187] width 915 height 167
copy div "Matthew Howells-Barby & Austin Knight The Decrypting Crypto Podcast"
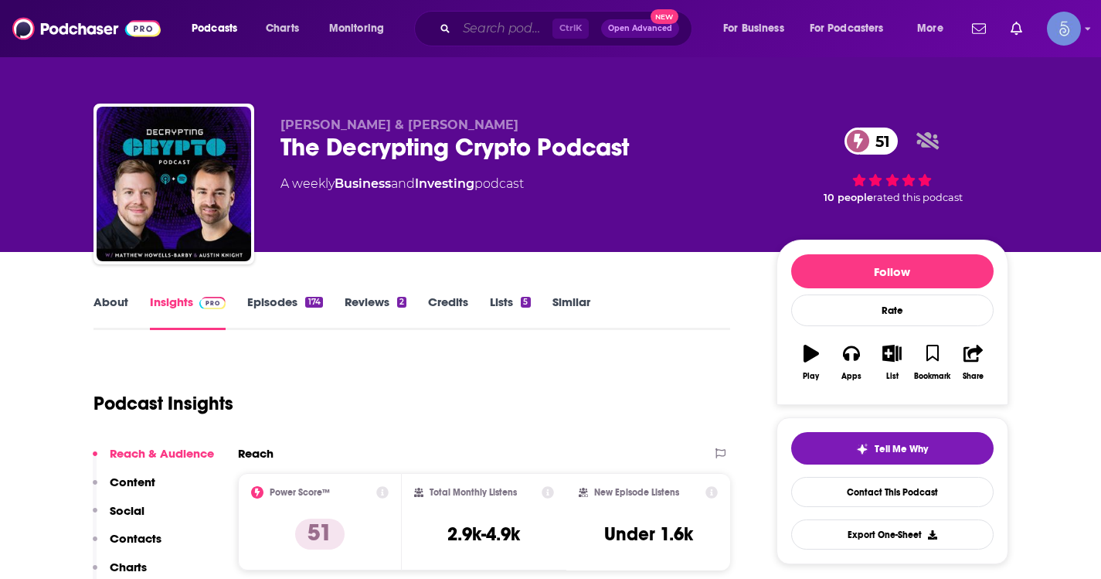
click at [518, 33] on input "Search podcasts, credits, & more..." at bounding box center [505, 28] width 96 height 25
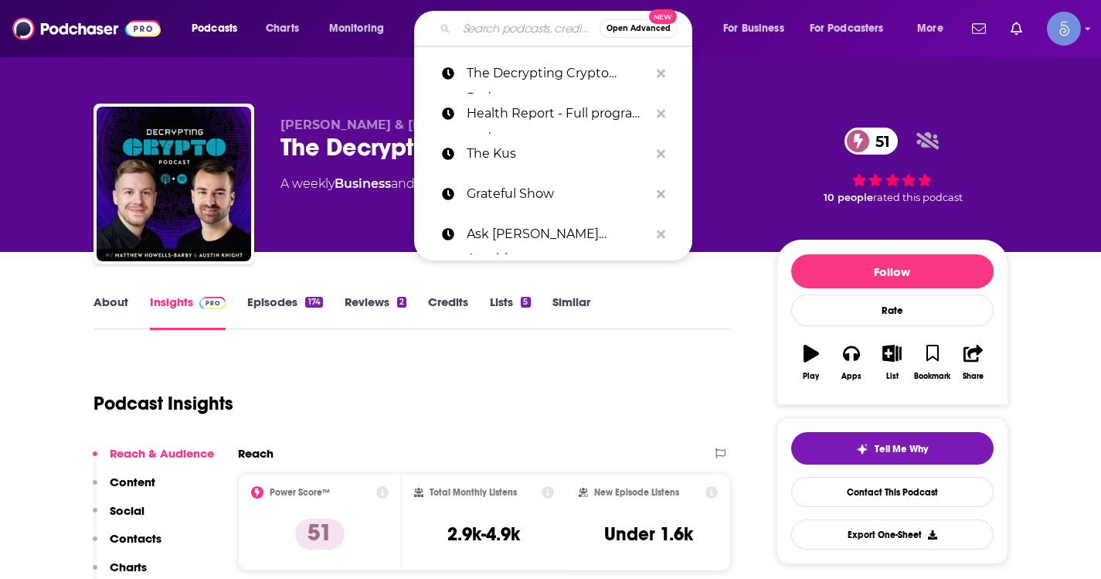
paste input "Web3 Deep Dive: NFTs, DeFi, and Cryptocurrency Explained"
type input "Web3 Deep Dive: NFTs, DeFi, and Cryptocurrency Explained"
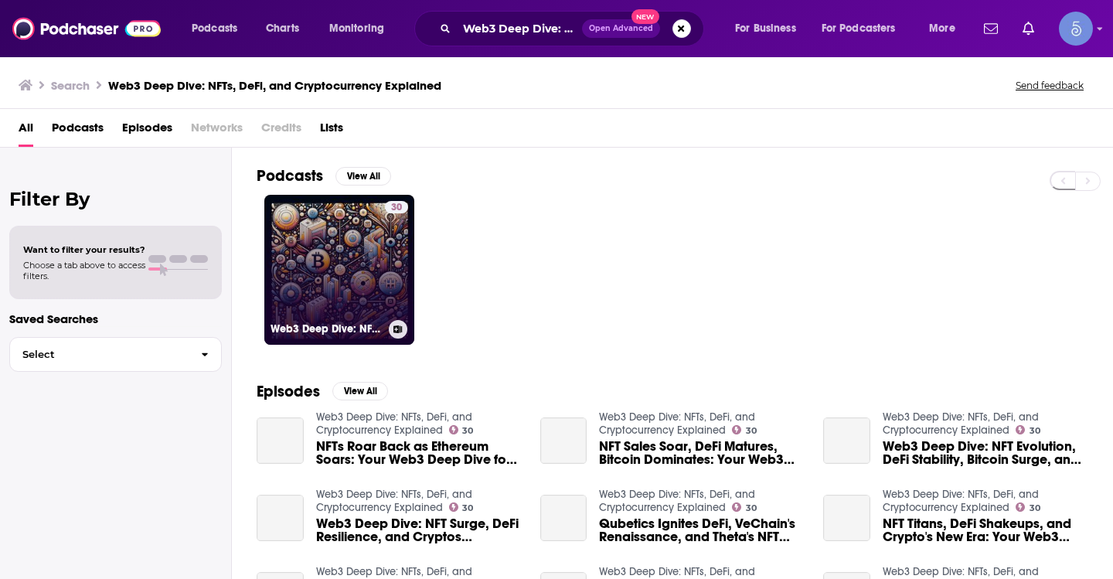
click at [365, 255] on link "30 Web3 Deep Dive: NFTs, DeFi, and Cryptocurrency Explained" at bounding box center [339, 270] width 150 height 150
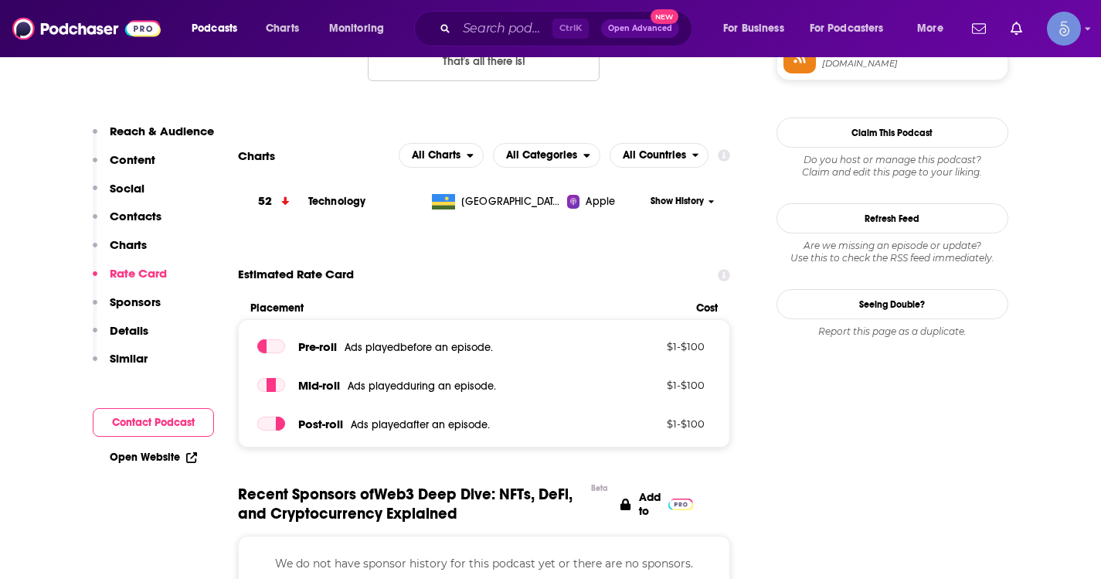
scroll to position [1468, 0]
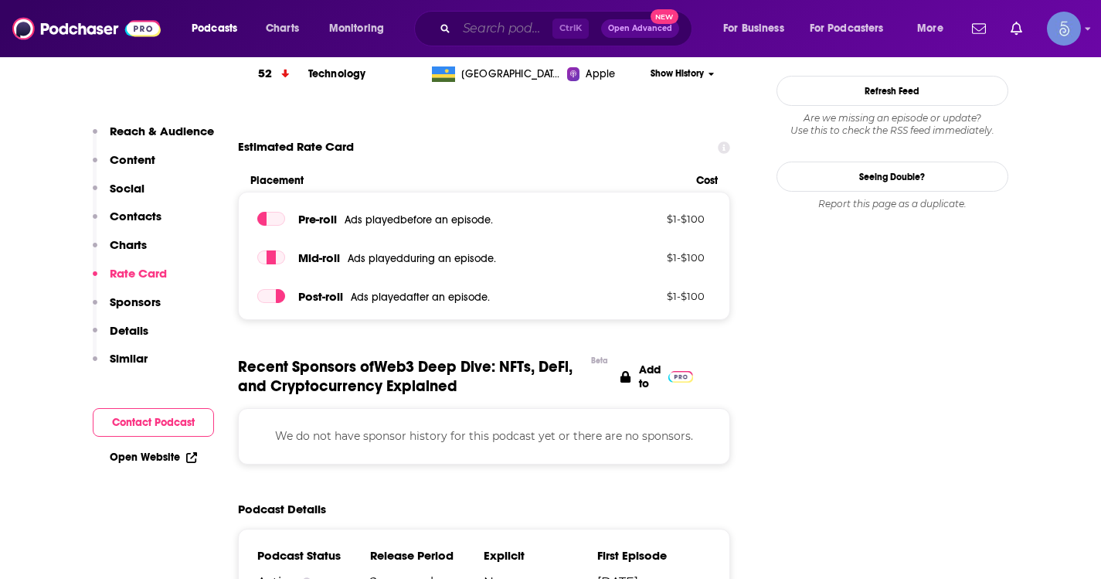
click at [531, 26] on input "Search podcasts, credits, & more..." at bounding box center [505, 28] width 96 height 25
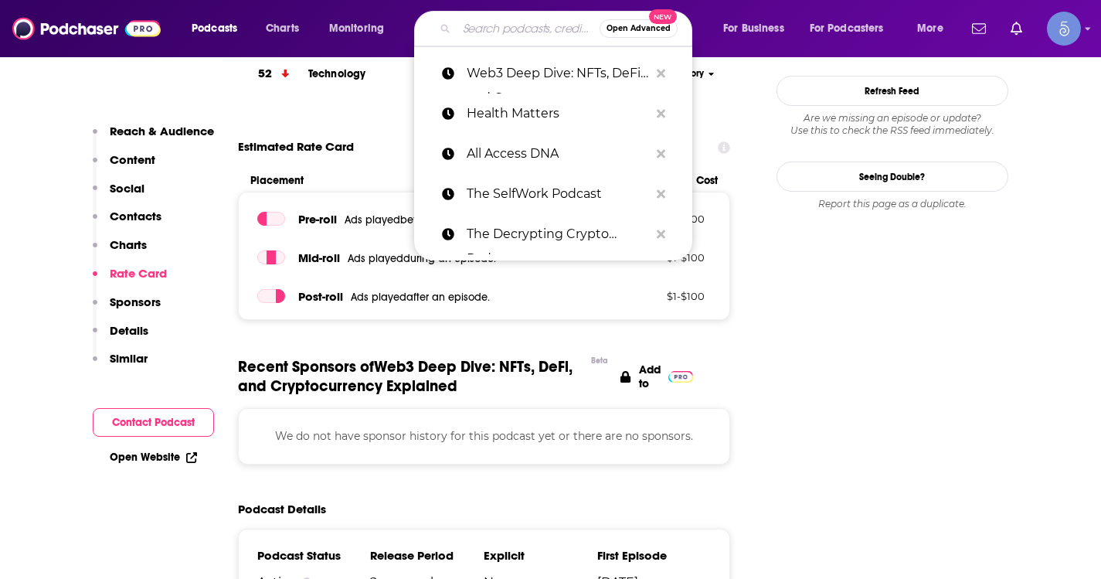
paste input "Validated"
type input "Validated"
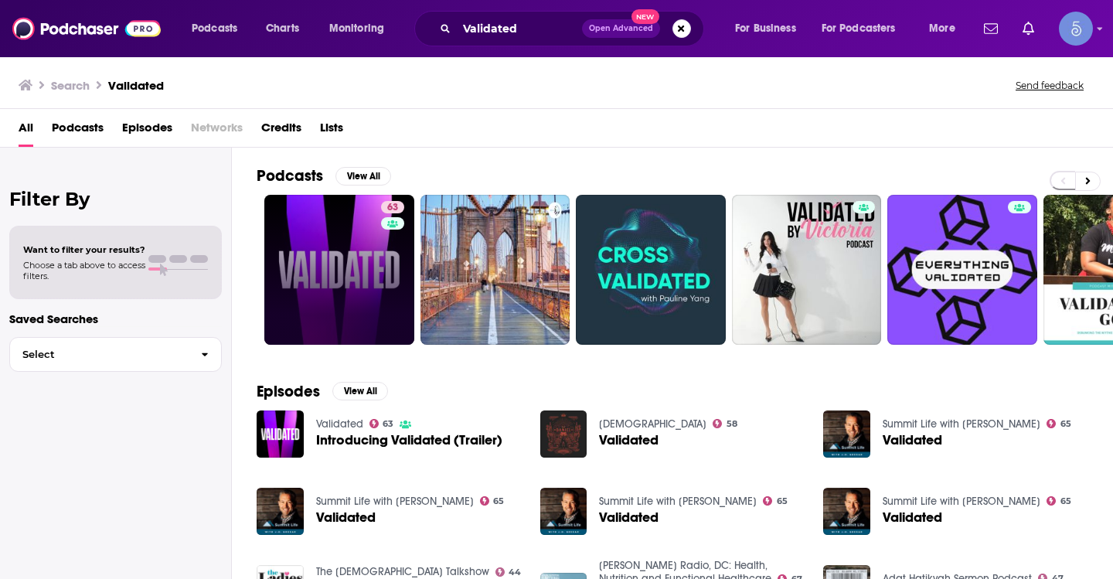
click at [296, 218] on link "63" at bounding box center [339, 270] width 150 height 150
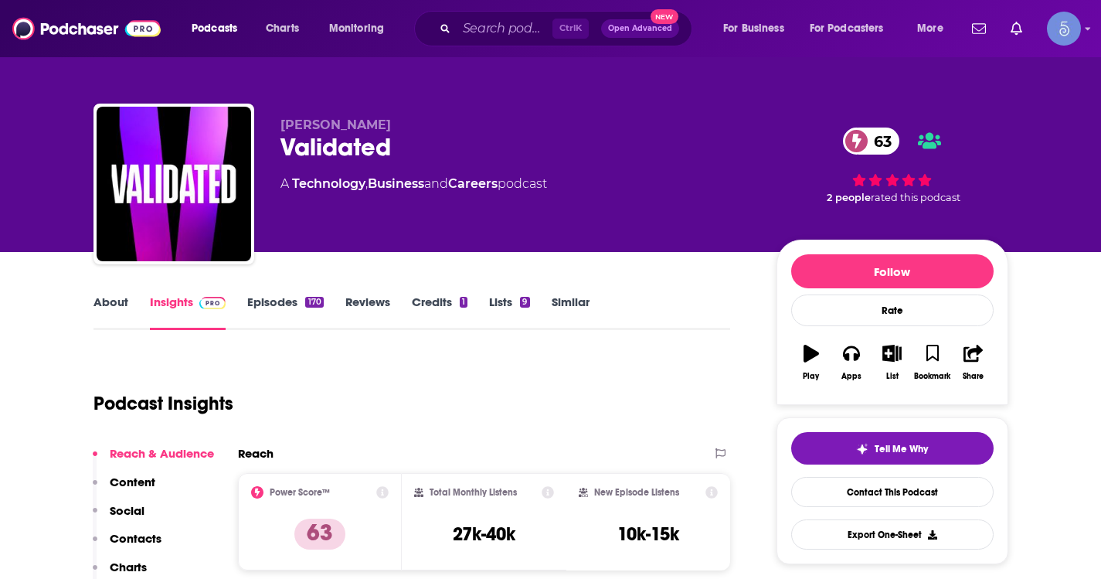
click at [104, 296] on link "About" at bounding box center [110, 312] width 35 height 36
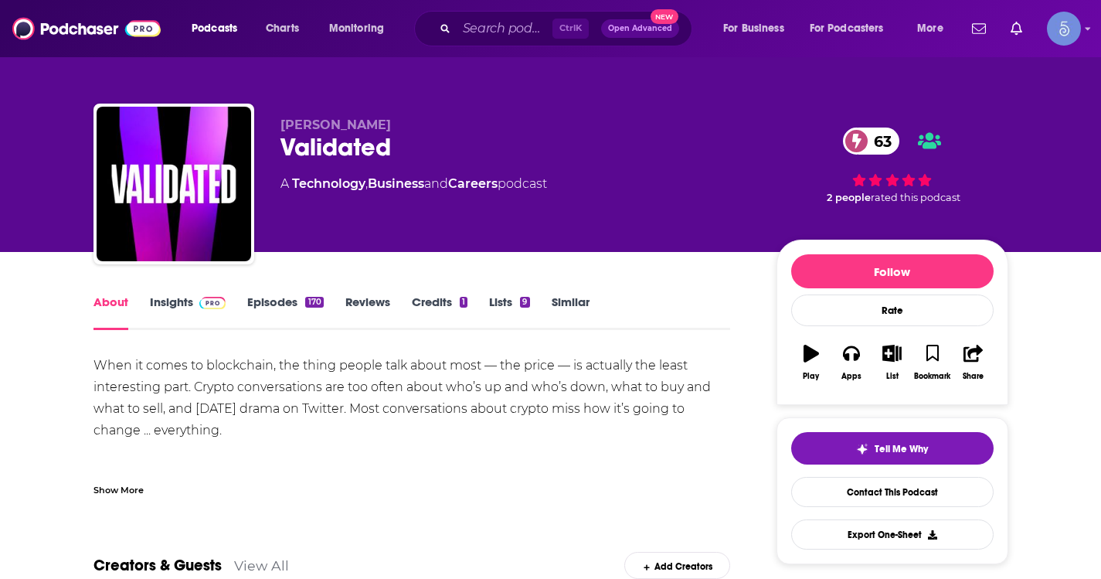
click at [131, 484] on div "Show More" at bounding box center [118, 488] width 50 height 15
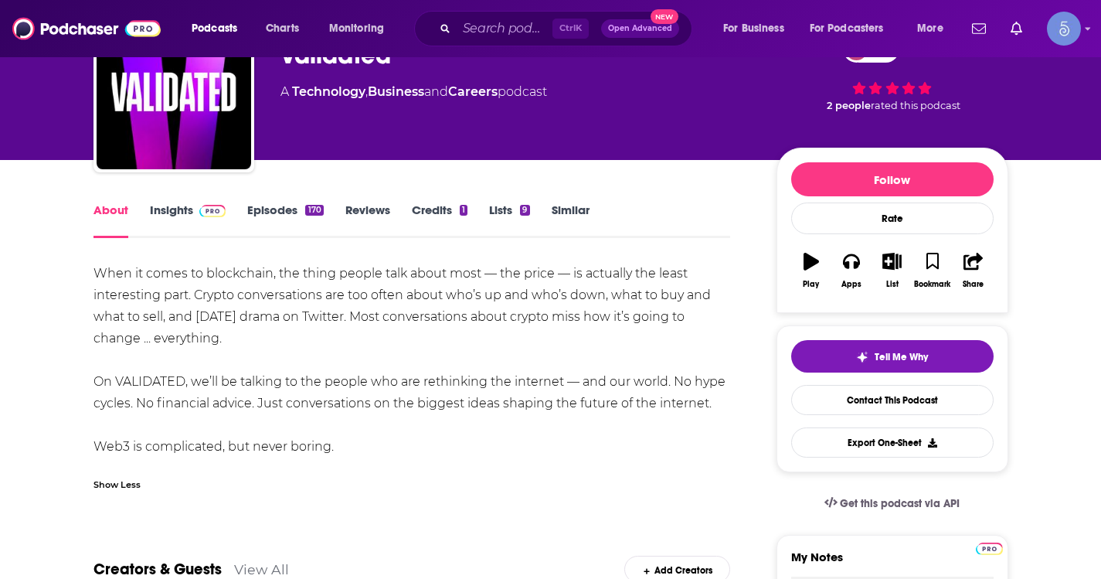
scroll to position [155, 0]
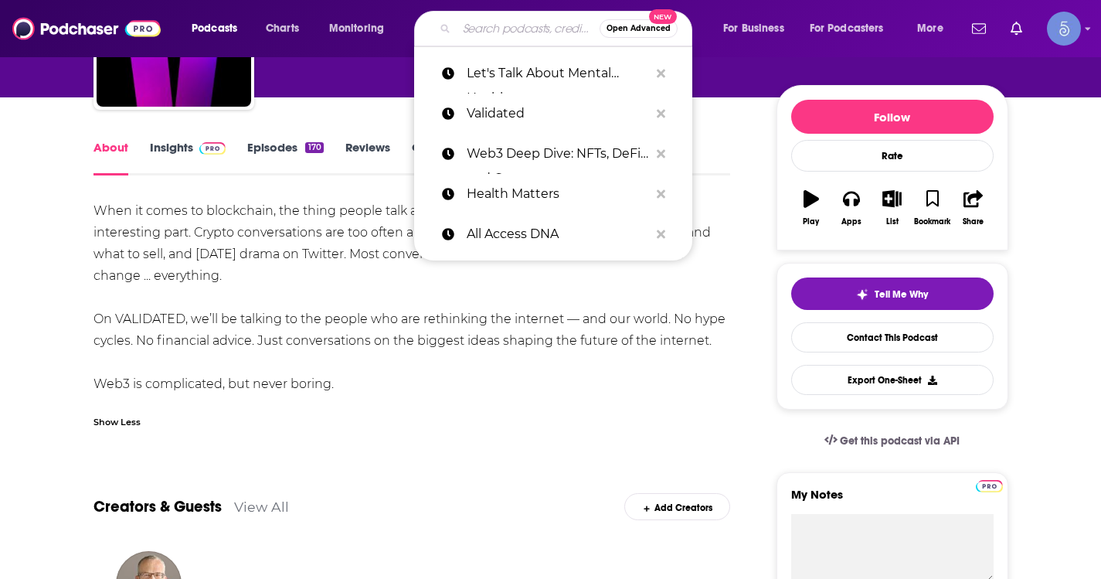
click at [536, 34] on input "Search podcasts, credits, & more..." at bounding box center [528, 28] width 143 height 25
paste input "NewsRamp Blockchain & Web3 Technologies Podcast"
type input "NewsRamp Blockchain & Web3 Technologies Podcast"
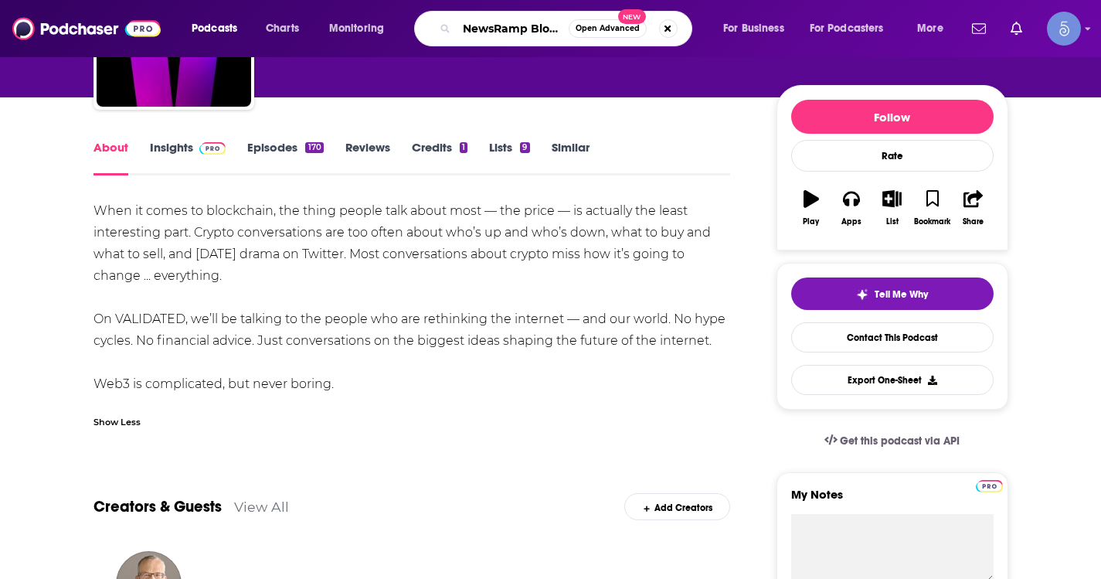
scroll to position [0, 206]
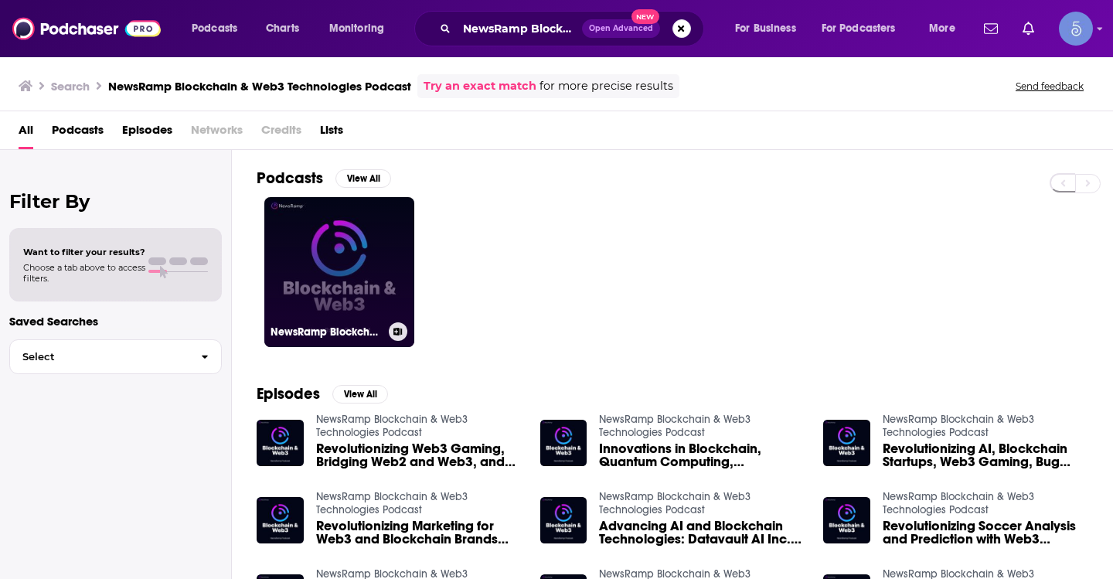
click at [384, 282] on link "NewsRamp Blockchain & Web3 Technologies Podcast" at bounding box center [339, 272] width 150 height 150
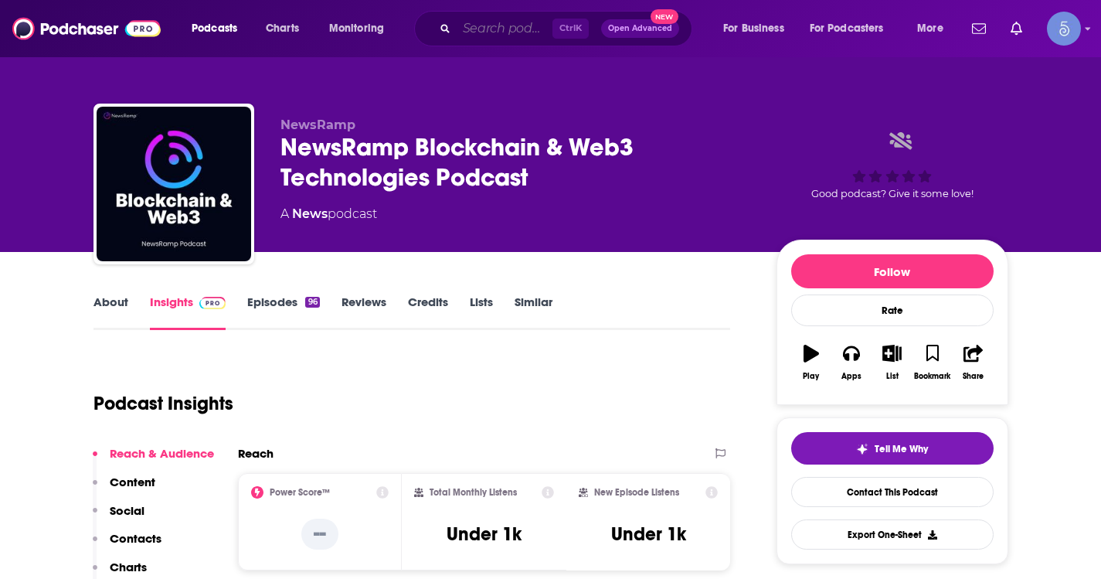
click at [484, 24] on input "Search podcasts, credits, & more..." at bounding box center [505, 28] width 96 height 25
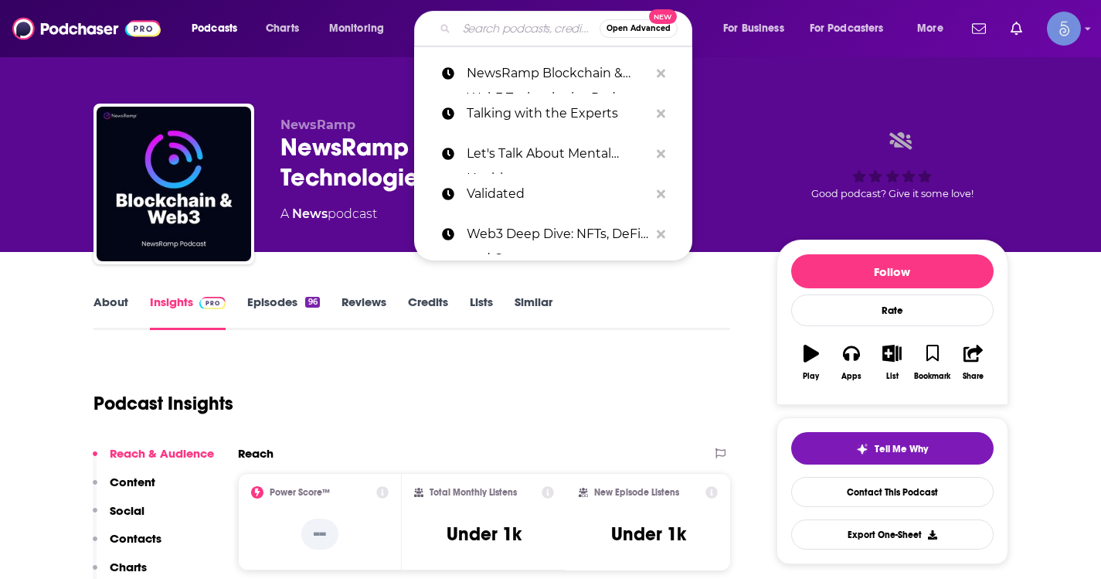
paste input "REAL ONES"
type input "REAL ONES"
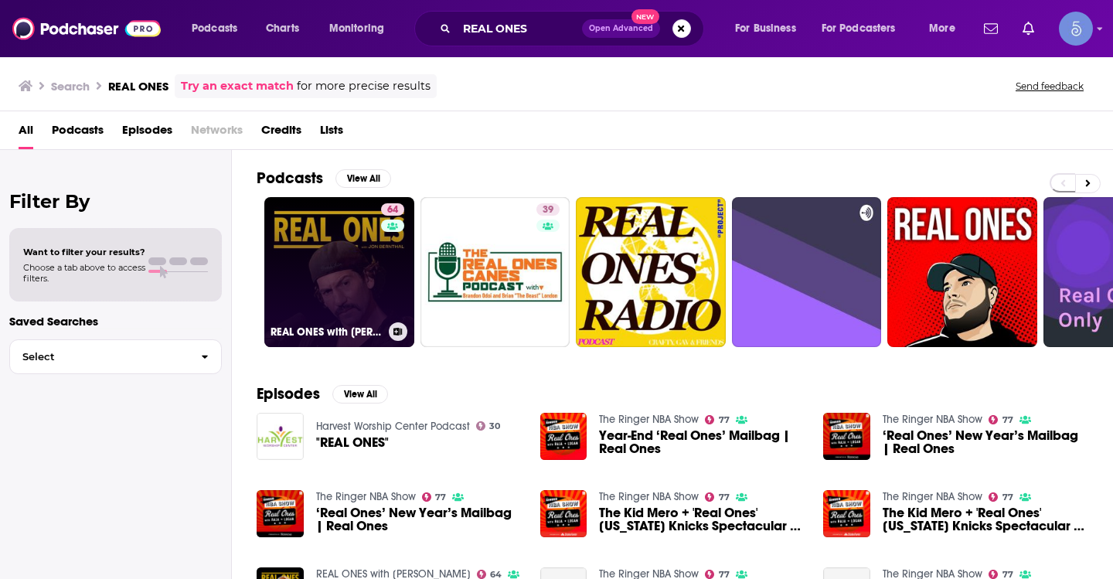
click at [337, 246] on link "64 REAL ONES with Jon Bernthal" at bounding box center [339, 272] width 150 height 150
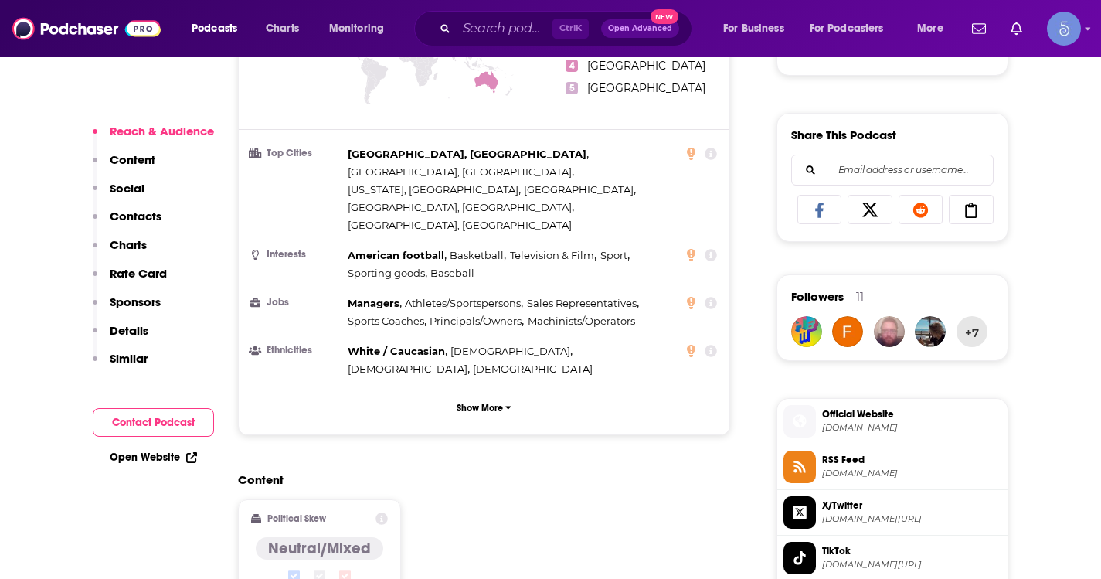
scroll to position [1082, 0]
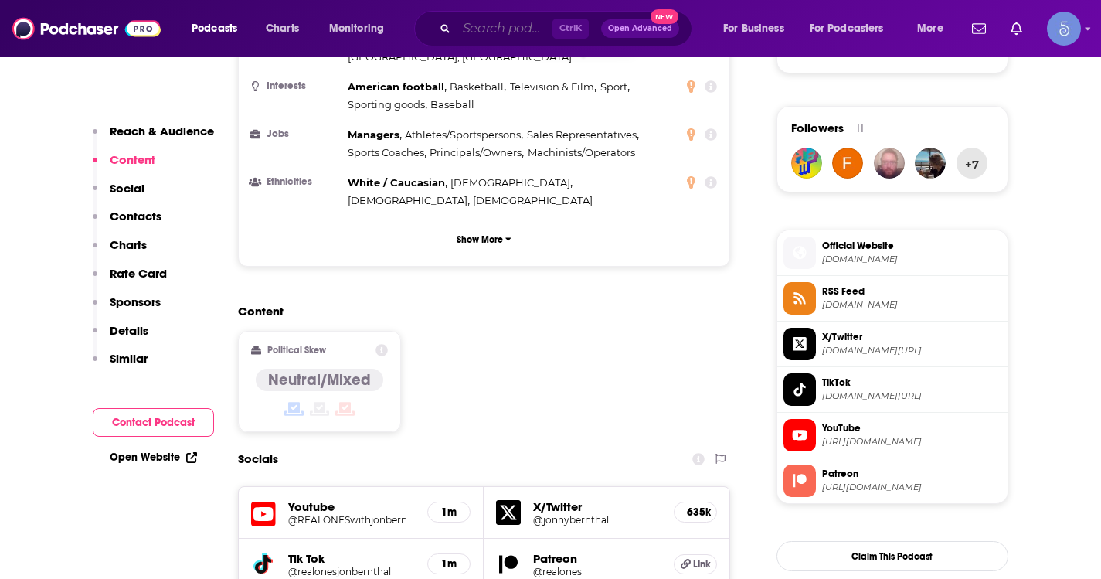
click at [515, 22] on input "Search podcasts, credits, & more..." at bounding box center [505, 28] width 96 height 25
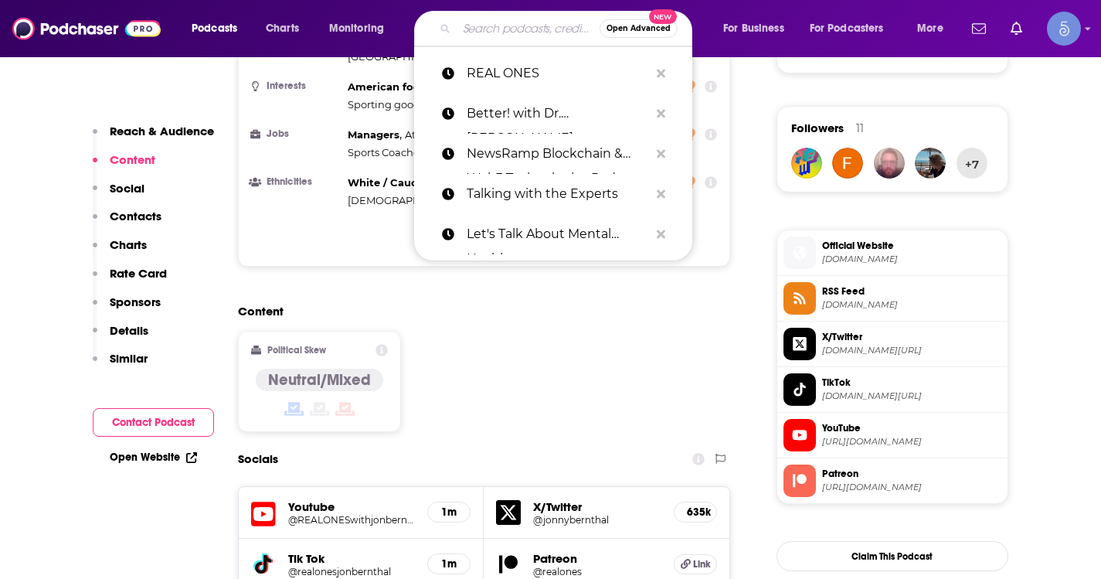
paste input "Web3 Growth Marketing"
type input "Web3 Growth Marketing"
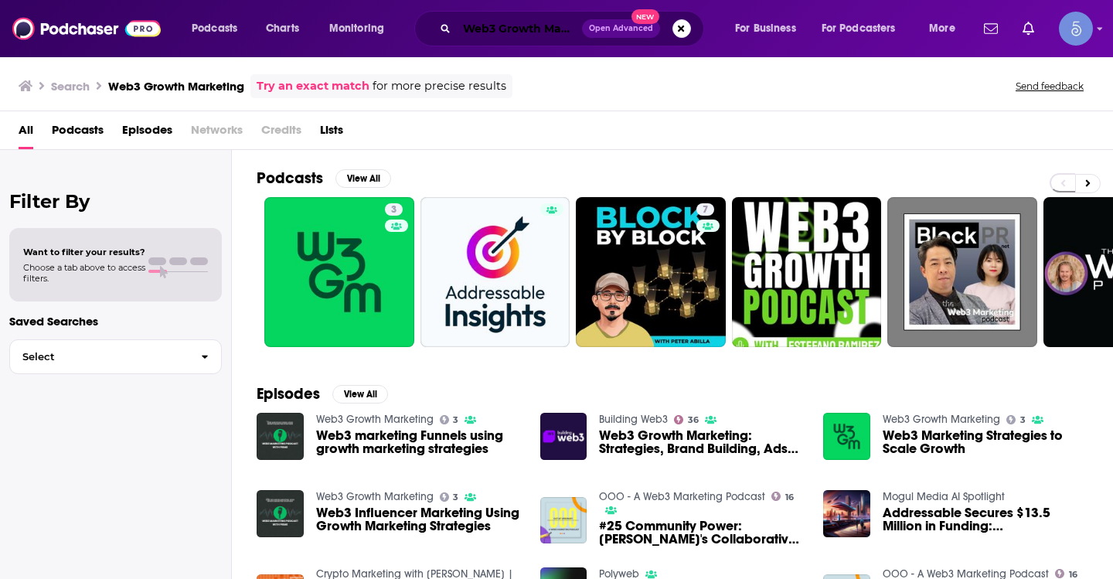
click at [517, 28] on input "Web3 Growth Marketing" at bounding box center [519, 28] width 125 height 25
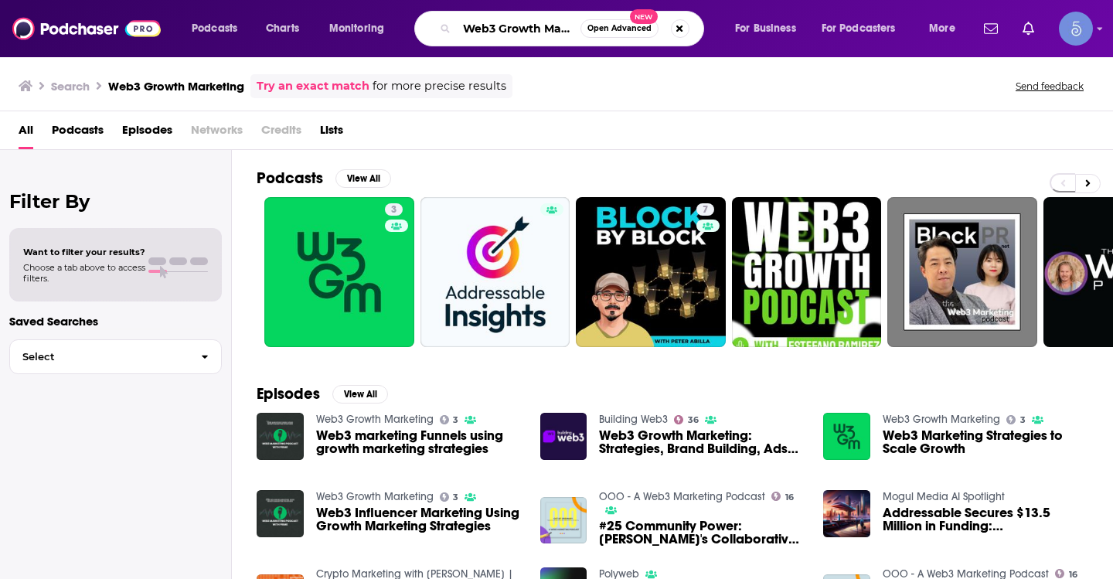
click at [517, 28] on input "Web3 Growth Marketing" at bounding box center [519, 28] width 124 height 25
paste input "HODLong 后浪"
type input "HODLong 后浪"
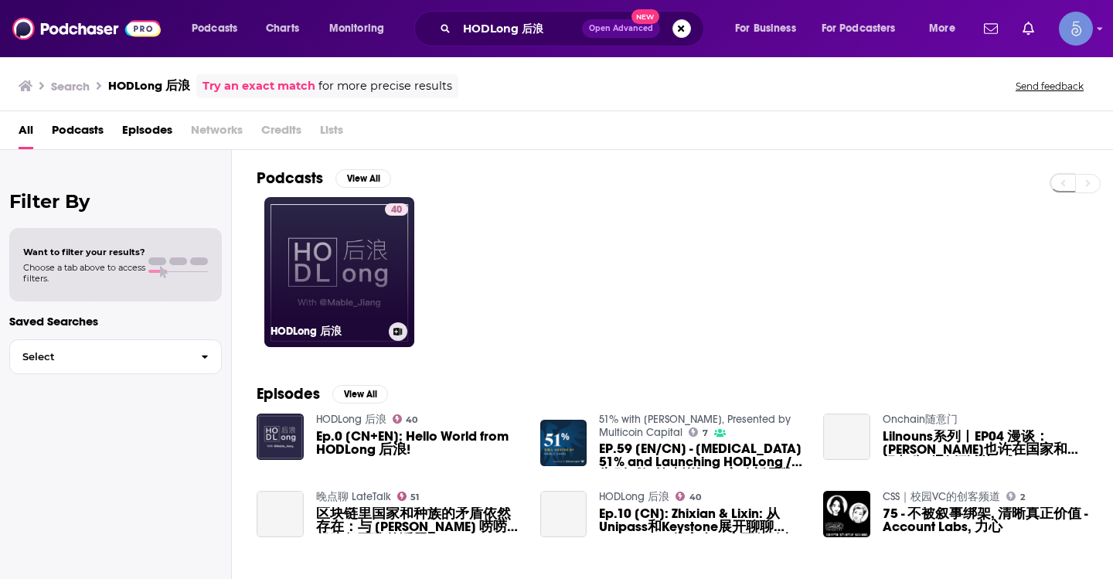
click at [396, 247] on div "40" at bounding box center [396, 262] width 23 height 119
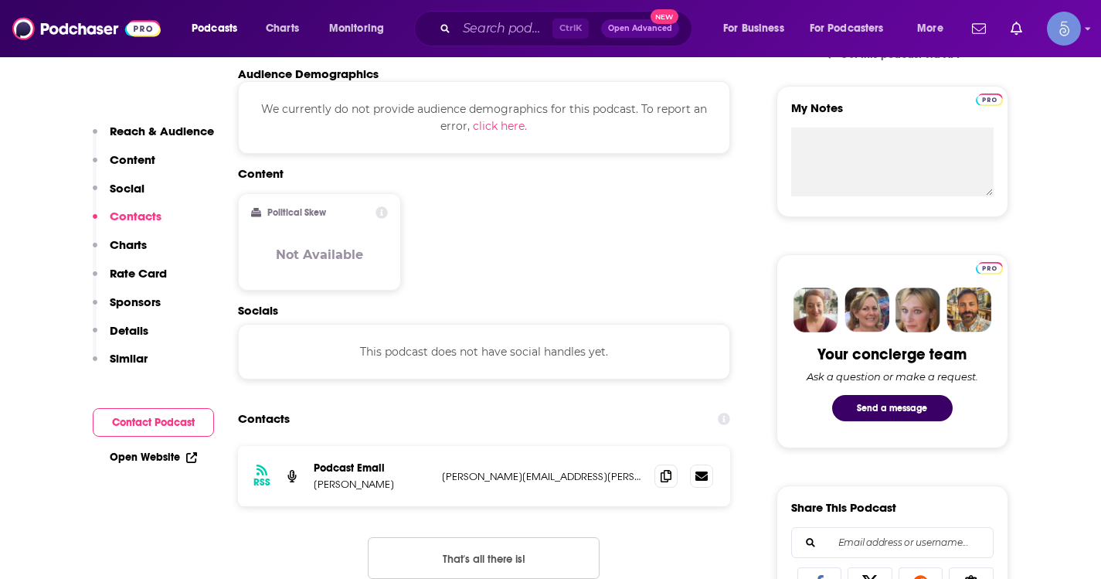
scroll to position [1082, 0]
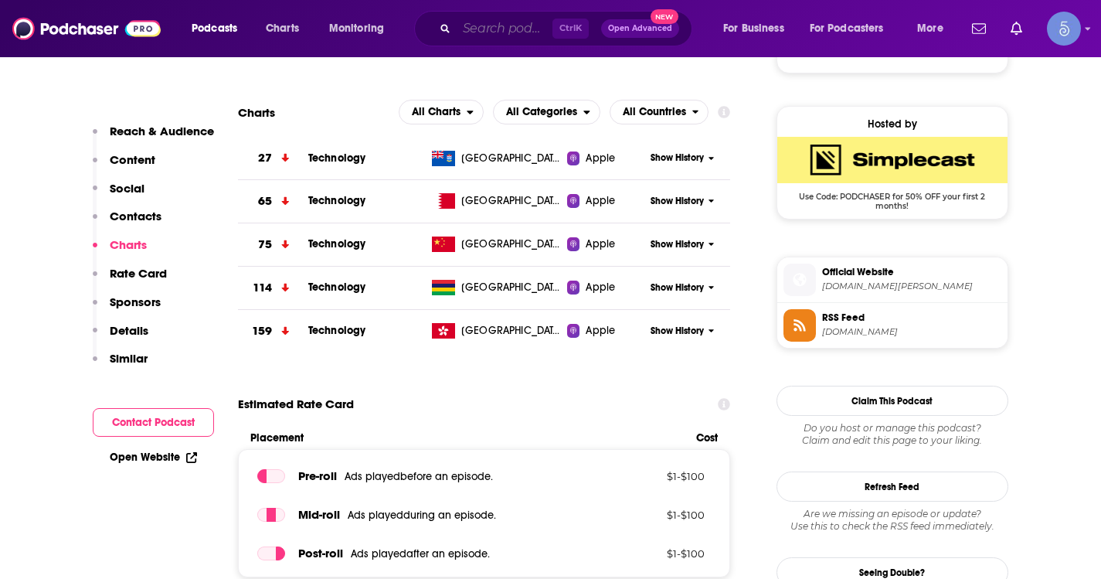
click at [518, 30] on input "Search podcasts, credits, & more..." at bounding box center [505, 28] width 96 height 25
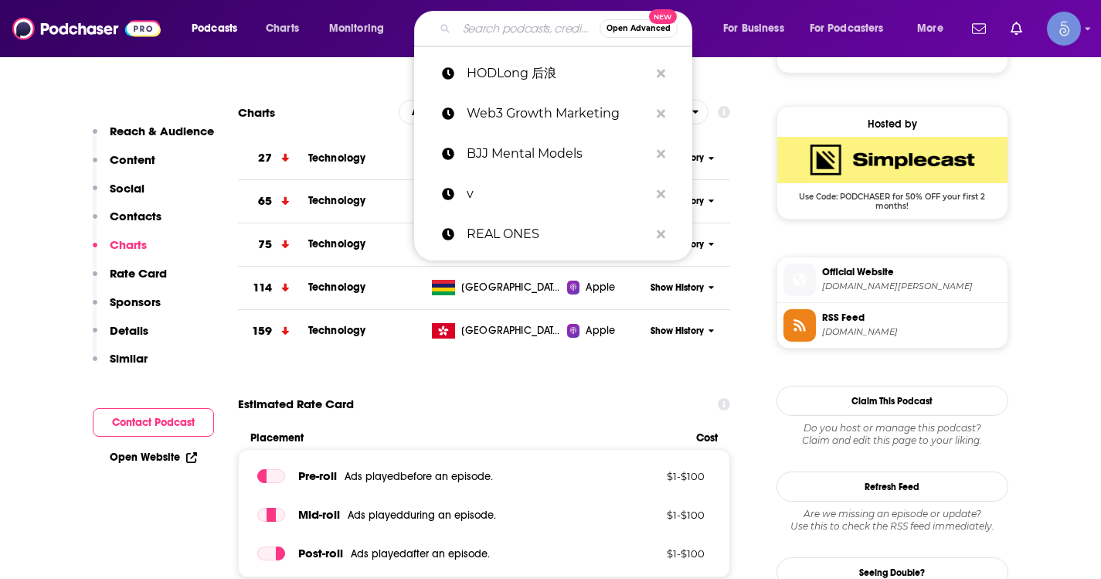
paste input "Greg Mustreader"
type input "Greg Mustreader"
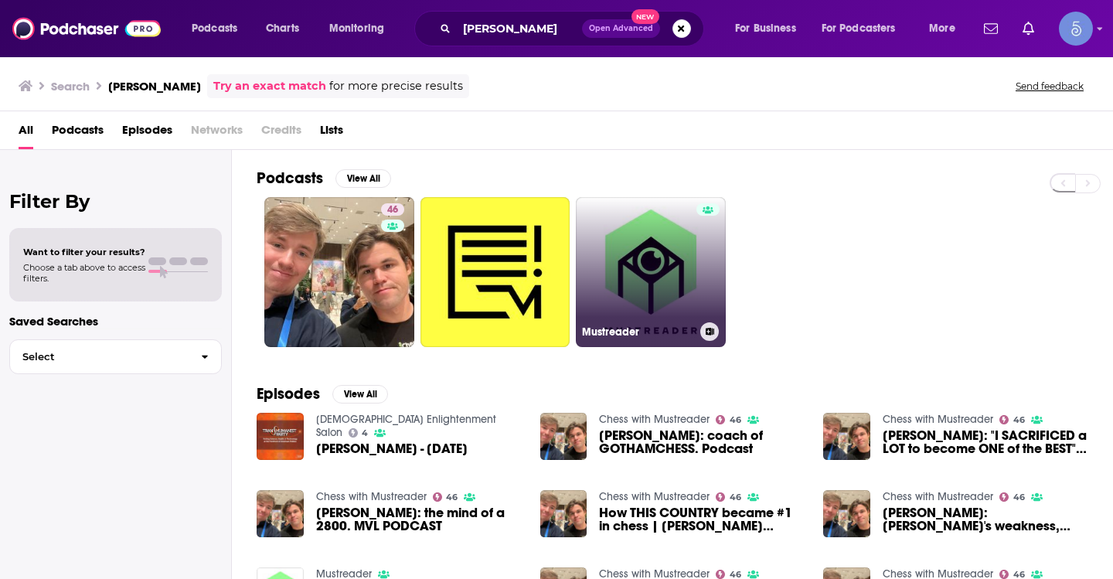
click at [682, 280] on link "Mustreader" at bounding box center [651, 272] width 150 height 150
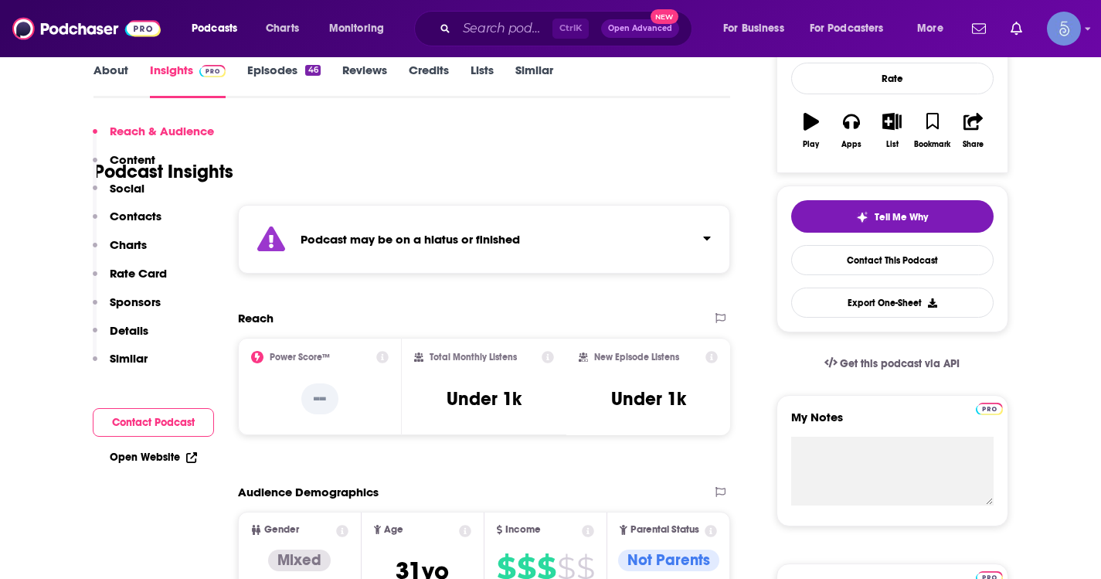
scroll to position [541, 0]
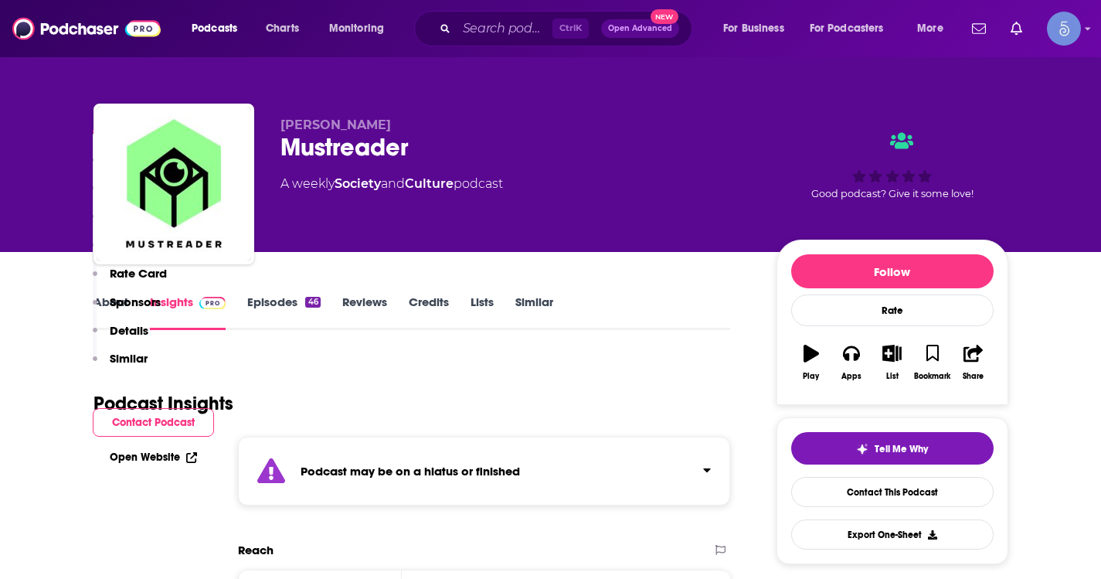
scroll to position [541, 0]
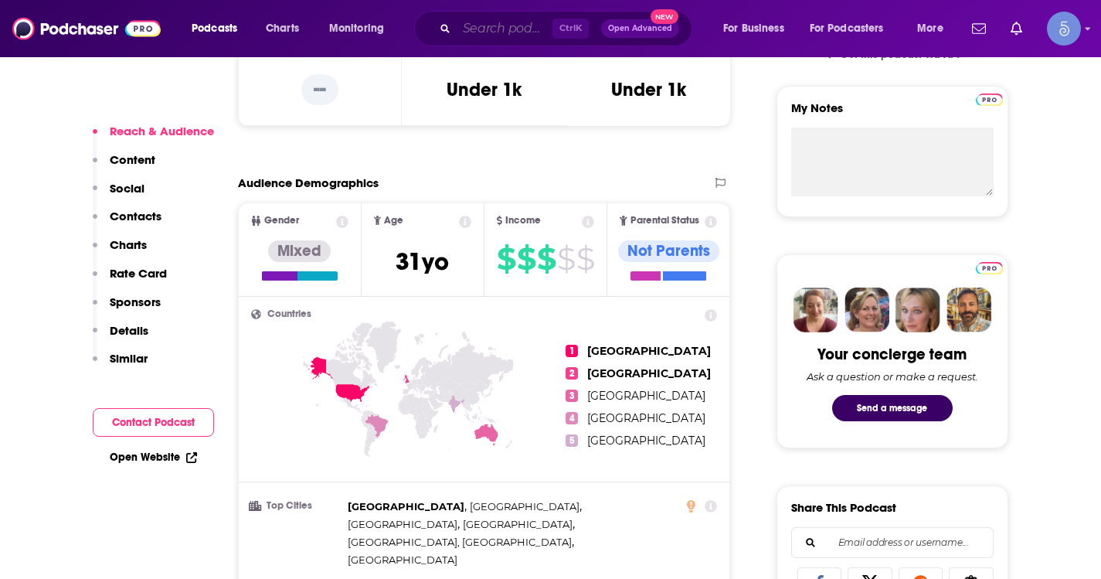
click at [468, 29] on input "Search podcasts, credits, & more..." at bounding box center [505, 28] width 96 height 25
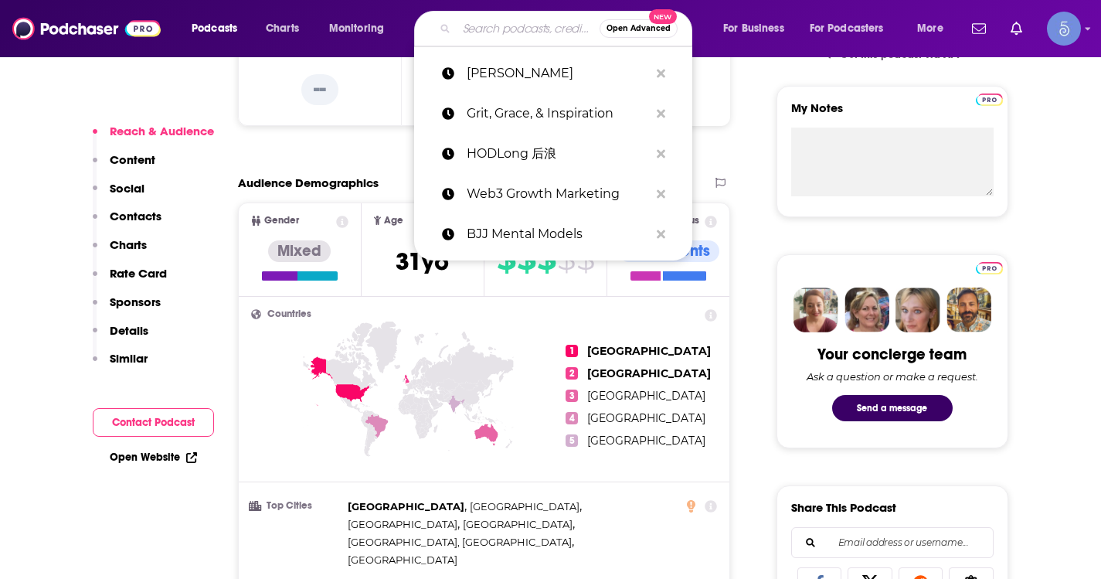
paste input "The Delphi Podcast"
type input "The Delphi Podcast"
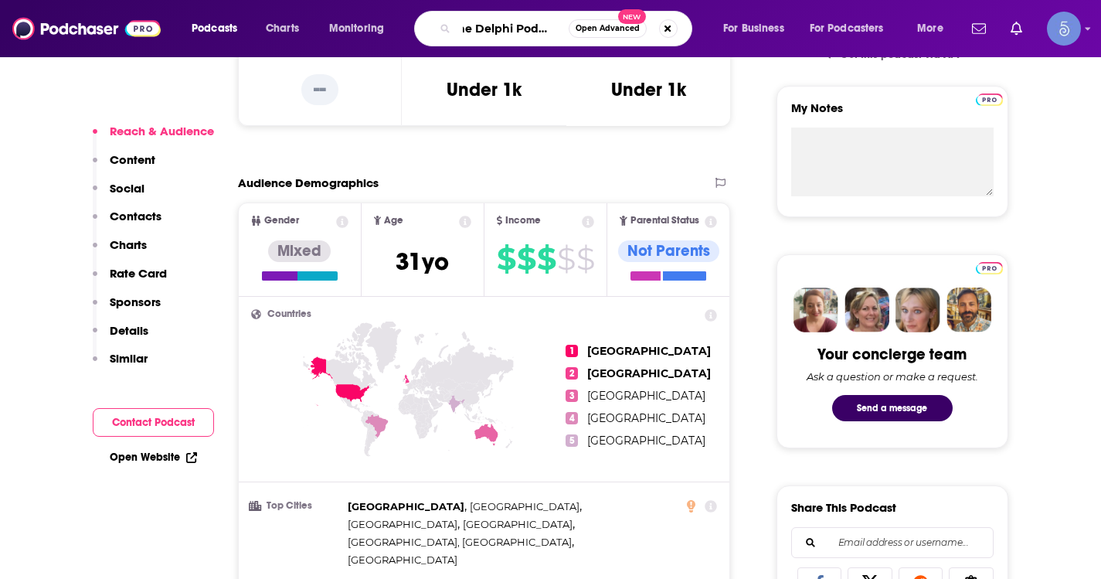
click at [538, 34] on input "The Delphi Podcast" at bounding box center [513, 28] width 112 height 25
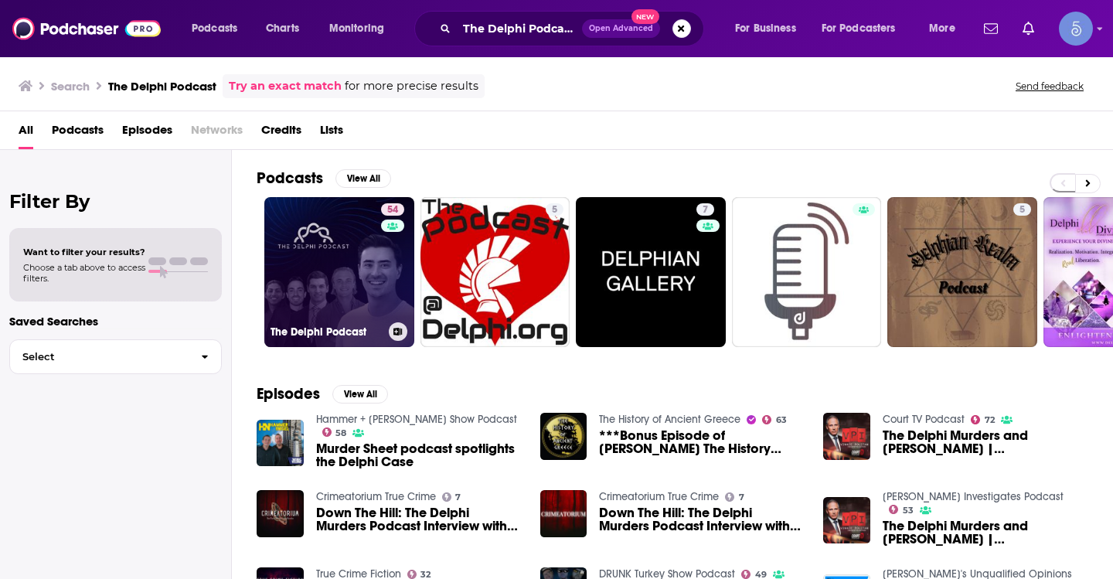
click at [361, 263] on link "54 The Delphi Podcast" at bounding box center [339, 272] width 150 height 150
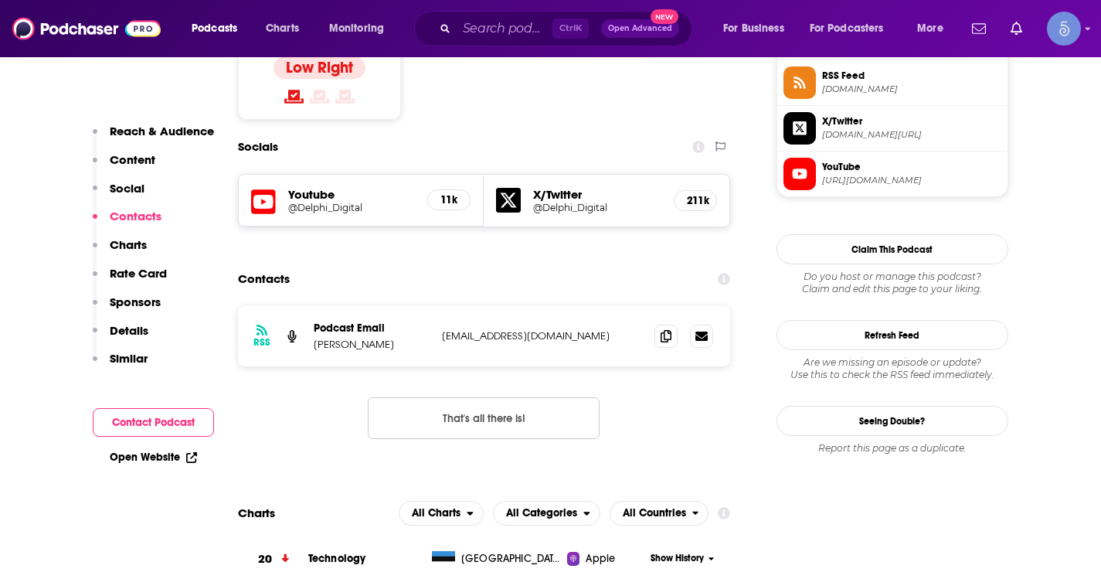
scroll to position [1278, 0]
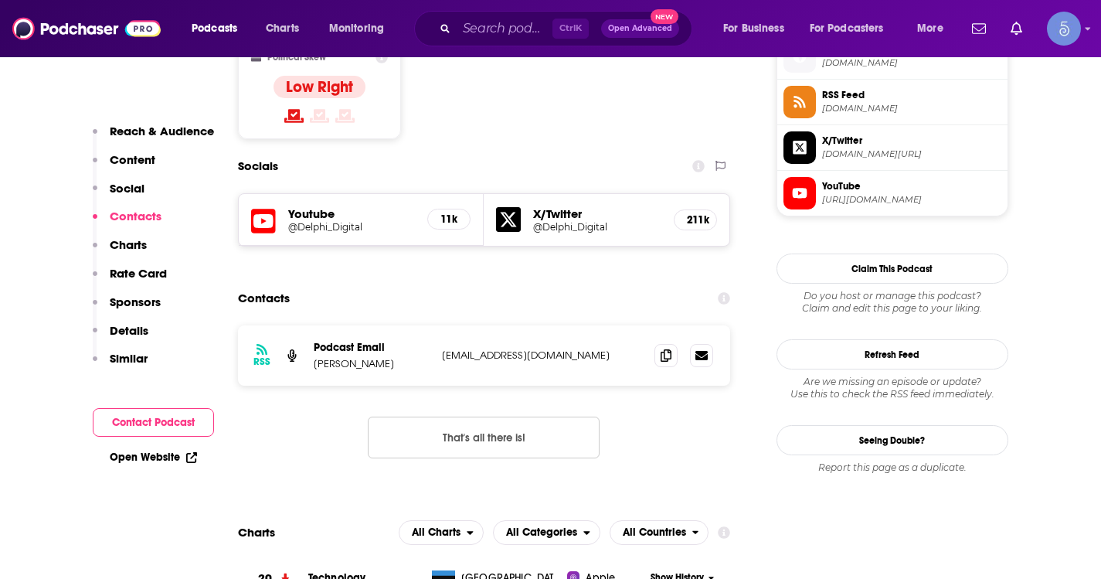
click at [340, 221] on h5 "@Delphi_Digital" at bounding box center [351, 227] width 127 height 12
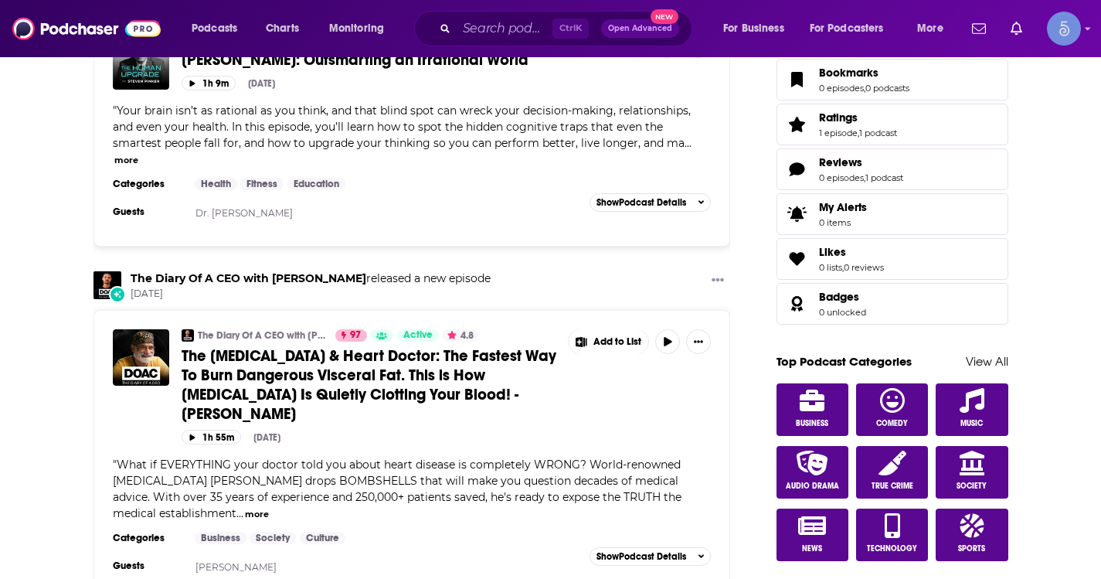
scroll to position [541, 0]
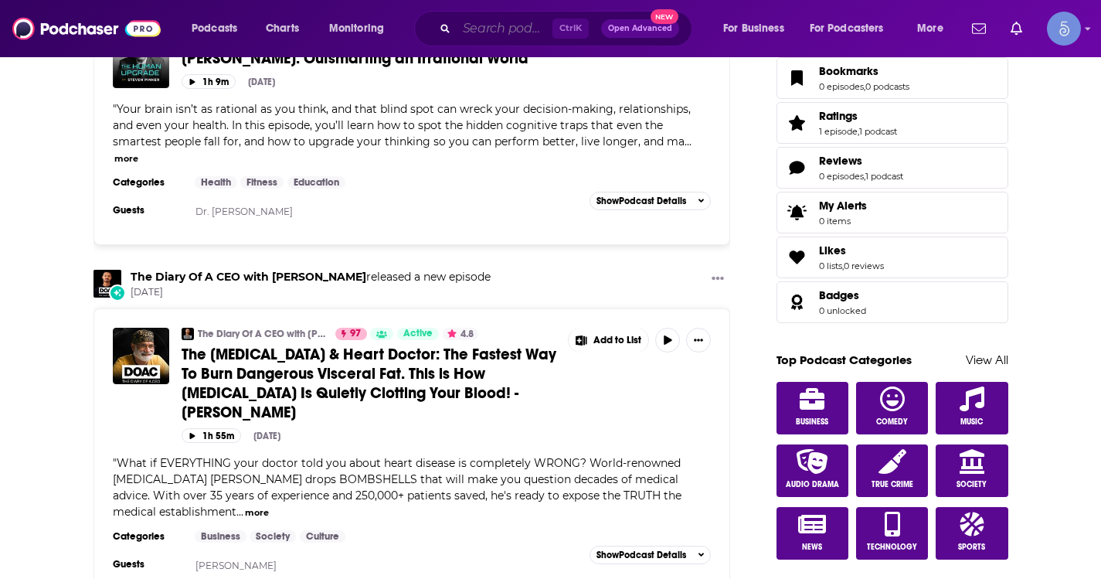
click at [474, 22] on input "Search podcasts, credits, & more..." at bounding box center [505, 28] width 96 height 25
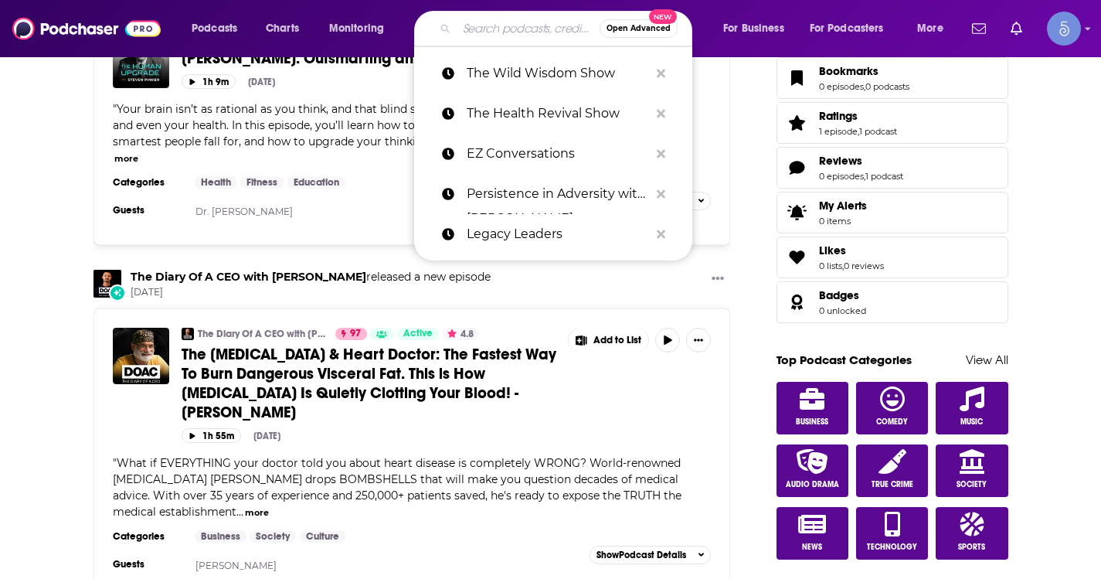
paste input "The Digital Executive"
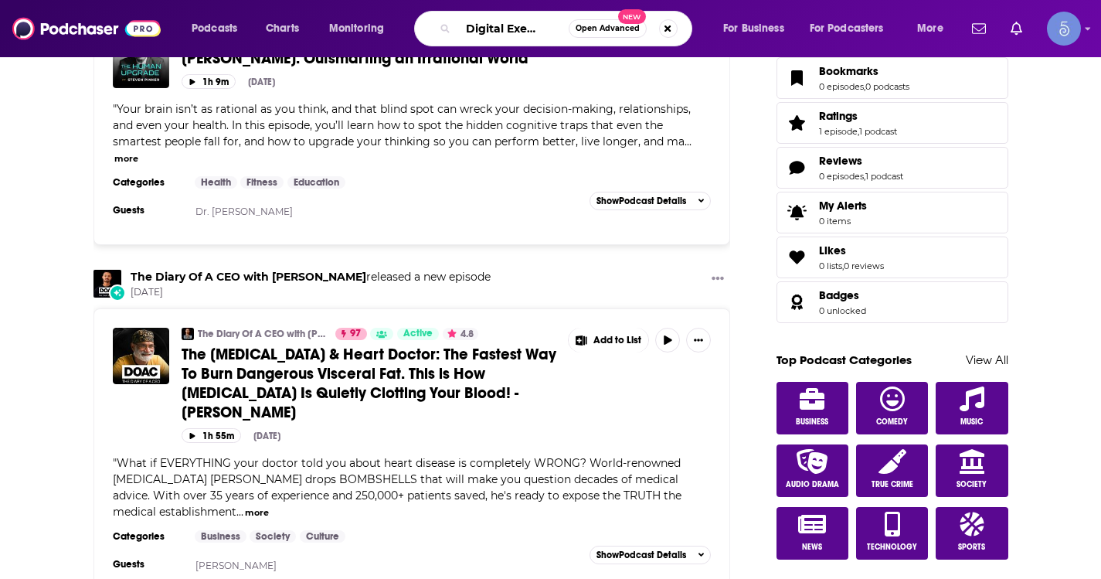
type input "The Digital Executive"
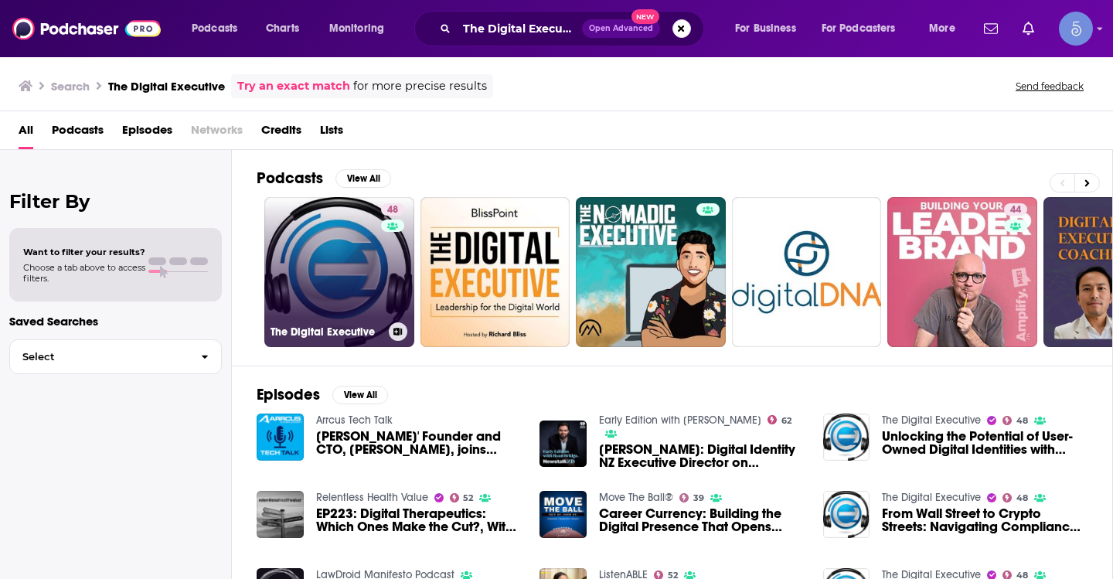
click at [338, 233] on link "48 The Digital Executive" at bounding box center [339, 272] width 150 height 150
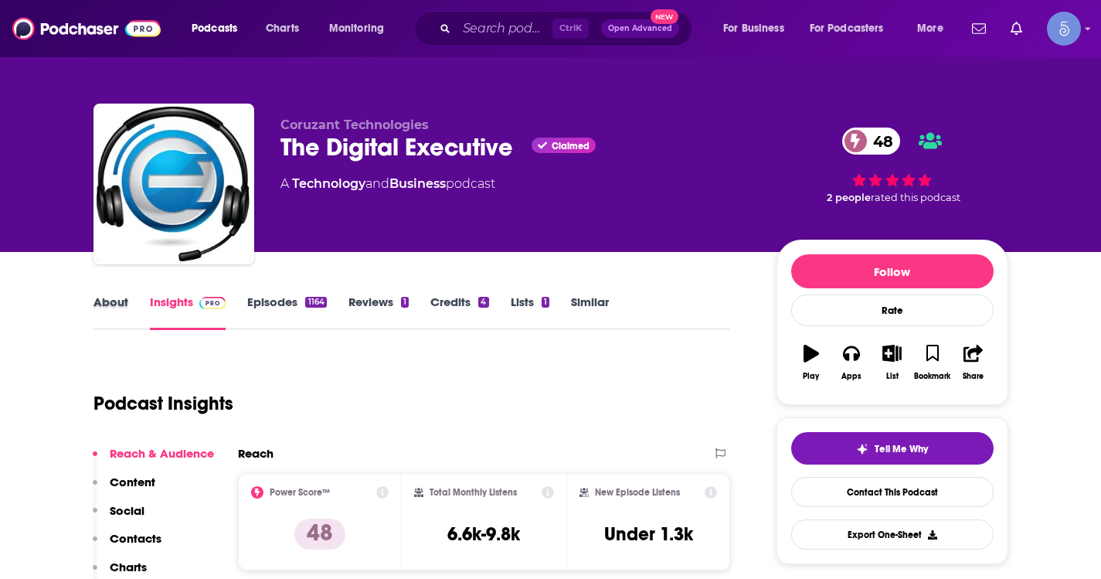
click at [141, 308] on div "About" at bounding box center [121, 312] width 56 height 36
click at [124, 308] on link "About" at bounding box center [110, 312] width 35 height 36
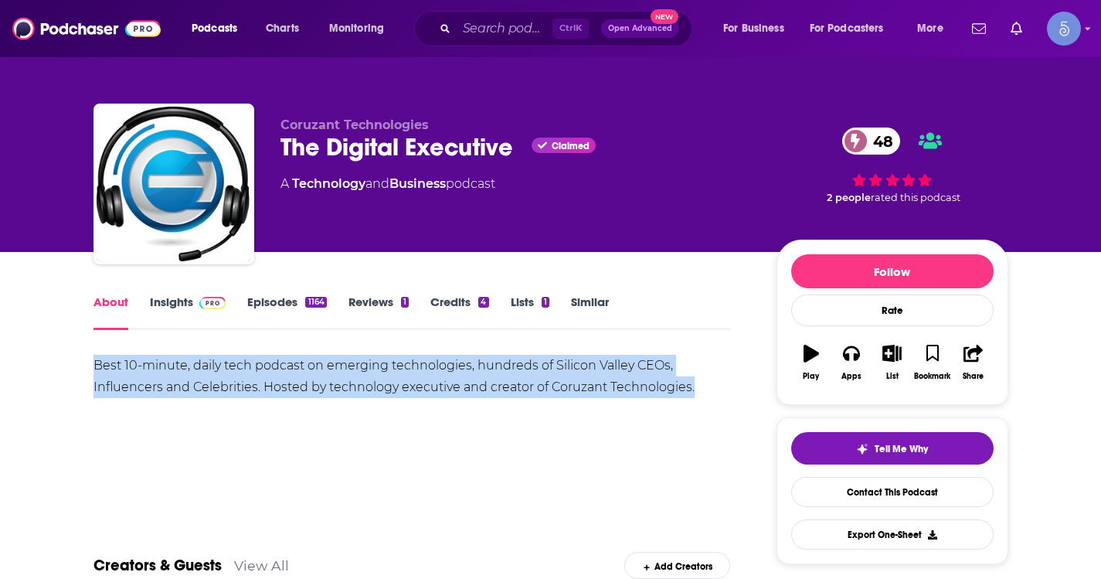
drag, startPoint x: 93, startPoint y: 366, endPoint x: 738, endPoint y: 394, distance: 645.0
copy div "Best 10-minute, daily tech podcast on emerging technologies, hundreds of Silico…"
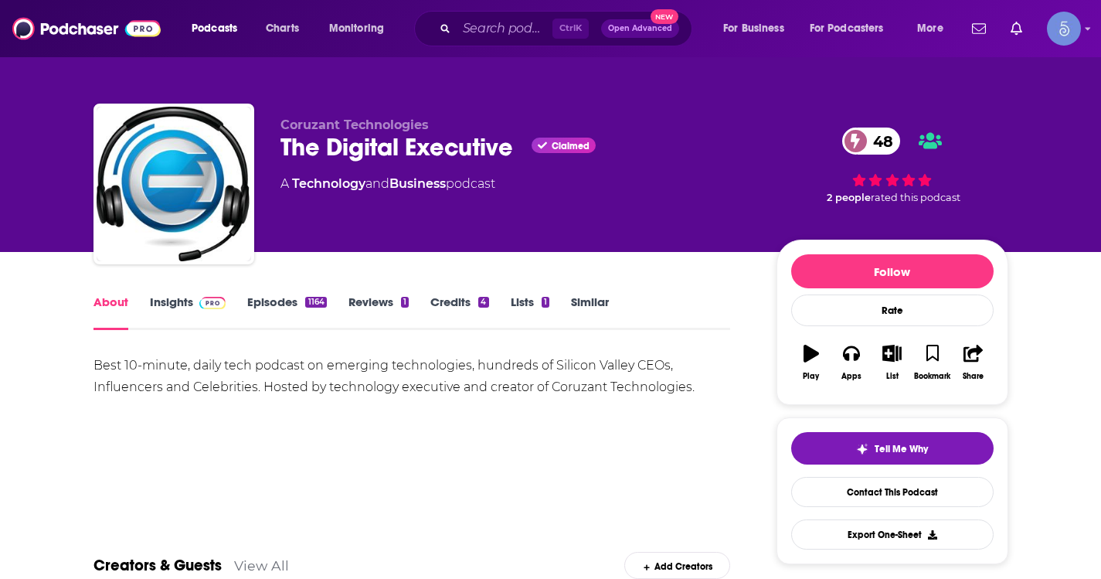
click at [344, 165] on div "Coruzant Technologies The Digital Executive Claimed 48 A Technology and Busines…" at bounding box center [515, 179] width 471 height 124
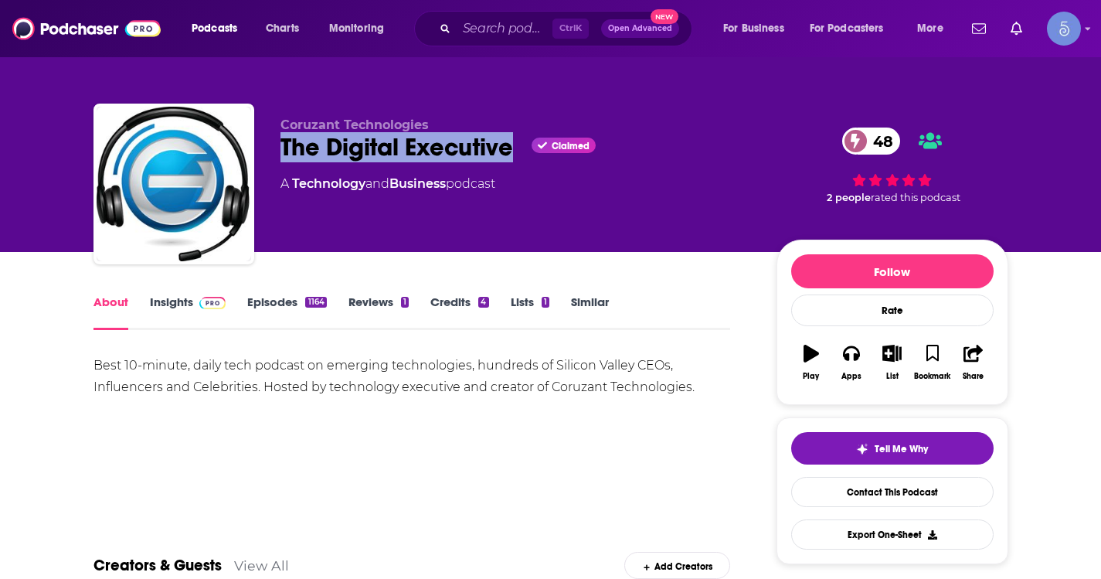
drag, startPoint x: 277, startPoint y: 141, endPoint x: 514, endPoint y: 156, distance: 236.9
click at [514, 156] on div "Coruzant Technologies The Digital Executive Claimed 48 A Technology and Busines…" at bounding box center [550, 187] width 915 height 167
copy h1 "The Digital Executive"
click at [190, 309] on link "Insights" at bounding box center [188, 312] width 76 height 36
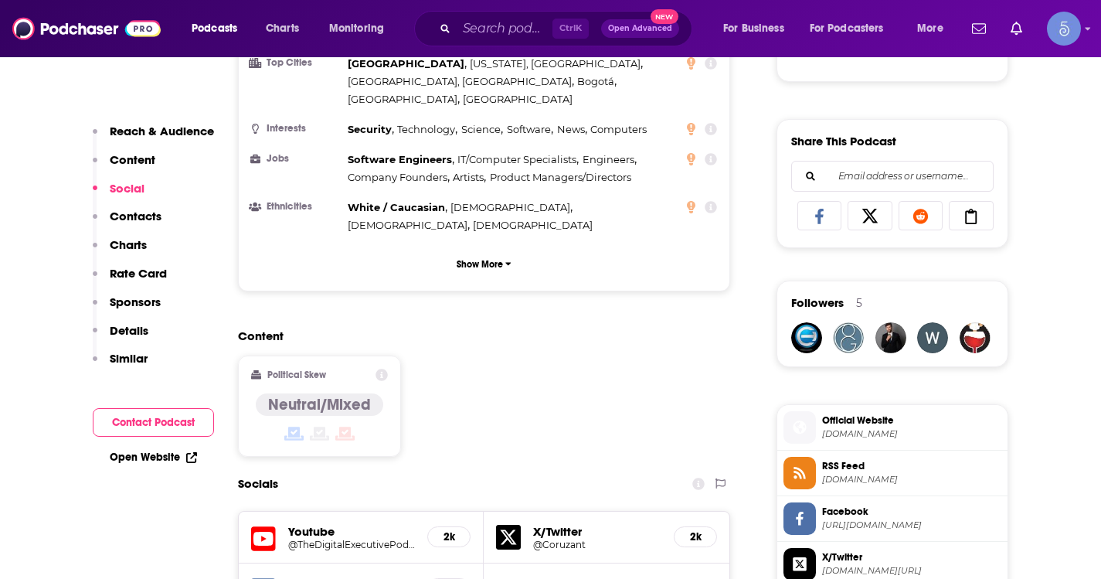
scroll to position [1082, 0]
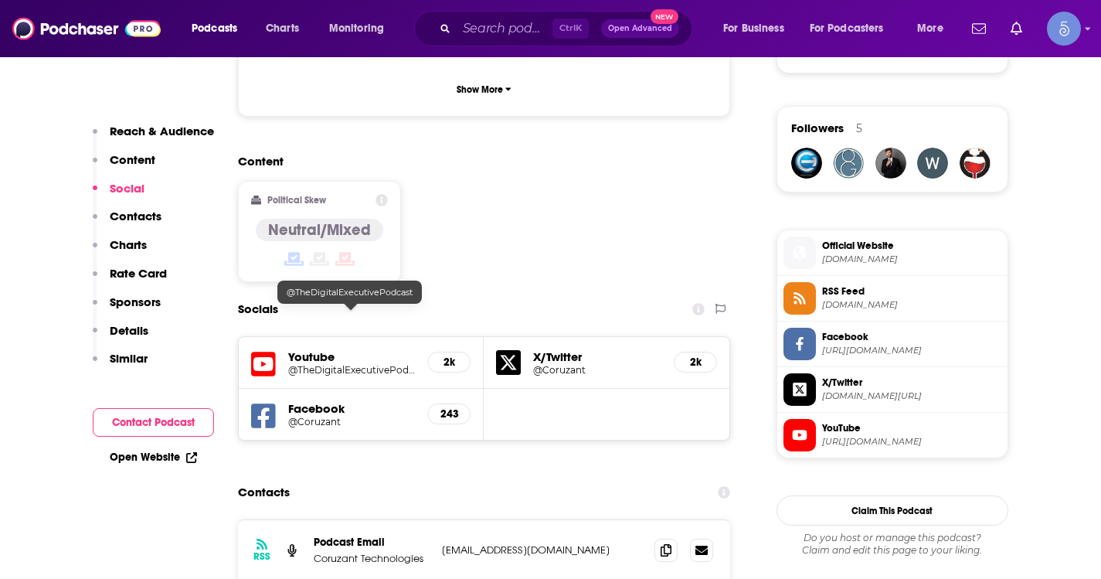
click at [364, 364] on h5 "@TheDigitalExecutivePodcast" at bounding box center [351, 370] width 127 height 12
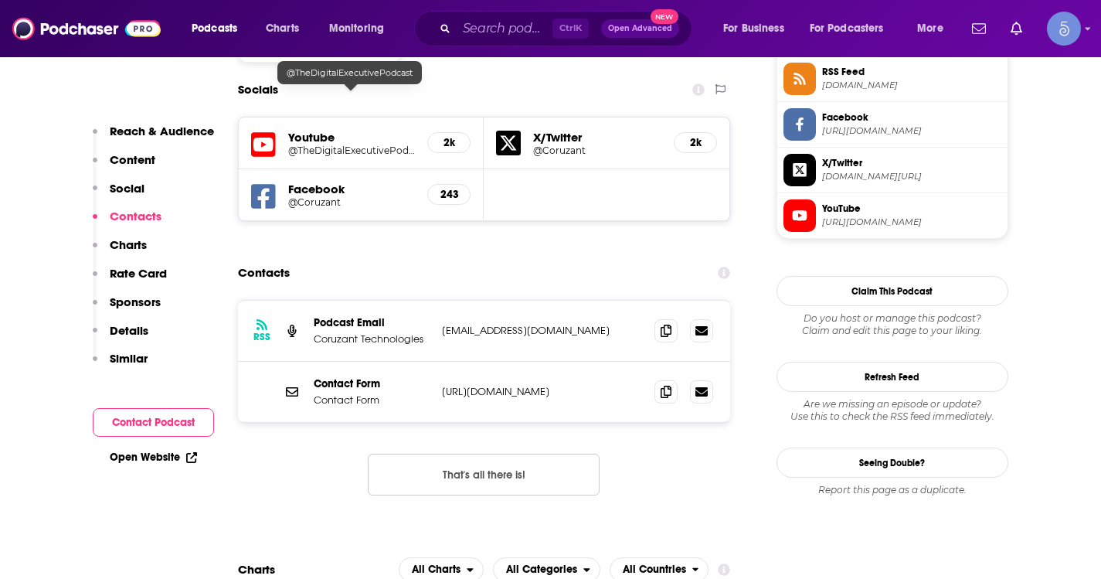
scroll to position [1314, 0]
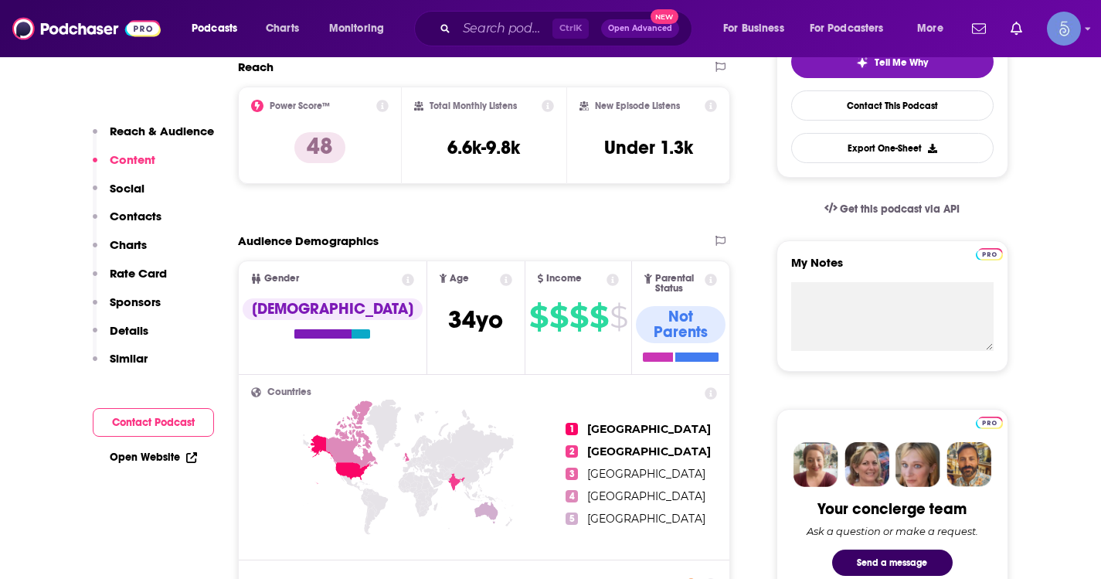
scroll to position [0, 0]
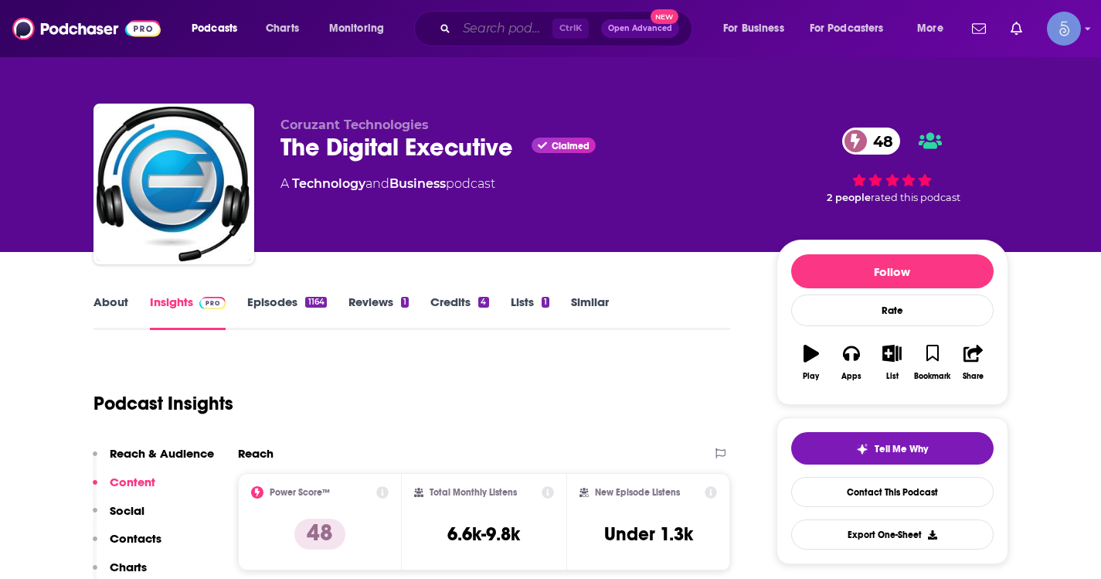
click at [515, 17] on input "Search podcasts, credits, & more..." at bounding box center [505, 28] width 96 height 25
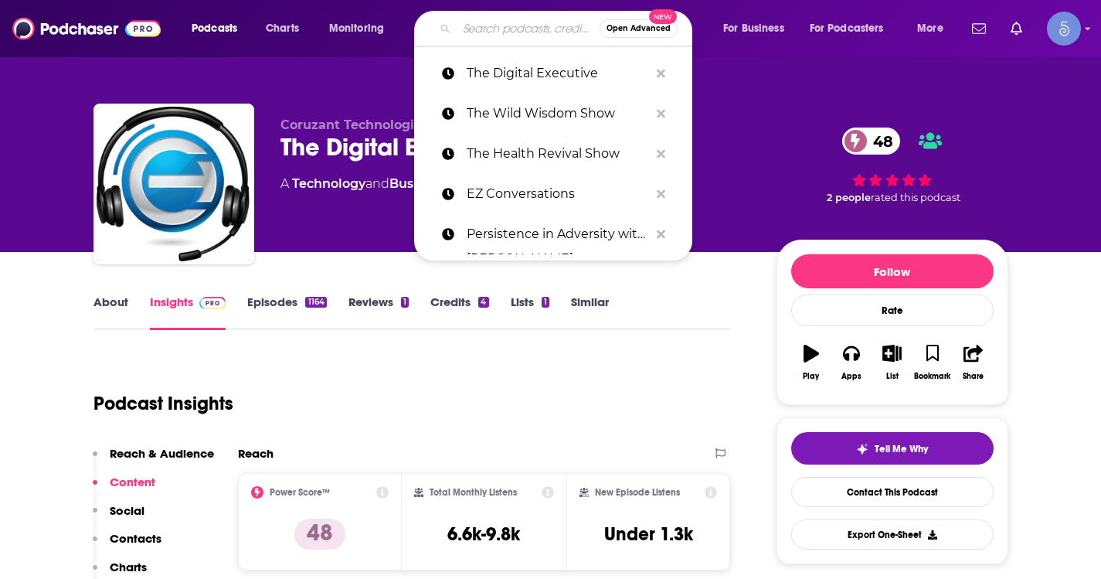
paste input "Tools and Weapons with [PERSON_NAME]"
type input "Tools and Weapons with [PERSON_NAME]"
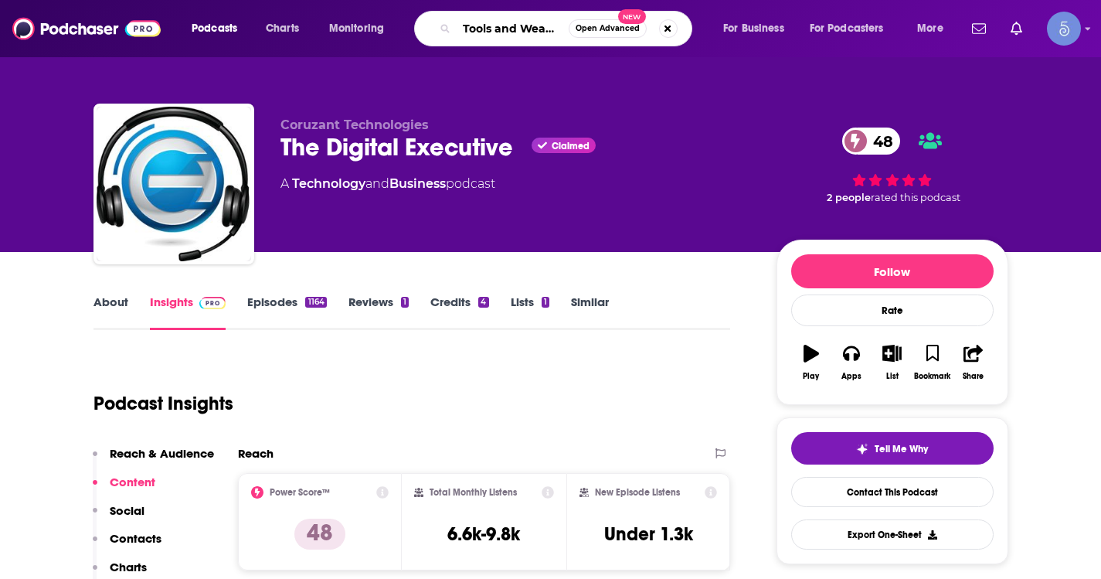
scroll to position [0, 107]
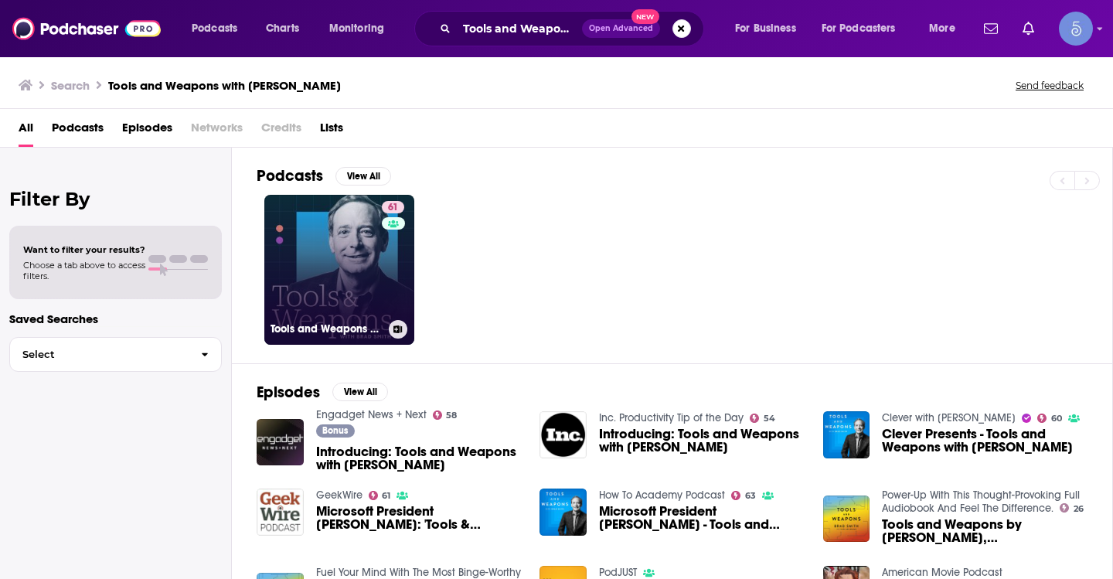
click at [372, 260] on link "61 Tools and Weapons with [PERSON_NAME]" at bounding box center [339, 270] width 150 height 150
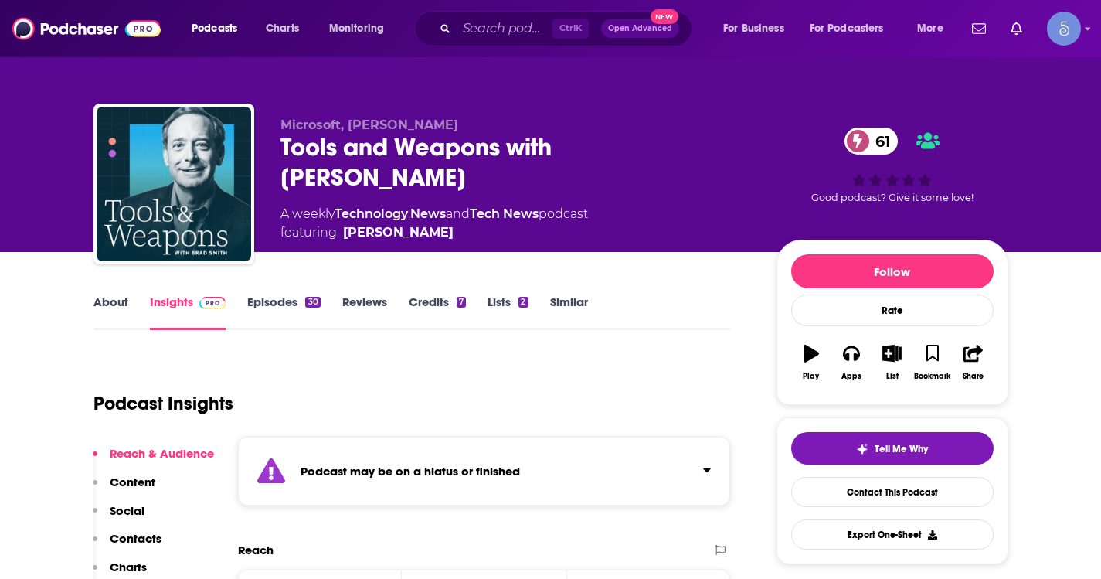
click at [110, 295] on link "About" at bounding box center [110, 312] width 35 height 36
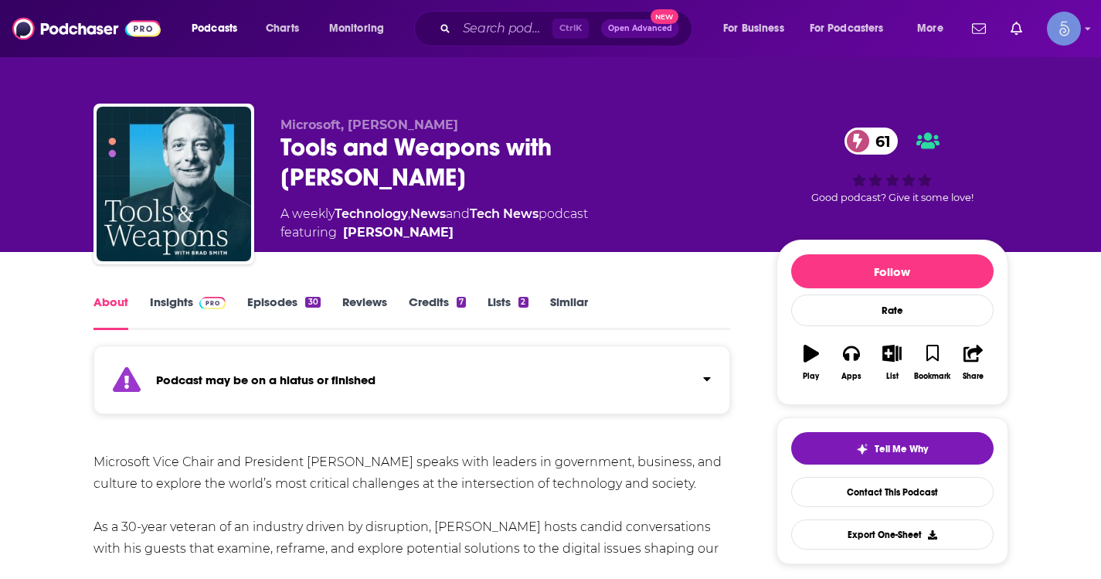
click at [192, 310] on link "Insights" at bounding box center [188, 312] width 76 height 36
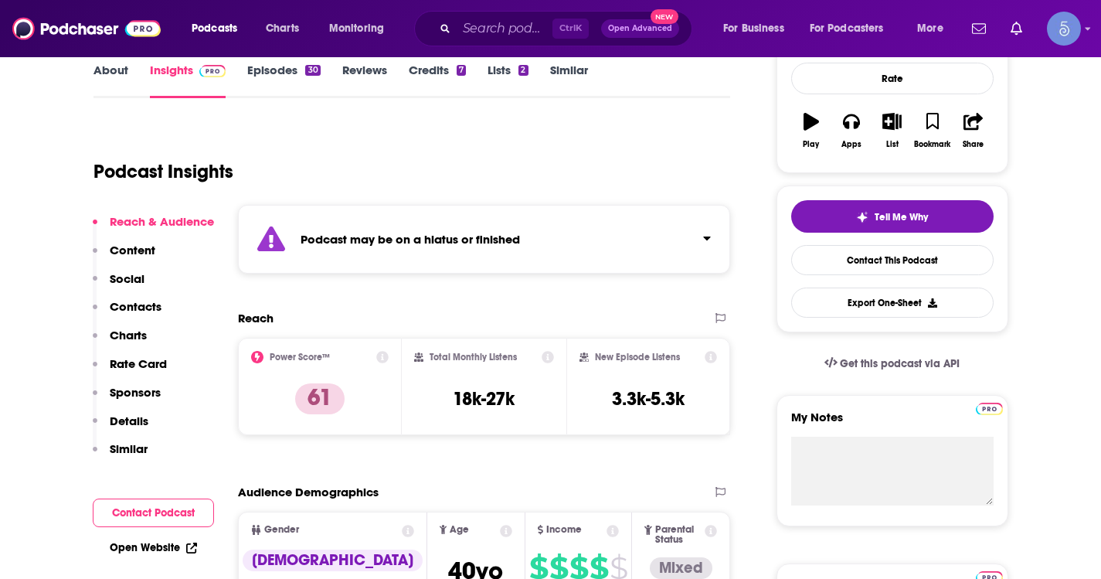
scroll to position [155, 0]
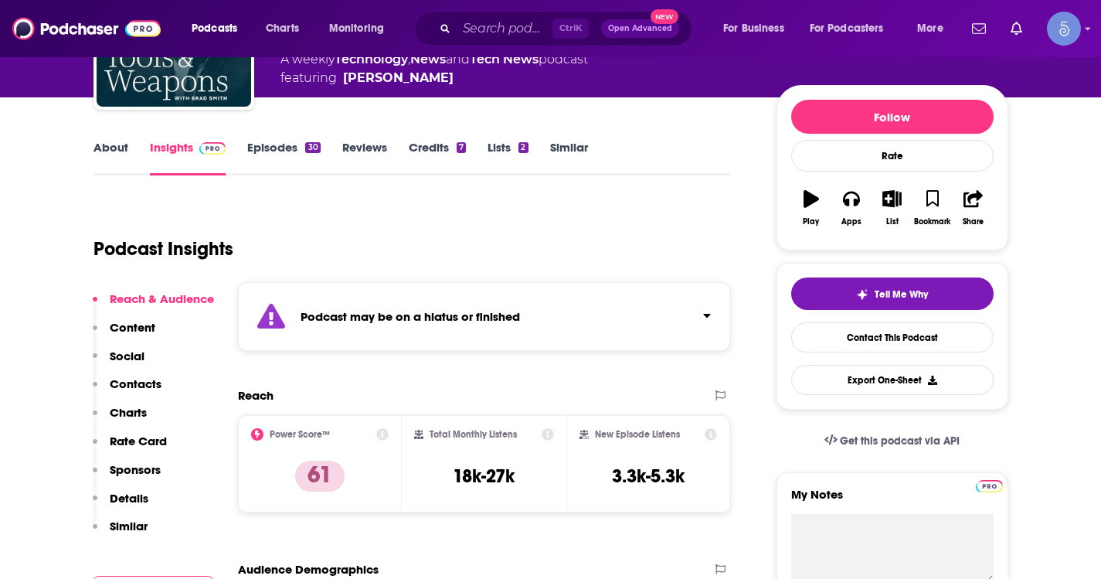
click at [645, 253] on div "Podcast Insights" at bounding box center [405, 239] width 625 height 79
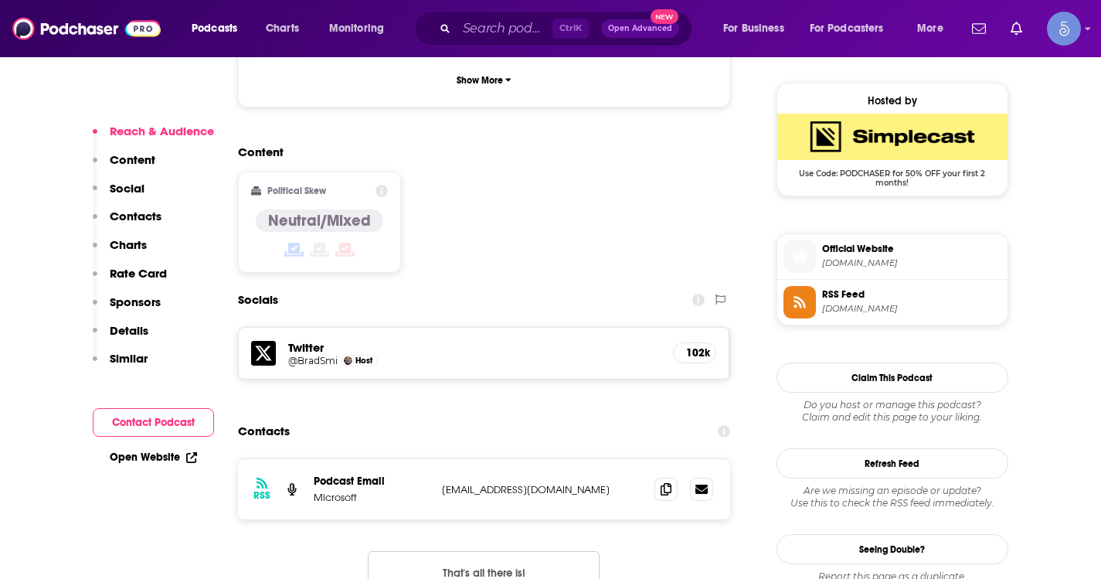
scroll to position [1391, 0]
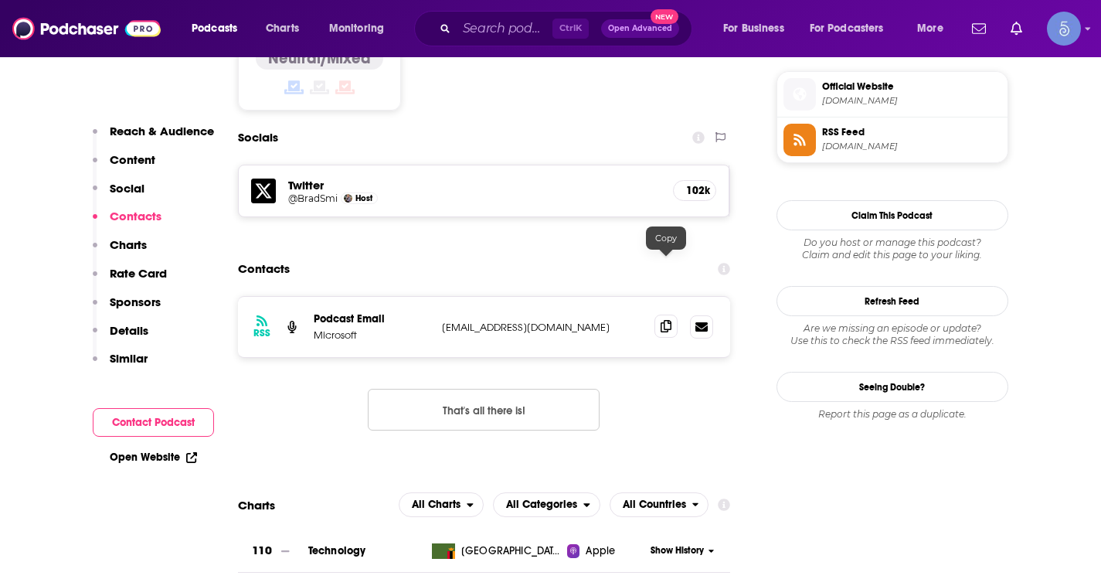
click at [662, 320] on icon at bounding box center [666, 326] width 11 height 12
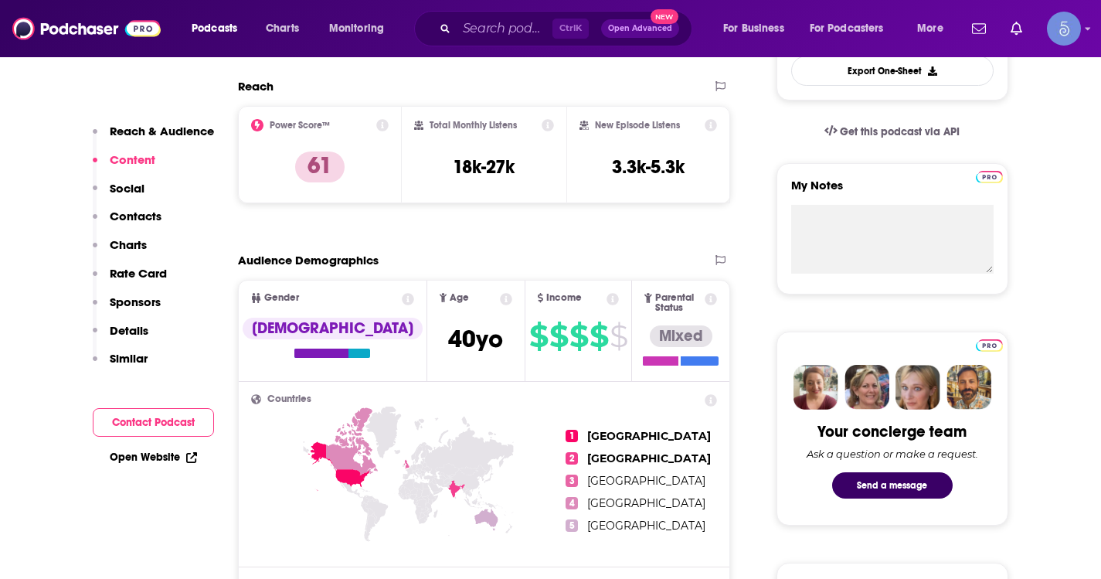
scroll to position [0, 0]
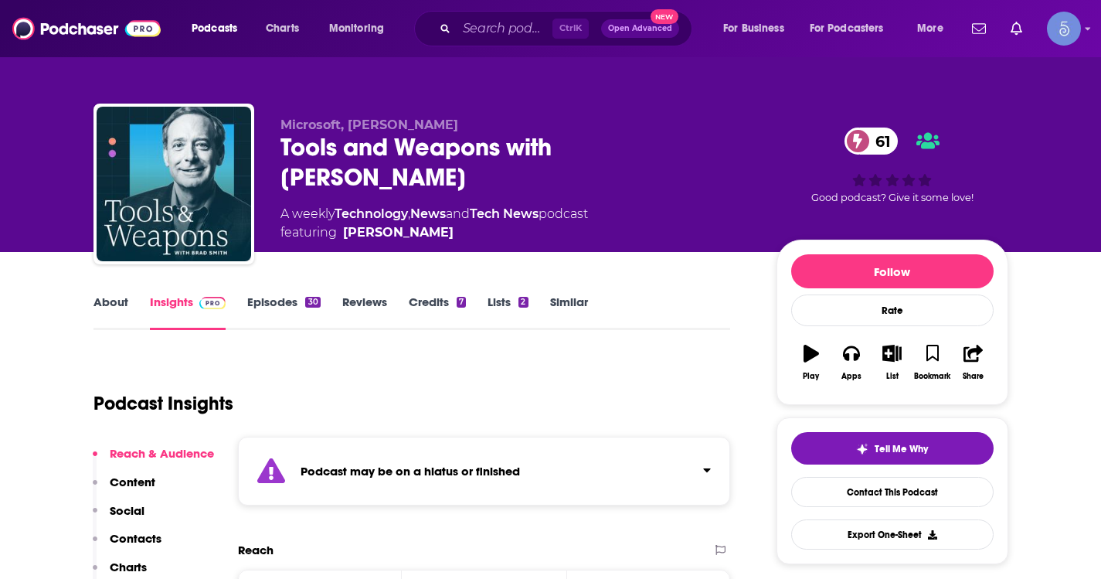
click at [123, 304] on link "About" at bounding box center [110, 312] width 35 height 36
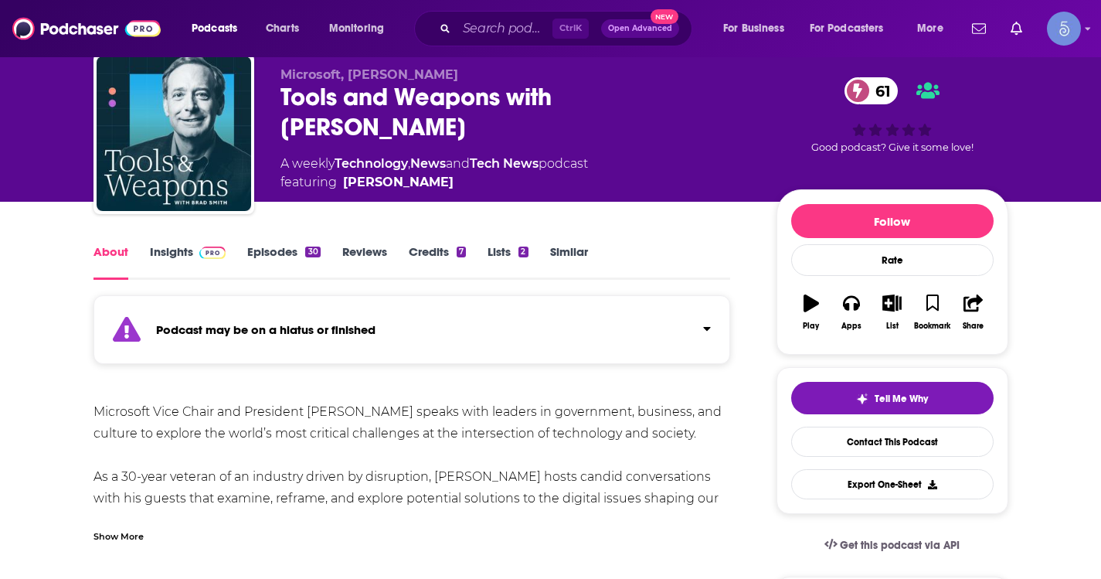
scroll to position [77, 0]
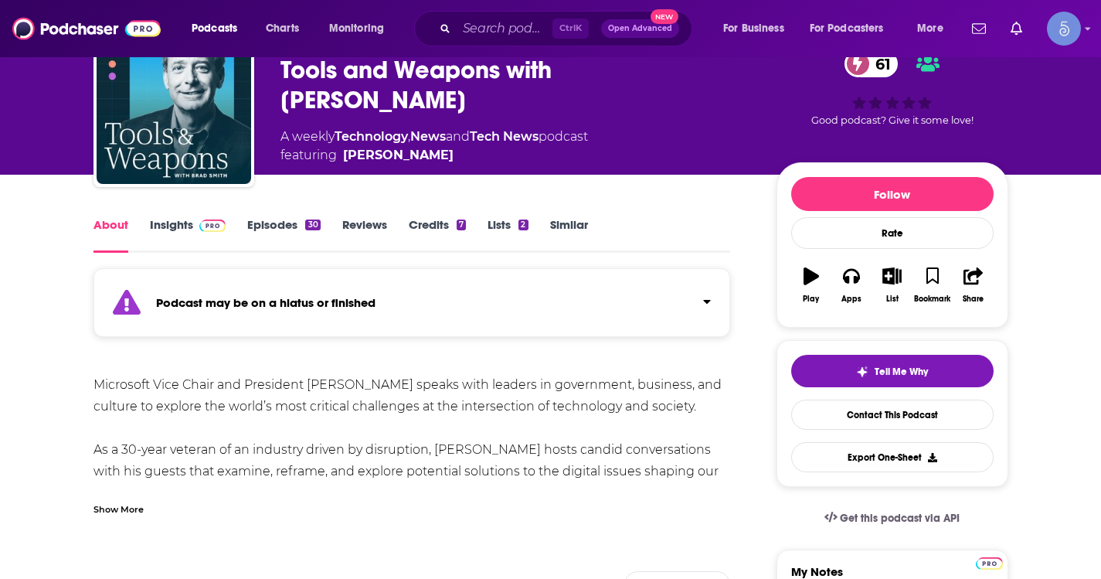
click at [107, 512] on div "Show More" at bounding box center [118, 508] width 50 height 15
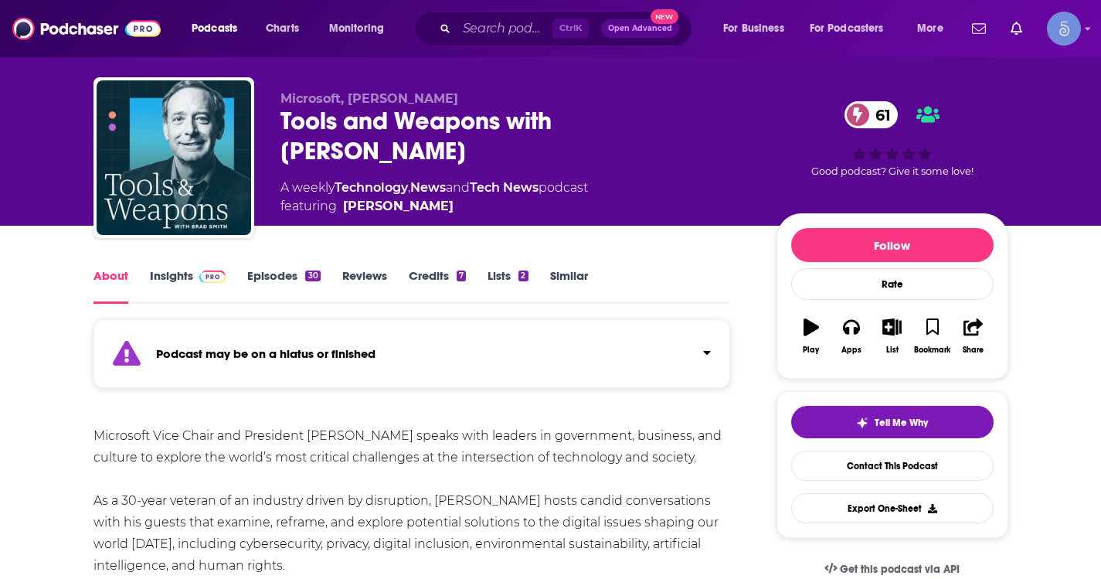
scroll to position [0, 0]
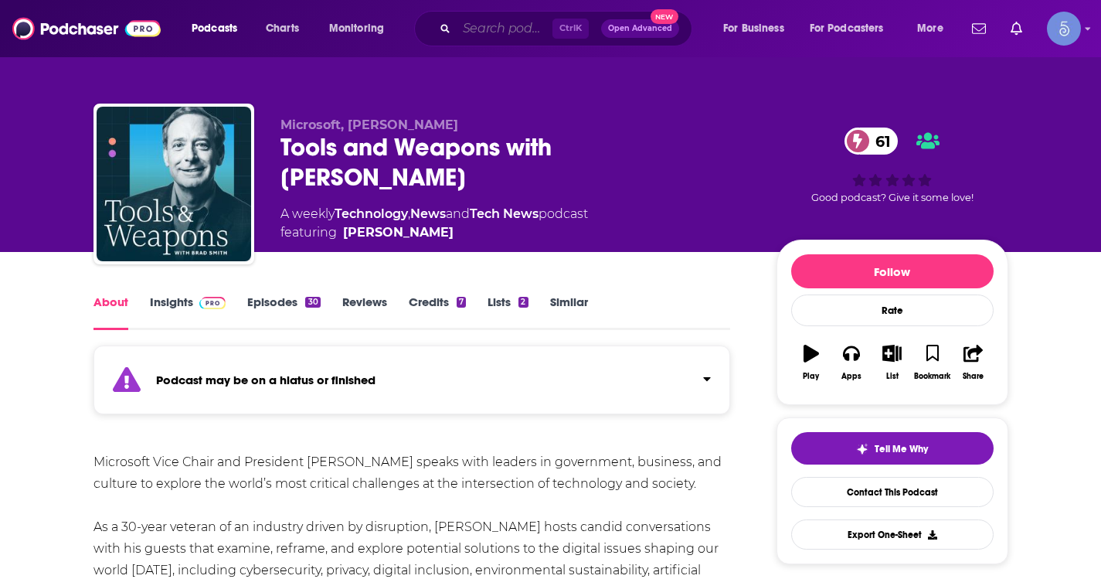
click at [507, 29] on input "Search podcasts, credits, & more..." at bounding box center [505, 28] width 96 height 25
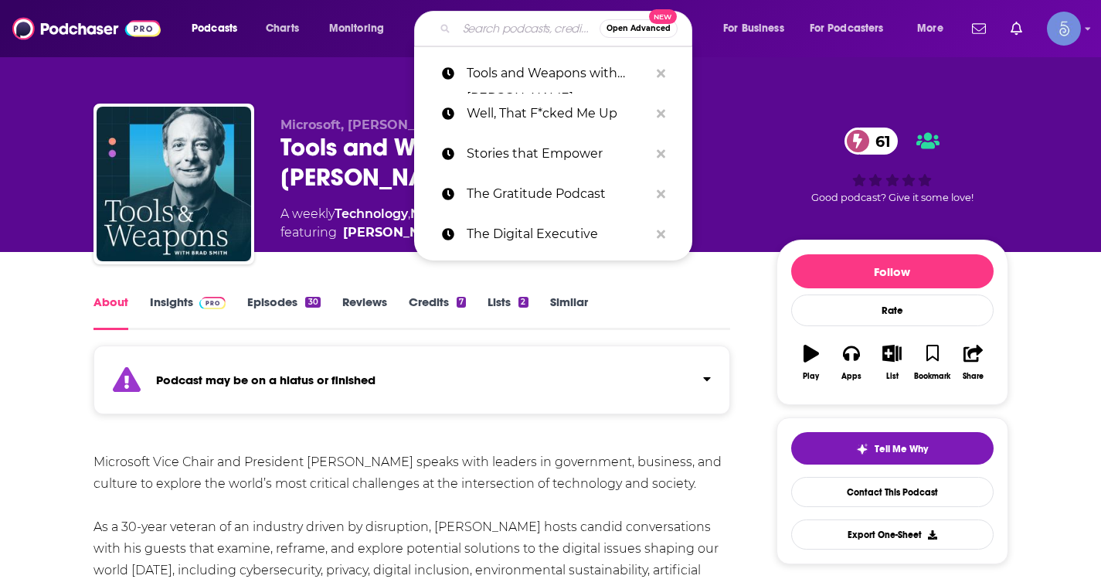
paste input "The Web3 Prof"
type input "The Web3 Prof"
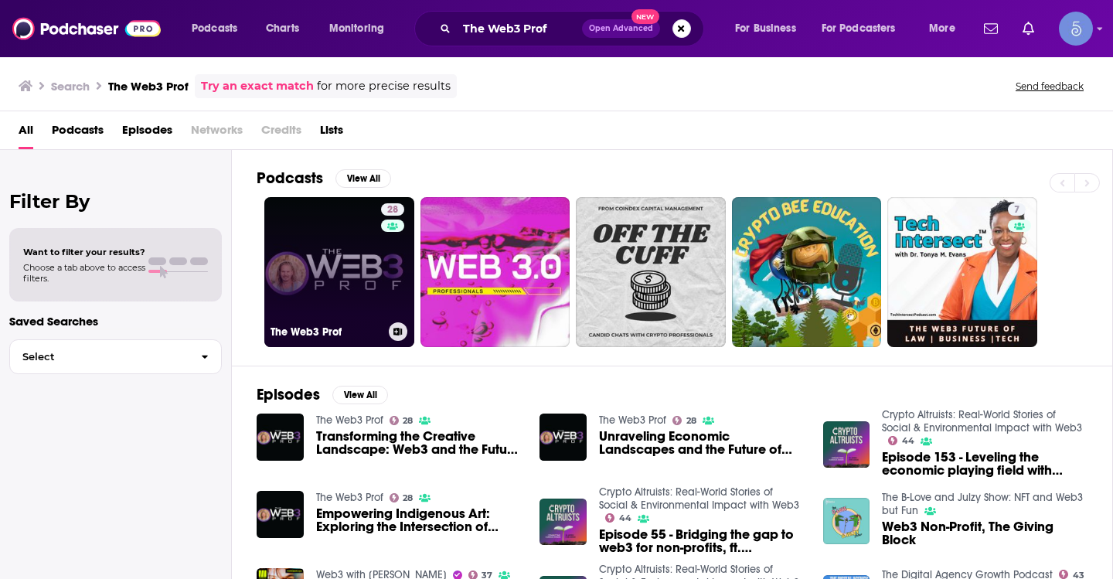
click at [327, 300] on link "28 The Web3 Prof" at bounding box center [339, 272] width 150 height 150
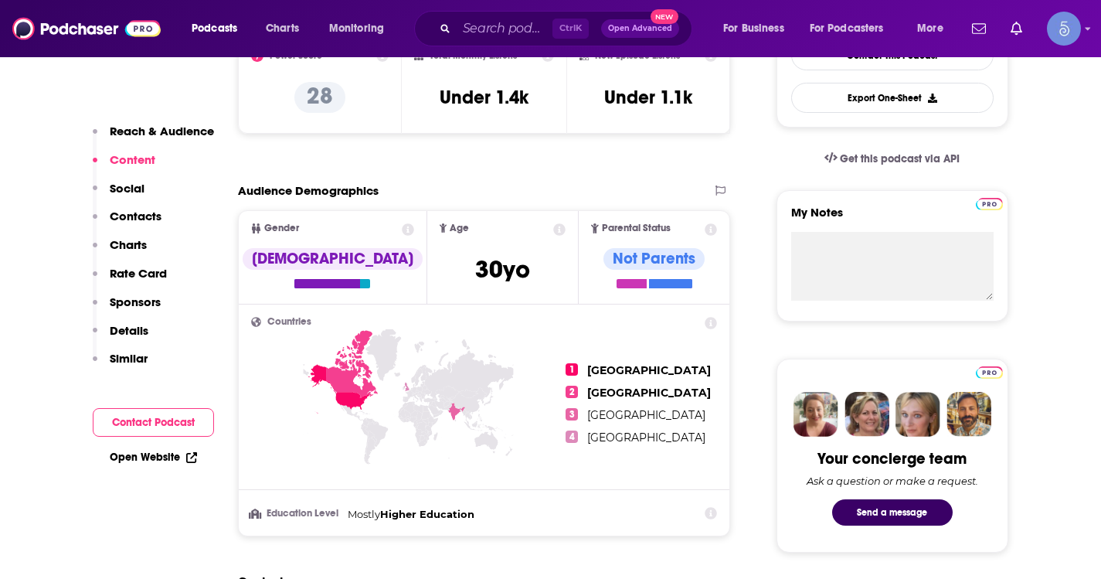
scroll to position [232, 0]
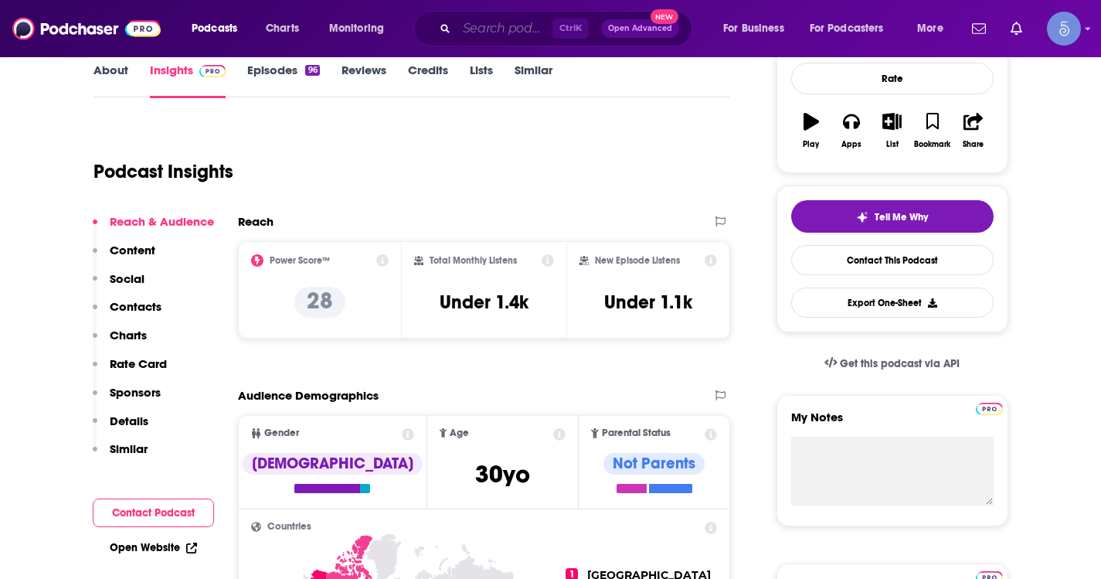
click at [526, 30] on input "Search podcasts, credits, & more..." at bounding box center [505, 28] width 96 height 25
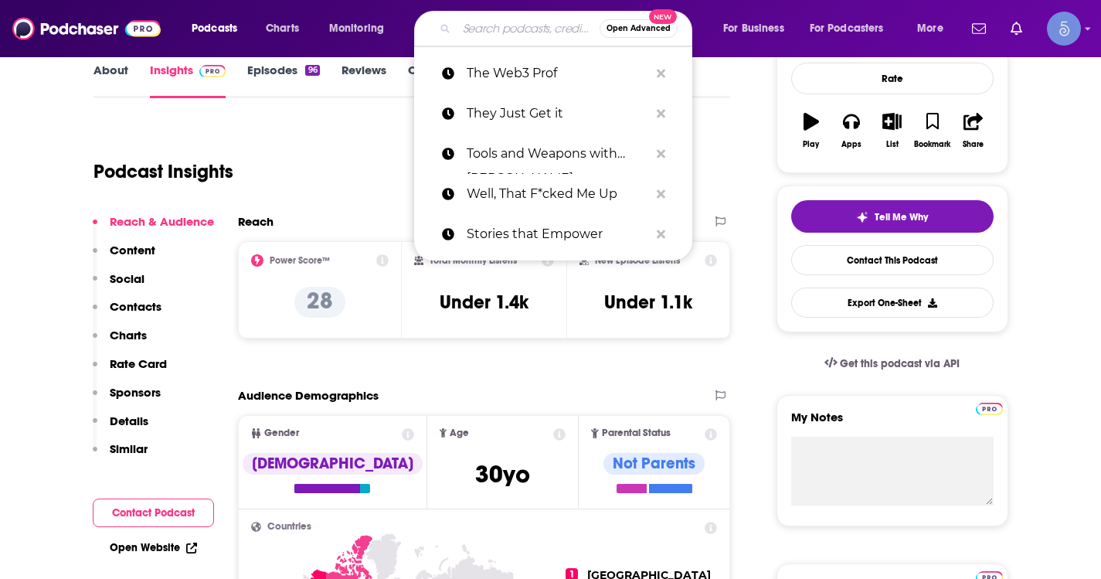
paste input "Web3 Deep Dive"
type input "Web3 Deep Dive"
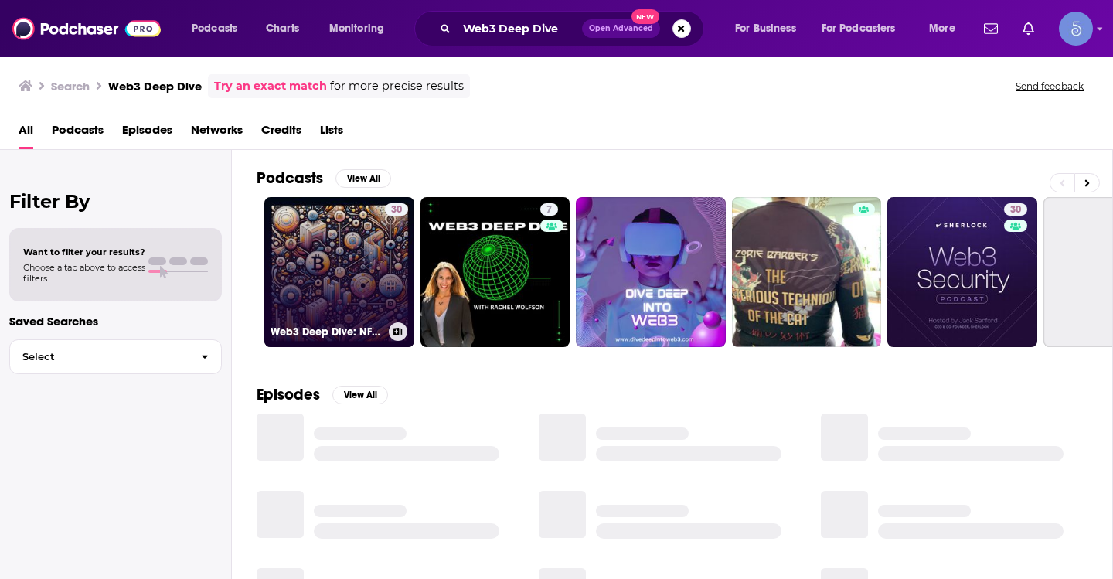
click at [302, 257] on link "30 Web3 Deep Dive: NFTs, DeFi, and Cryptocurrency Explained" at bounding box center [339, 272] width 150 height 150
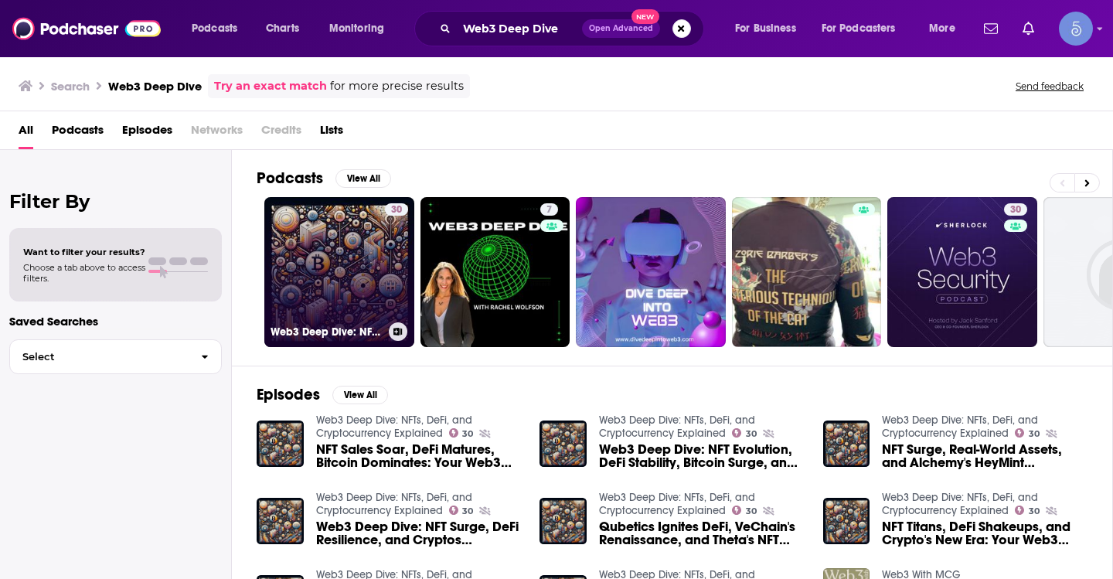
click at [318, 257] on link "30 Web3 Deep Dive: NFTs, DeFi, and Cryptocurrency Explained" at bounding box center [339, 272] width 150 height 150
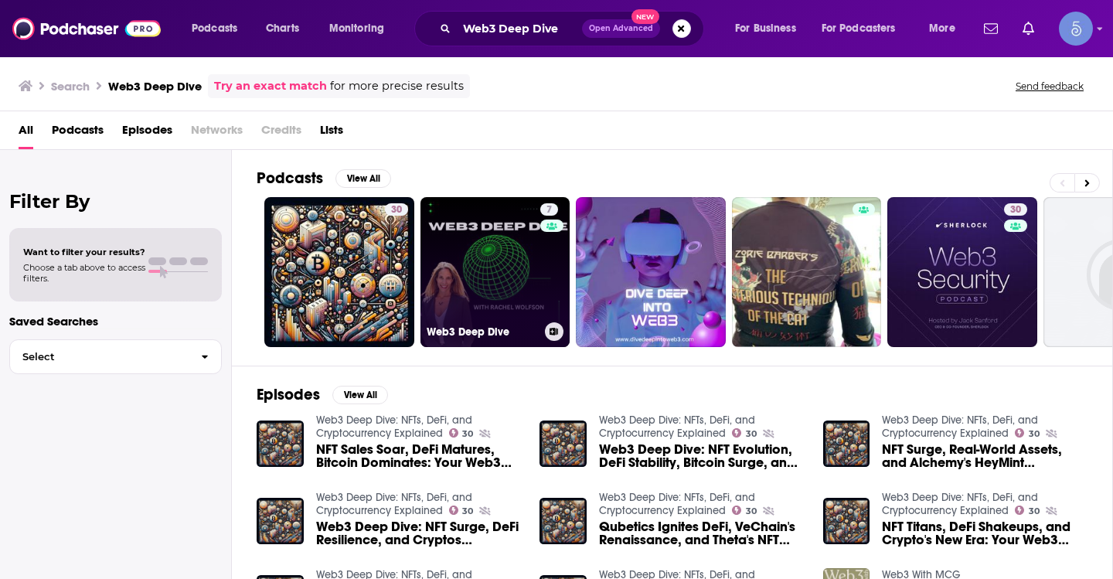
click at [444, 265] on link "7 Web3 Deep Dive" at bounding box center [495, 272] width 150 height 150
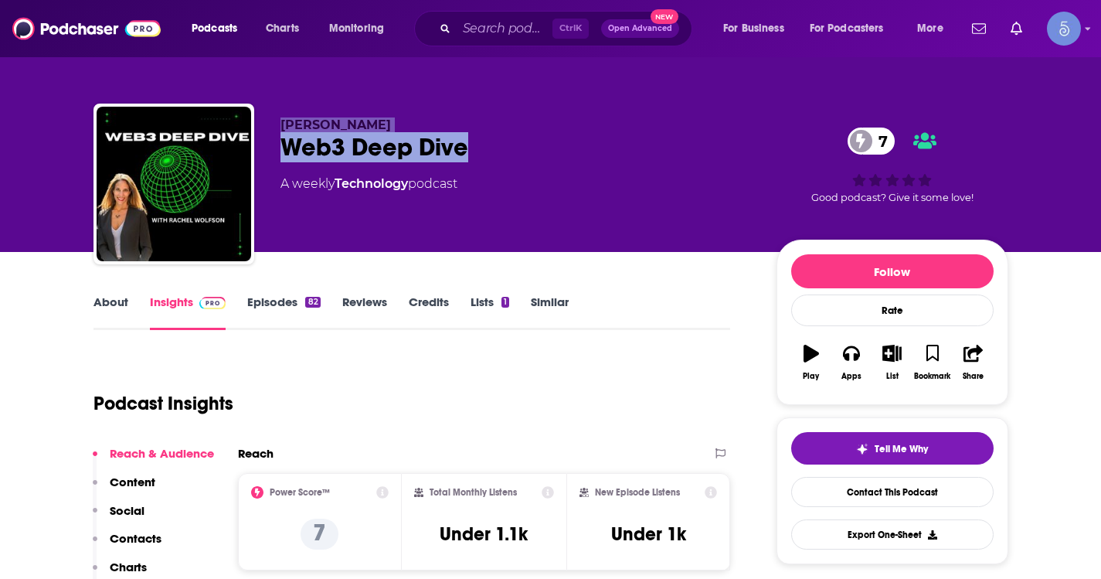
drag, startPoint x: 486, startPoint y: 148, endPoint x: 284, endPoint y: 110, distance: 206.1
click at [284, 110] on div "[PERSON_NAME] Web3 Deep Dive 7 A weekly Technology podcast 7 Good podcast? Give…" at bounding box center [550, 187] width 915 height 167
copy div "[PERSON_NAME] Web3 Deep Dive"
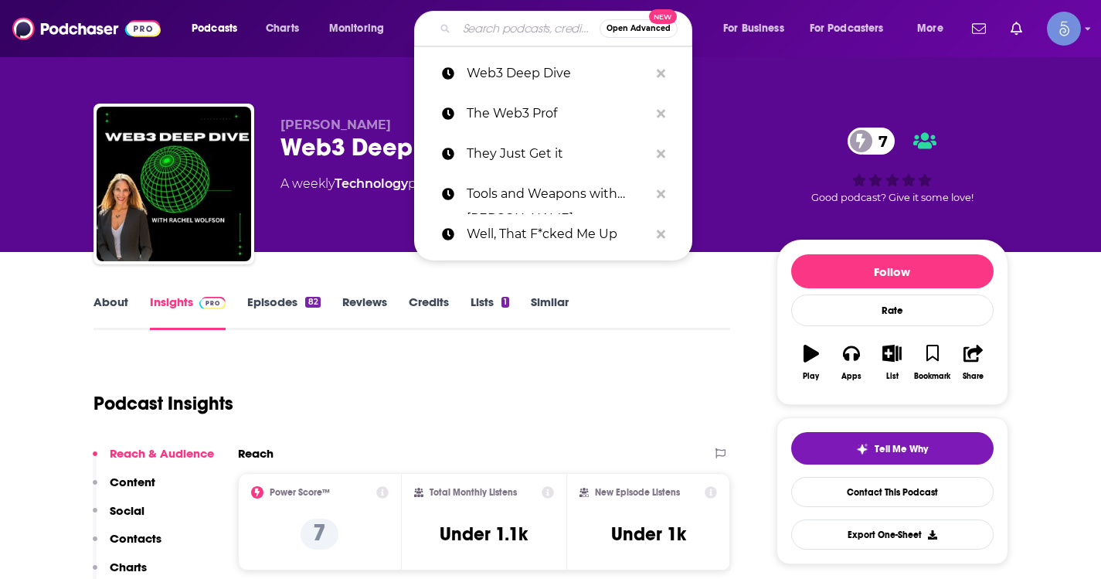
click at [496, 38] on input "Search podcasts, credits, & more..." at bounding box center [528, 28] width 143 height 25
paste input "Pivoting to WEB3"
type input "Pivoting to WEB3"
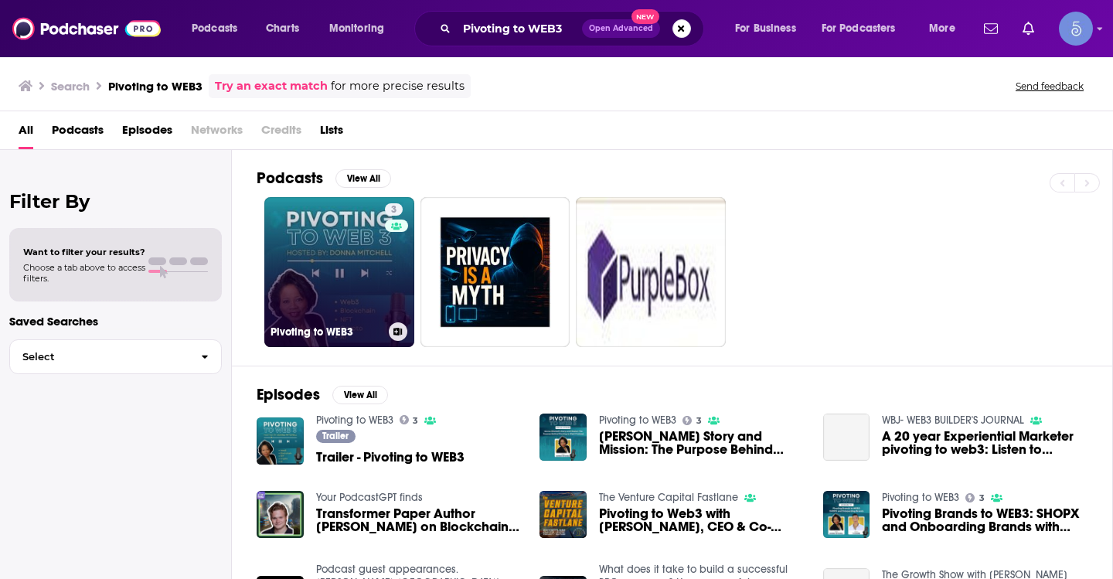
click at [376, 272] on link "3 Pivoting to WEB3" at bounding box center [339, 272] width 150 height 150
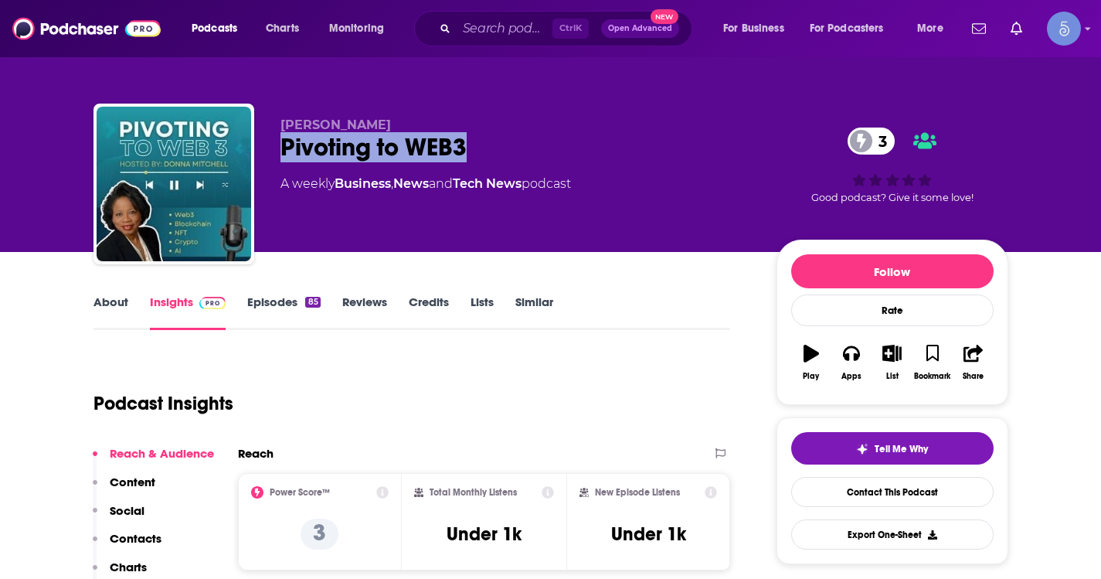
drag, startPoint x: 492, startPoint y: 148, endPoint x: 275, endPoint y: 167, distance: 218.0
click at [275, 167] on div "Donna P. Mitchell Pivoting to WEB3 3 A weekly Business , News and Tech News pod…" at bounding box center [550, 187] width 915 height 167
copy h2 "Pivoting to WEB3"
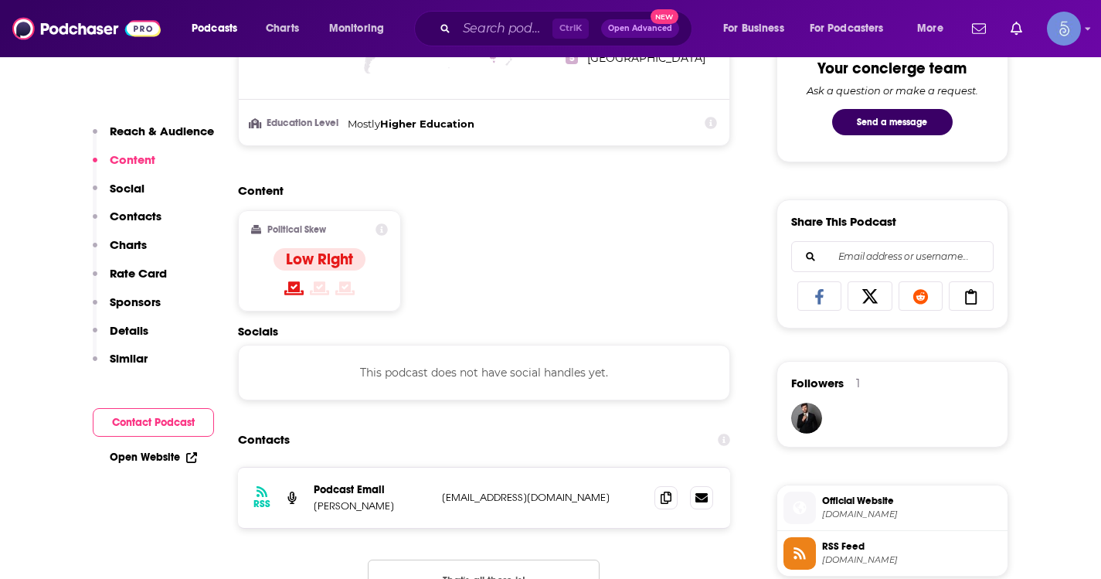
scroll to position [850, 0]
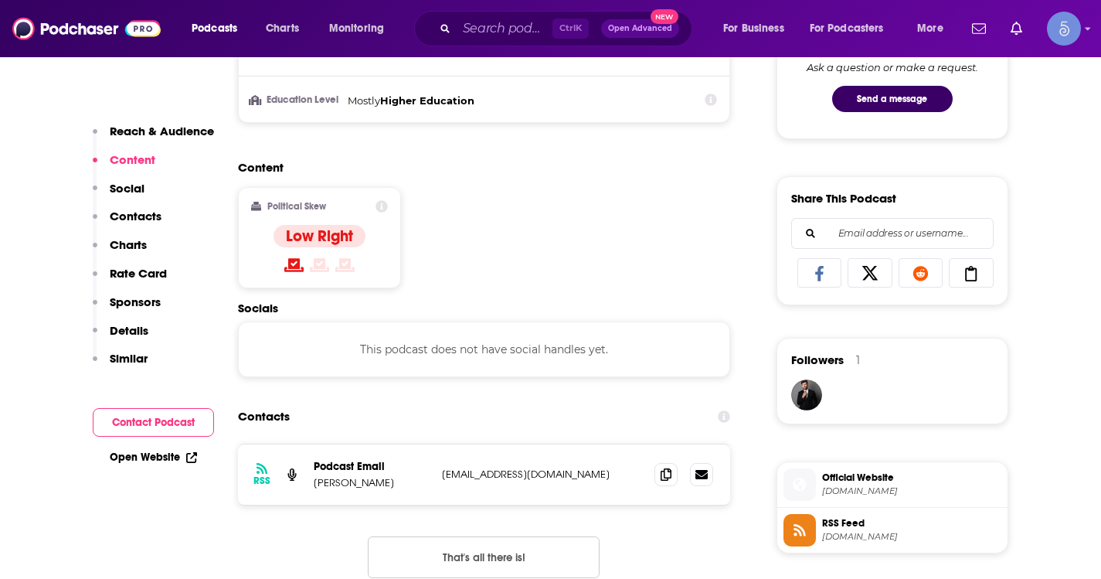
click at [473, 42] on div "Ctrl K Open Advanced New" at bounding box center [553, 29] width 278 height 36
click at [480, 32] on input "Search podcasts, credits, & more..." at bounding box center [505, 28] width 96 height 25
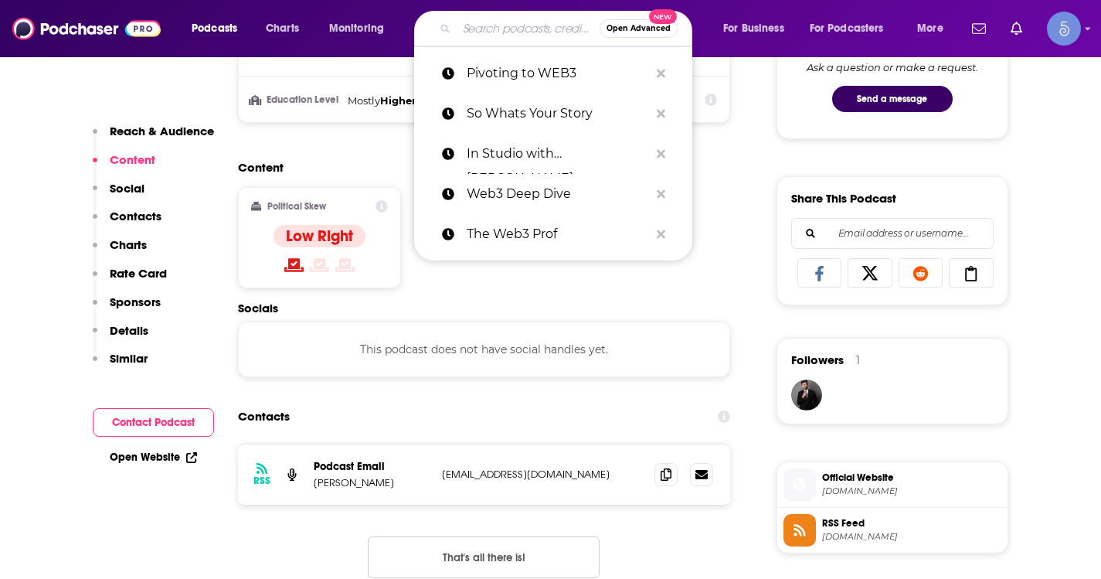
paste input "Web3 Tech Brief By HackerNoon"
type input "Web3 Tech Brief By HackerNoon"
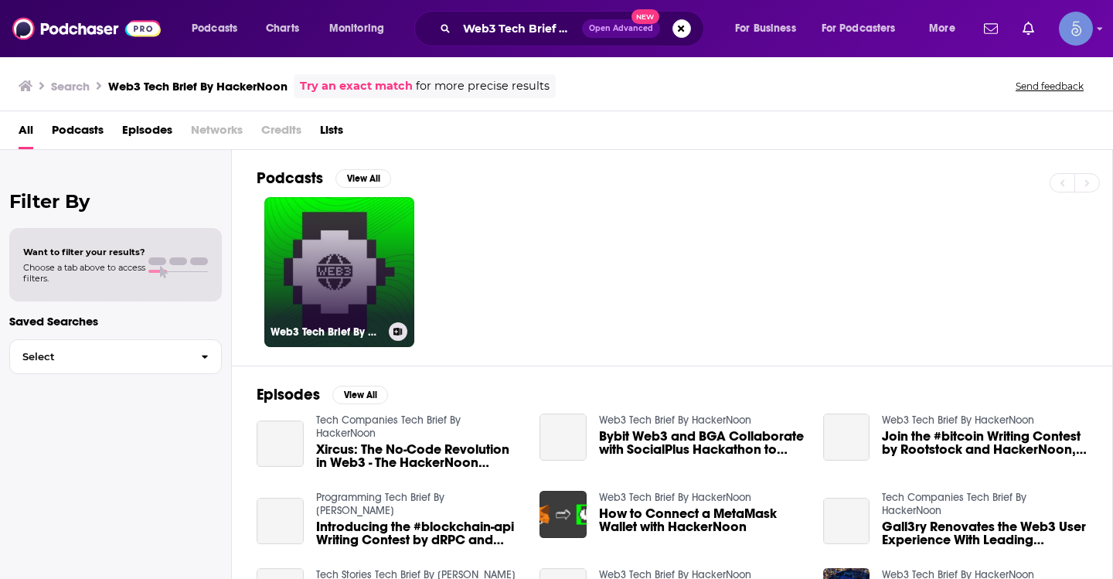
click at [362, 261] on link "Web3 Tech Brief By HackerNoon" at bounding box center [339, 272] width 150 height 150
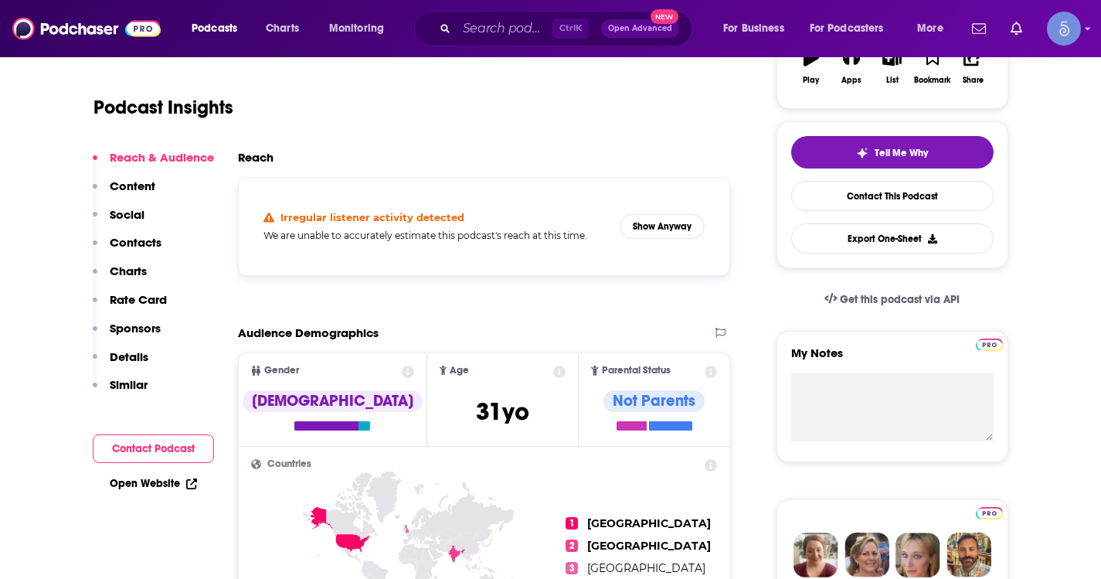
scroll to position [309, 0]
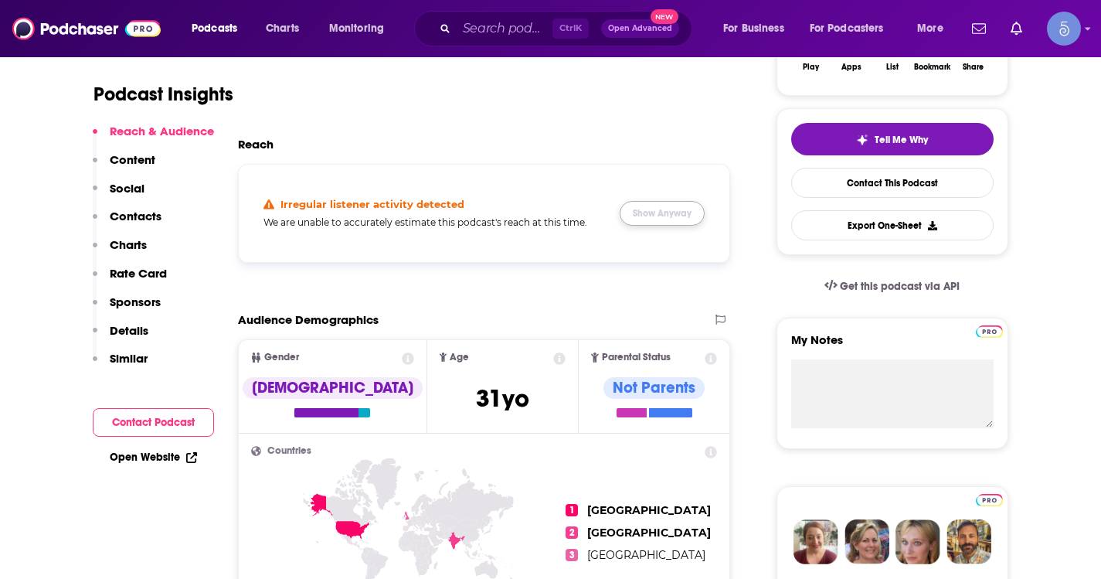
click at [683, 223] on button "Show Anyway" at bounding box center [662, 213] width 85 height 25
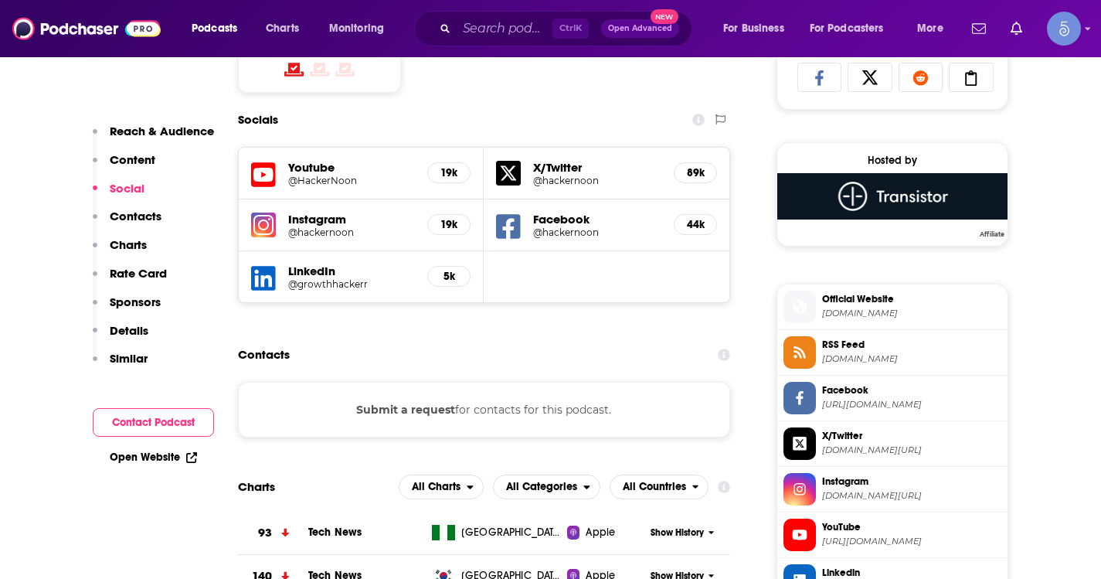
scroll to position [1082, 0]
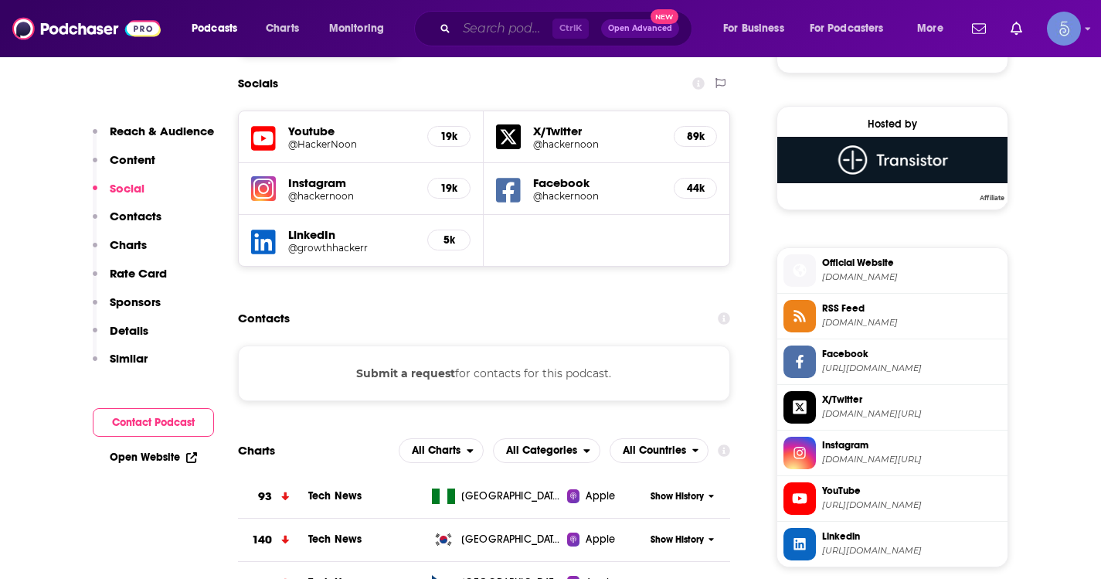
click at [510, 24] on input "Search podcasts, credits, & more..." at bounding box center [505, 28] width 96 height 25
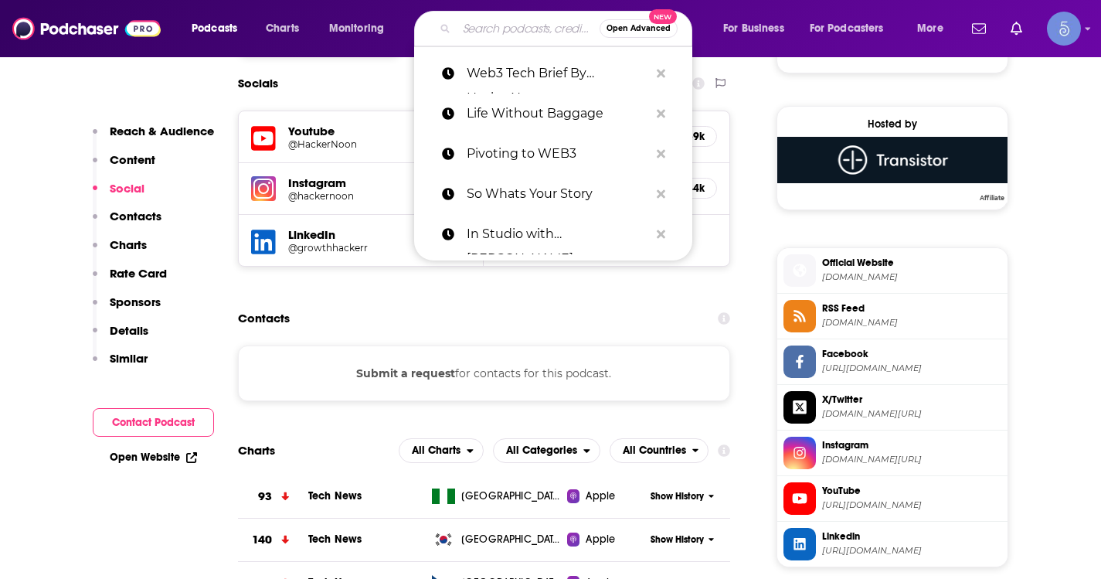
paste input "The Index Podcast"
type input "The Index Podcast"
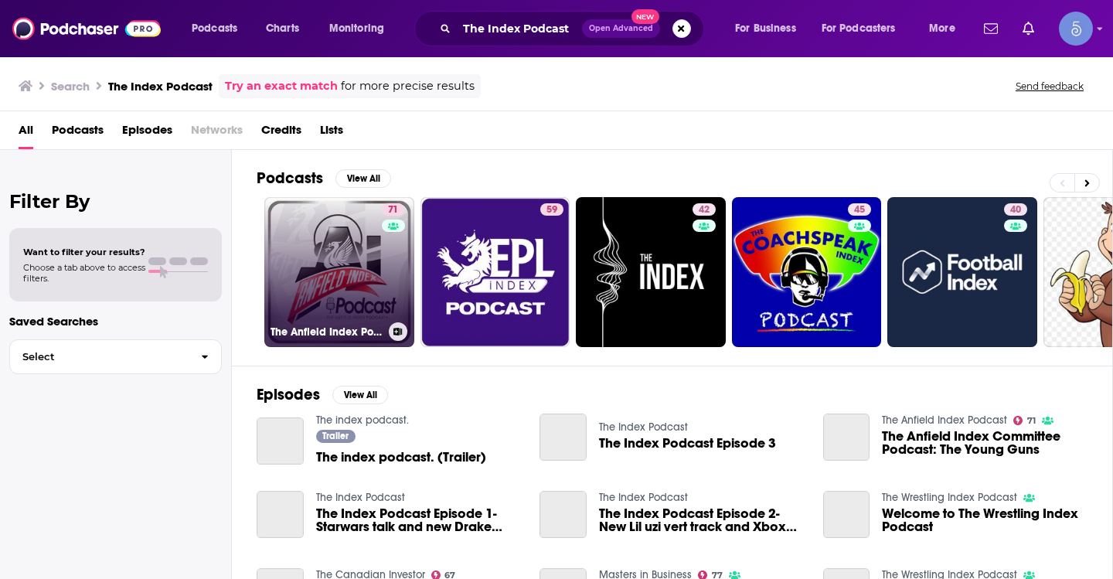
click at [313, 301] on link "71 The Anfield Index Podcast" at bounding box center [339, 272] width 150 height 150
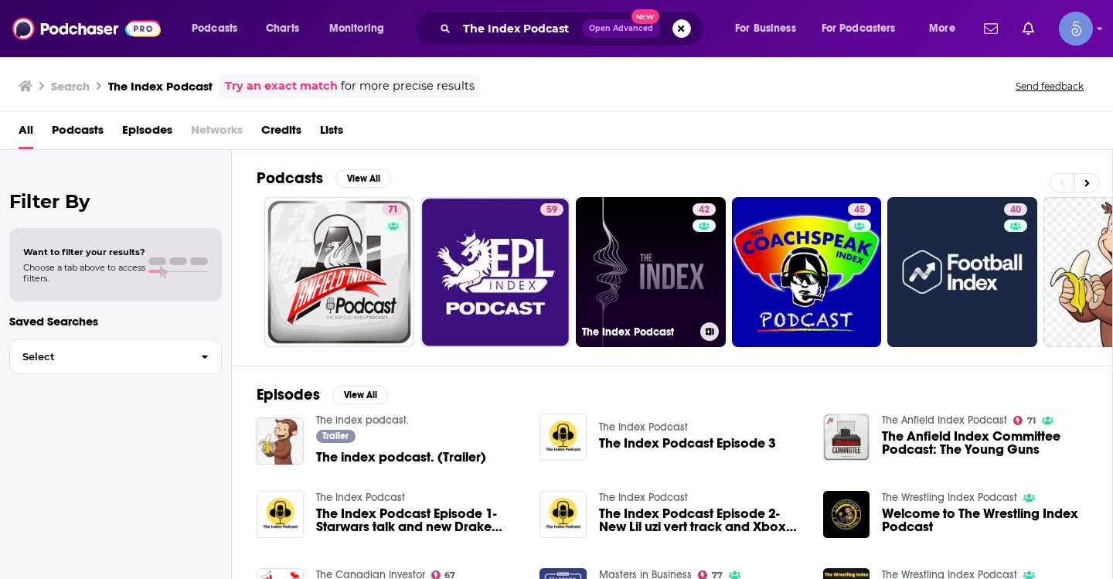
click at [646, 280] on link "42 The Index Podcast" at bounding box center [651, 272] width 150 height 150
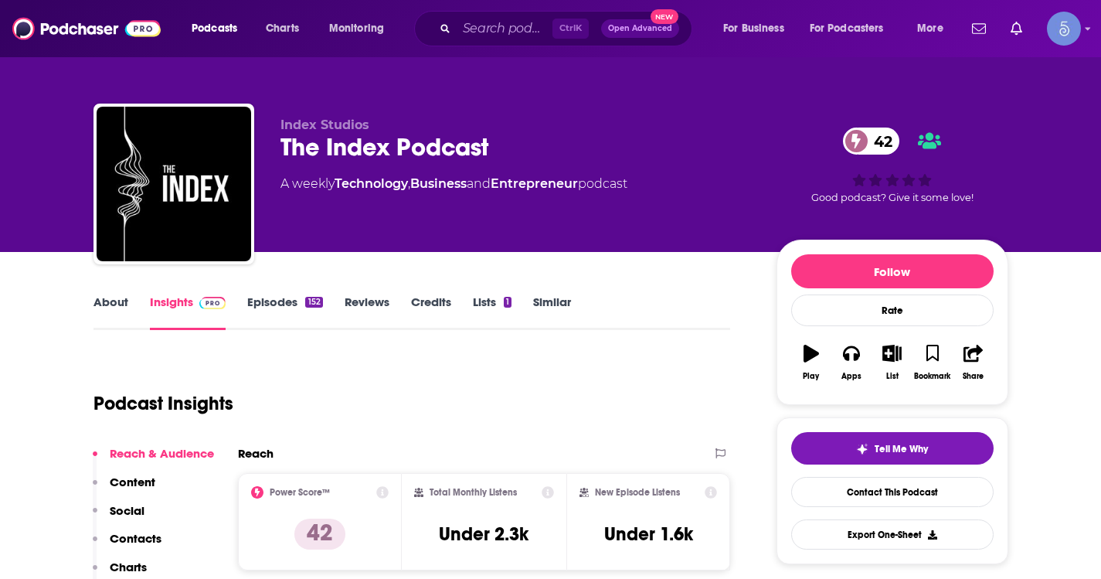
click at [121, 306] on link "About" at bounding box center [110, 312] width 35 height 36
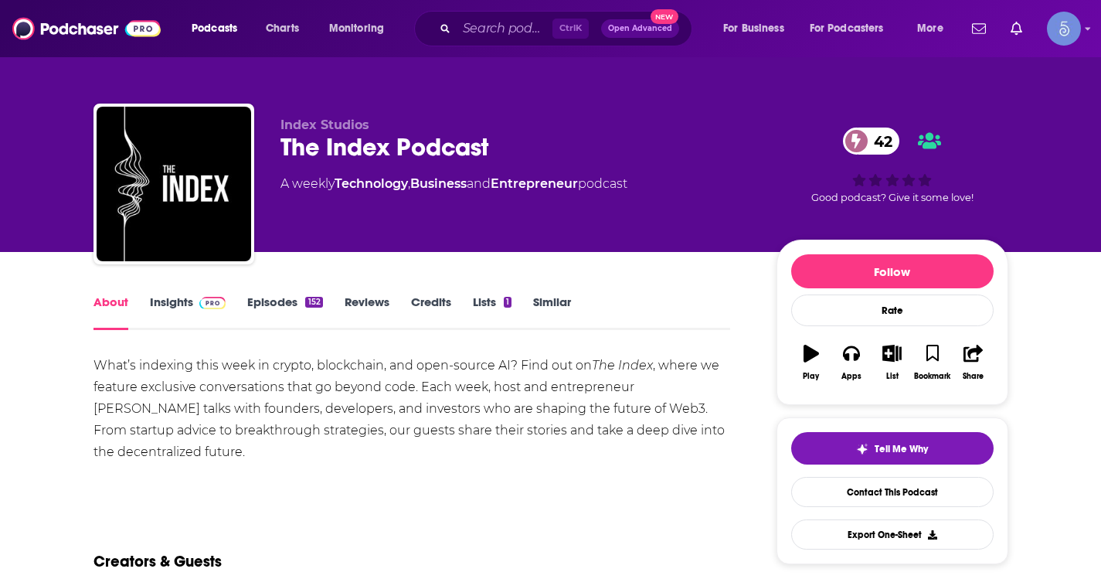
click at [151, 302] on link "Insights" at bounding box center [188, 312] width 76 height 36
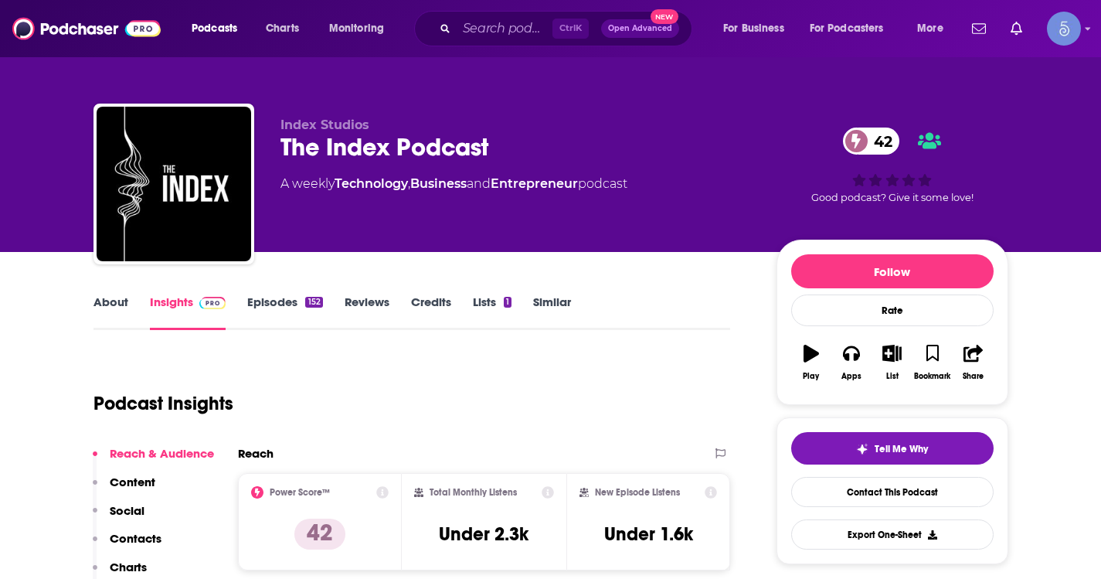
click at [115, 311] on link "About" at bounding box center [110, 312] width 35 height 36
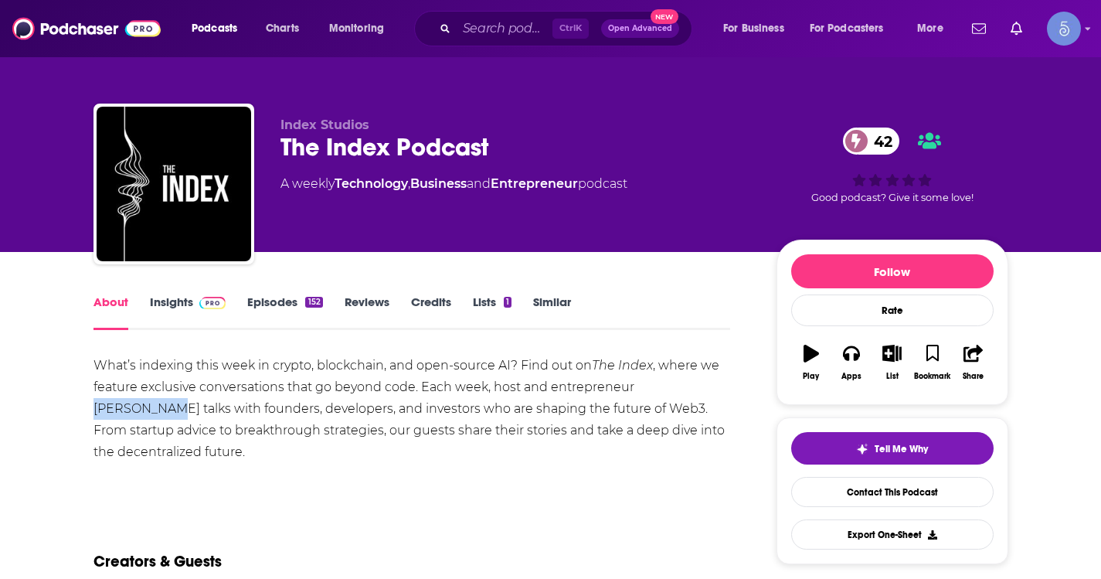
drag, startPoint x: 715, startPoint y: 390, endPoint x: 631, endPoint y: 389, distance: 84.2
click at [631, 390] on div "What’s indexing this week in crypto, blockchain, and open-source AI? Find out o…" at bounding box center [411, 409] width 637 height 108
copy div "Alex Kehaya"
drag, startPoint x: 569, startPoint y: 30, endPoint x: 518, endPoint y: 25, distance: 50.5
click at [566, 30] on span "Ctrl K" at bounding box center [570, 29] width 36 height 20
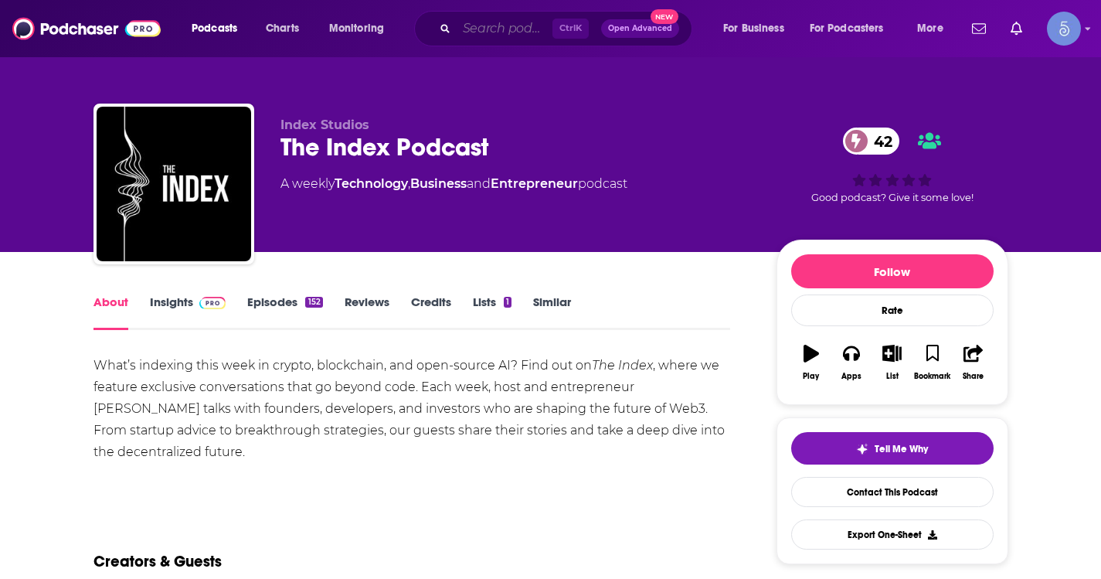
click at [518, 25] on input "Search podcasts, credits, & more..." at bounding box center [505, 28] width 96 height 25
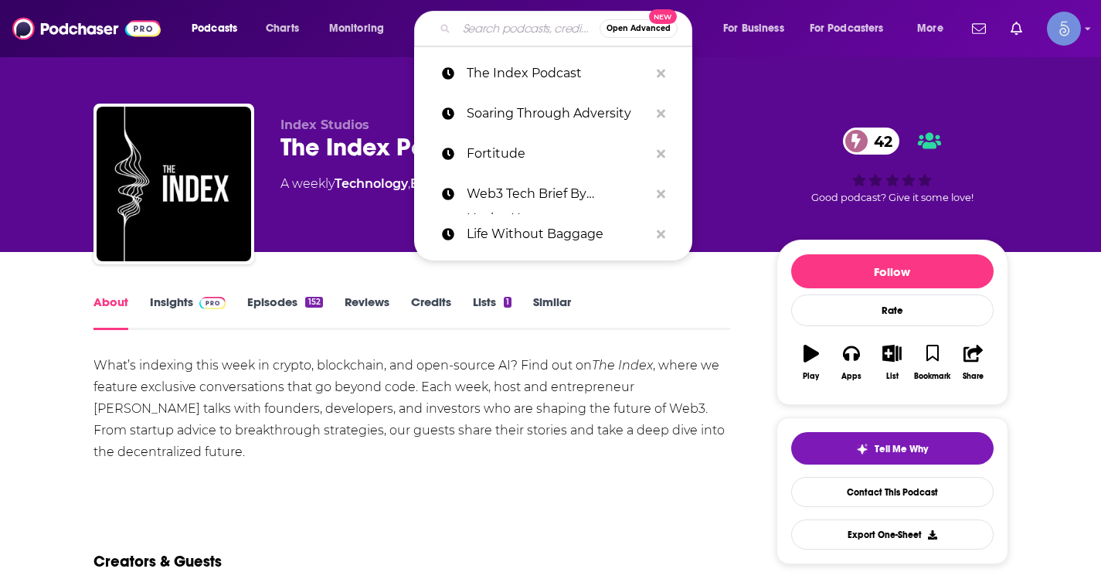
paste input "Health Unchained Podcast"
type input "Health Unchained Podcast"
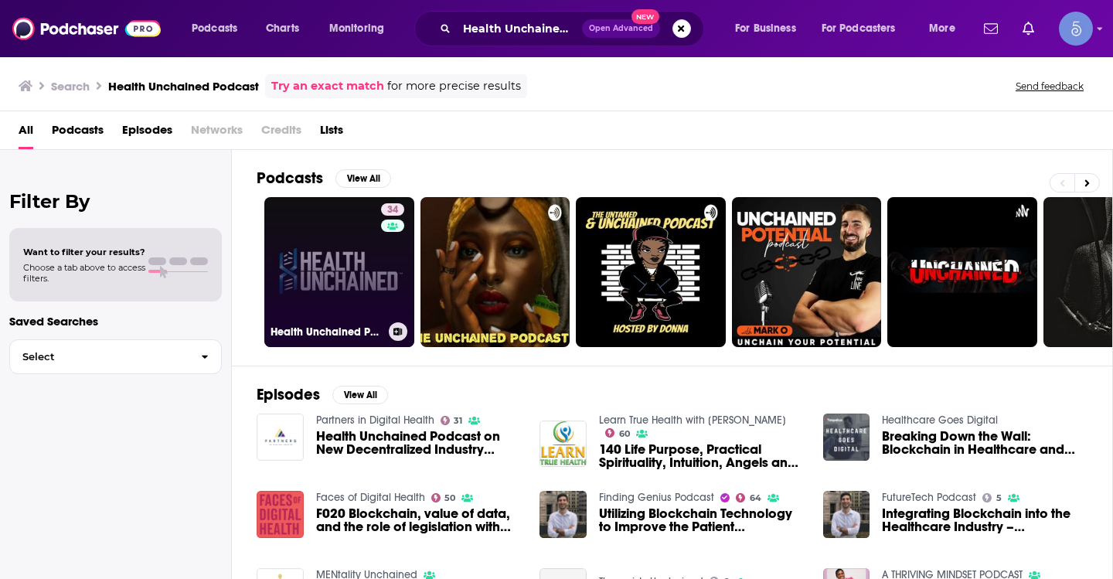
click at [364, 279] on link "34 Health Unchained Podcast" at bounding box center [339, 272] width 150 height 150
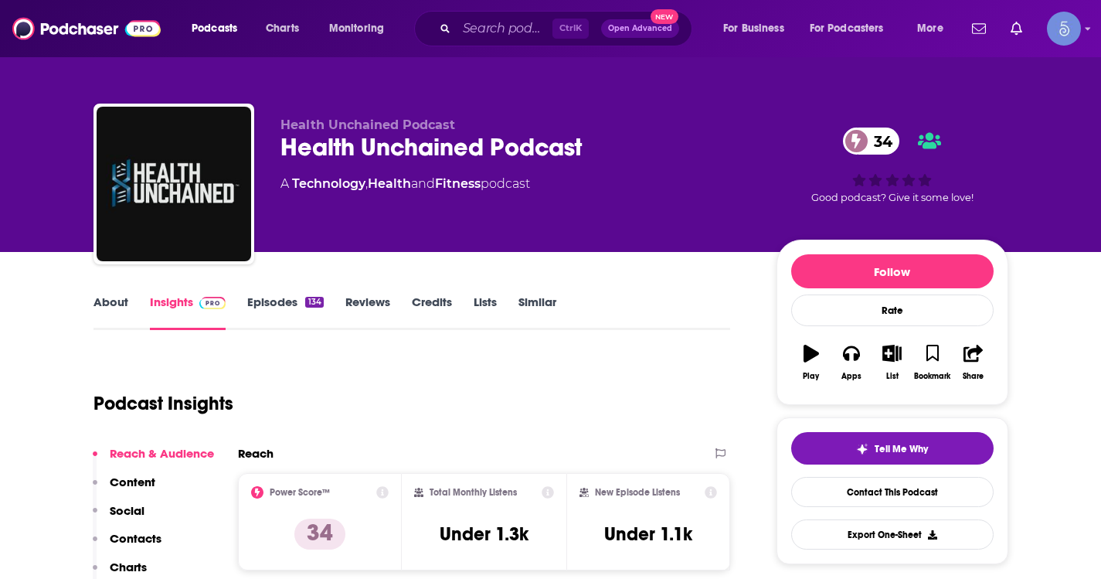
click at [114, 315] on link "About" at bounding box center [110, 312] width 35 height 36
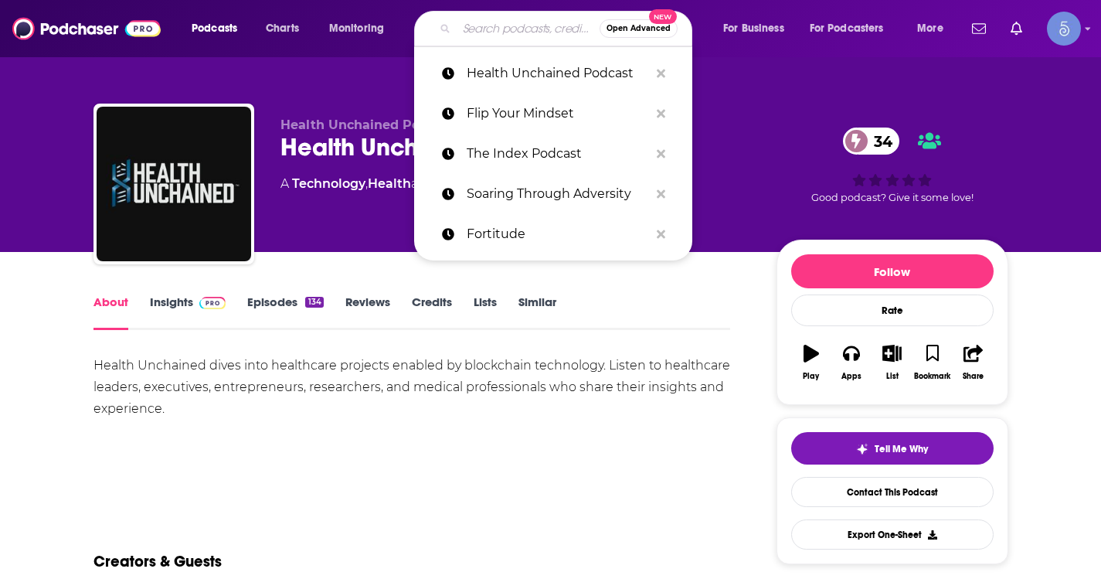
click at [496, 37] on input "Search podcasts, credits, & more..." at bounding box center [528, 28] width 143 height 25
paste input "The Kus"
type input "The Kus"
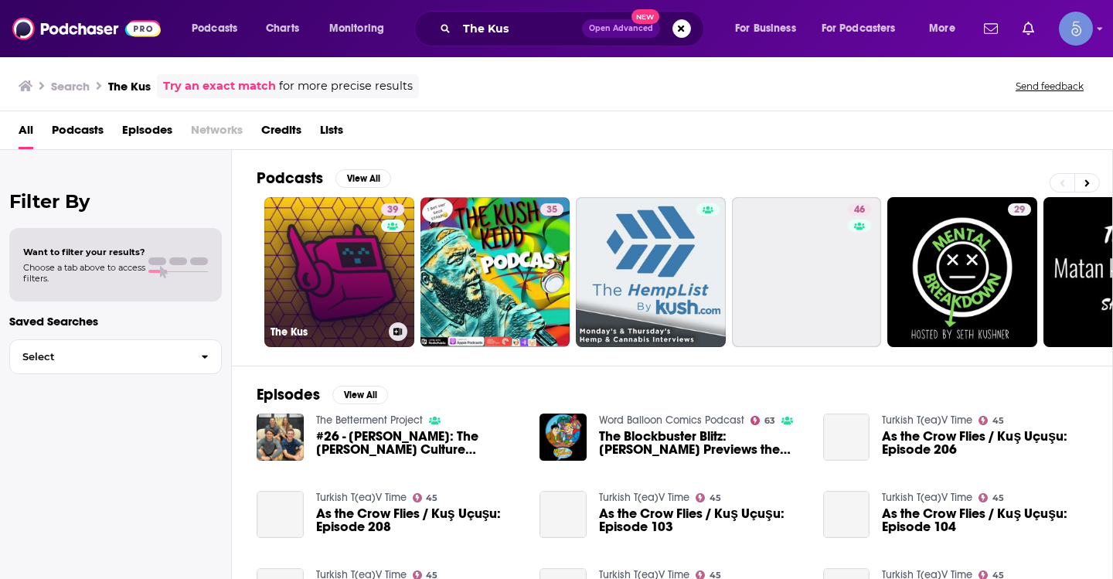
click at [382, 251] on div "39" at bounding box center [394, 262] width 27 height 119
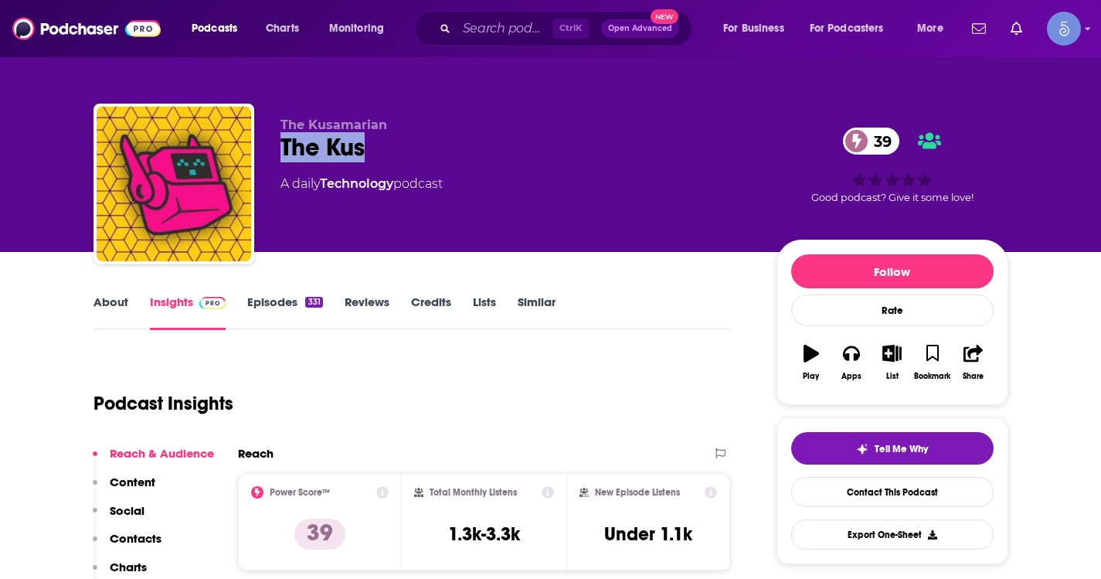
drag, startPoint x: 379, startPoint y: 148, endPoint x: 280, endPoint y: 145, distance: 98.9
click at [280, 145] on div "The Kus 39" at bounding box center [515, 147] width 471 height 30
copy h2 "The Kus"
click at [120, 302] on link "About" at bounding box center [110, 312] width 35 height 36
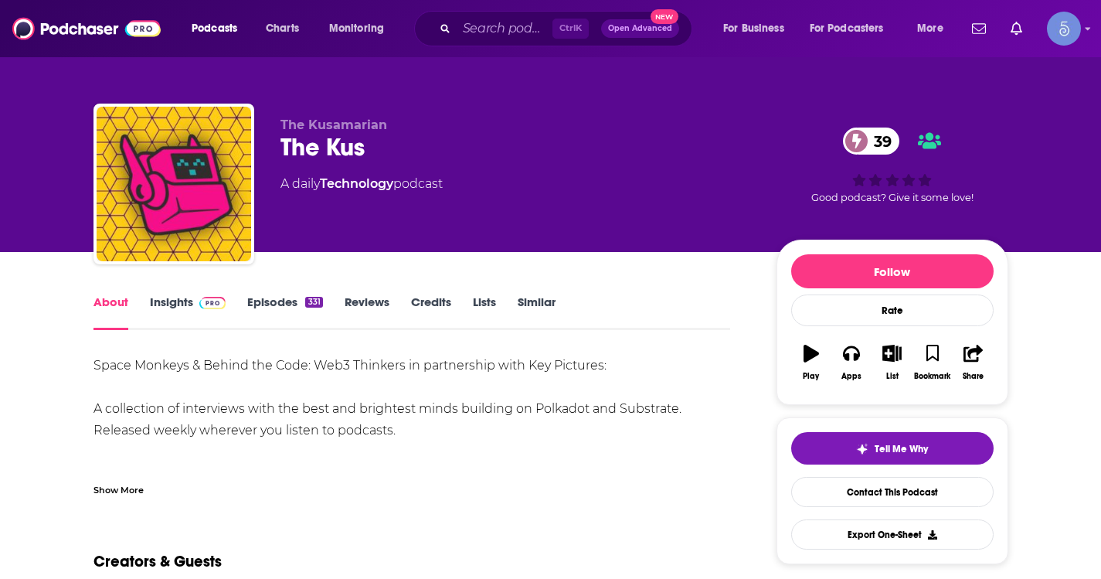
click at [110, 489] on div "Show More" at bounding box center [118, 488] width 50 height 15
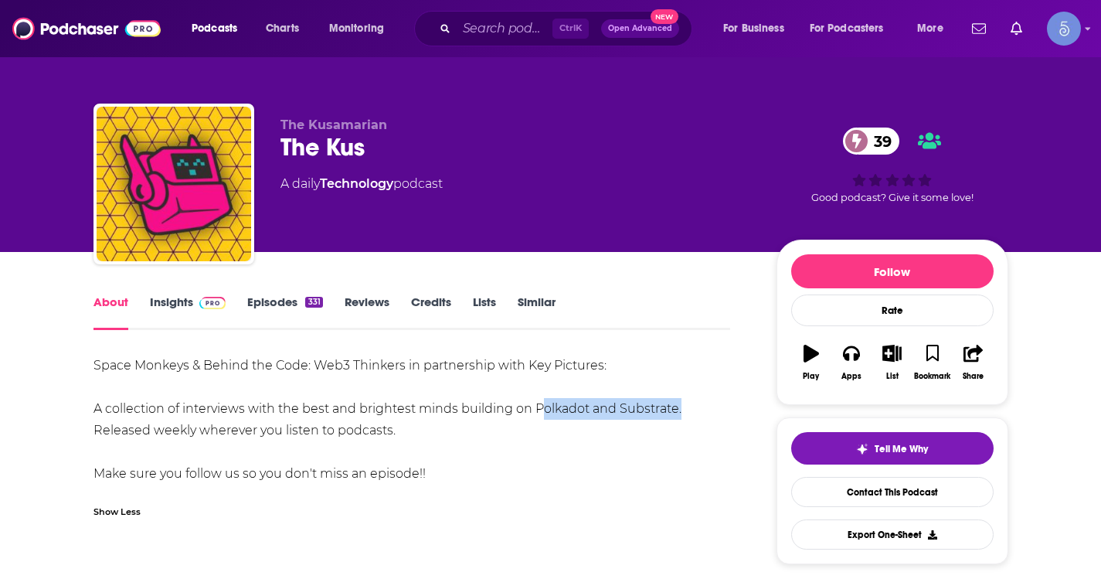
drag, startPoint x: 532, startPoint y: 407, endPoint x: 675, endPoint y: 412, distance: 143.0
click at [675, 412] on div "Space Monkeys & Behind the Code: Web3 Thinkers in partnership with Key Pictures…" at bounding box center [411, 420] width 637 height 130
copy div "Polkadot and Substrate"
click at [112, 515] on div "Show Less" at bounding box center [116, 510] width 47 height 15
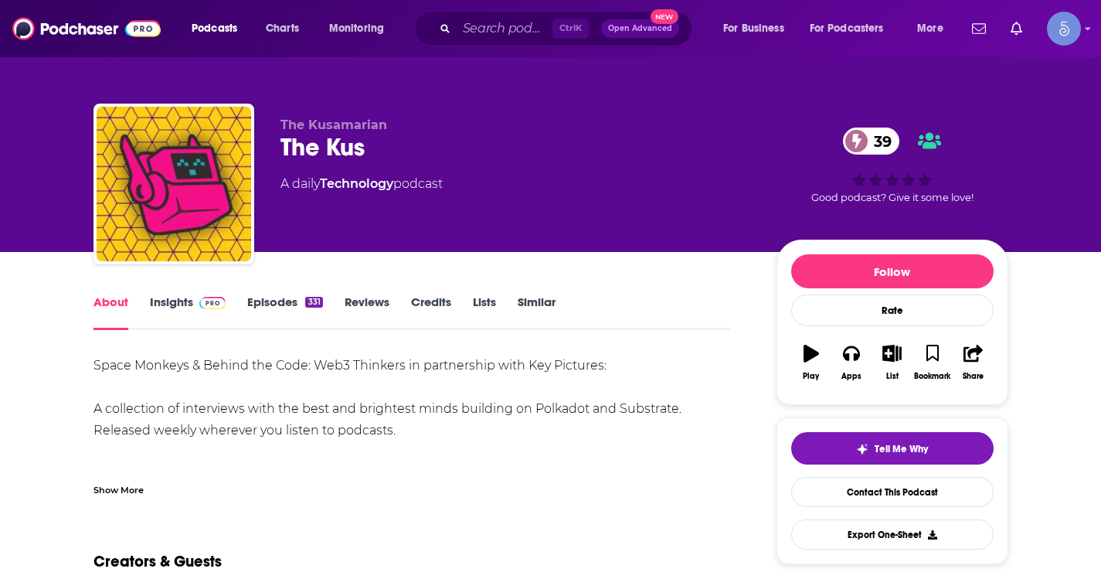
click at [101, 495] on div "Show More" at bounding box center [118, 488] width 50 height 15
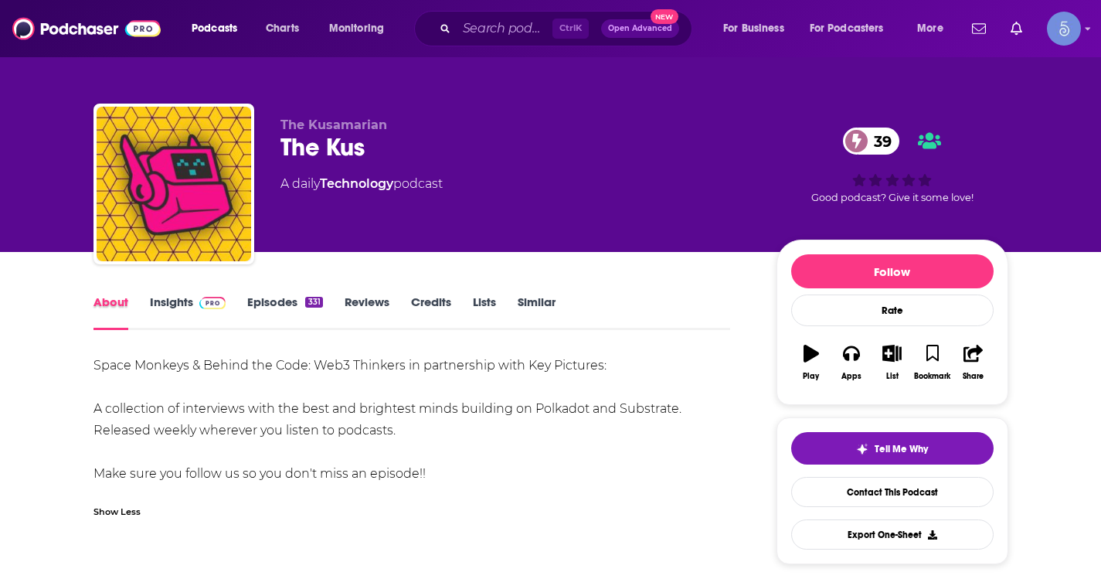
click at [148, 304] on div "About" at bounding box center [121, 312] width 56 height 36
click at [159, 304] on link "Insights" at bounding box center [188, 312] width 76 height 36
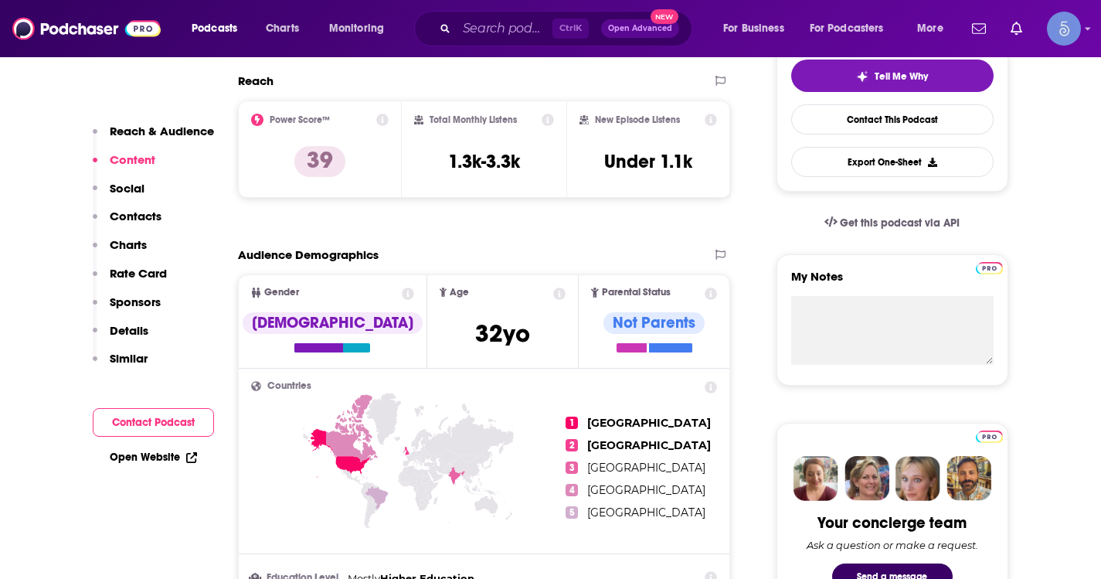
scroll to position [77, 0]
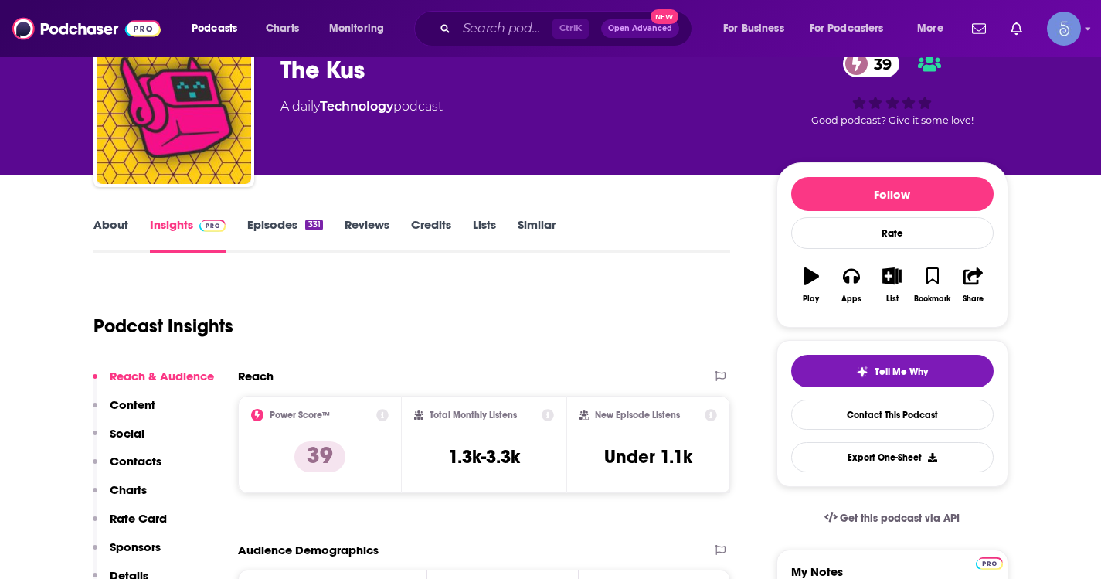
click at [113, 227] on link "About" at bounding box center [110, 235] width 35 height 36
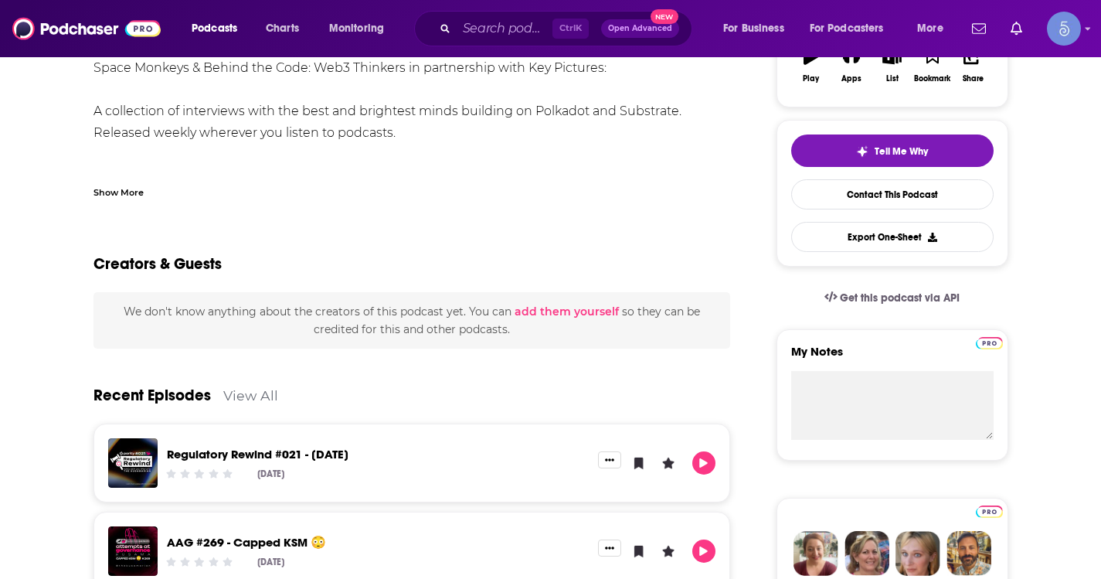
scroll to position [386, 0]
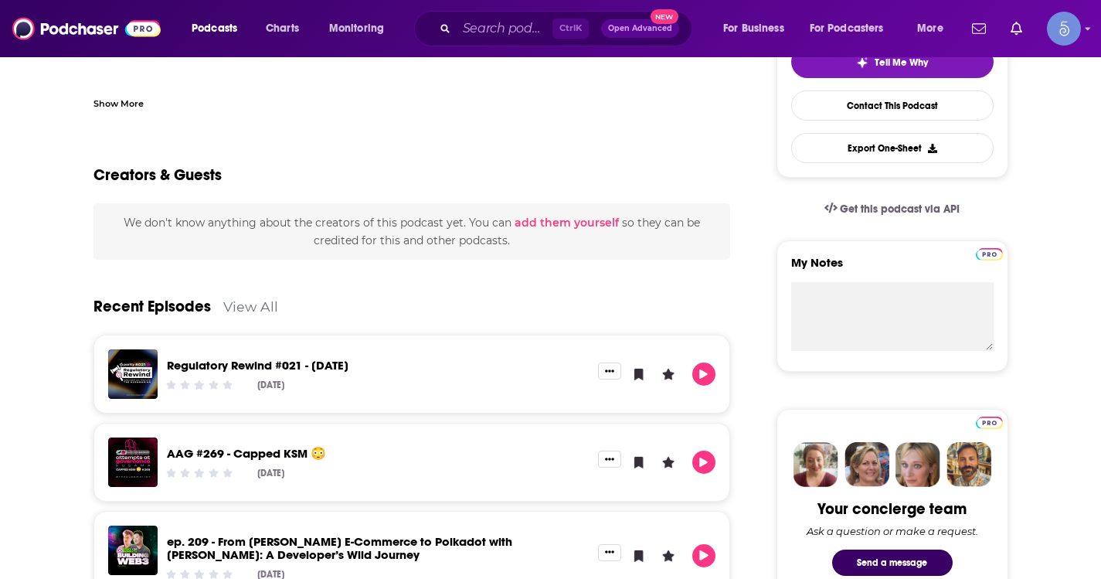
click at [130, 95] on div "Show More" at bounding box center [118, 102] width 50 height 15
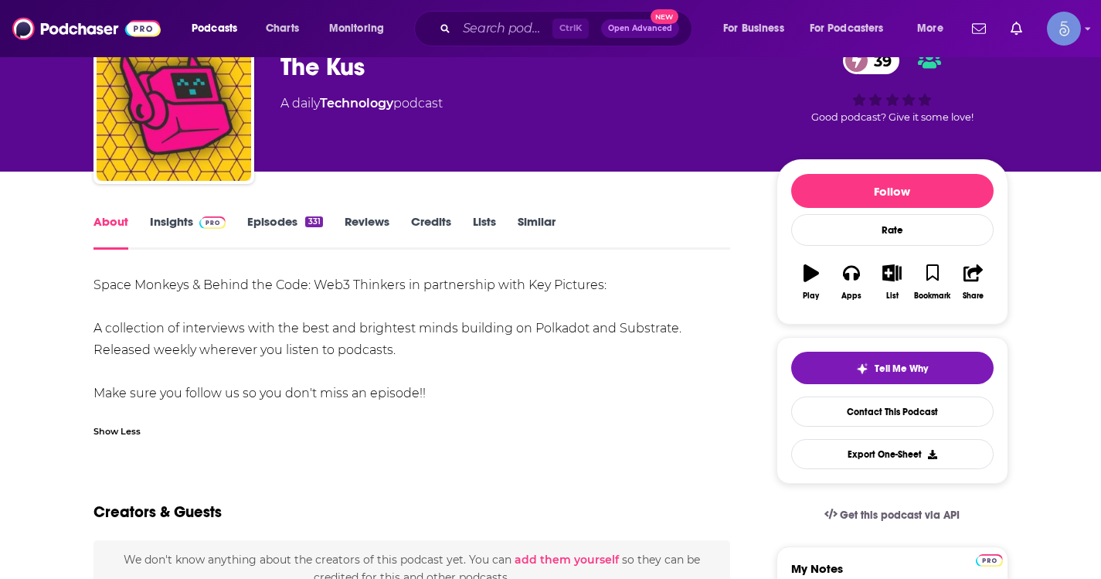
scroll to position [77, 0]
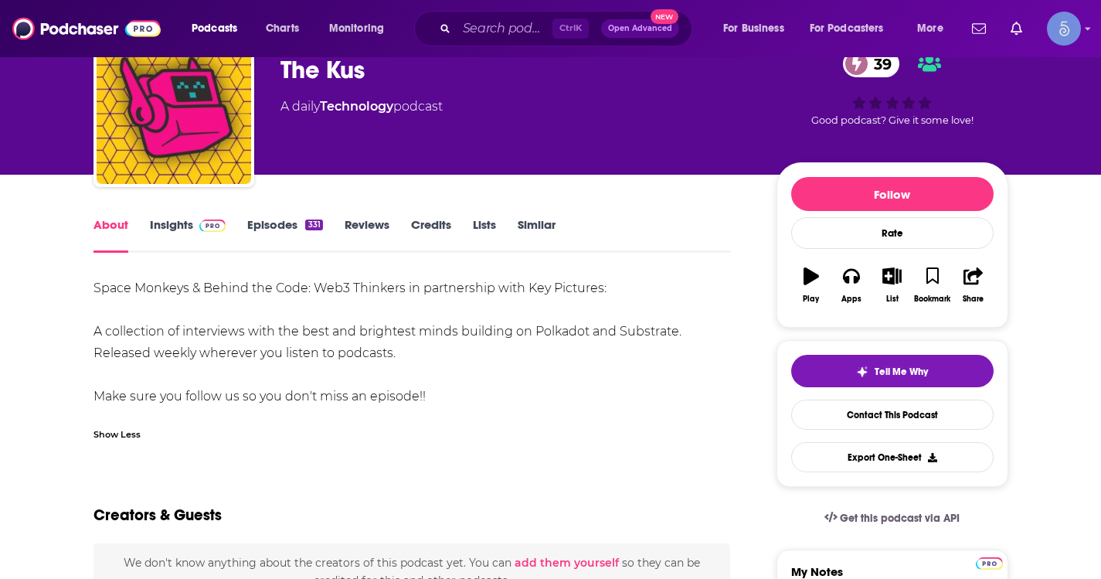
click at [199, 228] on img at bounding box center [212, 225] width 27 height 12
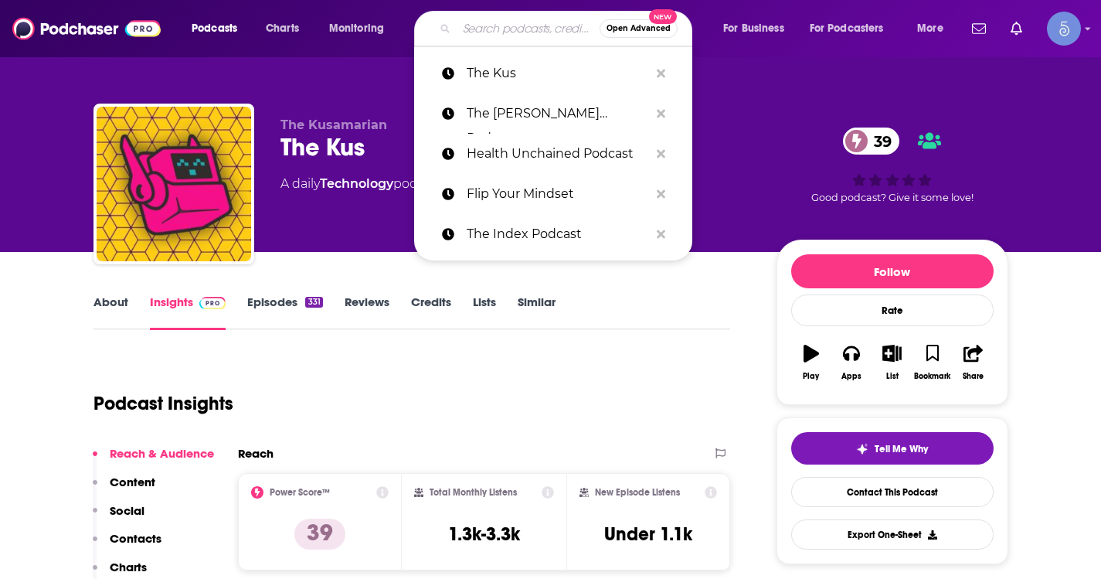
click at [491, 17] on input "Search podcasts, credits, & more..." at bounding box center [528, 28] width 143 height 25
paste input "The Outlier Ventures Podcast"
type input "The Outlier Ventures Podcast"
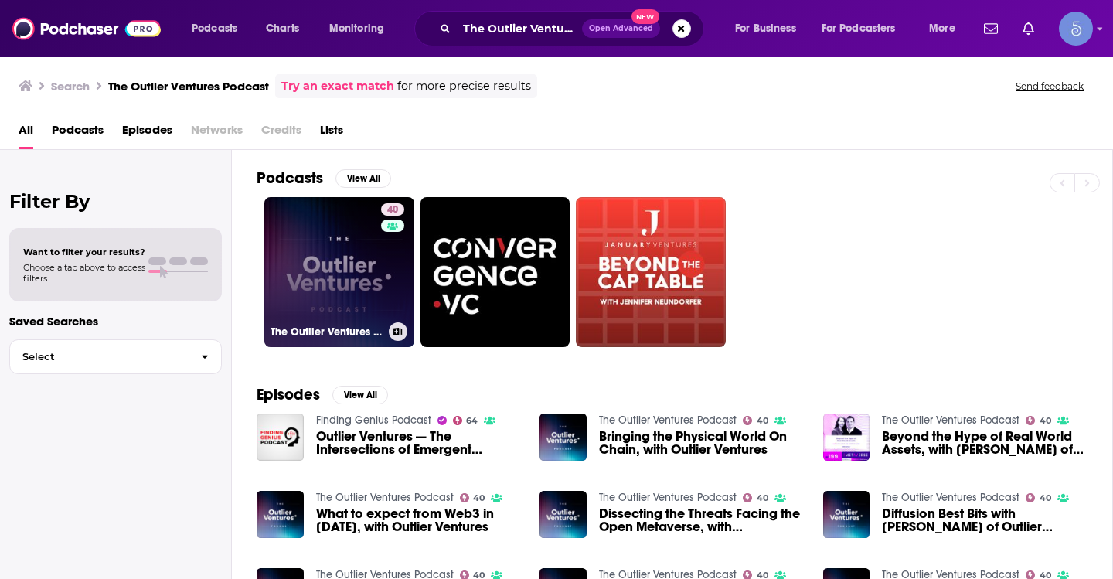
click at [307, 249] on link "40 The Outlier Ventures Podcast" at bounding box center [339, 272] width 150 height 150
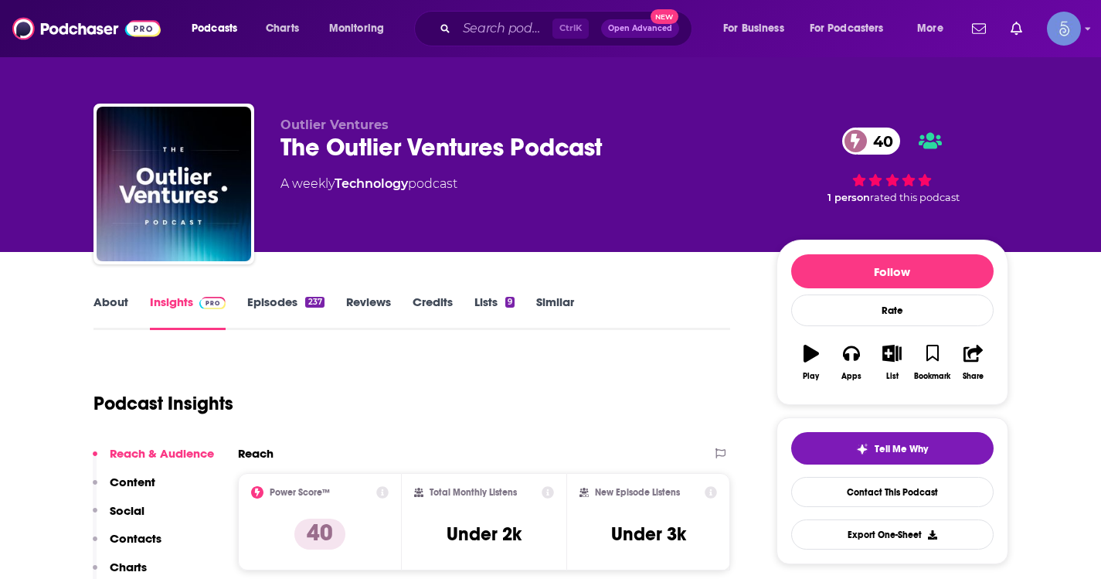
click at [106, 308] on link "About" at bounding box center [110, 312] width 35 height 36
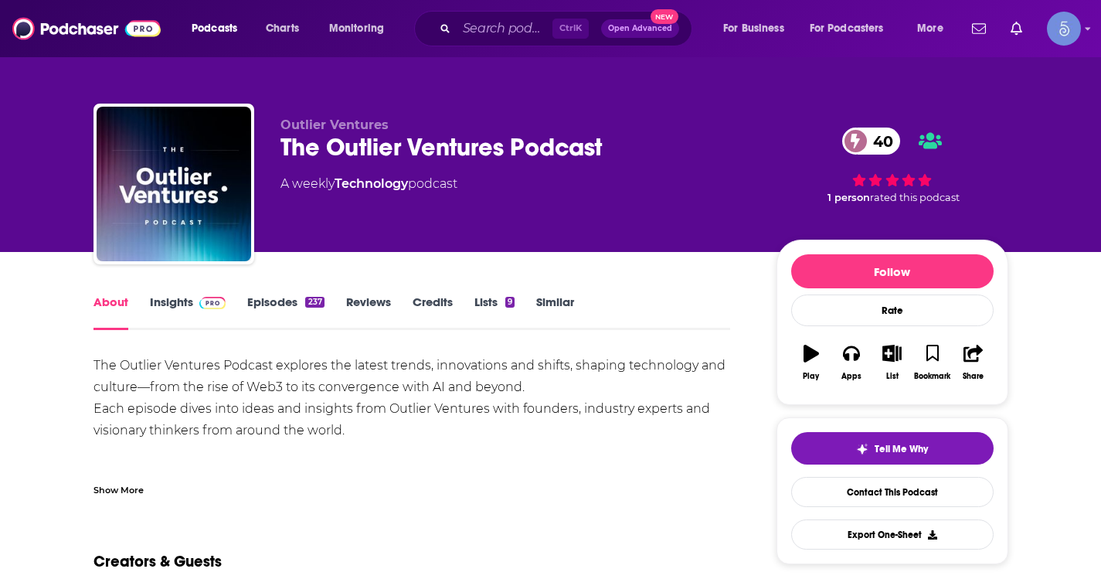
scroll to position [77, 0]
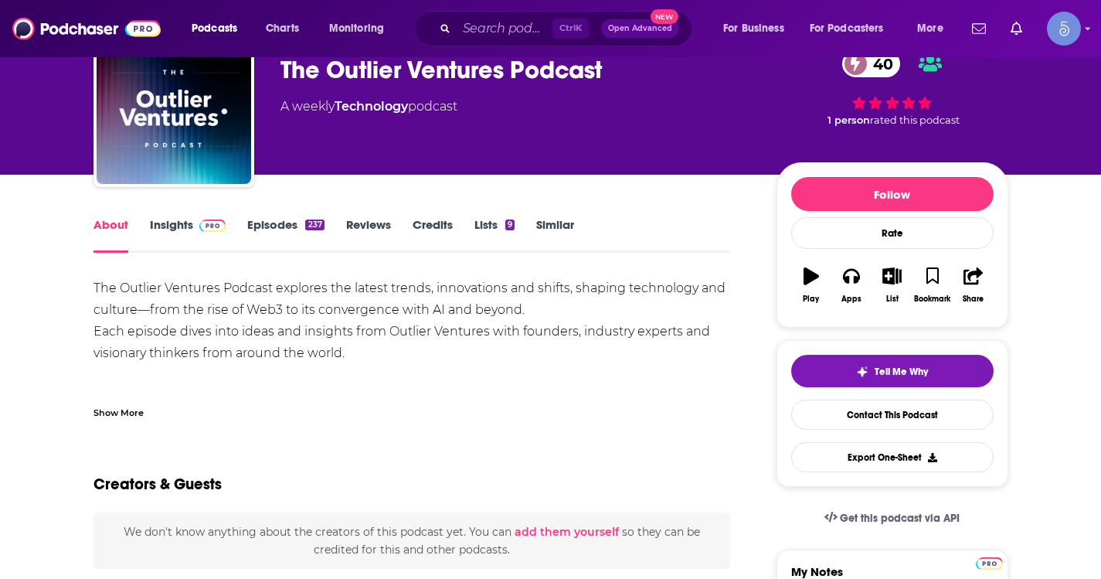
click at [128, 406] on div "Show More" at bounding box center [118, 411] width 50 height 15
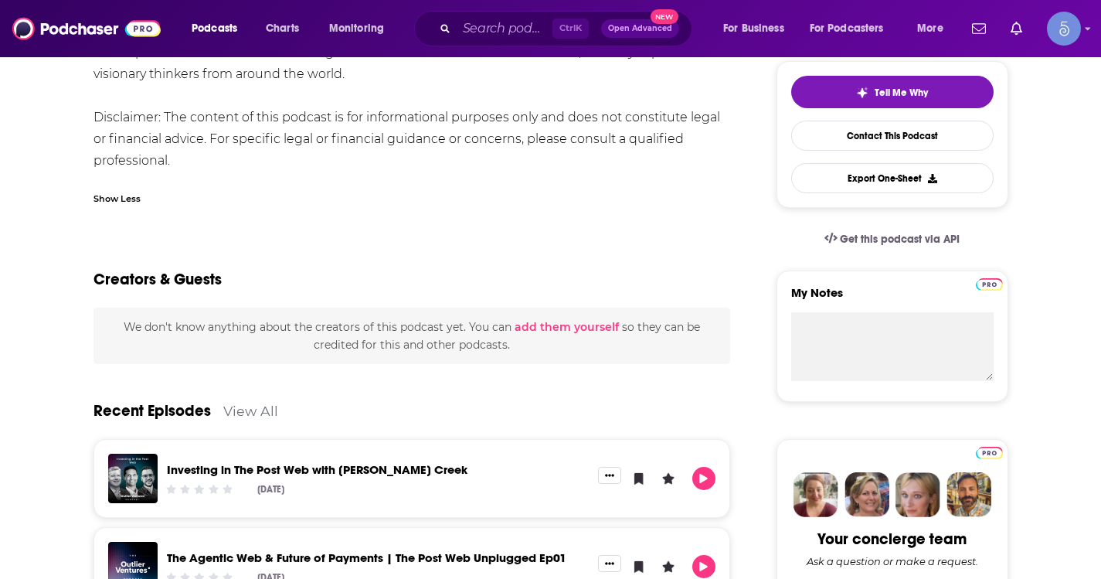
scroll to position [0, 0]
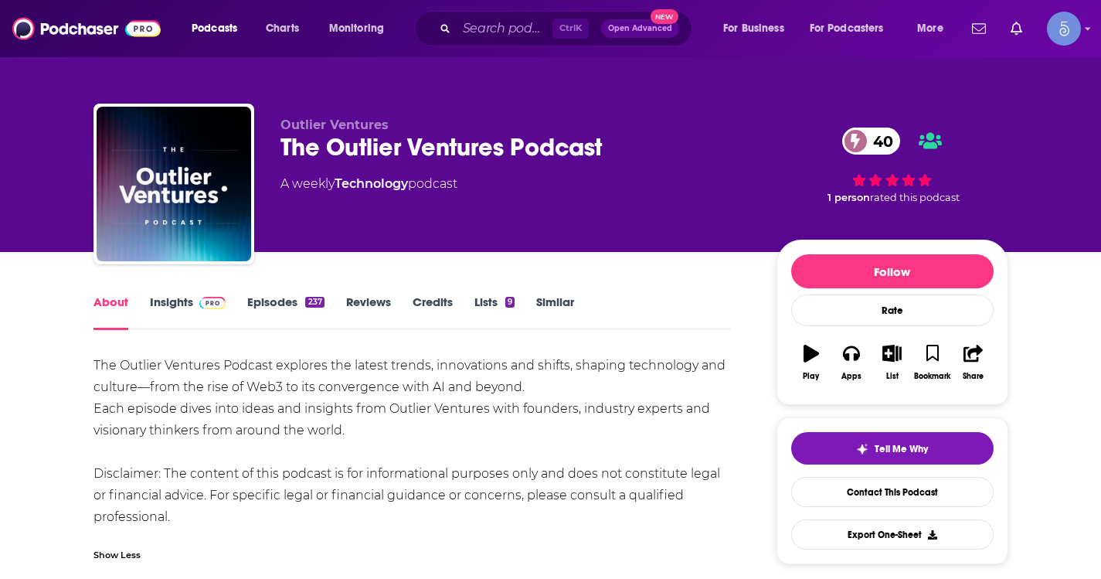
click at [199, 297] on img at bounding box center [212, 303] width 27 height 12
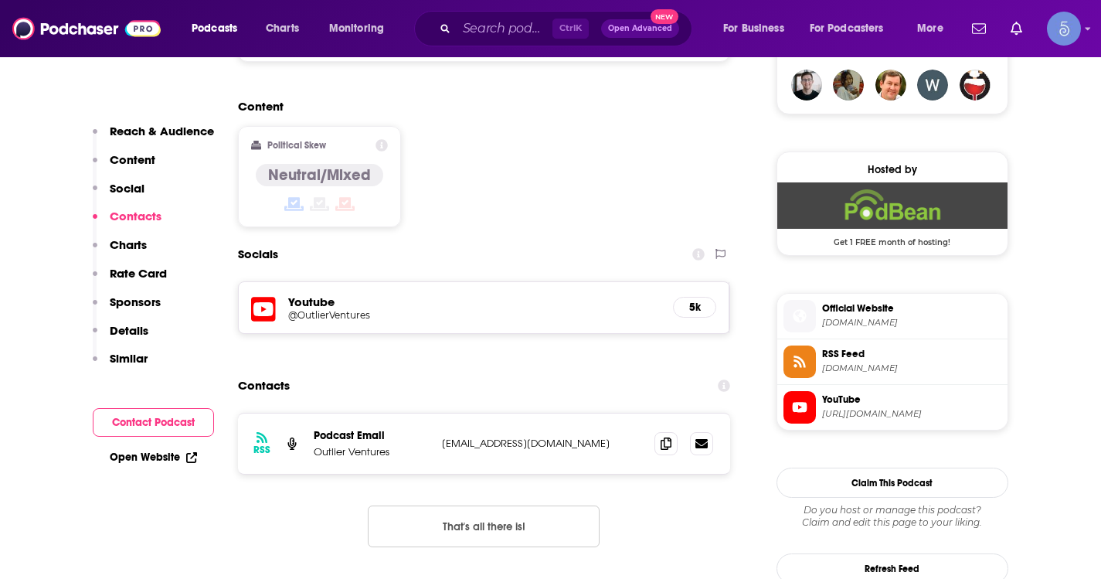
scroll to position [1236, 0]
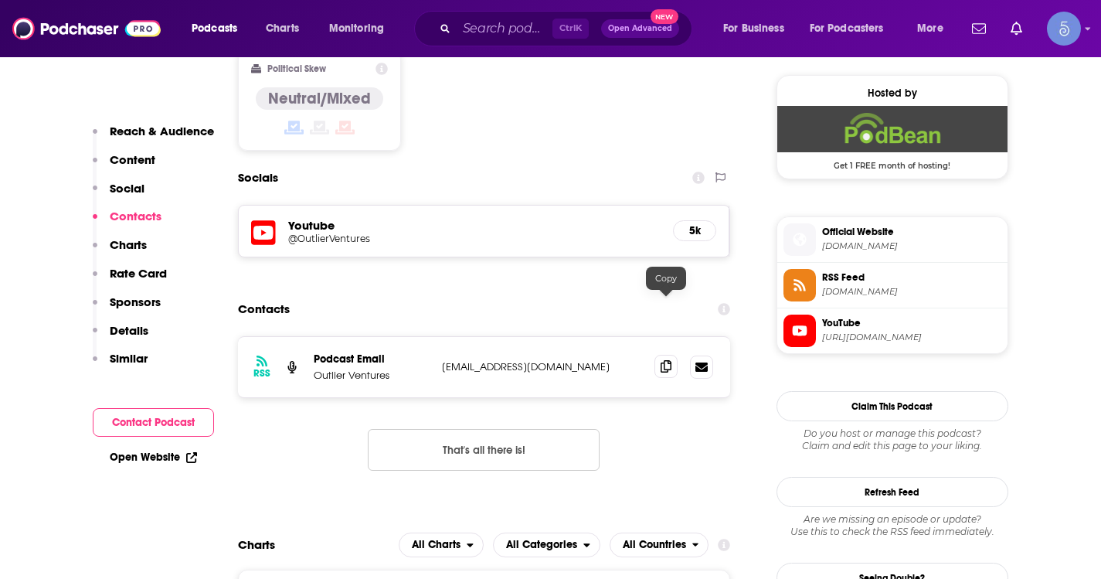
click at [661, 360] on icon at bounding box center [666, 366] width 11 height 12
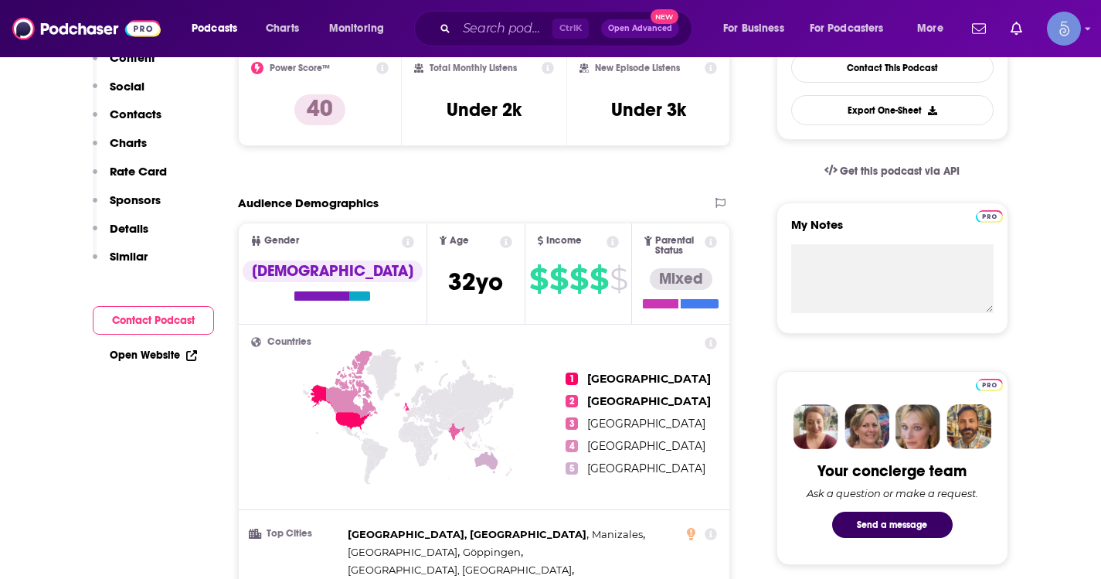
scroll to position [0, 0]
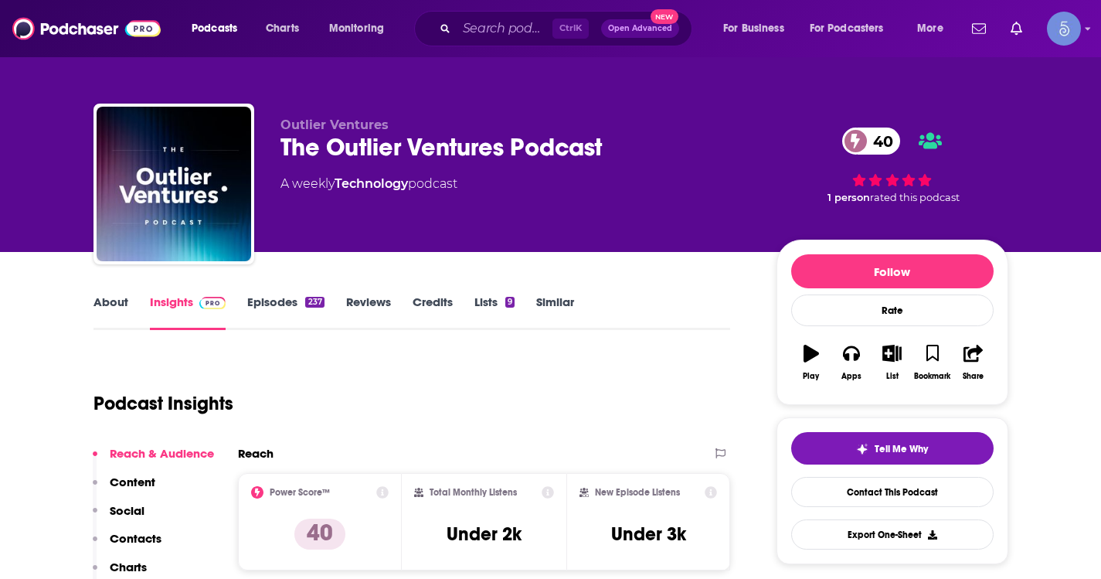
click at [104, 296] on link "About" at bounding box center [110, 312] width 35 height 36
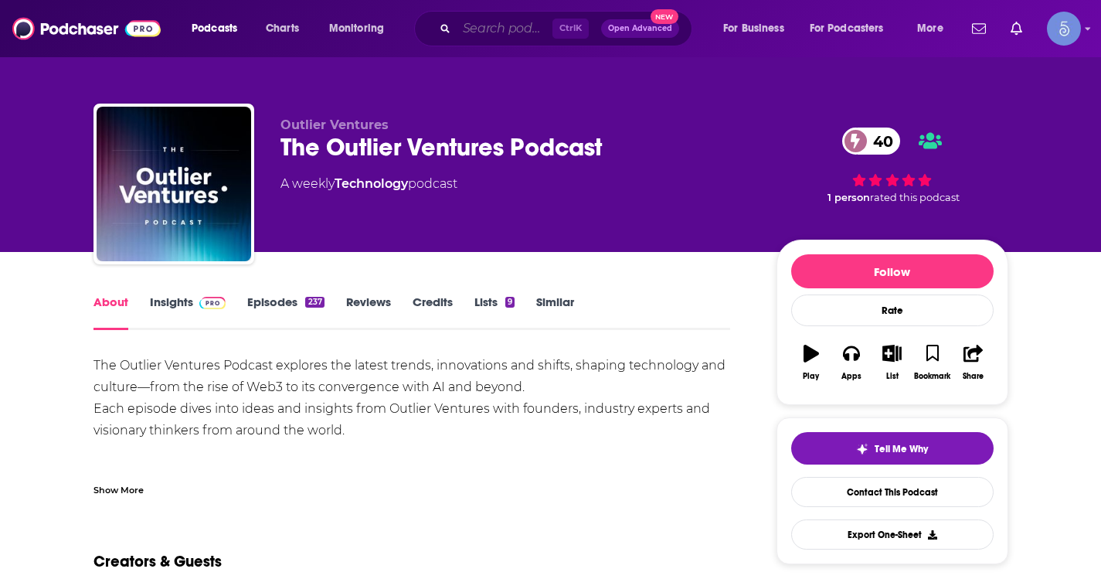
click at [498, 22] on input "Search podcasts, credits, & more..." at bounding box center [505, 28] width 96 height 25
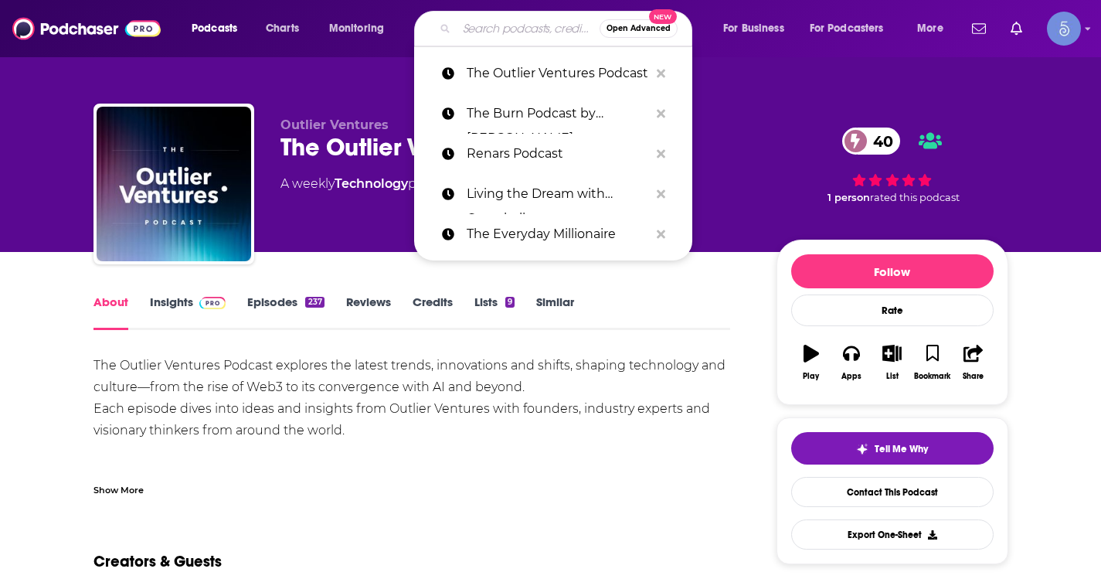
paste input "HODLong 后浪"
type input "HODLong 后浪"
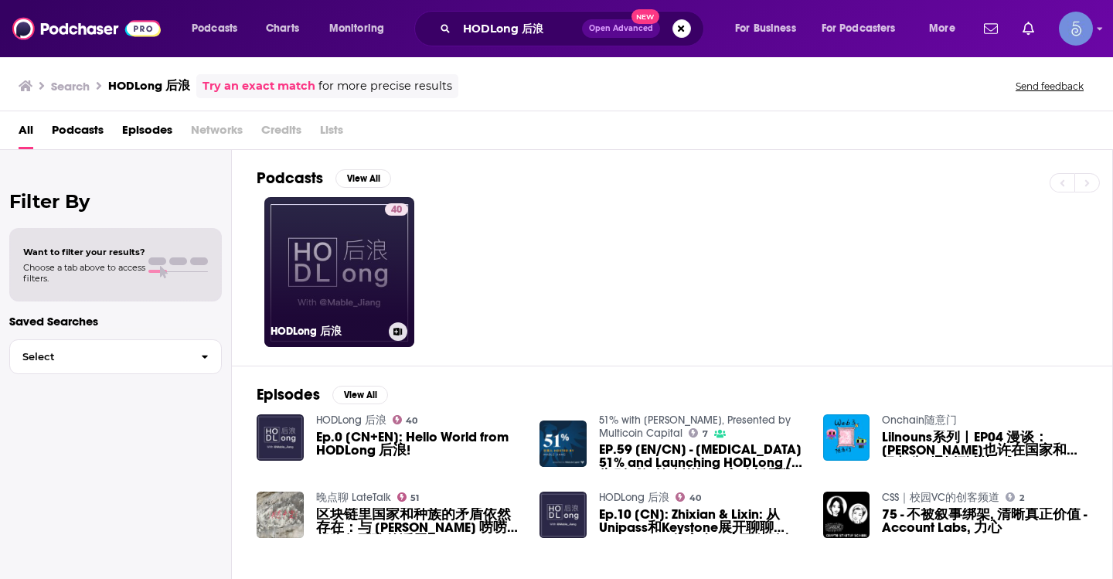
click at [403, 264] on div "40" at bounding box center [396, 262] width 23 height 119
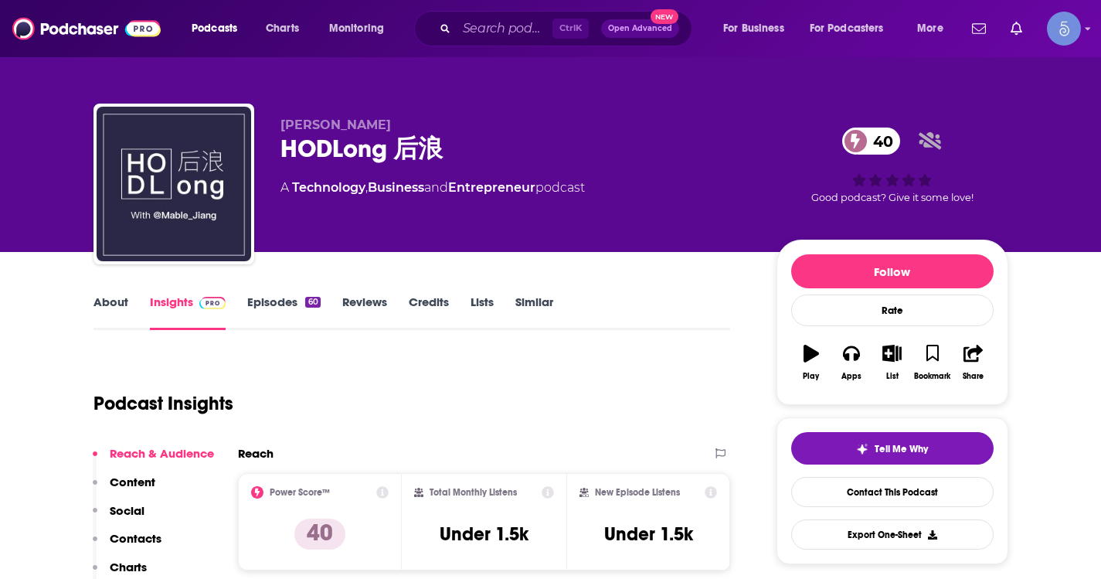
click at [108, 302] on link "About" at bounding box center [110, 312] width 35 height 36
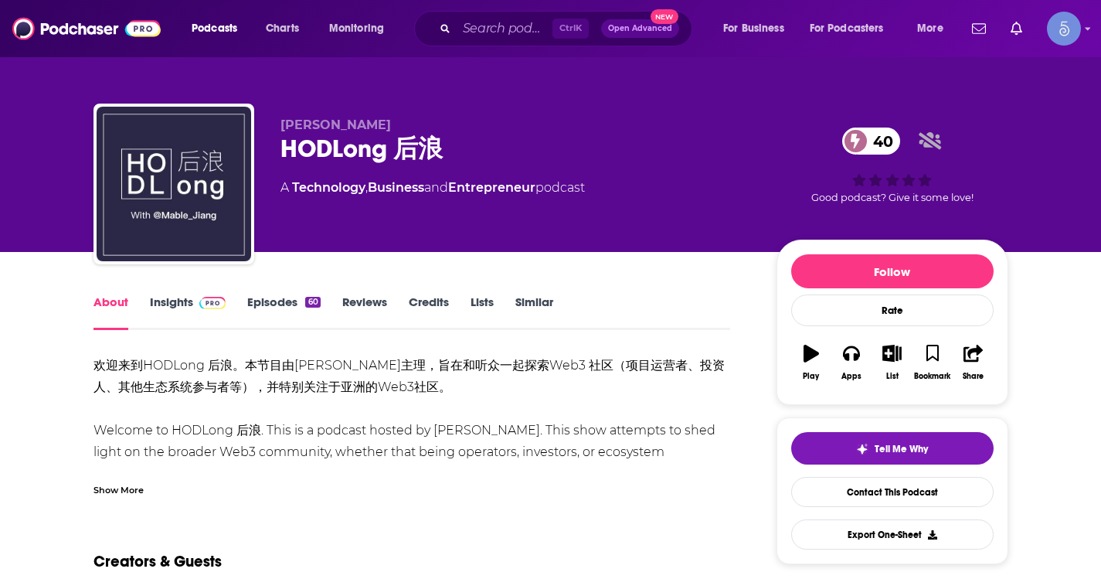
click at [135, 487] on div "Show More" at bounding box center [118, 488] width 50 height 15
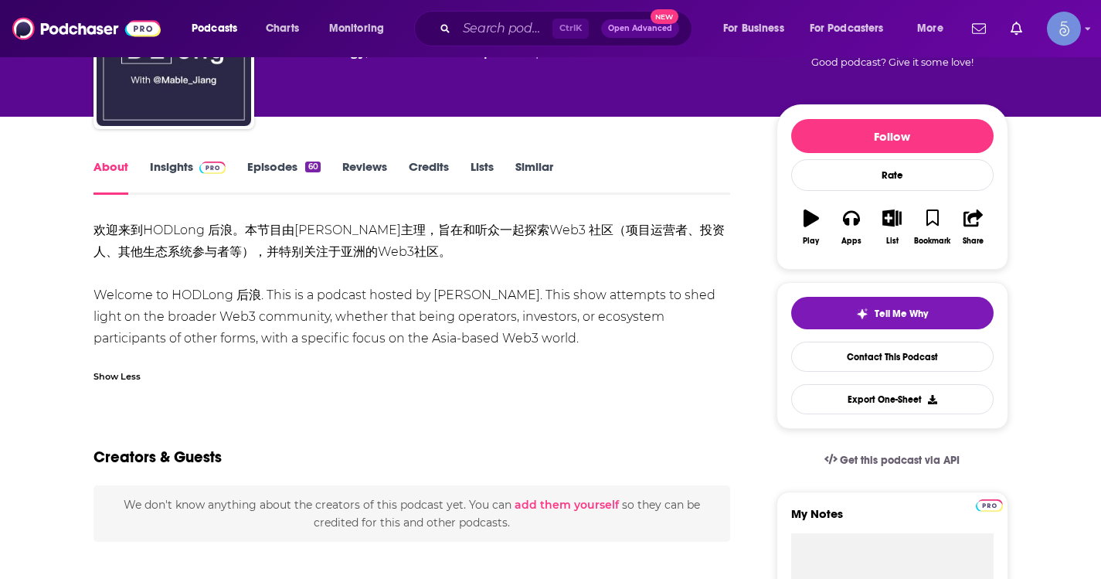
scroll to position [155, 0]
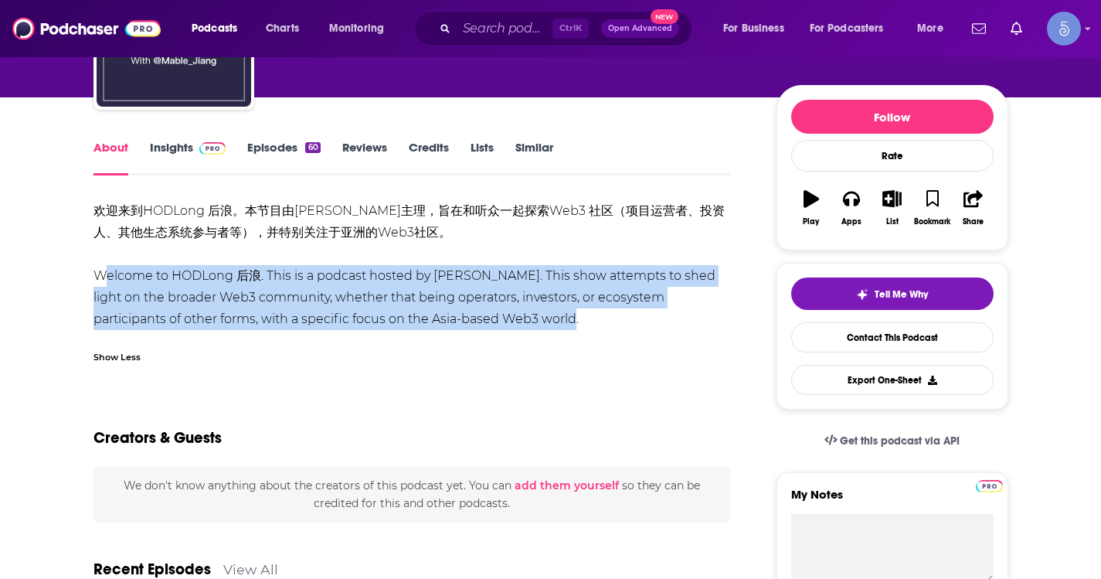
drag, startPoint x: 501, startPoint y: 318, endPoint x: 92, endPoint y: 268, distance: 411.7
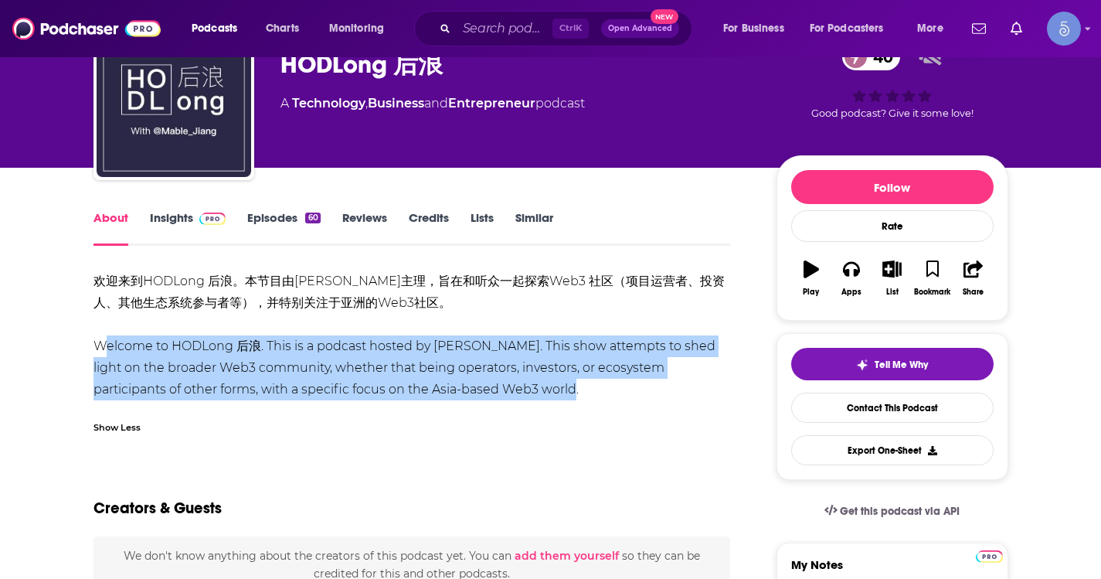
scroll to position [0, 0]
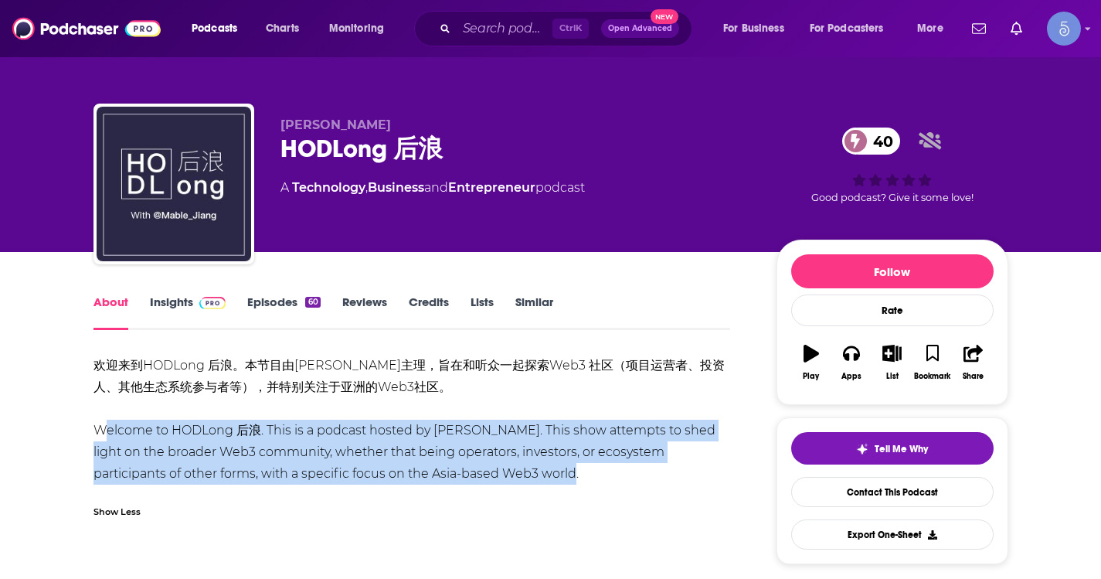
click at [186, 301] on link "Insights" at bounding box center [188, 312] width 76 height 36
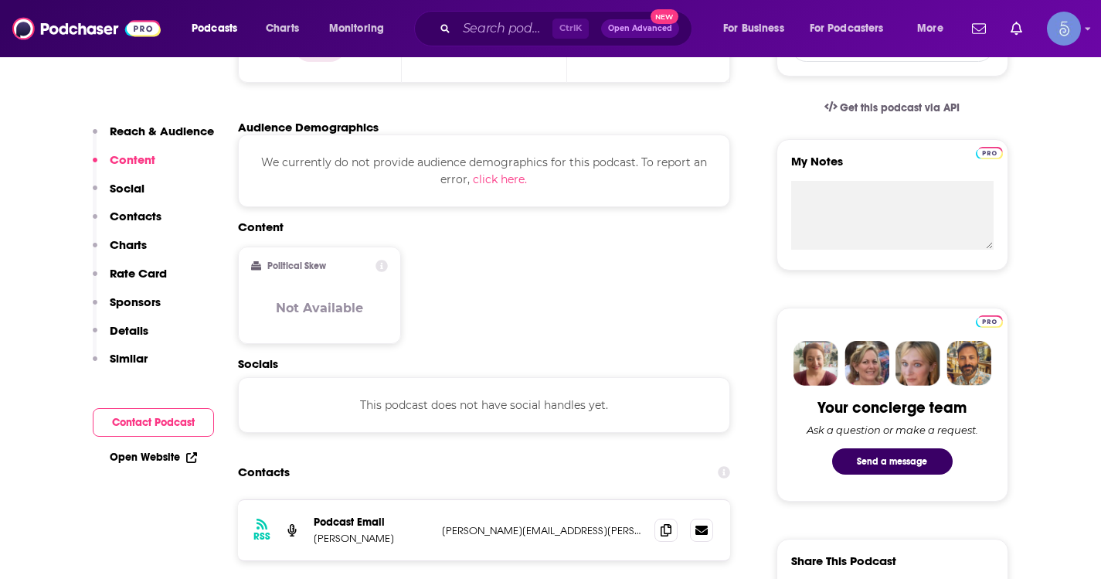
scroll to position [618, 0]
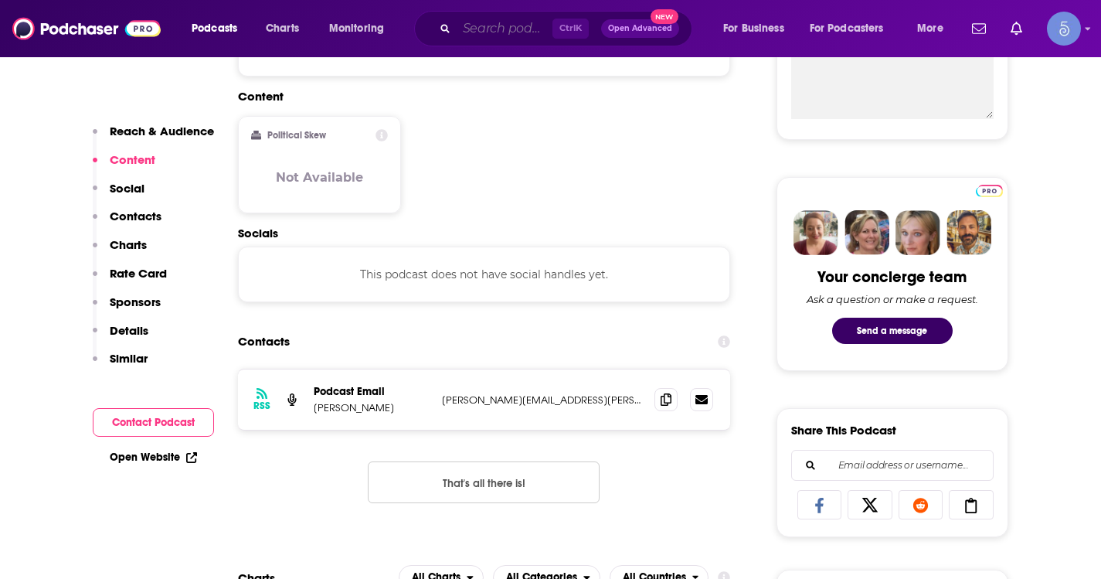
click at [493, 33] on input "Search podcasts, credits, & more..." at bounding box center [505, 28] width 96 height 25
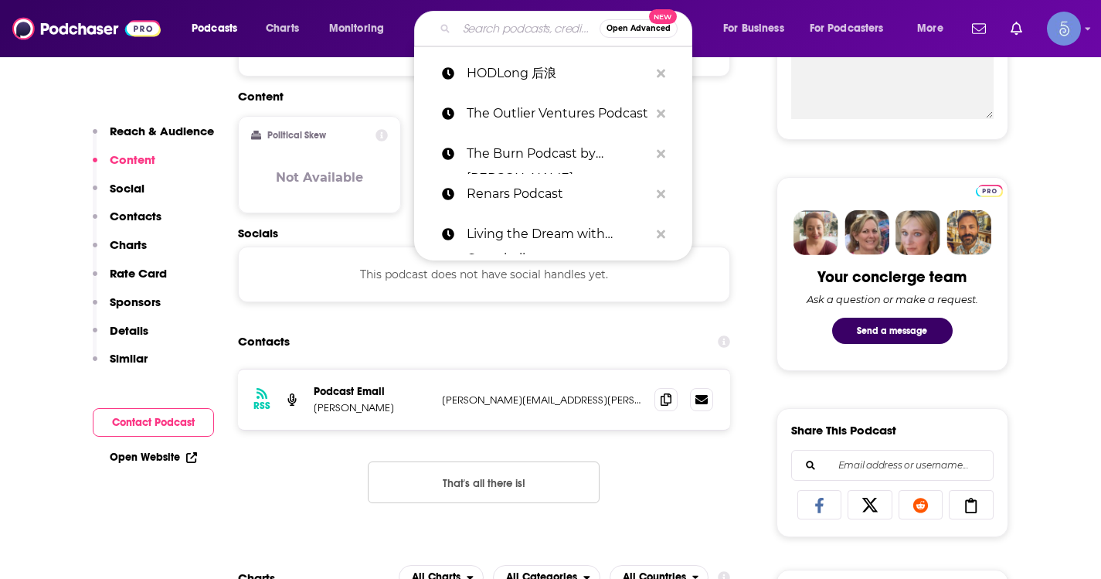
paste input "Financial Decoder"
type input "Financial Decoder"
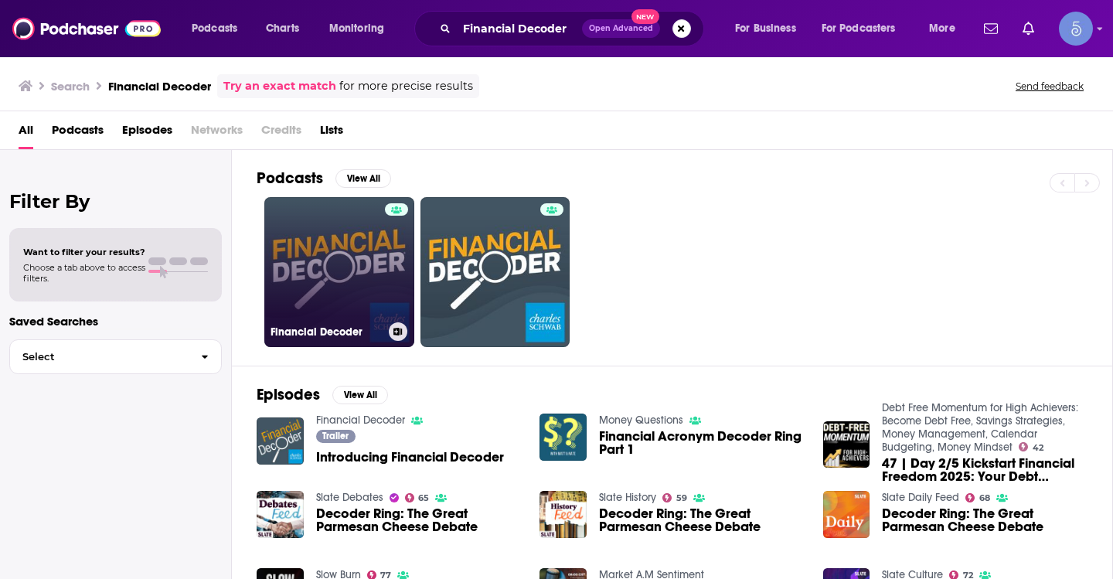
click at [374, 279] on link "Financial Decoder" at bounding box center [339, 272] width 150 height 150
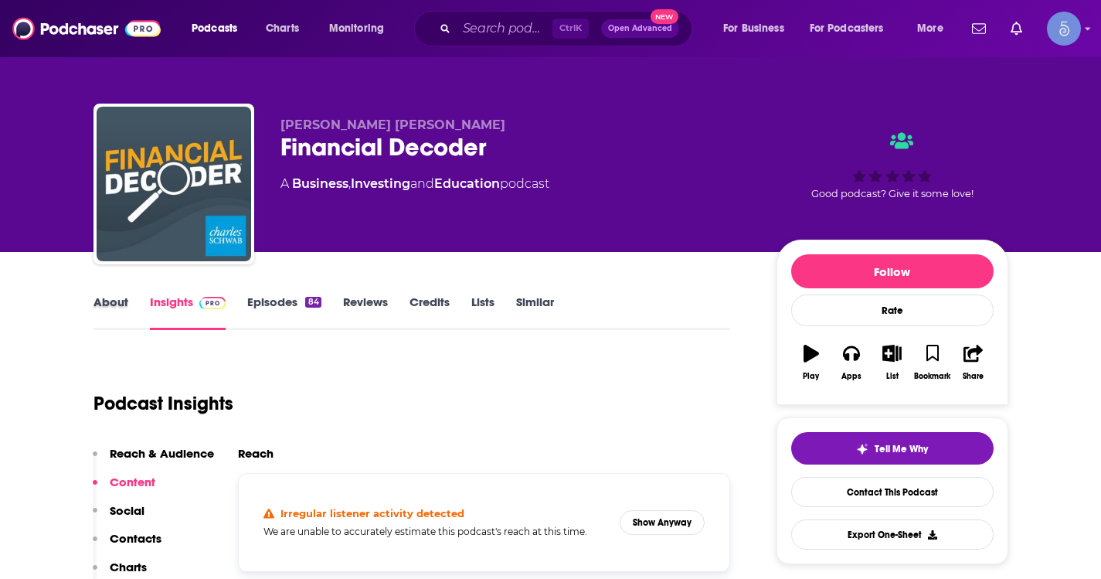
click at [127, 310] on div "About" at bounding box center [121, 312] width 56 height 36
click at [111, 304] on link "About" at bounding box center [110, 312] width 35 height 36
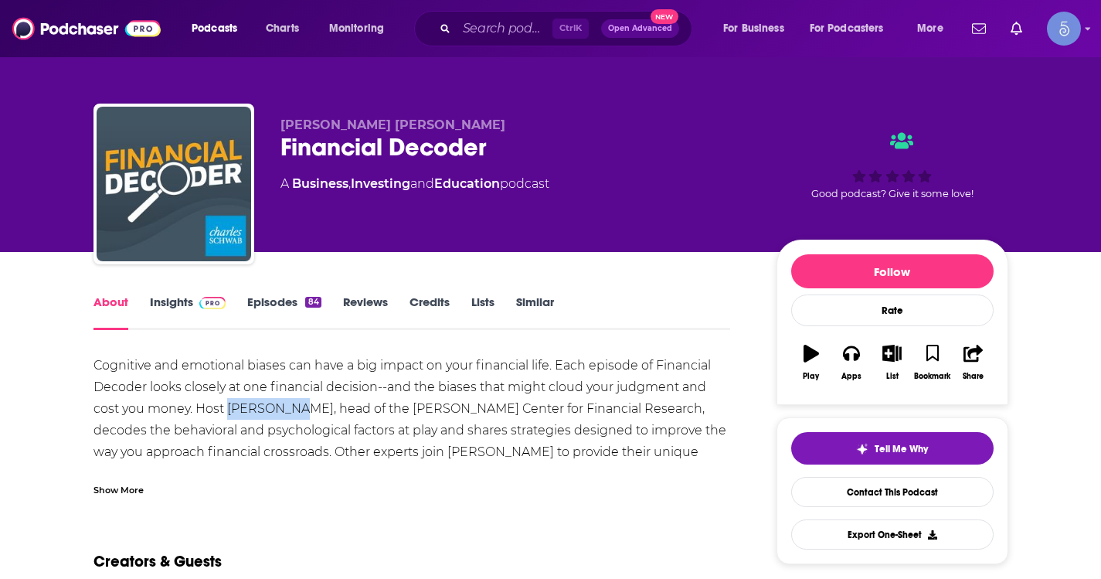
drag, startPoint x: 229, startPoint y: 409, endPoint x: 294, endPoint y: 416, distance: 66.1
click at [294, 416] on div "Cognitive and emotional biases can have a big impact on your financial life. Ea…" at bounding box center [411, 463] width 637 height 216
copy div "[PERSON_NAME]"
click at [117, 484] on div "Show More" at bounding box center [118, 488] width 50 height 15
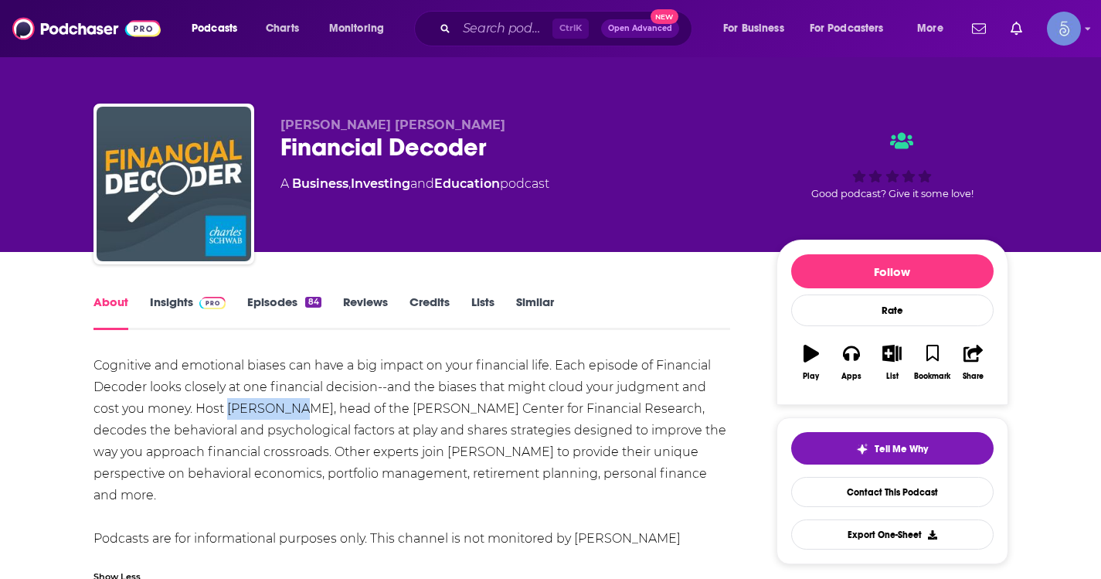
drag, startPoint x: 229, startPoint y: 411, endPoint x: 297, endPoint y: 411, distance: 67.2
click at [297, 411] on div "Cognitive and emotional biases can have a big impact on your financial life. Ea…" at bounding box center [411, 463] width 637 height 216
copy div "[PERSON_NAME]"
click at [190, 322] on link "Insights" at bounding box center [188, 312] width 76 height 36
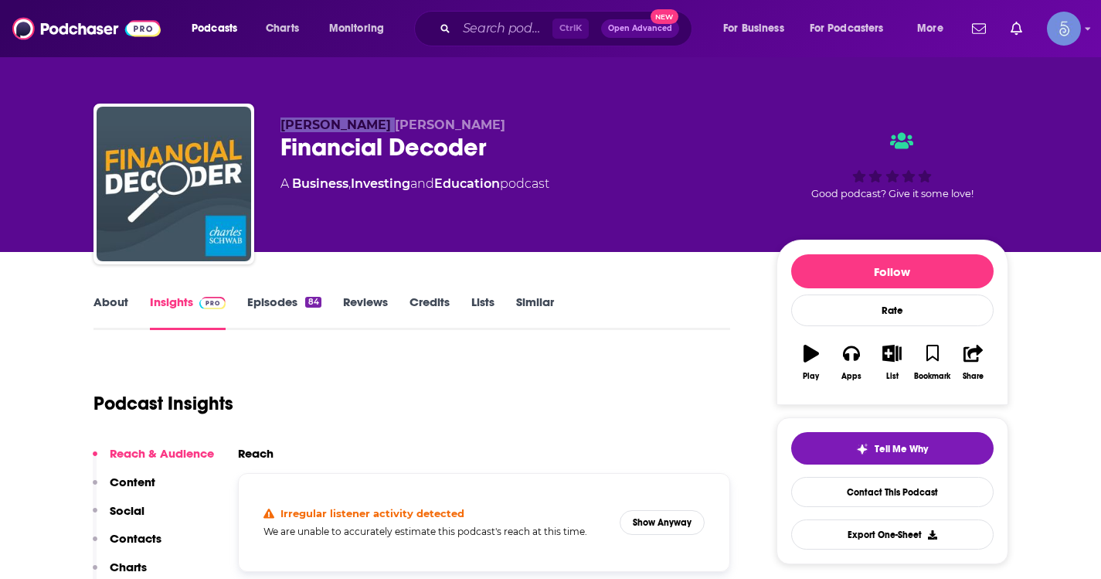
drag, startPoint x: 392, startPoint y: 121, endPoint x: 269, endPoint y: 114, distance: 123.1
click at [269, 114] on div "[PERSON_NAME] [PERSON_NAME] Financial Decoder A Business , Investing and Educat…" at bounding box center [550, 187] width 915 height 167
copy span "[PERSON_NAME] [PERSON_NAME]"
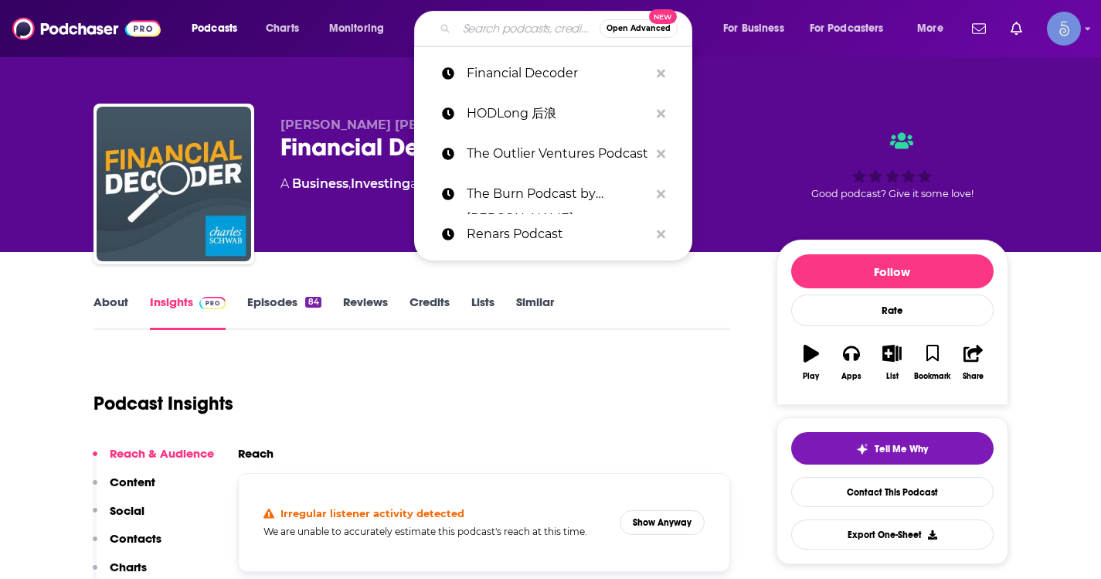
click at [469, 20] on input "Search podcasts, credits, & more..." at bounding box center [528, 28] width 143 height 25
paste input "Microsoft Threat Intelligence Podcast"
type input "Microsoft Threat Intelligence Podcast"
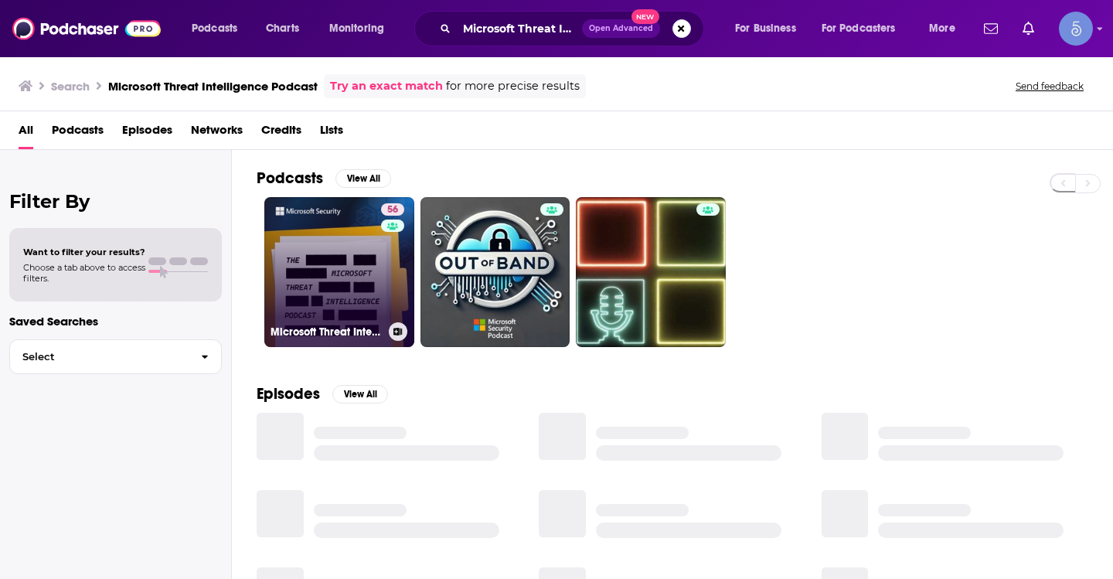
click at [331, 285] on link "56 Microsoft Threat Intelligence Podcast" at bounding box center [339, 272] width 150 height 150
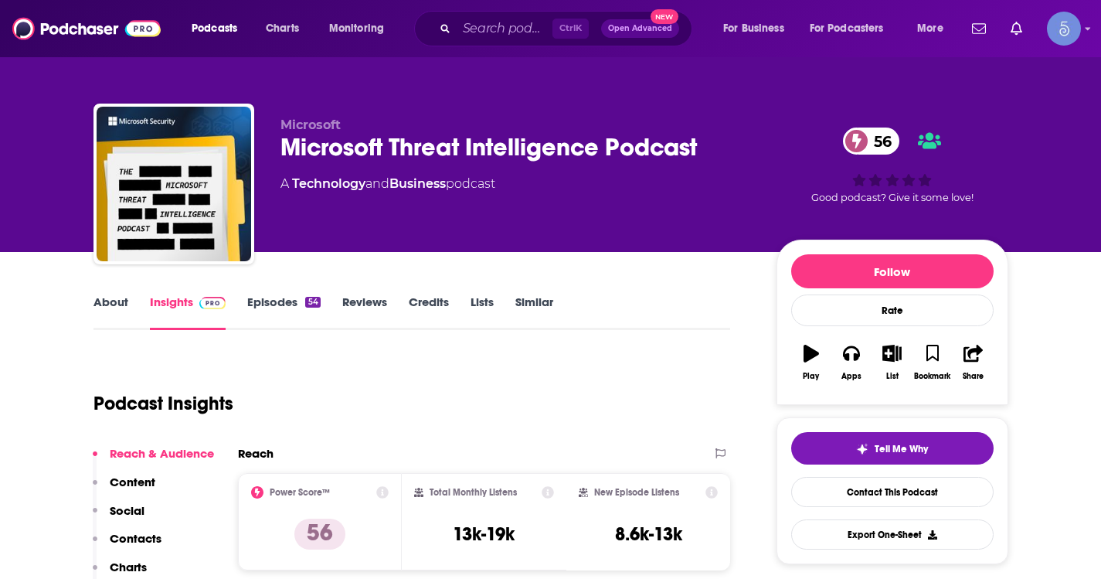
click at [120, 294] on link "About" at bounding box center [110, 312] width 35 height 36
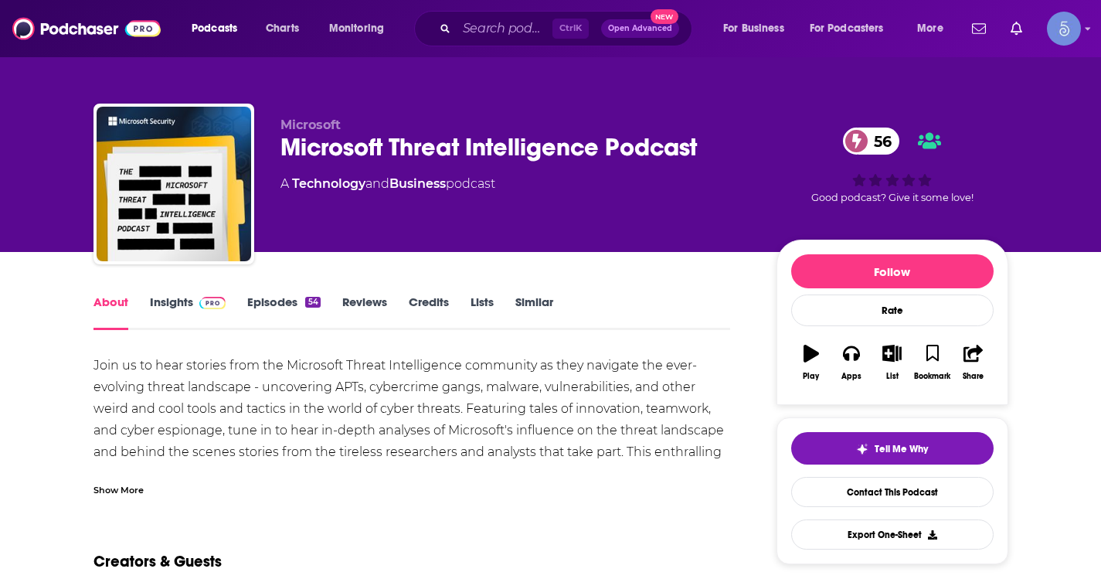
click at [130, 486] on div "Show More" at bounding box center [118, 488] width 50 height 15
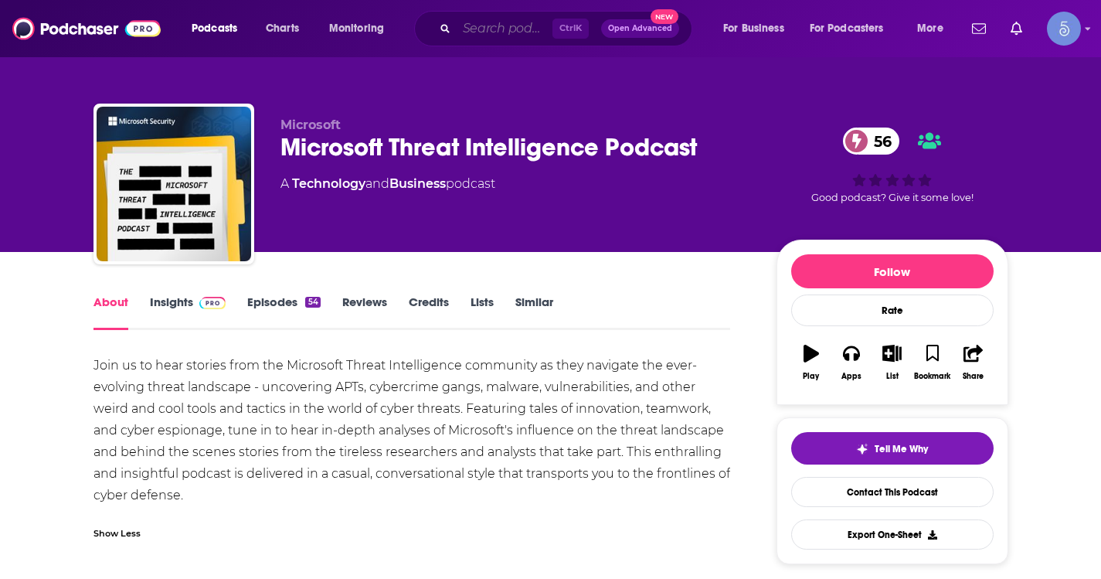
click at [511, 30] on input "Search podcasts, credits, & more..." at bounding box center [505, 28] width 96 height 25
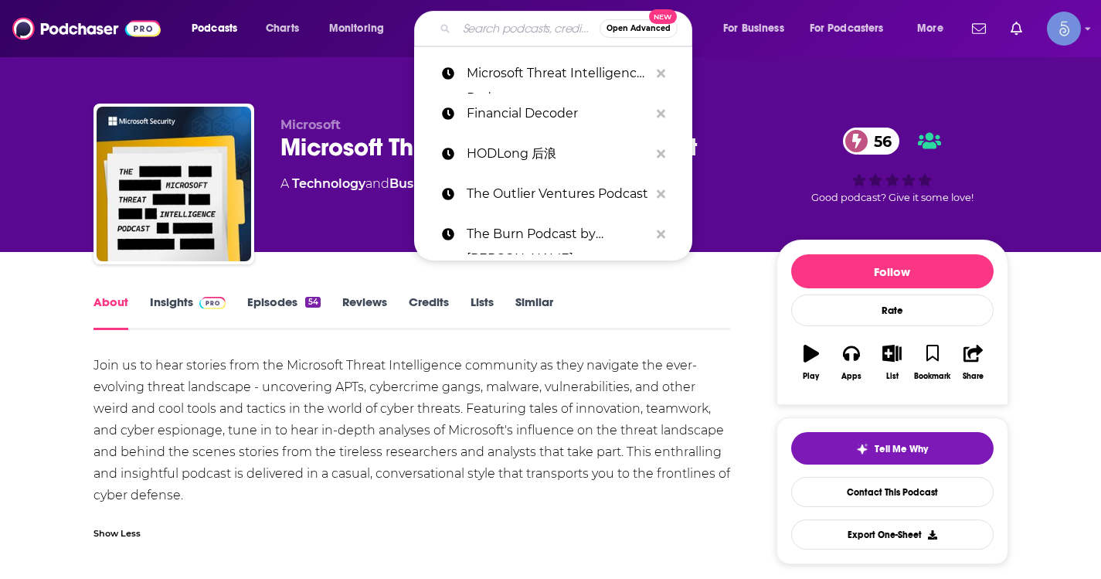
paste input "Center For Investment Excellence"
type input "Center For Investment Excellence"
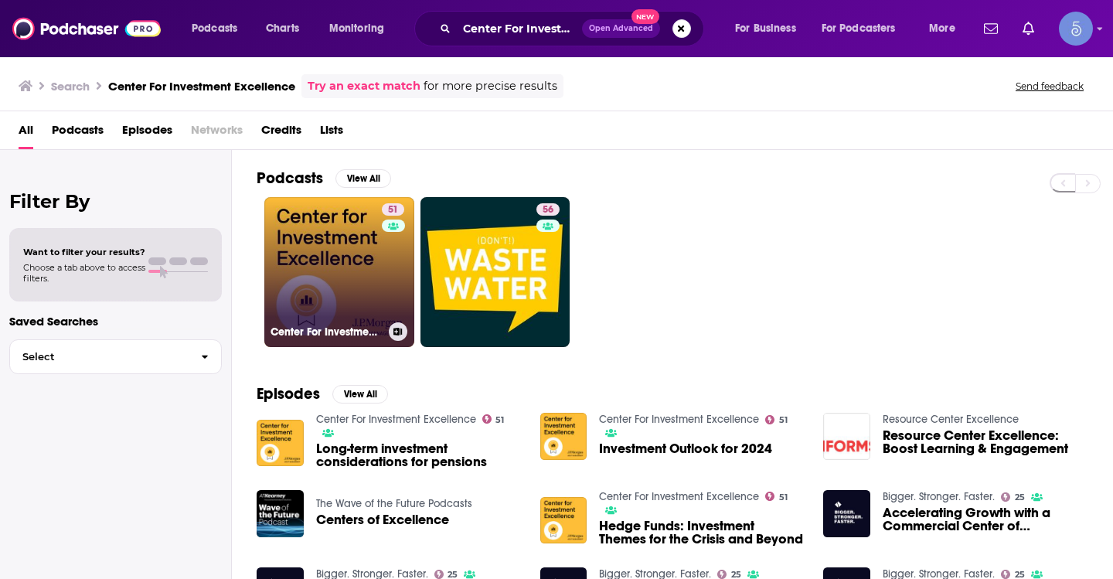
click at [312, 291] on link "51 Center For Investment Excellence" at bounding box center [339, 272] width 150 height 150
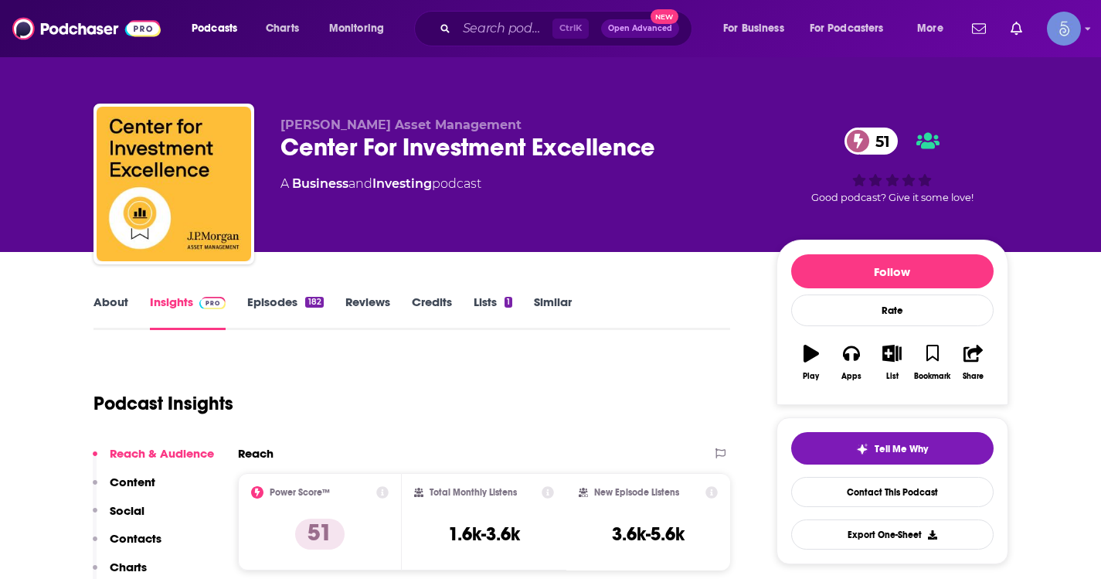
click at [111, 316] on link "About" at bounding box center [110, 312] width 35 height 36
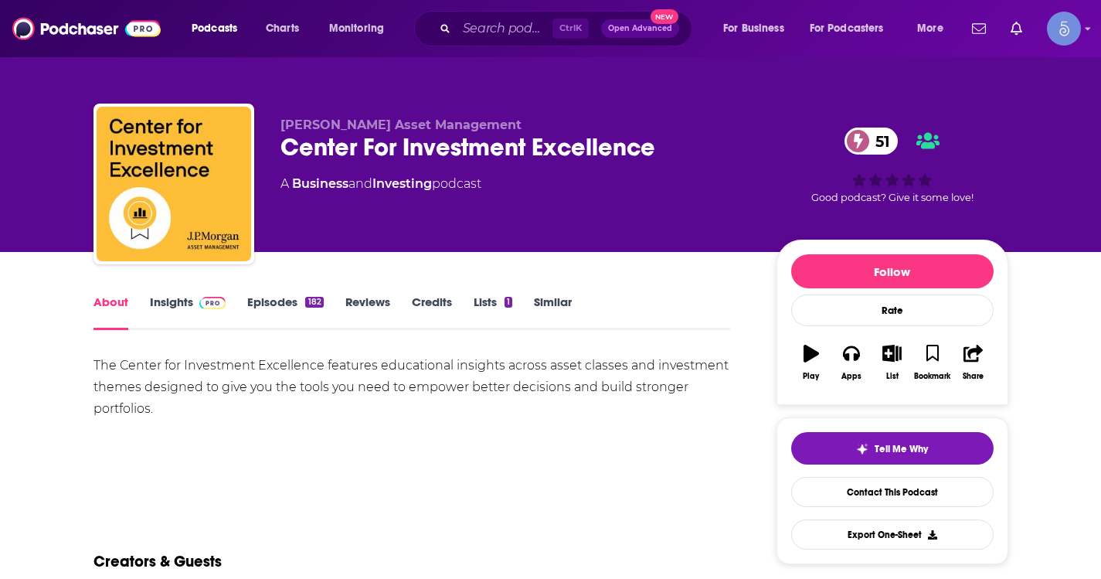
click at [273, 306] on link "Episodes 182" at bounding box center [285, 312] width 76 height 36
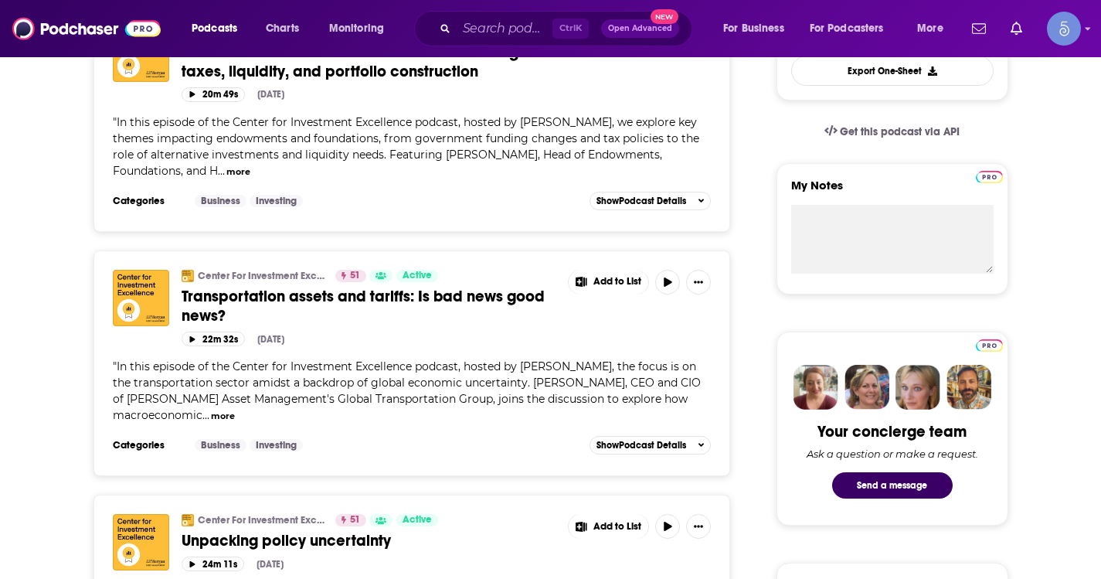
scroll to position [77, 0]
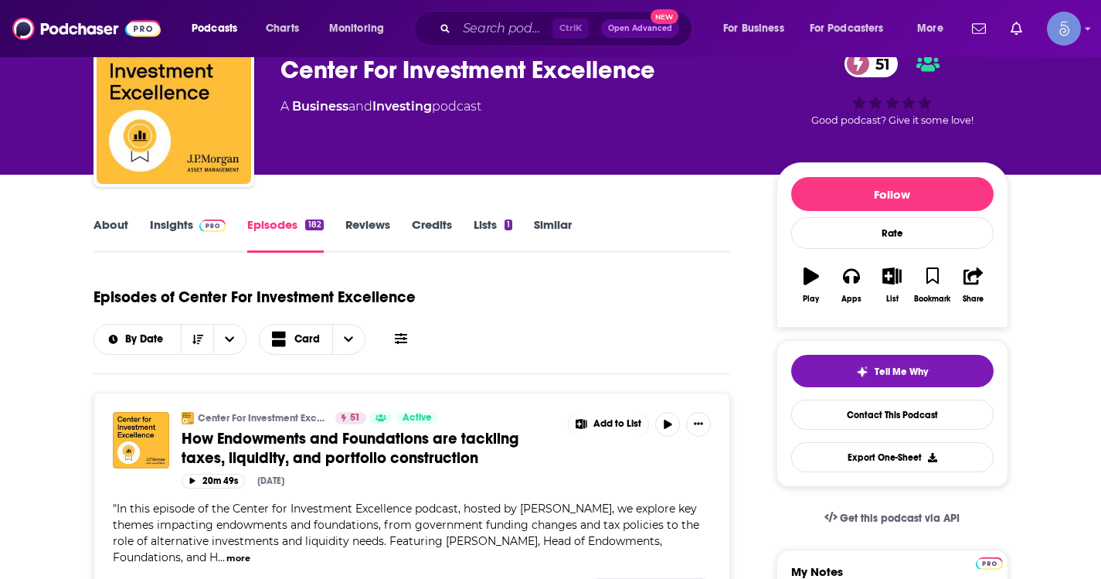
click at [179, 224] on link "Insights" at bounding box center [188, 235] width 76 height 36
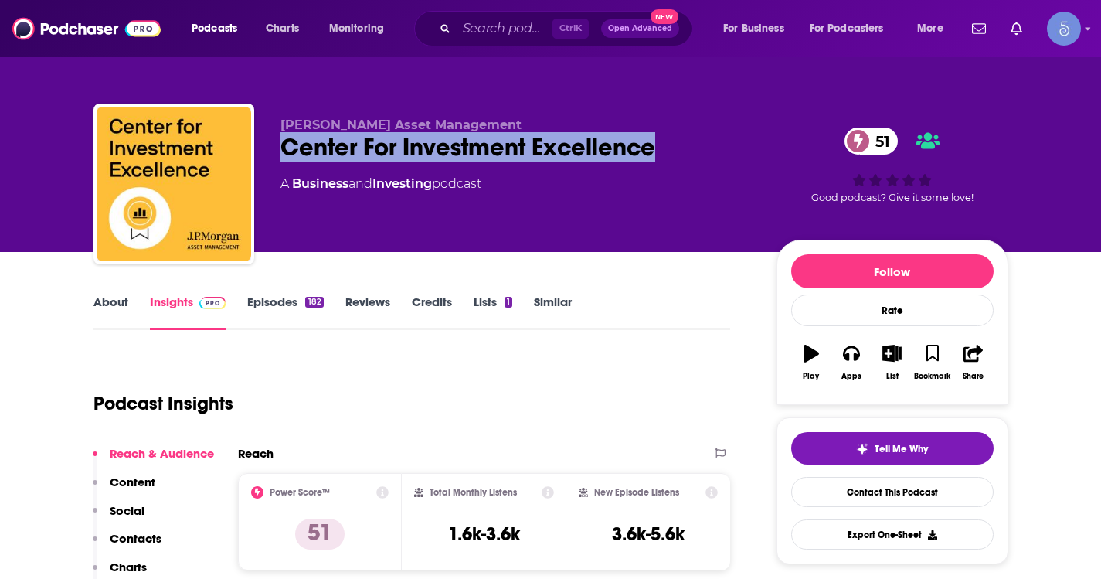
drag, startPoint x: 269, startPoint y: 150, endPoint x: 660, endPoint y: 142, distance: 391.1
click at [660, 142] on div "[PERSON_NAME] Asset Management Center For Investment Excellence 51 A Business a…" at bounding box center [550, 187] width 915 height 167
click at [691, 141] on div "Center For Investment Excellence 51" at bounding box center [515, 147] width 471 height 30
click at [666, 154] on div "Center For Investment Excellence 51" at bounding box center [515, 147] width 471 height 30
drag, startPoint x: 691, startPoint y: 141, endPoint x: 267, endPoint y: 131, distance: 423.5
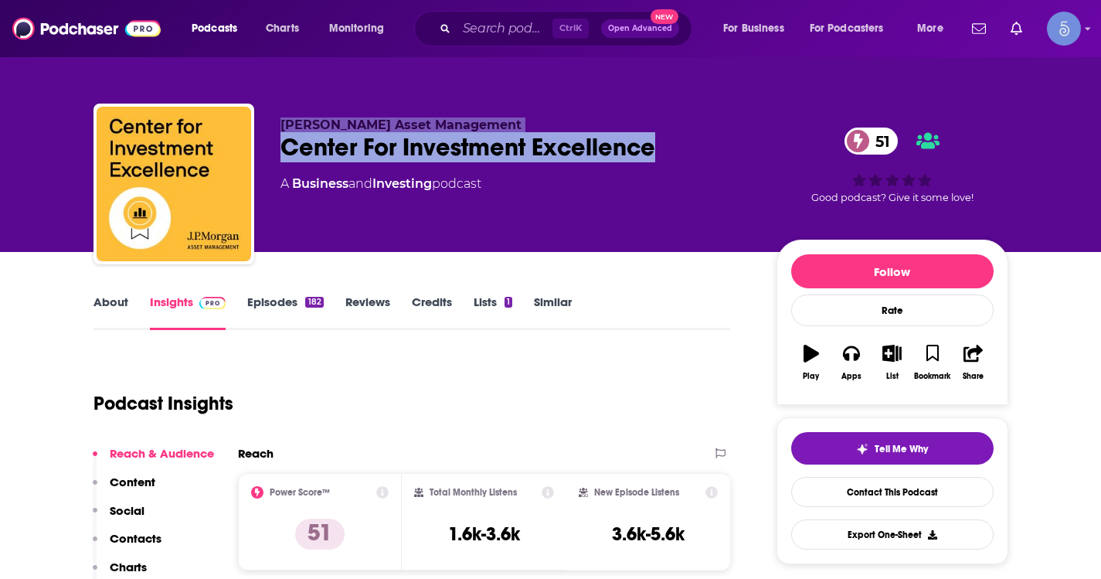
click at [267, 131] on div "[PERSON_NAME] Asset Management Center For Investment Excellence 51 A Business a…" at bounding box center [550, 187] width 915 height 167
copy div "[PERSON_NAME] Asset Management Center For Investment Excellence"
